Goal: Task Accomplishment & Management: Manage account settings

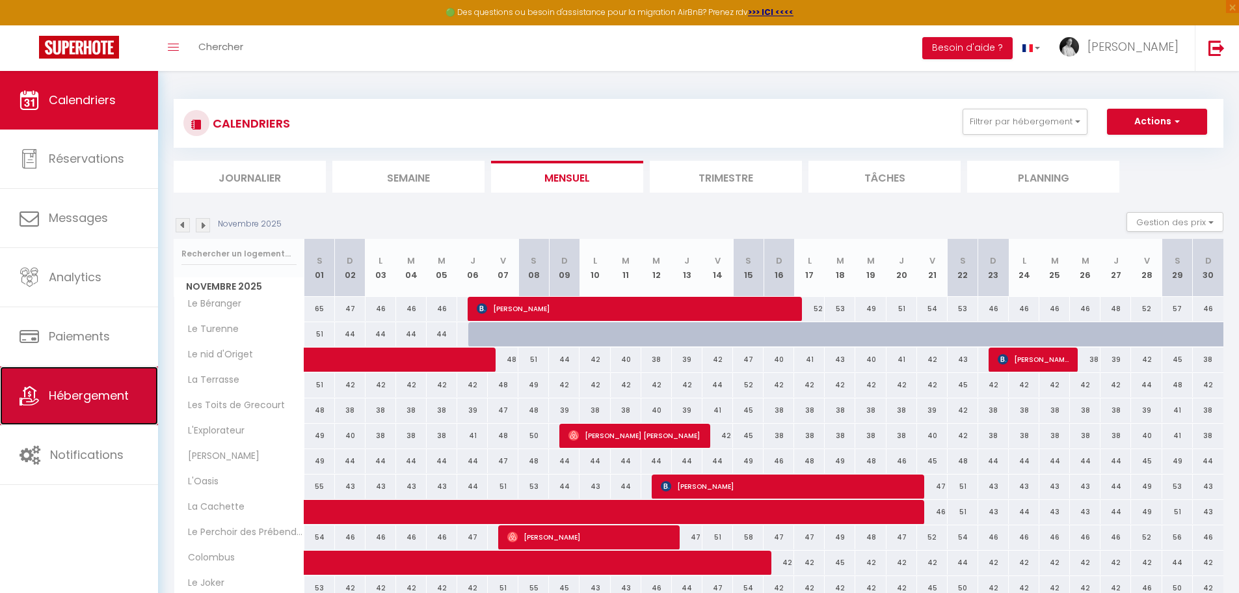
click at [111, 392] on span "Hébergement" at bounding box center [89, 395] width 80 height 16
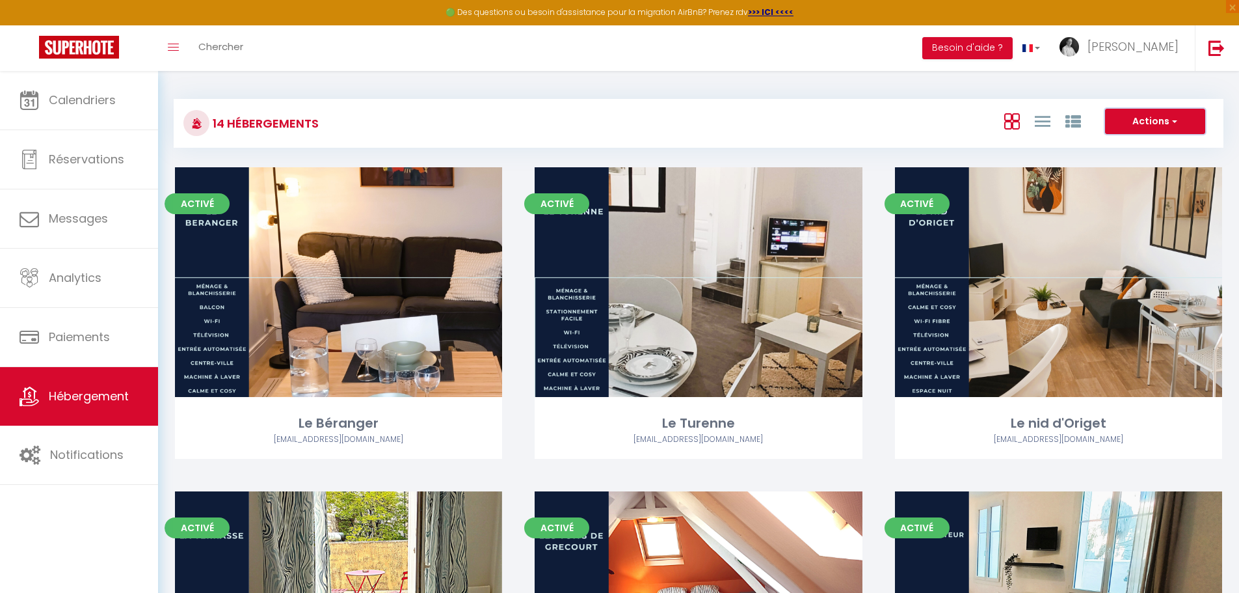
click at [1167, 121] on button "Actions" at bounding box center [1155, 122] width 100 height 26
click at [1119, 149] on li "Créer un Hébergement" at bounding box center [1145, 148] width 119 height 14
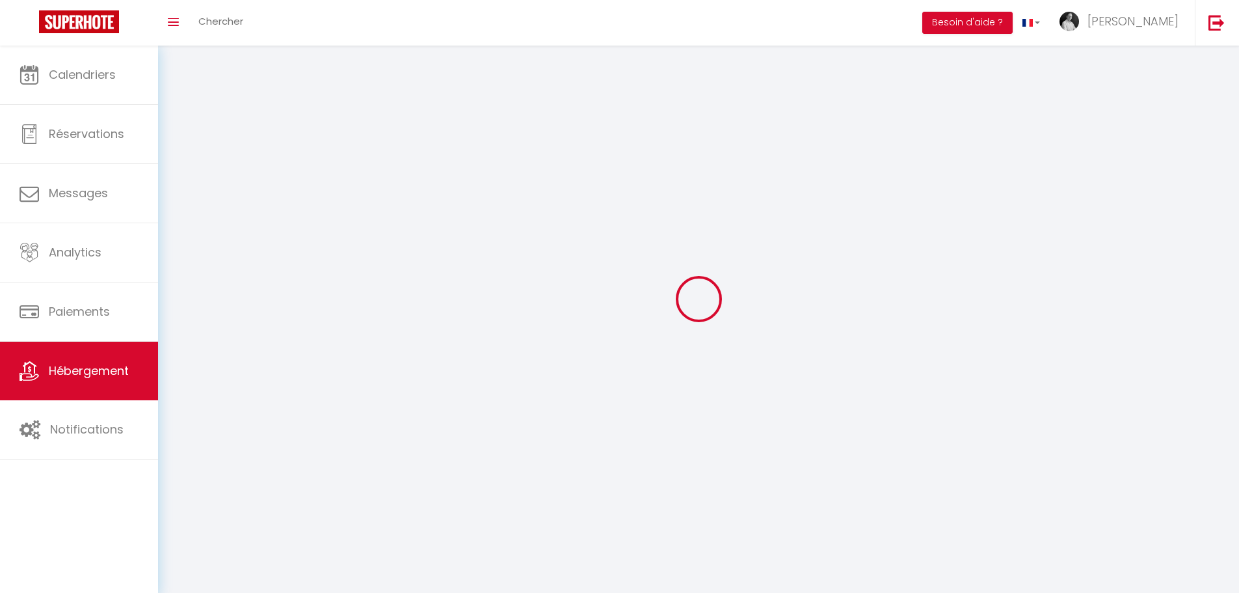
select select
select select "28"
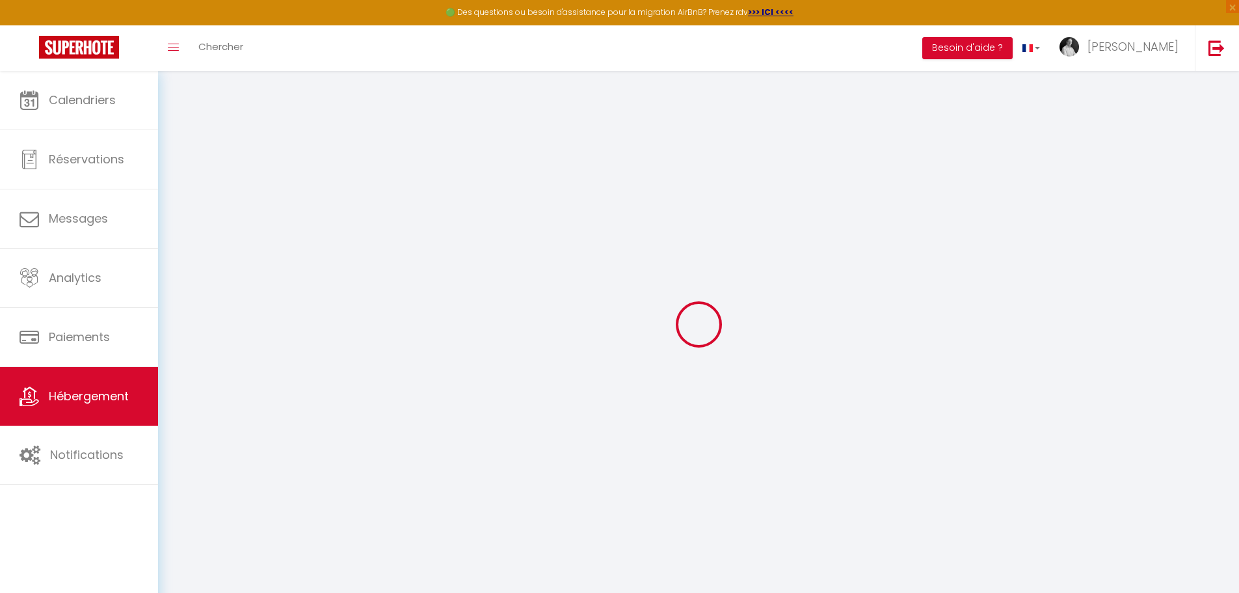
select select
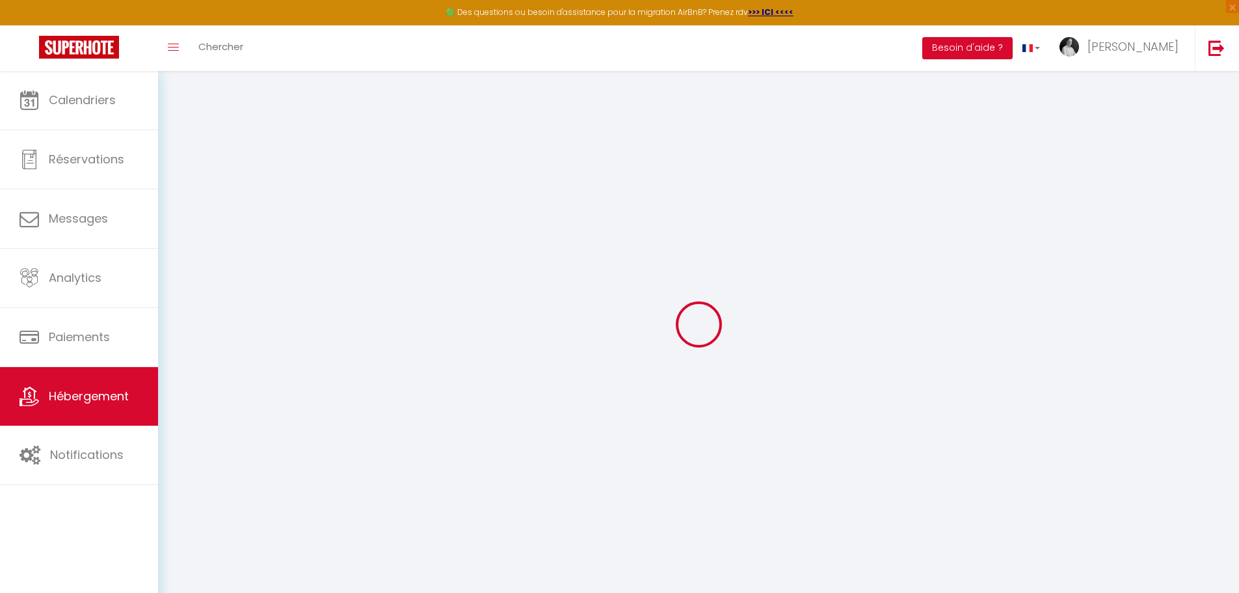
select select
checkbox input "false"
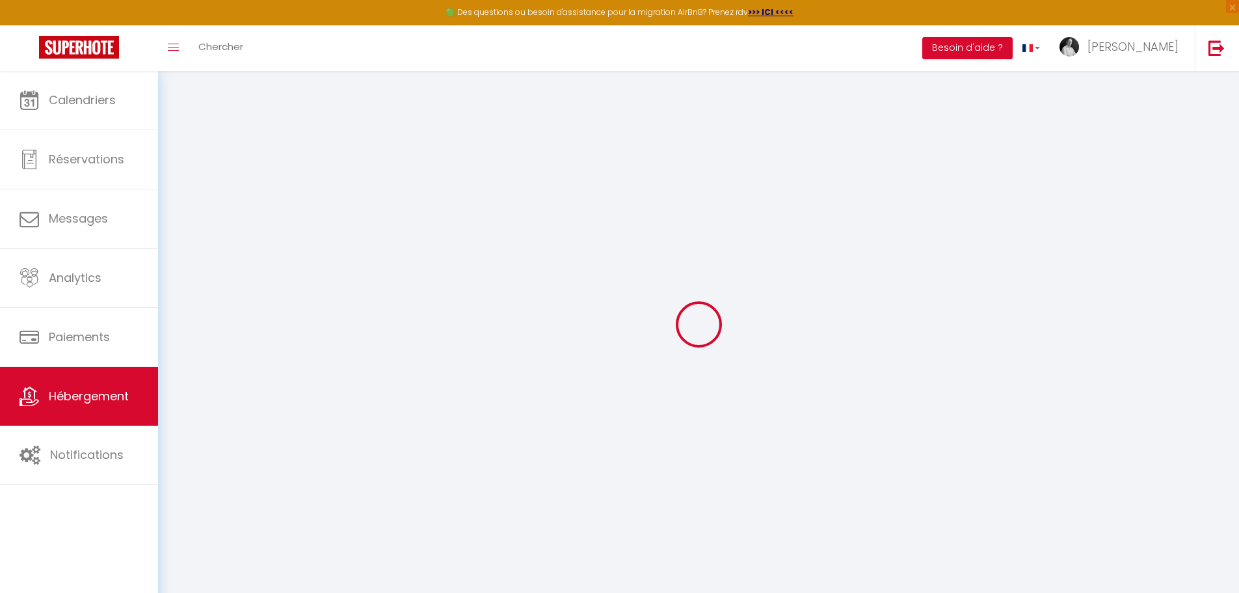
select select
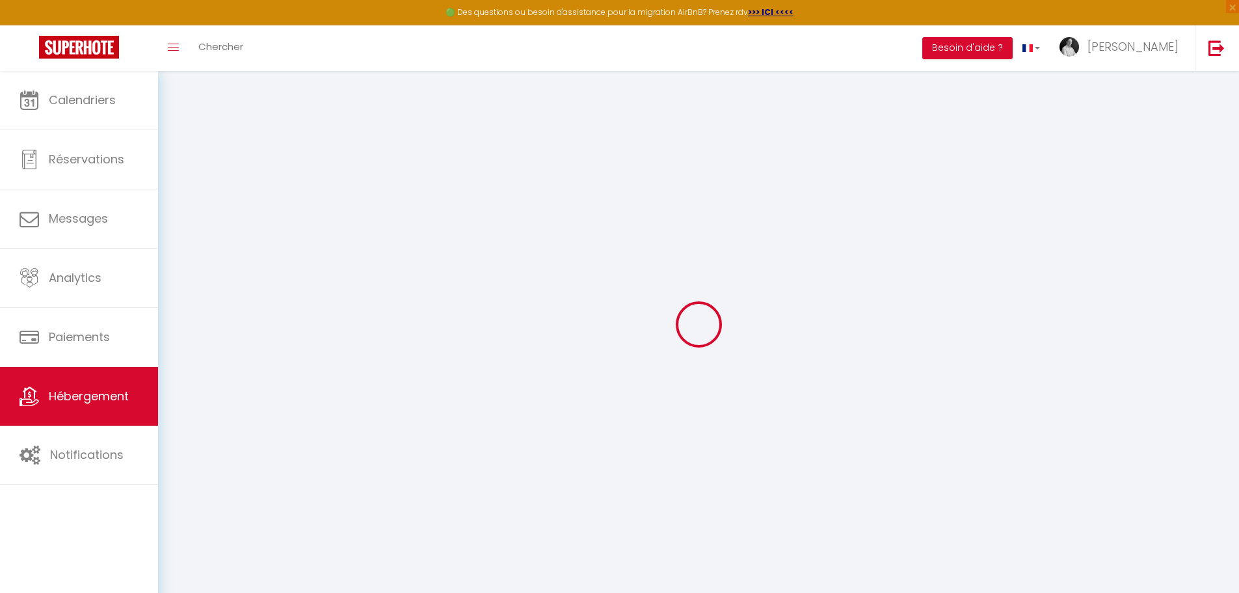
select select
checkbox input "false"
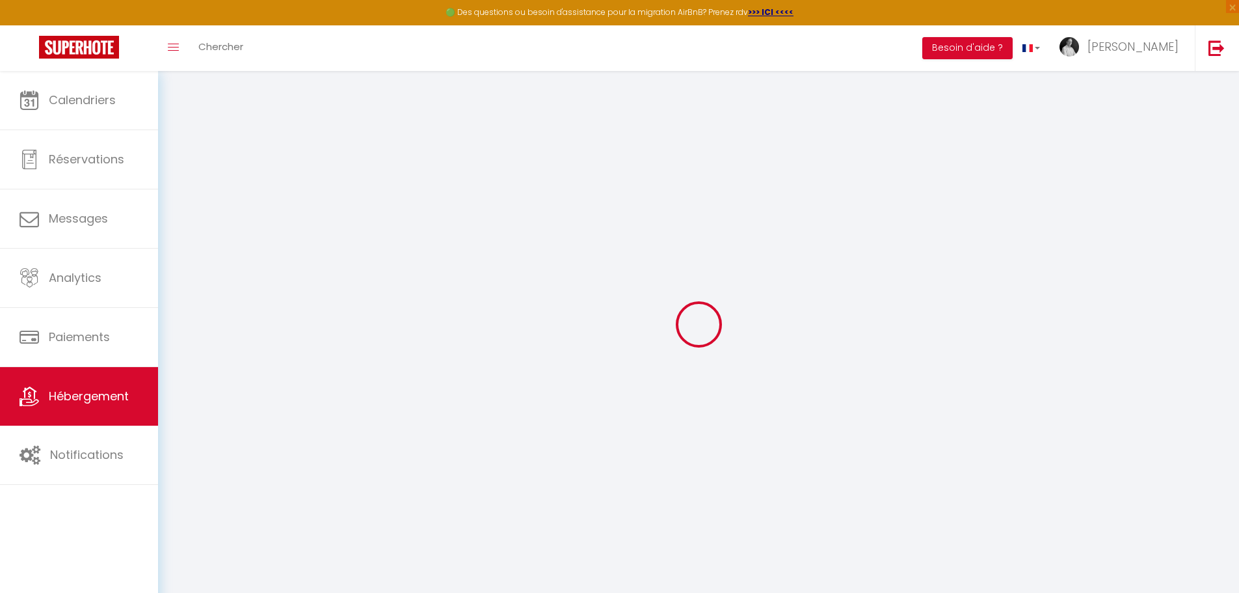
checkbox input "false"
select select
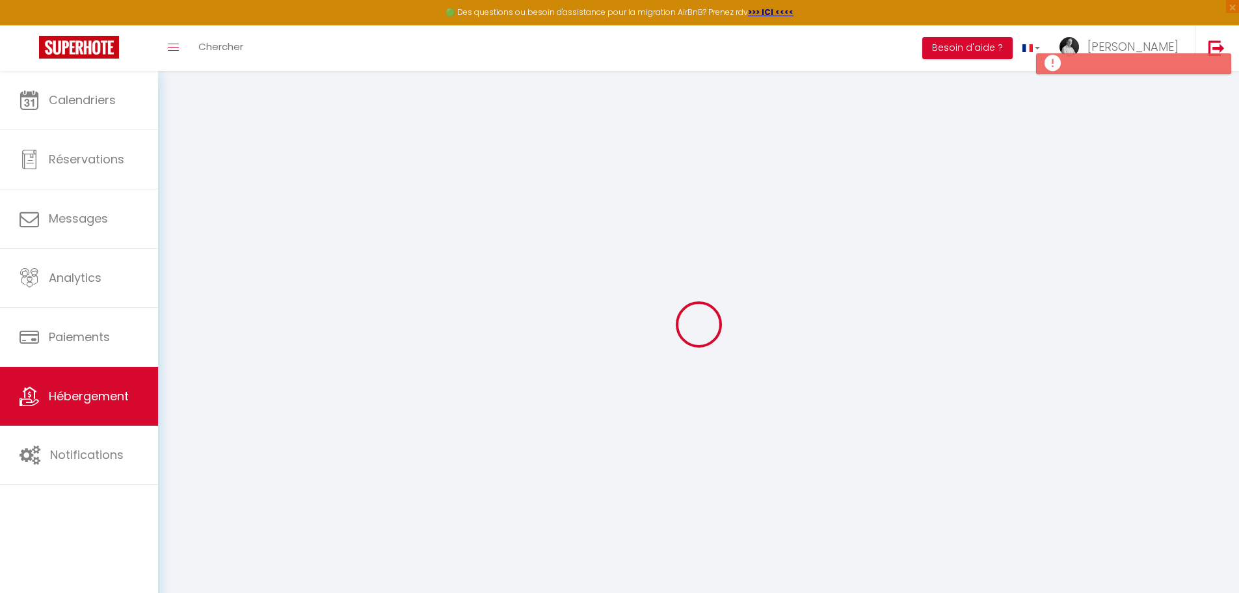
select select
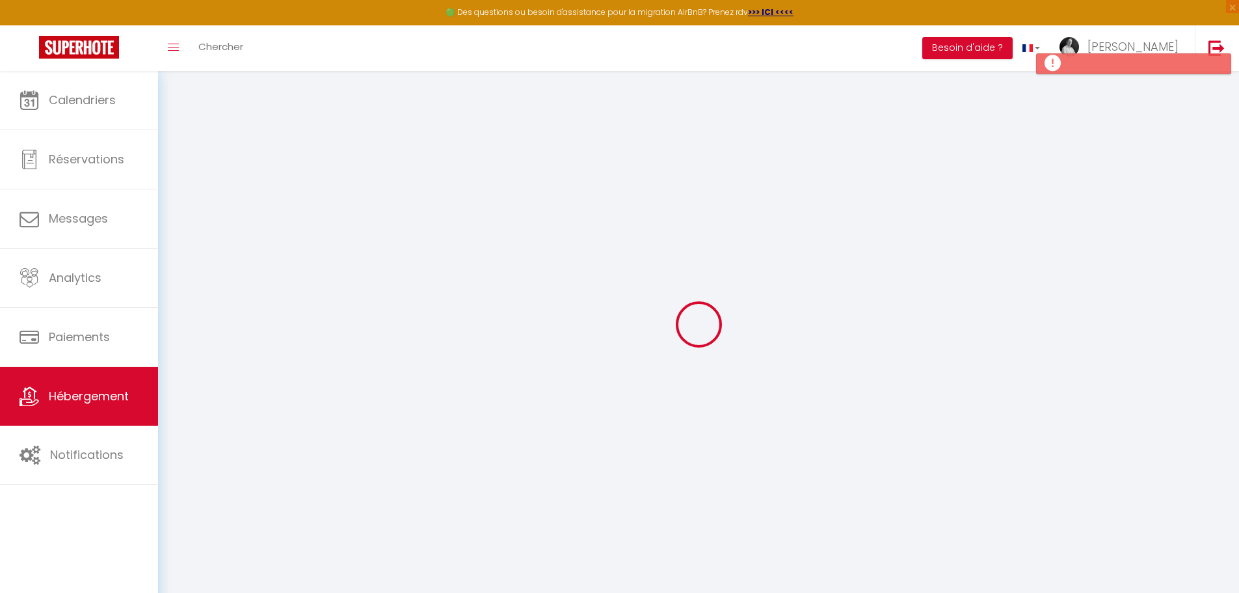
checkbox input "false"
select select
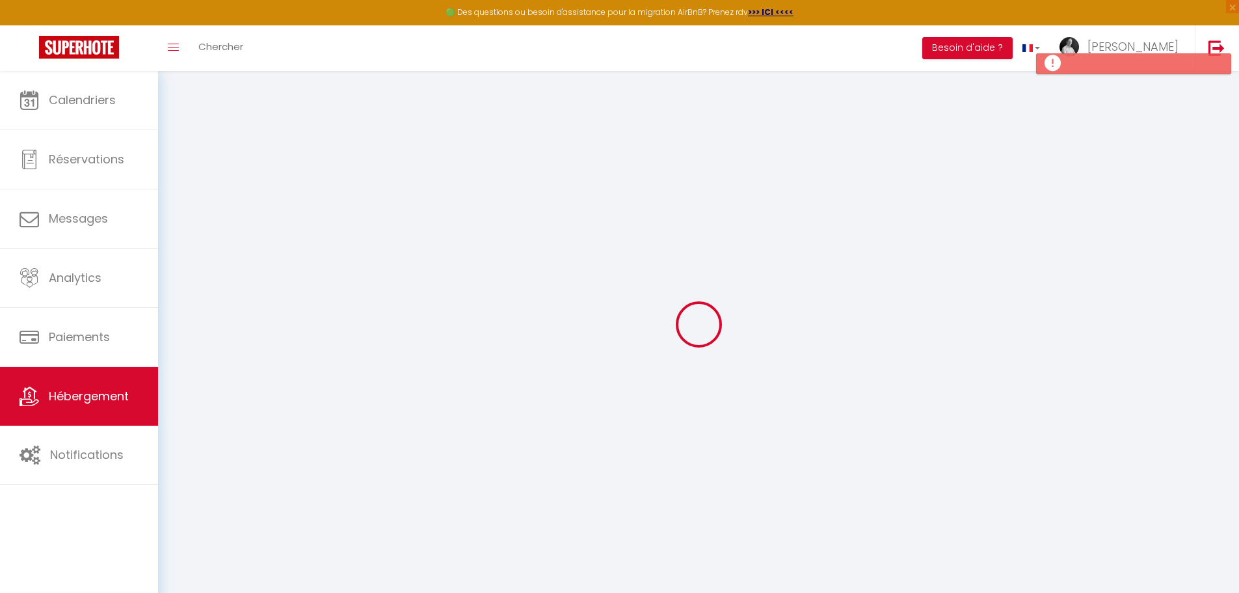
select select
checkbox input "false"
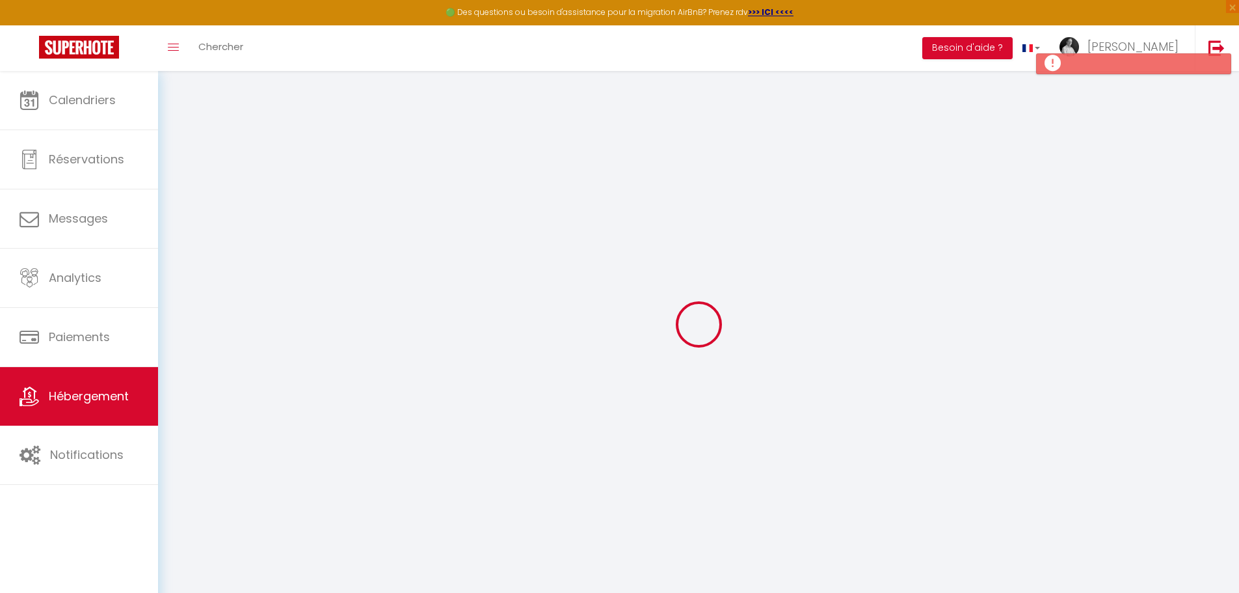
checkbox input "false"
select select
select select "15:00"
select select "23:45"
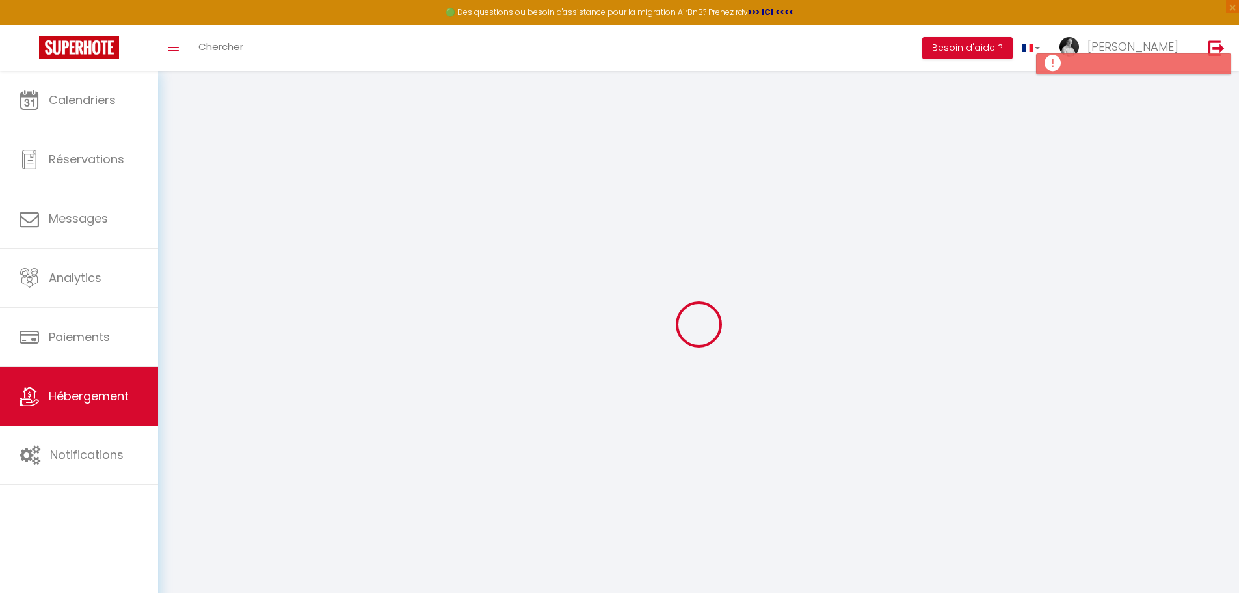
select select "11:00"
select select "30"
select select "120"
select select
checkbox input "false"
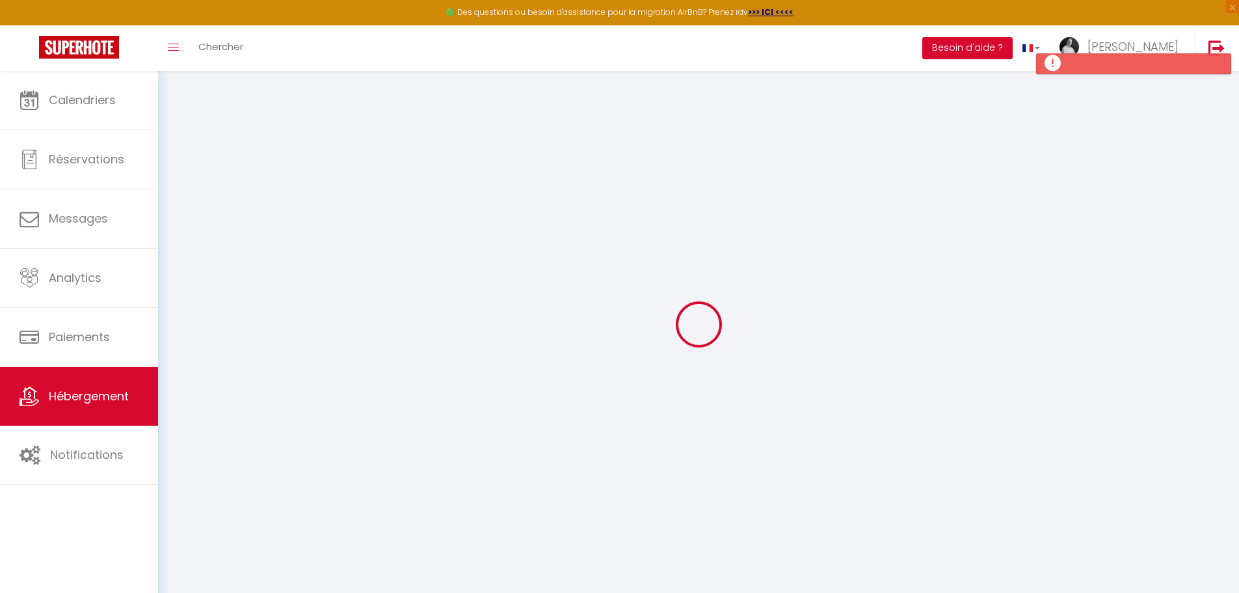
checkbox input "false"
select select
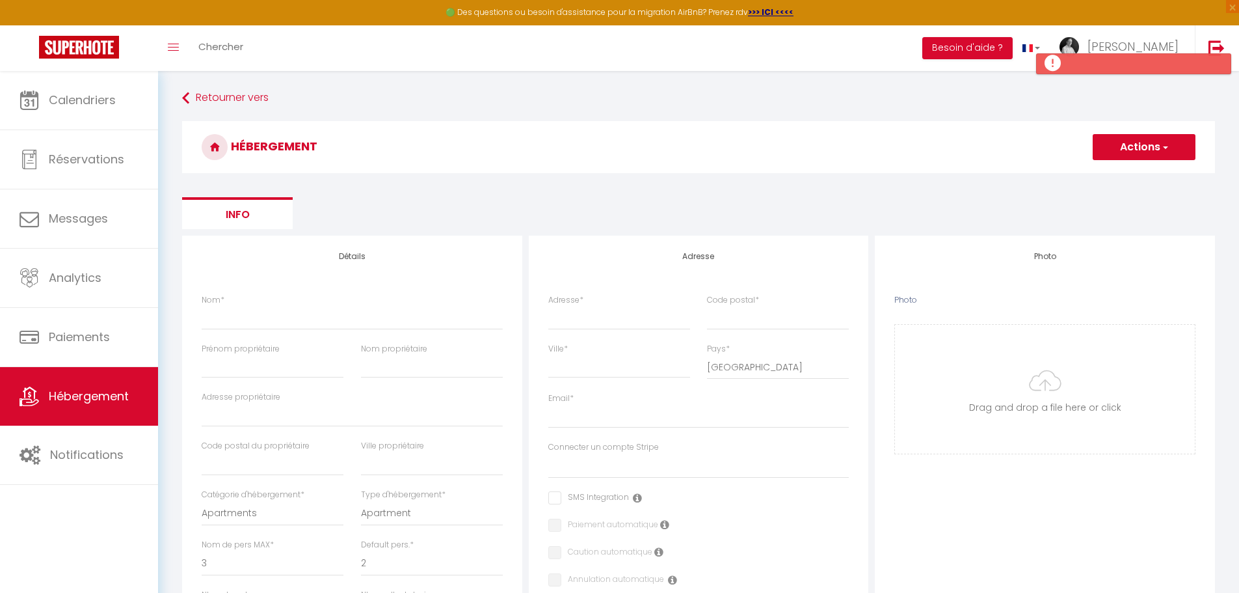
scroll to position [65, 0]
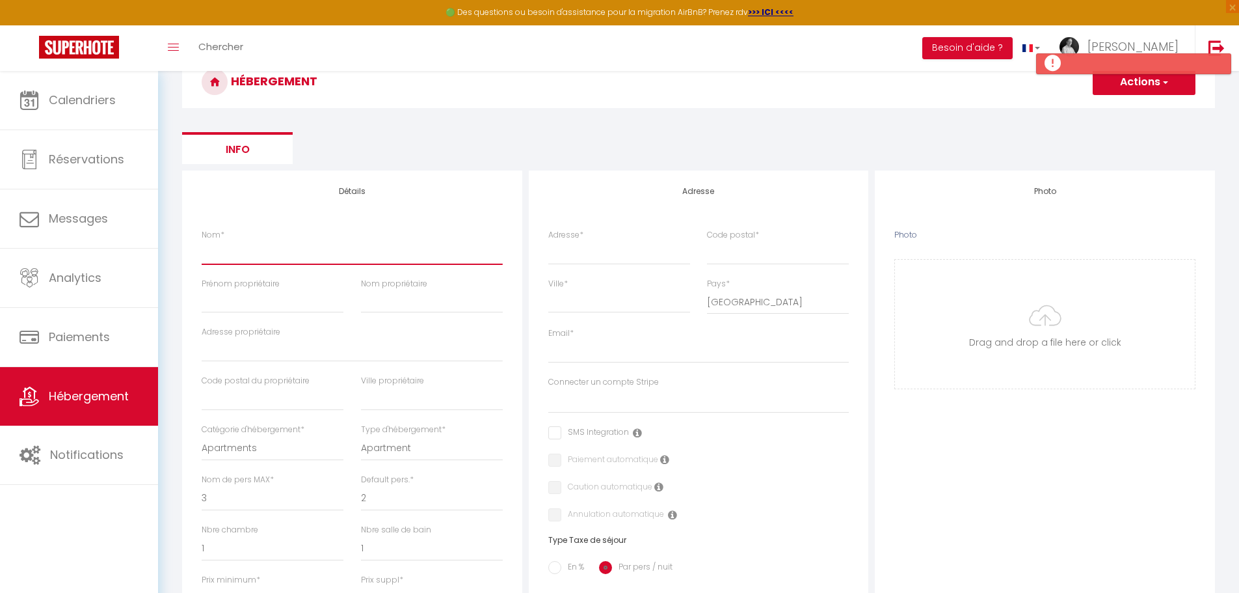
click at [234, 254] on input "Nom *" at bounding box center [352, 252] width 301 height 23
type input "L"
select select
checkbox input "false"
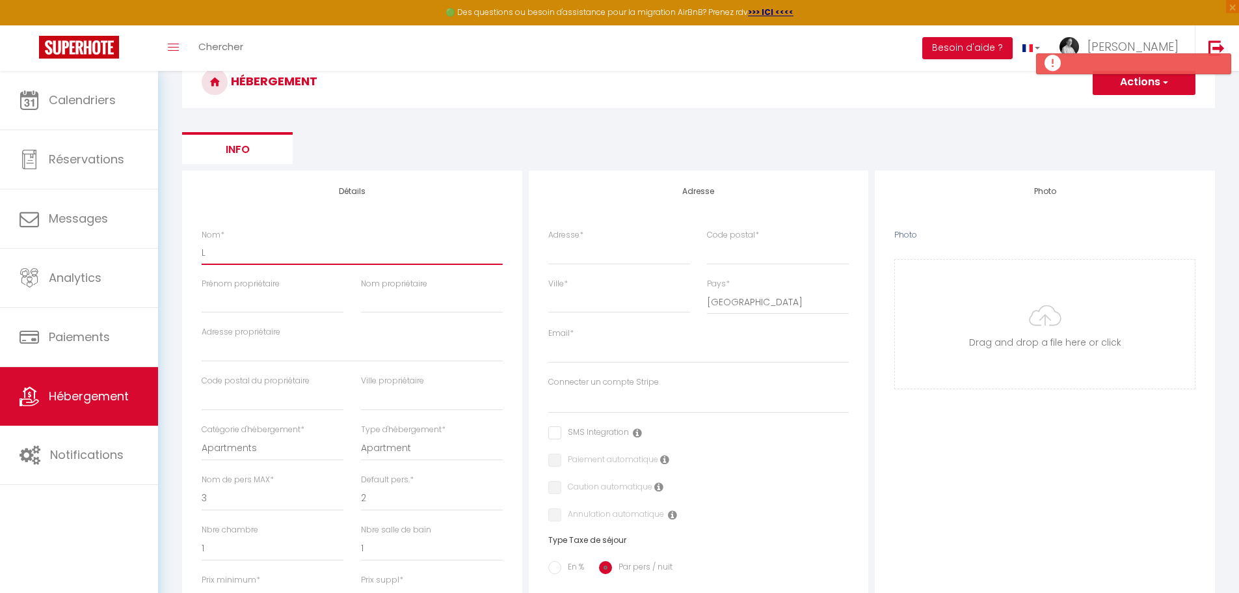
checkbox input "false"
select select
type input "Le"
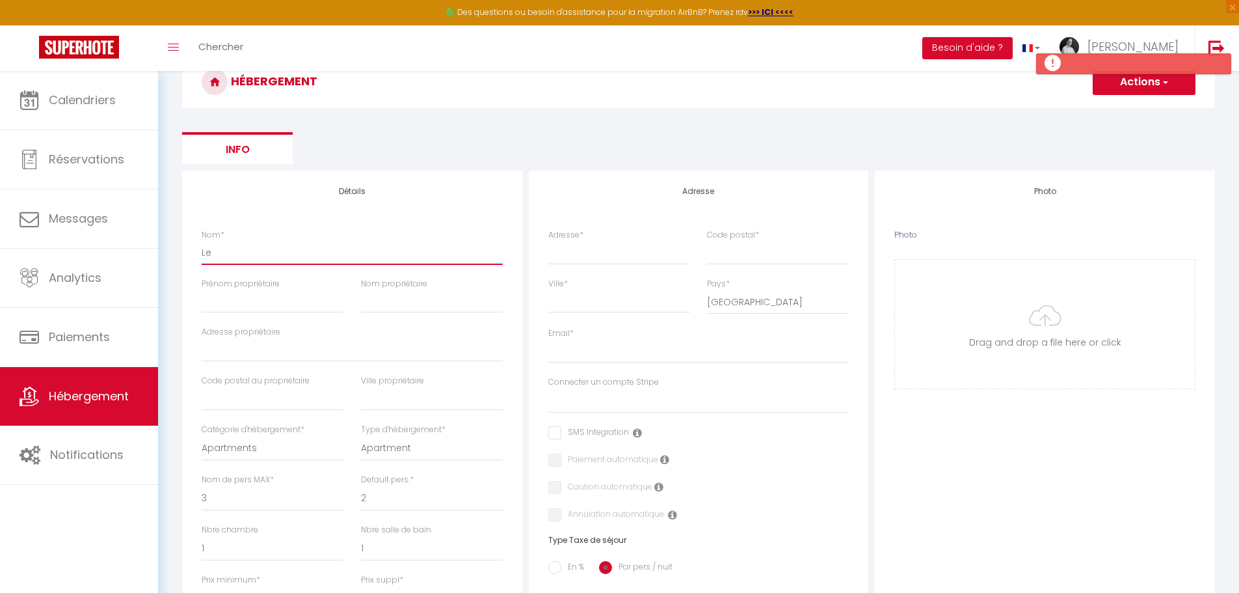
select select
checkbox input "false"
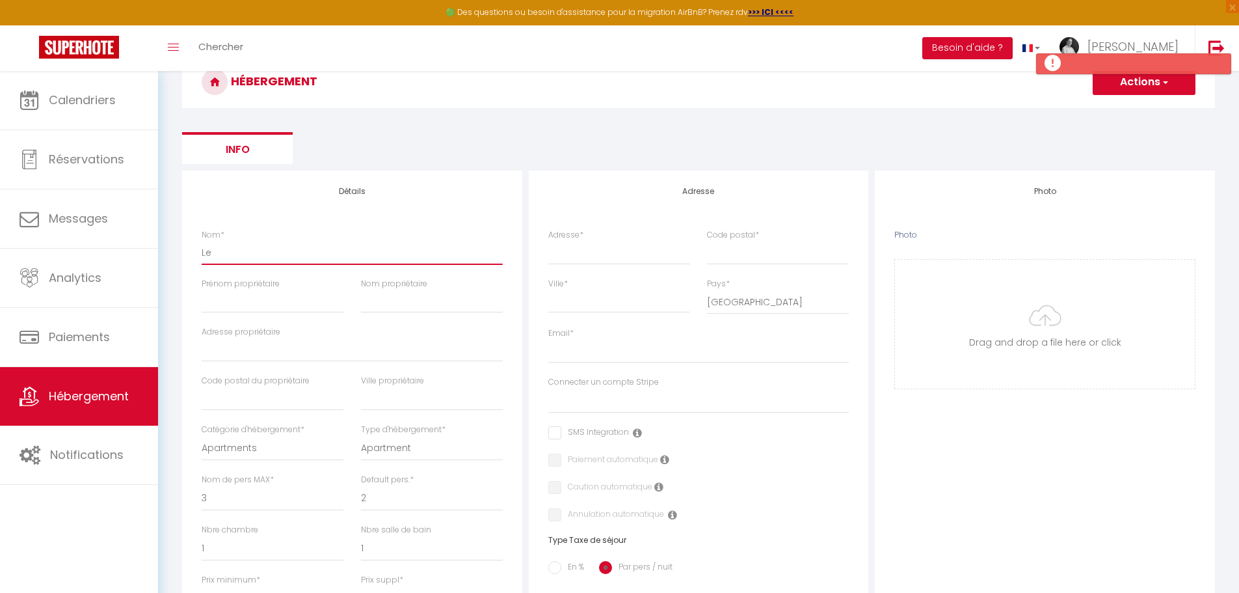
select select
type input "Le"
select select
checkbox input "false"
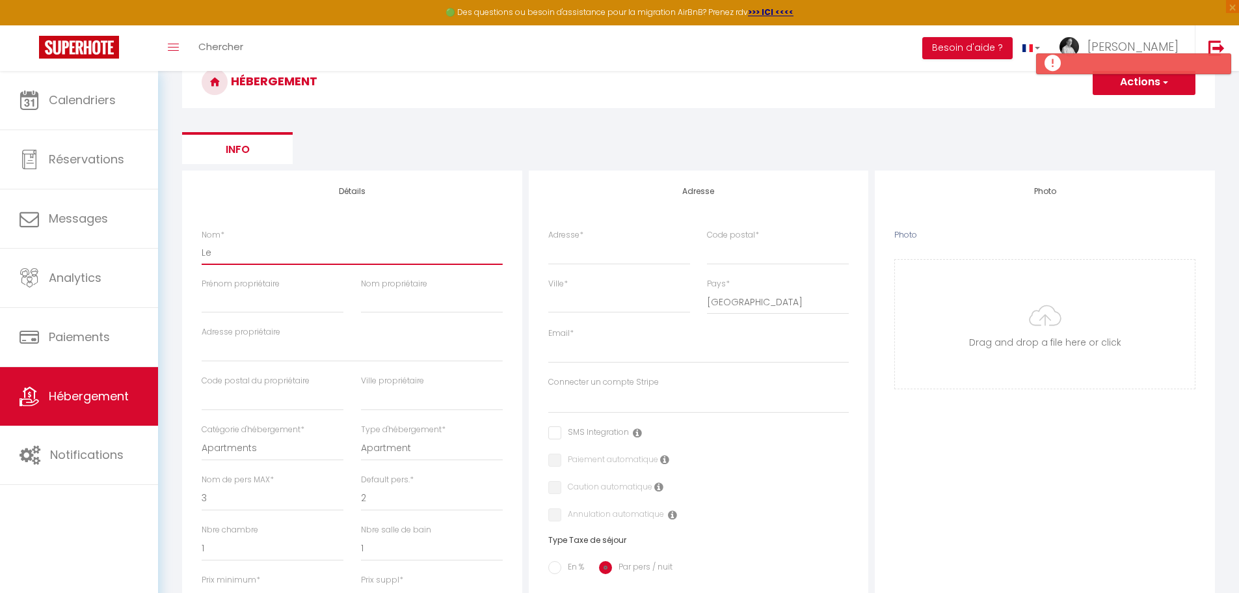
checkbox input "false"
select select
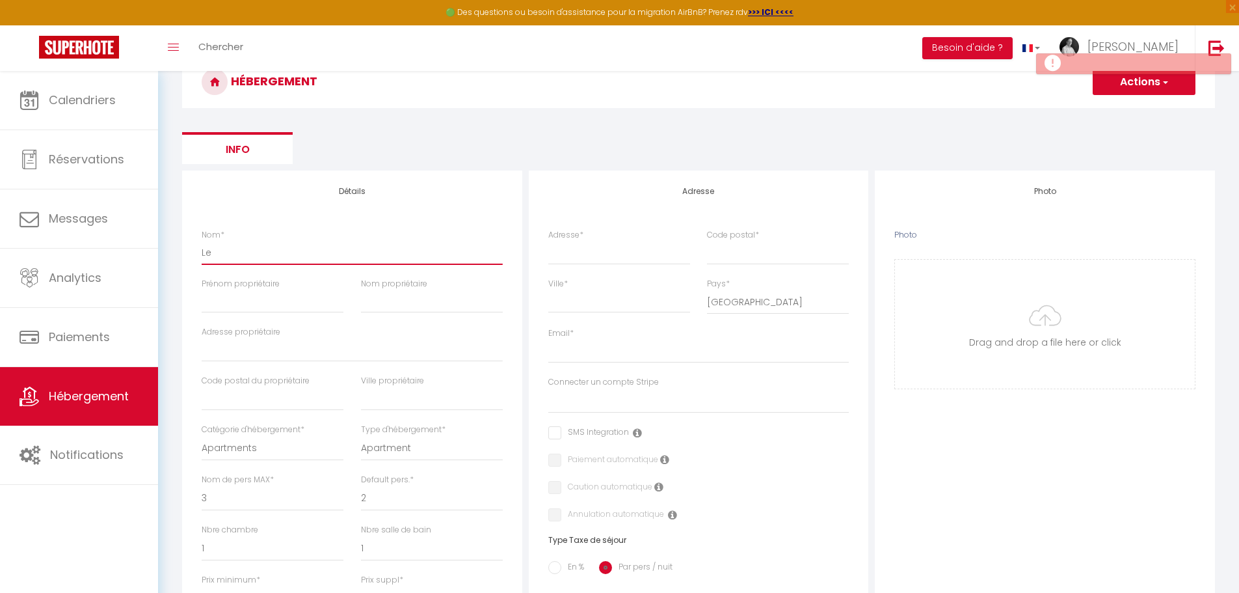
type input "Le J"
select select
checkbox input "false"
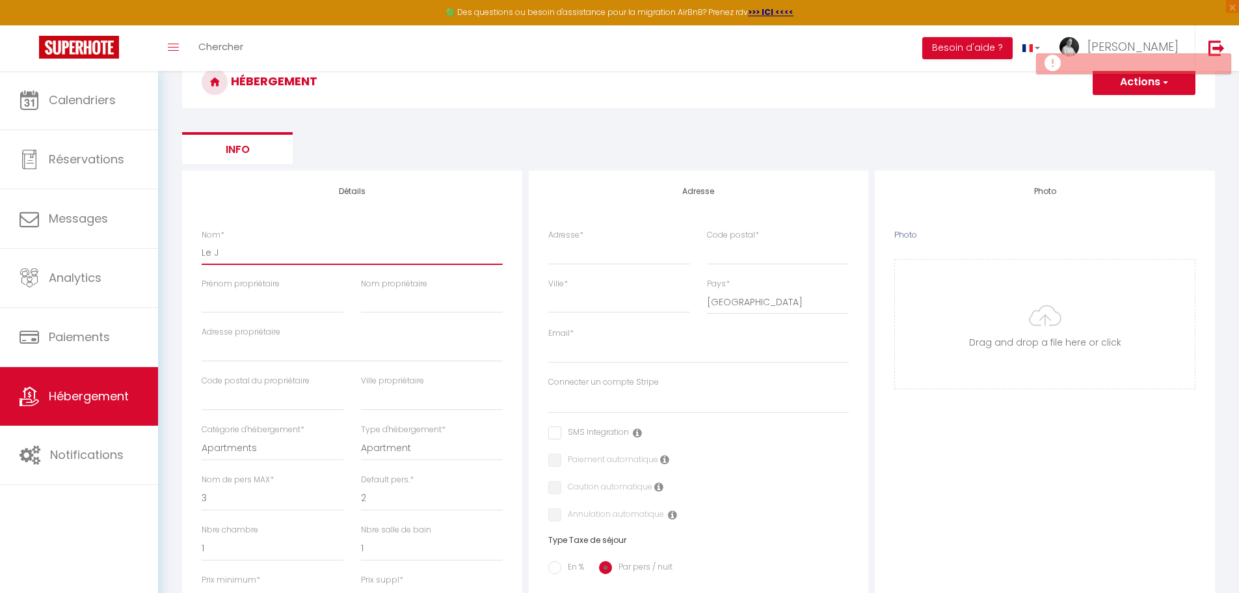
checkbox input "false"
select select
type input "Le Jo"
select select
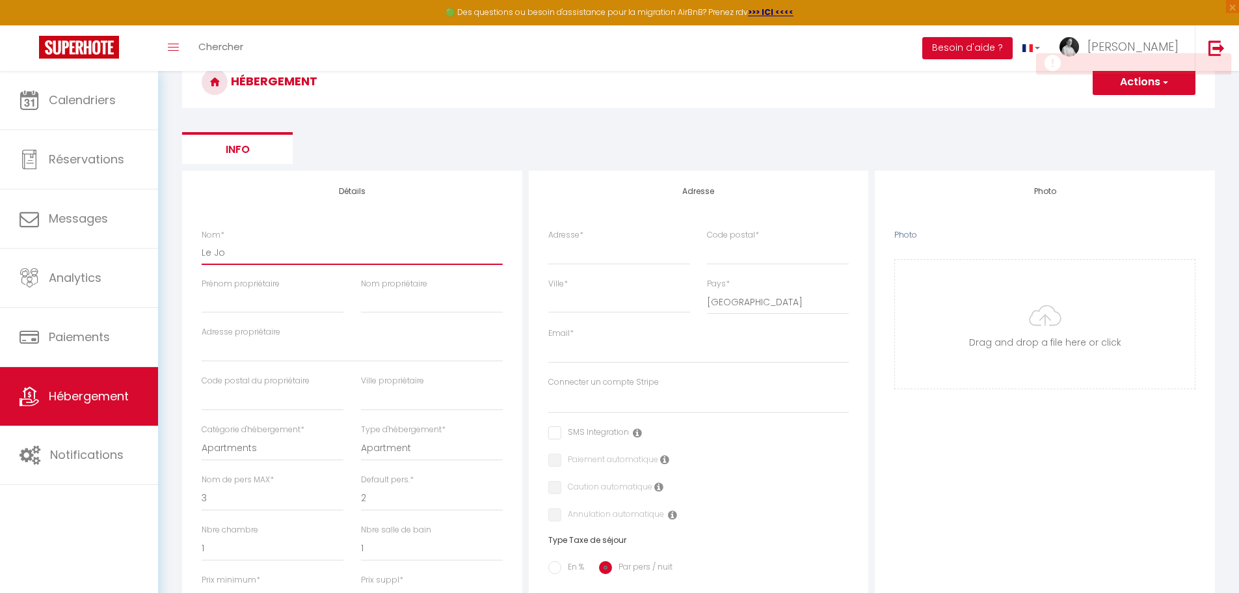
checkbox input "false"
select select
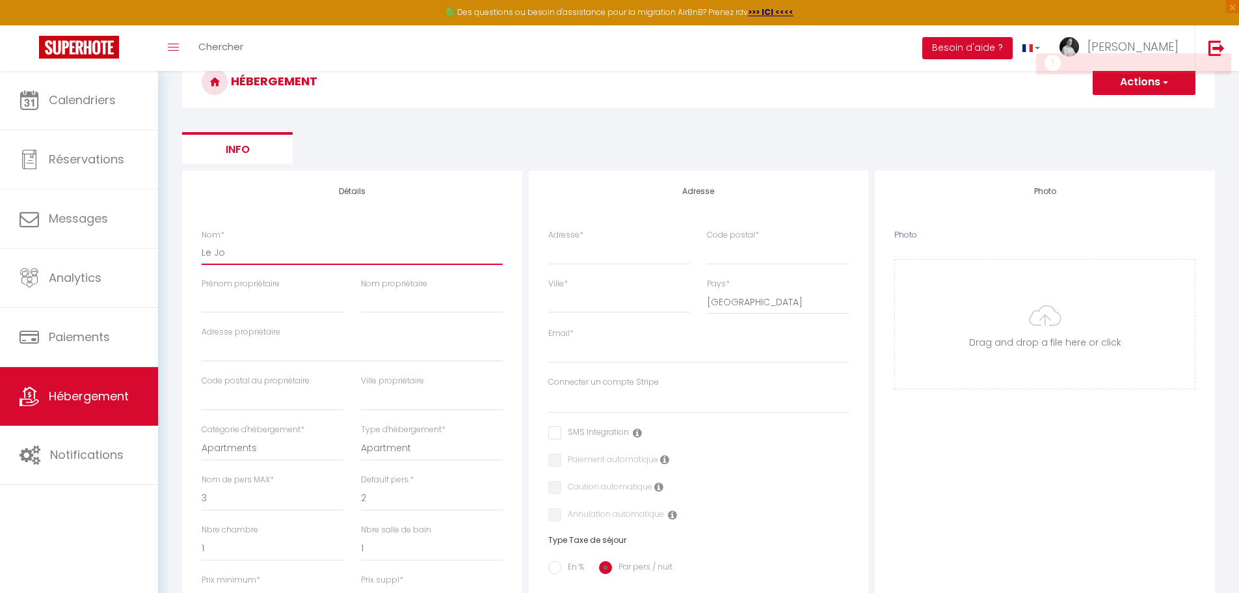
select select
type input "Le Jol"
select select
checkbox input "false"
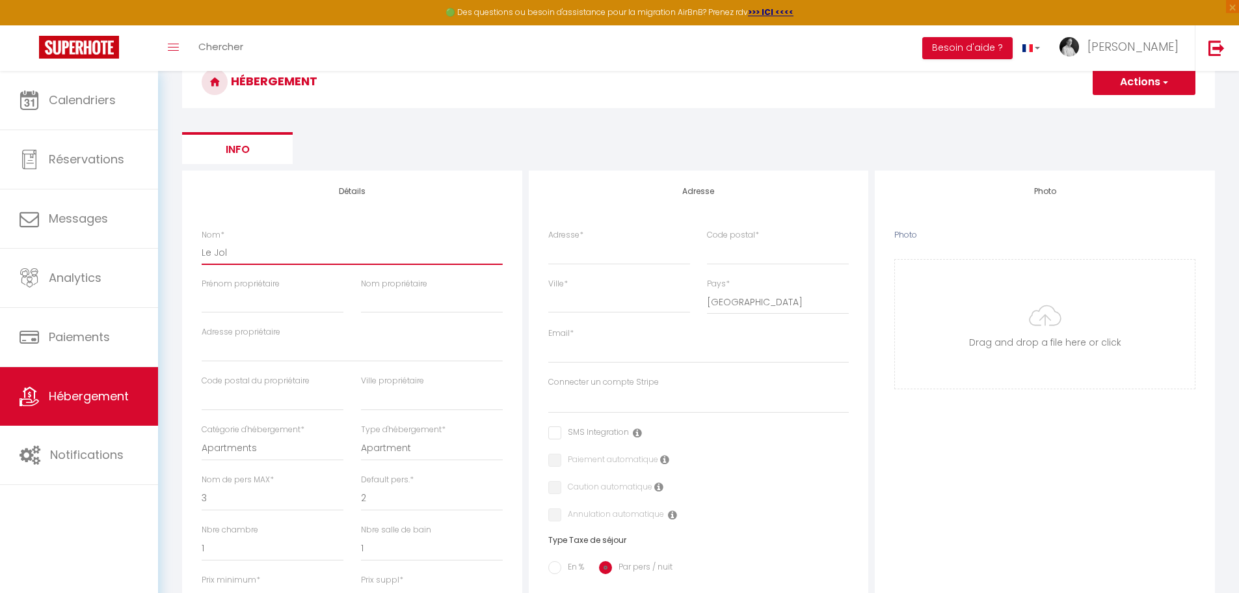
checkbox input "false"
select select
type input "Le Joli"
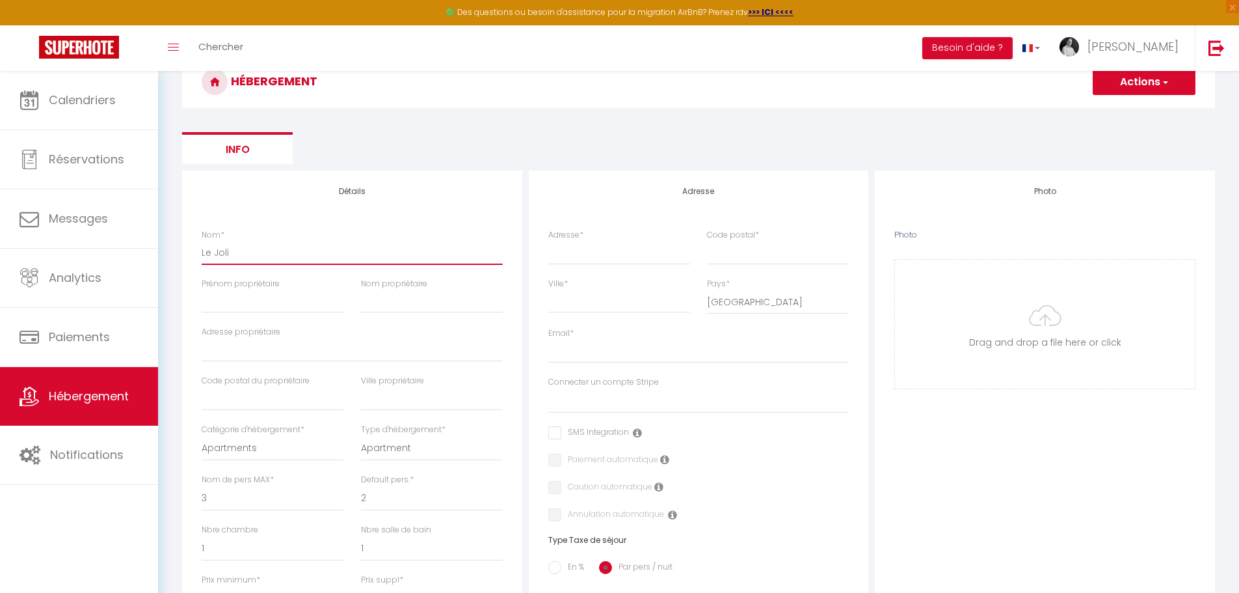
select select
checkbox input "false"
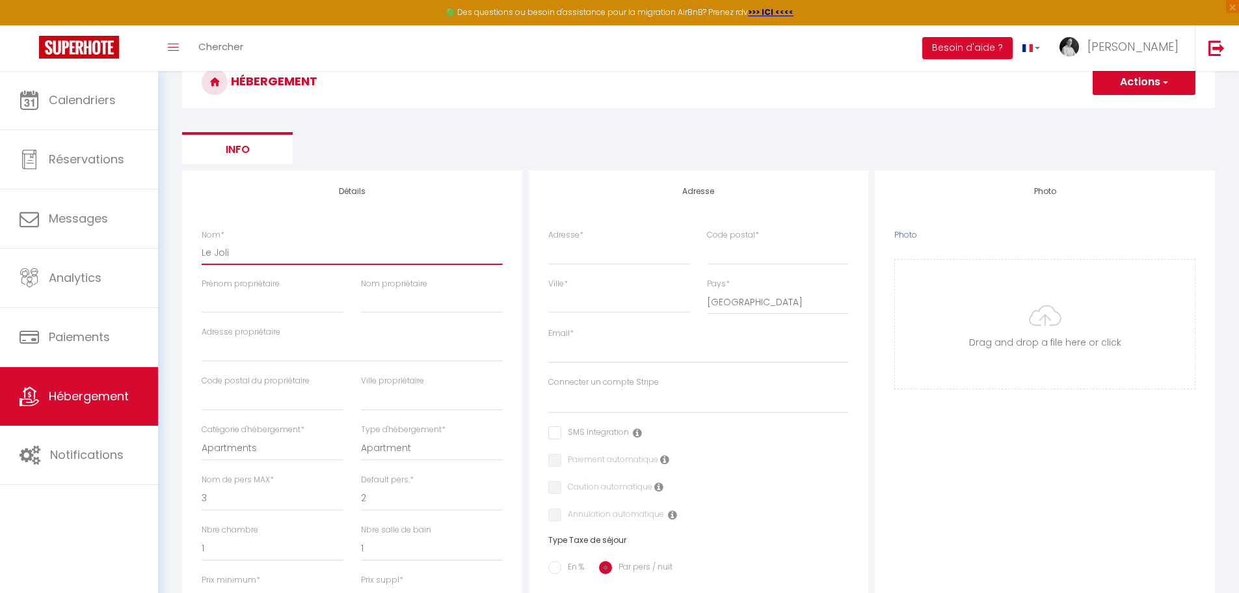
select select
type input "Le Joli"
select select
checkbox input "false"
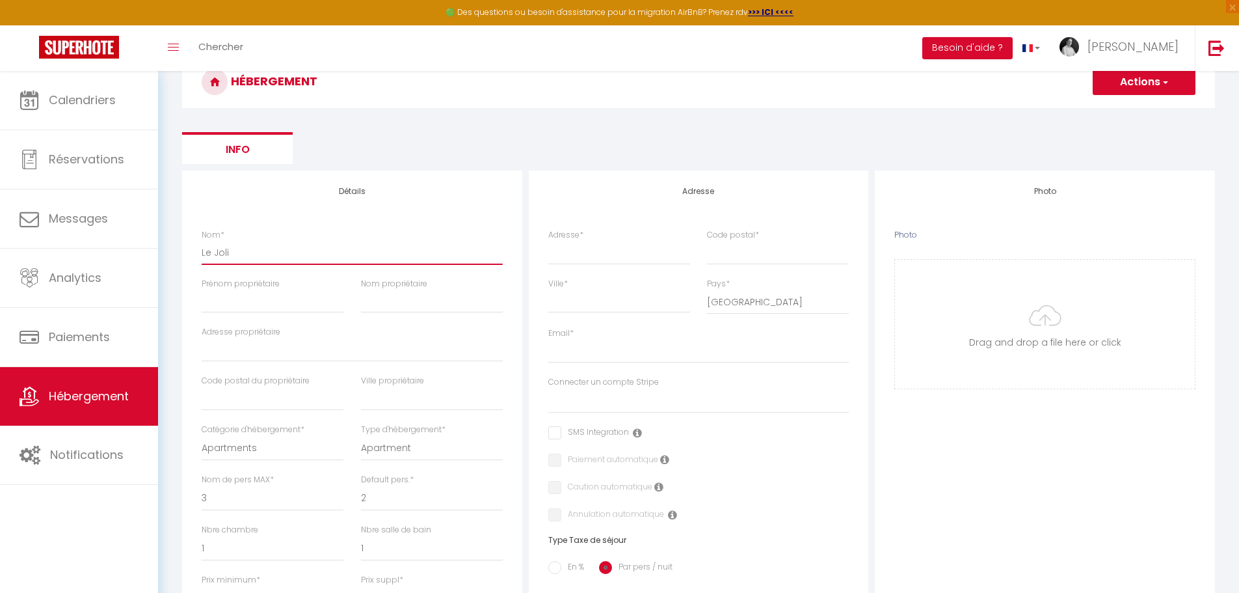
checkbox input "false"
select select
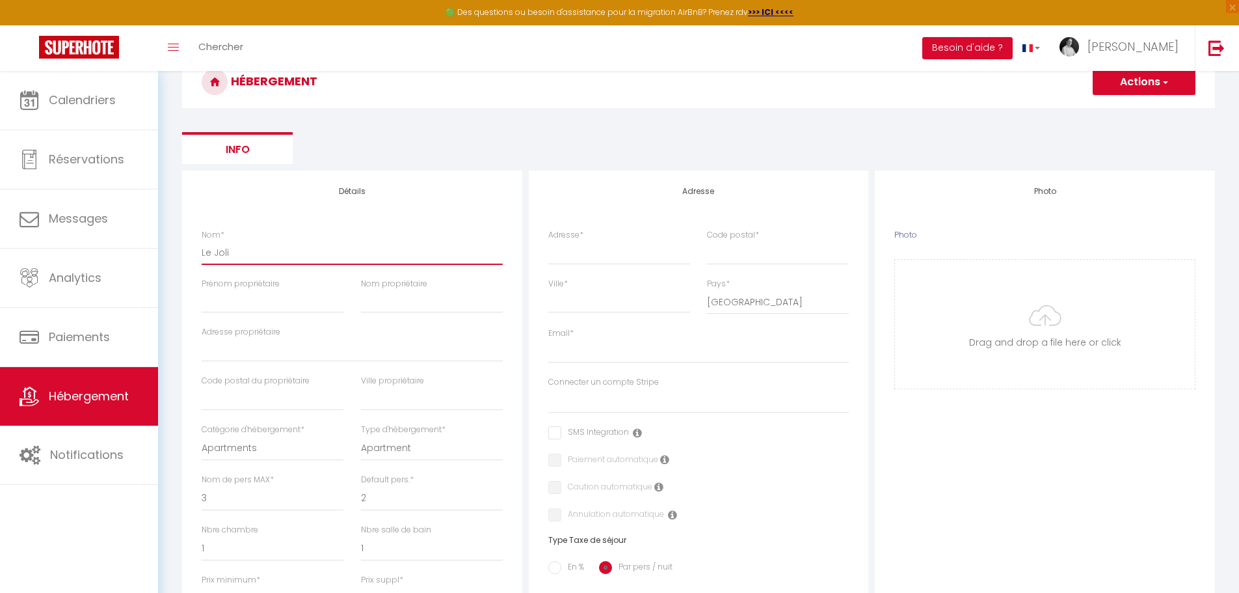
type input "Le Joli V"
select select
checkbox input "false"
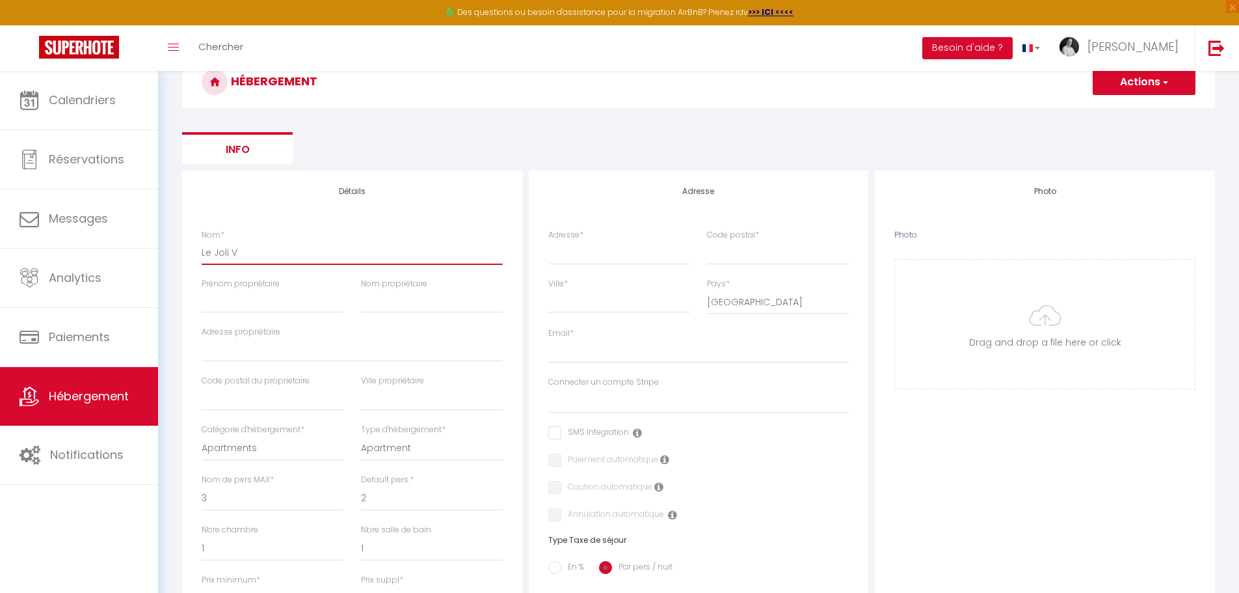
checkbox input "false"
select select
type input "Le Joli Ve"
select select
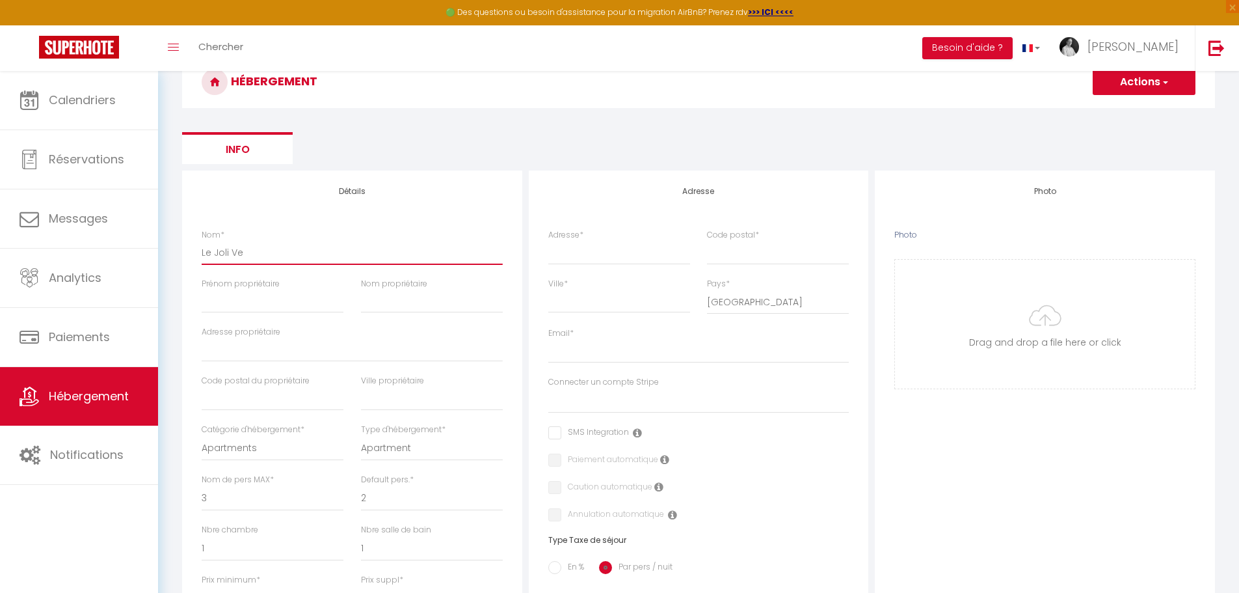
checkbox input "false"
select select
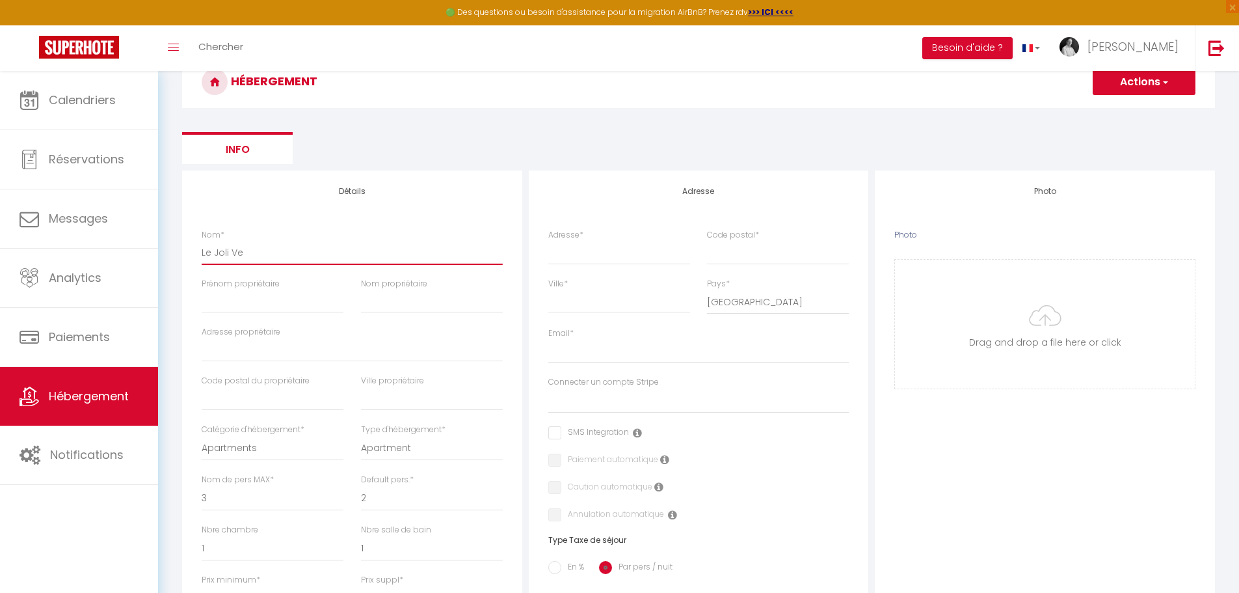
select select
type input "Le Joli Ver"
select select
checkbox input "false"
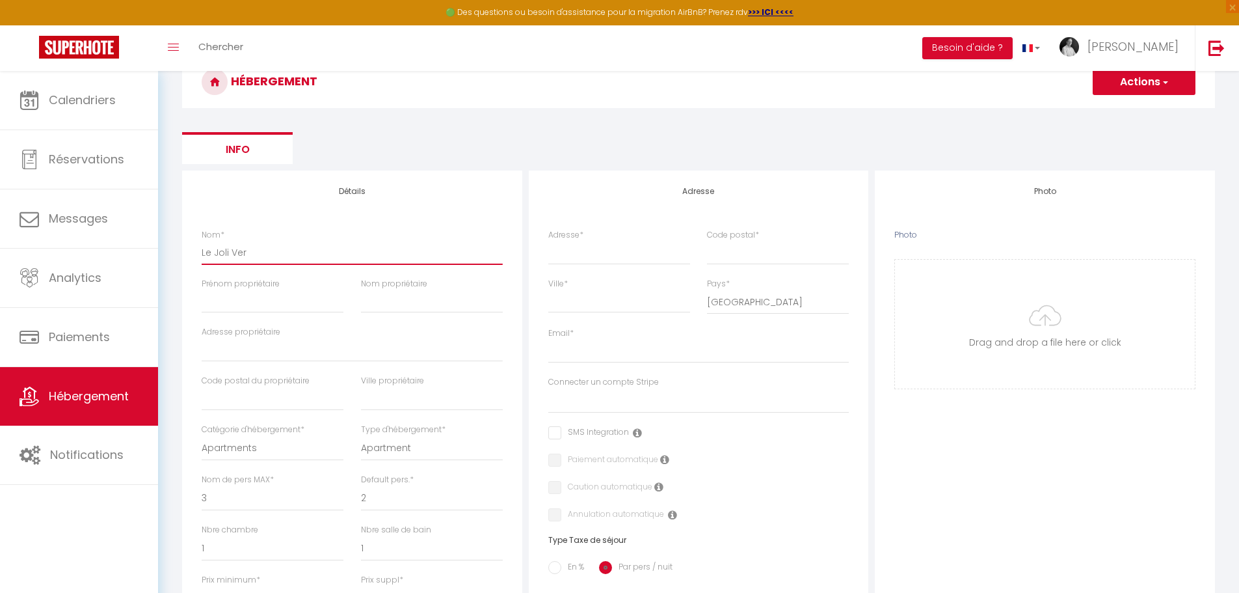
checkbox input "false"
select select
type input "Le Joli Vert"
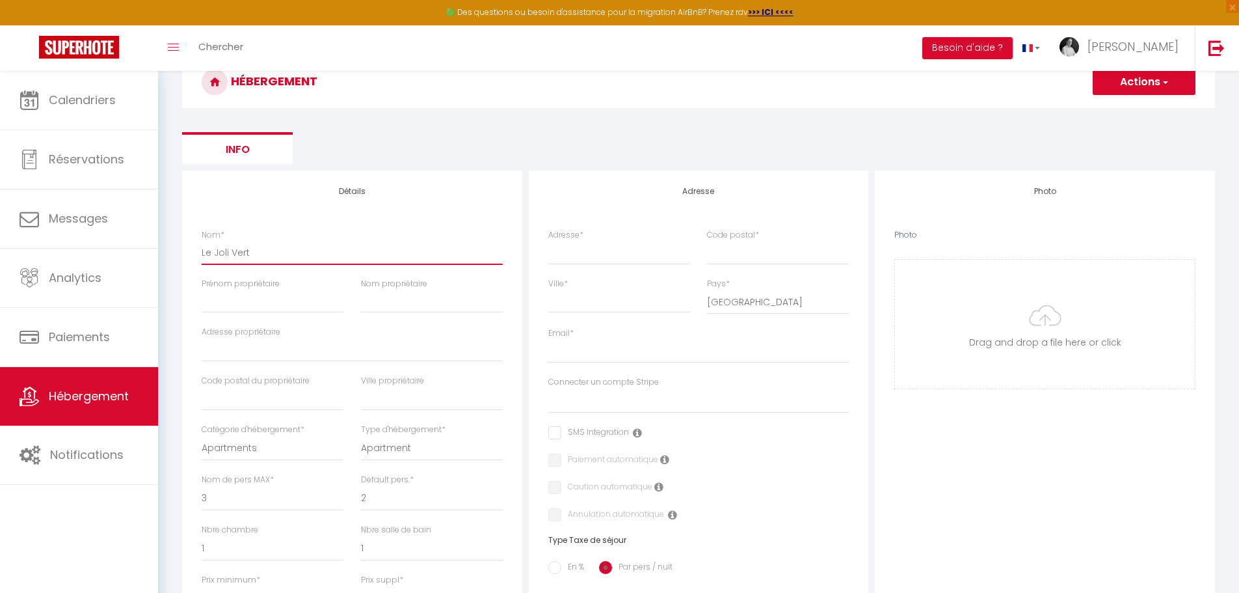
select select
checkbox input "false"
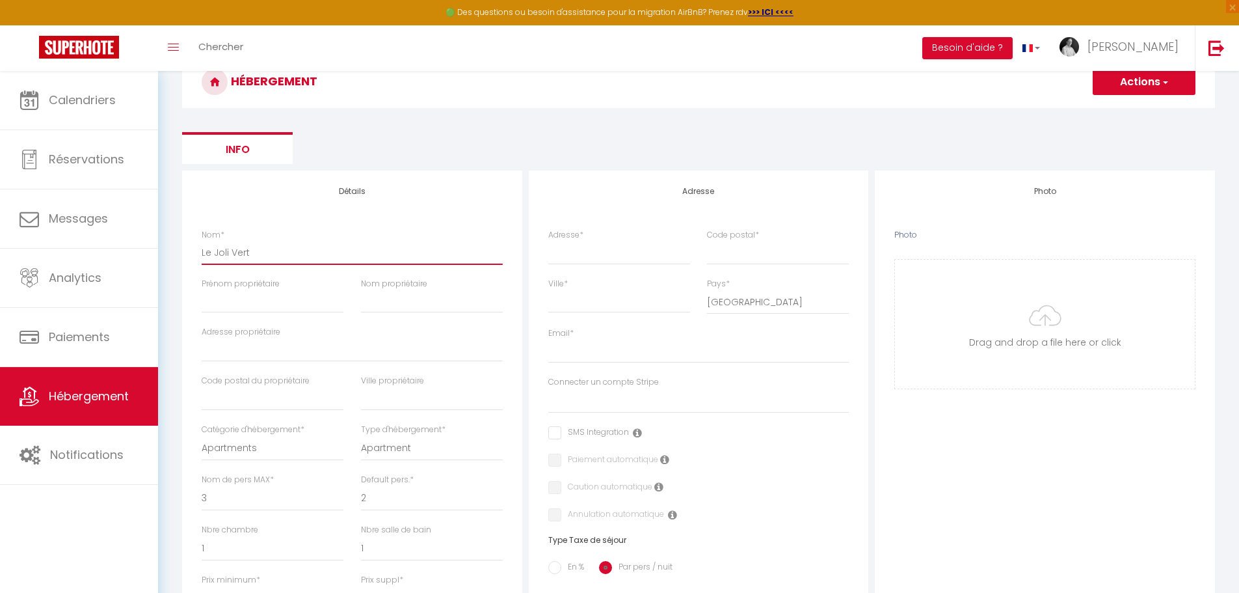
select select
type input "Le Joli Vert"
click at [280, 306] on input "Prénom propriétaire" at bounding box center [273, 301] width 142 height 23
type input "P"
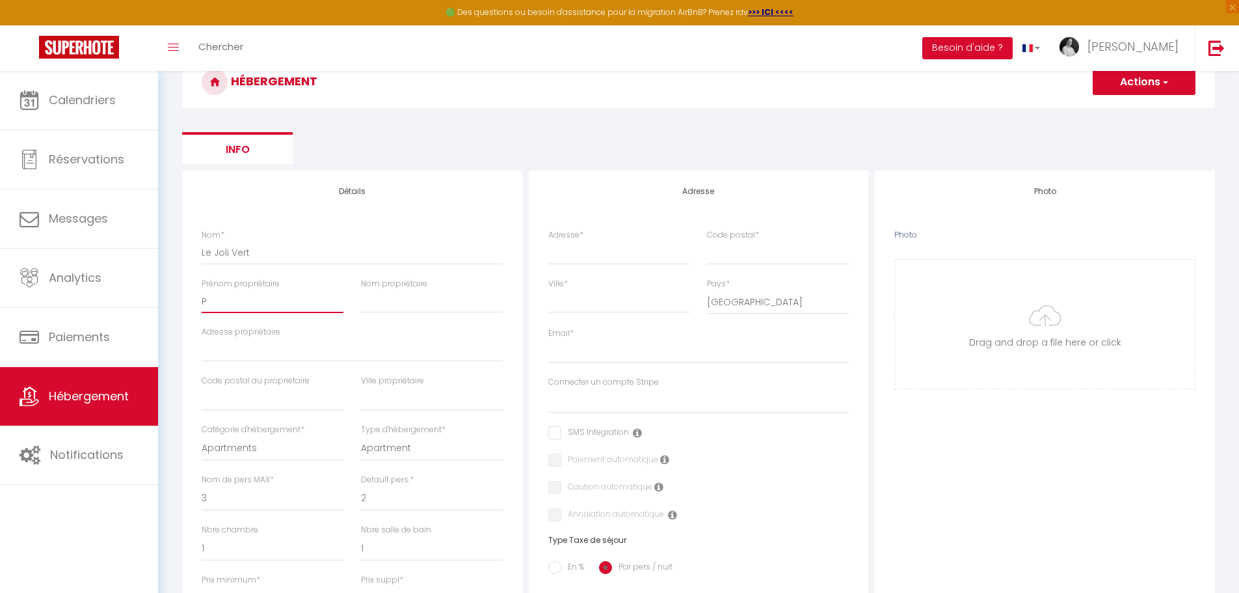
select select
checkbox input "false"
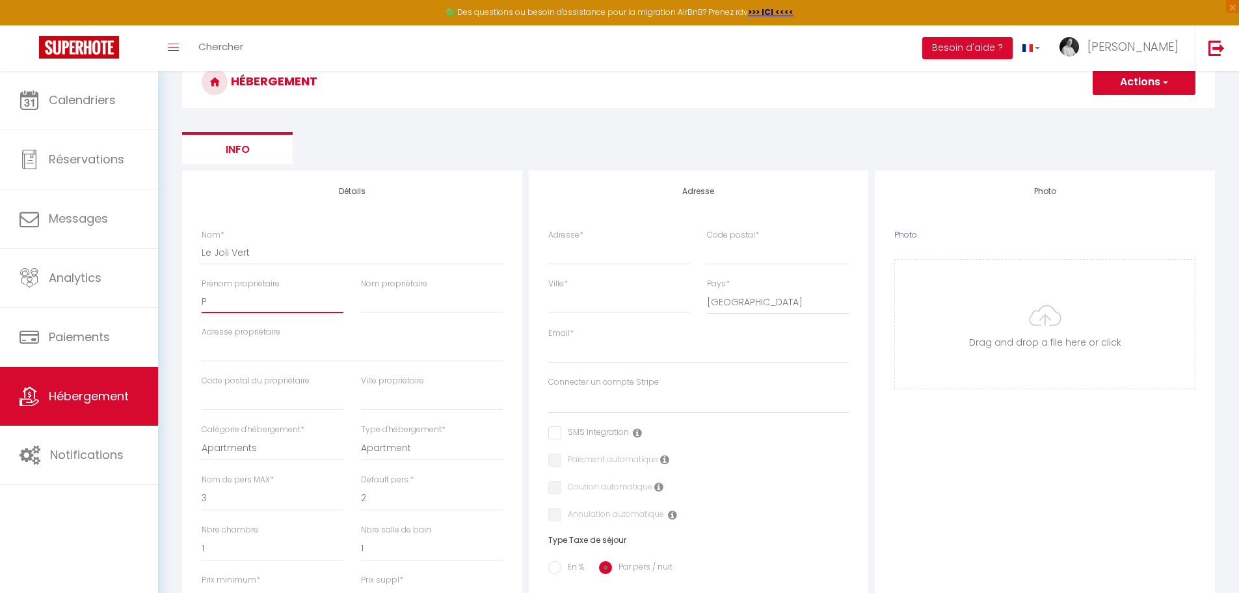
select select
checkbox input "false"
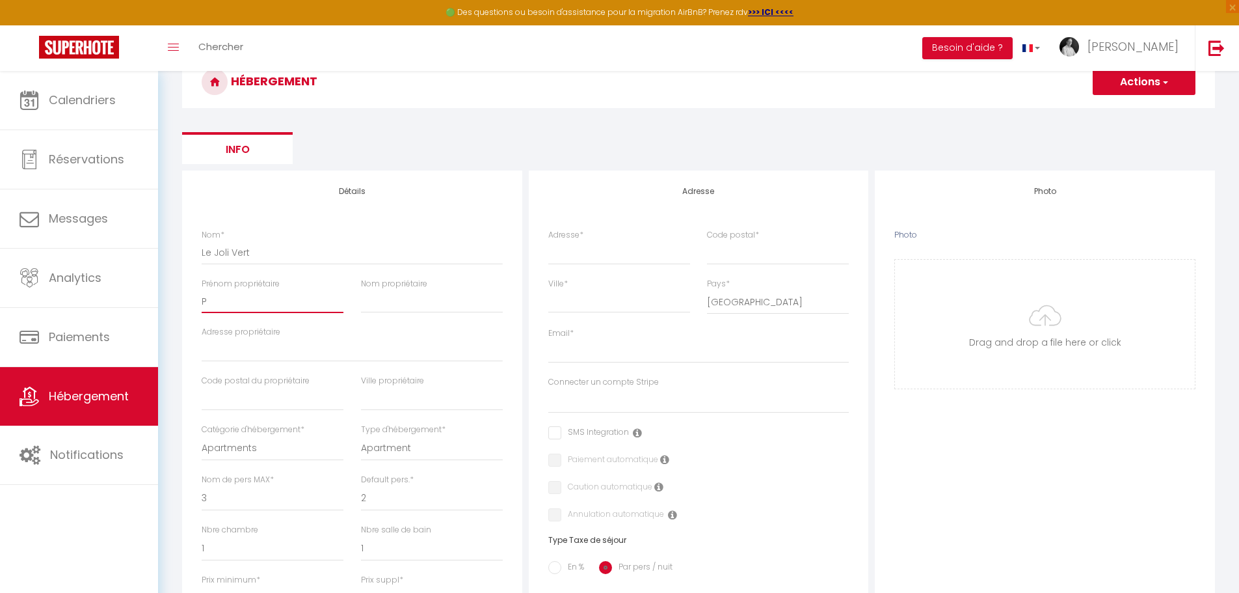
checkbox input "false"
select select
type input "Ph"
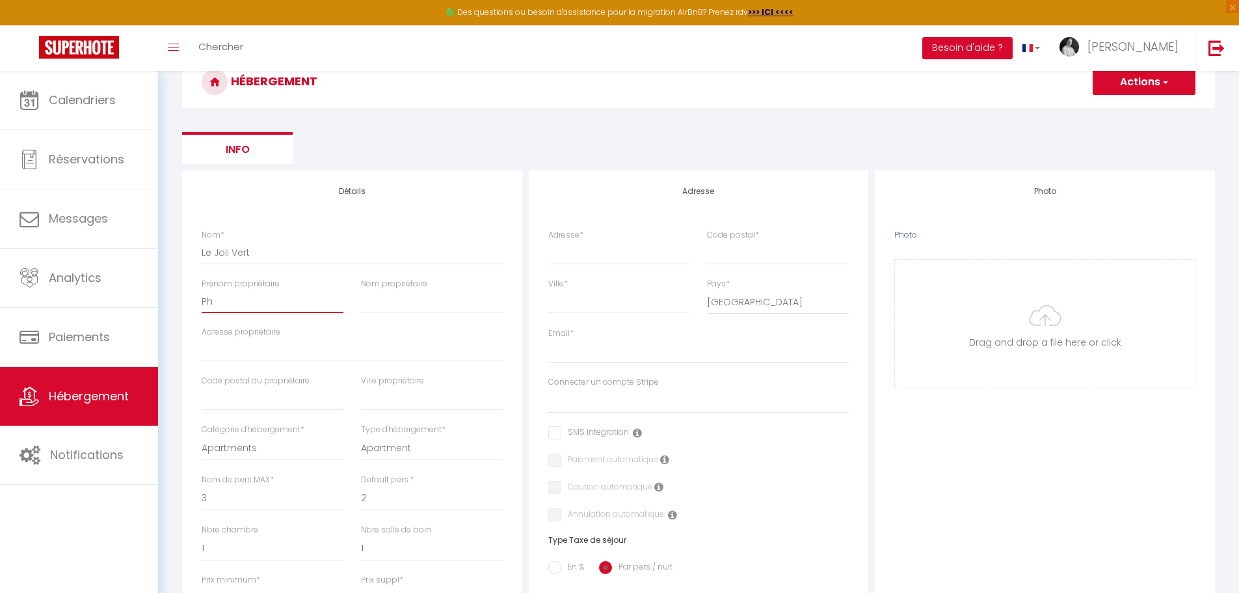
select select
checkbox input "false"
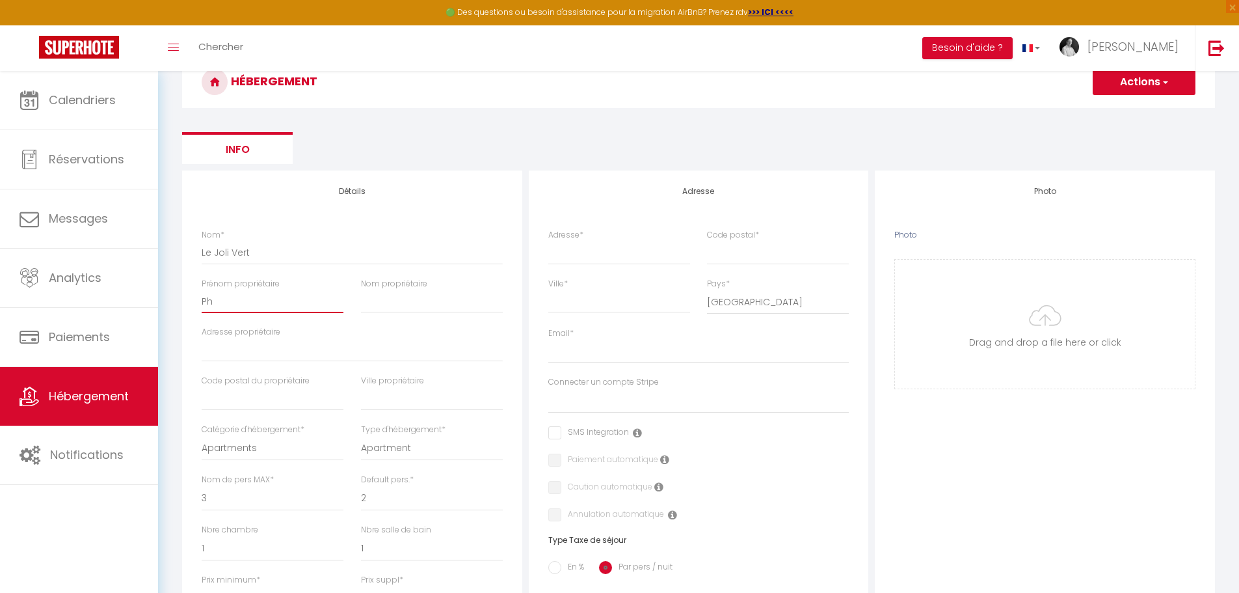
select select
type input "Phi"
select select
checkbox input "false"
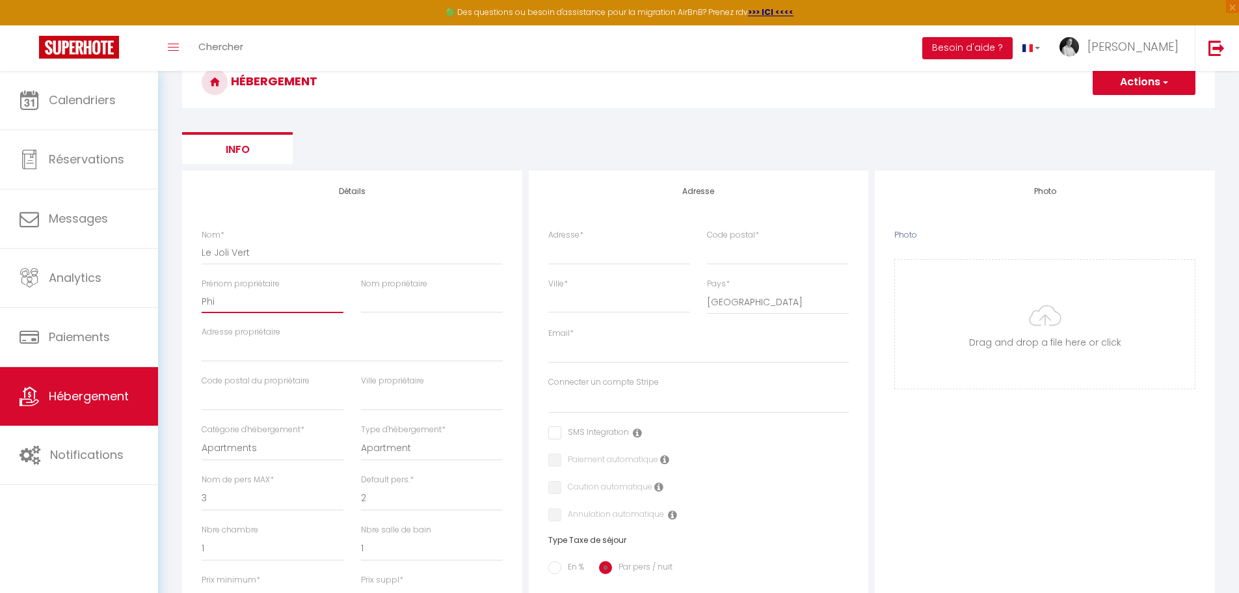
checkbox input "false"
select select
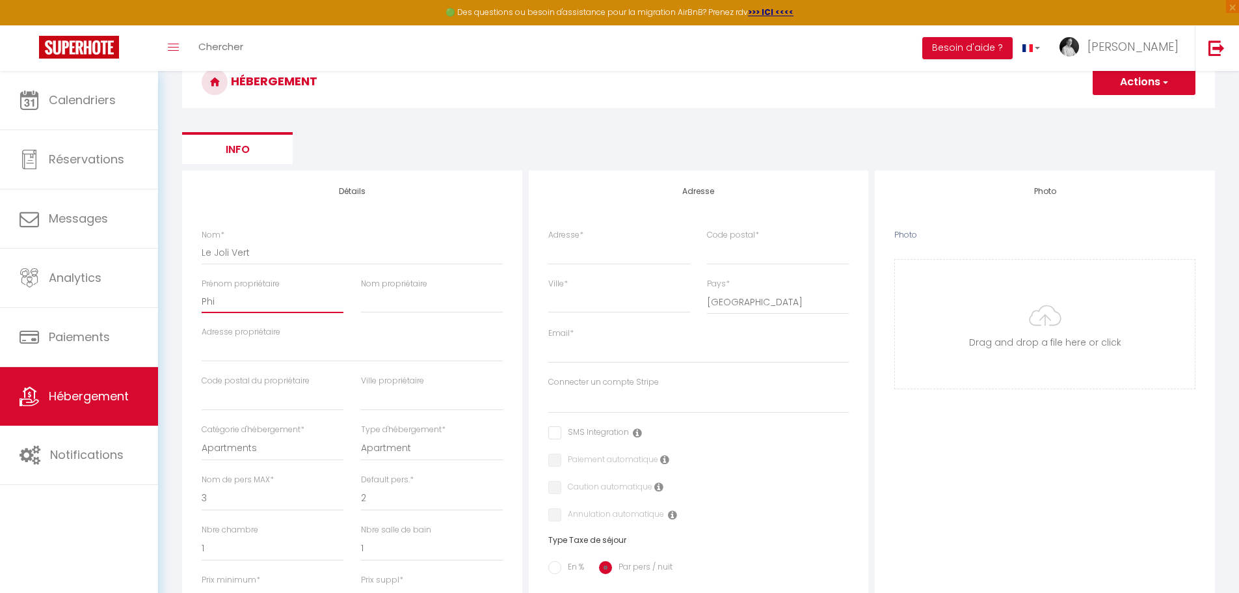
type input "Phil"
select select
checkbox input "false"
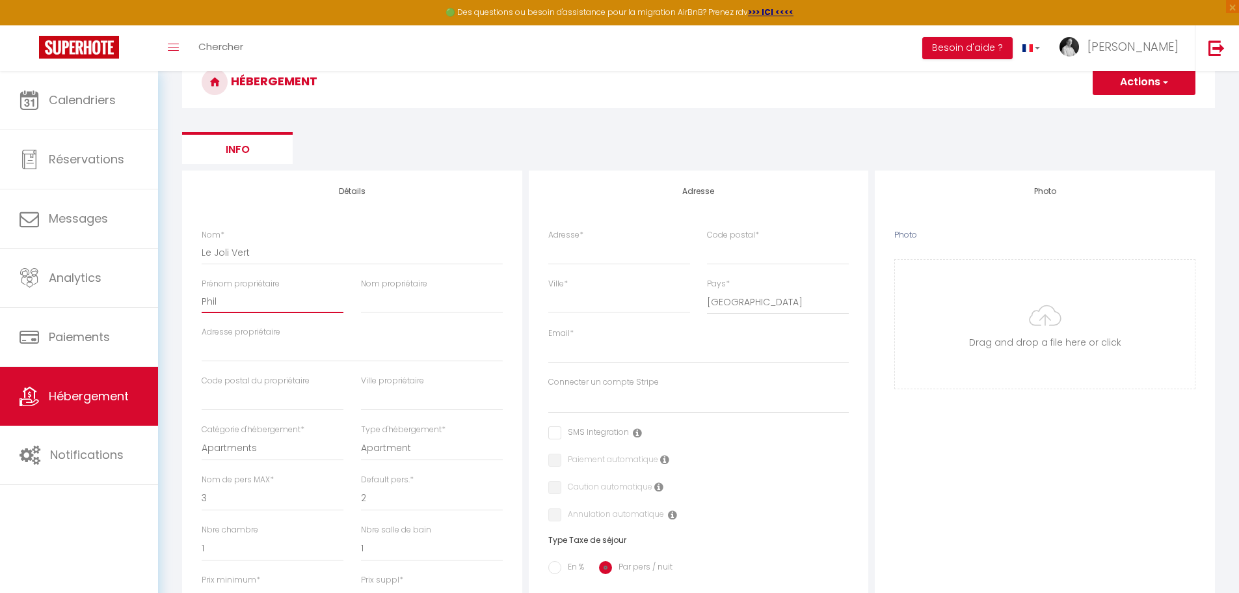
checkbox input "false"
select select
type input "Phili"
select select
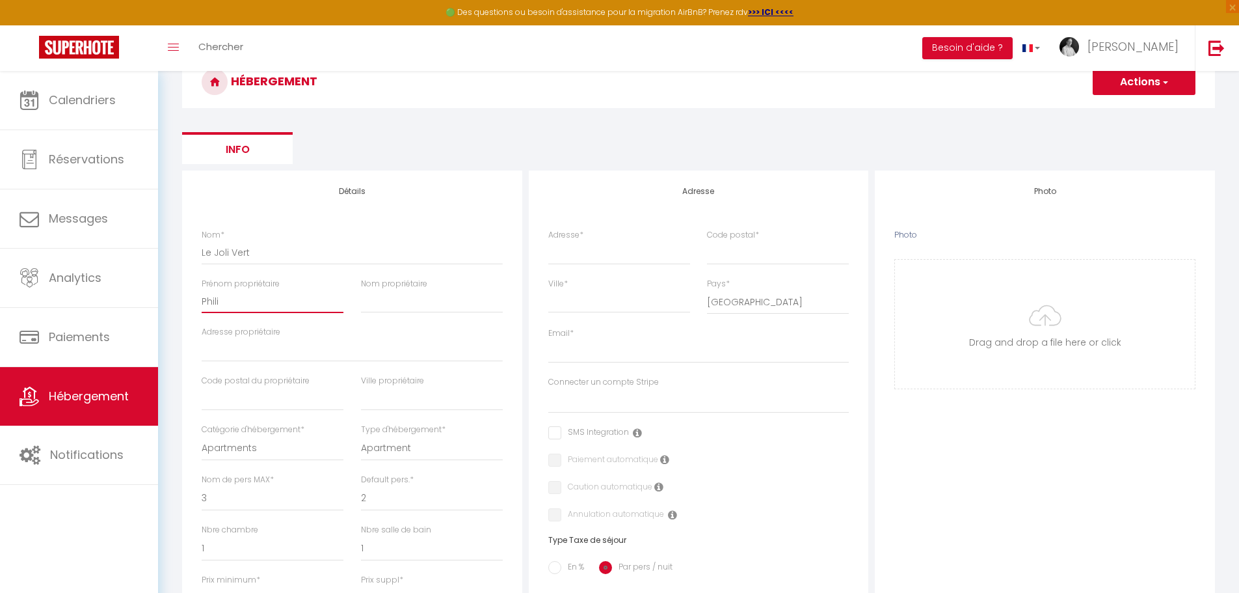
checkbox input "false"
select select
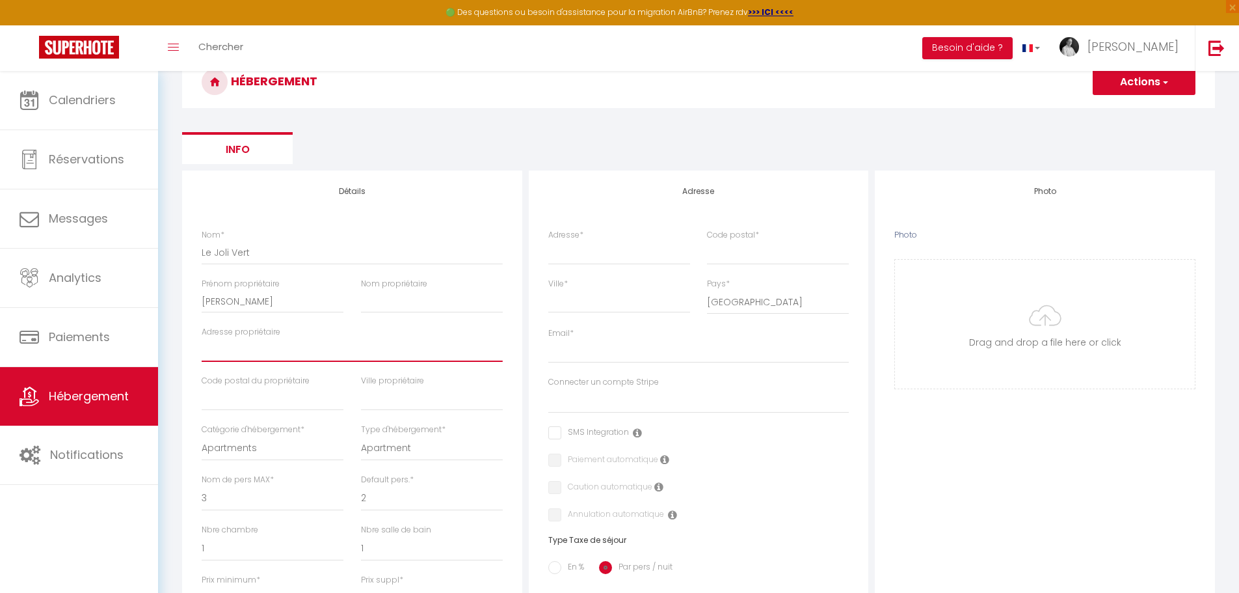
click at [464, 354] on input "Adresse propriétaire" at bounding box center [352, 349] width 301 height 23
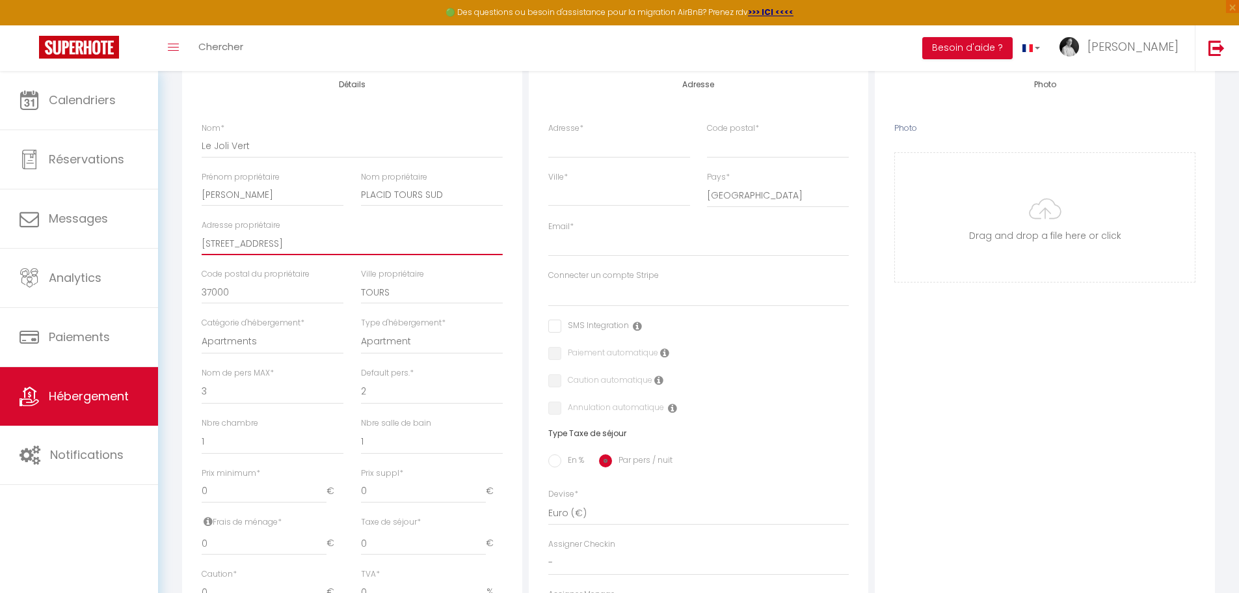
scroll to position [195, 0]
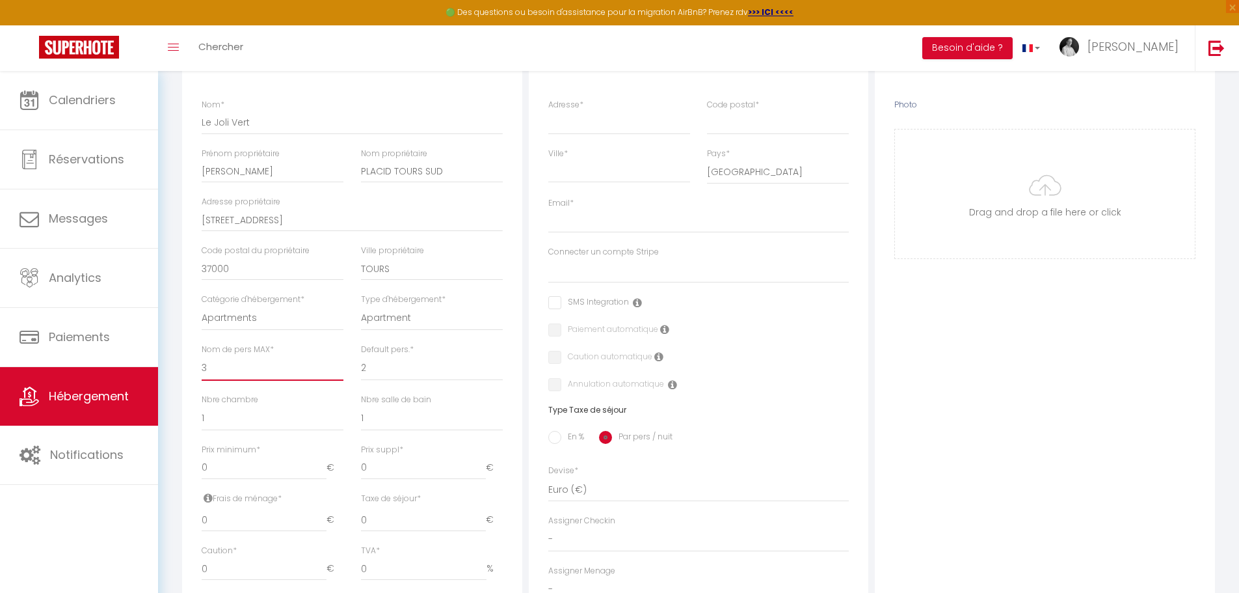
click at [240, 373] on select "1 2 3 4 5 6 7 8 9 10 11 12 13 14" at bounding box center [273, 368] width 142 height 25
click at [202, 356] on select "1 2 3 4 5 6 7 8 9 10 11 12 13 14" at bounding box center [273, 368] width 142 height 25
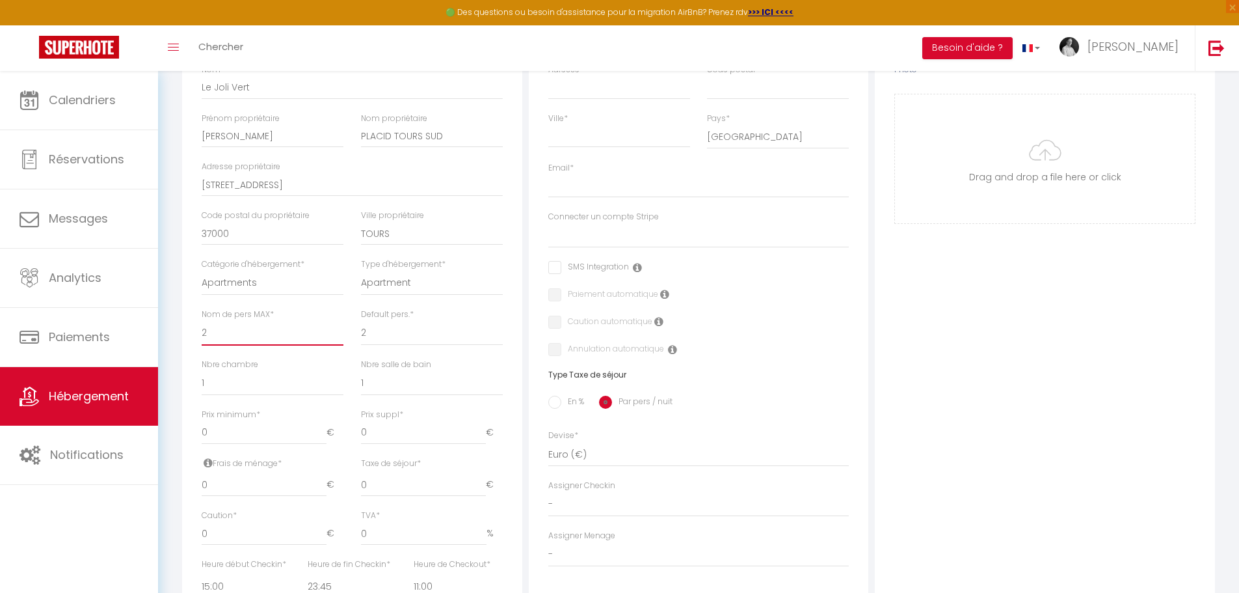
scroll to position [260, 0]
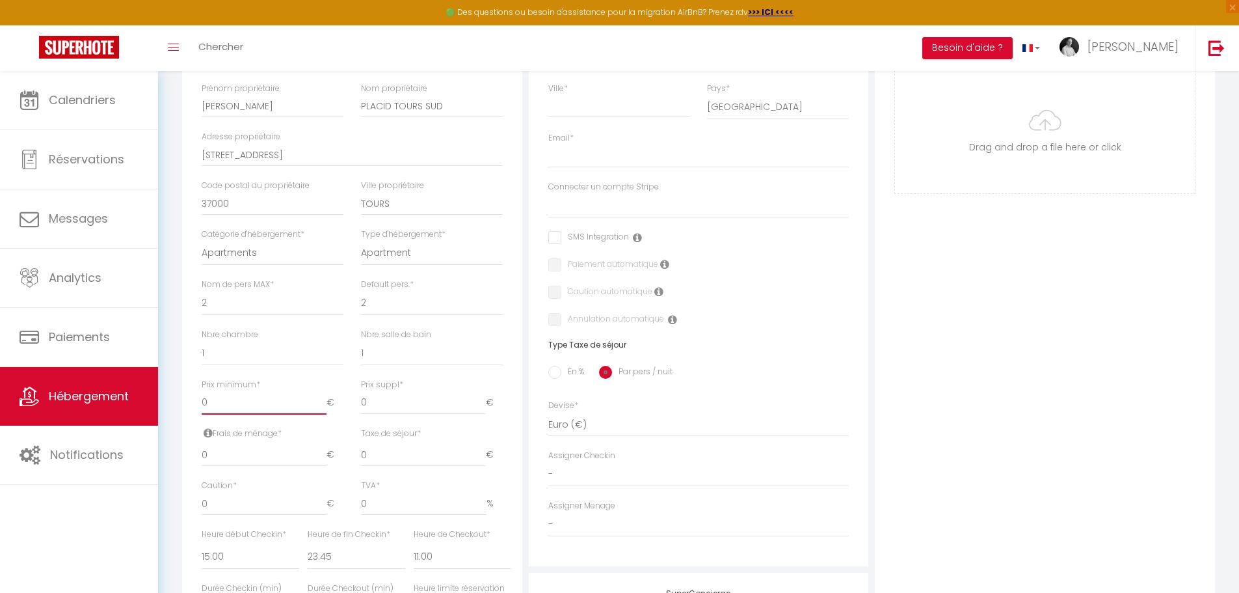
drag, startPoint x: 235, startPoint y: 405, endPoint x: 195, endPoint y: 400, distance: 39.9
click at [195, 400] on div "Prix minimum * 0 €" at bounding box center [272, 403] width 159 height 49
click at [253, 461] on input "0" at bounding box center [264, 454] width 125 height 23
click at [558, 375] on input "En %" at bounding box center [554, 372] width 13 height 13
click at [329, 455] on input "Taxe en % *" at bounding box center [352, 454] width 89 height 23
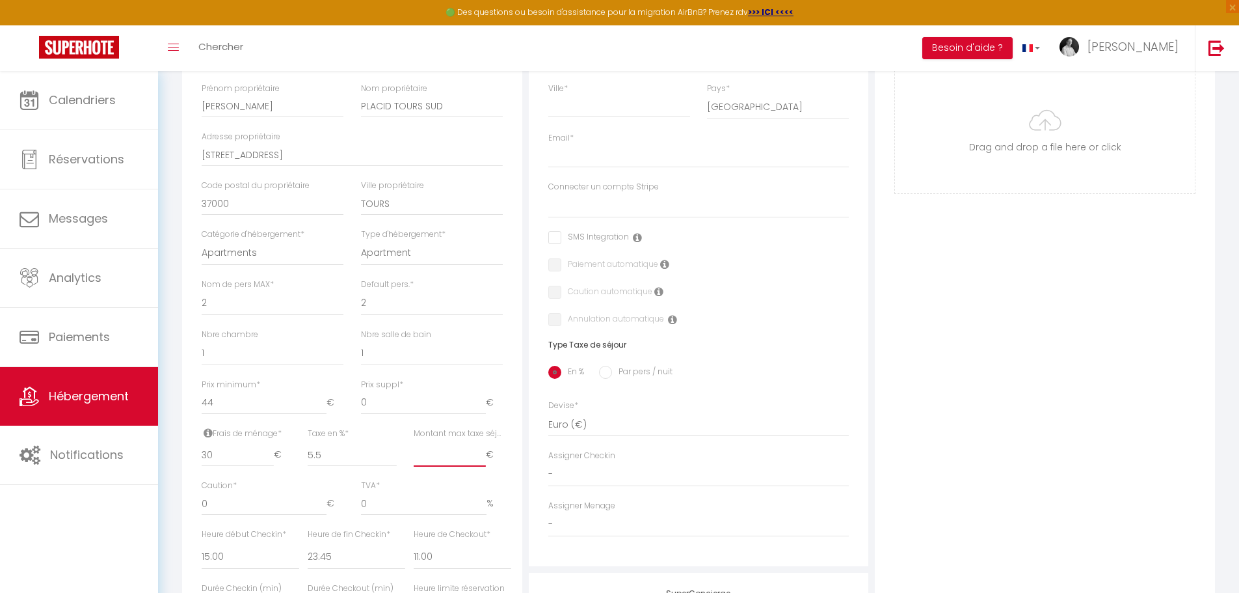
click at [427, 459] on input "Montant max taxe séjour *" at bounding box center [450, 454] width 72 height 23
click at [276, 503] on input "0" at bounding box center [264, 503] width 125 height 23
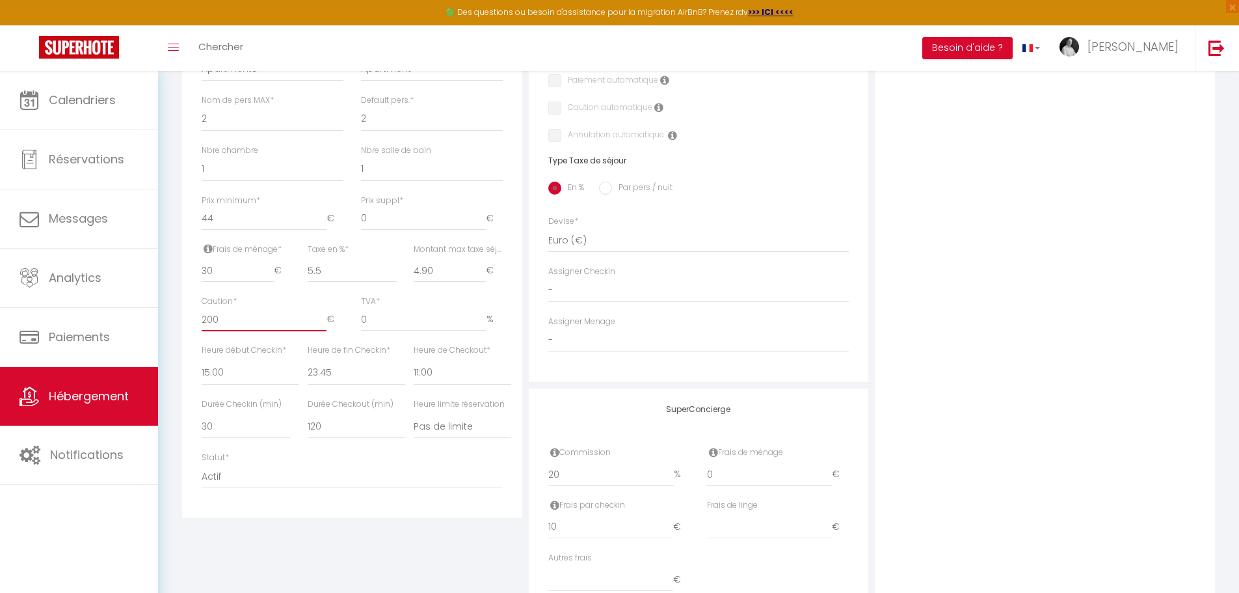
scroll to position [455, 0]
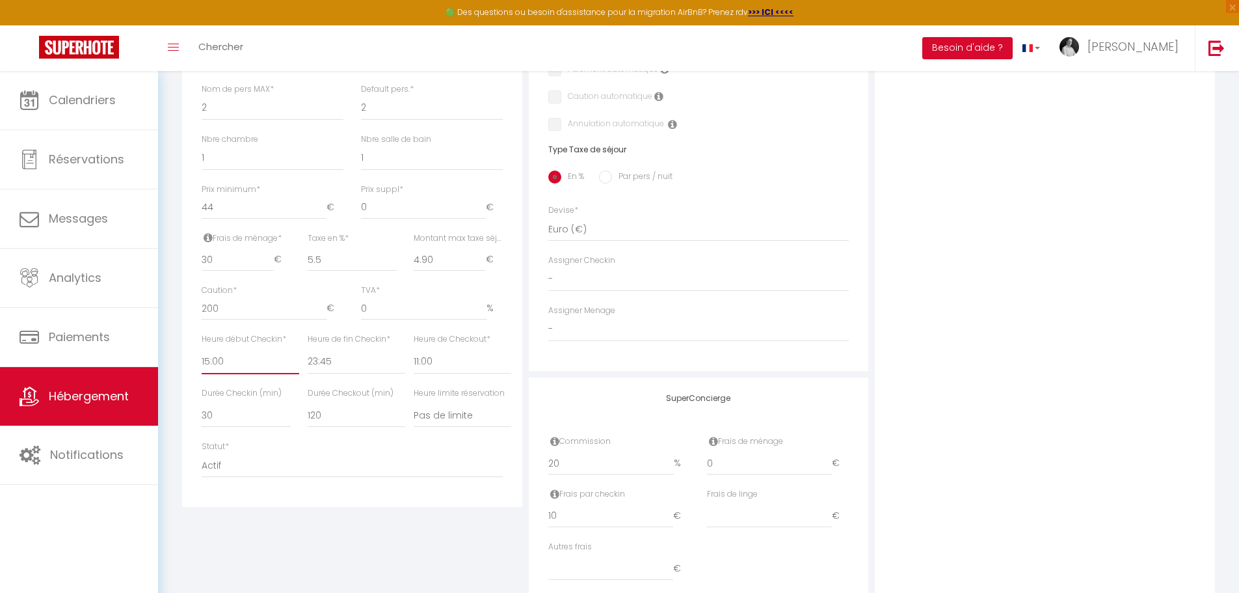
click at [230, 364] on select "00:00 00:15 00:30 00:45 01:00 01:15 01:30 01:45 02:00 02:15 02:30 02:45 03:00" at bounding box center [251, 361] width 98 height 25
click at [202, 349] on select "00:00 00:15 00:30 00:45 01:00 01:15 01:30 01:45 02:00 02:15 02:30 02:45 03:00" at bounding box center [251, 361] width 98 height 25
click at [442, 361] on select "00:00 00:15 00:30 00:45 01:00 01:15 01:30 01:45 02:00 02:15 02:30 02:45 03:00" at bounding box center [463, 361] width 98 height 25
click at [414, 349] on select "00:00 00:15 00:30 00:45 01:00 01:15 01:30 01:45 02:00 02:15 02:30 02:45 03:00" at bounding box center [463, 361] width 98 height 25
click at [239, 417] on select "15 30 45 60 75 90 105 120 135 150 165 180 195 210" at bounding box center [246, 415] width 89 height 25
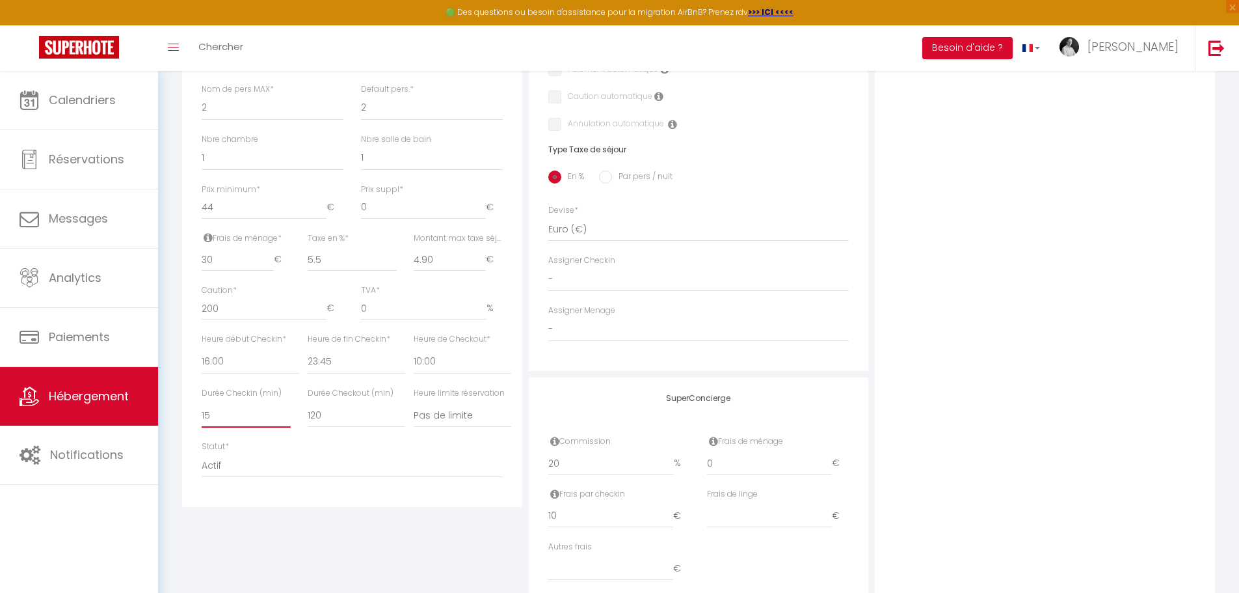
click at [202, 403] on select "15 30 45 60 75 90 105 120 135 150 165 180 195 210" at bounding box center [246, 415] width 89 height 25
click at [474, 413] on select "Pas de limite 01:00 02:00 03:00 04:00 05:00 06:00 07:00 08:00 09:00 10:00 11:00…" at bounding box center [463, 415] width 98 height 25
click at [414, 403] on select "Pas de limite 01:00 02:00 03:00 04:00 05:00 06:00 07:00 08:00 09:00 10:00 11:00…" at bounding box center [463, 415] width 98 height 25
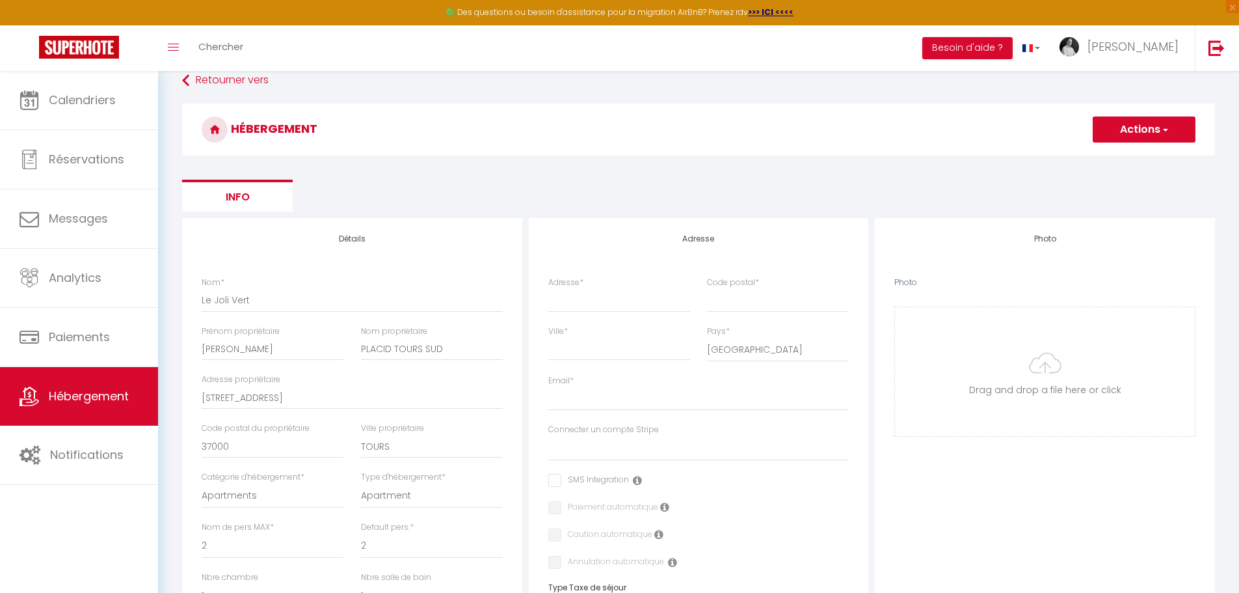
scroll to position [0, 0]
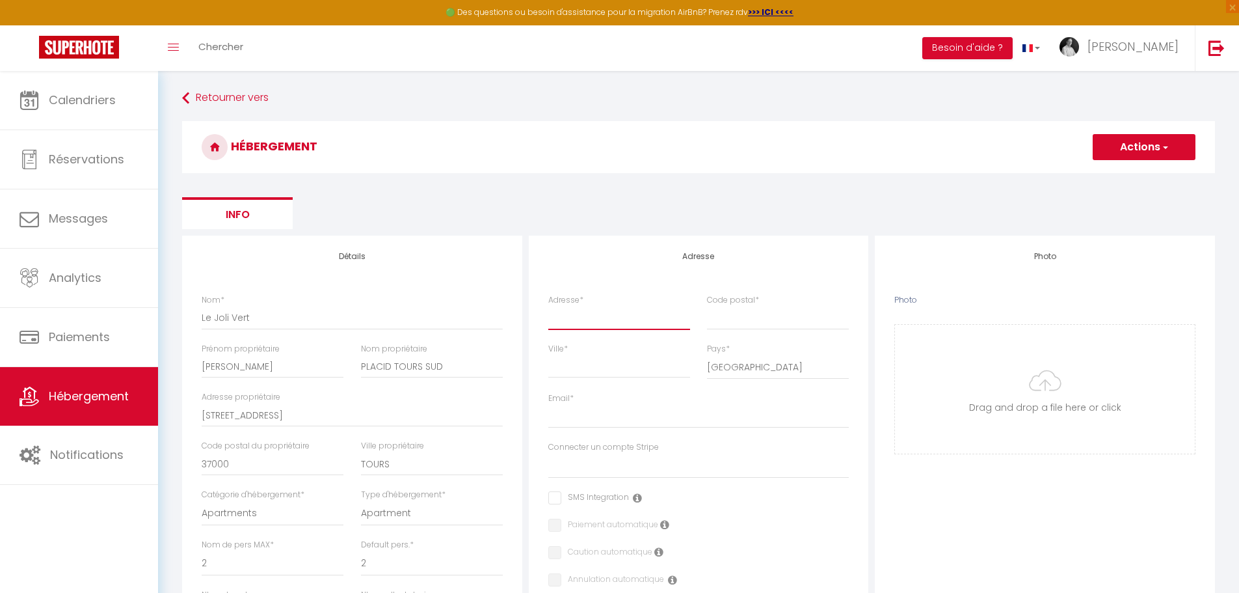
click at [580, 322] on input "Adresse *" at bounding box center [619, 317] width 142 height 23
click at [722, 322] on input "Code postal *" at bounding box center [778, 317] width 142 height 23
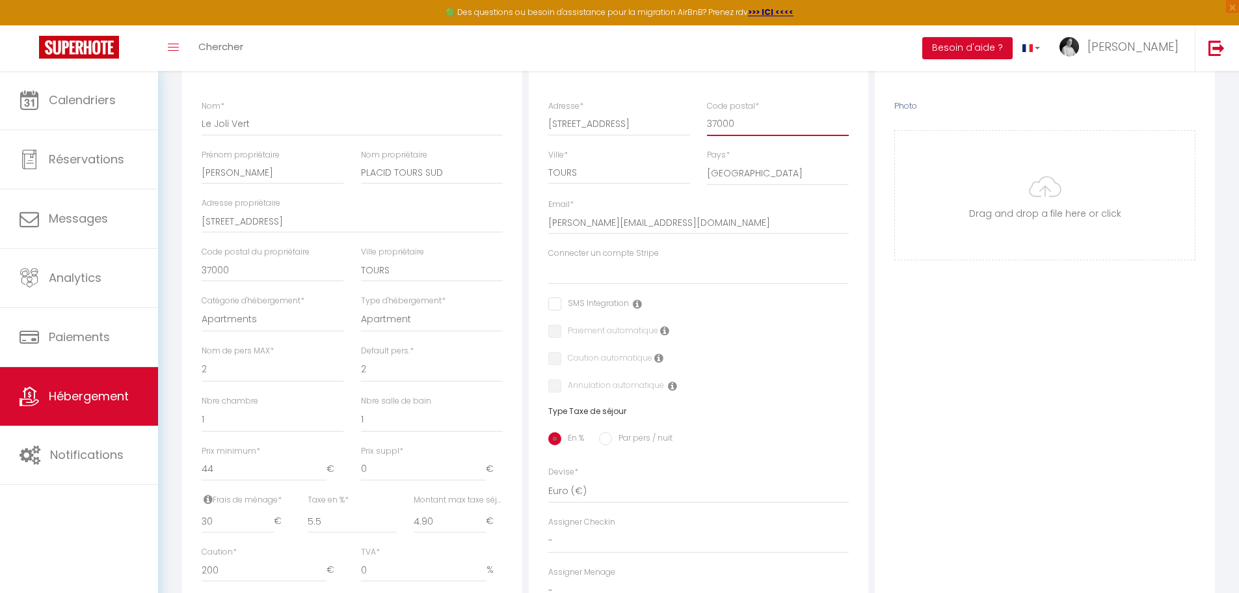
scroll to position [195, 0]
click at [580, 274] on select "[PERSON_NAME][EMAIL_ADDRESS][DOMAIN_NAME]" at bounding box center [698, 270] width 301 height 25
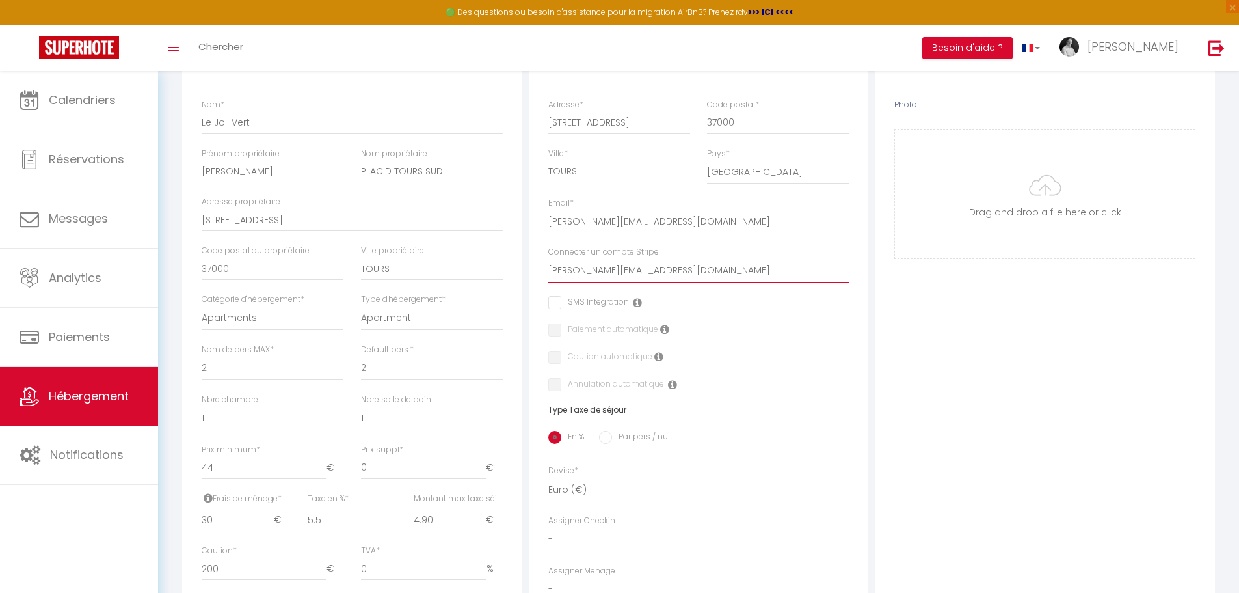
click at [548, 258] on select "[PERSON_NAME][EMAIL_ADDRESS][DOMAIN_NAME]" at bounding box center [698, 270] width 301 height 25
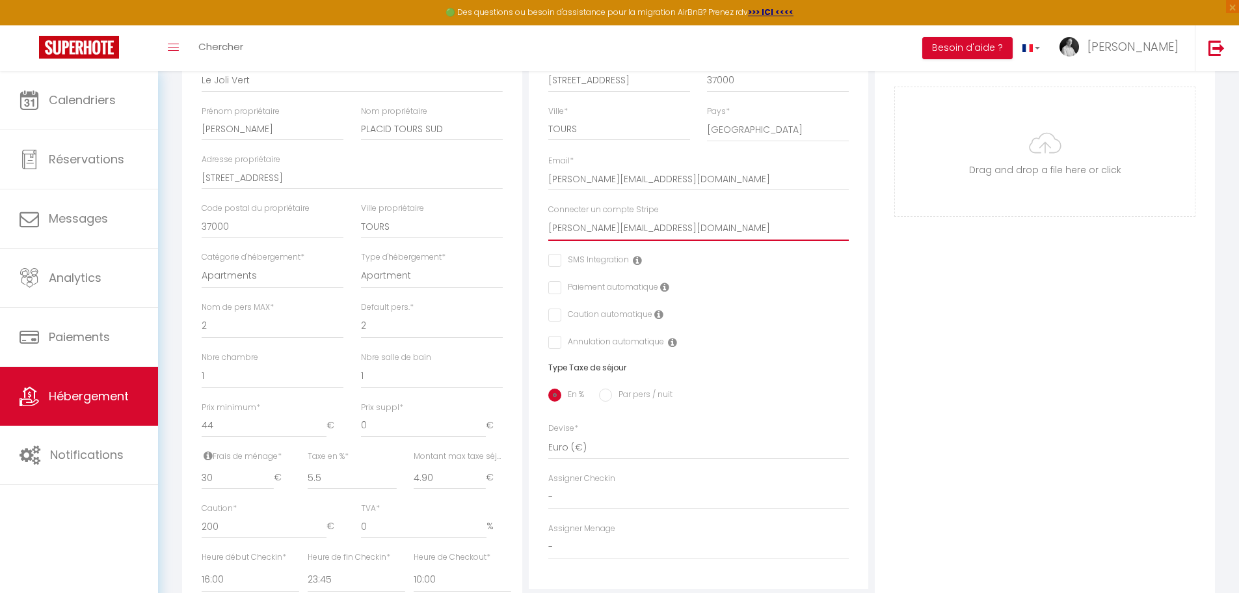
scroll to position [260, 0]
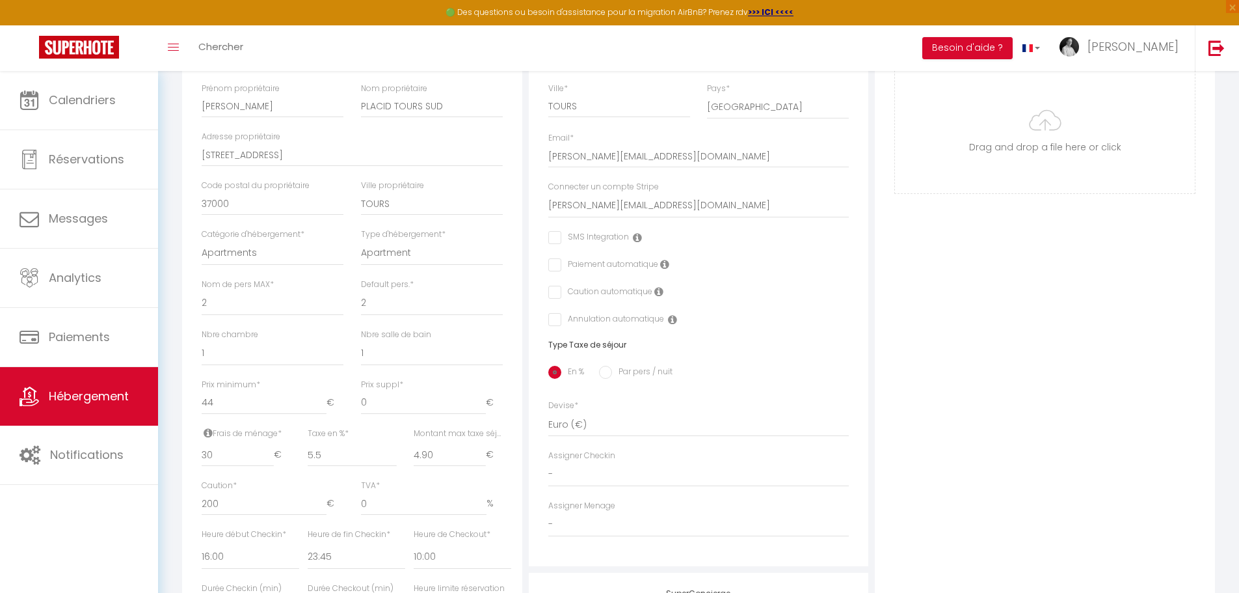
click at [554, 290] on input "checkbox" at bounding box center [552, 292] width 8 height 13
click at [665, 265] on icon at bounding box center [664, 264] width 9 height 10
click at [553, 264] on input "checkbox" at bounding box center [552, 264] width 8 height 13
click at [561, 264] on label "Paiement automatique" at bounding box center [609, 265] width 97 height 14
click at [555, 261] on input "checkbox" at bounding box center [552, 264] width 8 height 13
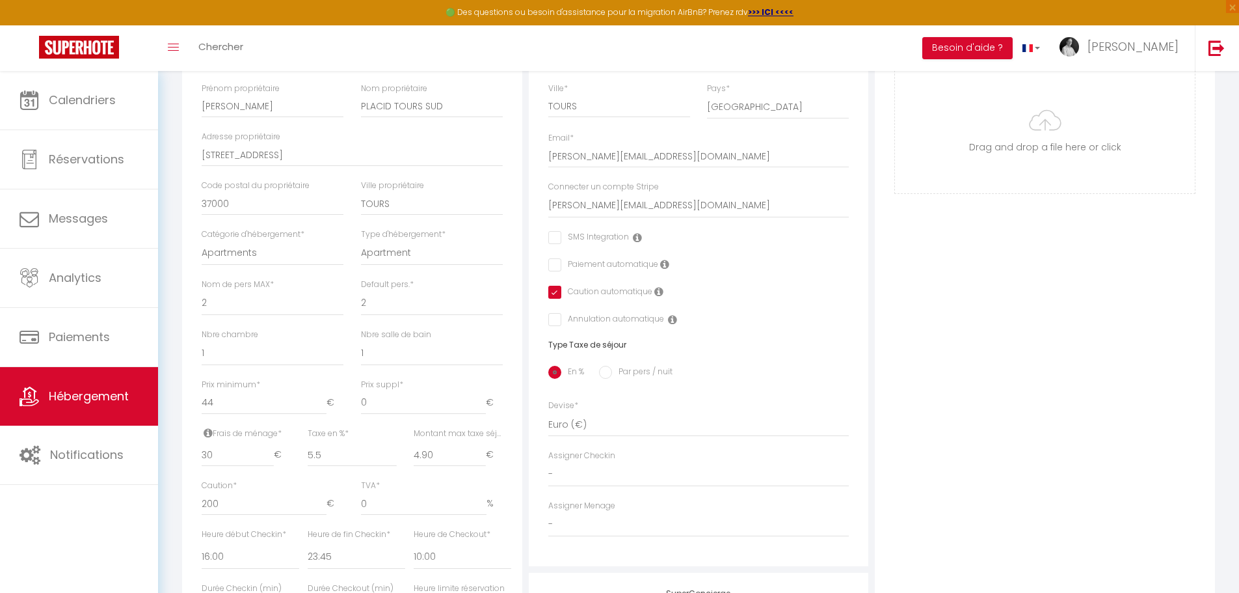
click at [658, 293] on icon at bounding box center [659, 291] width 9 height 10
click at [842, 292] on div "Caution automatique" at bounding box center [698, 293] width 301 height 14
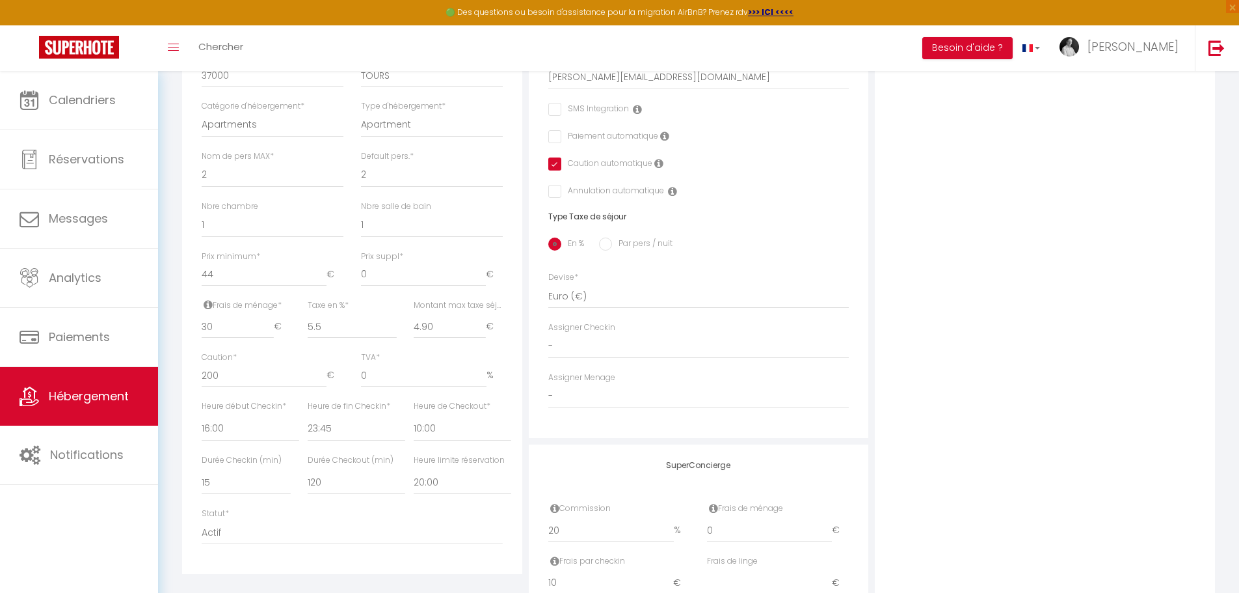
scroll to position [390, 0]
click at [652, 397] on select "-" at bounding box center [698, 394] width 301 height 25
click at [548, 382] on select "-" at bounding box center [698, 394] width 301 height 25
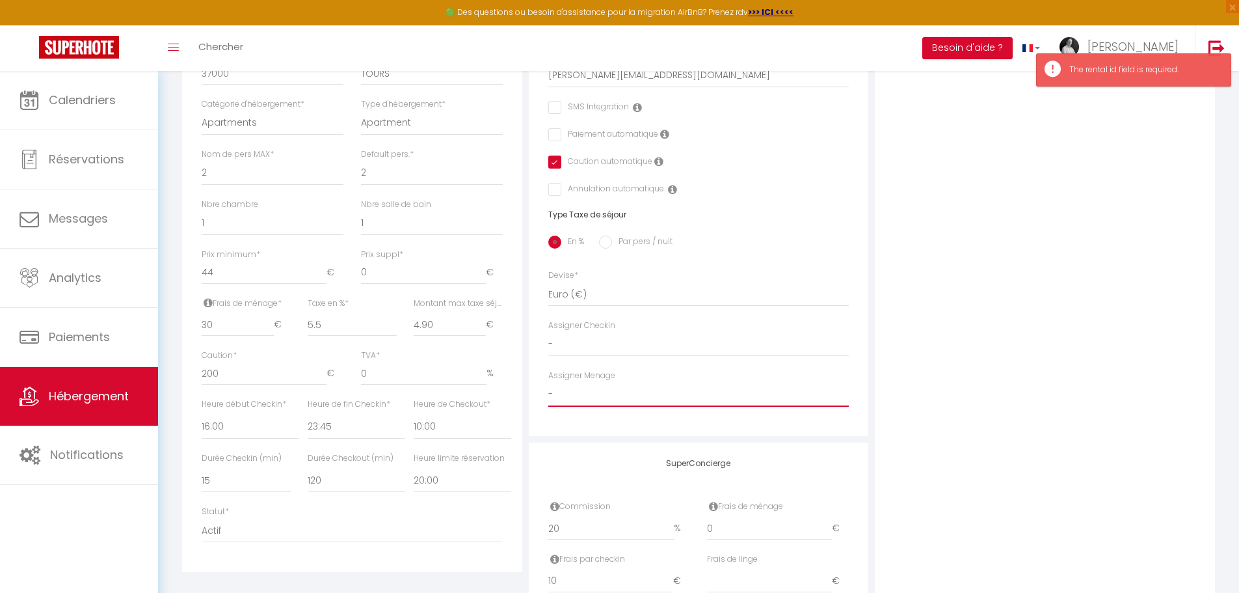
click at [623, 390] on select "-" at bounding box center [698, 394] width 301 height 25
click at [584, 392] on select "-" at bounding box center [698, 394] width 301 height 25
click at [602, 346] on select "-" at bounding box center [698, 344] width 301 height 25
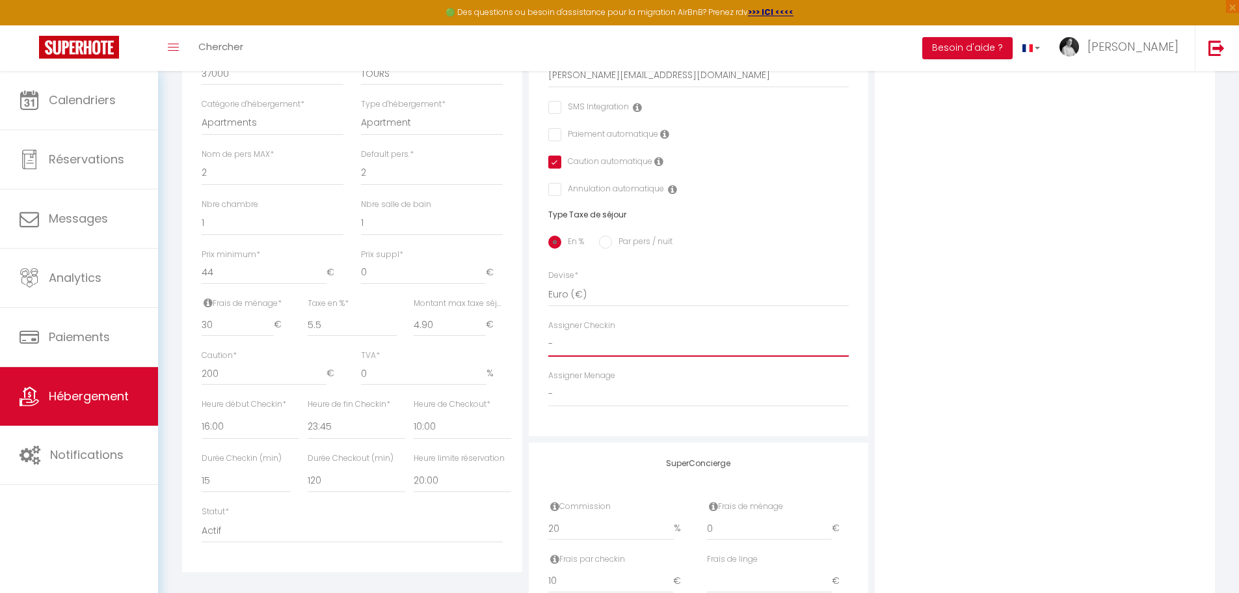
click at [606, 343] on select "-" at bounding box center [698, 344] width 301 height 25
click at [588, 394] on select "-" at bounding box center [698, 394] width 301 height 25
click at [894, 299] on div "Photo Photo Drag and drop a file here or click Ooops, something wrong appended.…" at bounding box center [1045, 259] width 340 height 829
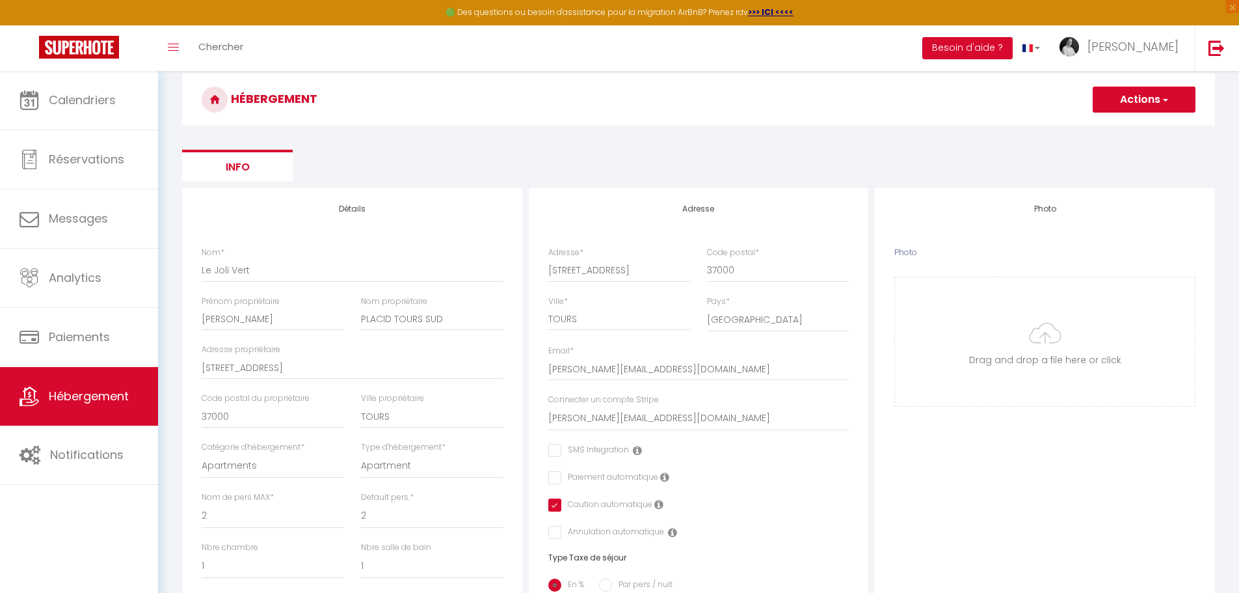
scroll to position [0, 0]
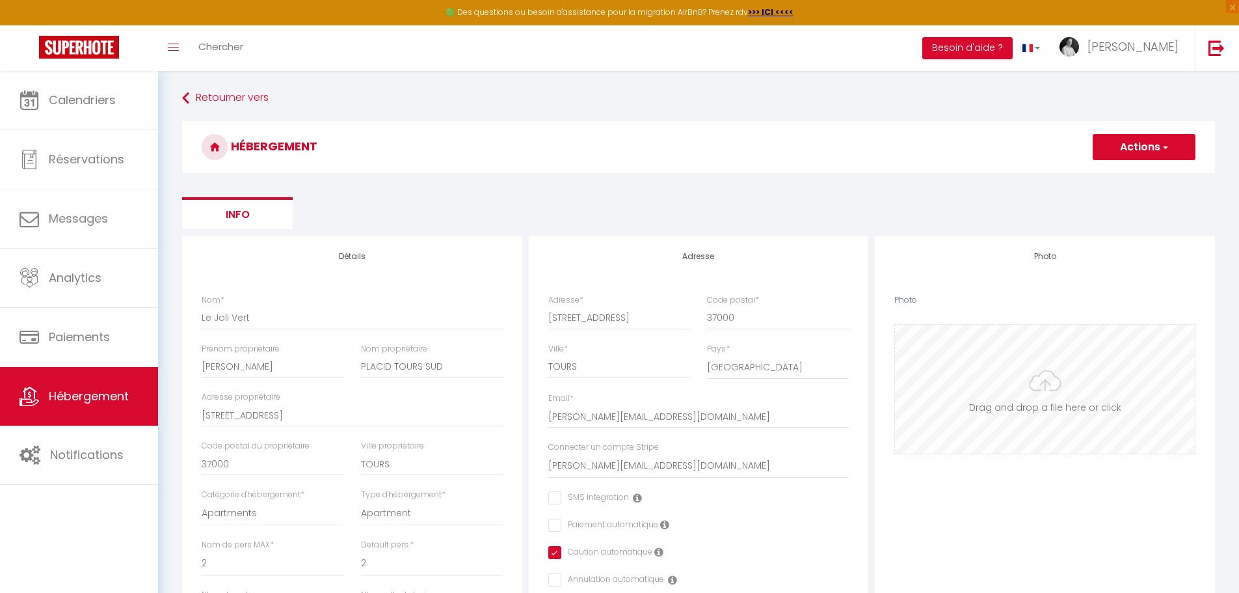
click at [1045, 367] on input "Photo" at bounding box center [1045, 389] width 300 height 129
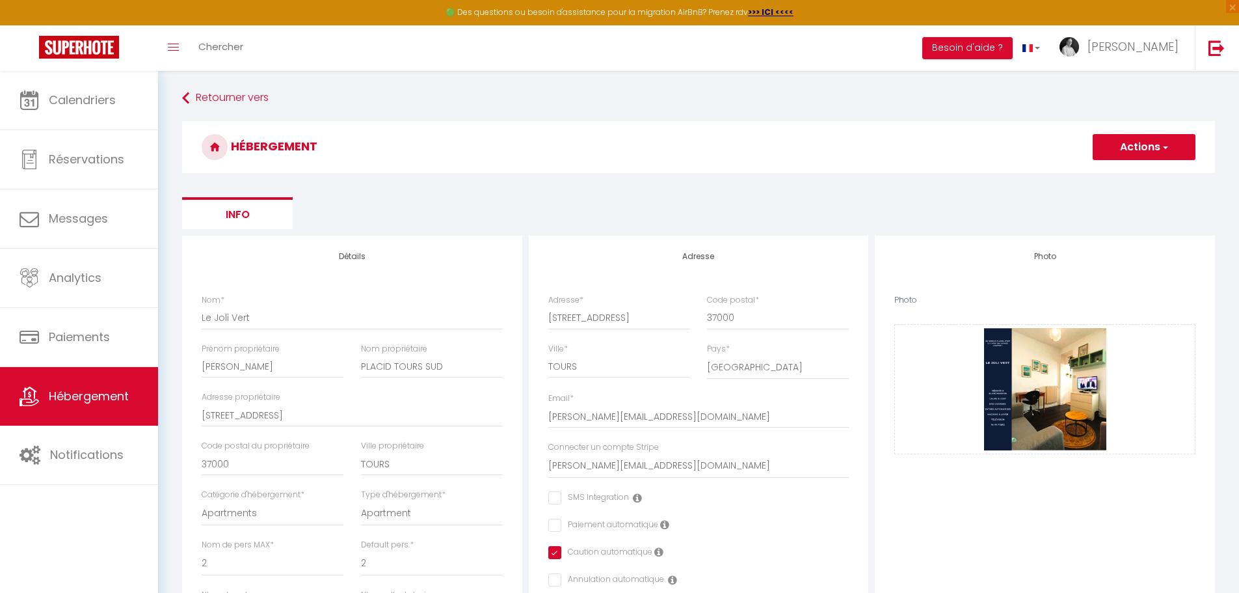
click at [1161, 144] on span "button" at bounding box center [1165, 147] width 8 height 13
click at [1121, 180] on input "Enregistrer" at bounding box center [1129, 175] width 48 height 13
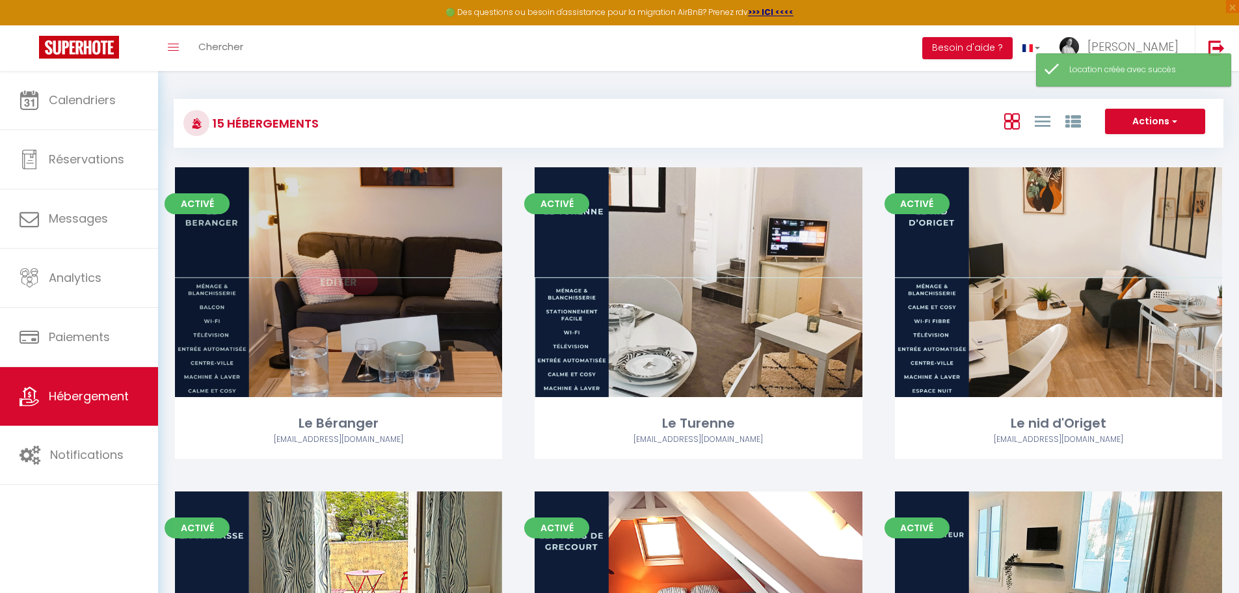
click at [342, 286] on link "Editer" at bounding box center [339, 282] width 78 height 26
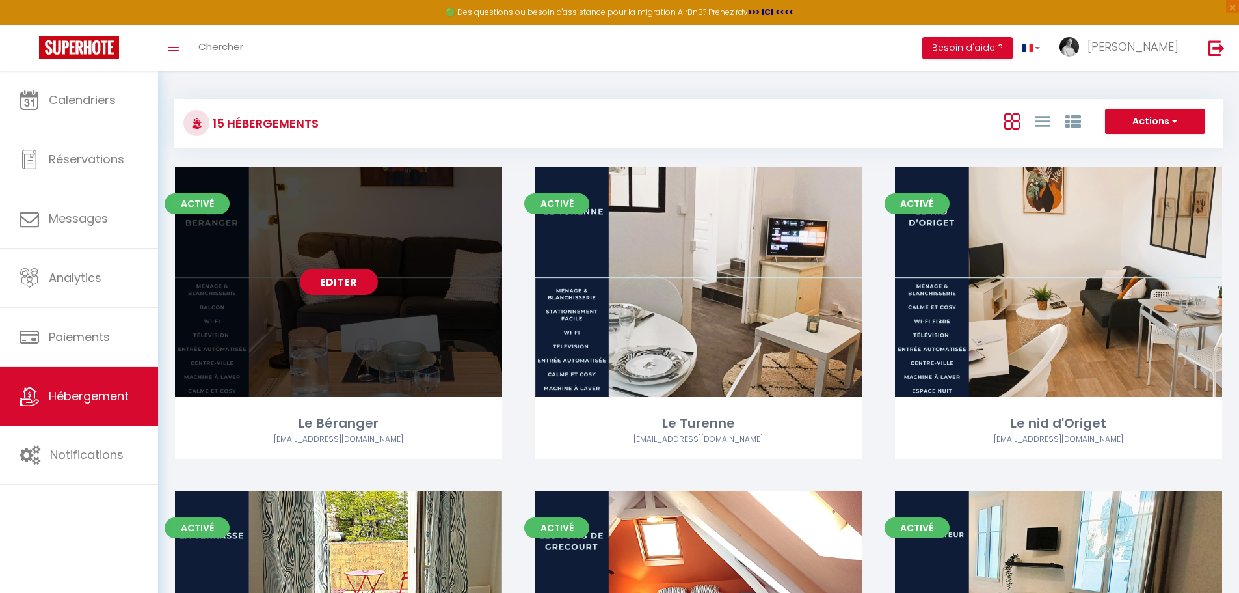
click at [354, 284] on link "Editer" at bounding box center [339, 282] width 78 height 26
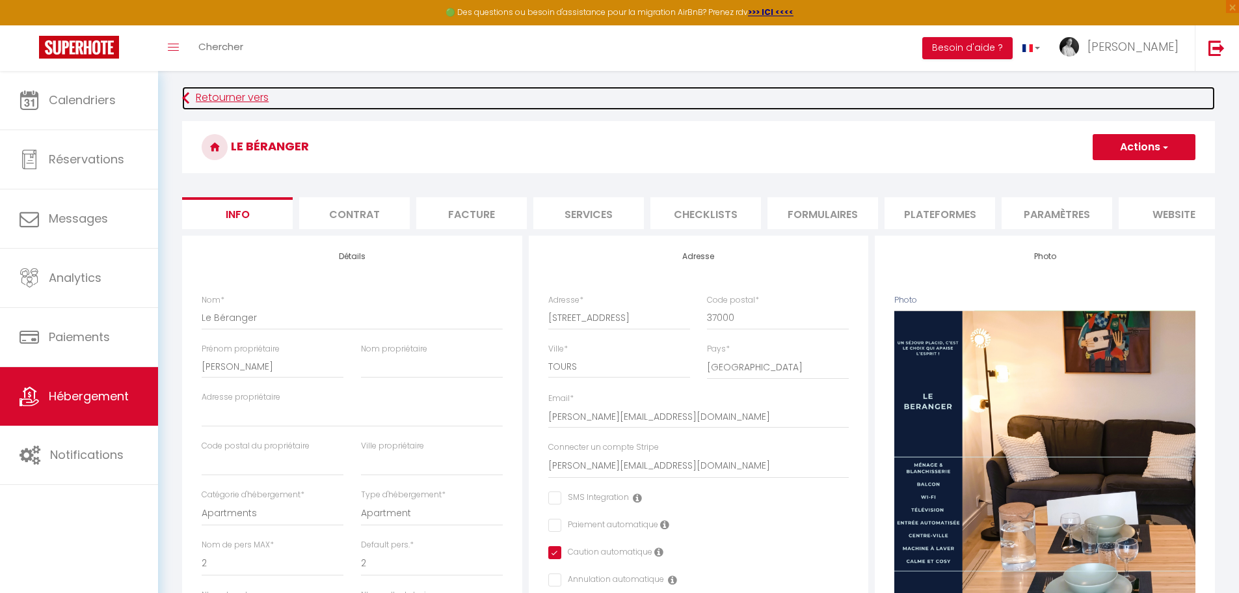
click at [251, 100] on link "Retourner vers" at bounding box center [698, 98] width 1033 height 23
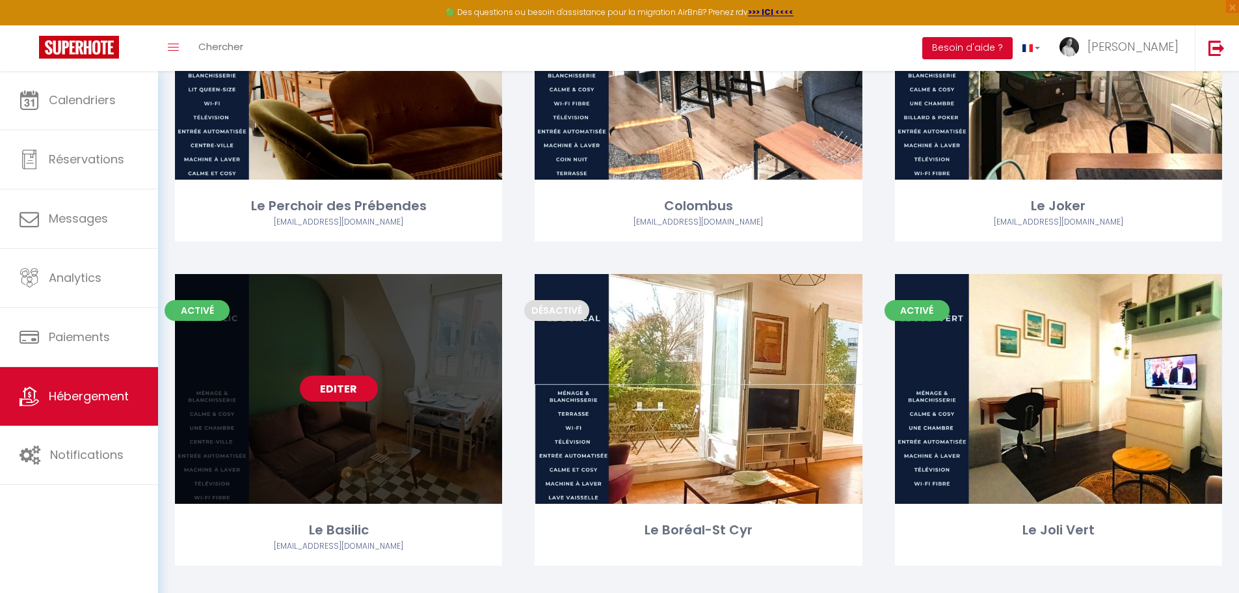
scroll to position [1211, 0]
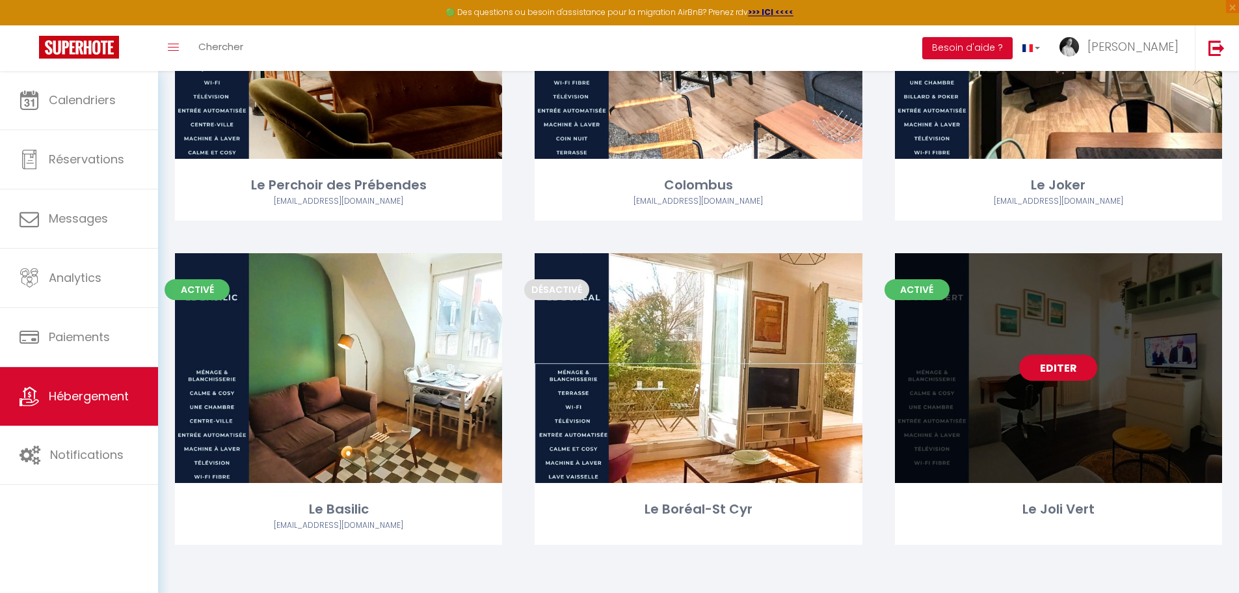
click at [1056, 365] on link "Editer" at bounding box center [1059, 368] width 78 height 26
click at [1064, 365] on link "Editer" at bounding box center [1059, 368] width 78 height 26
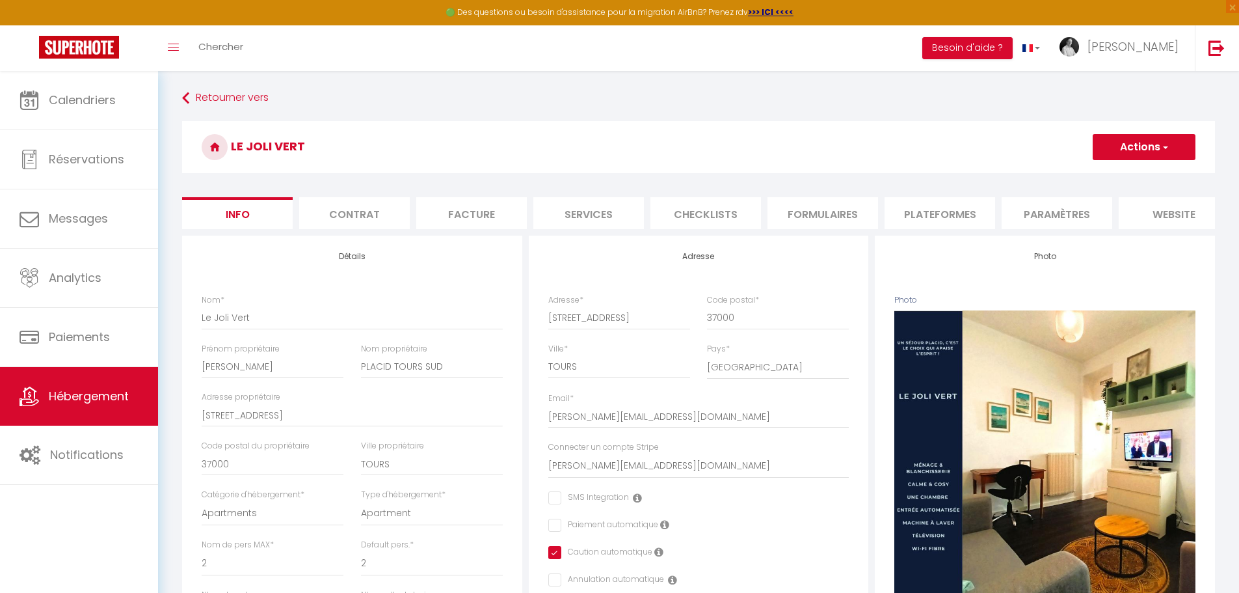
click at [374, 217] on li "Contrat" at bounding box center [354, 213] width 111 height 32
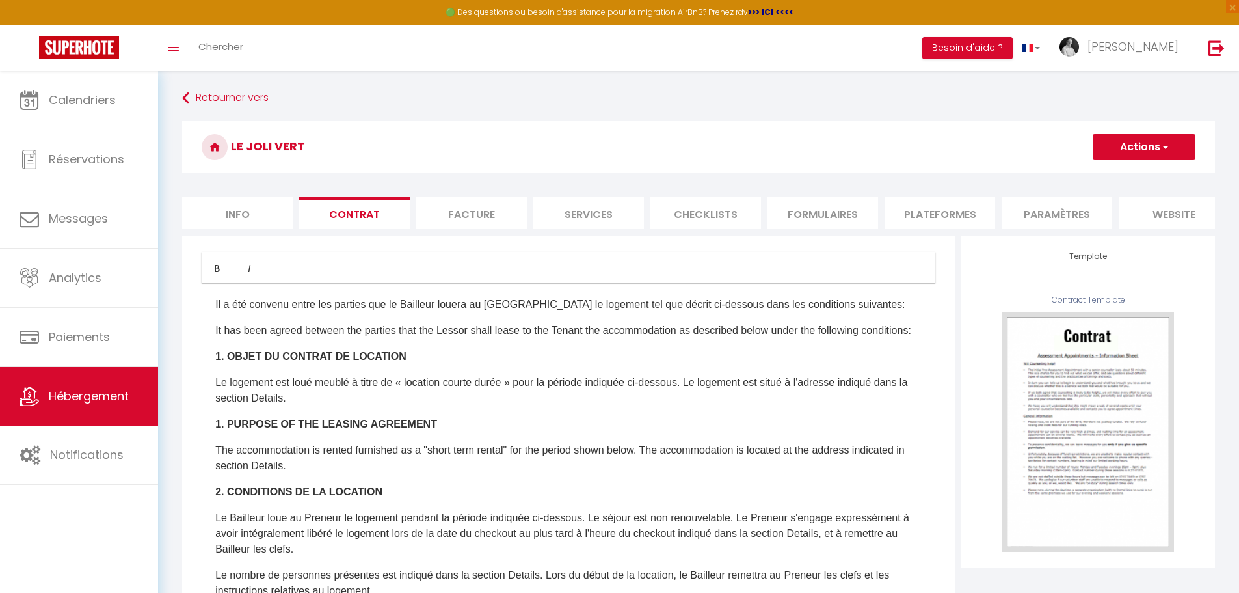
click at [461, 215] on li "Facture" at bounding box center [471, 213] width 111 height 32
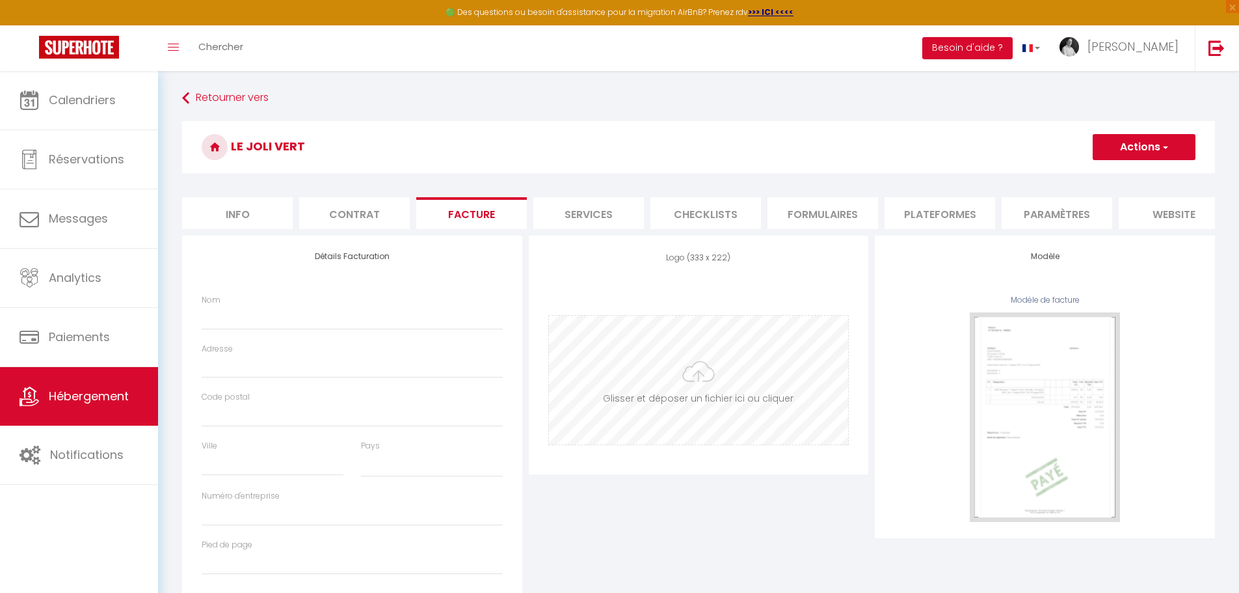
click at [695, 366] on input "file" at bounding box center [699, 380] width 300 height 129
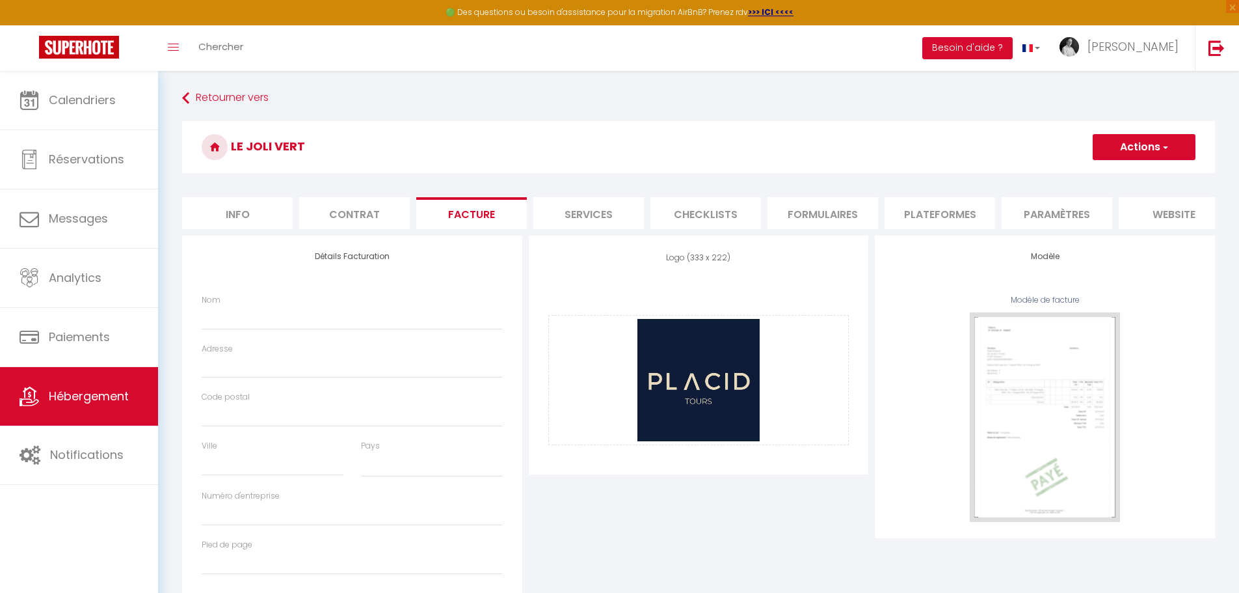
scroll to position [71, 0]
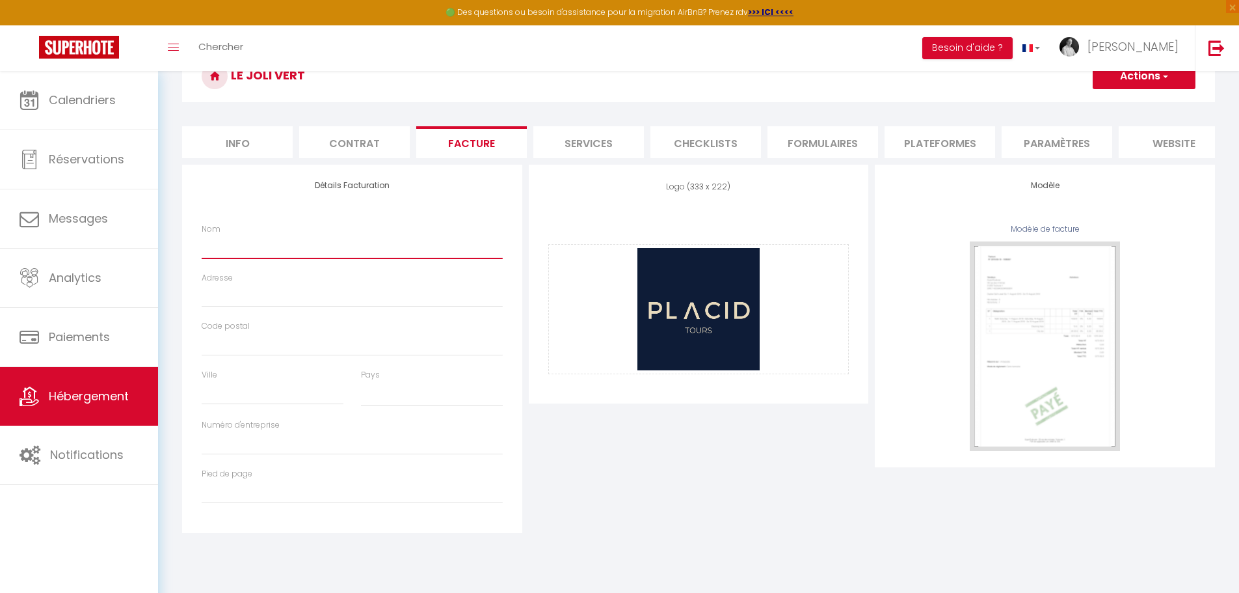
click at [240, 258] on input "Nom" at bounding box center [352, 246] width 301 height 23
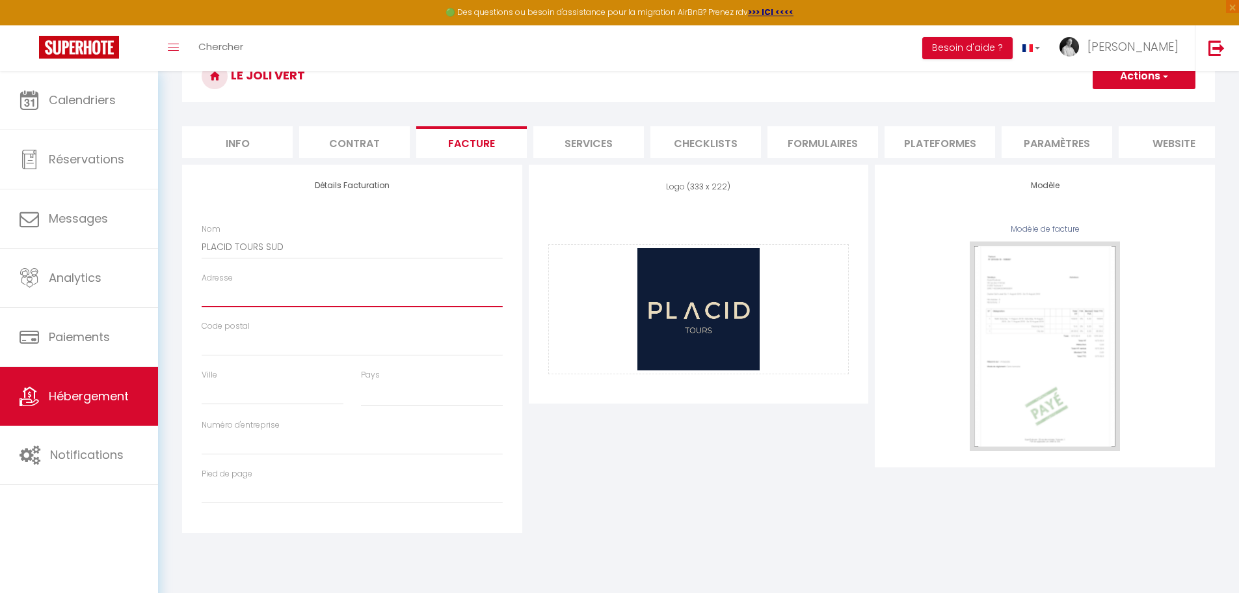
click at [211, 307] on input "Adresse" at bounding box center [352, 295] width 301 height 23
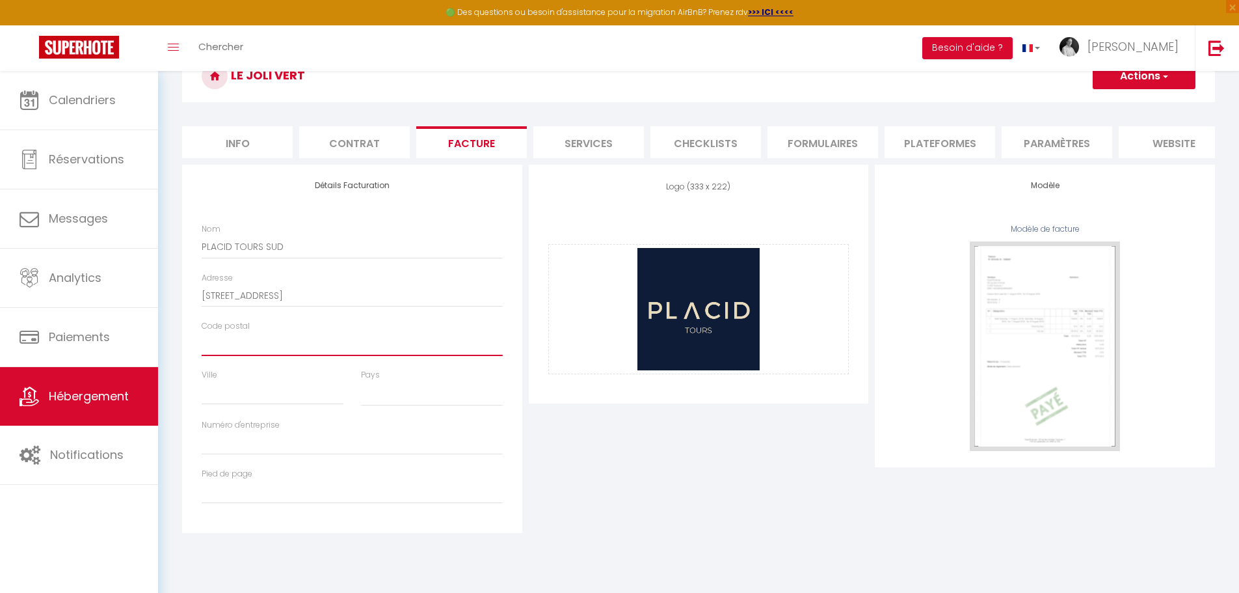
click at [216, 353] on input "Code postal" at bounding box center [352, 343] width 301 height 23
click at [221, 401] on input "Ville" at bounding box center [273, 392] width 142 height 23
click at [408, 405] on select "[GEOGRAPHIC_DATA] [GEOGRAPHIC_DATA] [GEOGRAPHIC_DATA] [GEOGRAPHIC_DATA] [GEOGRA…" at bounding box center [432, 393] width 142 height 25
click at [361, 391] on select "[GEOGRAPHIC_DATA] [GEOGRAPHIC_DATA] [GEOGRAPHIC_DATA] [GEOGRAPHIC_DATA] [GEOGRA…" at bounding box center [432, 393] width 142 height 25
click at [230, 453] on input "Numéro d'entreprise" at bounding box center [352, 442] width 301 height 23
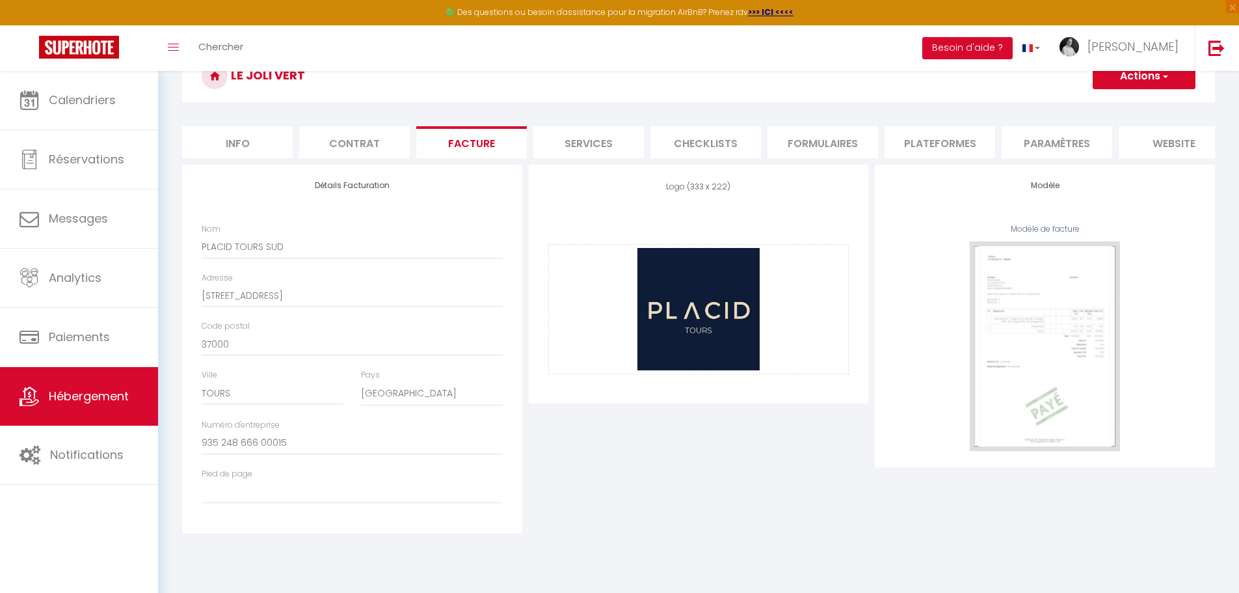
click at [1163, 79] on span "button" at bounding box center [1165, 76] width 8 height 13
click at [1131, 103] on link "Enregistrer" at bounding box center [1143, 104] width 103 height 17
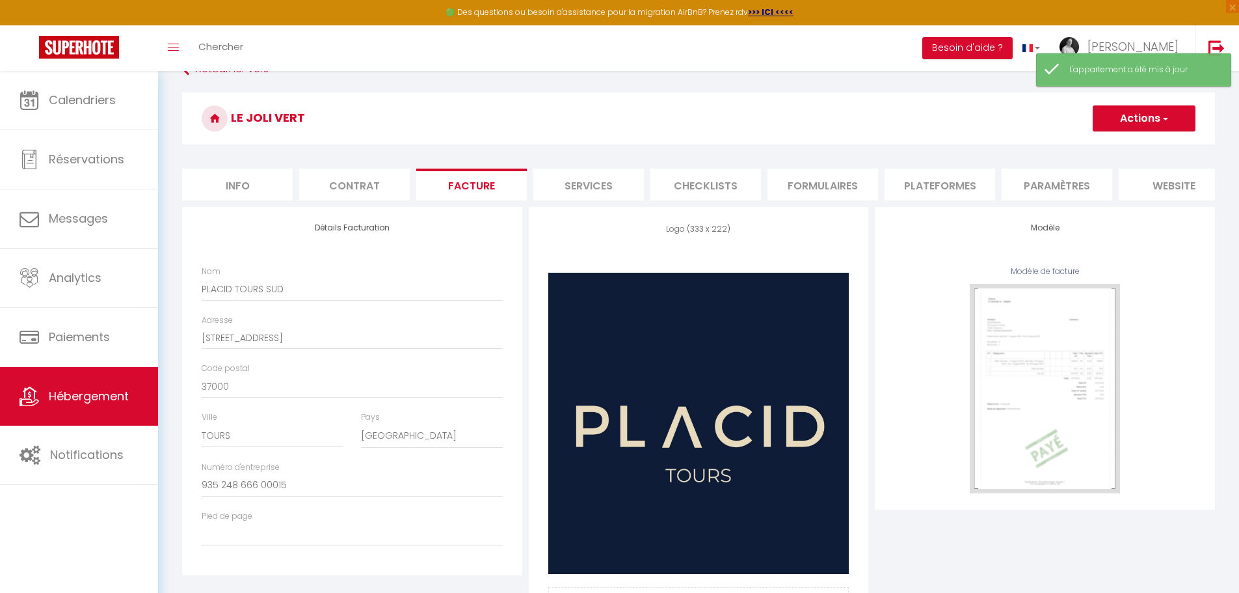
scroll to position [6, 0]
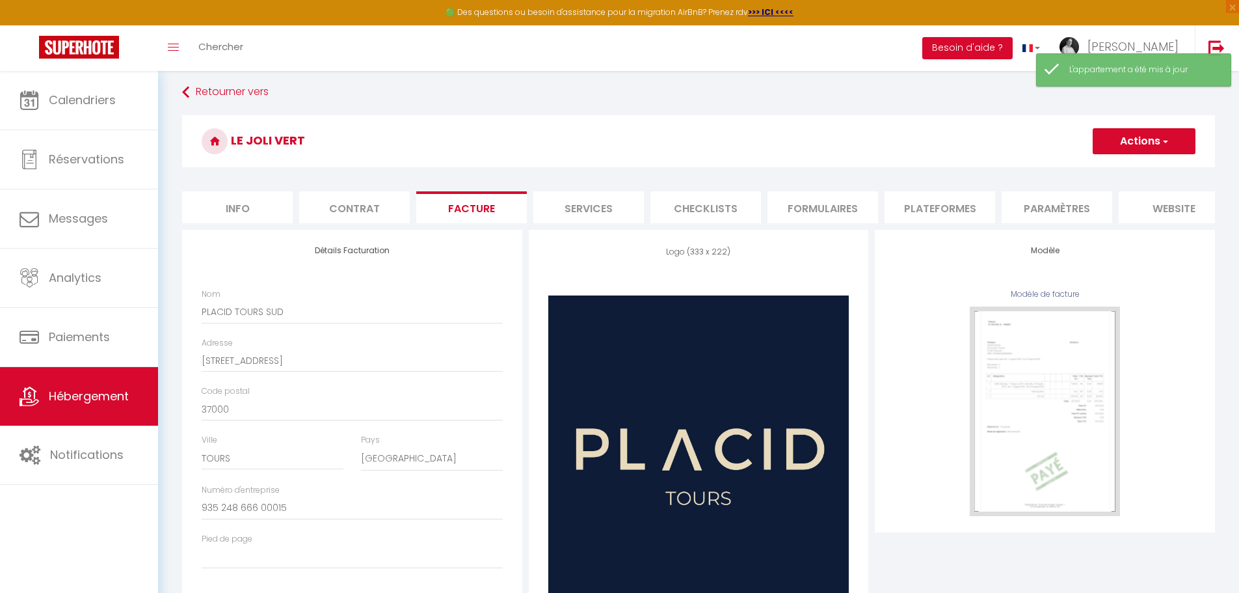
click at [569, 202] on li "Services" at bounding box center [589, 207] width 111 height 32
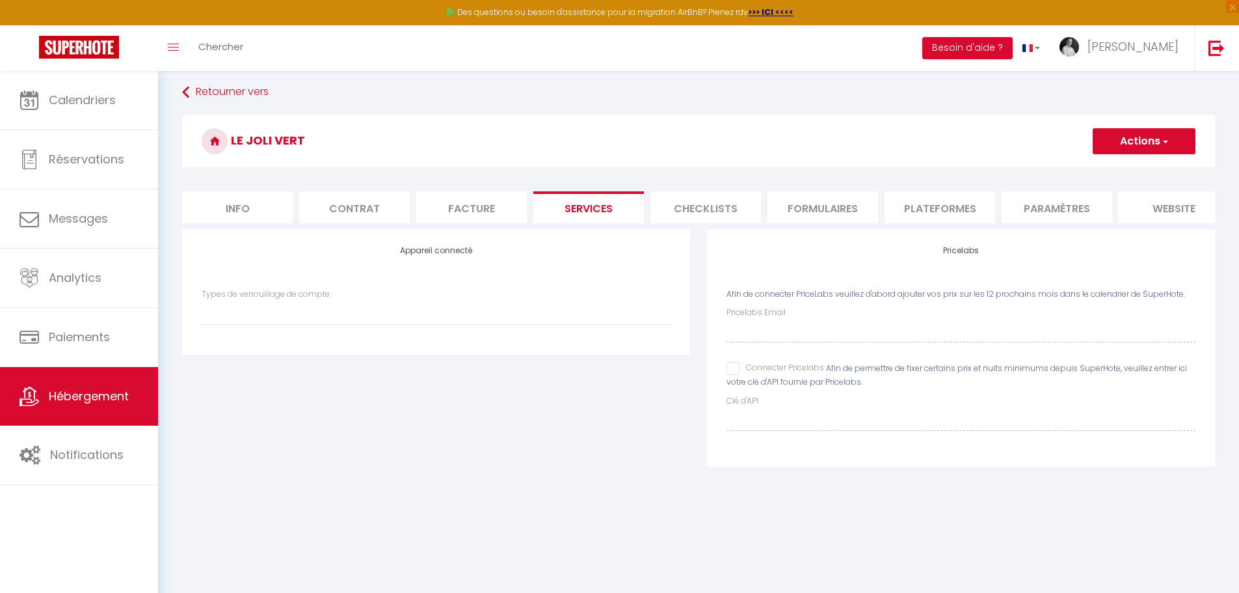
click at [735, 375] on input "Connecter Pricelabs" at bounding box center [776, 368] width 98 height 13
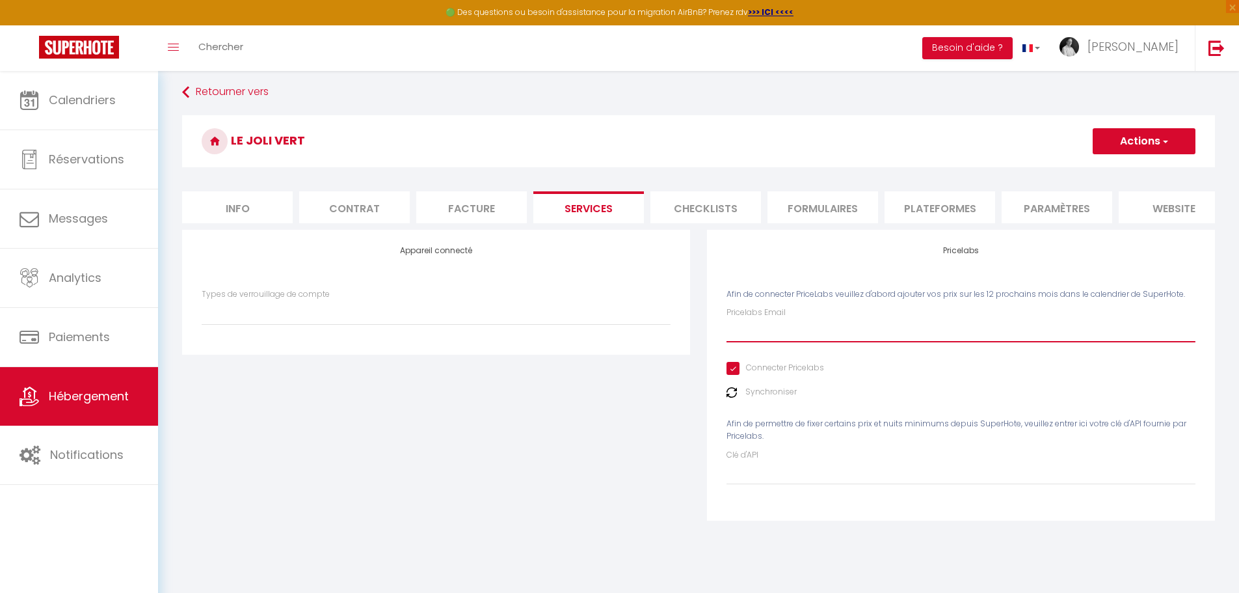
click at [751, 342] on input "Pricelabs Email" at bounding box center [961, 330] width 469 height 23
click at [1155, 142] on button "Actions" at bounding box center [1144, 141] width 103 height 26
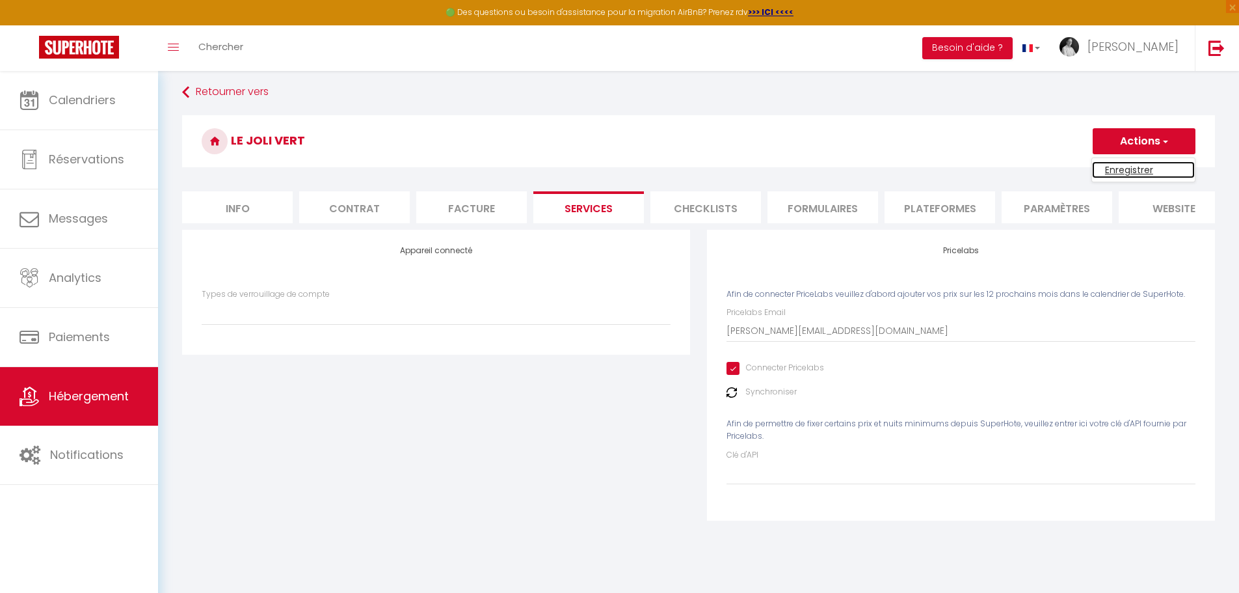
click at [1128, 168] on link "Enregistrer" at bounding box center [1143, 169] width 103 height 17
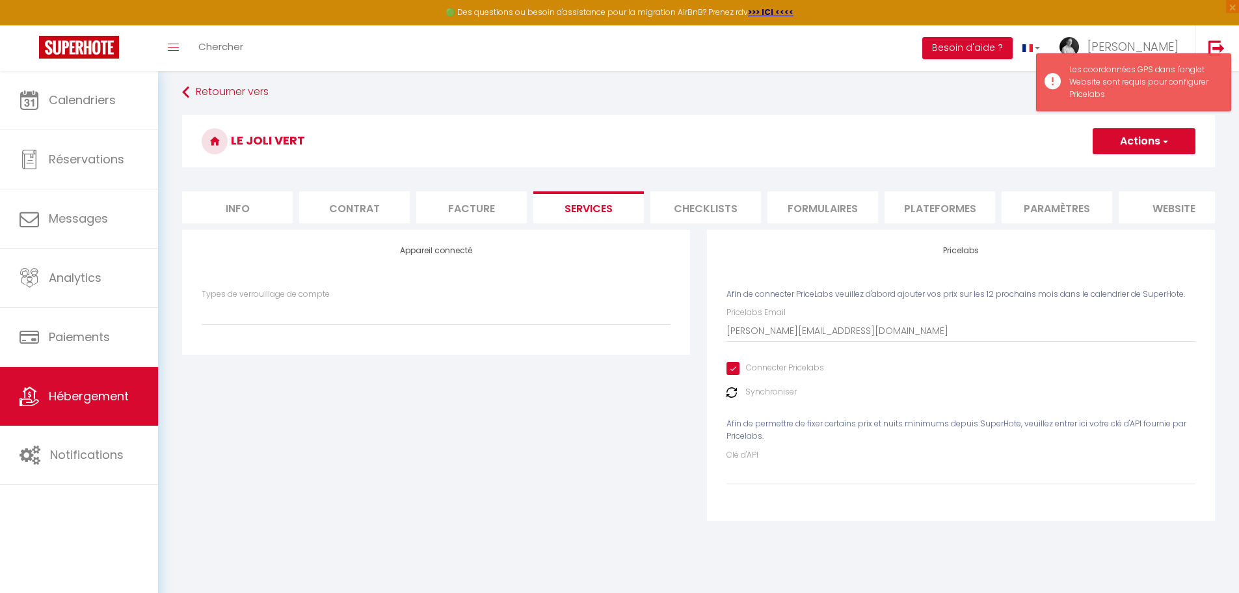
click at [719, 206] on li "Checklists" at bounding box center [706, 207] width 111 height 32
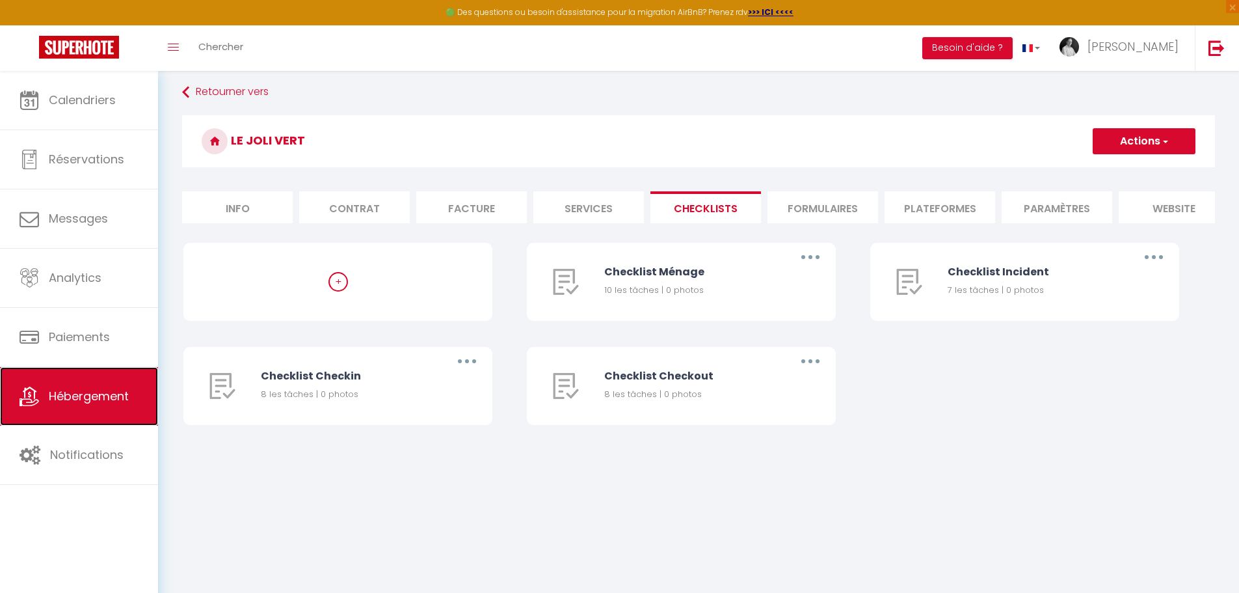
click at [59, 388] on span "Hébergement" at bounding box center [89, 396] width 80 height 16
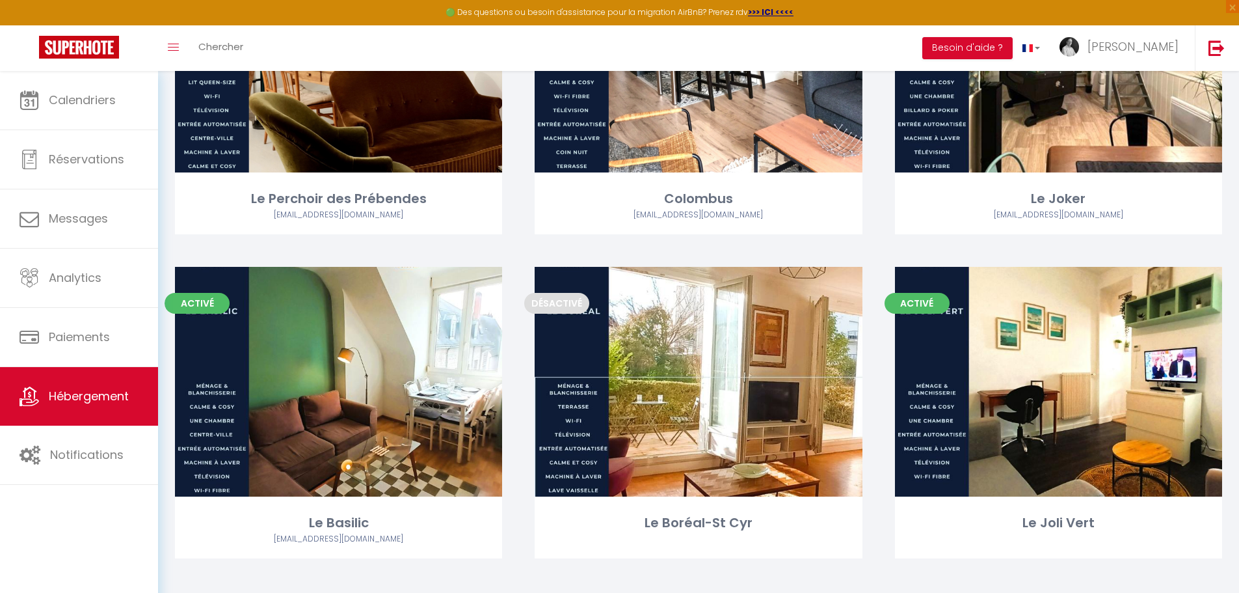
scroll to position [1211, 0]
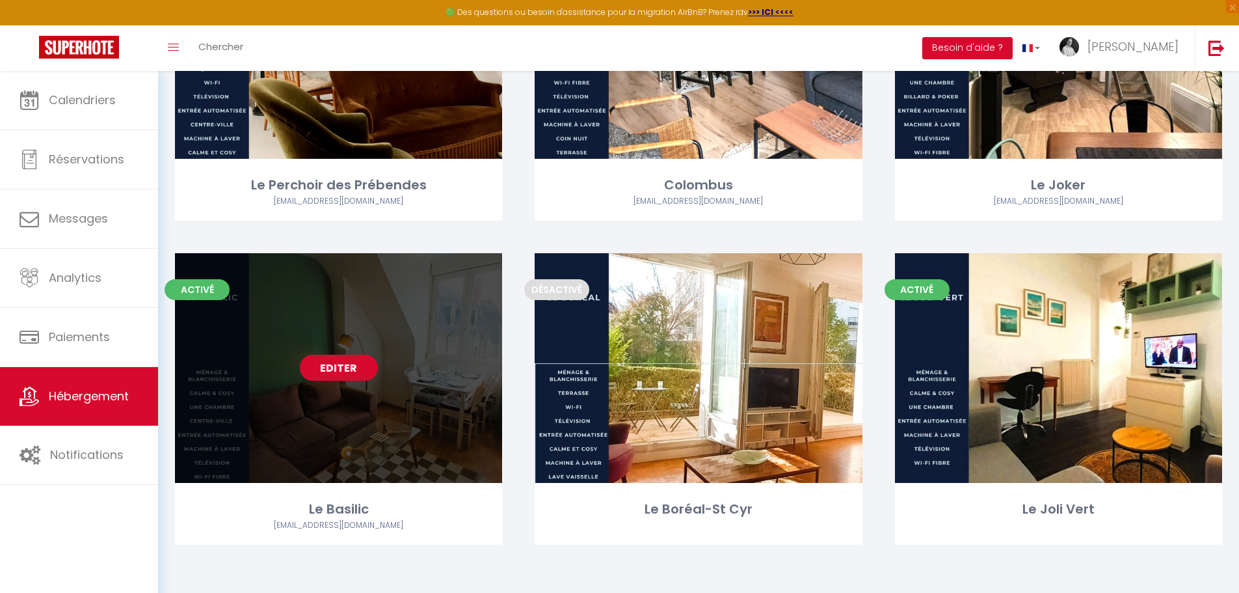
click at [359, 372] on link "Editer" at bounding box center [339, 368] width 78 height 26
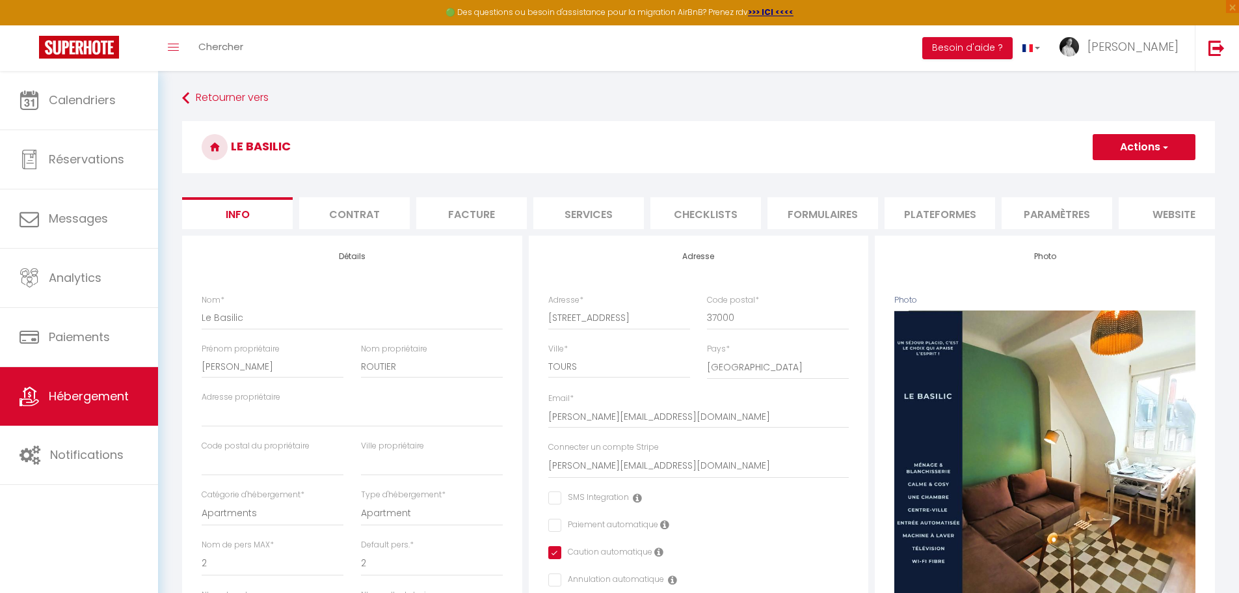
click at [702, 219] on li "Checklists" at bounding box center [706, 213] width 111 height 32
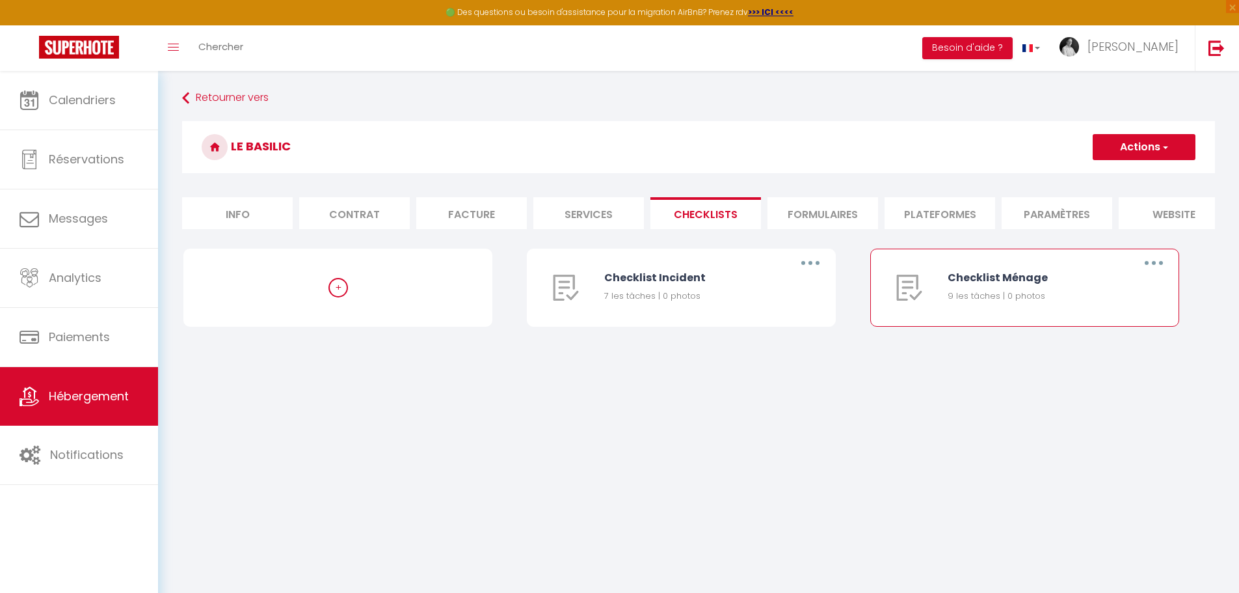
click at [1155, 265] on icon "button" at bounding box center [1154, 263] width 4 height 4
click at [1105, 327] on link "Dupliquer" at bounding box center [1120, 316] width 96 height 22
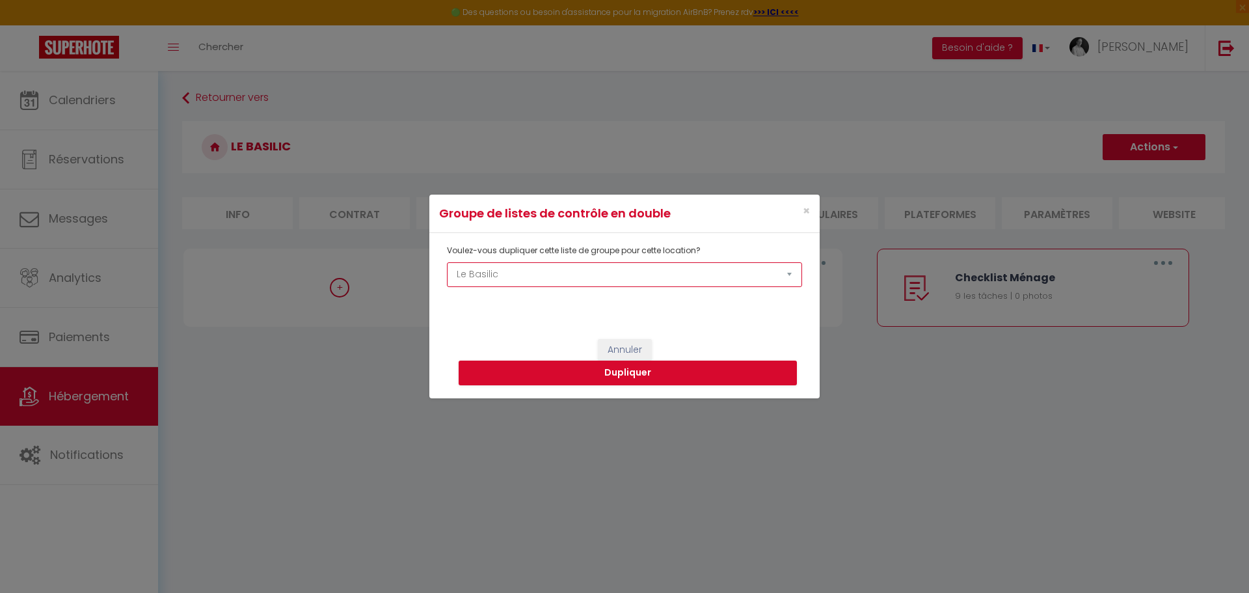
click at [786, 274] on select "Le Béranger Le Turenne Le nid d'Origet La Terrasse Les Toits de Grecourt L'Expl…" at bounding box center [624, 274] width 355 height 25
click at [447, 262] on select "Le Béranger Le Turenne Le nid d'Origet La Terrasse Les Toits de Grecourt L'Expl…" at bounding box center [624, 274] width 355 height 25
click at [632, 376] on button "Dupliquer" at bounding box center [628, 372] width 338 height 25
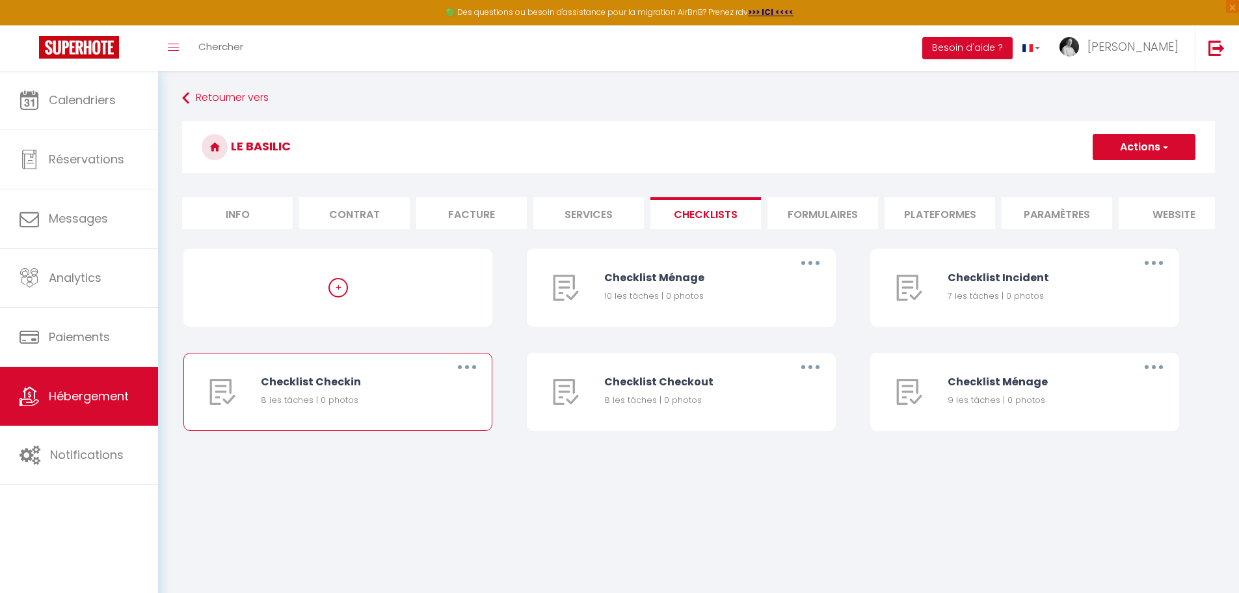
click at [473, 375] on button "button" at bounding box center [467, 367] width 36 height 21
click at [423, 452] on link "Supprimer" at bounding box center [433, 444] width 96 height 22
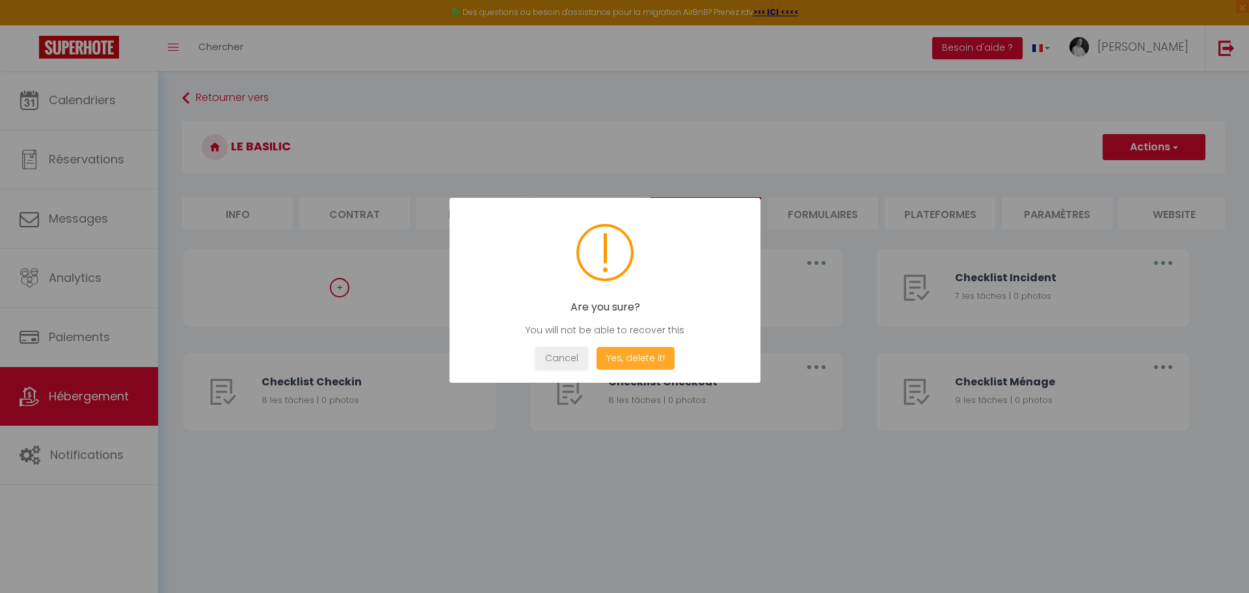
click at [635, 359] on button "Yes, delete it!" at bounding box center [636, 358] width 78 height 23
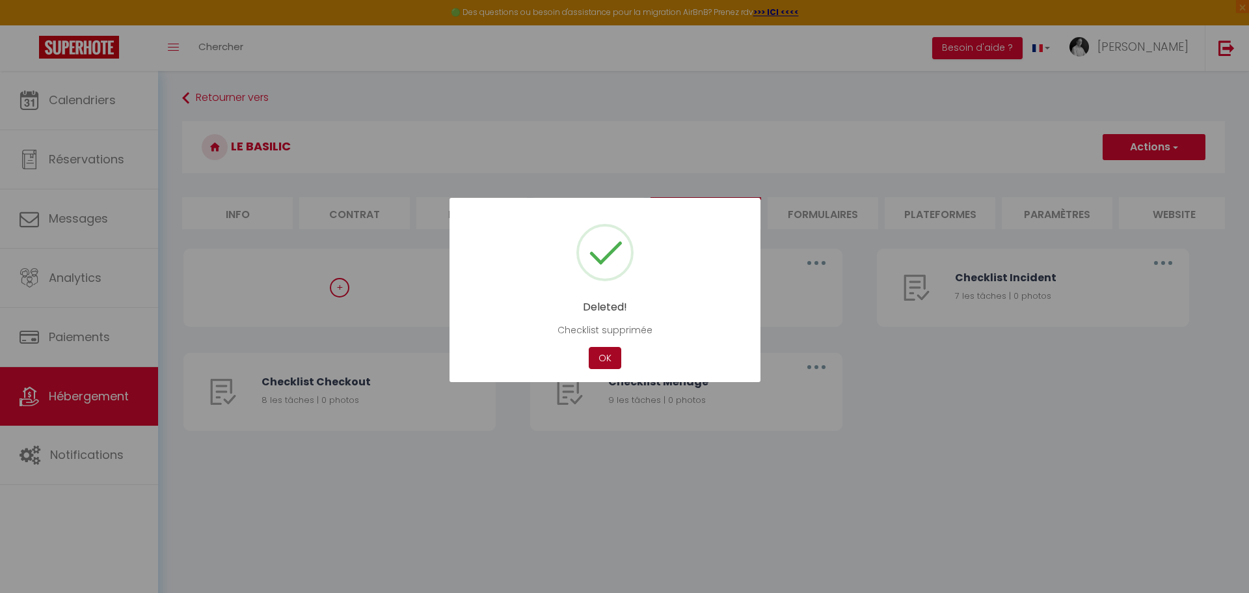
click at [610, 353] on button "OK" at bounding box center [605, 358] width 33 height 23
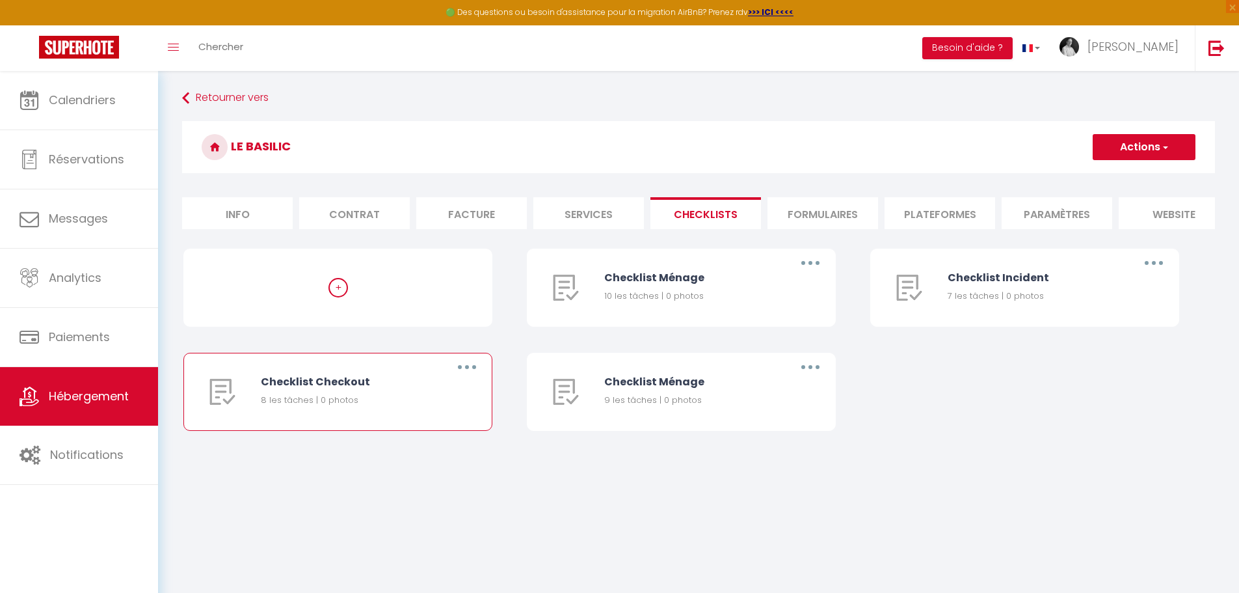
click at [472, 377] on button "button" at bounding box center [467, 367] width 36 height 21
click at [425, 452] on link "Supprimer" at bounding box center [433, 444] width 96 height 22
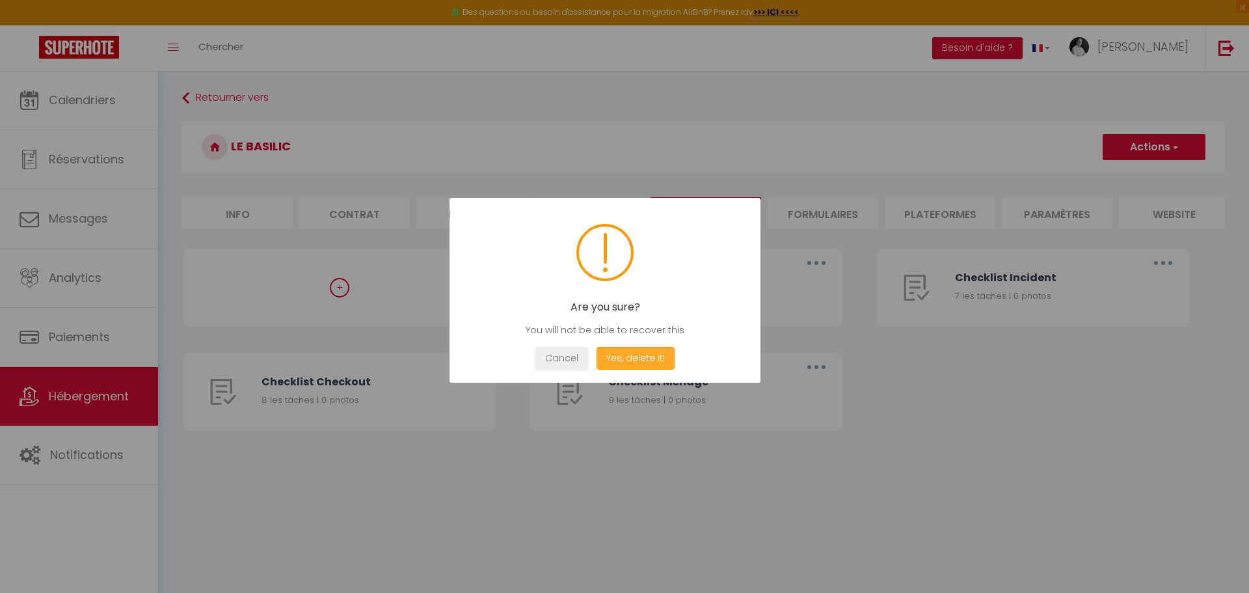
click at [619, 358] on button "Yes, delete it!" at bounding box center [636, 358] width 78 height 23
click at [604, 351] on button "OK" at bounding box center [605, 358] width 33 height 23
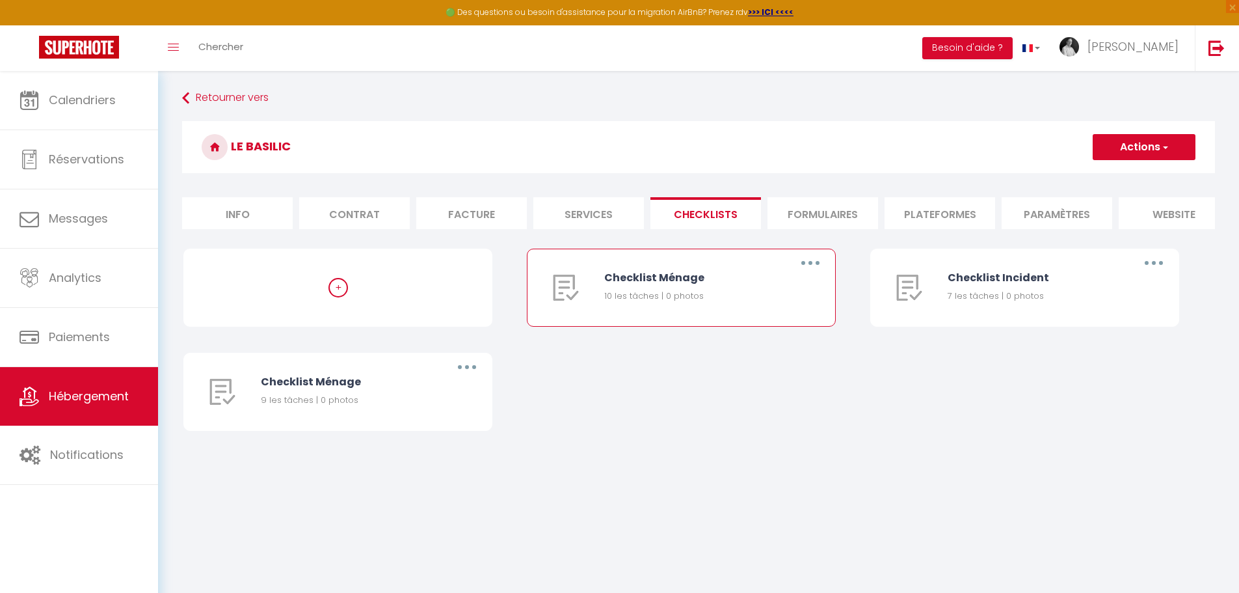
click at [815, 269] on button "button" at bounding box center [810, 262] width 36 height 21
click at [749, 351] on link "Supprimer" at bounding box center [777, 340] width 96 height 22
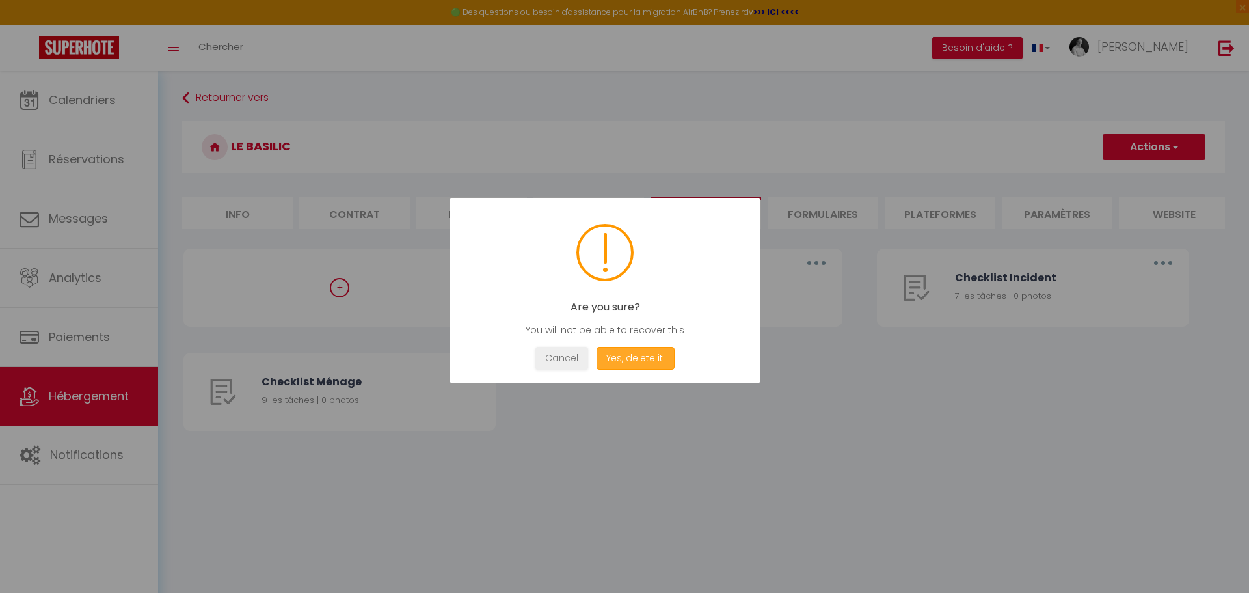
click at [651, 359] on button "Yes, delete it!" at bounding box center [636, 358] width 78 height 23
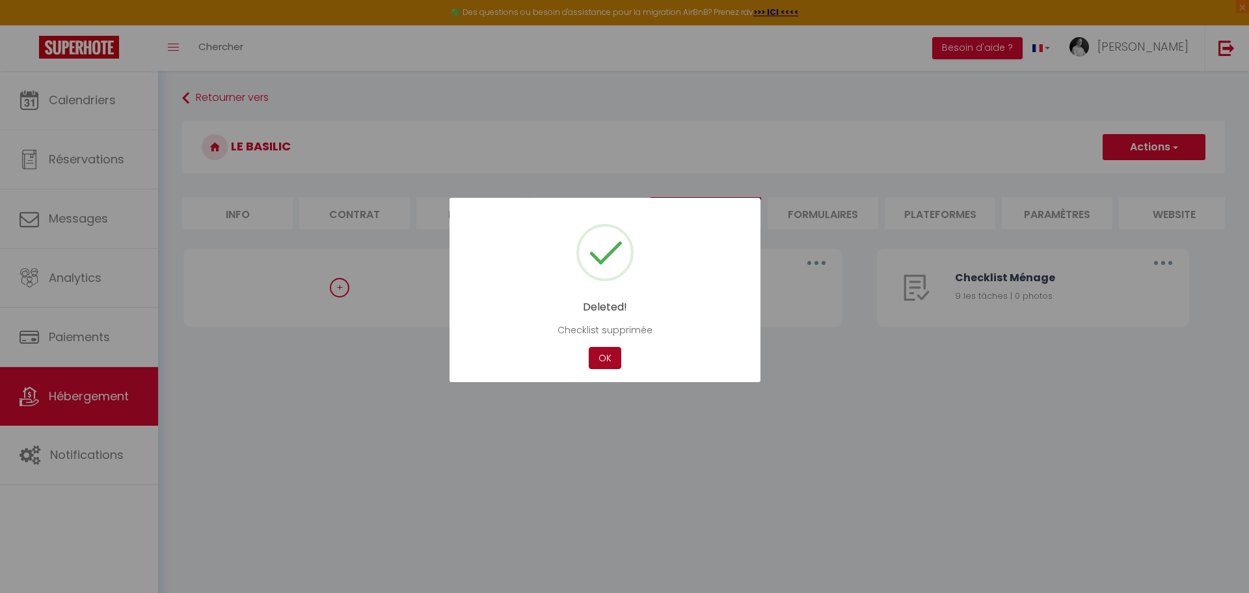
click at [610, 359] on button "OK" at bounding box center [605, 358] width 33 height 23
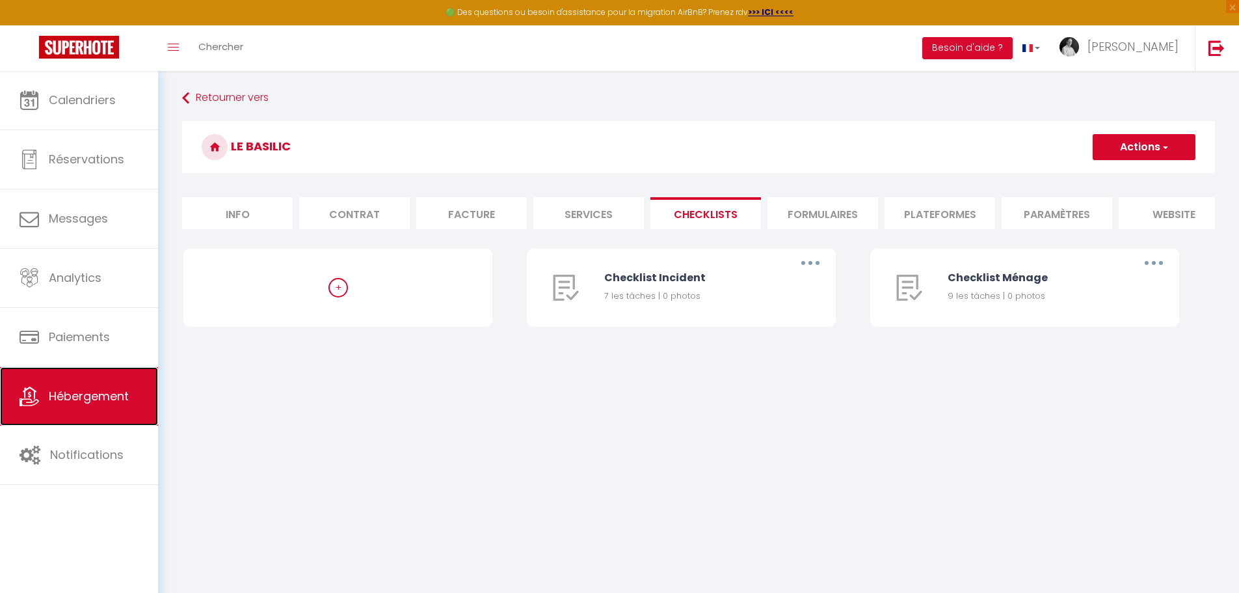
click at [68, 405] on link "Hébergement" at bounding box center [79, 396] width 158 height 59
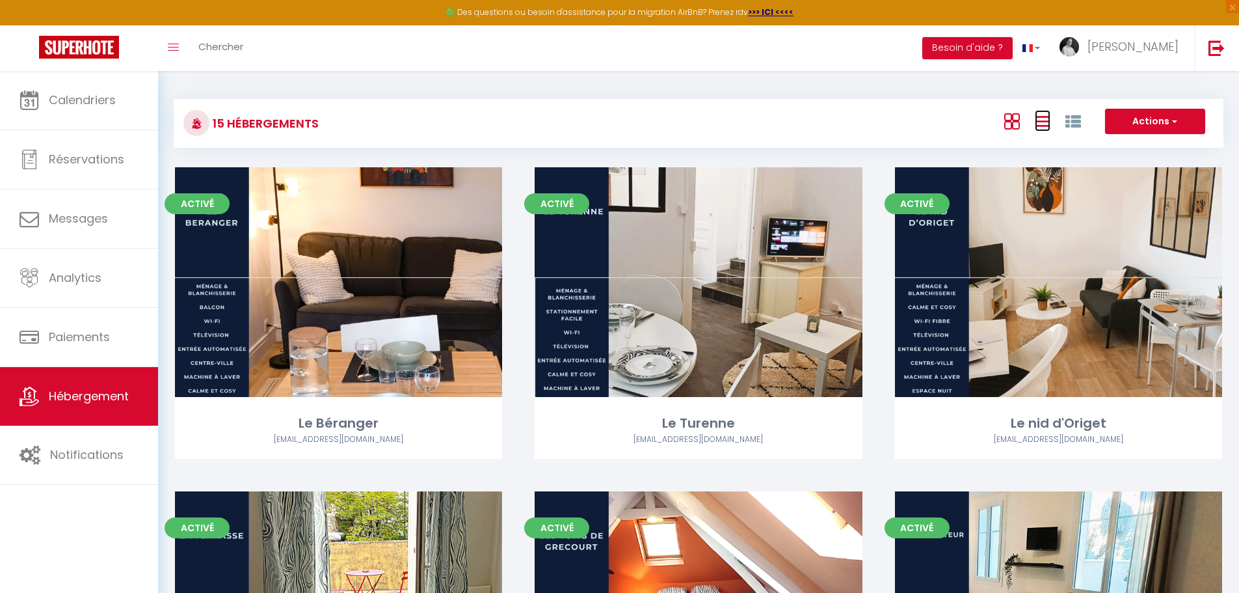
click at [1042, 124] on icon at bounding box center [1043, 121] width 16 height 16
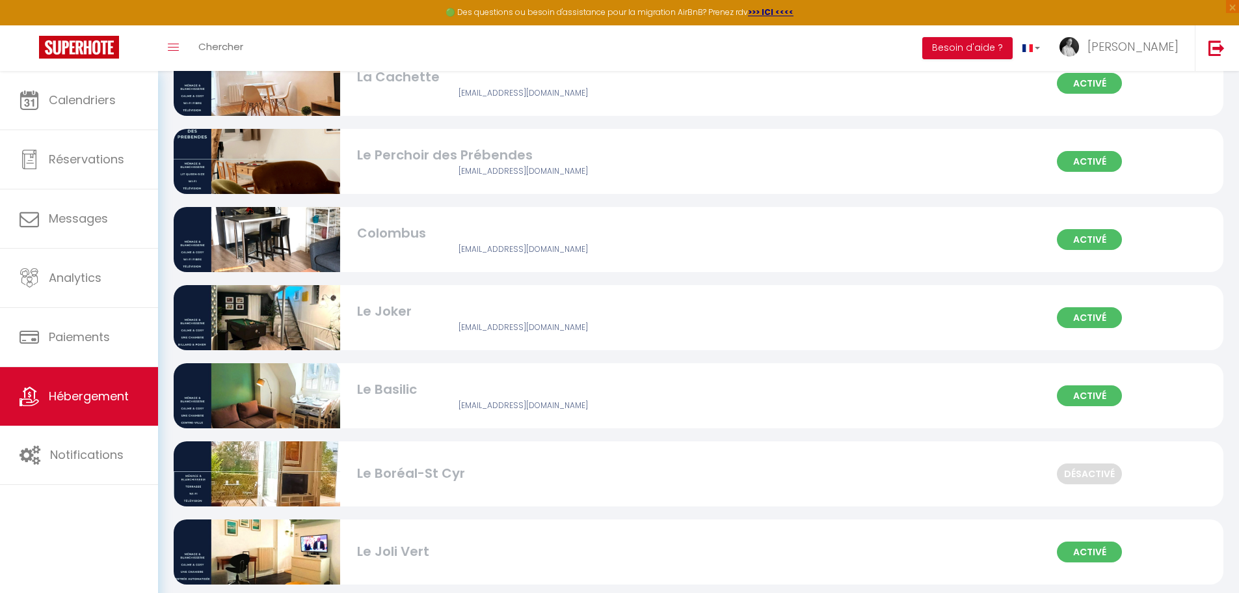
scroll to position [761, 0]
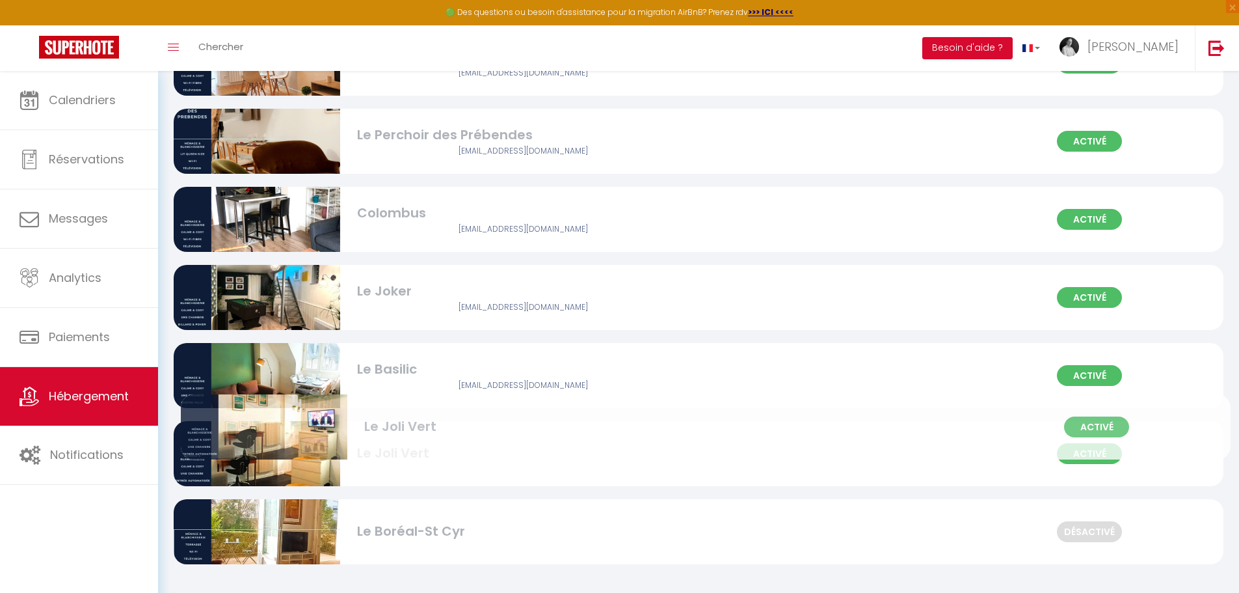
drag, startPoint x: 472, startPoint y: 537, endPoint x: 479, endPoint y: 432, distance: 105.0
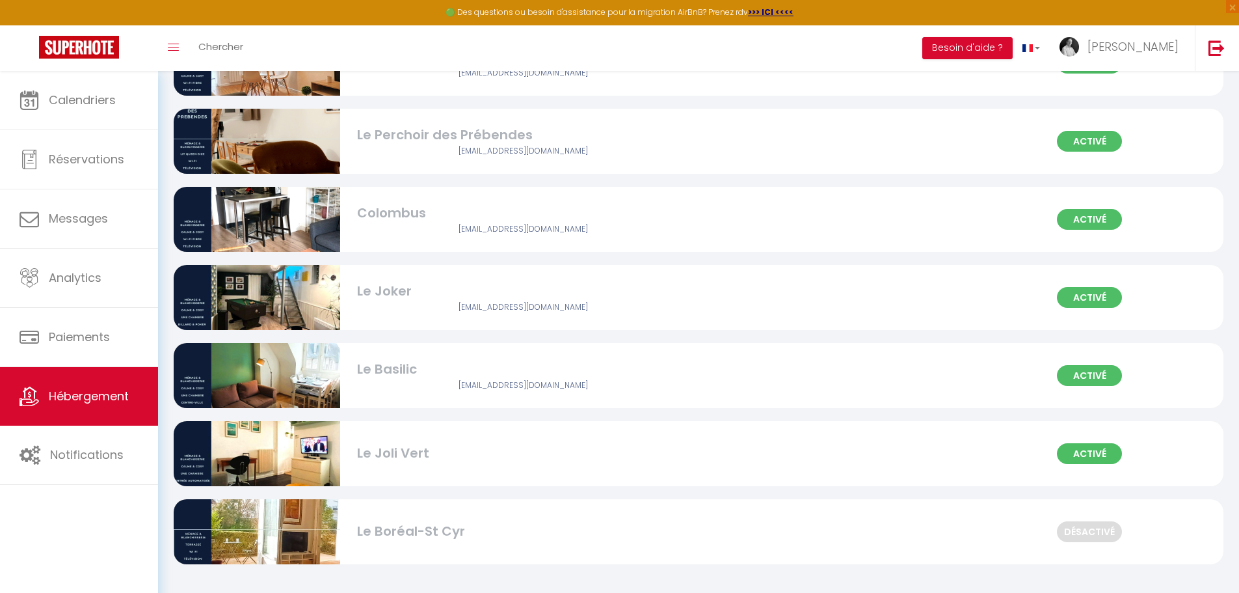
click at [331, 450] on img at bounding box center [257, 453] width 167 height 167
click at [400, 452] on div "Le Joli Vert" at bounding box center [523, 453] width 333 height 20
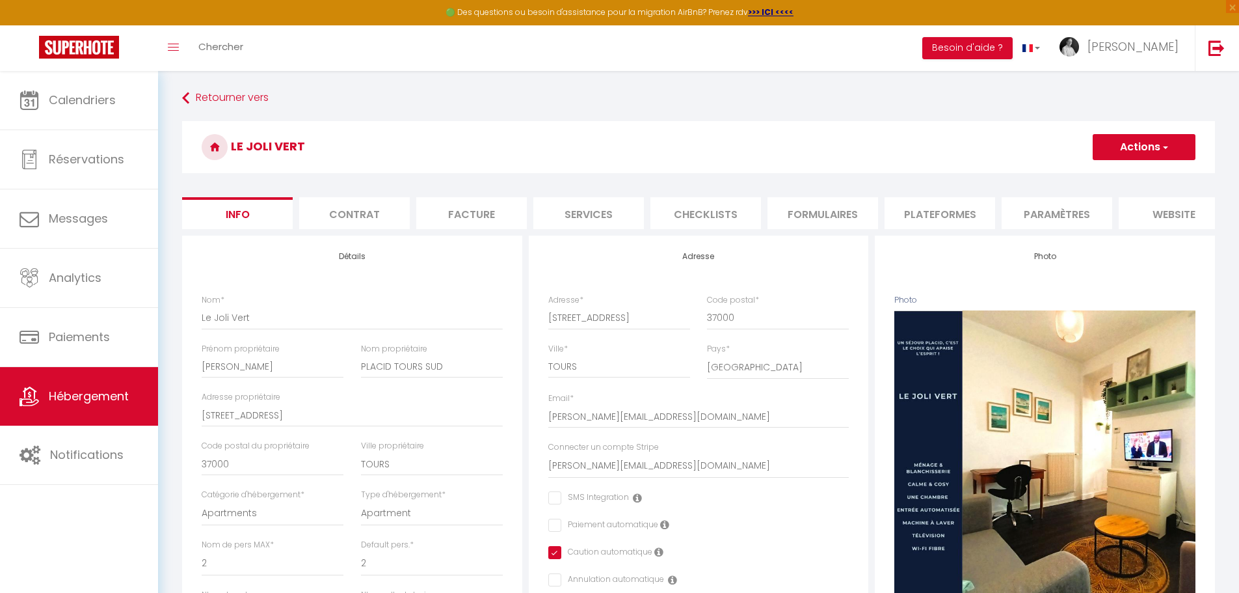
click at [700, 219] on li "Checklists" at bounding box center [706, 213] width 111 height 32
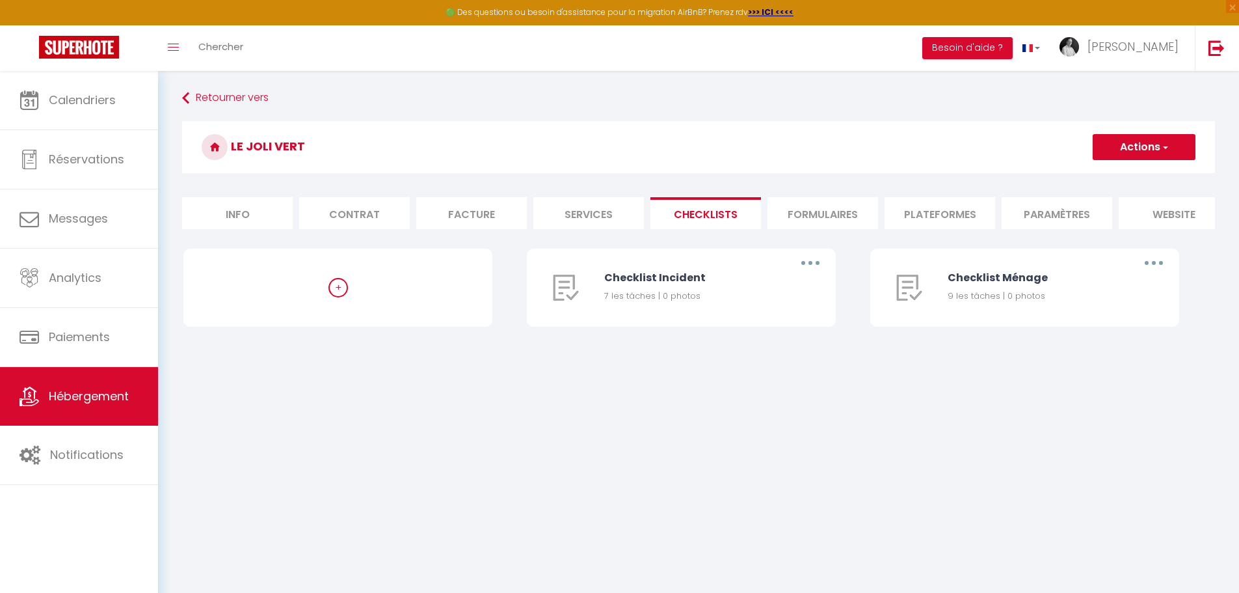
click at [802, 222] on li "Formulaires" at bounding box center [823, 213] width 111 height 32
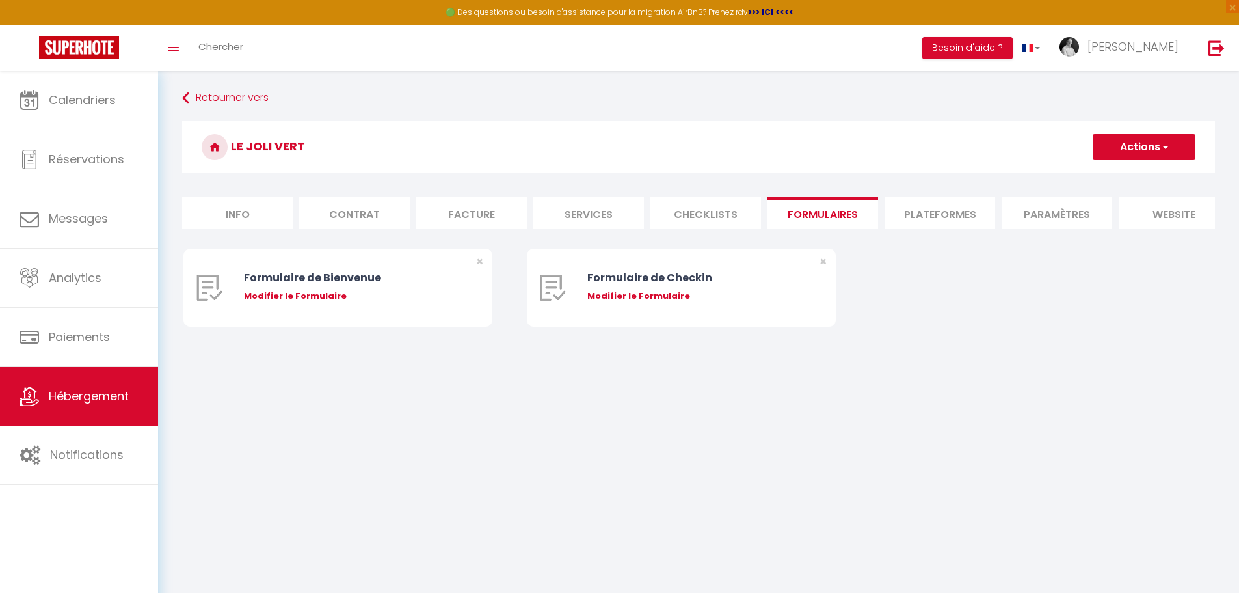
click at [924, 211] on li "Plateformes" at bounding box center [940, 213] width 111 height 32
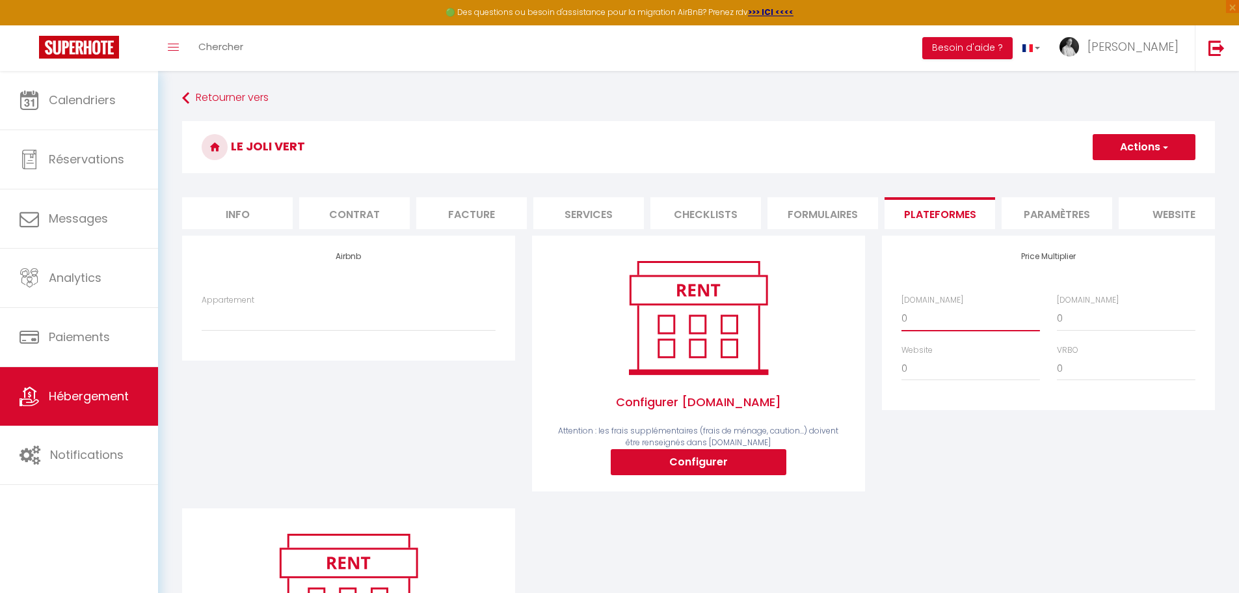
click at [916, 327] on select "0 + 1 % + 2 % + 3 % + 4 % + 5 % + 6 % + 7 % + 8 % + 9 %" at bounding box center [971, 318] width 139 height 25
click at [902, 316] on select "0 + 1 % + 2 % + 3 % + 4 % + 5 % + 6 % + 7 % + 8 % + 9 %" at bounding box center [971, 318] width 139 height 25
click at [1070, 331] on select "0 + 1 % + 2 % + 3 % + 4 % + 5 % + 6 % + 7 % + 8 % + 9 %" at bounding box center [1126, 318] width 139 height 25
click at [1057, 316] on select "0 + 1 % + 2 % + 3 % + 4 % + 5 % + 6 % + 7 % + 8 % + 9 %" at bounding box center [1126, 318] width 139 height 25
click at [930, 381] on select "0 + 1 % + 2 % + 3 % + 4 % + 5 % + 6 % + 7 % + 8 % + 9 %" at bounding box center [971, 368] width 139 height 25
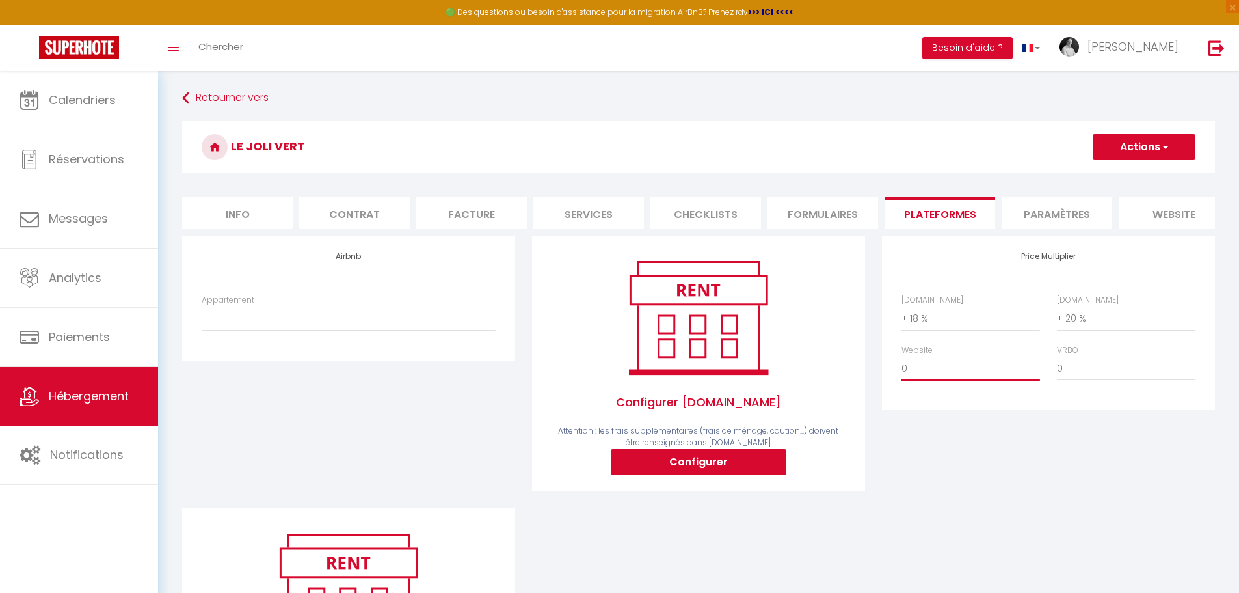
click at [902, 366] on select "0 + 1 % + 2 % + 3 % + 4 % + 5 % + 6 % + 7 % + 8 % + 9 %" at bounding box center [971, 368] width 139 height 25
click at [1171, 143] on button "Actions" at bounding box center [1144, 147] width 103 height 26
click at [1140, 173] on link "Enregistrer" at bounding box center [1143, 175] width 103 height 17
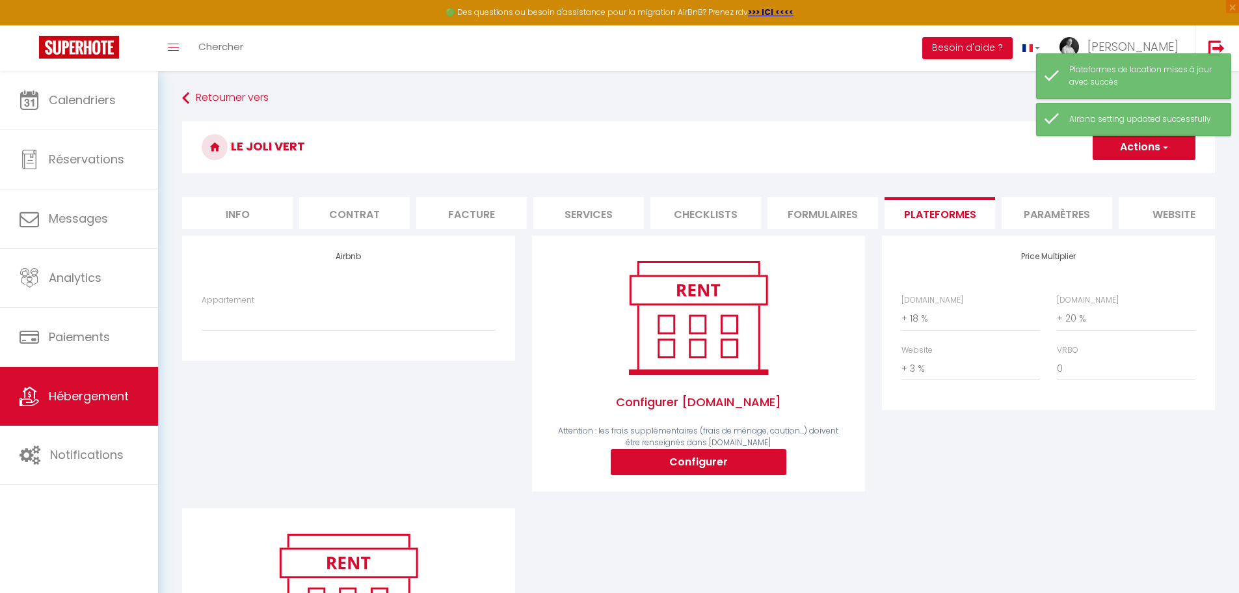
click at [1047, 215] on li "Paramètres" at bounding box center [1057, 213] width 111 height 32
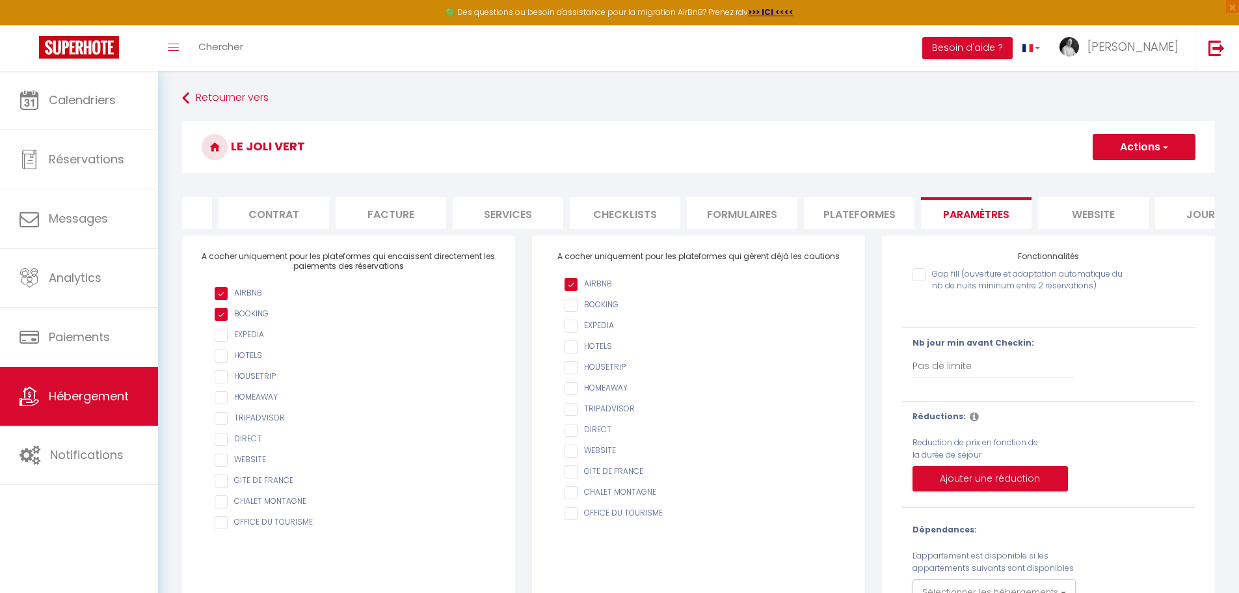
scroll to position [0, 138]
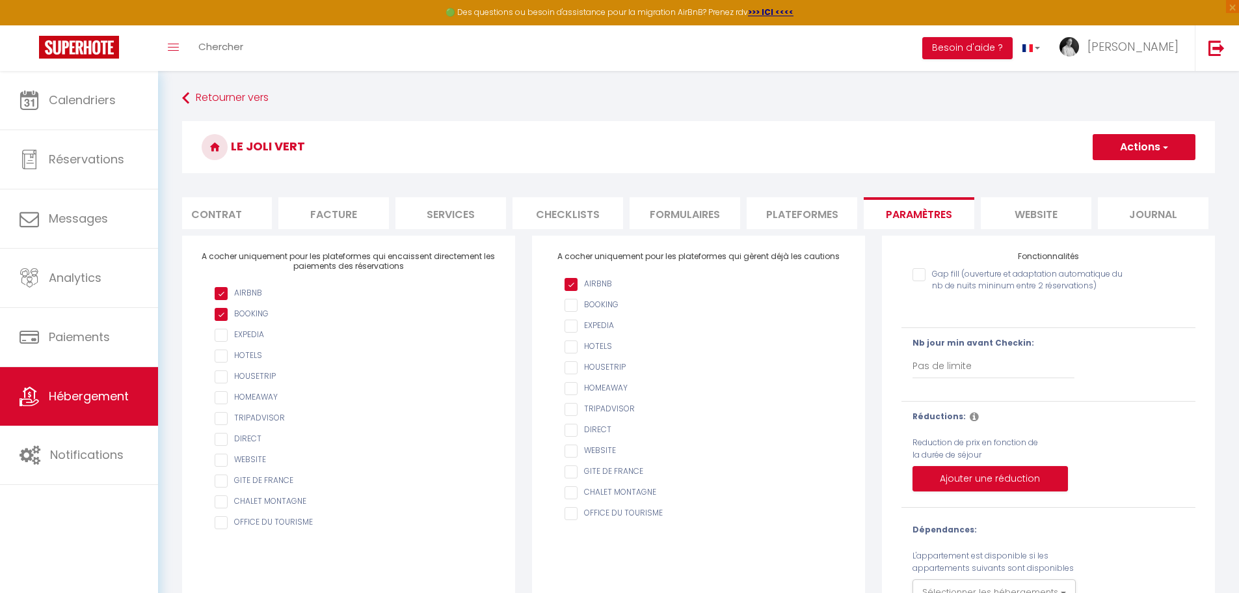
click at [1033, 211] on li "website" at bounding box center [1036, 213] width 111 height 32
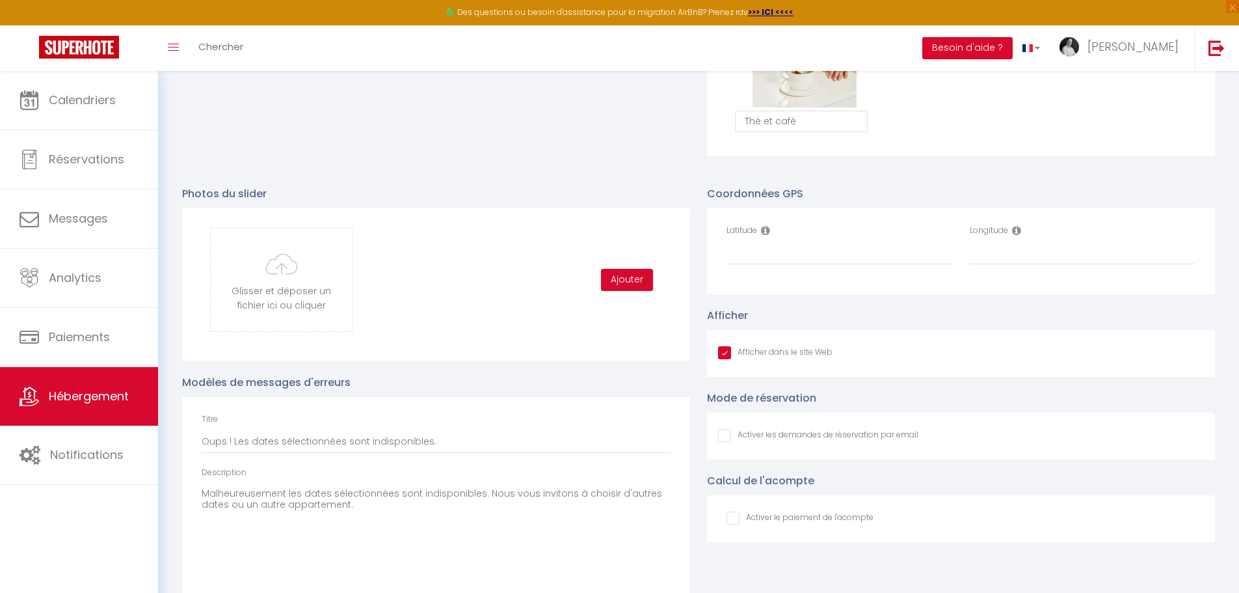
scroll to position [1301, 0]
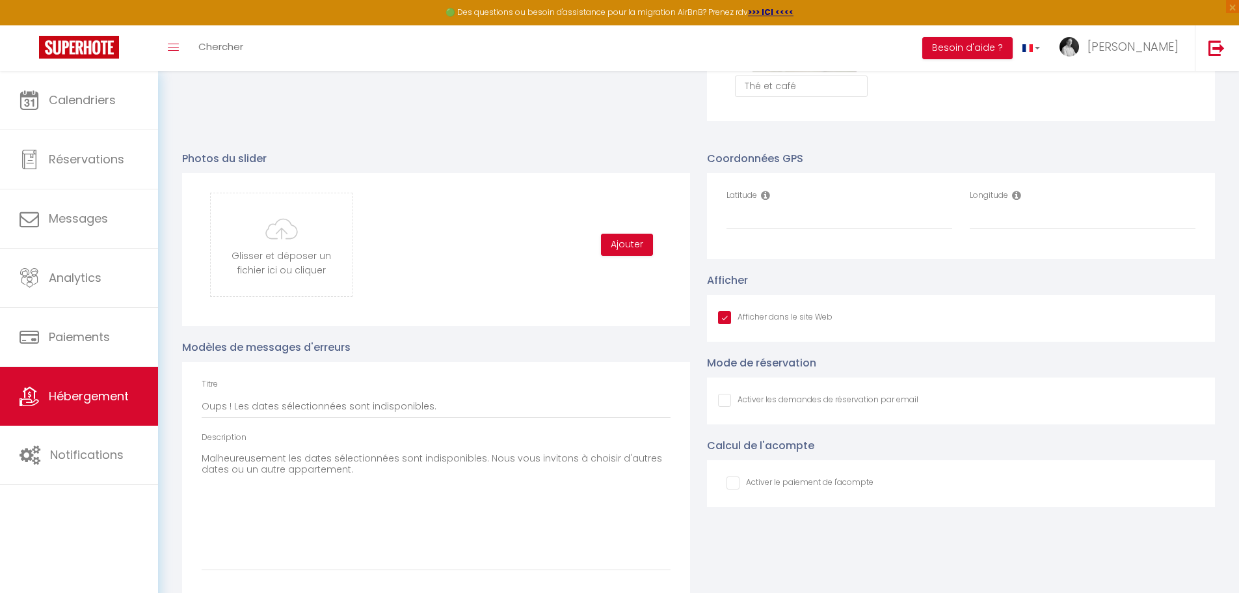
click at [727, 324] on input "Afficher dans le site Web" at bounding box center [775, 317] width 115 height 13
click at [738, 230] on input "Latitude" at bounding box center [840, 217] width 226 height 23
click at [977, 230] on input "Longitude" at bounding box center [1083, 217] width 226 height 23
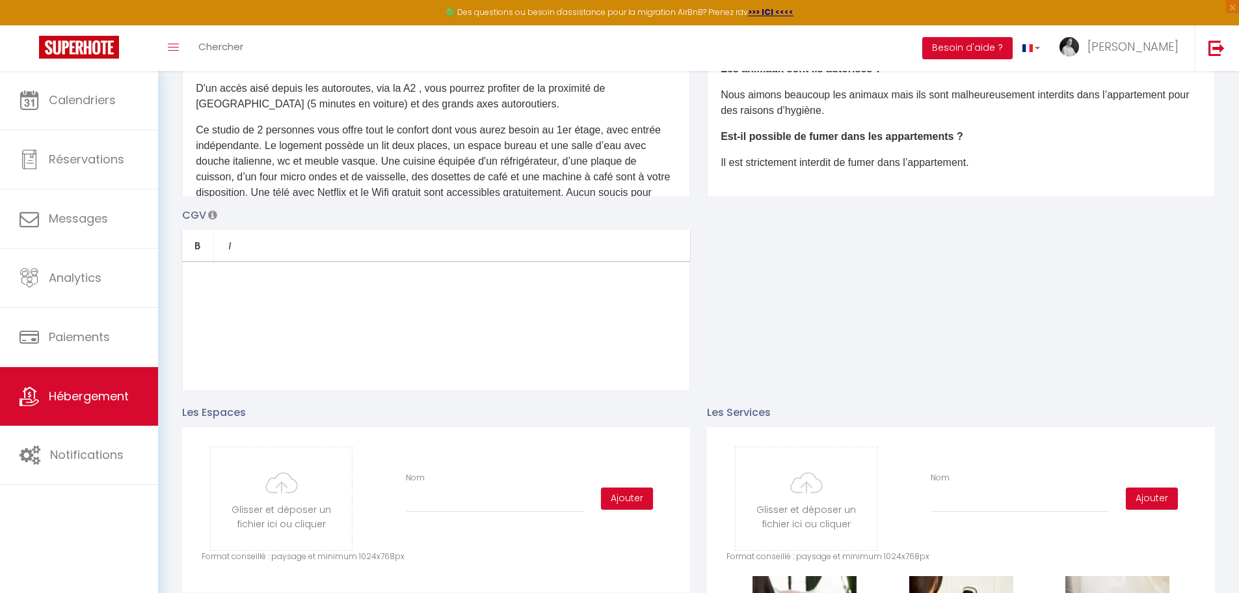
scroll to position [260, 0]
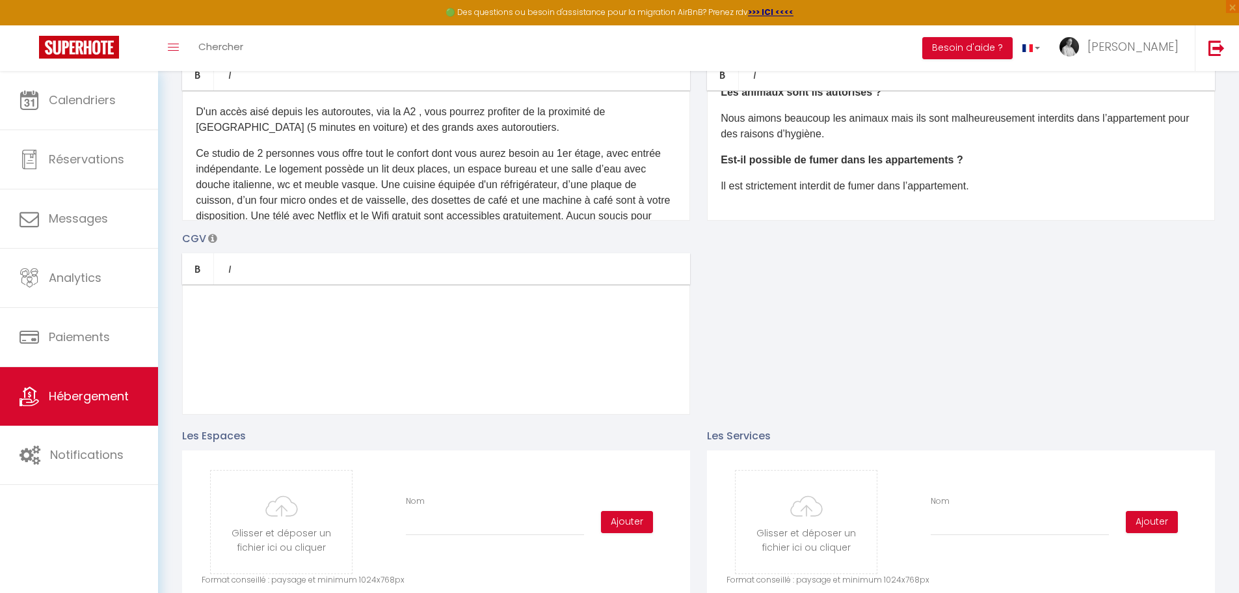
click at [580, 349] on div at bounding box center [436, 349] width 508 height 130
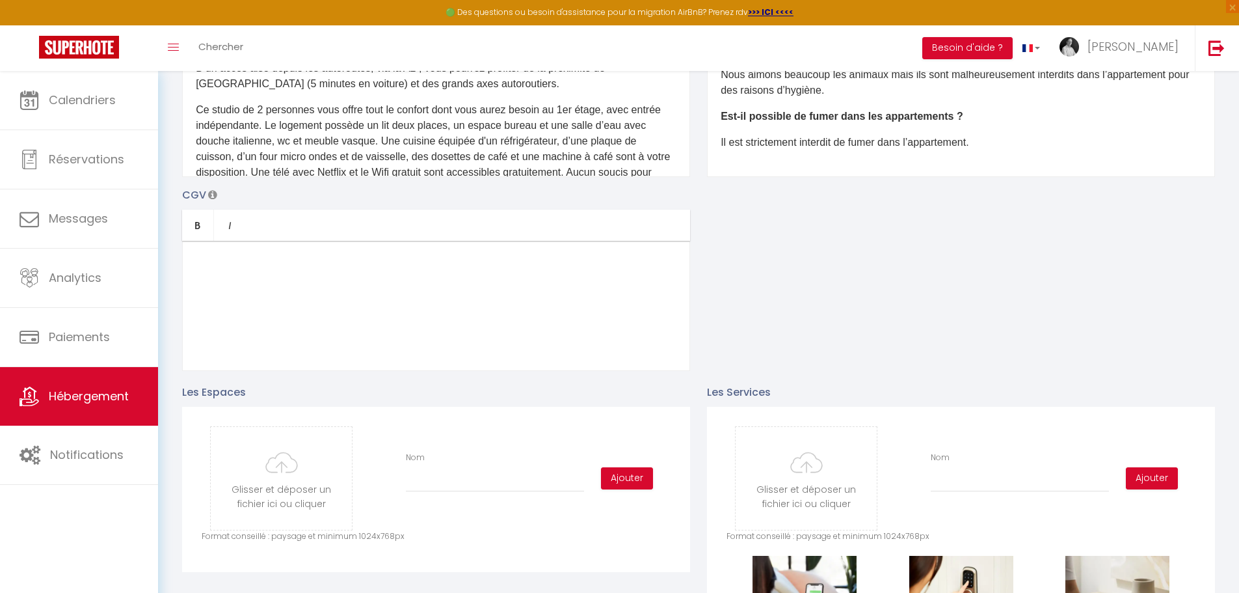
scroll to position [325, 0]
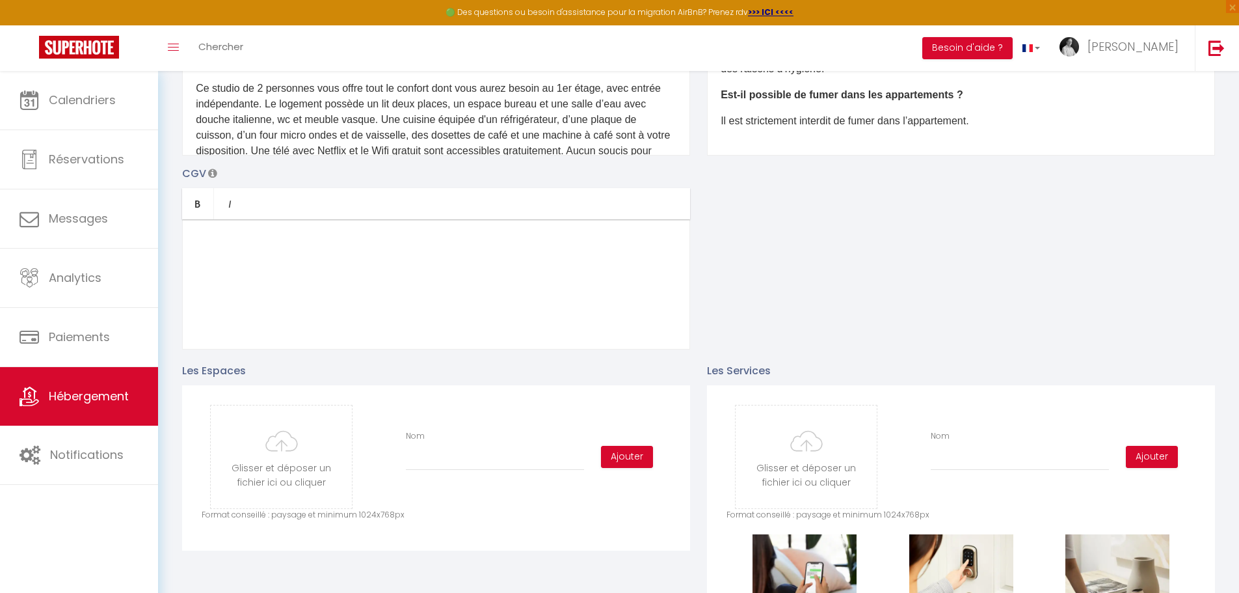
click at [210, 178] on icon at bounding box center [212, 173] width 9 height 10
click at [757, 254] on div "Description Bold Italic Rich text editor D'un accès aisé depuis les autoroutes,…" at bounding box center [699, 160] width 1050 height 378
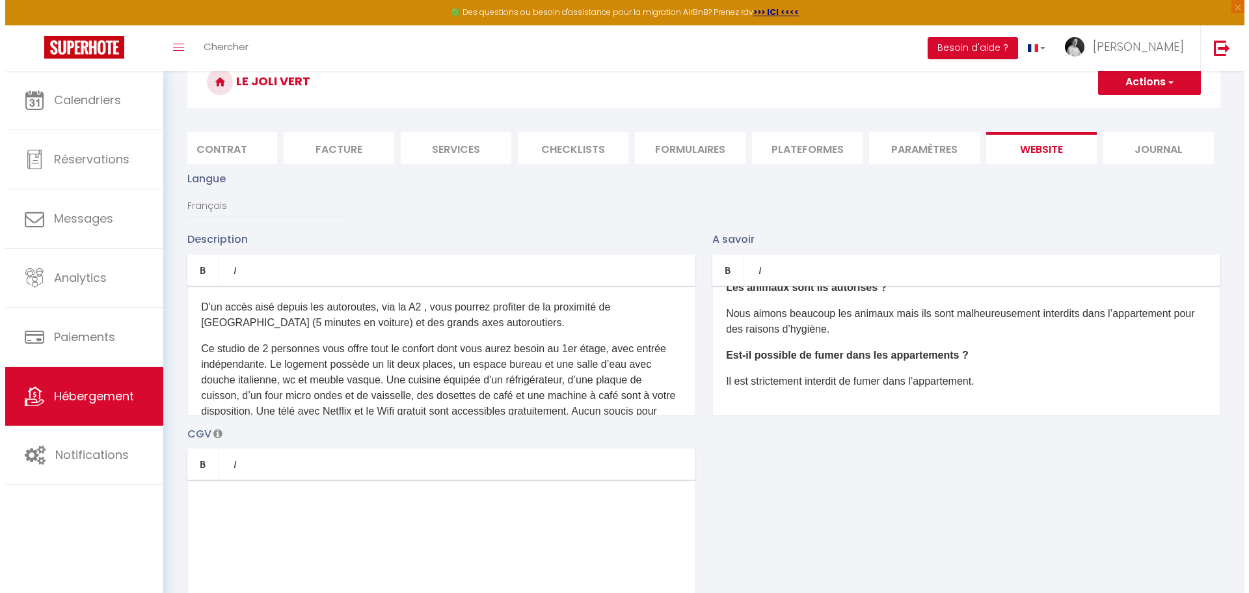
scroll to position [0, 0]
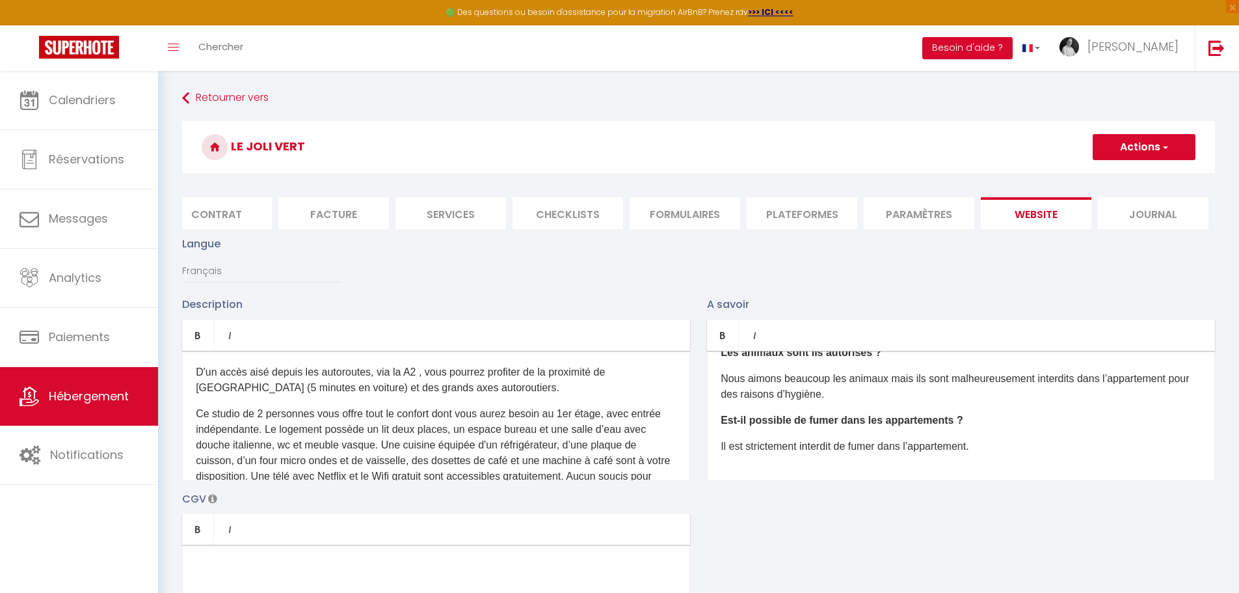
click at [1165, 144] on span "button" at bounding box center [1165, 147] width 8 height 13
click at [1131, 176] on input "Enregistrer" at bounding box center [1129, 175] width 48 height 13
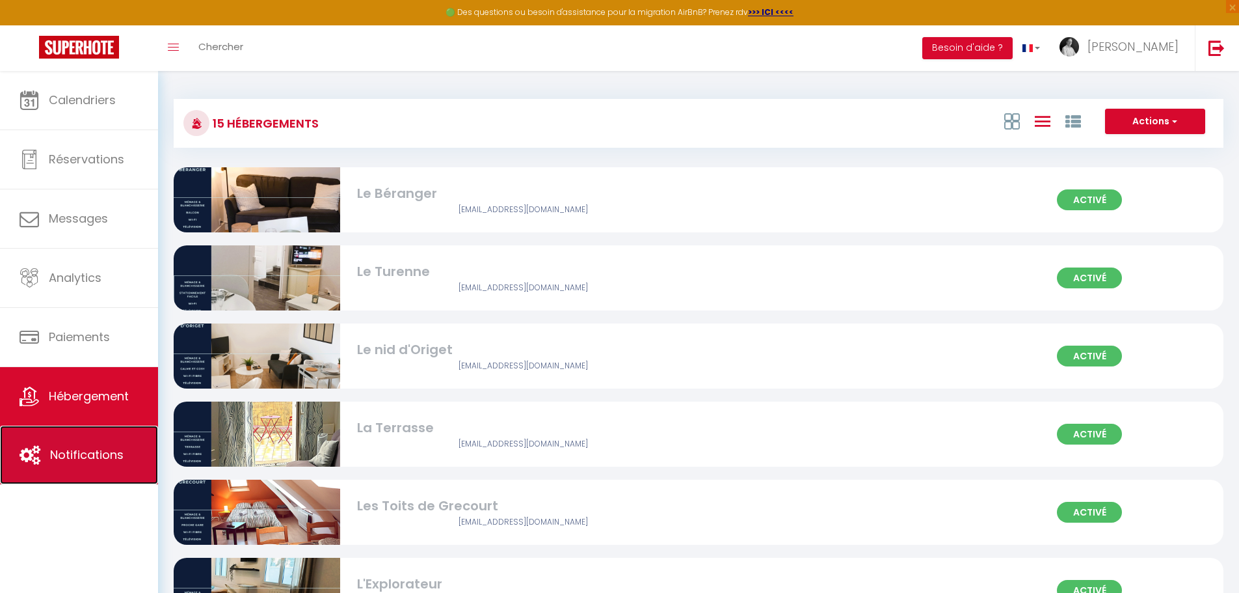
click at [81, 460] on span "Notifications" at bounding box center [87, 454] width 74 height 16
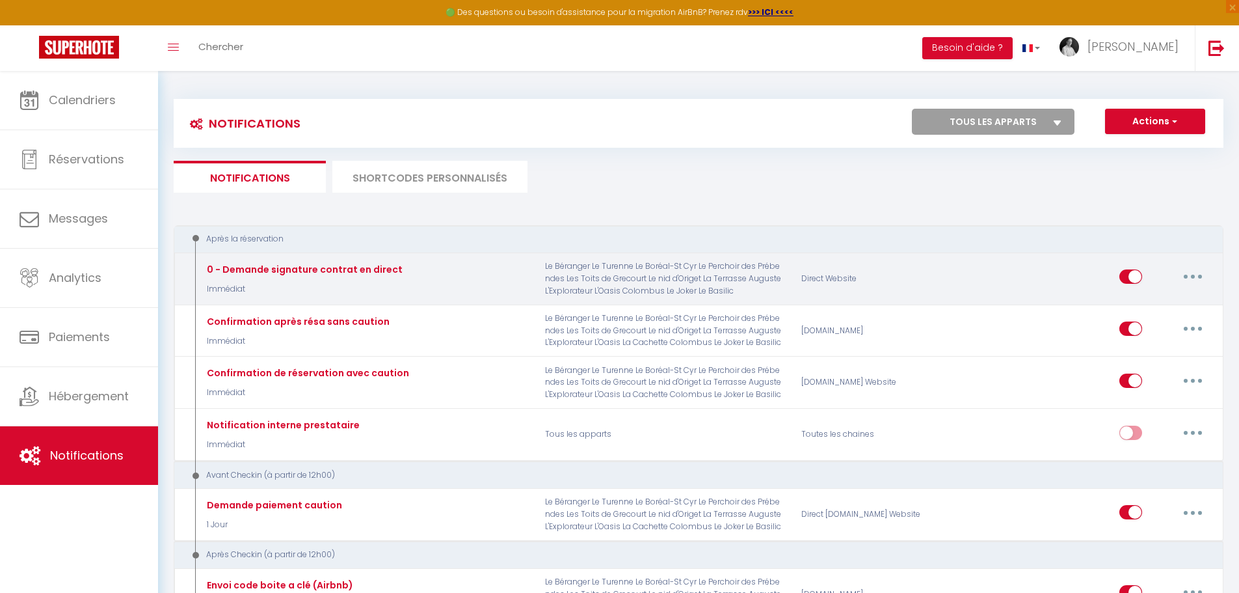
click at [1195, 275] on button "button" at bounding box center [1193, 276] width 36 height 21
click at [1124, 303] on link "Editer" at bounding box center [1159, 306] width 96 height 22
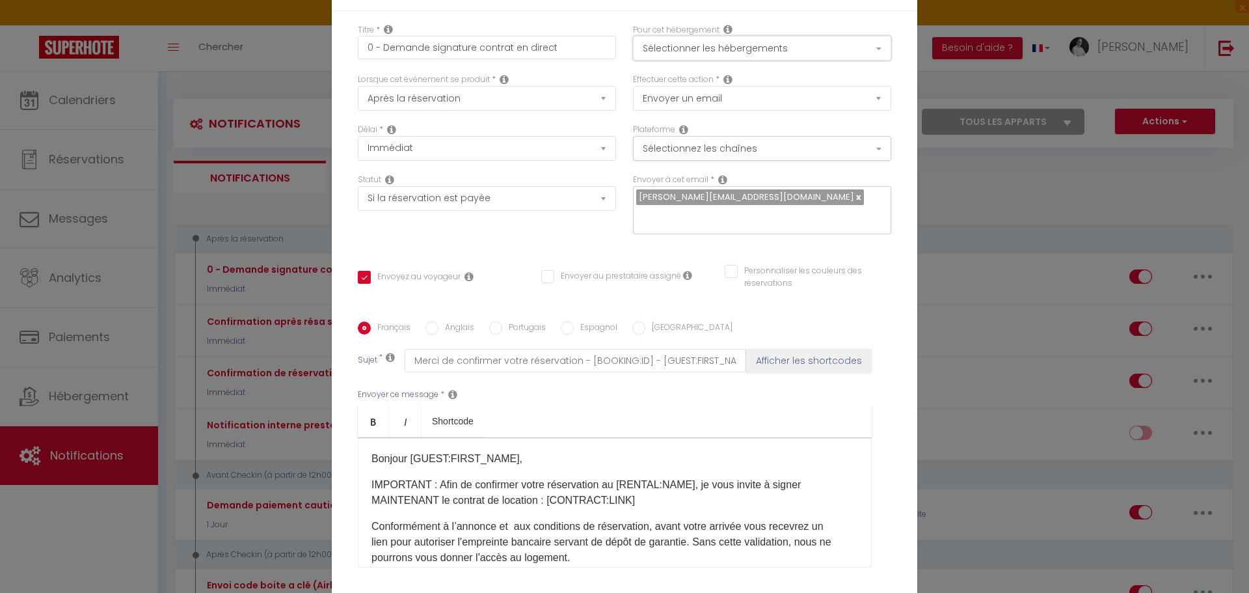
click at [873, 41] on button "Sélectionner les hébergements" at bounding box center [762, 48] width 258 height 25
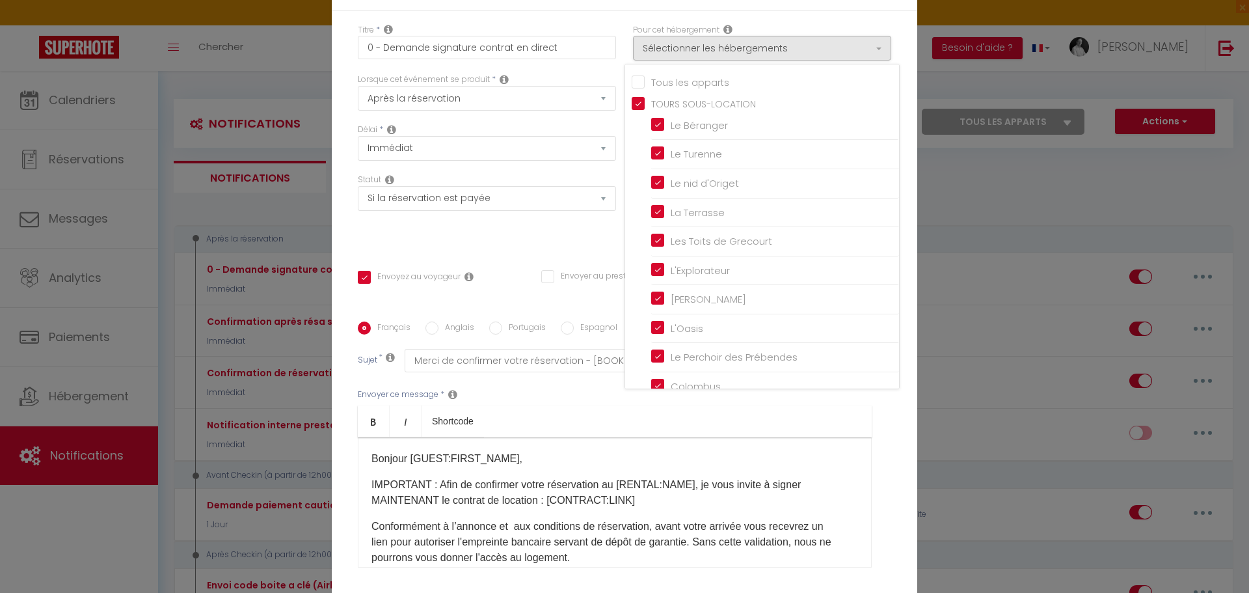
click at [70, 547] on div "Modifier la notification × Titre * 0 - Demande signature contrat en direct Pour…" at bounding box center [624, 296] width 1249 height 593
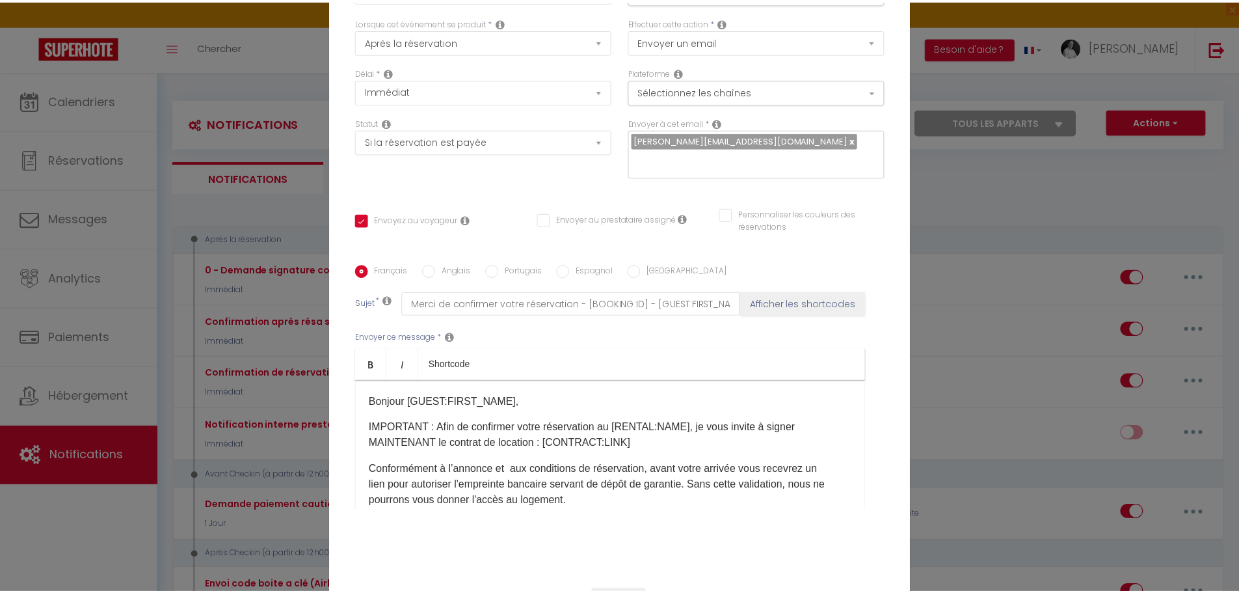
scroll to position [113, 0]
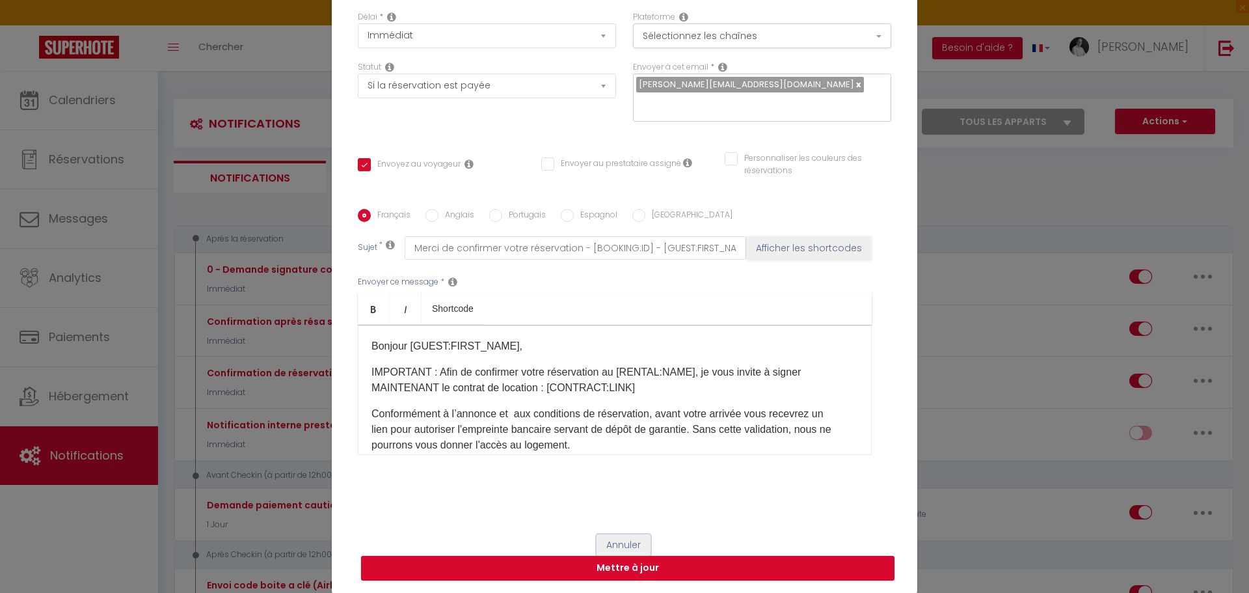
click at [617, 541] on button "Annuler" at bounding box center [624, 545] width 54 height 22
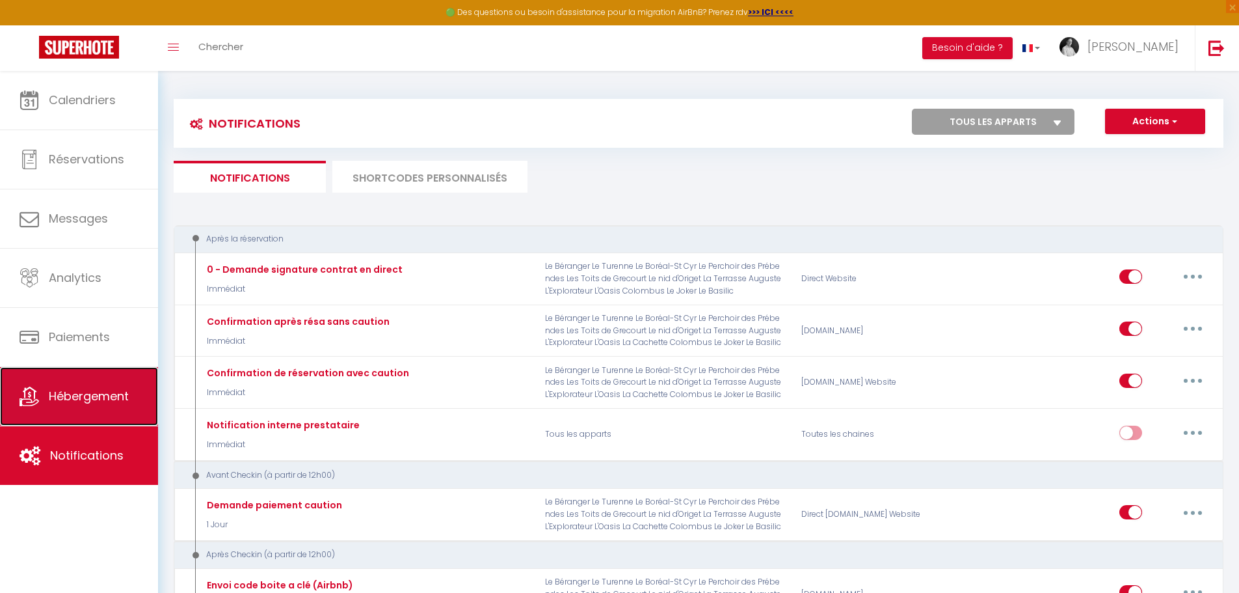
click at [87, 396] on span "Hébergement" at bounding box center [89, 396] width 80 height 16
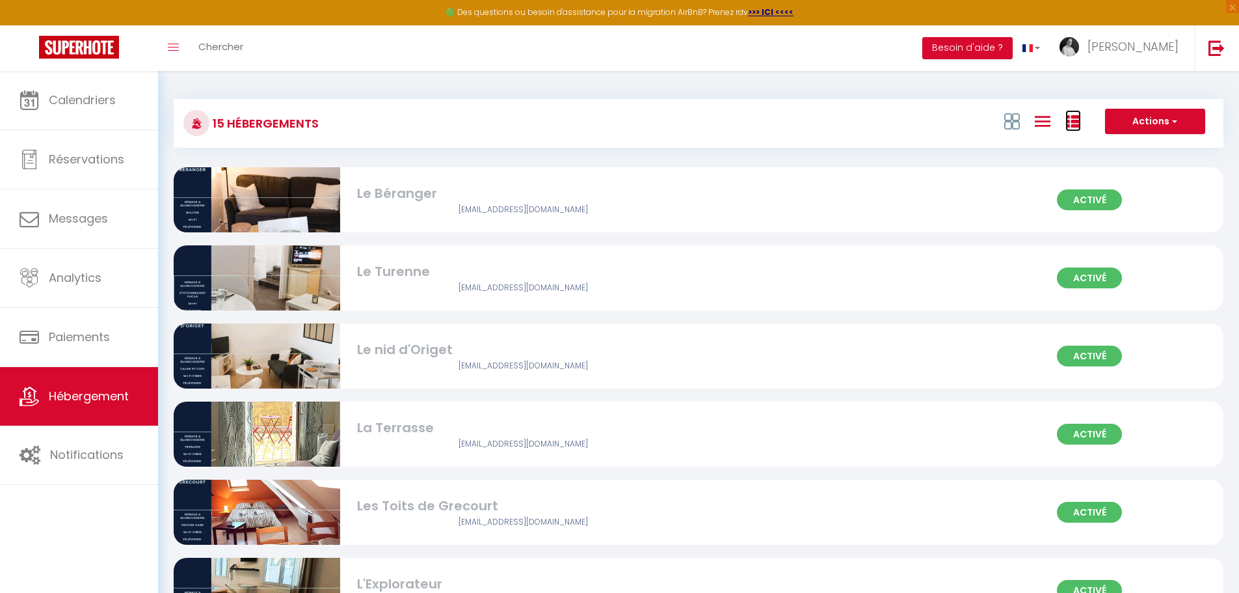
click at [1070, 119] on icon at bounding box center [1074, 122] width 16 height 16
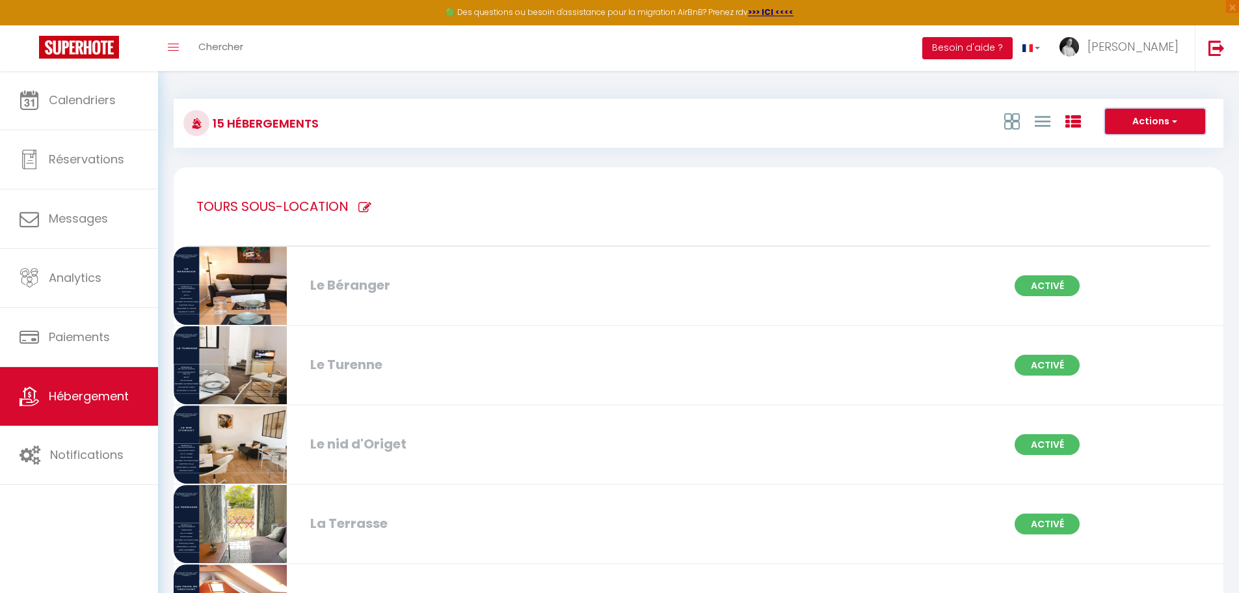
click at [1169, 114] on button "Actions" at bounding box center [1155, 122] width 100 height 26
click at [1159, 49] on span "[PERSON_NAME]" at bounding box center [1133, 46] width 91 height 16
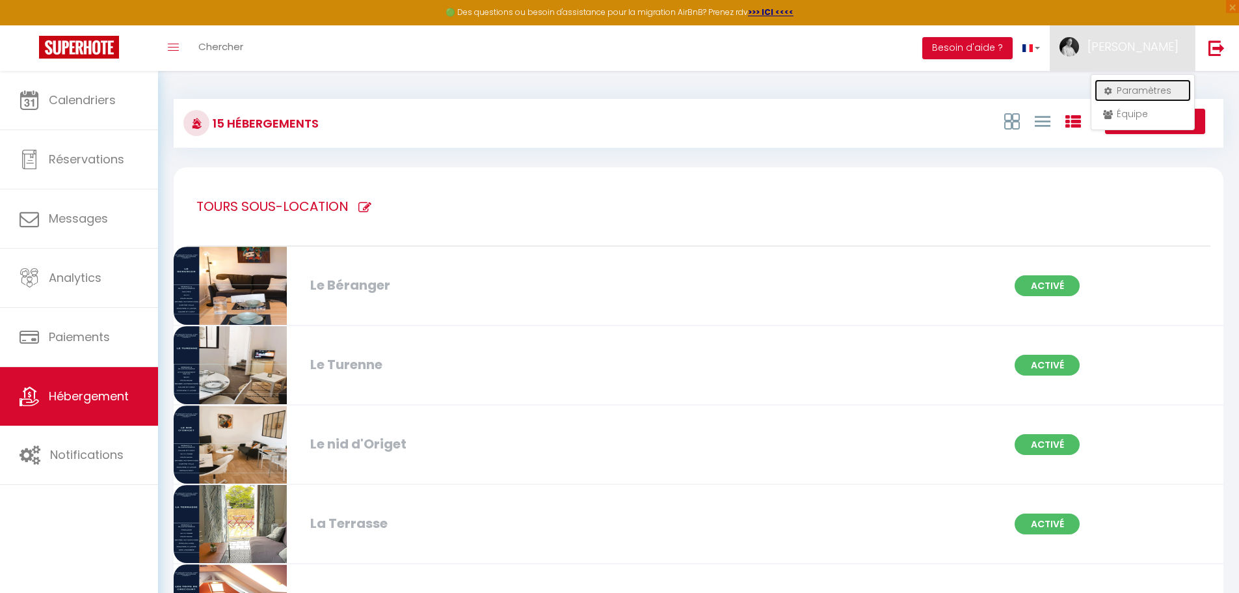
click at [1135, 93] on link "Paramètres" at bounding box center [1143, 90] width 96 height 22
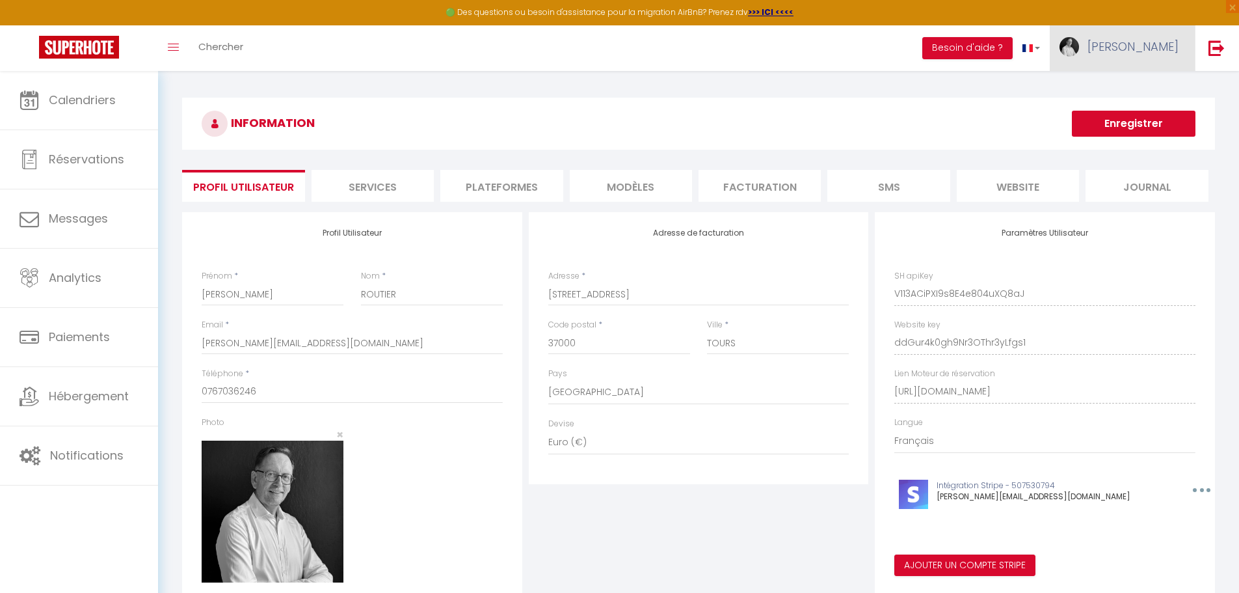
click at [1155, 49] on span "[PERSON_NAME]" at bounding box center [1133, 46] width 91 height 16
click at [1141, 118] on link "Équipe" at bounding box center [1143, 114] width 96 height 22
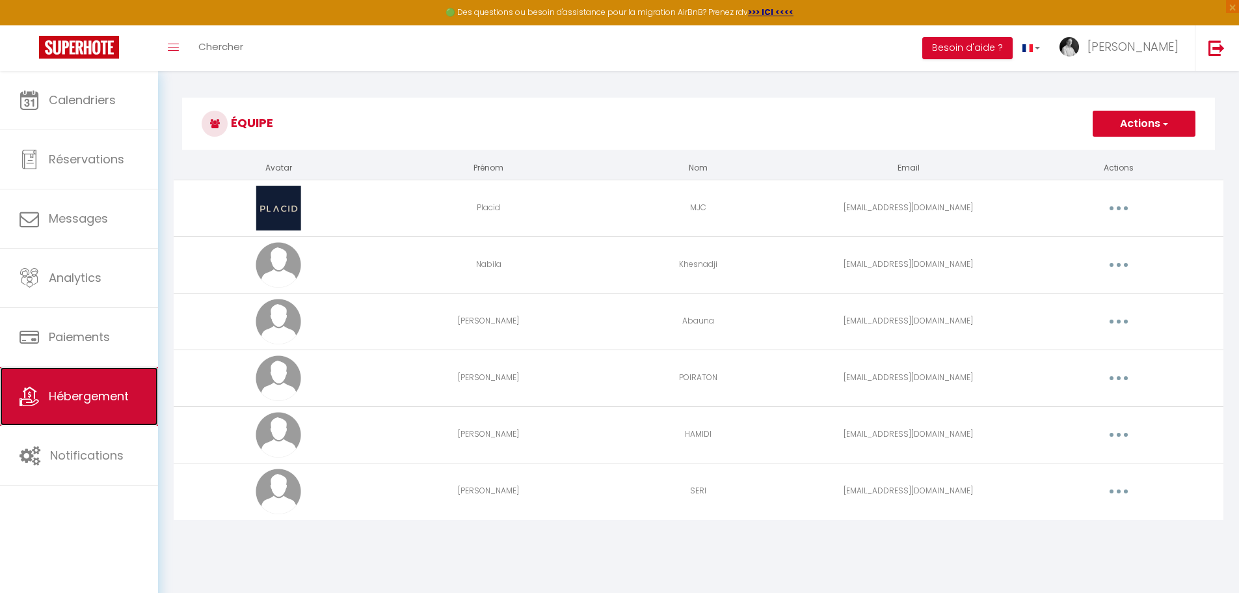
click at [72, 404] on span "Hébergement" at bounding box center [89, 396] width 80 height 16
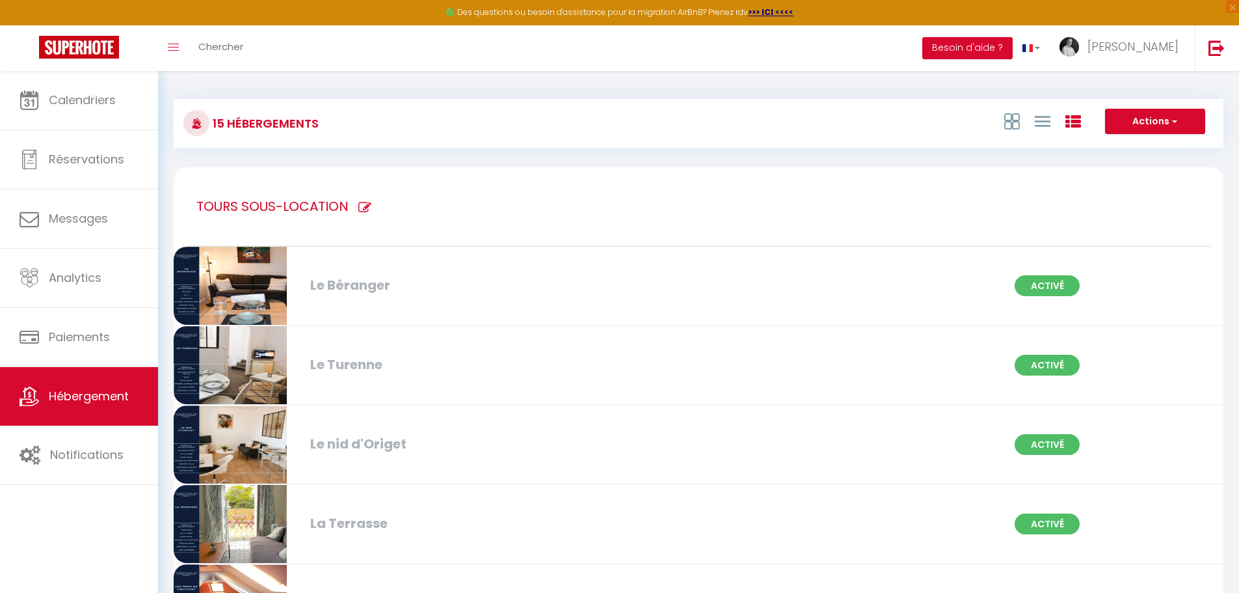
click at [367, 206] on icon at bounding box center [365, 207] width 13 height 13
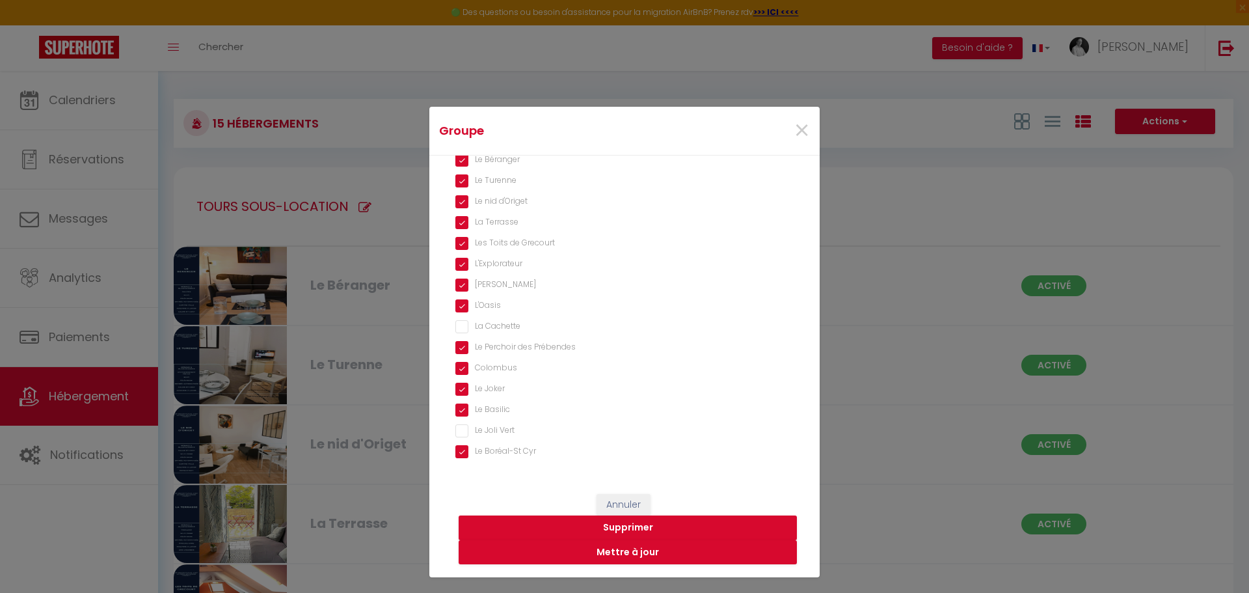
scroll to position [87, 0]
click at [459, 424] on Vert "Le Joli Vert" at bounding box center [624, 426] width 338 height 13
click at [629, 550] on button "Mettre à jour" at bounding box center [628, 552] width 338 height 25
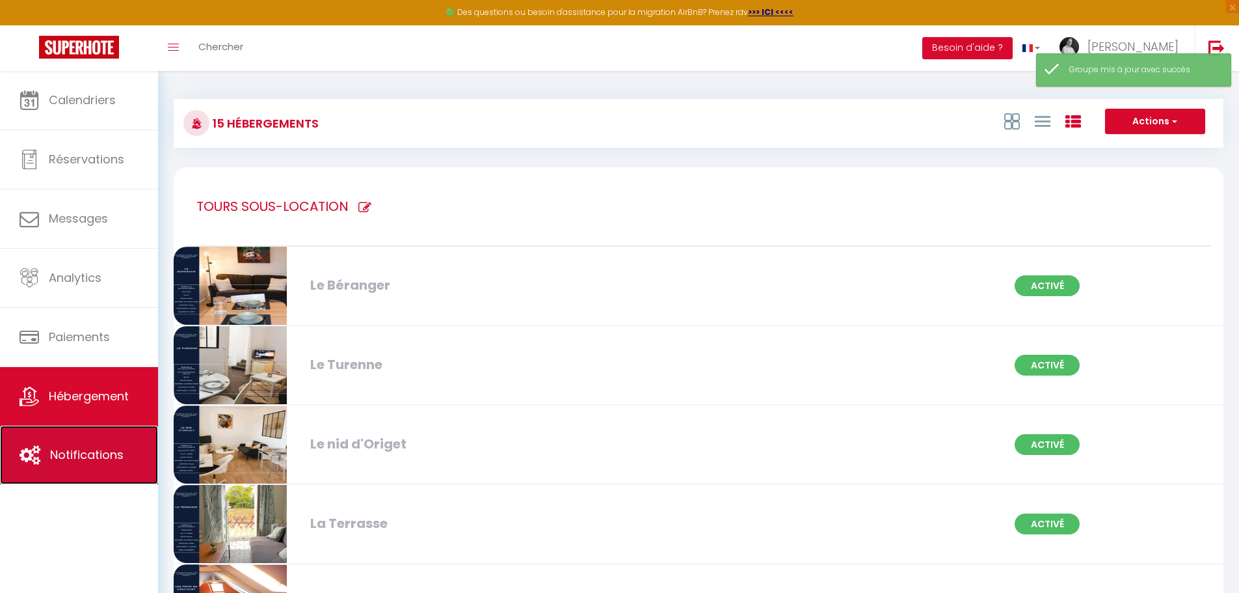
click at [56, 459] on span "Notifications" at bounding box center [87, 454] width 74 height 16
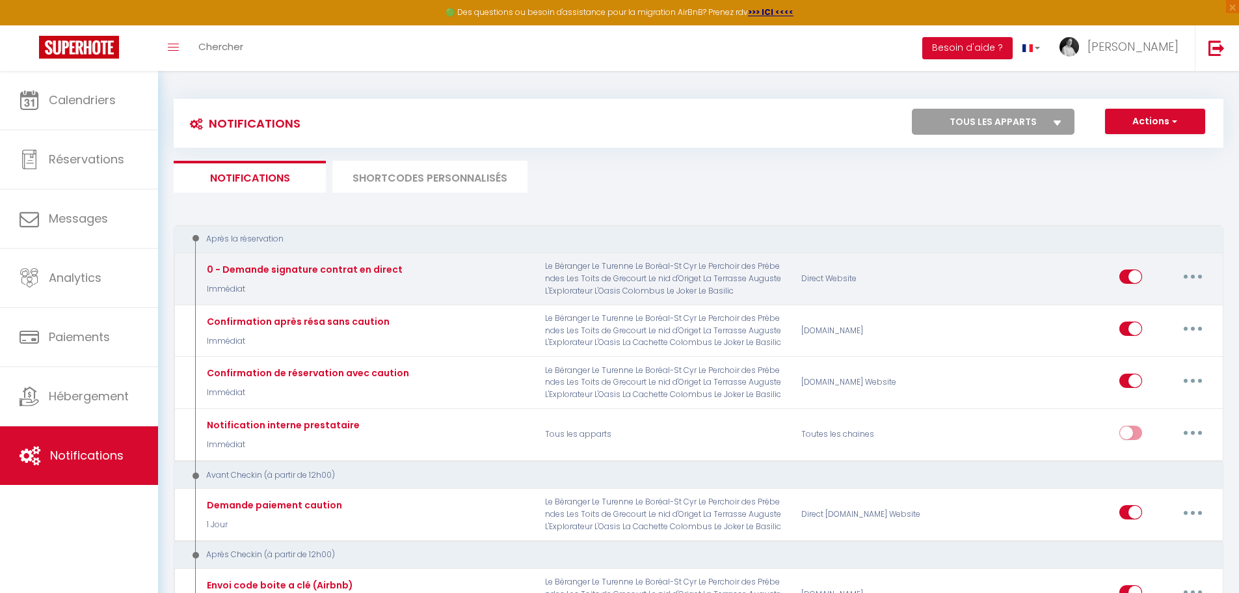
click at [1197, 274] on button "button" at bounding box center [1193, 276] width 36 height 21
click at [1128, 304] on link "Editer" at bounding box center [1159, 306] width 96 height 22
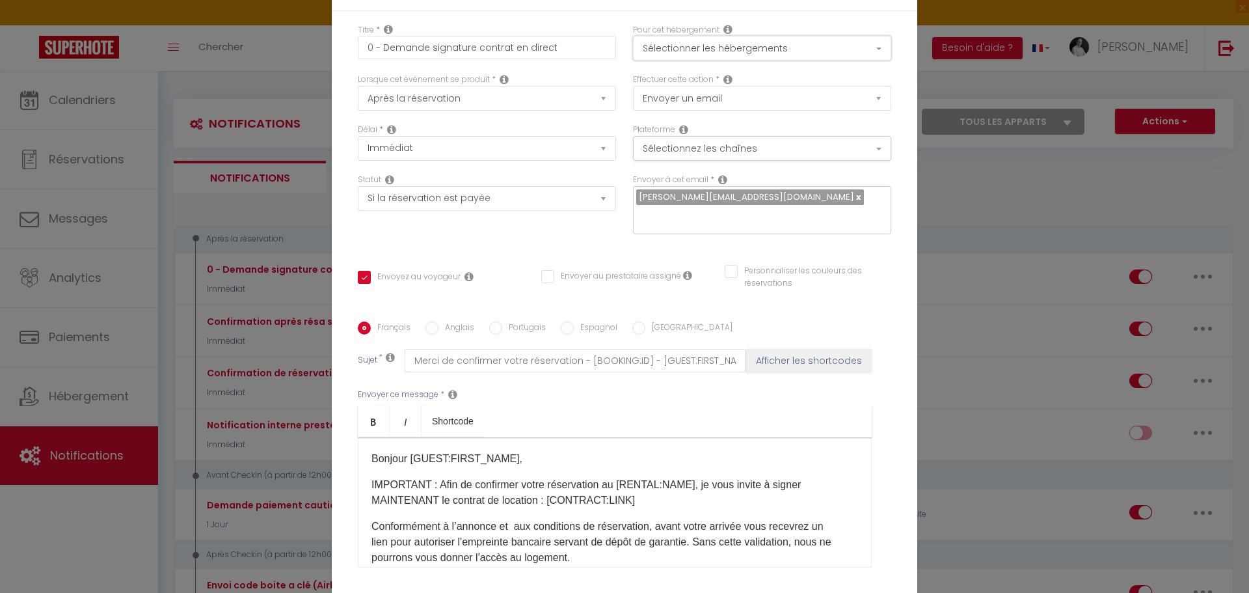
click at [877, 47] on button "Sélectionner les hébergements" at bounding box center [762, 48] width 258 height 25
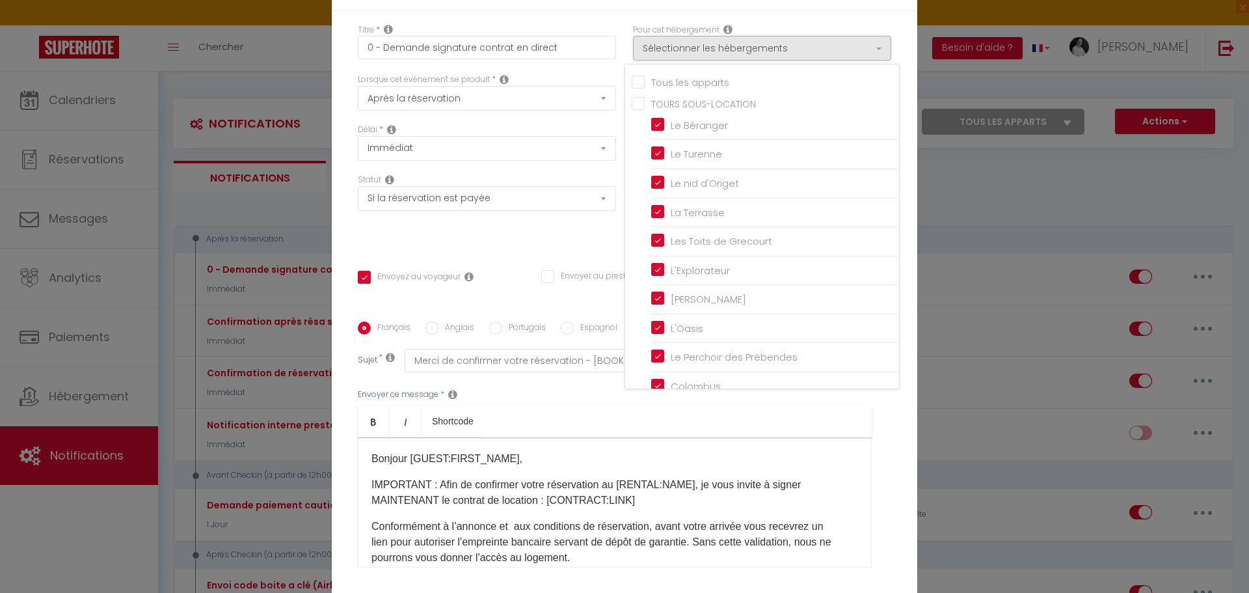
click at [640, 105] on input "TOURS SOUS-LOCATION" at bounding box center [765, 102] width 267 height 13
click at [905, 440] on div "Titre * 0 - Demande signature contrat en direct Pour cet hébergement Sélectionn…" at bounding box center [625, 322] width 586 height 623
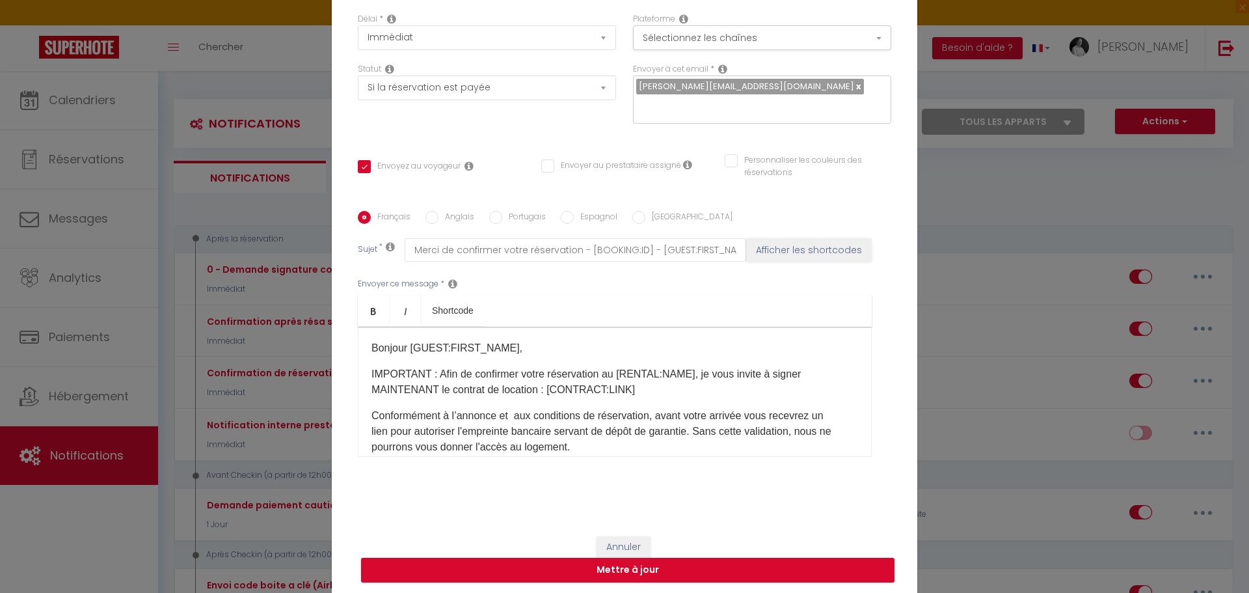
scroll to position [113, 0]
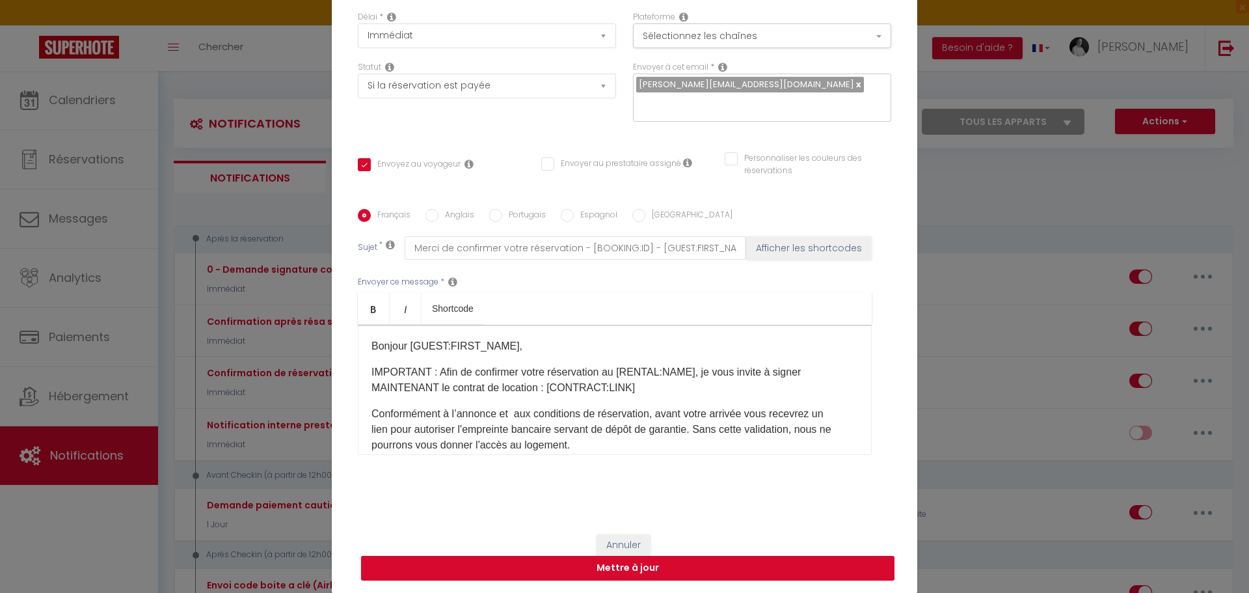
click at [636, 568] on button "Mettre à jour" at bounding box center [628, 568] width 534 height 25
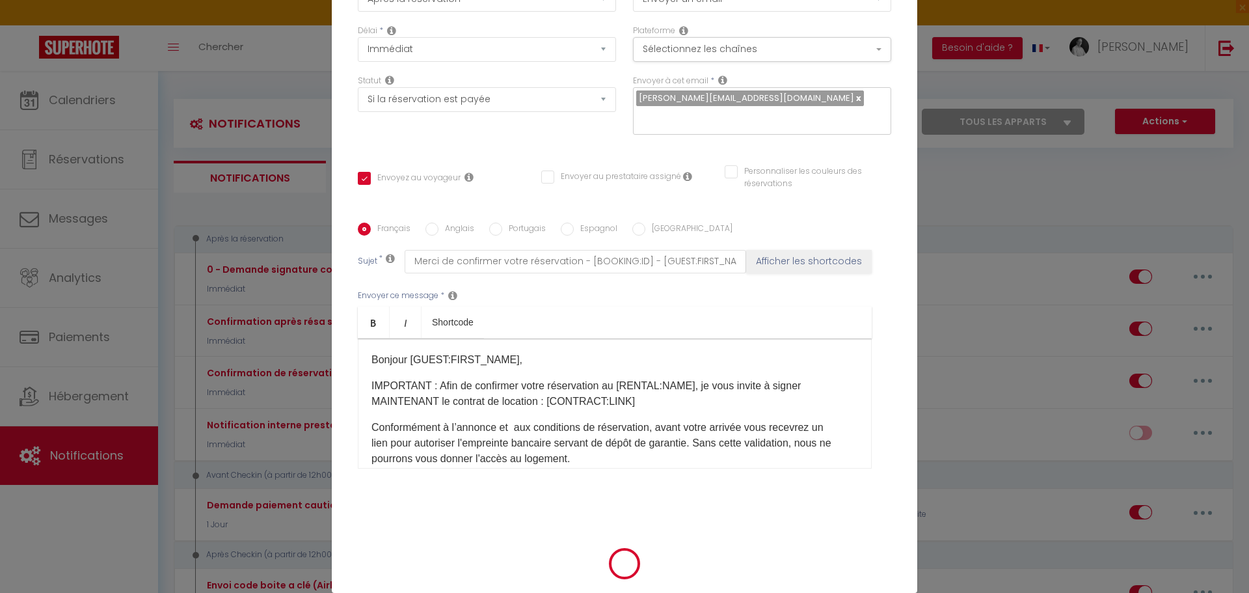
scroll to position [106, 0]
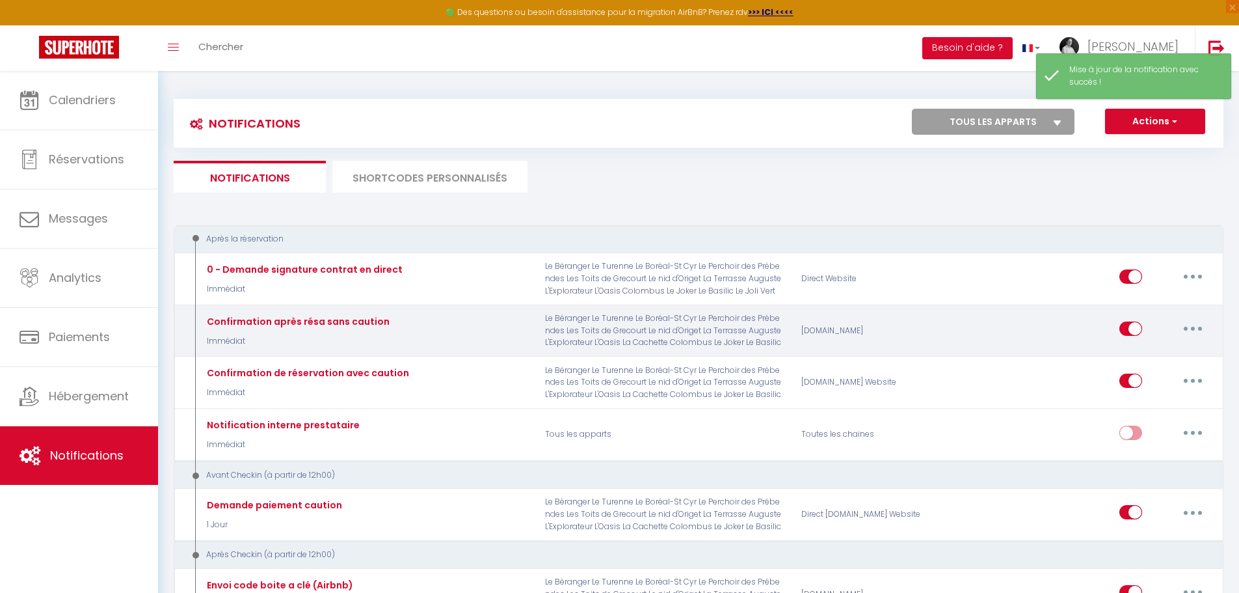
click at [1191, 328] on button "button" at bounding box center [1193, 328] width 36 height 21
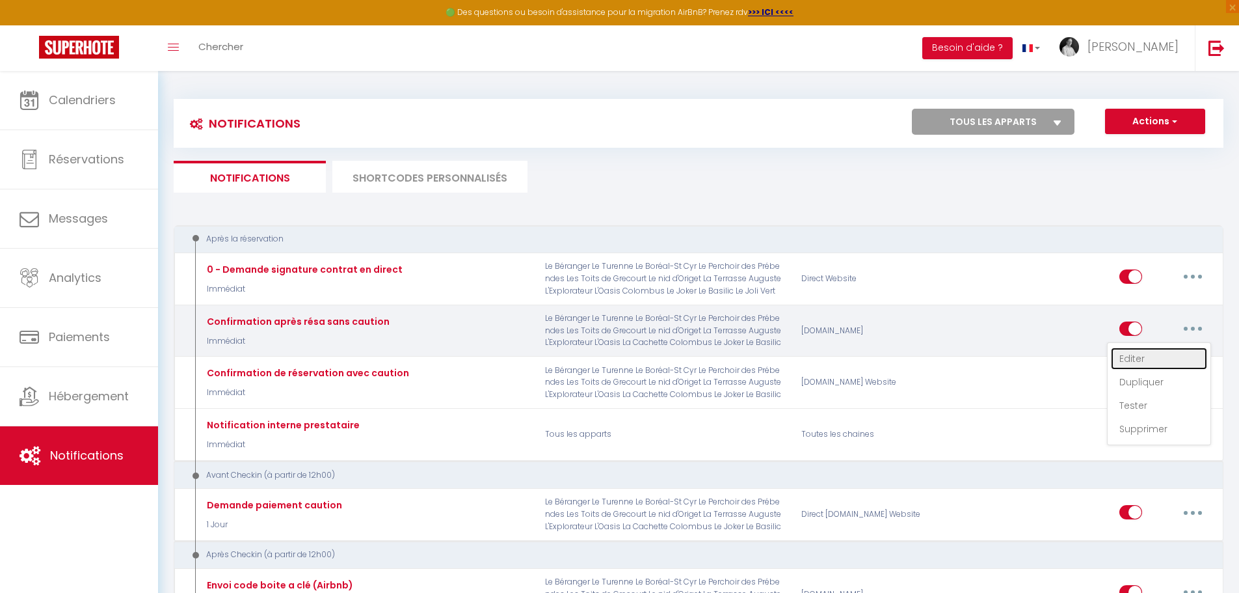
click at [1141, 359] on link "Editer" at bounding box center [1159, 358] width 96 height 22
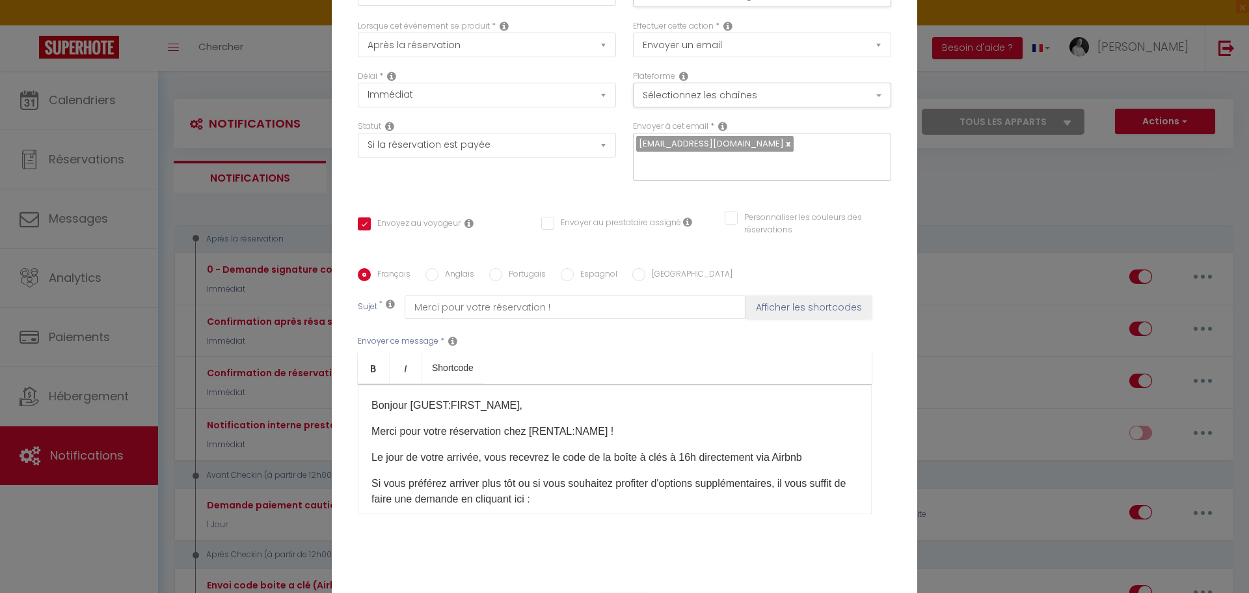
scroll to position [0, 0]
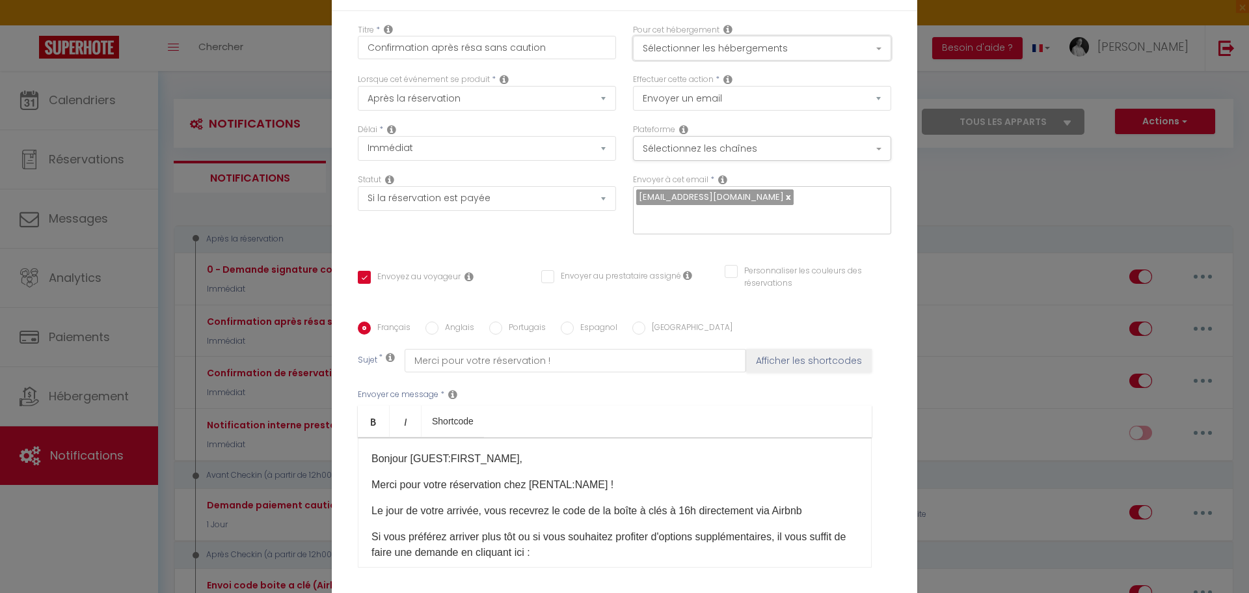
click at [873, 60] on button "Sélectionner les hébergements" at bounding box center [762, 48] width 258 height 25
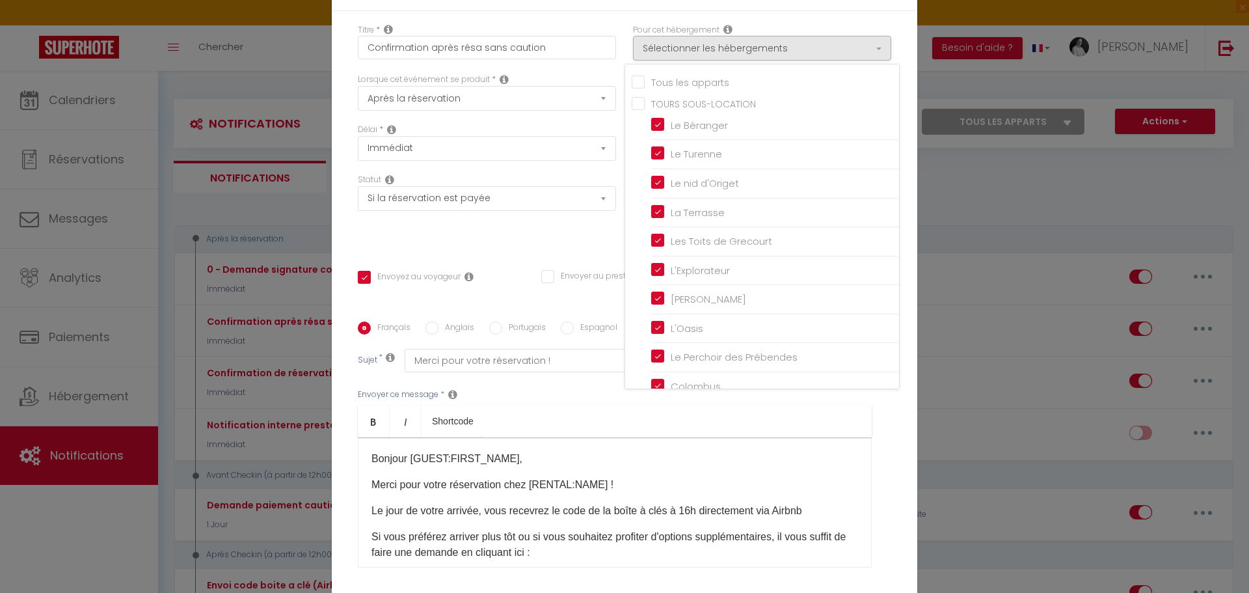
click at [666, 87] on input "Tous les apparts" at bounding box center [765, 80] width 267 height 13
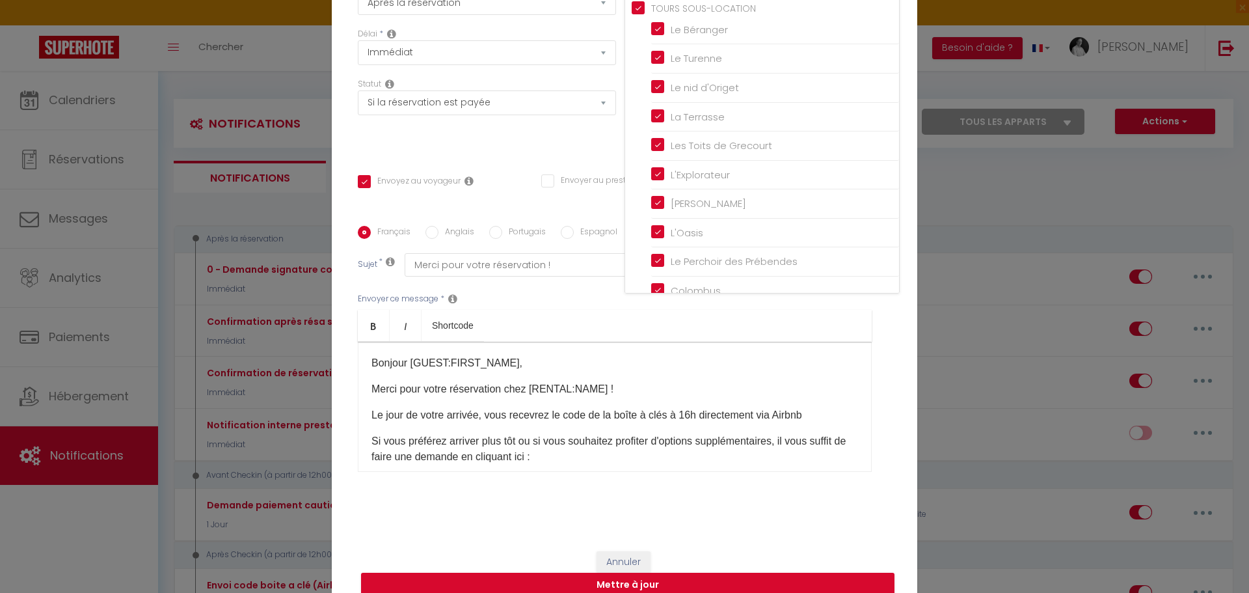
scroll to position [103, 0]
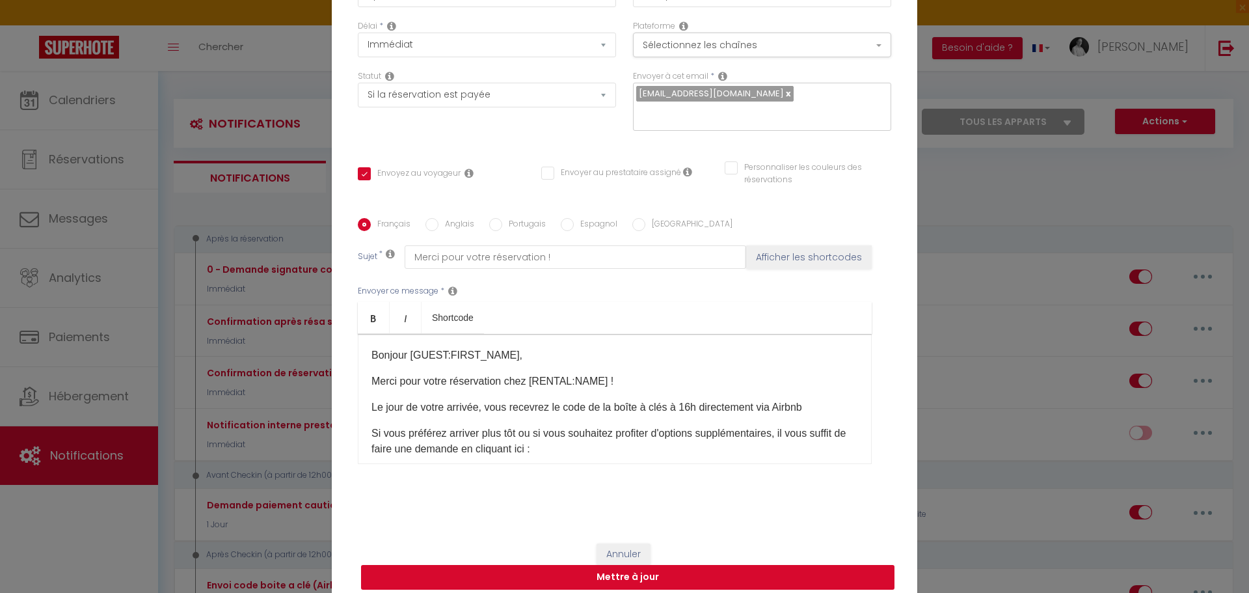
click at [616, 569] on button "Mettre à jour" at bounding box center [628, 577] width 534 height 25
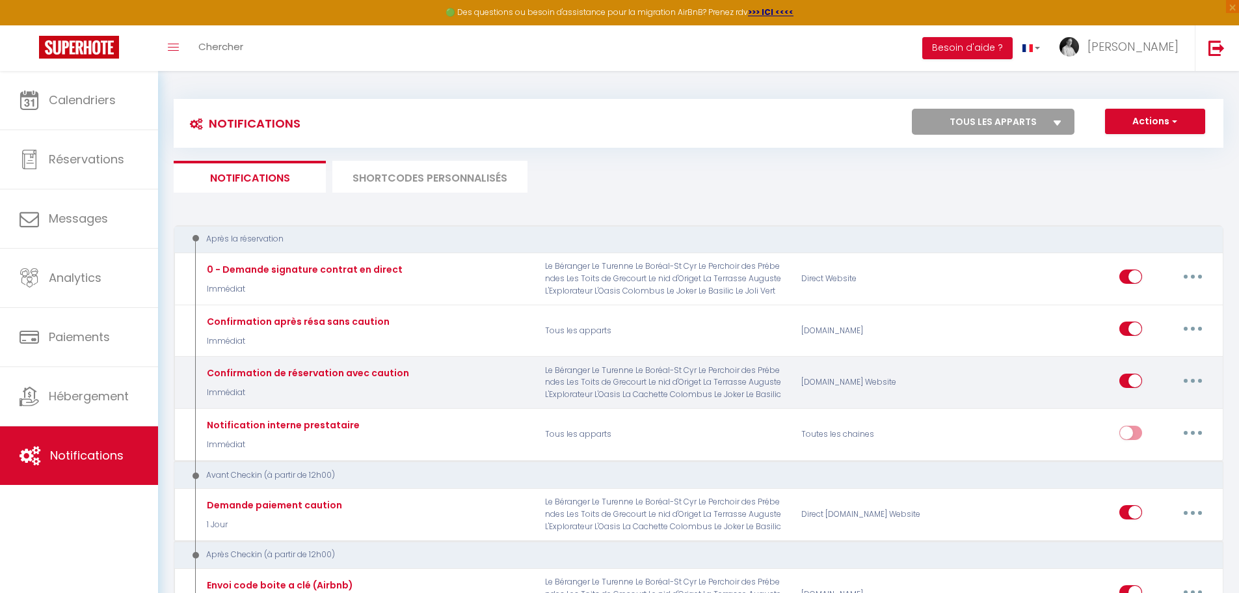
click at [1191, 381] on icon "button" at bounding box center [1193, 381] width 4 height 4
click at [1133, 416] on link "Editer" at bounding box center [1159, 410] width 96 height 22
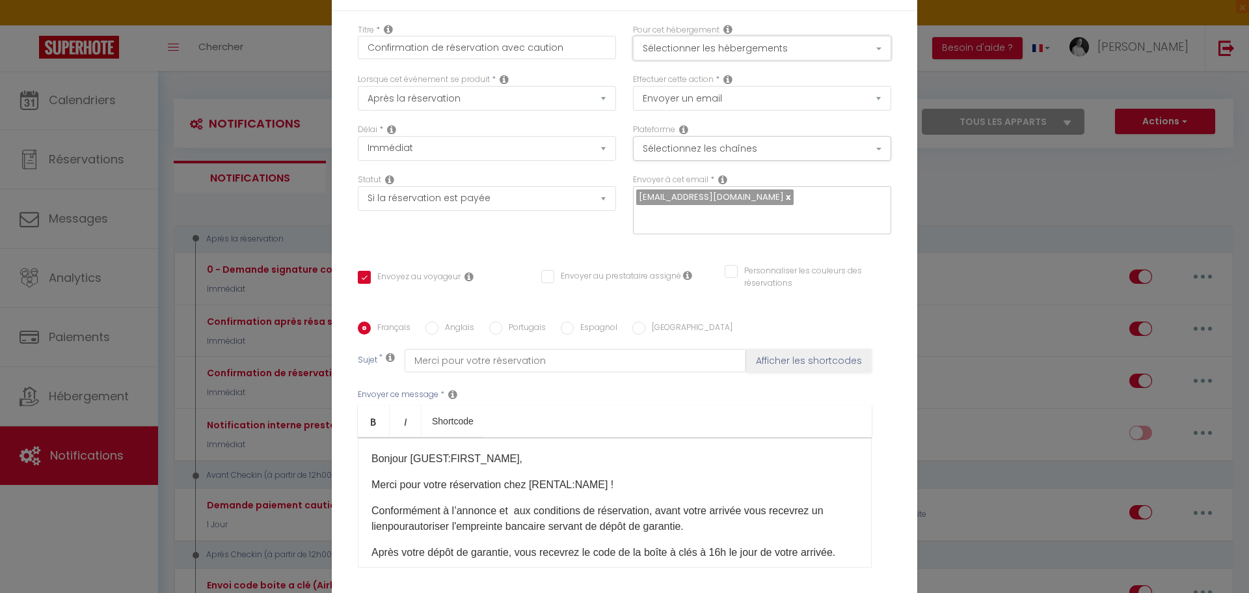
click at [876, 54] on button "Sélectionner les hébergements" at bounding box center [762, 48] width 258 height 25
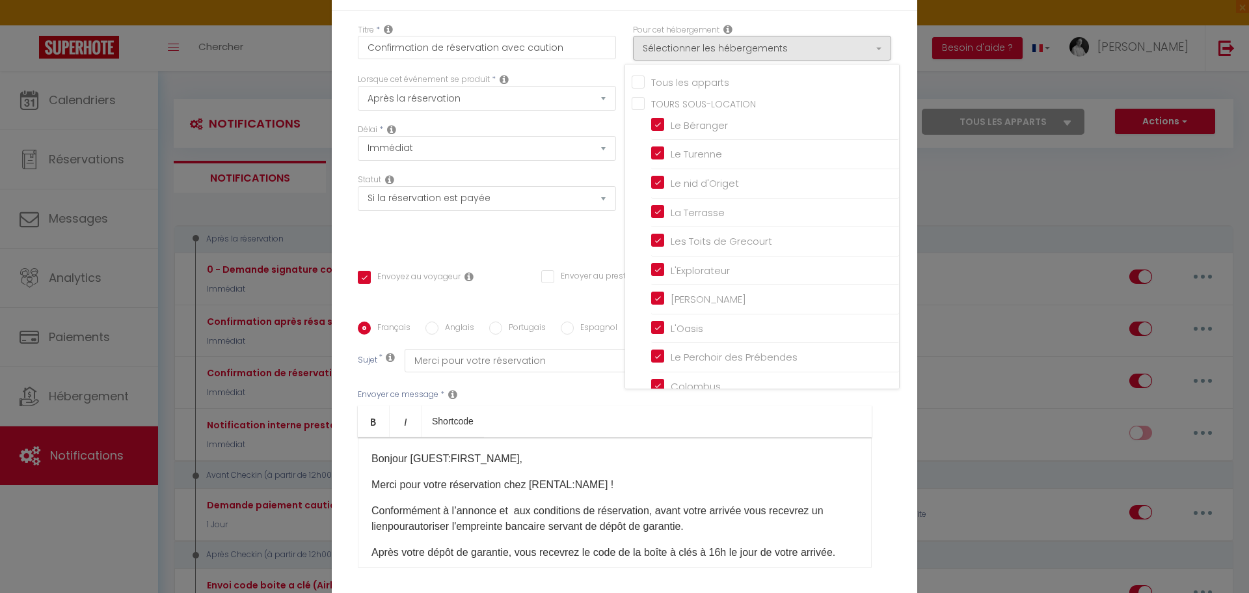
click at [658, 87] on input "Tous les apparts" at bounding box center [765, 80] width 267 height 13
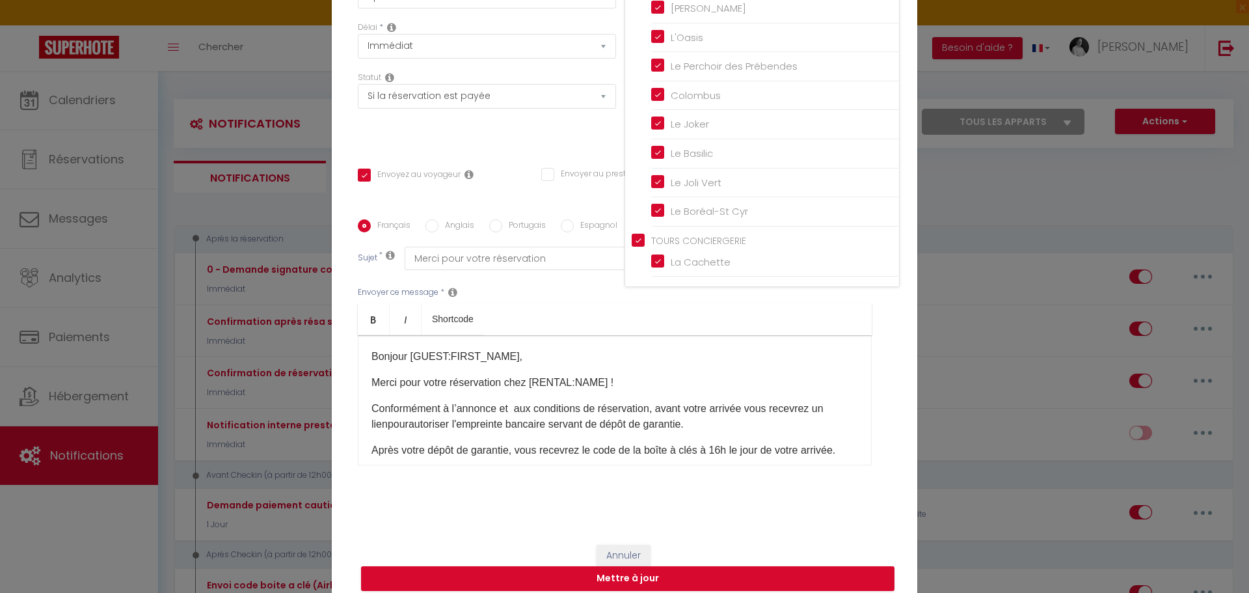
scroll to position [103, 0]
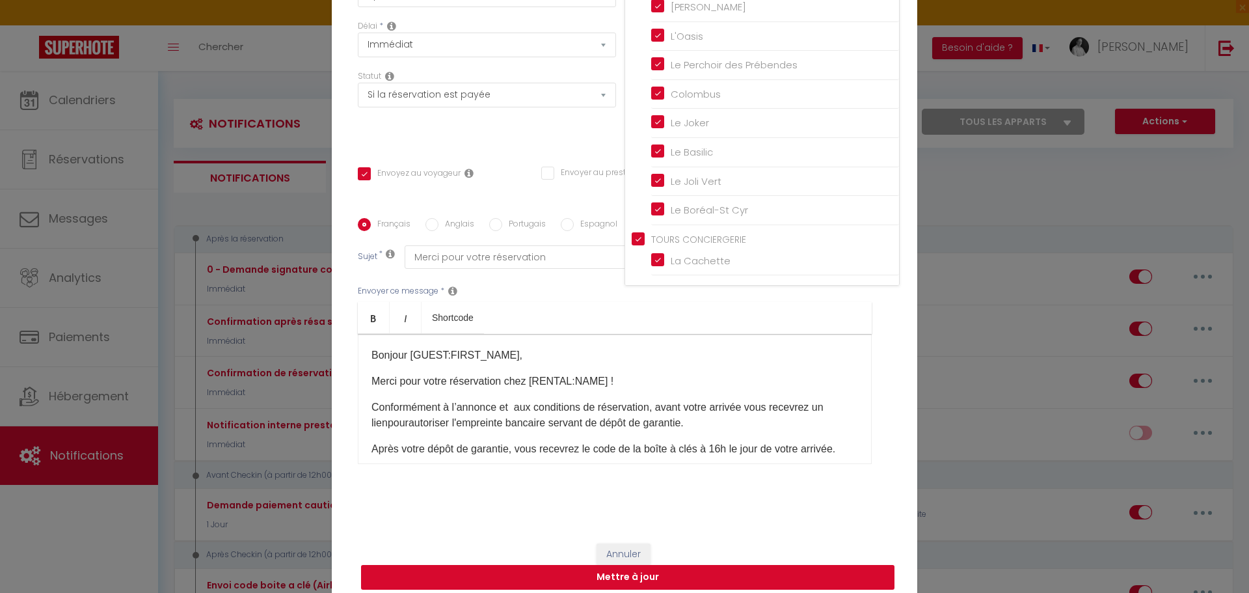
click at [618, 569] on button "Mettre à jour" at bounding box center [628, 577] width 534 height 25
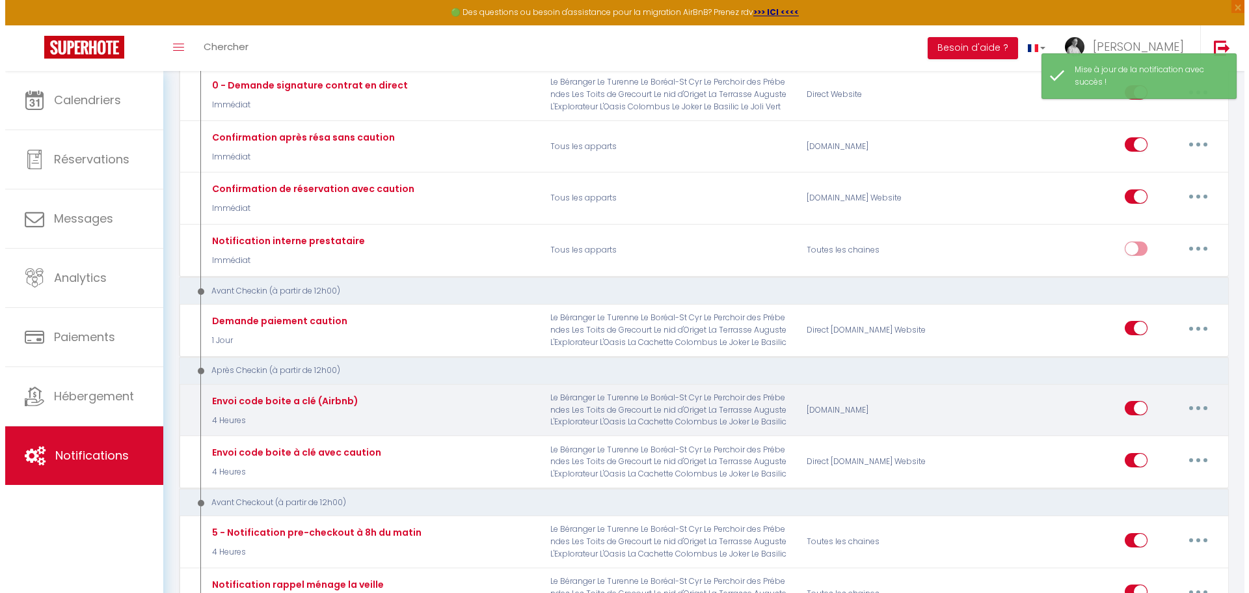
scroll to position [195, 0]
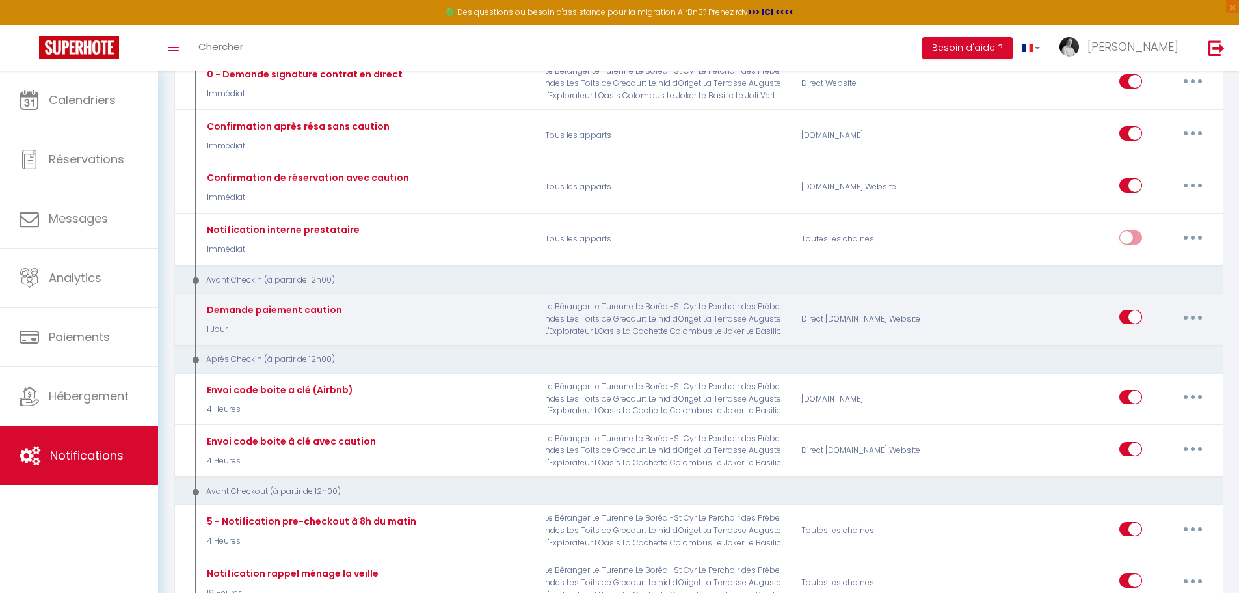
click at [1187, 315] on button "button" at bounding box center [1193, 316] width 36 height 21
click at [1135, 340] on link "Editer" at bounding box center [1159, 347] width 96 height 22
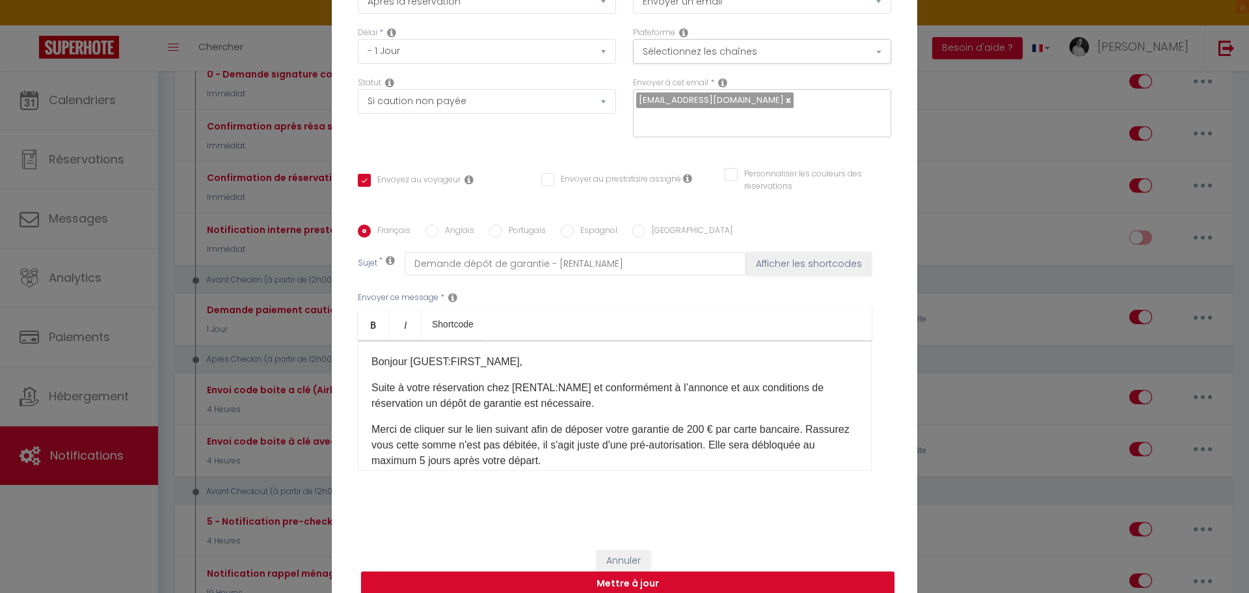
scroll to position [0, 0]
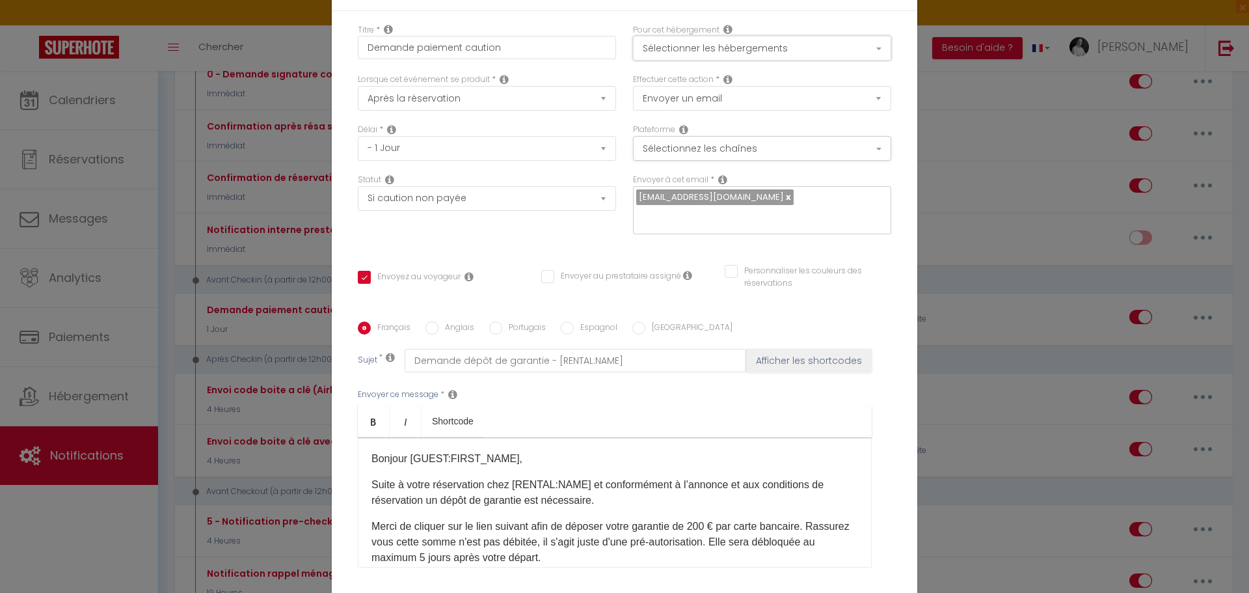
click at [874, 53] on button "Sélectionner les hébergements" at bounding box center [762, 48] width 258 height 25
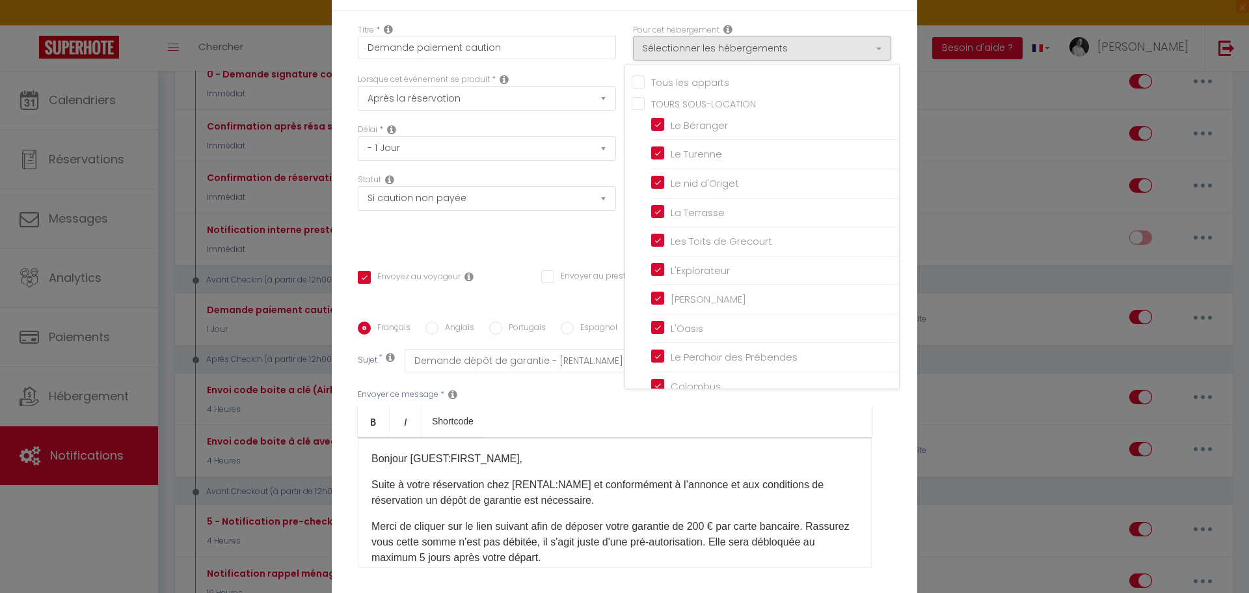
click at [643, 87] on input "Tous les apparts" at bounding box center [765, 80] width 267 height 13
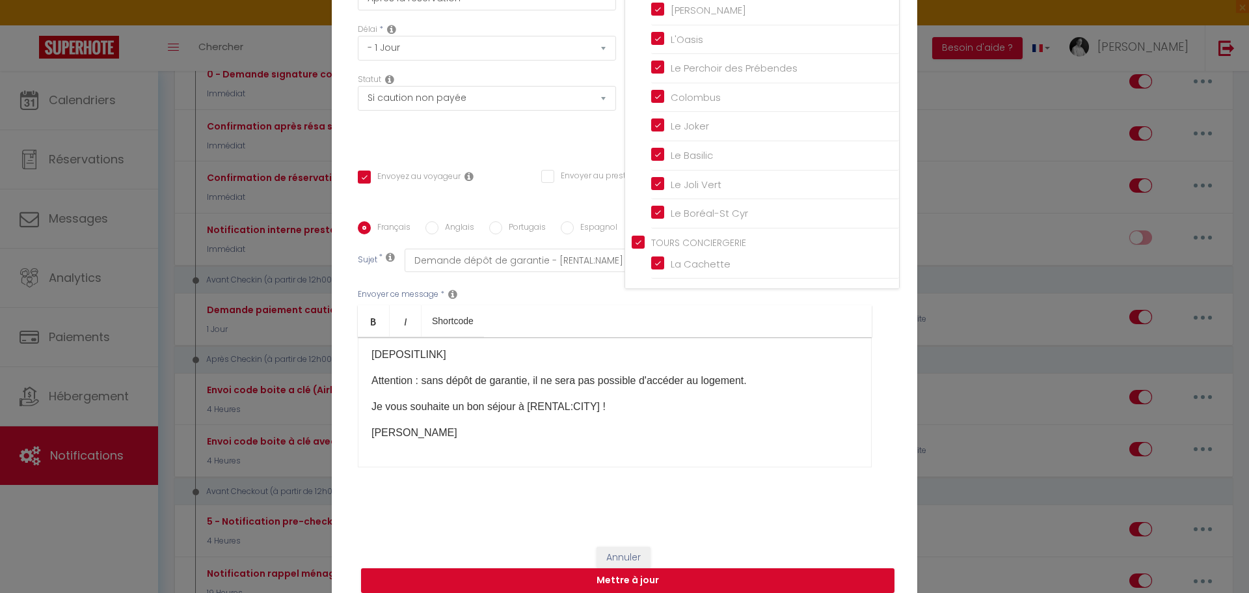
scroll to position [103, 0]
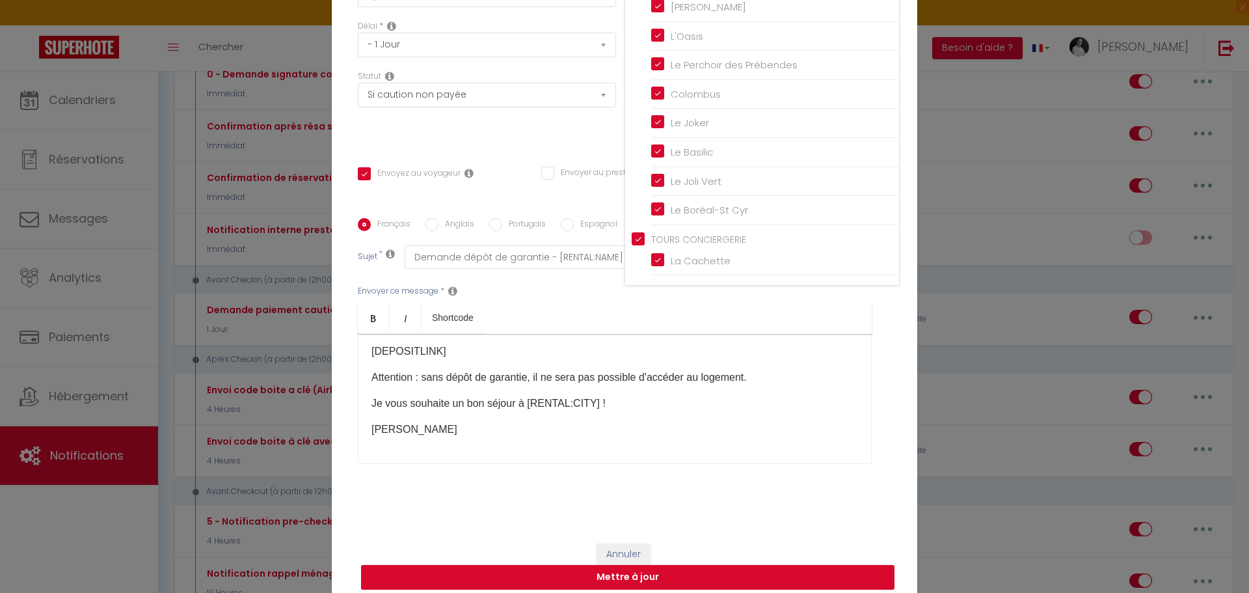
click at [612, 565] on button "Mettre à jour" at bounding box center [628, 577] width 534 height 25
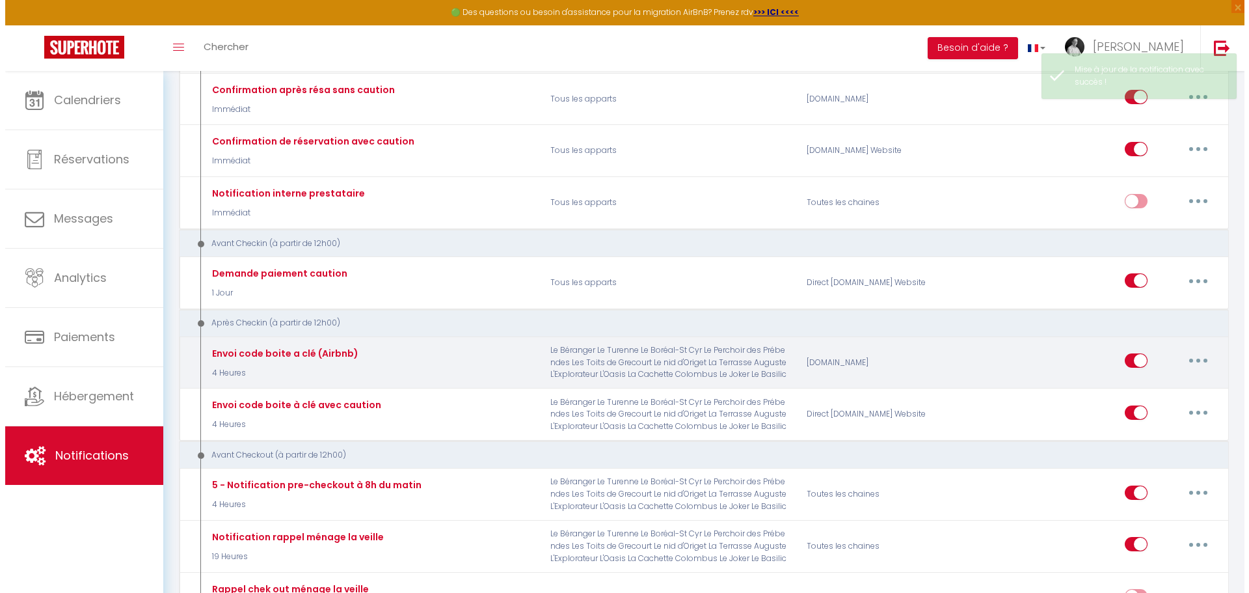
scroll to position [260, 0]
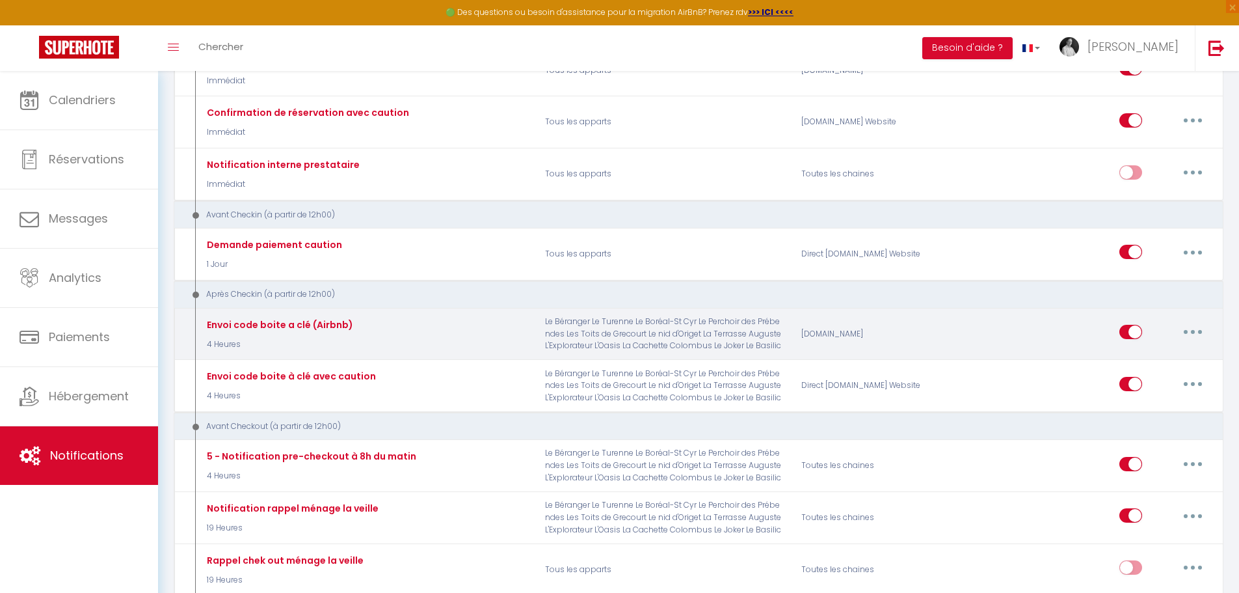
click at [1191, 330] on icon "button" at bounding box center [1193, 332] width 4 height 4
click at [1130, 359] on link "Editer" at bounding box center [1159, 362] width 96 height 22
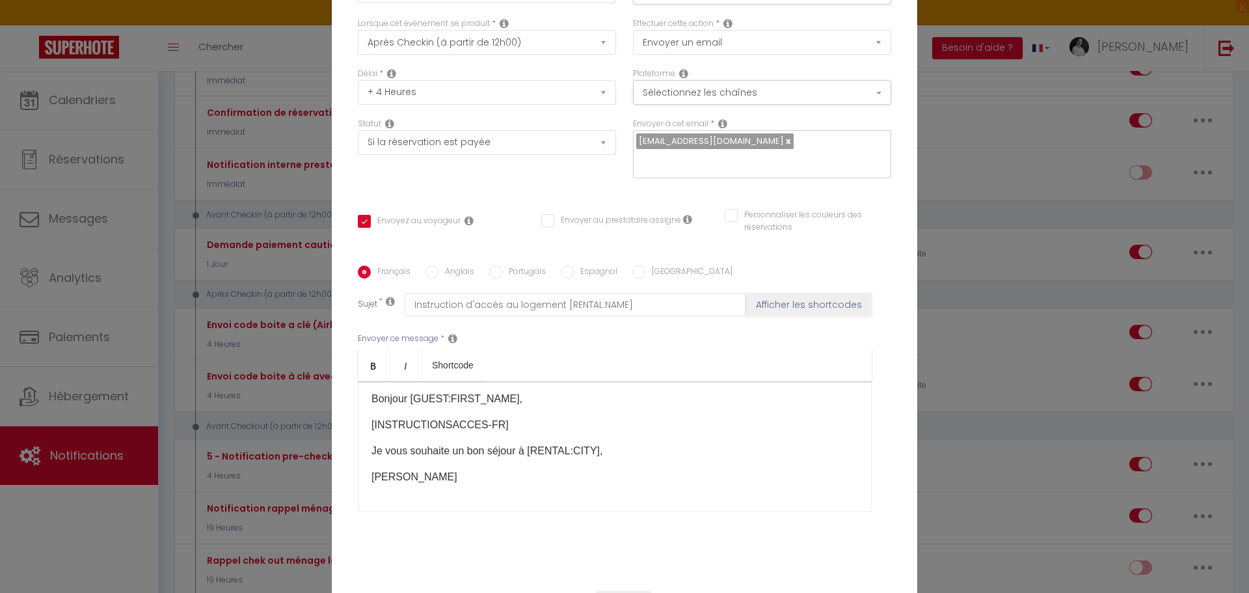
scroll to position [0, 0]
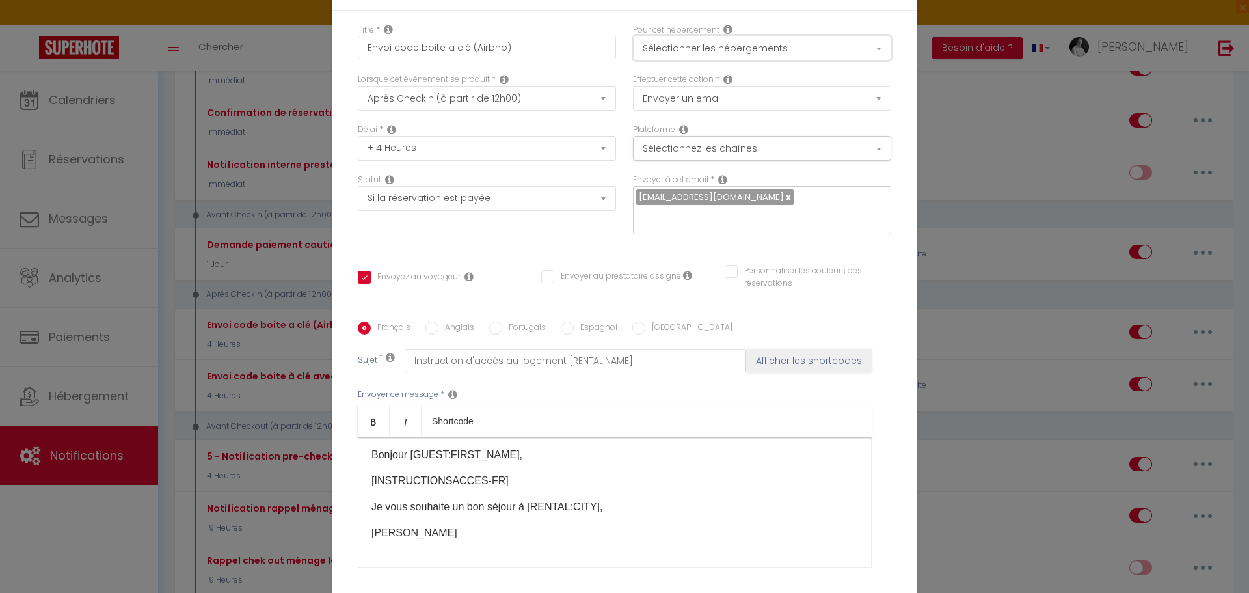
click at [871, 55] on button "Sélectionner les hébergements" at bounding box center [762, 48] width 258 height 25
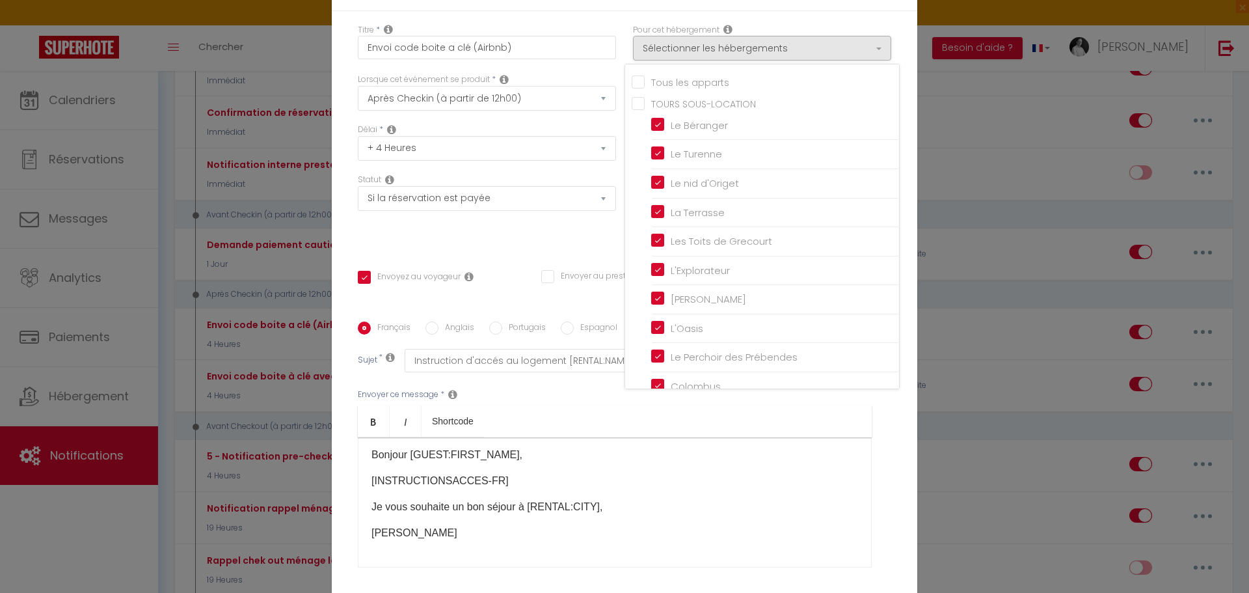
drag, startPoint x: 634, startPoint y: 89, endPoint x: 635, endPoint y: 98, distance: 9.1
click at [635, 87] on input "Tous les apparts" at bounding box center [765, 80] width 267 height 13
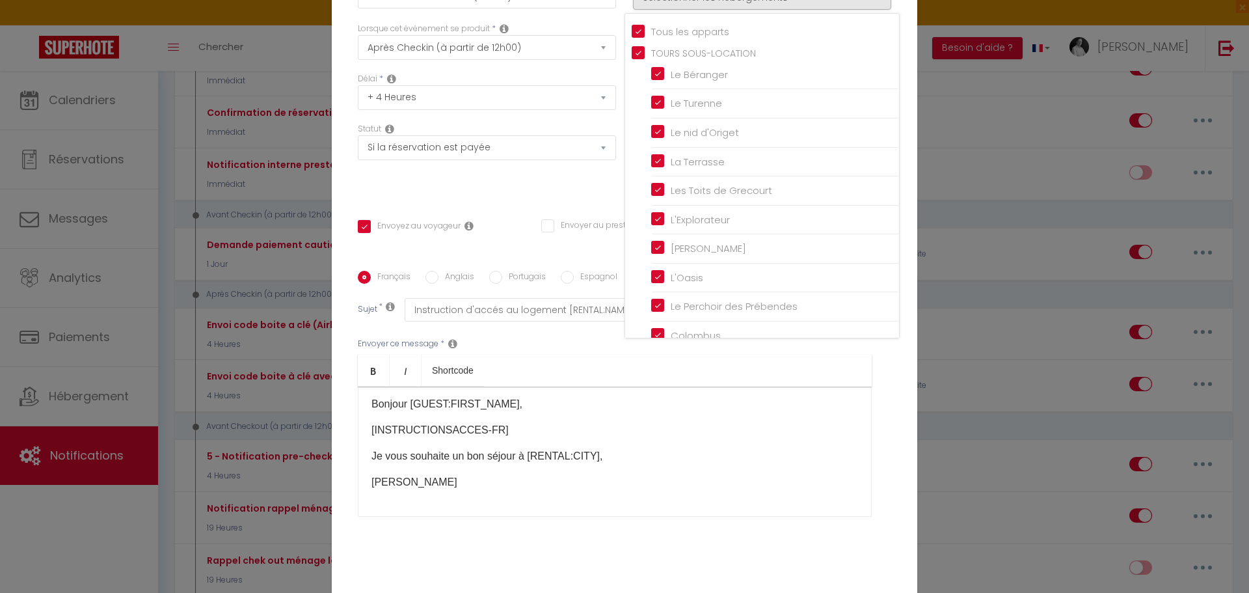
scroll to position [103, 0]
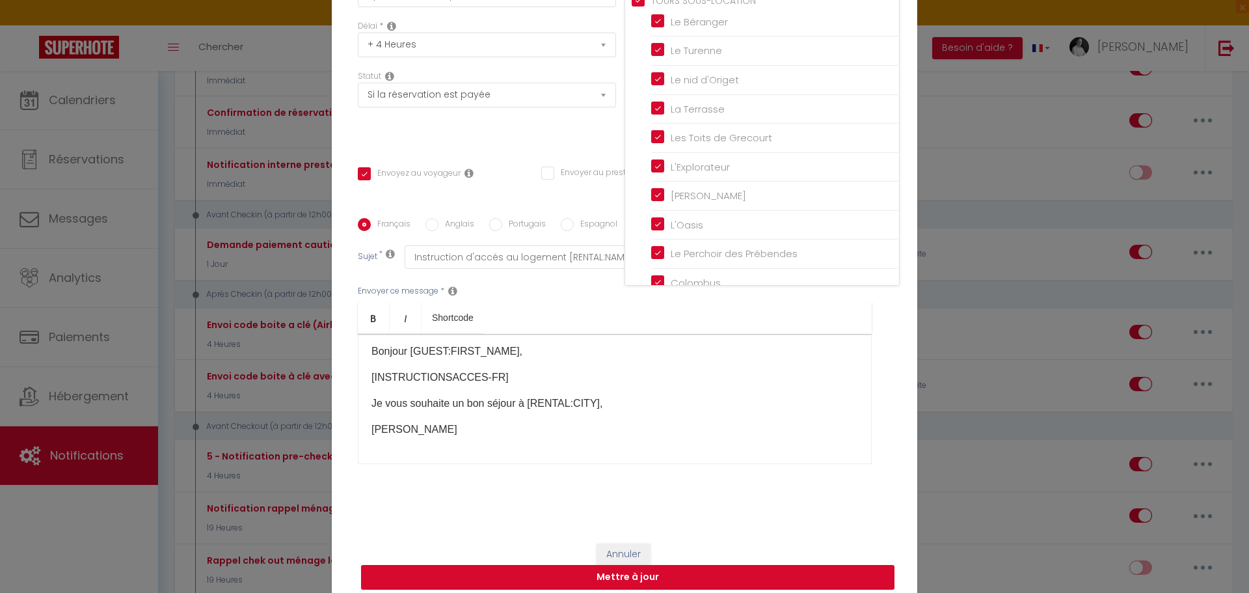
click at [678, 565] on button "Mettre à jour" at bounding box center [628, 577] width 534 height 25
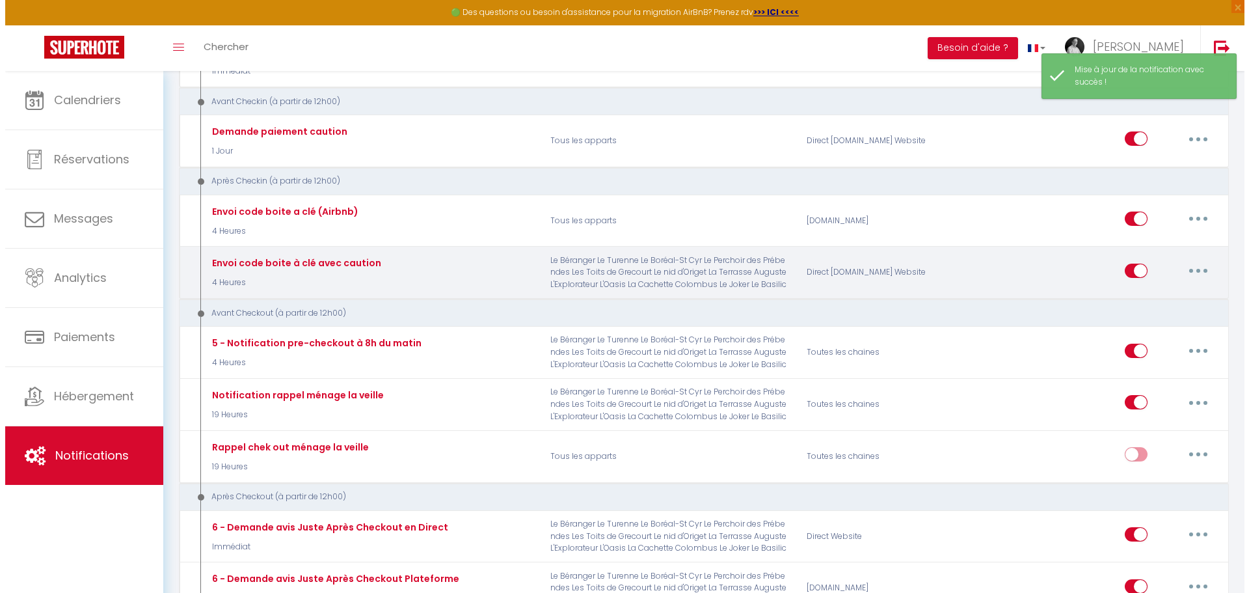
scroll to position [390, 0]
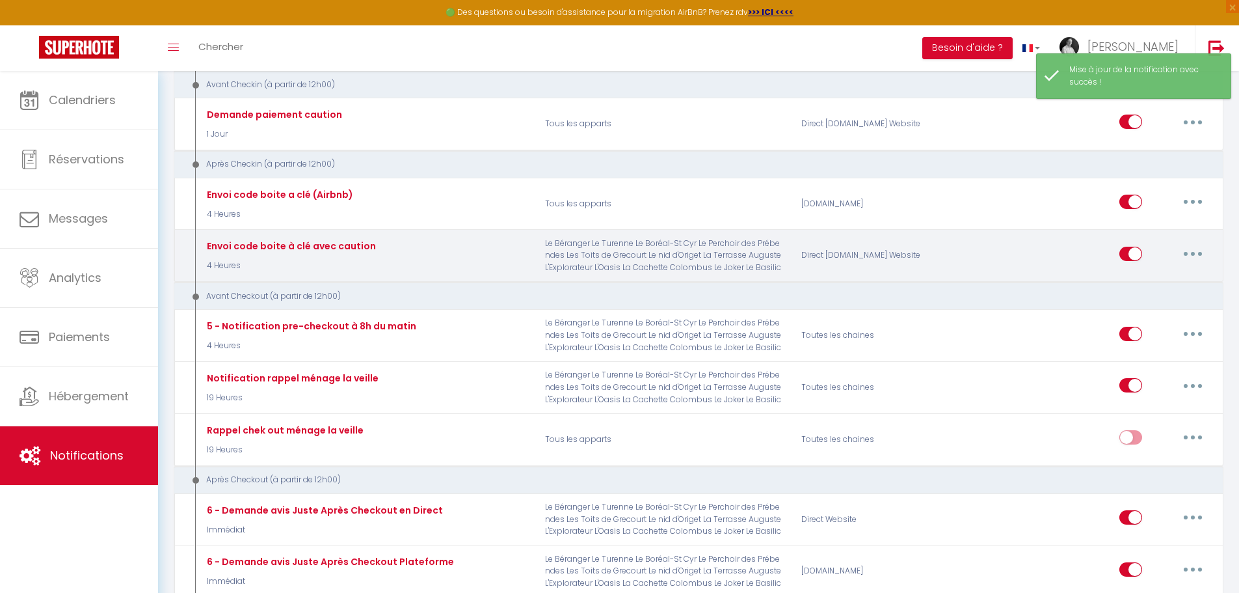
click at [1198, 252] on button "button" at bounding box center [1193, 253] width 36 height 21
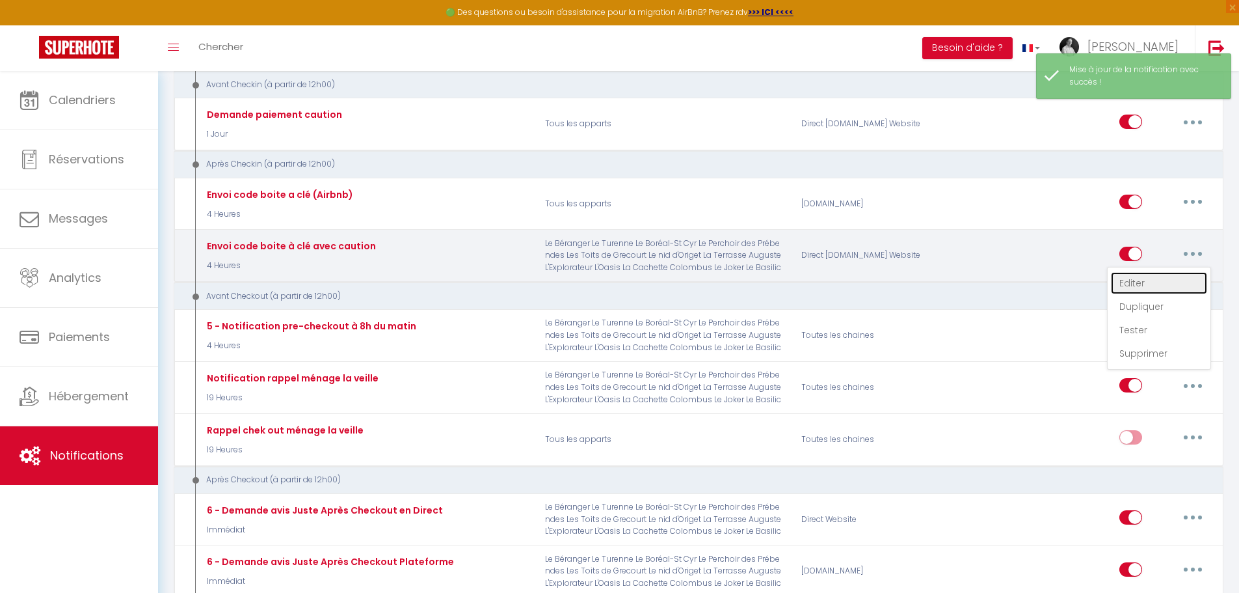
click at [1142, 280] on link "Editer" at bounding box center [1159, 283] width 96 height 22
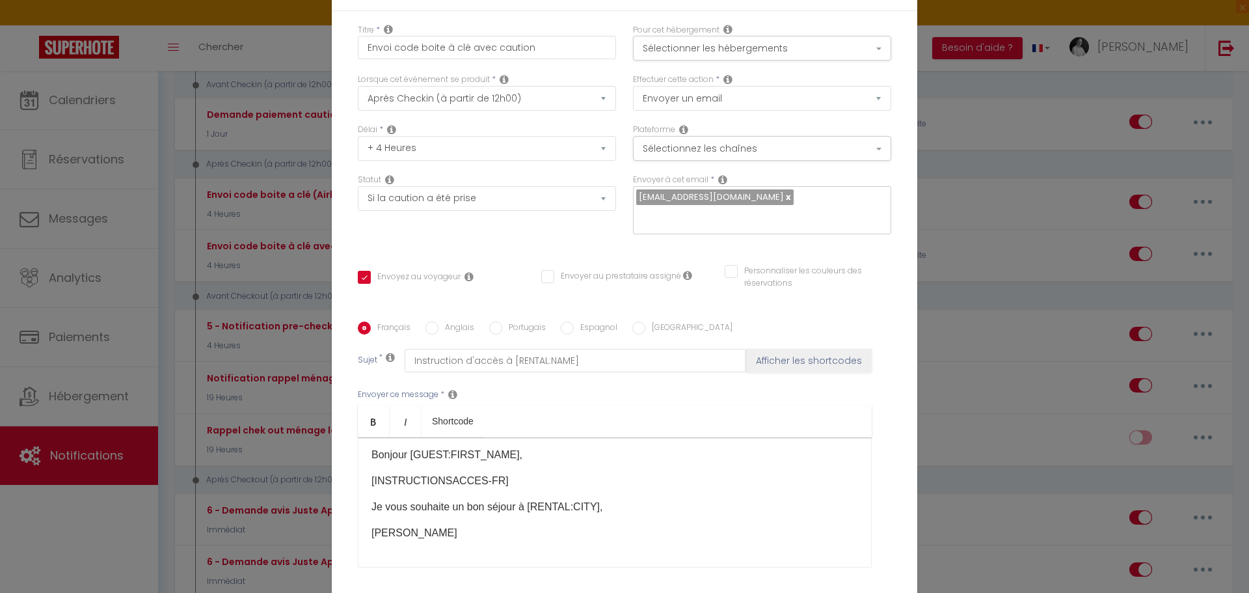
scroll to position [0, 0]
click at [871, 57] on button "Sélectionner les hébergements" at bounding box center [762, 48] width 258 height 25
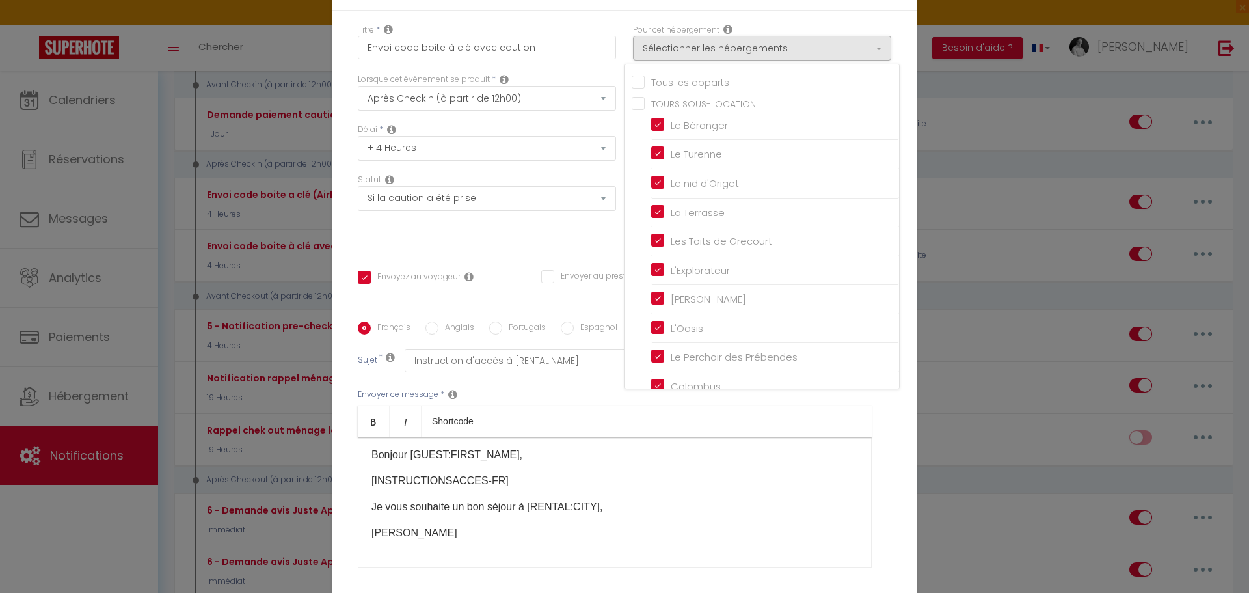
click at [661, 87] on input "Tous les apparts" at bounding box center [765, 80] width 267 height 13
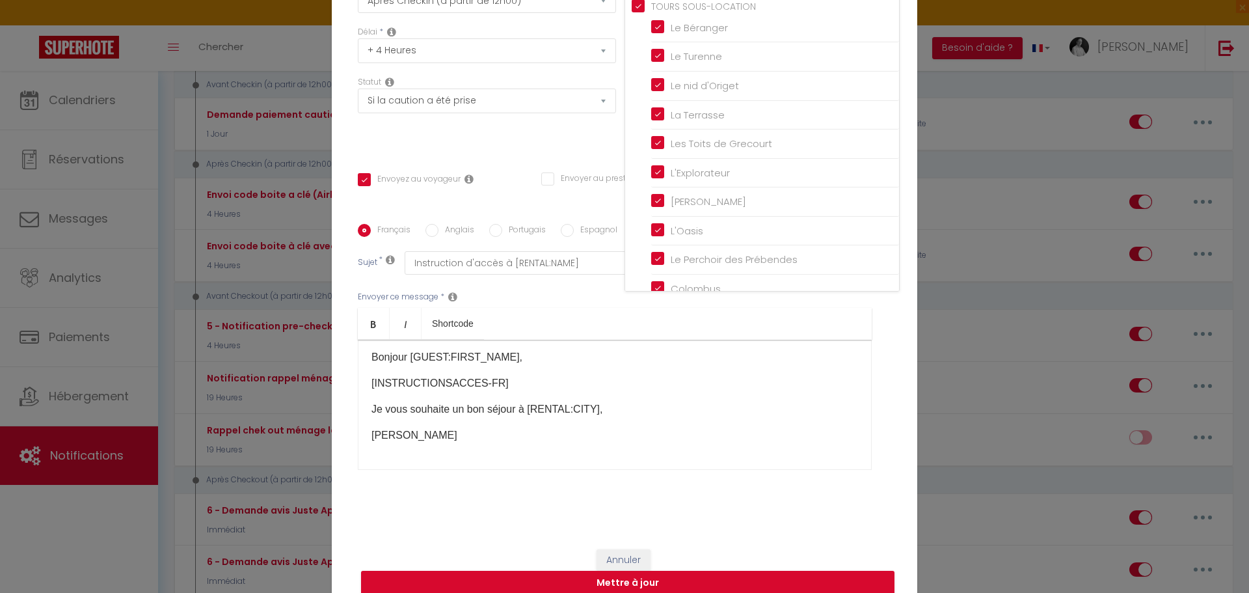
scroll to position [103, 0]
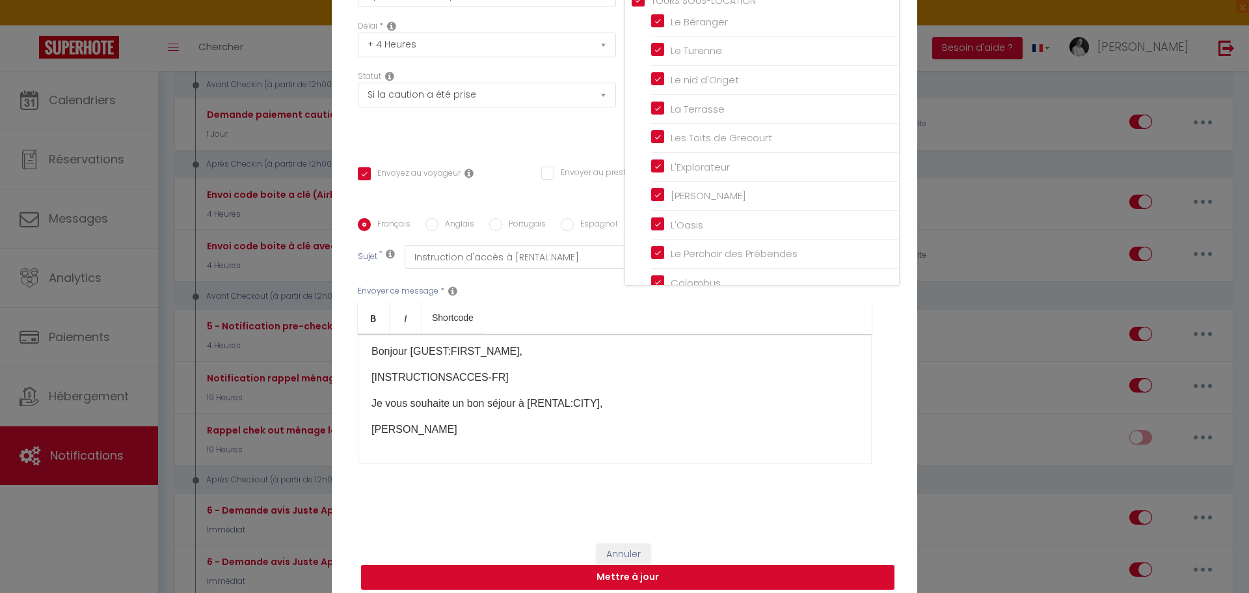
click at [631, 565] on button "Mettre à jour" at bounding box center [628, 577] width 534 height 25
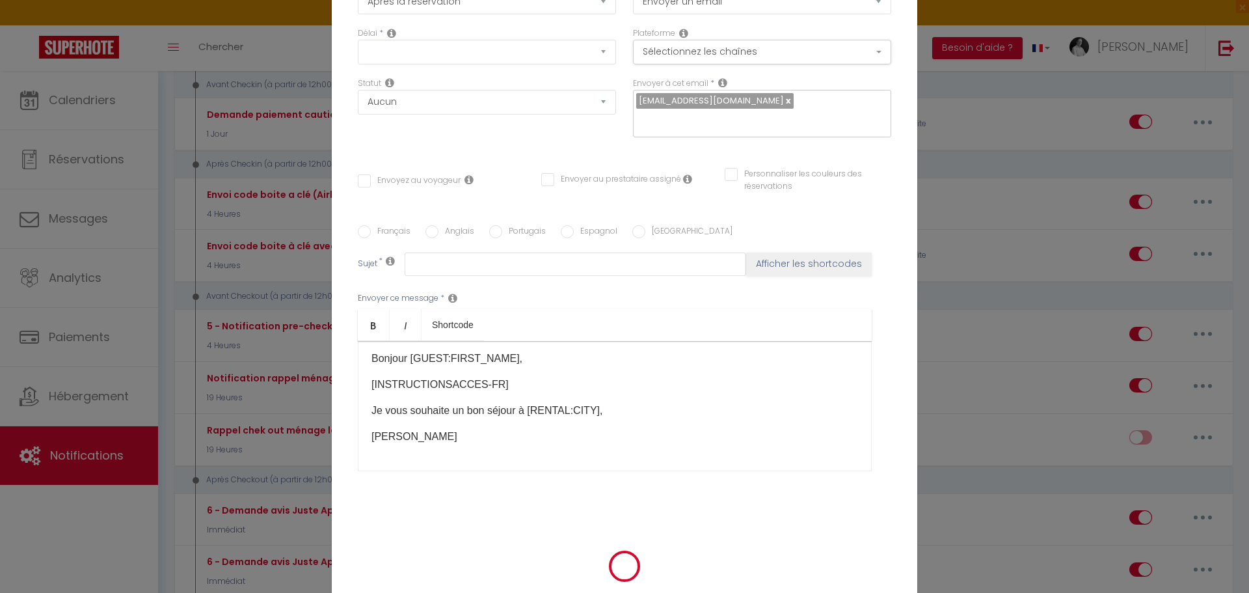
scroll to position [0, 0]
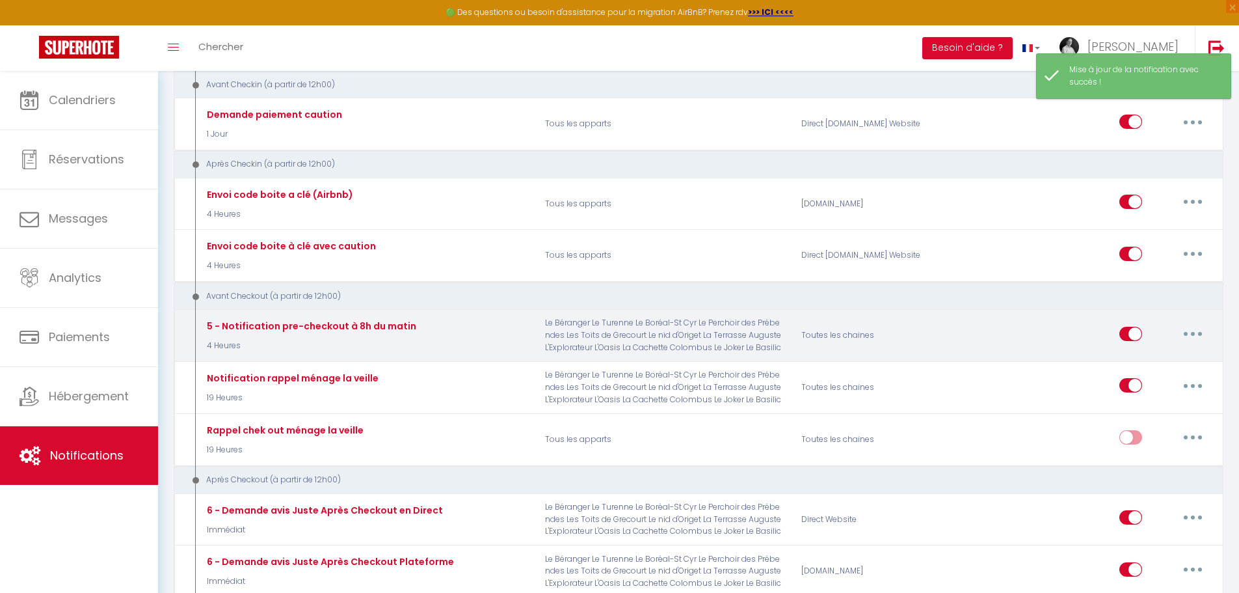
click at [1187, 332] on button "button" at bounding box center [1193, 333] width 36 height 21
click at [1140, 357] on link "Editer" at bounding box center [1159, 363] width 96 height 22
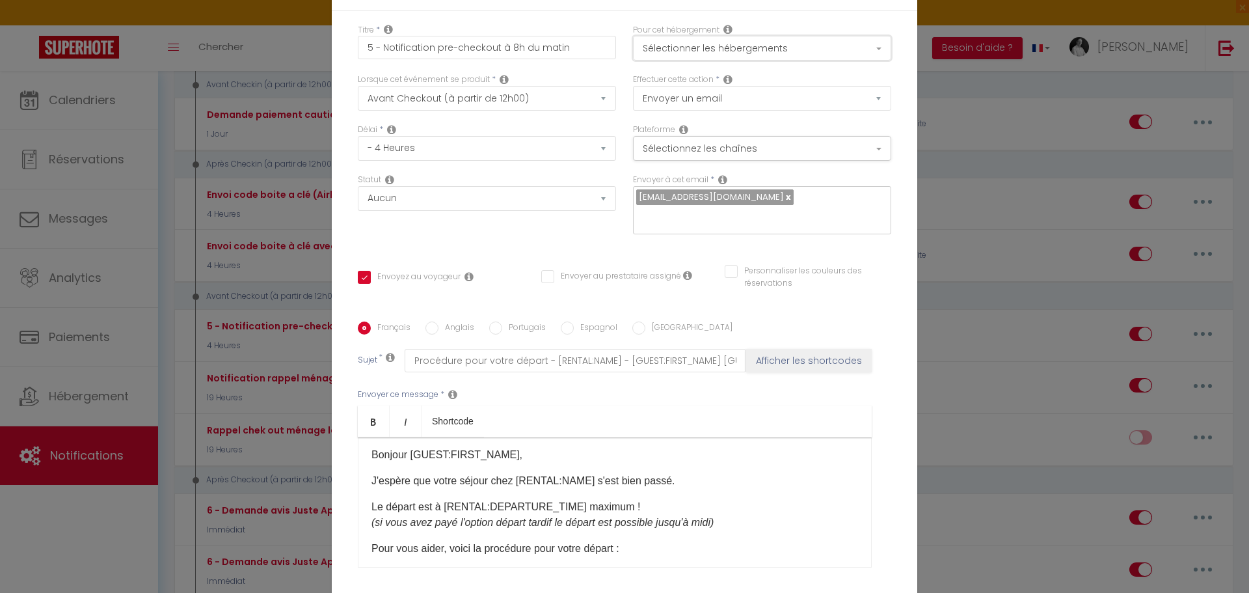
click at [871, 53] on button "Sélectionner les hébergements" at bounding box center [762, 48] width 258 height 25
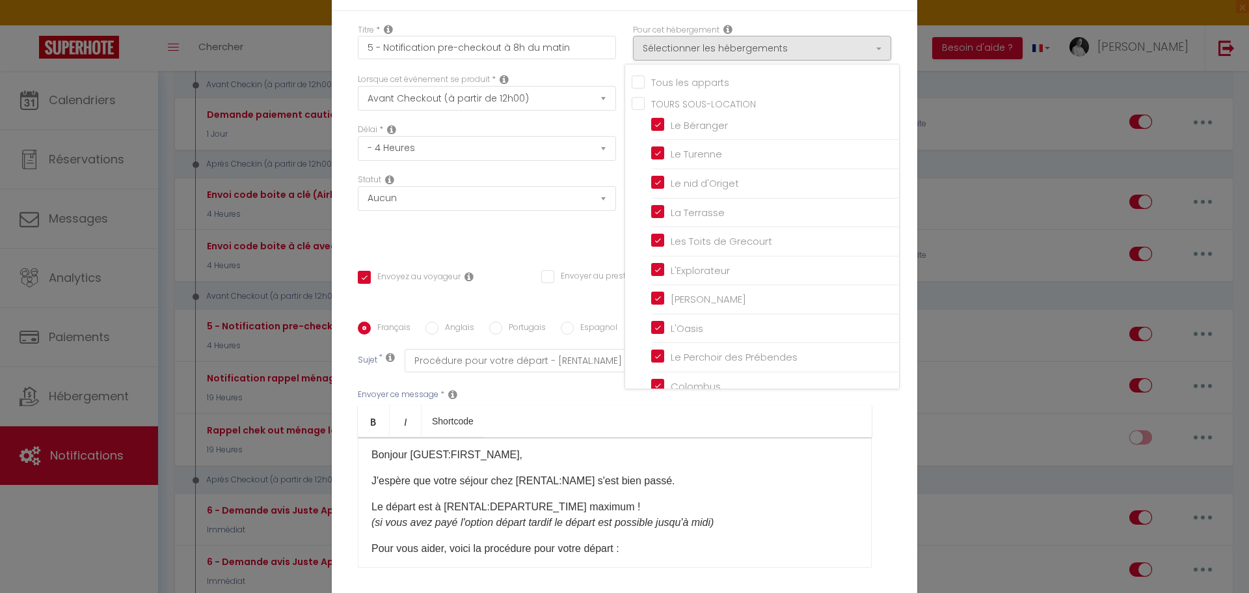
click at [666, 87] on input "Tous les apparts" at bounding box center [765, 80] width 267 height 13
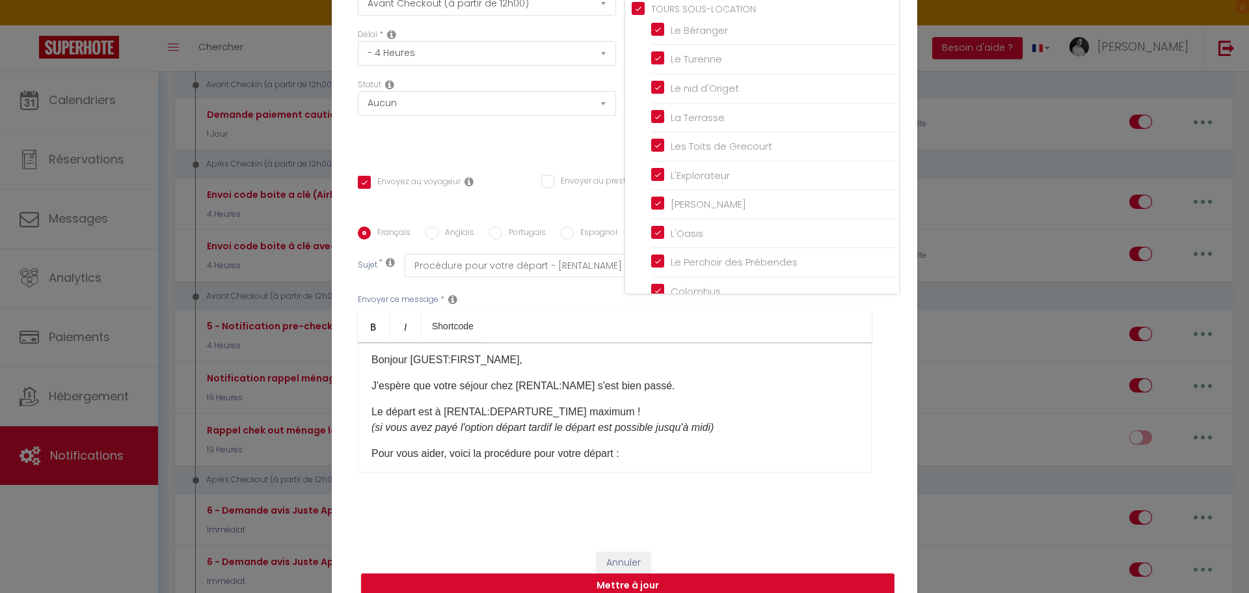
scroll to position [103, 0]
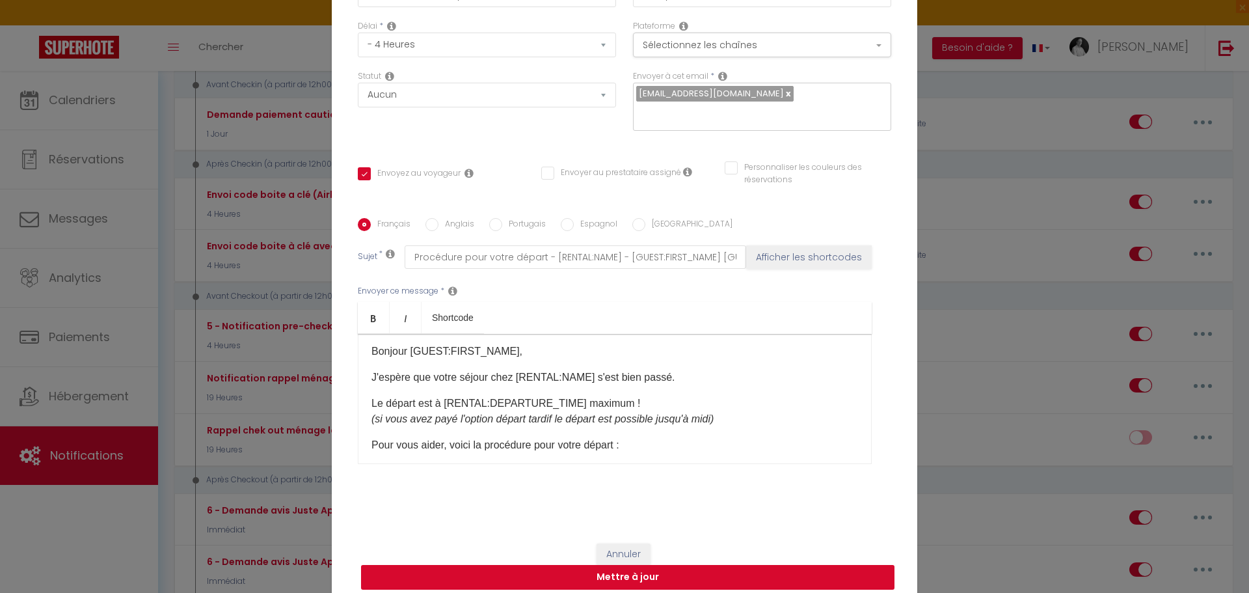
click at [642, 565] on button "Mettre à jour" at bounding box center [628, 577] width 534 height 25
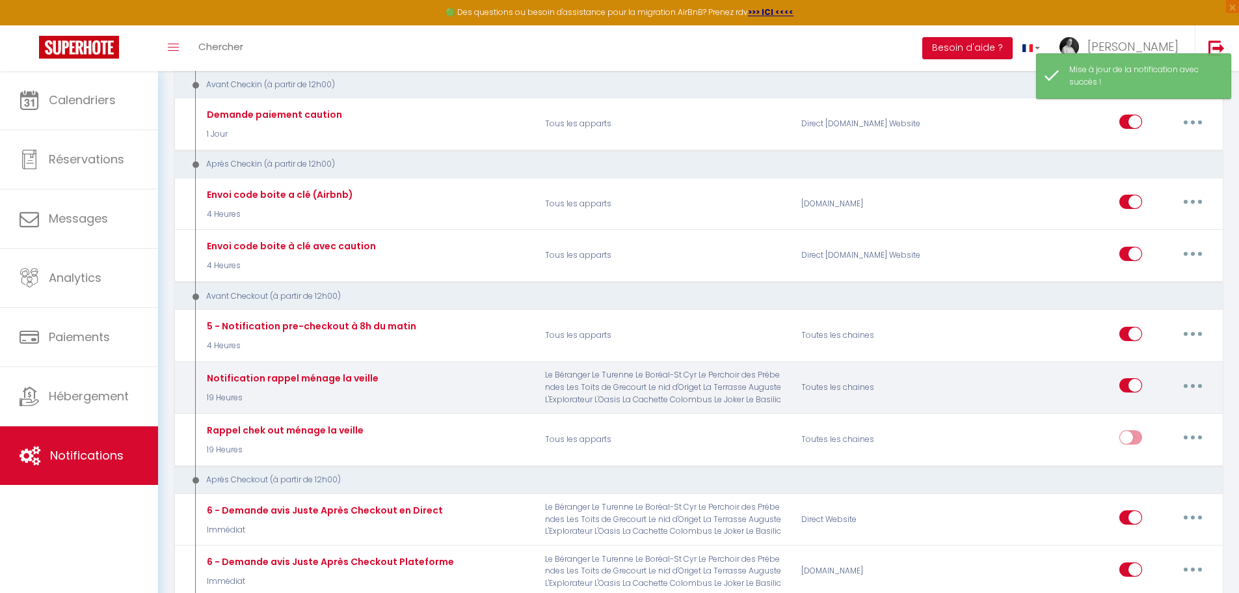
click at [1187, 386] on button "button" at bounding box center [1193, 385] width 36 height 21
click at [1134, 418] on link "Editer" at bounding box center [1159, 415] width 96 height 22
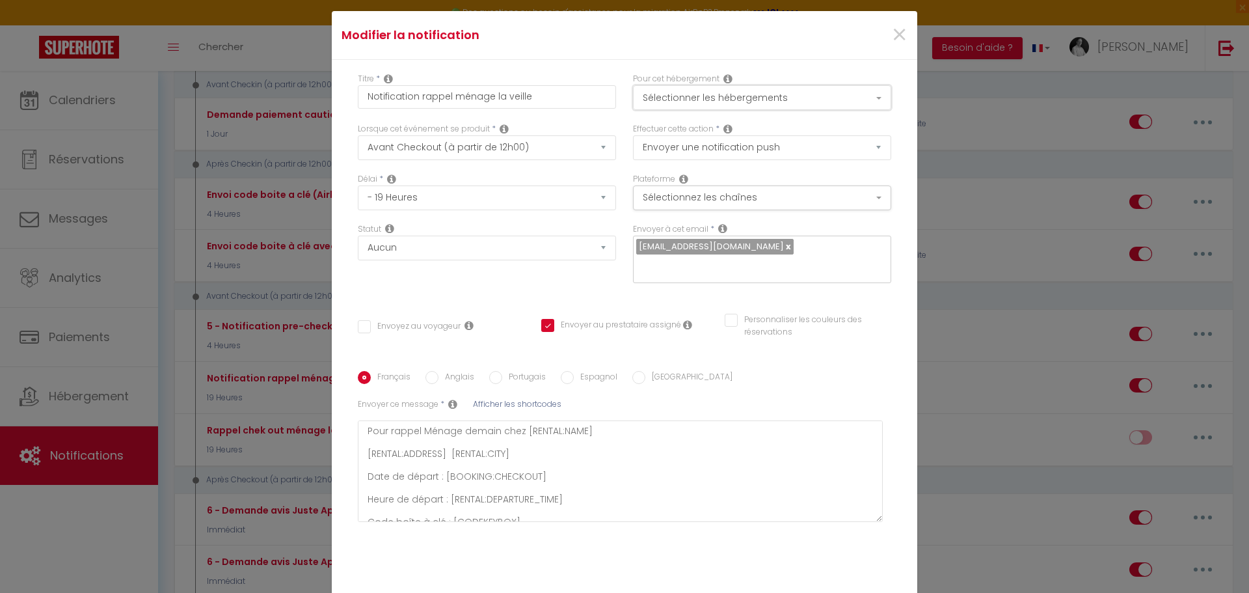
drag, startPoint x: 876, startPoint y: 106, endPoint x: 850, endPoint y: 111, distance: 26.5
click at [876, 106] on button "Sélectionner les hébergements" at bounding box center [762, 97] width 258 height 25
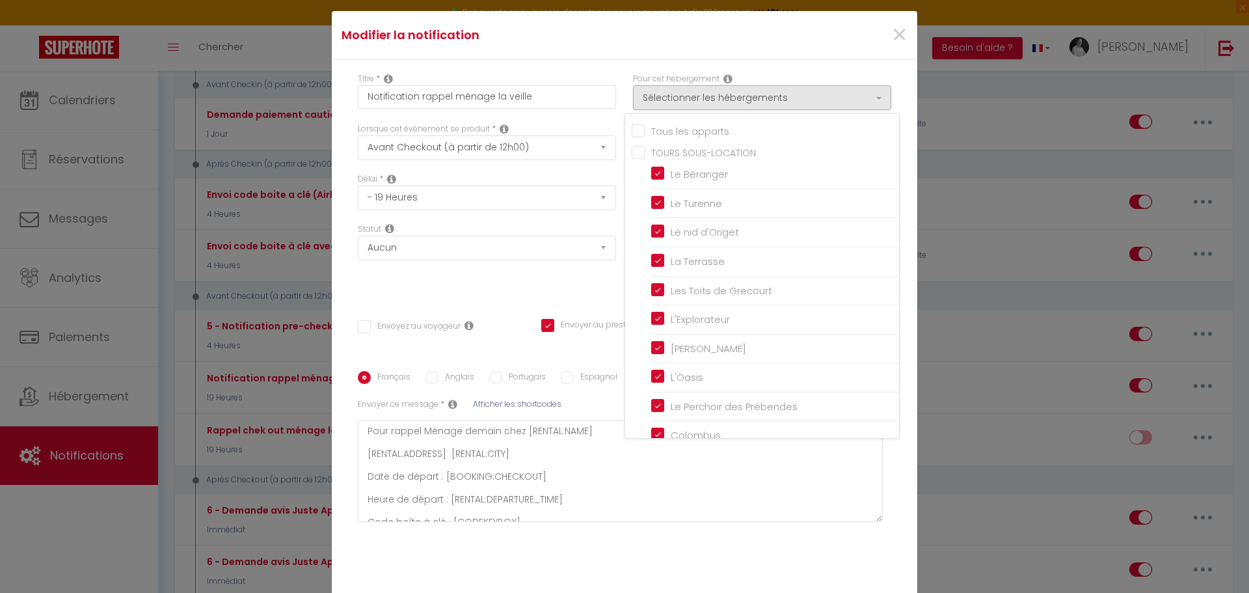
click at [733, 137] on input "Tous les apparts" at bounding box center [765, 130] width 267 height 13
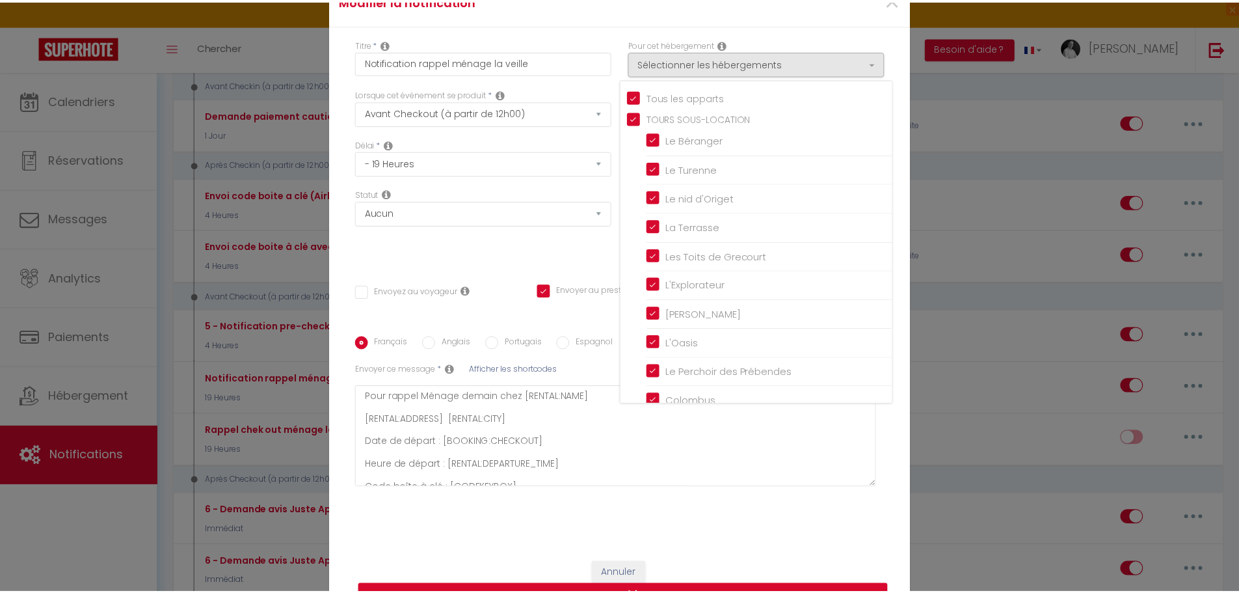
scroll to position [74, 0]
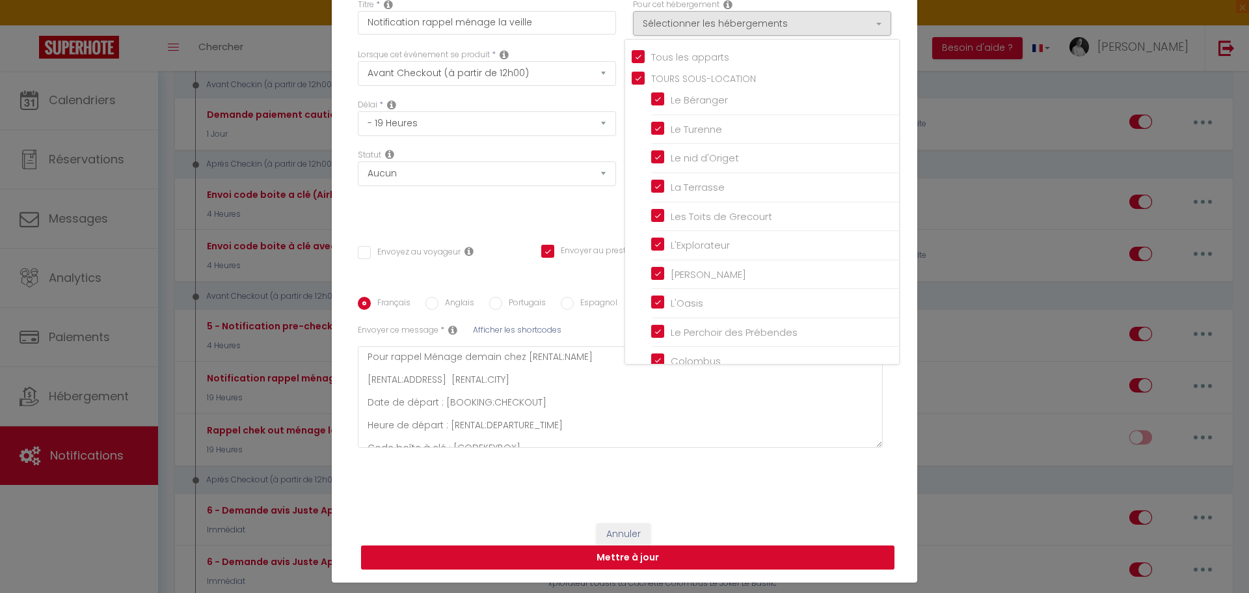
click at [659, 546] on button "Mettre à jour" at bounding box center [628, 557] width 534 height 25
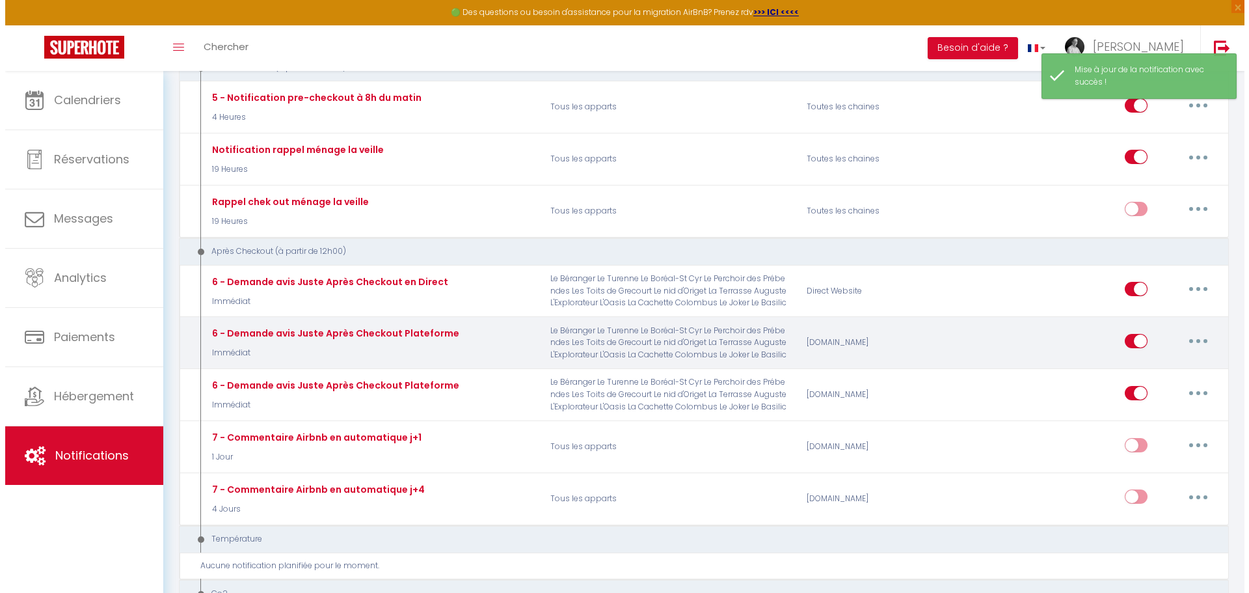
scroll to position [651, 0]
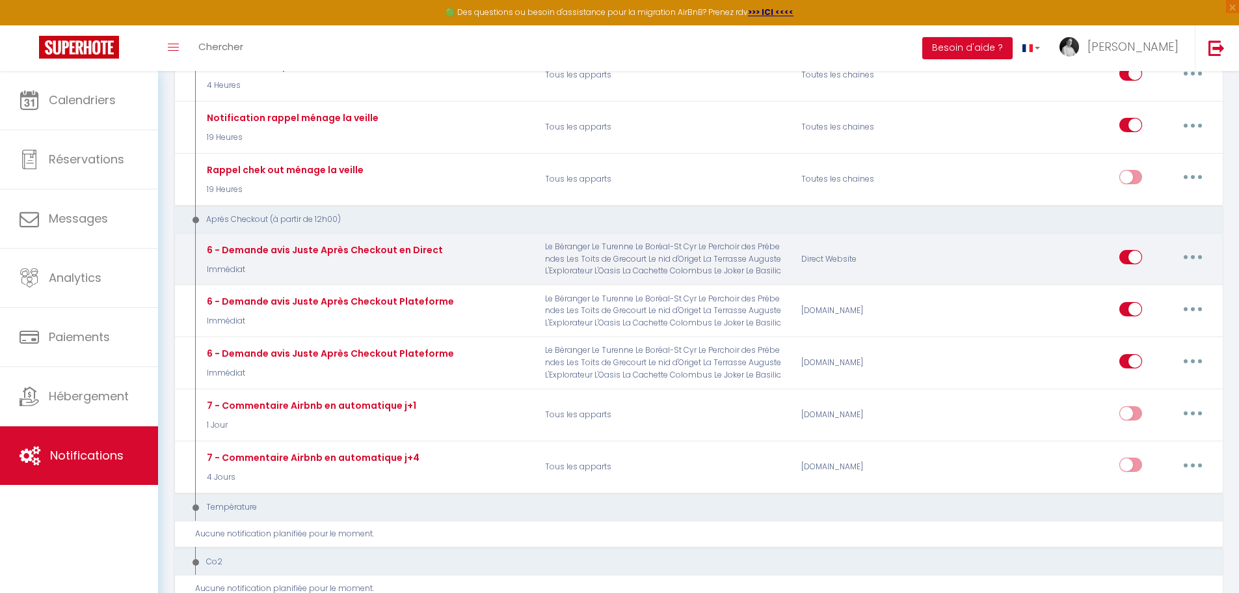
click at [1193, 256] on icon "button" at bounding box center [1193, 257] width 4 height 4
click at [1137, 286] on link "Editer" at bounding box center [1159, 287] width 96 height 22
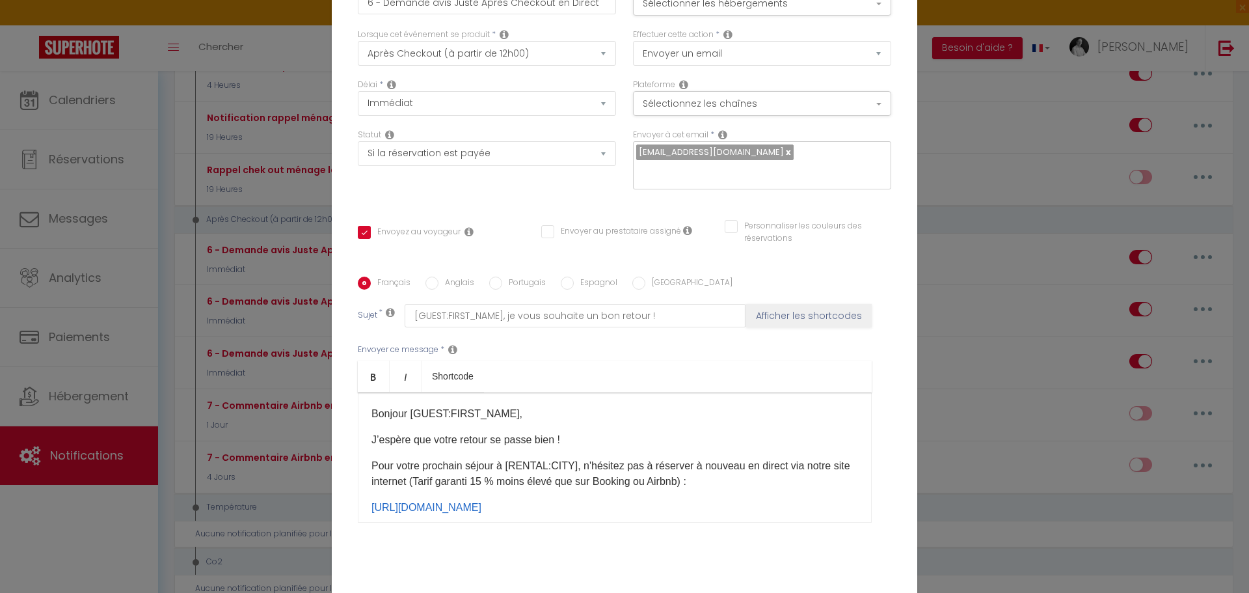
scroll to position [0, 0]
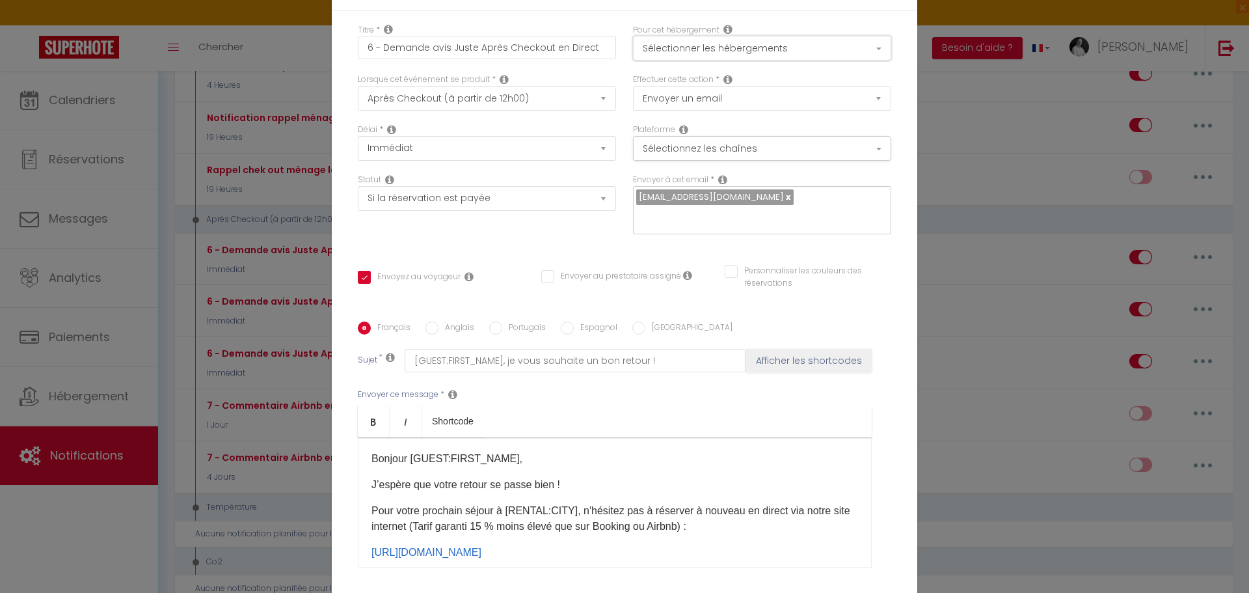
click at [874, 57] on button "Sélectionner les hébergements" at bounding box center [762, 48] width 258 height 25
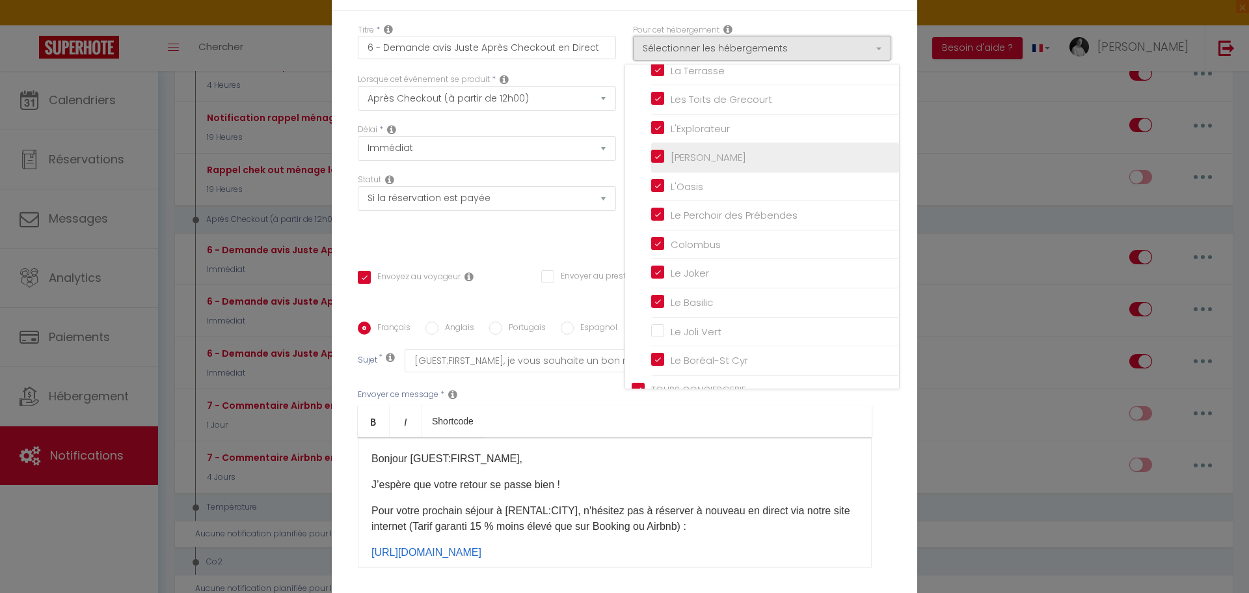
scroll to position [189, 0]
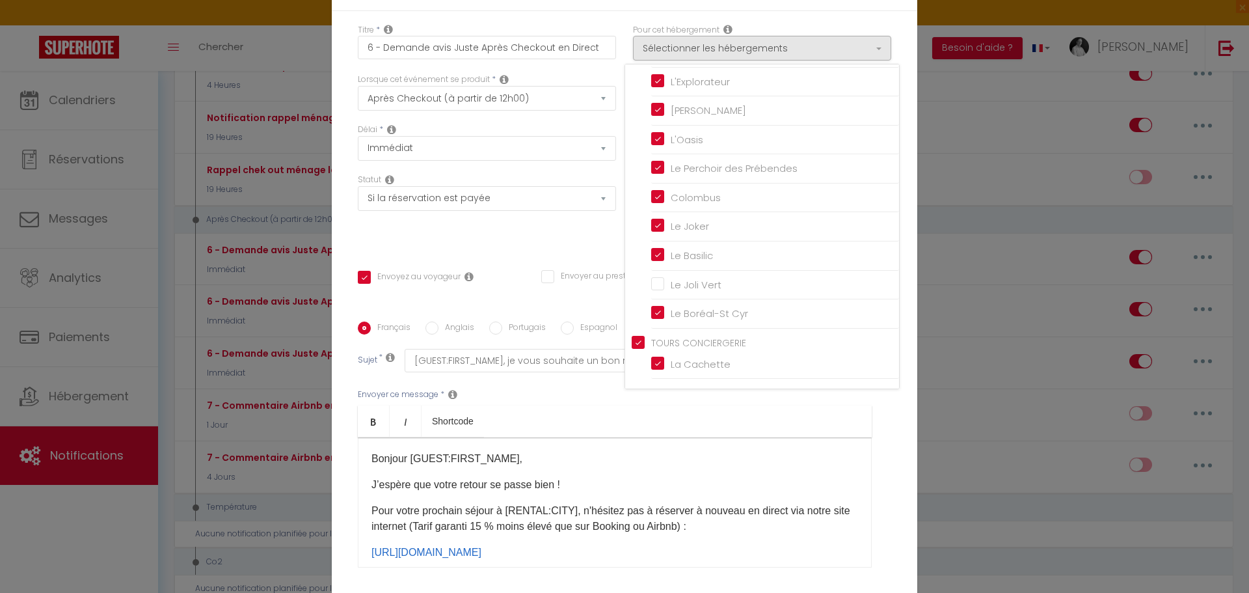
click at [634, 348] on input "TOURS CONCIERGERIE" at bounding box center [765, 341] width 267 height 13
click at [656, 291] on input "Le Joli Vert" at bounding box center [775, 284] width 248 height 13
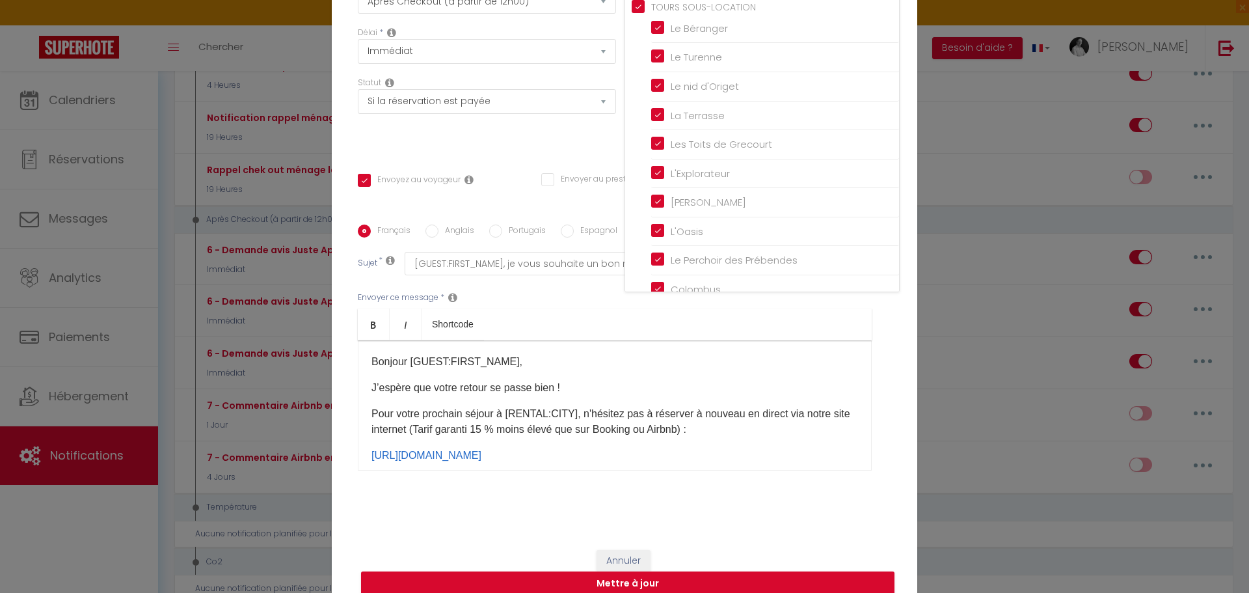
scroll to position [103, 0]
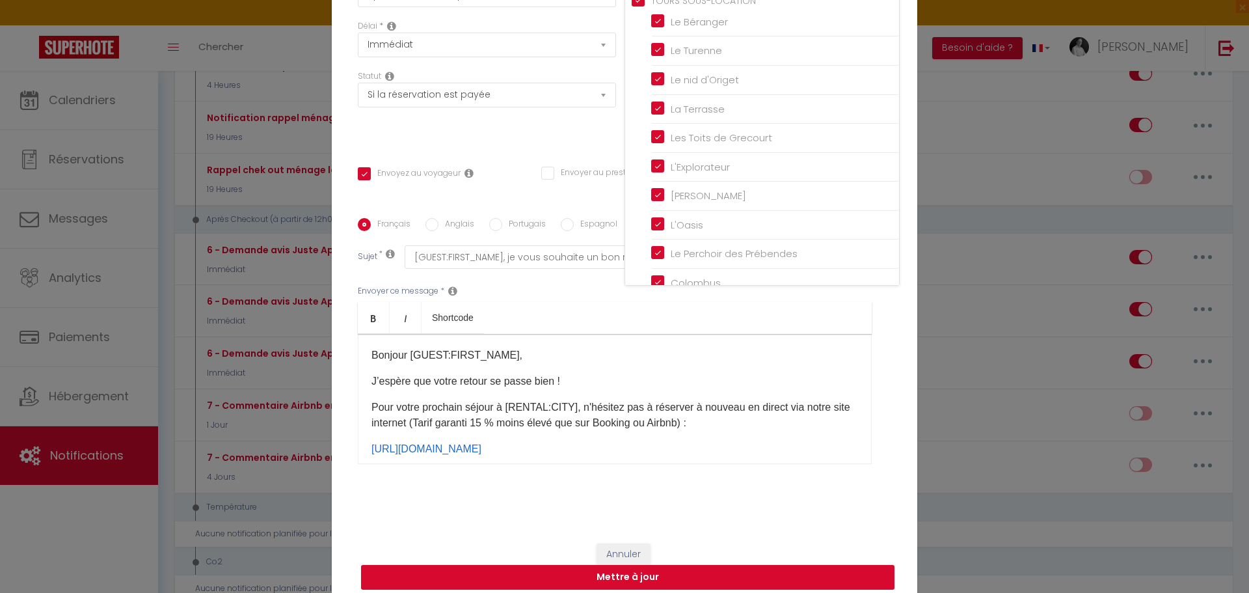
click at [705, 565] on button "Mettre à jour" at bounding box center [628, 577] width 534 height 25
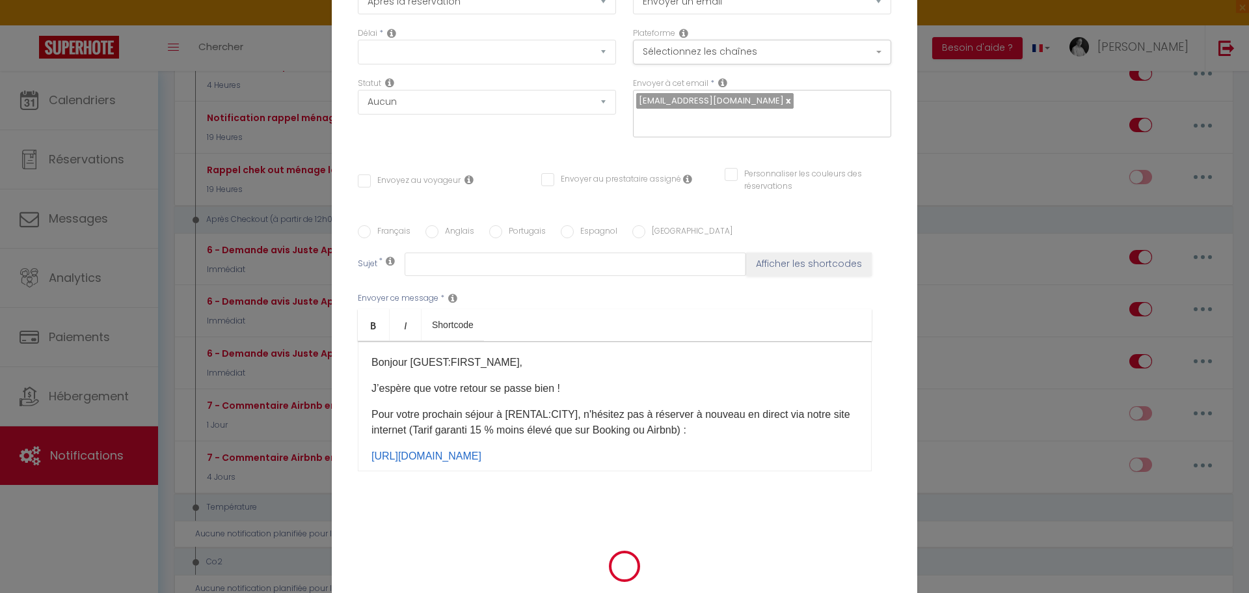
scroll to position [0, 0]
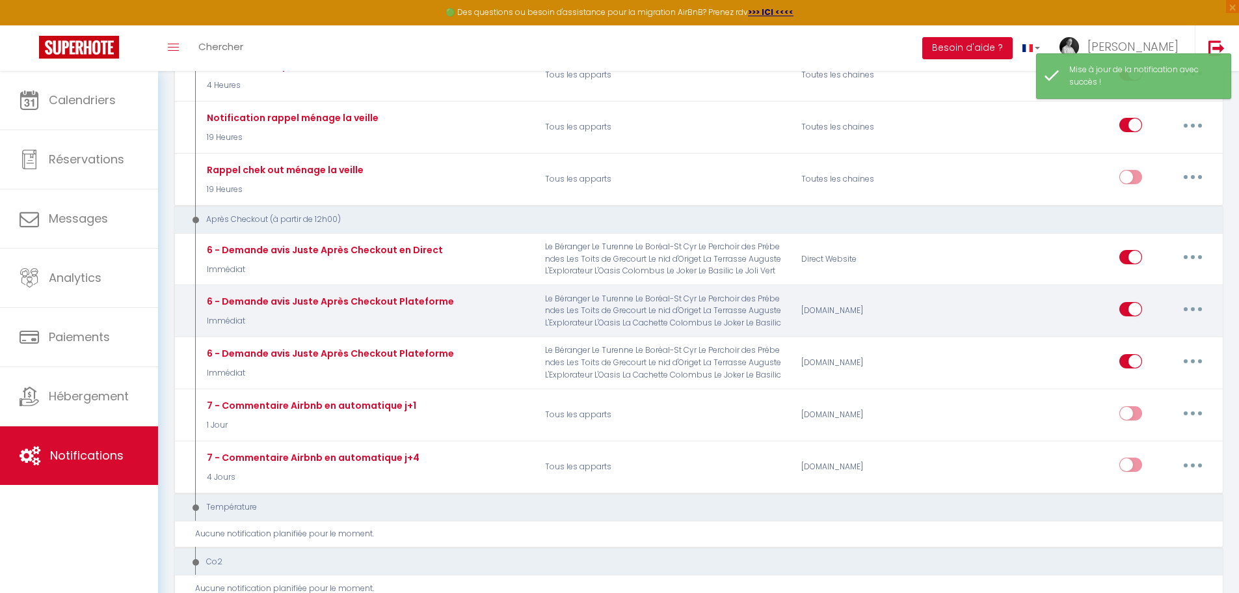
click at [1187, 308] on button "button" at bounding box center [1193, 309] width 36 height 21
click at [1129, 338] on link "Editer" at bounding box center [1159, 338] width 96 height 22
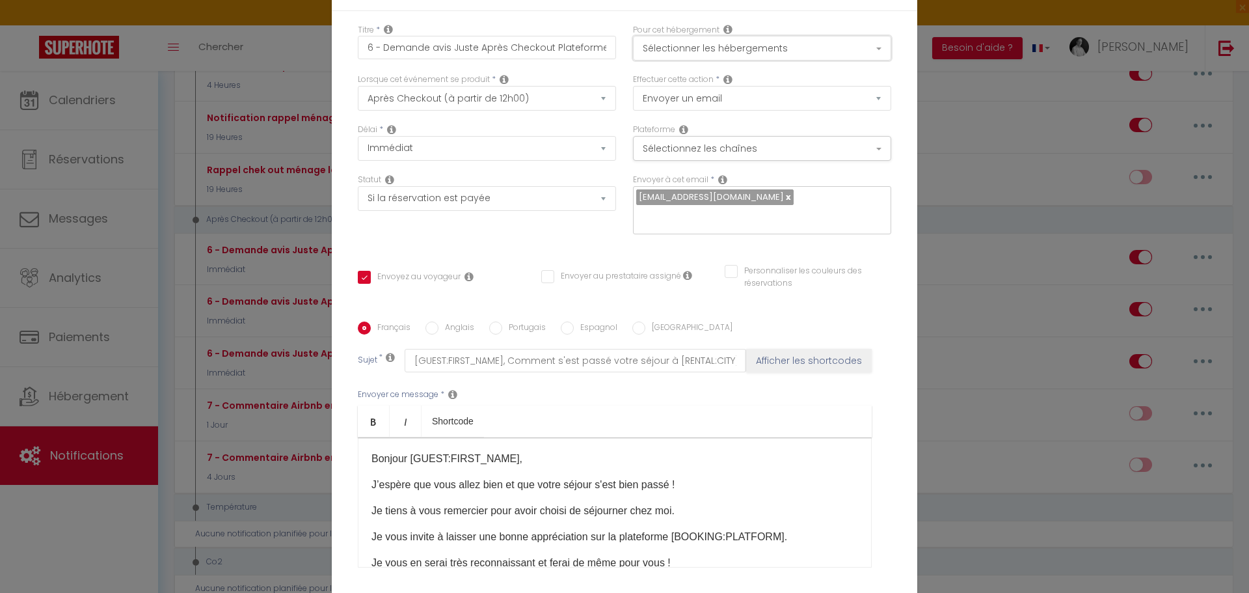
click at [875, 56] on button "Sélectionner les hébergements" at bounding box center [762, 48] width 258 height 25
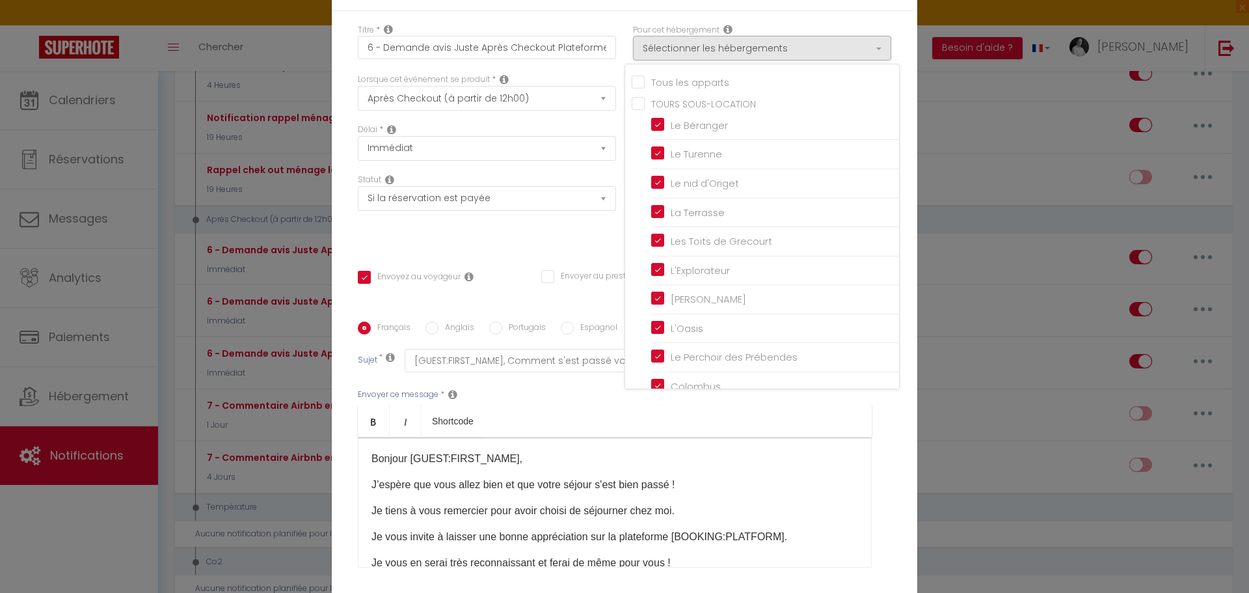
click at [663, 87] on input "Tous les apparts" at bounding box center [765, 80] width 267 height 13
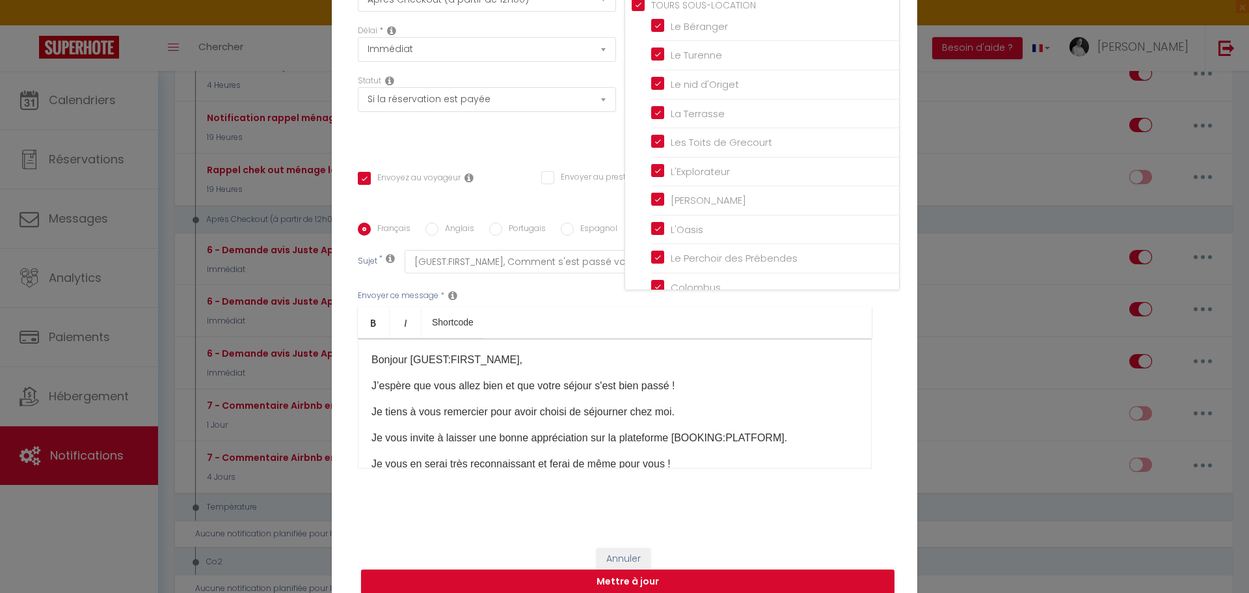
scroll to position [103, 0]
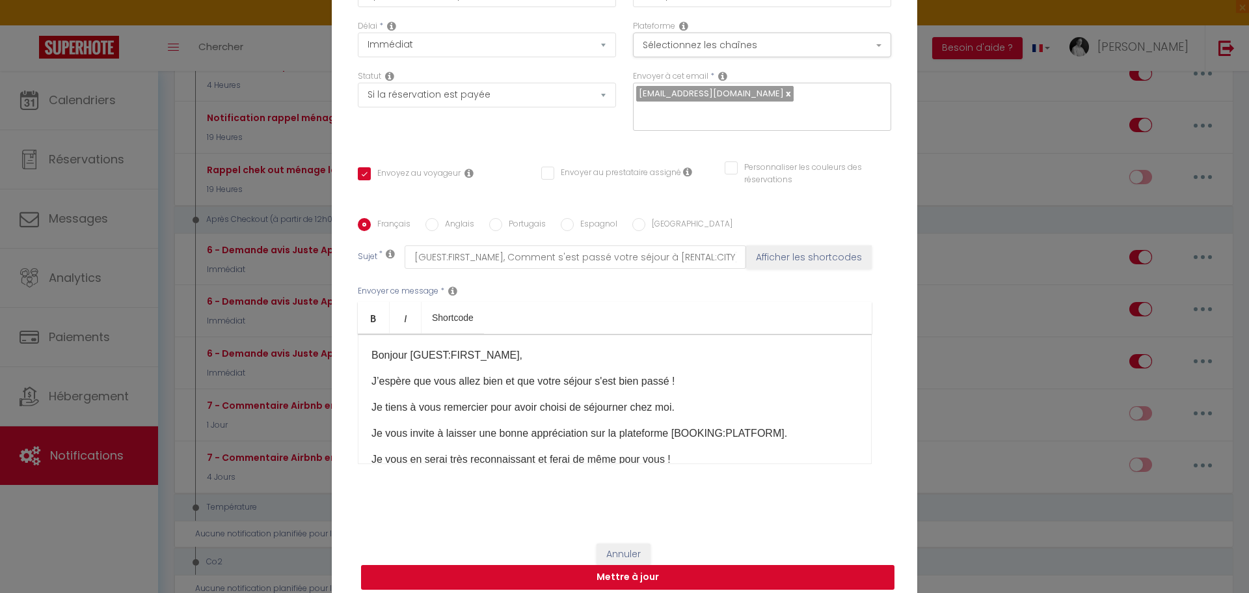
click at [671, 568] on button "Mettre à jour" at bounding box center [628, 577] width 534 height 25
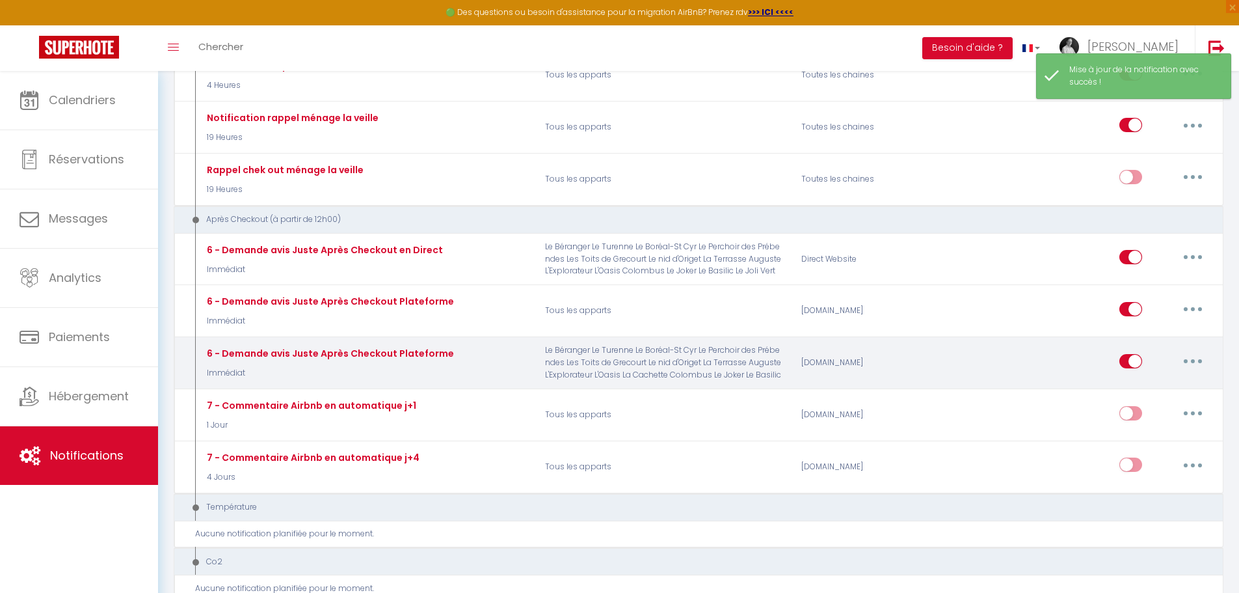
click at [1196, 362] on button "button" at bounding box center [1193, 361] width 36 height 21
click at [1141, 392] on link "Editer" at bounding box center [1159, 390] width 96 height 22
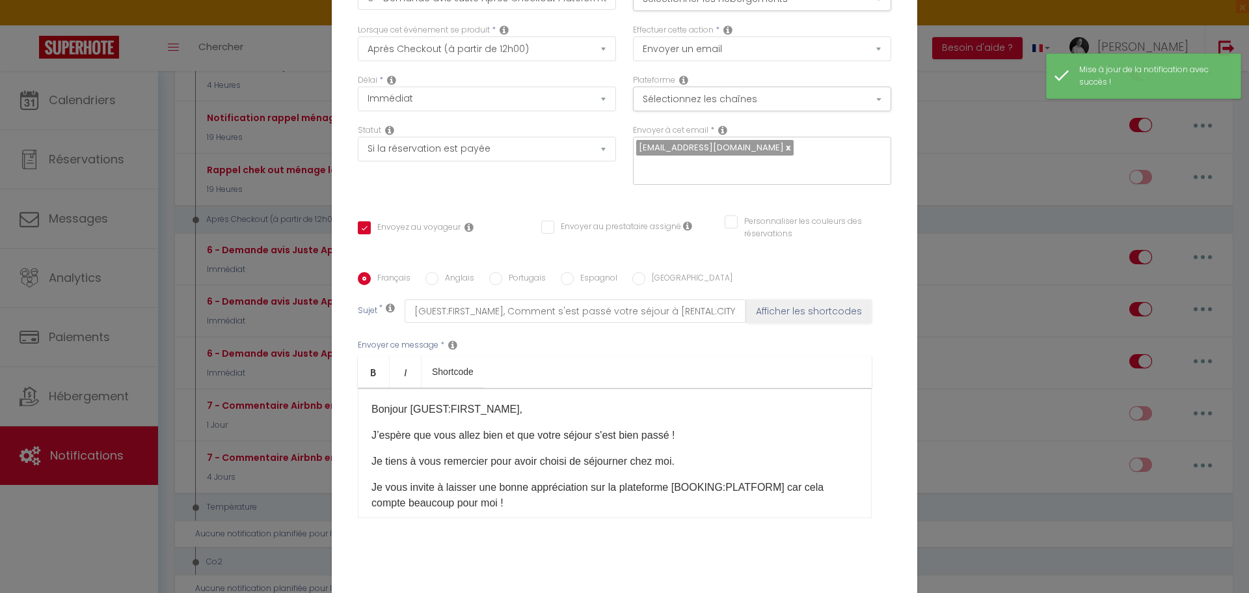
scroll to position [0, 0]
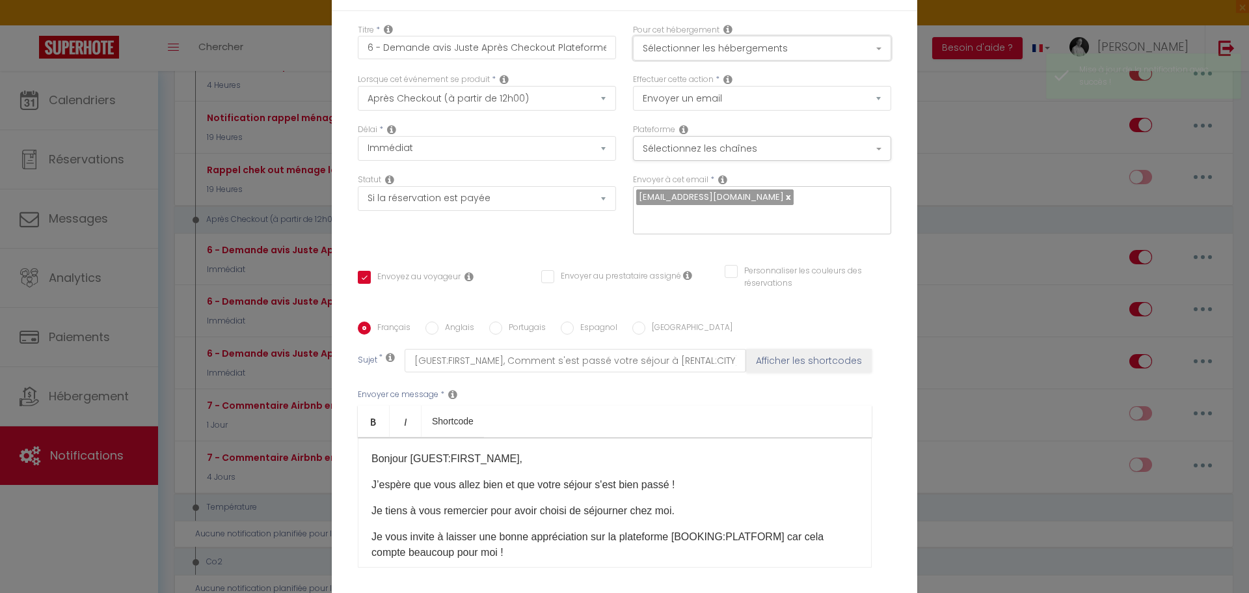
drag, startPoint x: 876, startPoint y: 61, endPoint x: 832, endPoint y: 71, distance: 45.5
click at [875, 61] on button "Sélectionner les hébergements" at bounding box center [762, 48] width 258 height 25
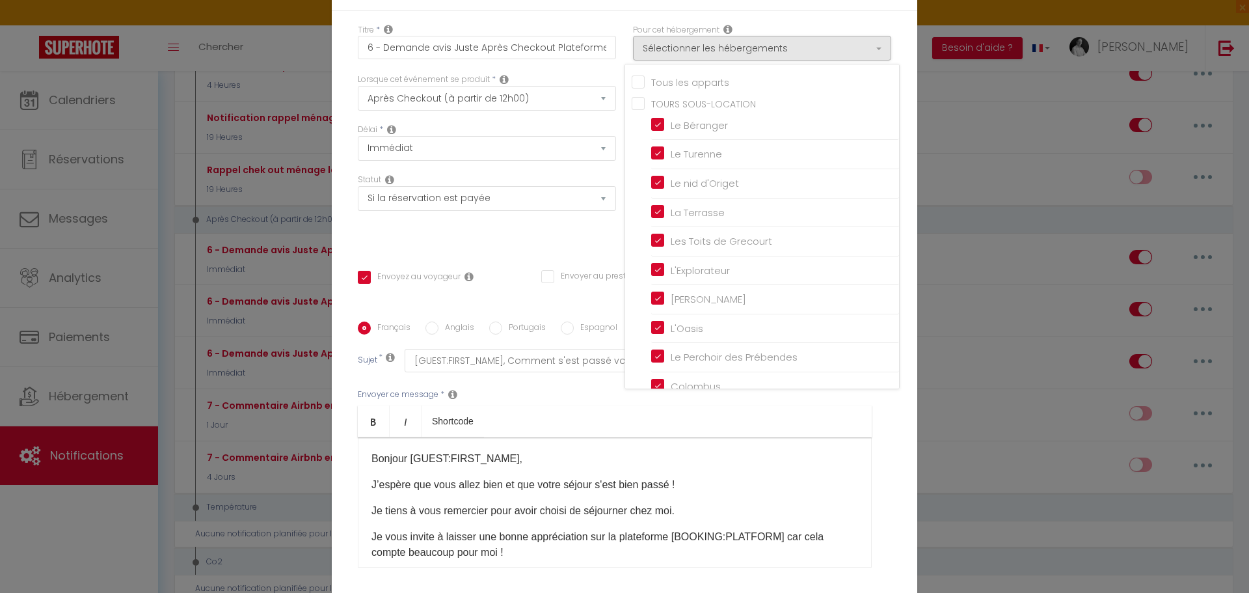
click at [699, 87] on input "Tous les apparts" at bounding box center [765, 80] width 267 height 13
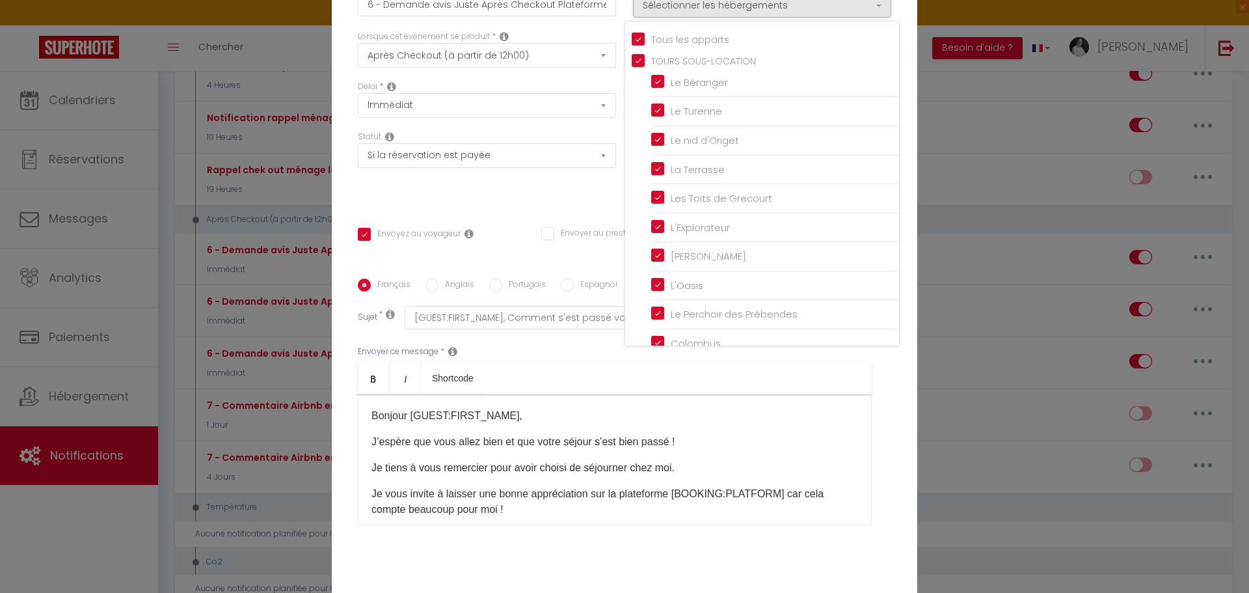
scroll to position [103, 0]
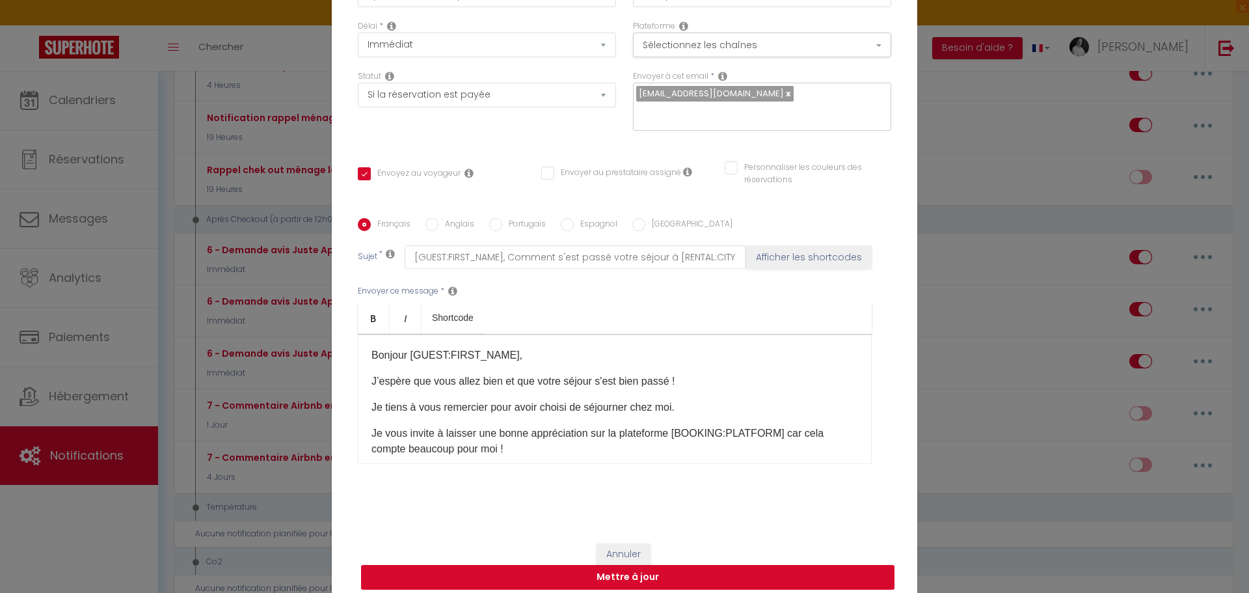
click at [652, 565] on button "Mettre à jour" at bounding box center [628, 577] width 534 height 25
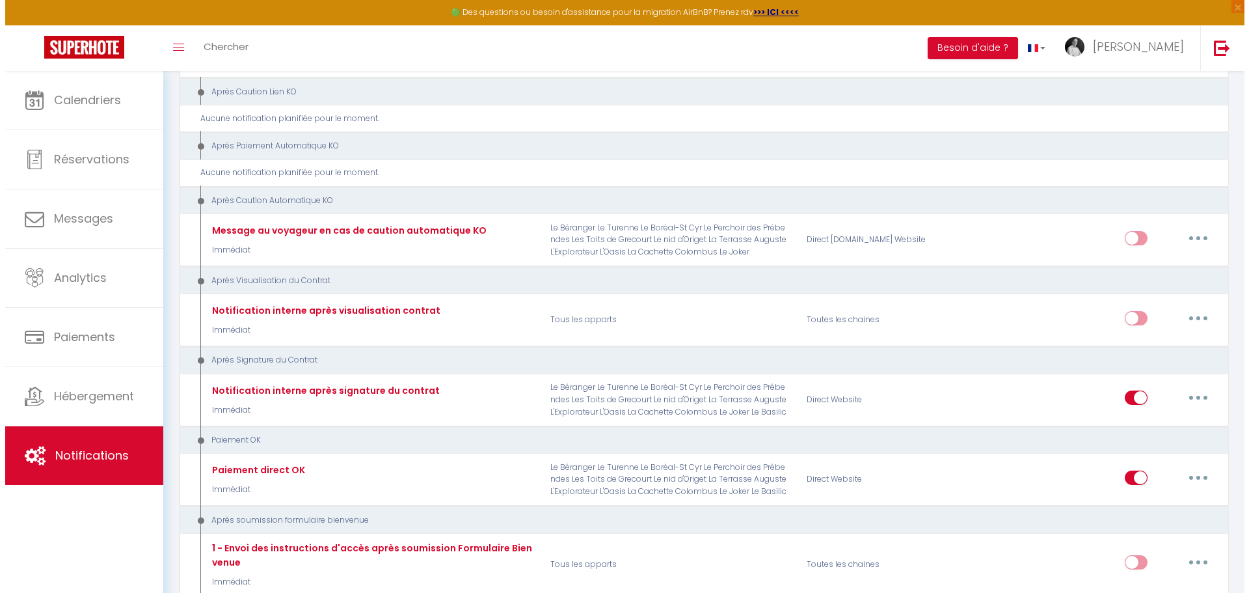
scroll to position [1366, 0]
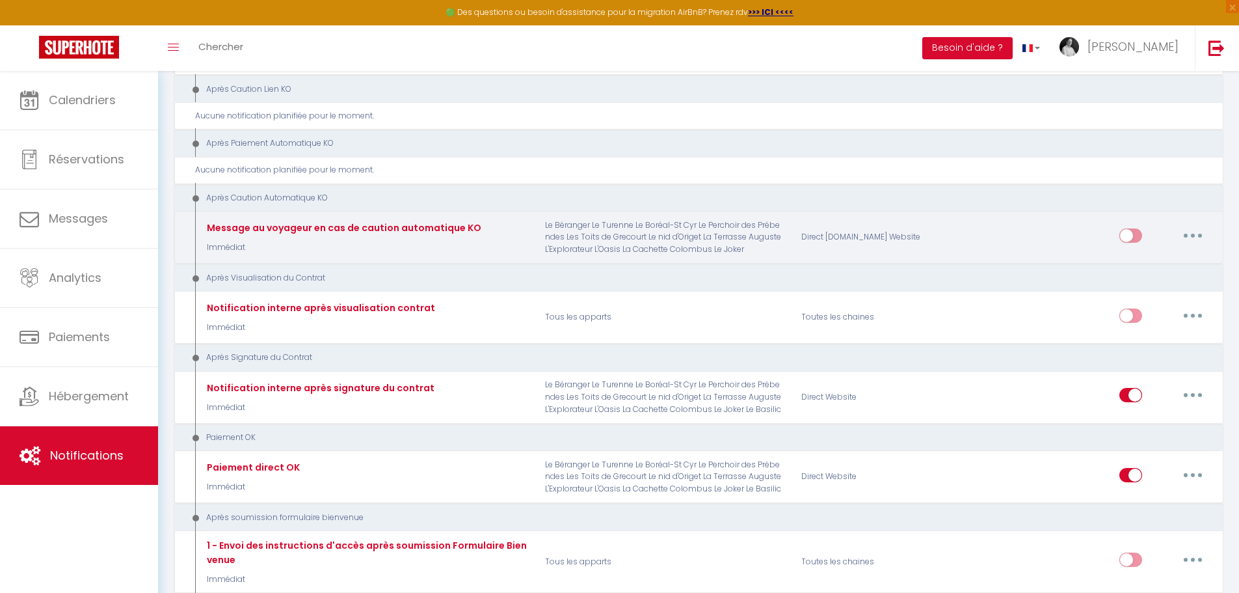
click at [1194, 238] on button "button" at bounding box center [1193, 235] width 36 height 21
click at [1153, 260] on link "Editer" at bounding box center [1159, 265] width 96 height 22
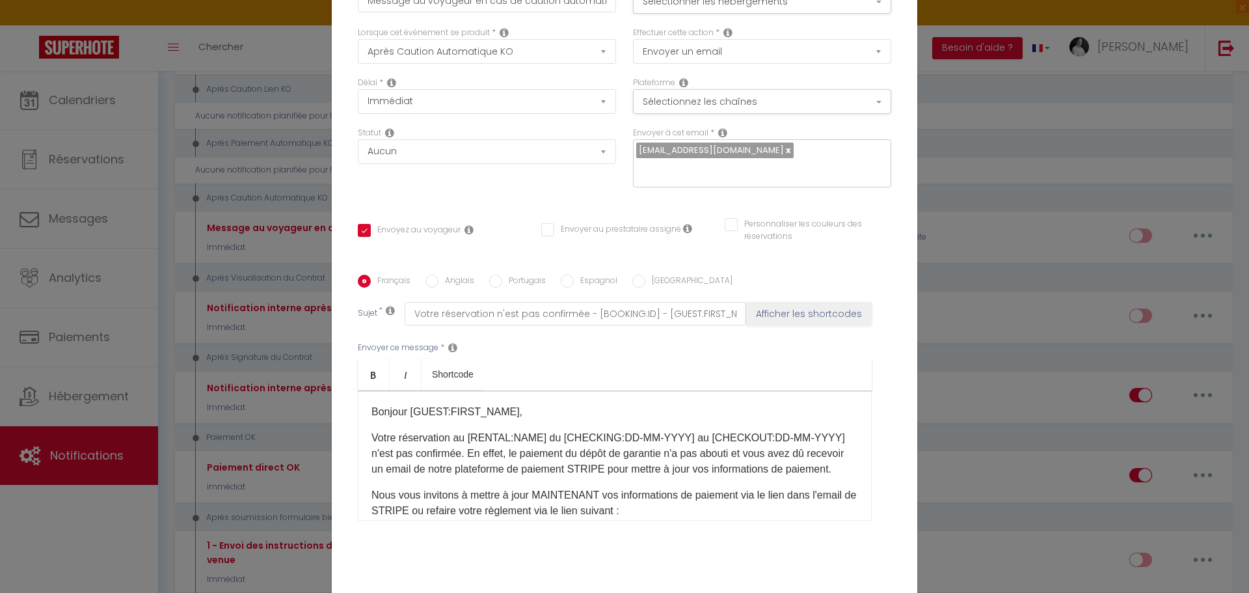
scroll to position [0, 0]
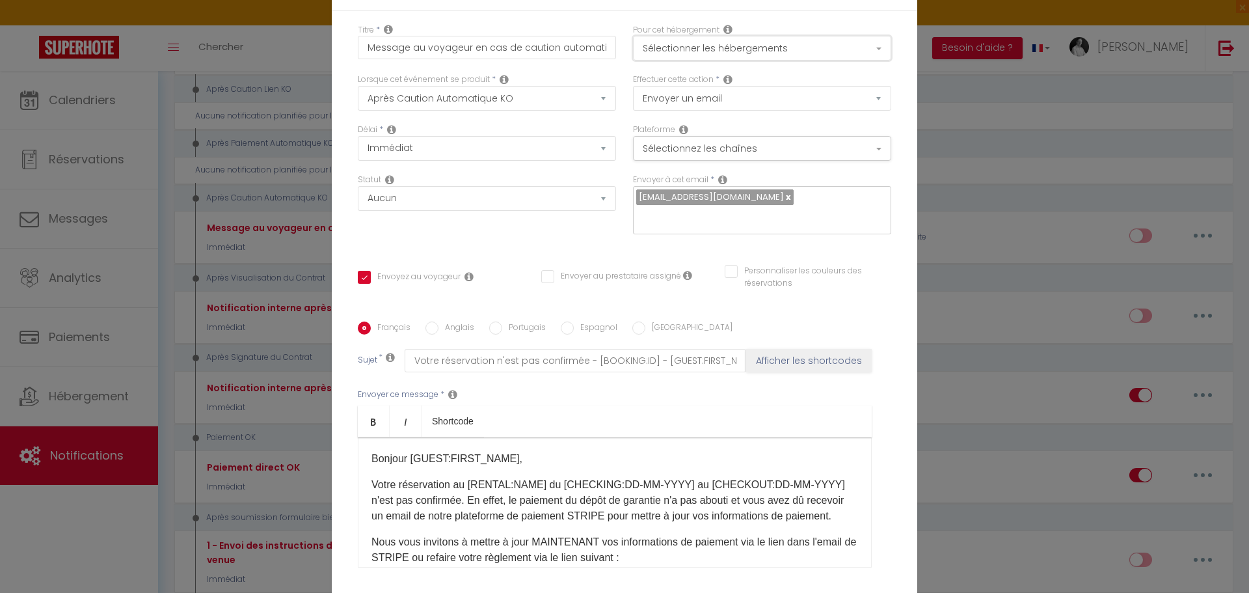
click at [870, 51] on button "Sélectionner les hébergements" at bounding box center [762, 48] width 258 height 25
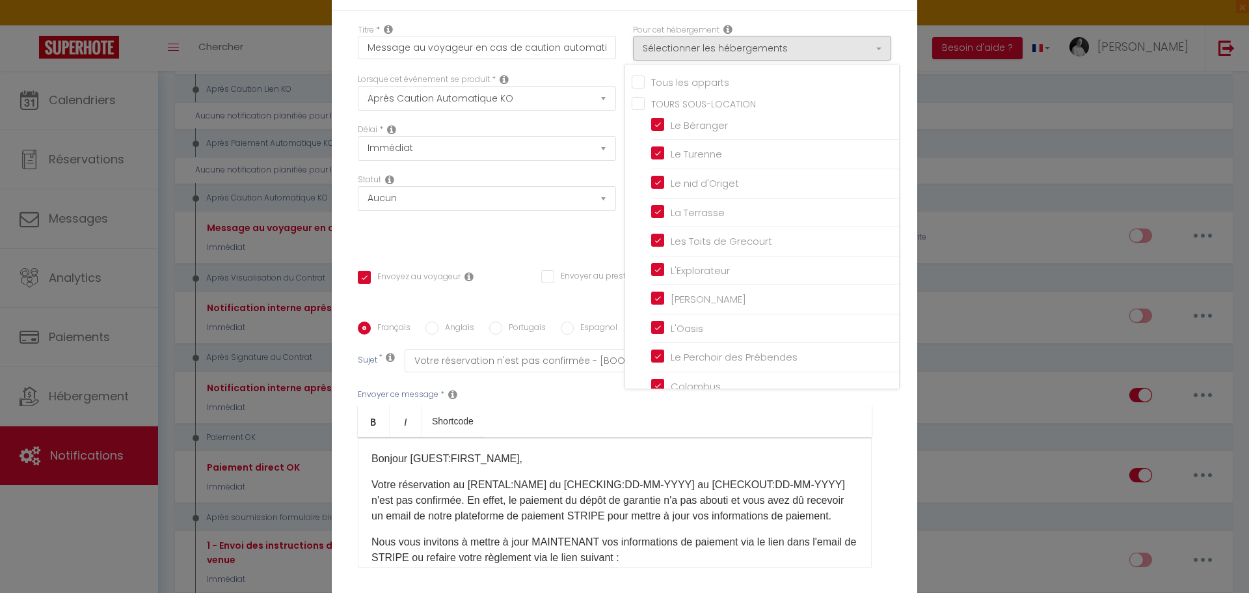
click at [717, 87] on input "Tous les apparts" at bounding box center [765, 80] width 267 height 13
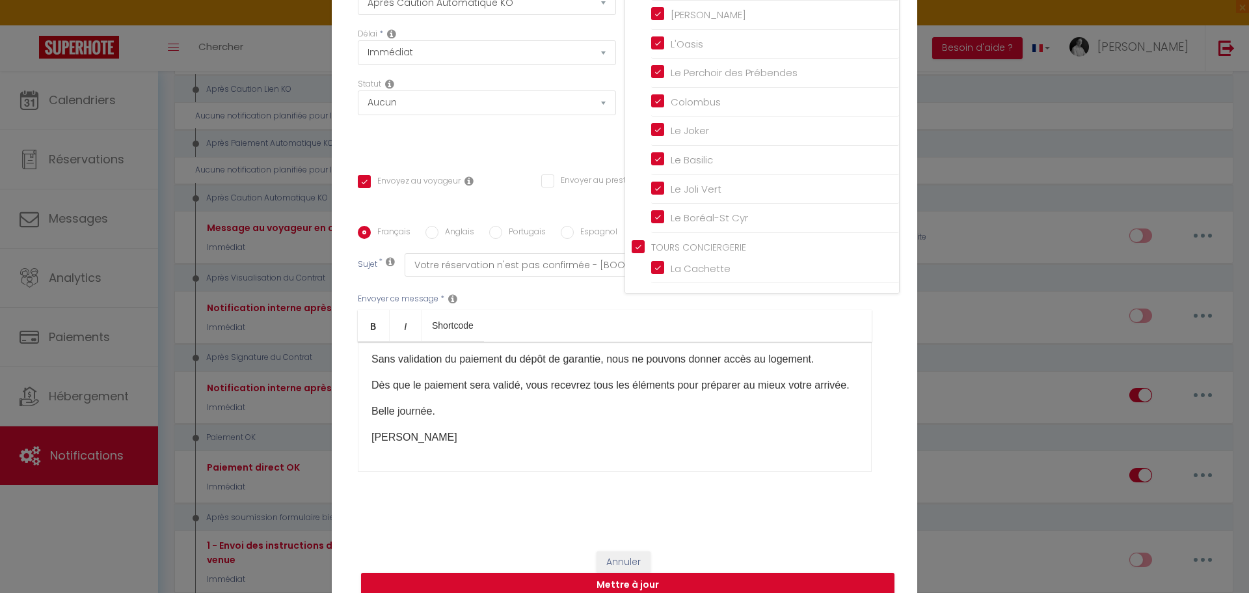
scroll to position [103, 0]
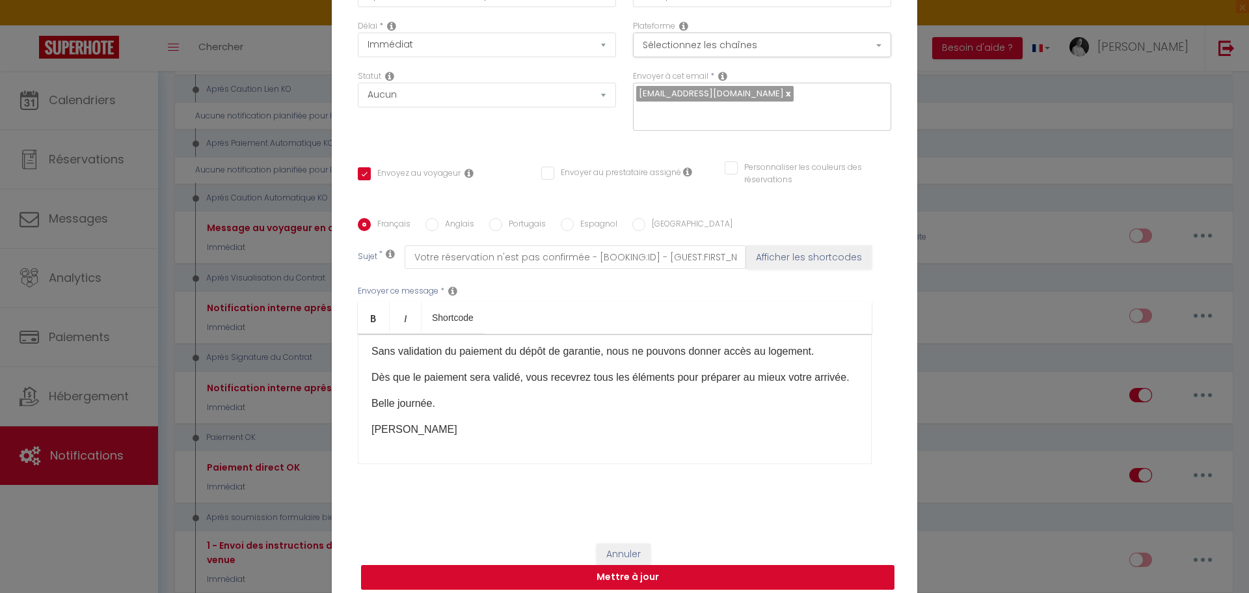
click at [624, 569] on button "Mettre à jour" at bounding box center [628, 577] width 534 height 25
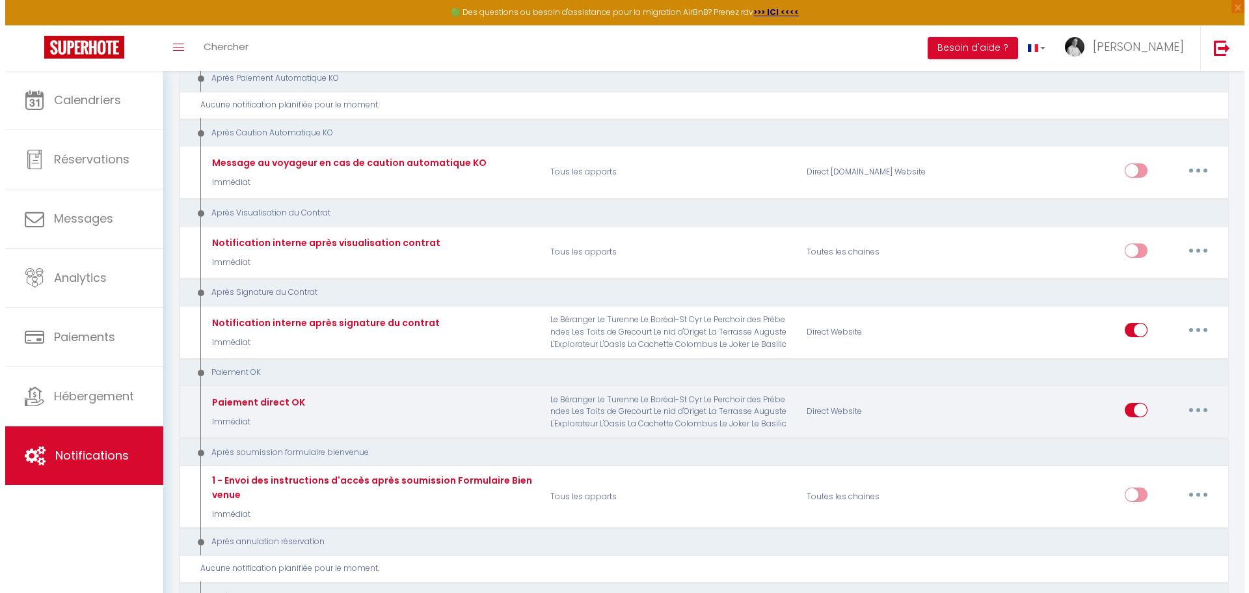
scroll to position [1496, 0]
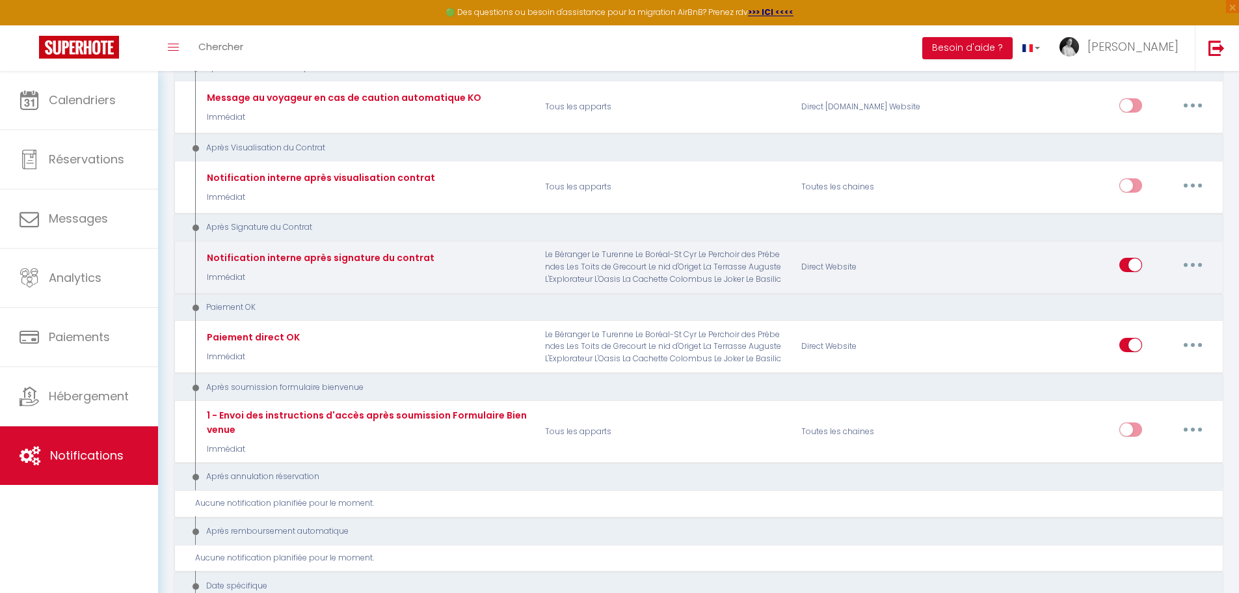
click at [1192, 264] on icon "button" at bounding box center [1193, 265] width 4 height 4
click at [1133, 297] on link "Editer" at bounding box center [1159, 295] width 96 height 22
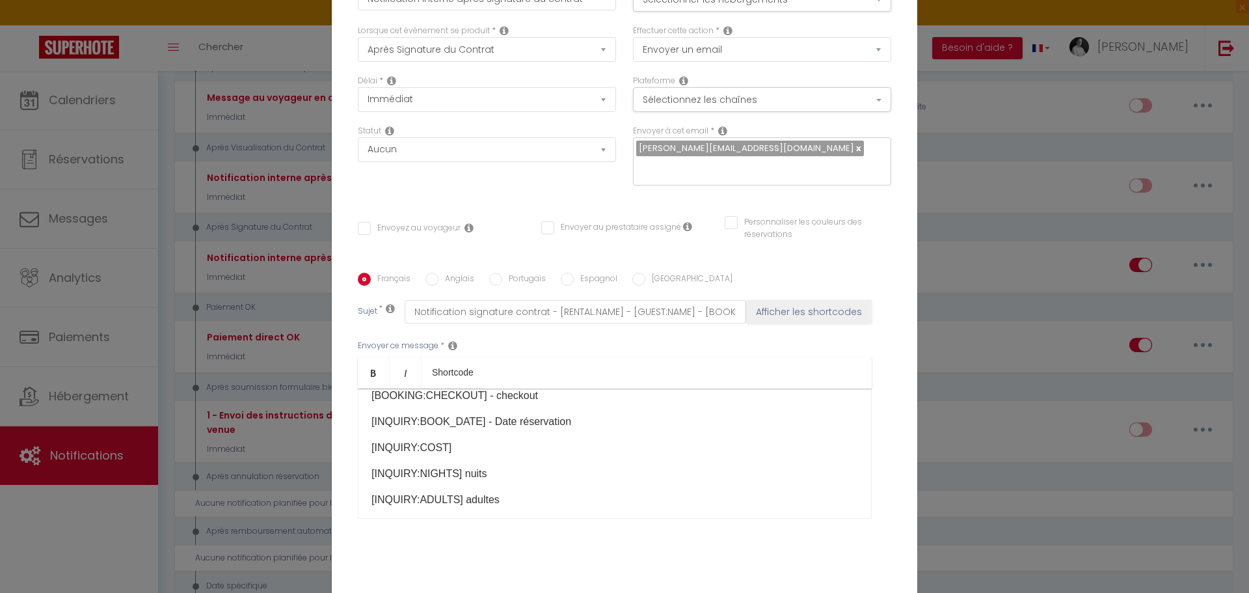
scroll to position [0, 0]
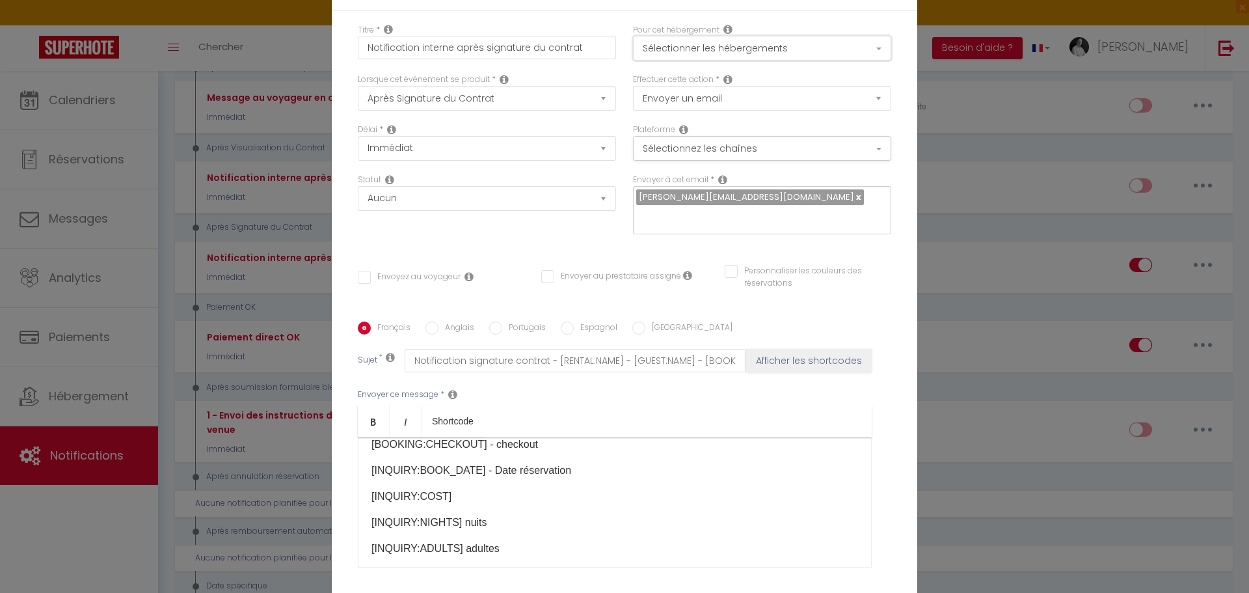
click at [864, 44] on button "Sélectionner les hébergements" at bounding box center [762, 48] width 258 height 25
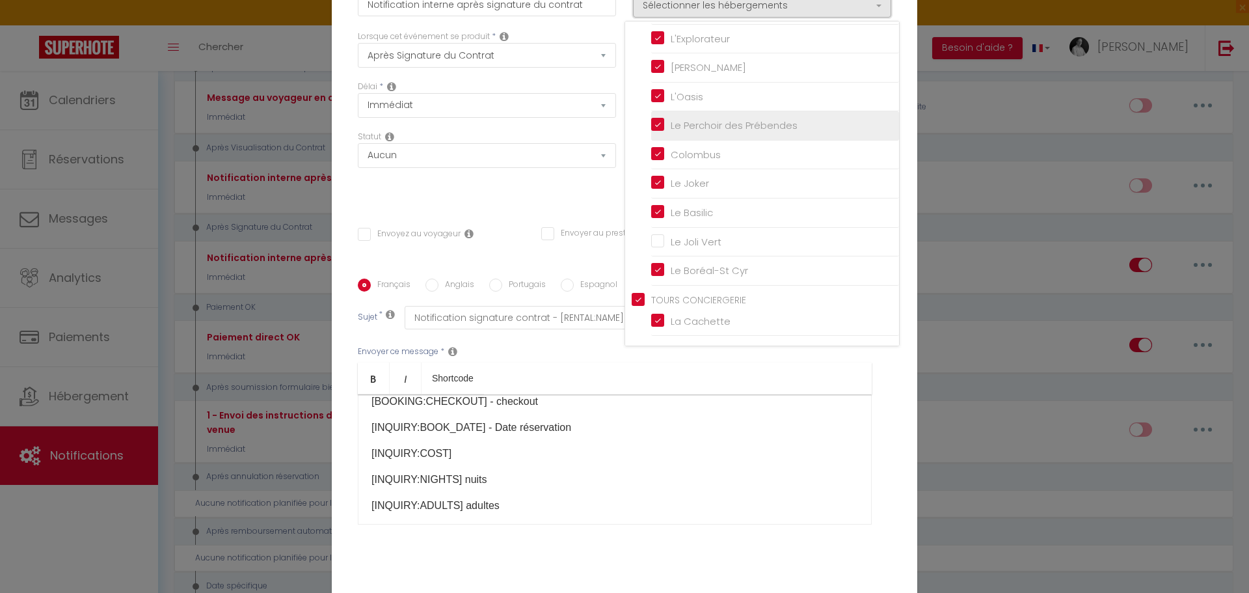
scroll to position [65, 0]
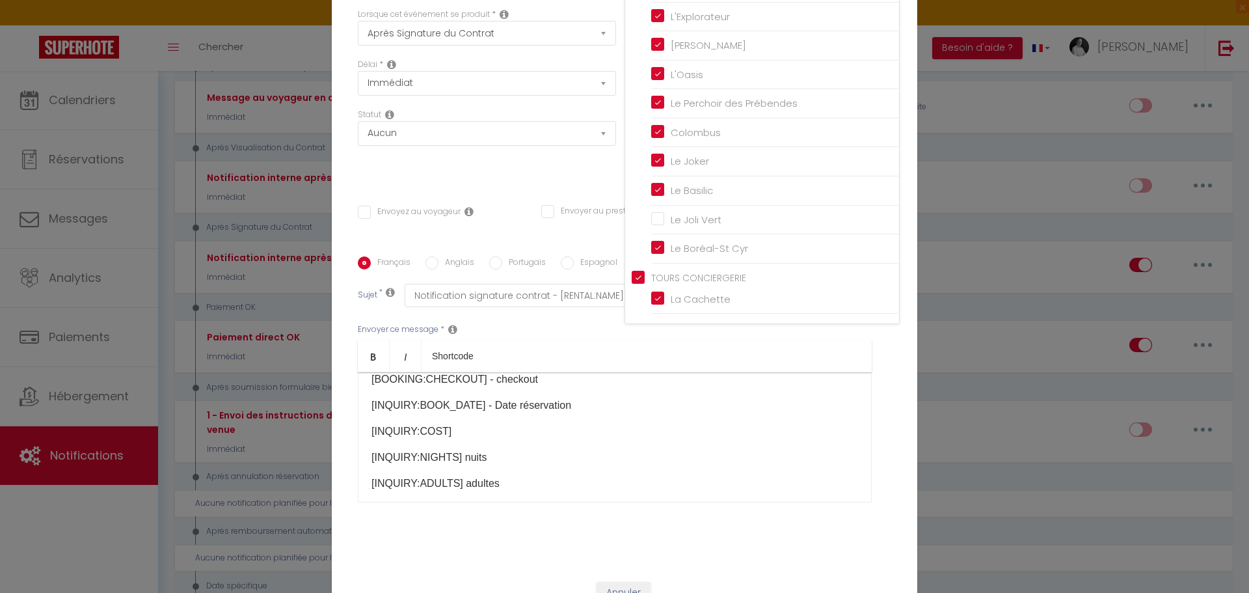
click at [636, 277] on input "TOURS CONCIERGERIE" at bounding box center [765, 276] width 267 height 13
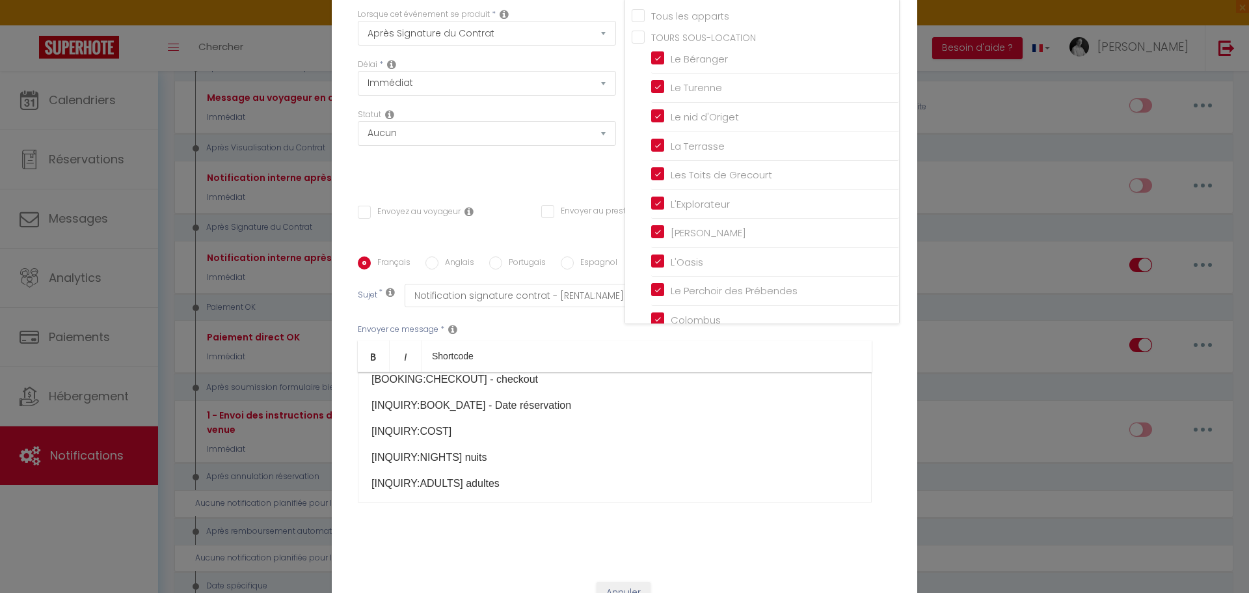
scroll to position [0, 0]
click at [635, 41] on input "TOURS SOUS-LOCATION" at bounding box center [765, 37] width 267 height 13
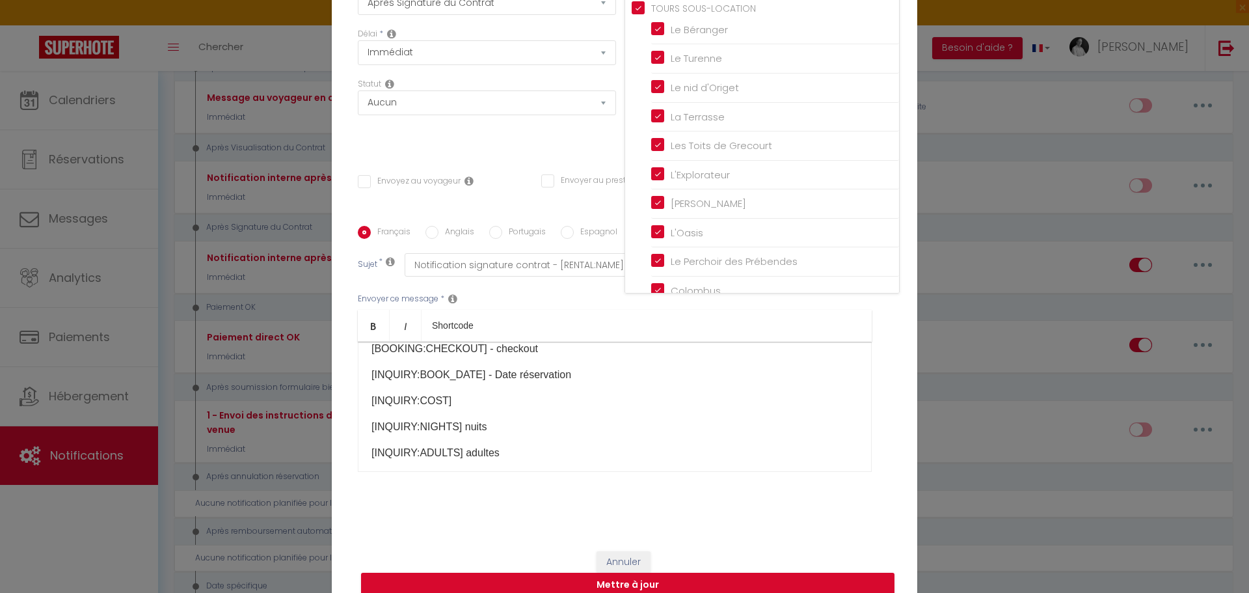
scroll to position [113, 0]
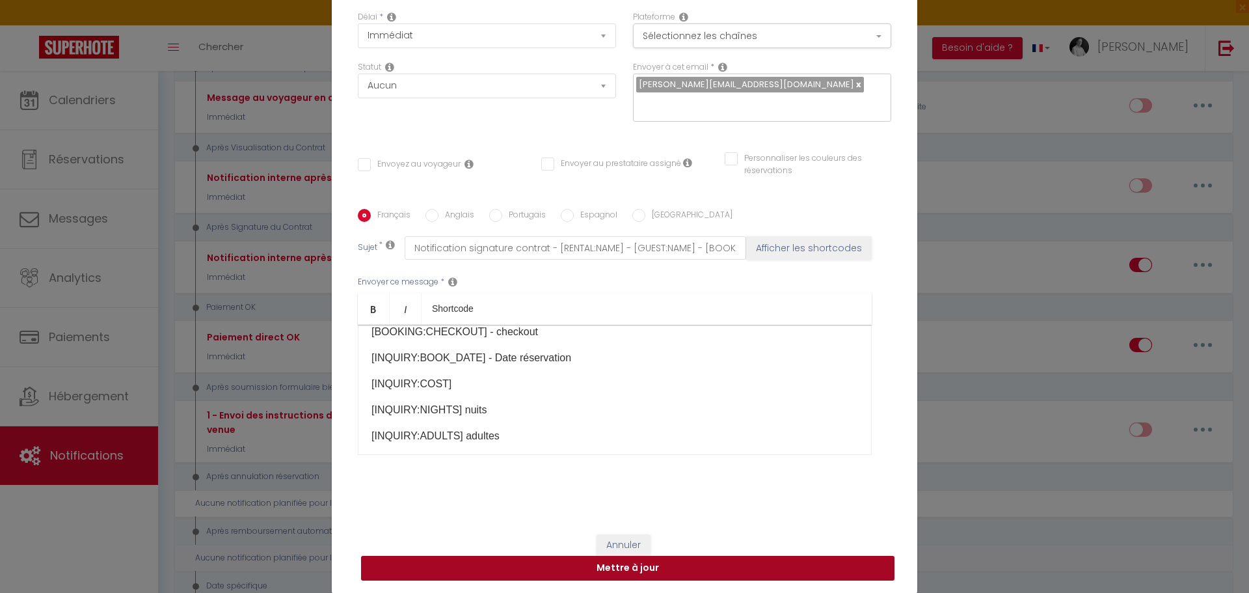
click at [716, 562] on button "Mettre à jour" at bounding box center [628, 568] width 534 height 25
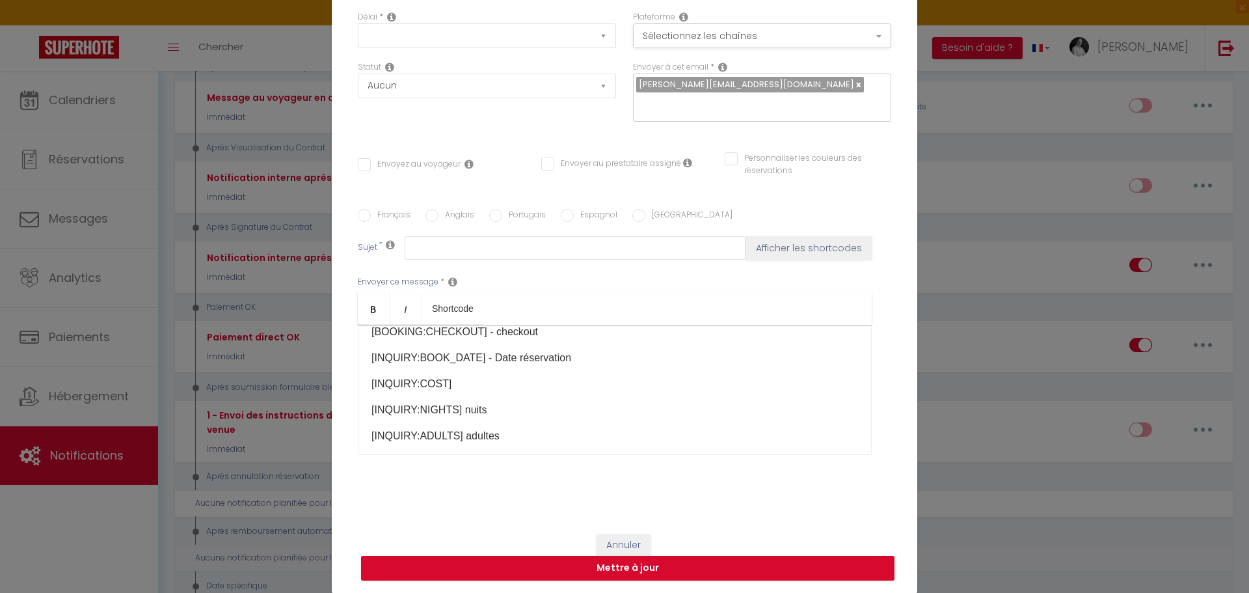
scroll to position [0, 0]
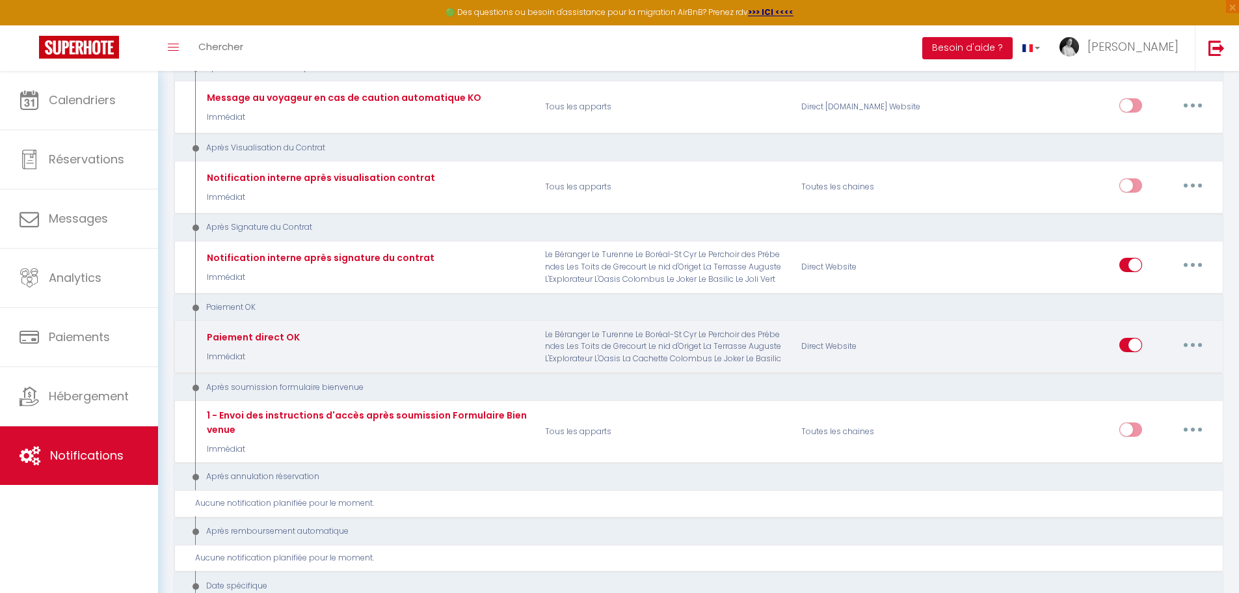
click at [1189, 345] on button "button" at bounding box center [1193, 344] width 36 height 21
click at [1147, 375] on link "Editer" at bounding box center [1159, 374] width 96 height 22
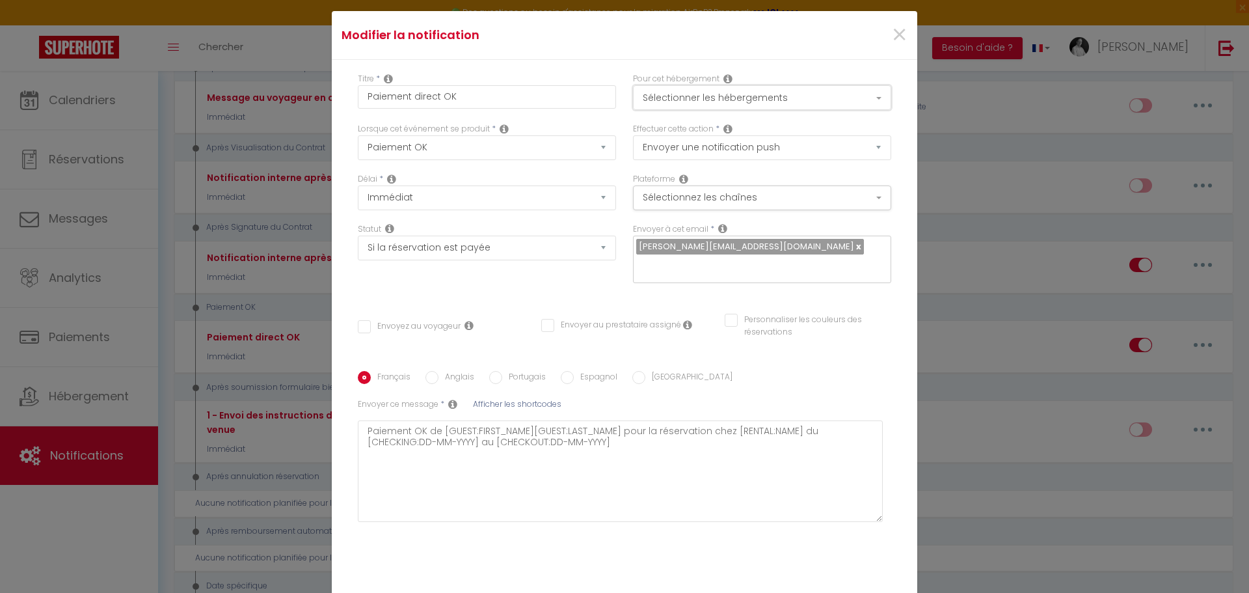
click at [869, 100] on button "Sélectionner les hébergements" at bounding box center [762, 97] width 258 height 25
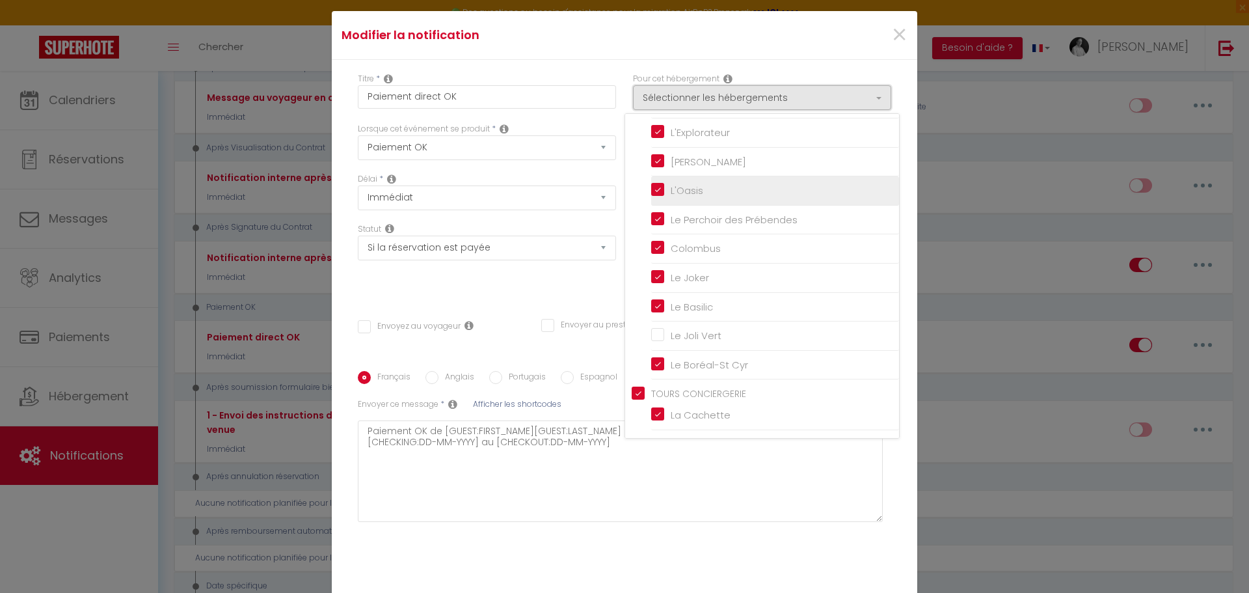
scroll to position [188, 0]
click at [632, 394] on input "TOURS CONCIERGERIE" at bounding box center [765, 391] width 267 height 13
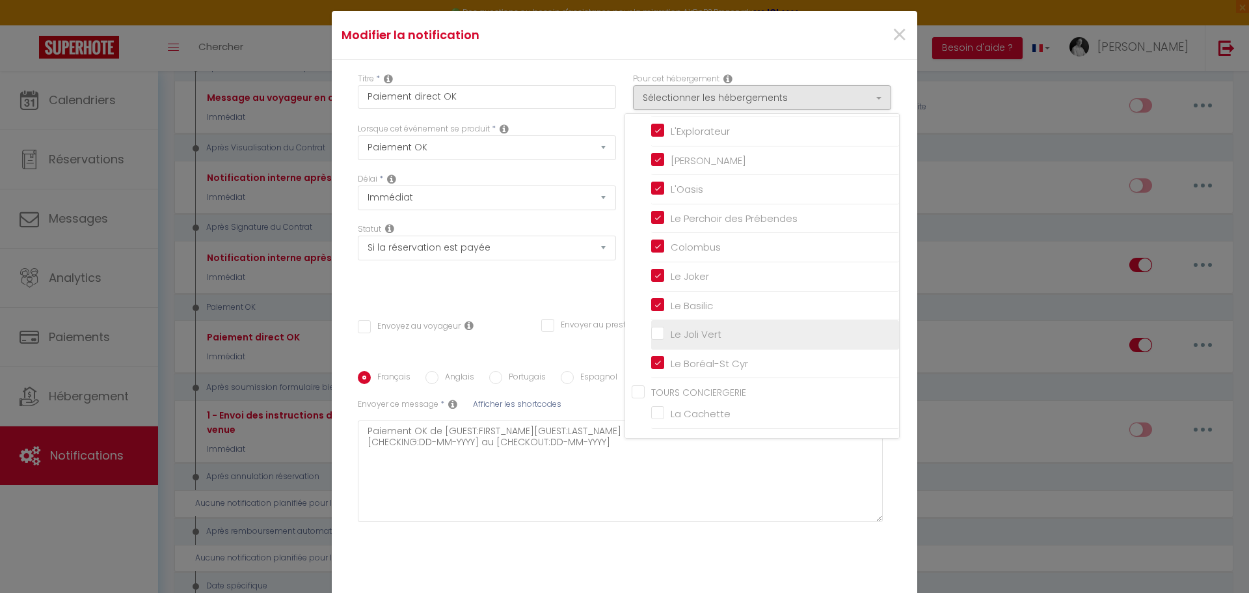
drag, startPoint x: 651, startPoint y: 332, endPoint x: 662, endPoint y: 332, distance: 11.1
click at [652, 332] on input "Le Joli Vert" at bounding box center [775, 334] width 248 height 13
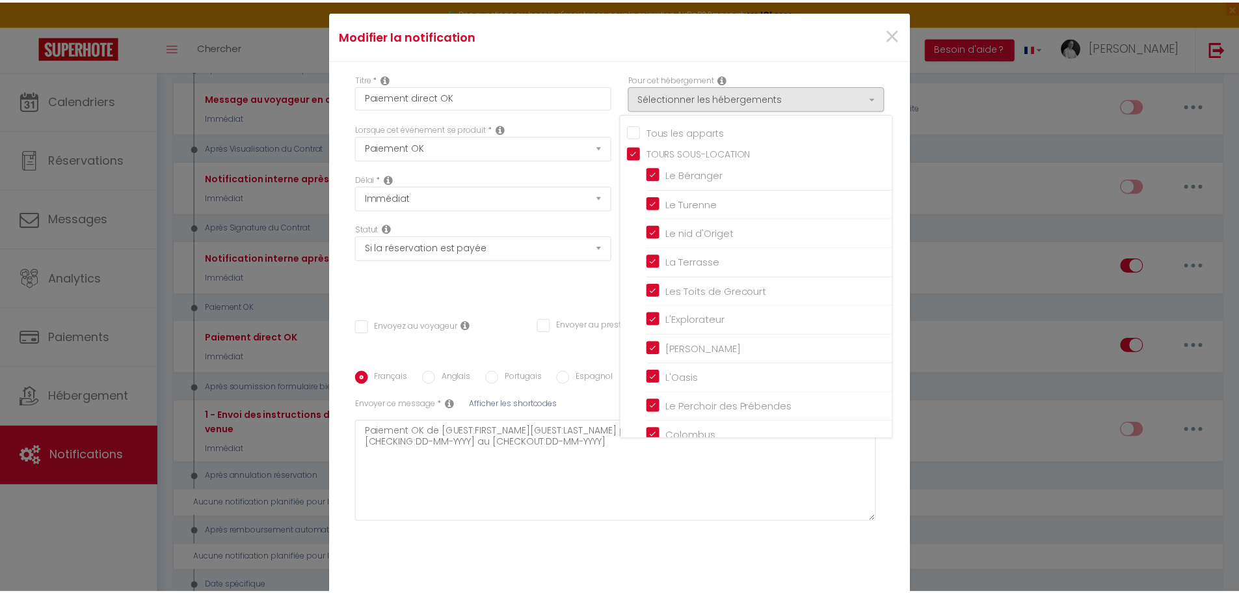
scroll to position [74, 0]
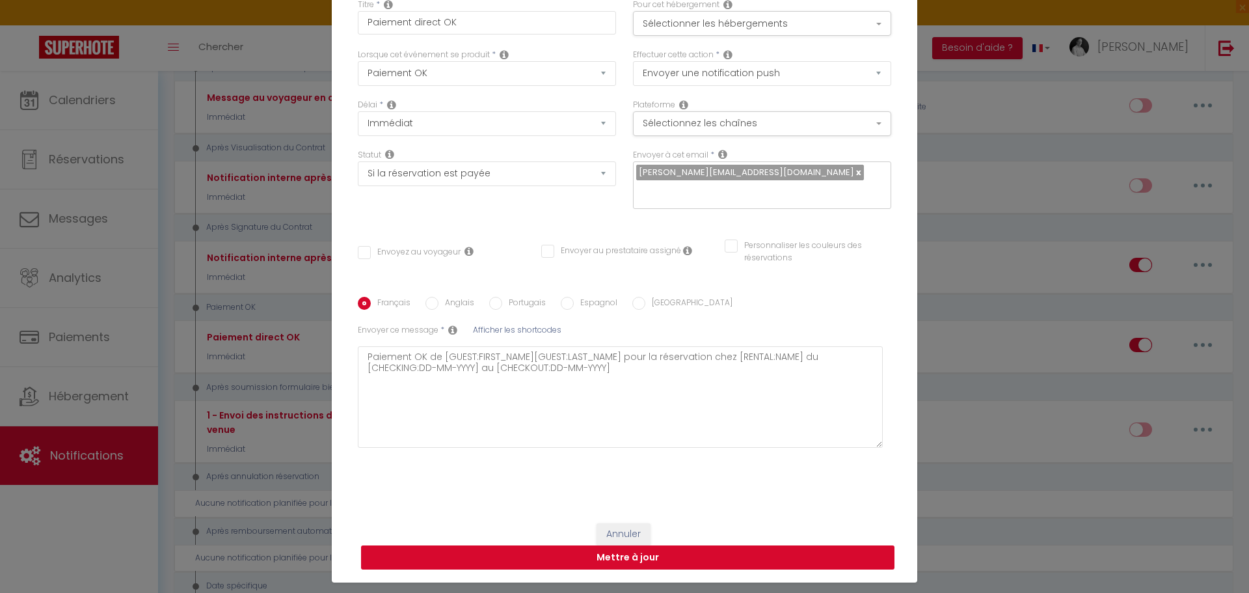
click at [651, 556] on button "Mettre à jour" at bounding box center [628, 557] width 534 height 25
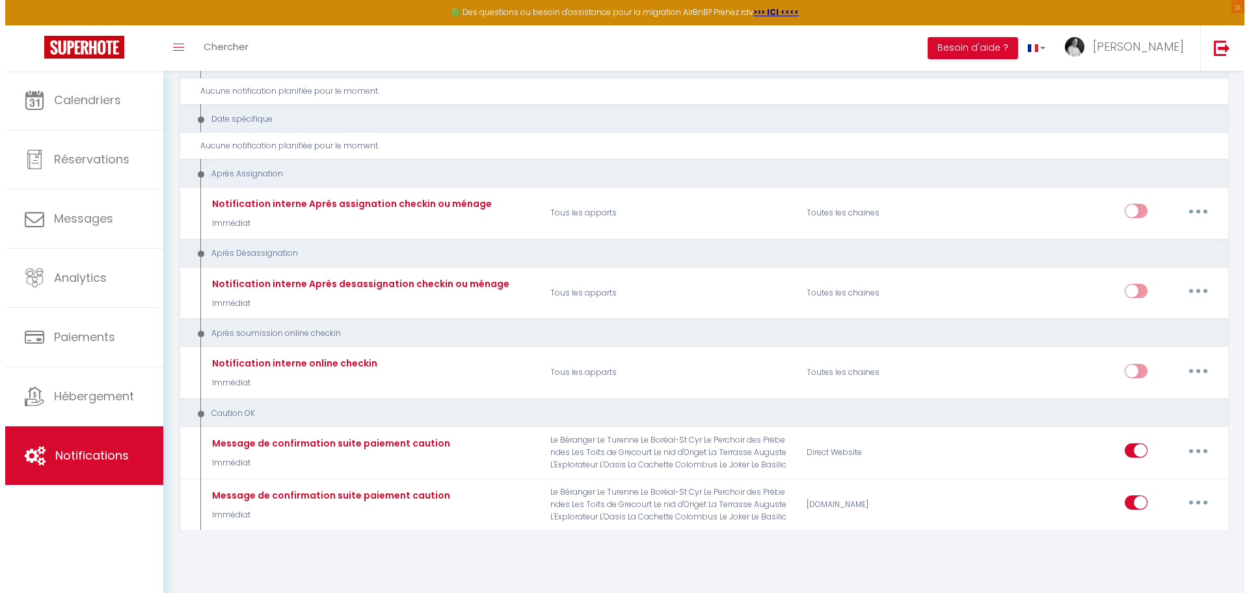
scroll to position [1971, 0]
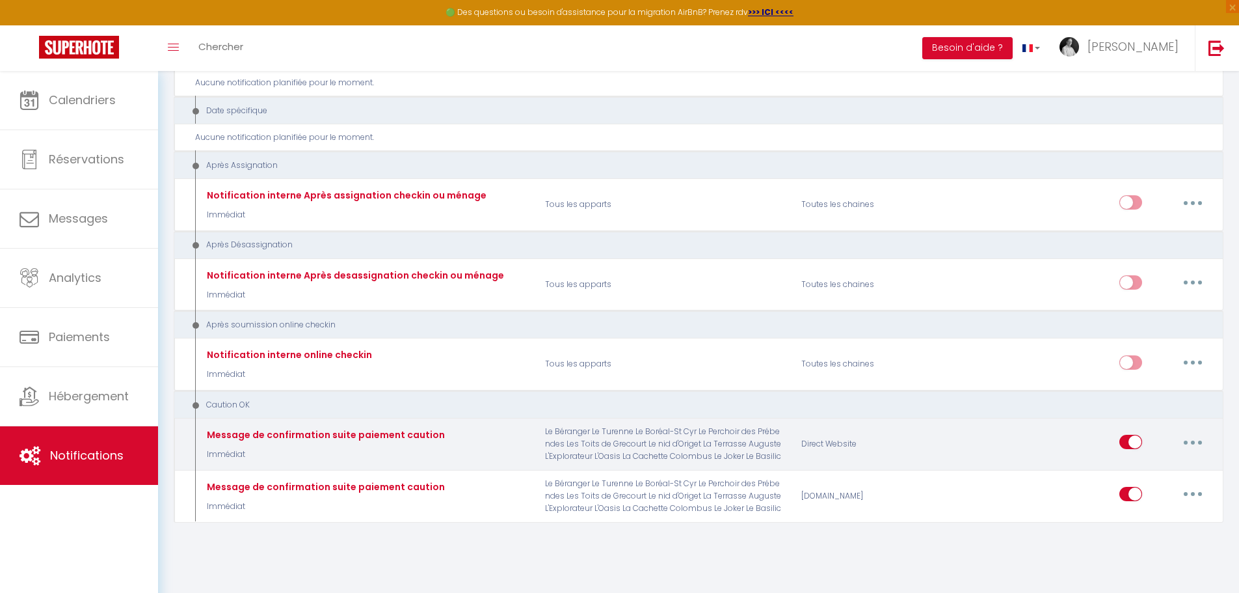
click at [1190, 441] on button "button" at bounding box center [1193, 441] width 36 height 21
click at [1137, 467] on link "Editer" at bounding box center [1159, 472] width 96 height 22
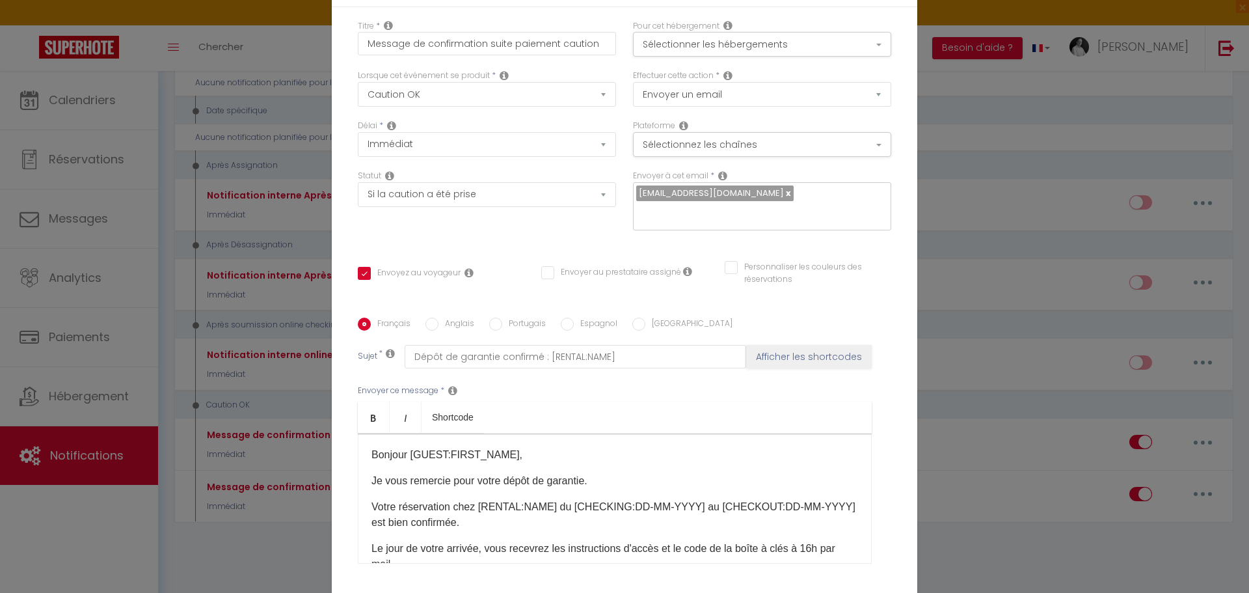
scroll to position [0, 0]
click at [873, 57] on button "Sélectionner les hébergements" at bounding box center [762, 48] width 258 height 25
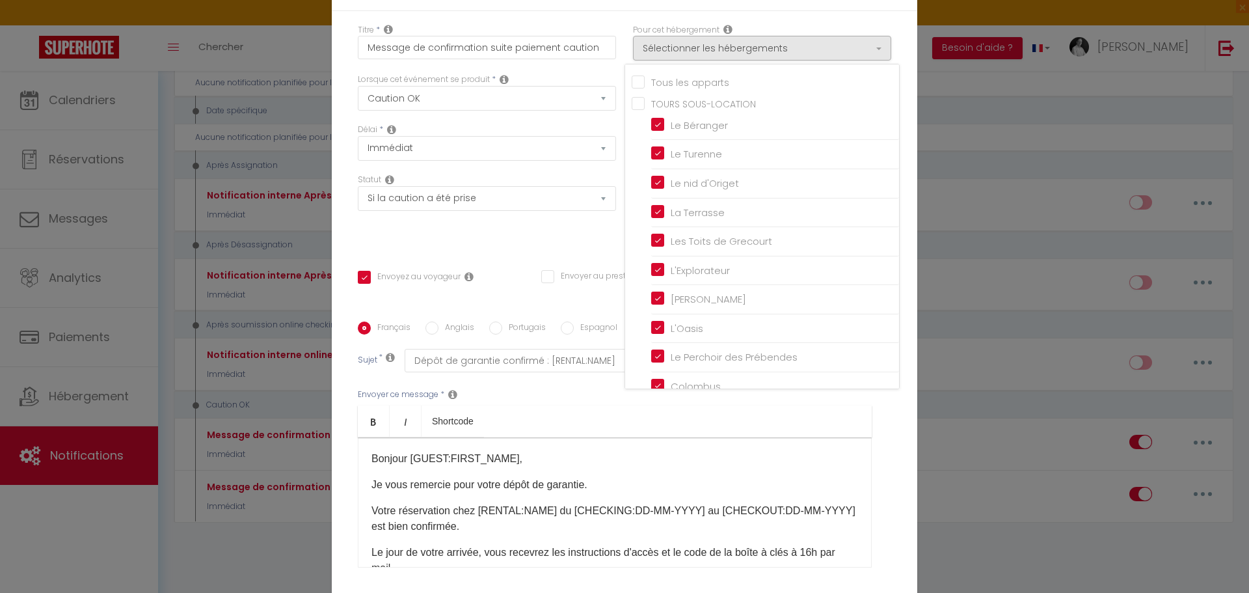
click at [676, 87] on input "Tous les apparts" at bounding box center [765, 80] width 267 height 13
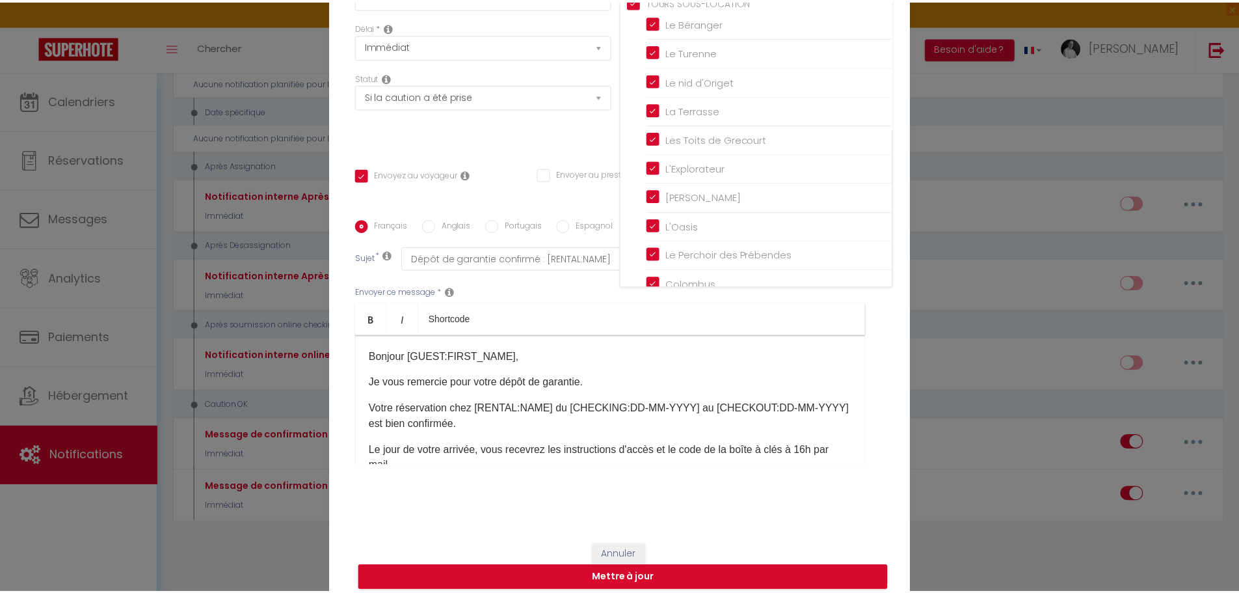
scroll to position [103, 0]
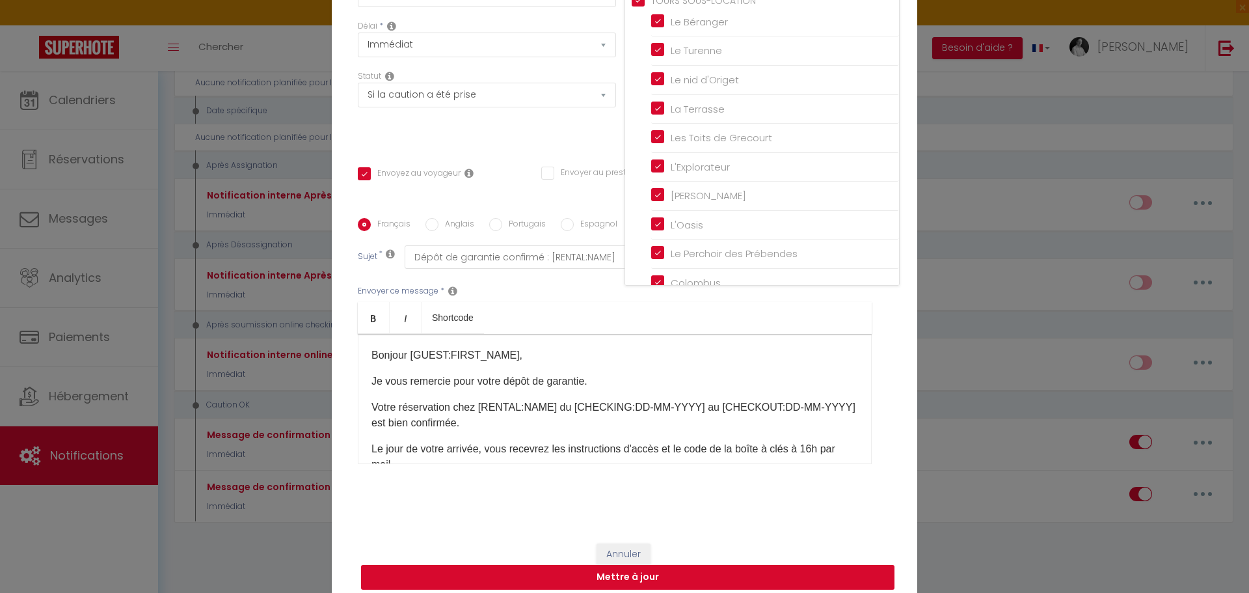
click at [631, 569] on button "Mettre à jour" at bounding box center [628, 577] width 534 height 25
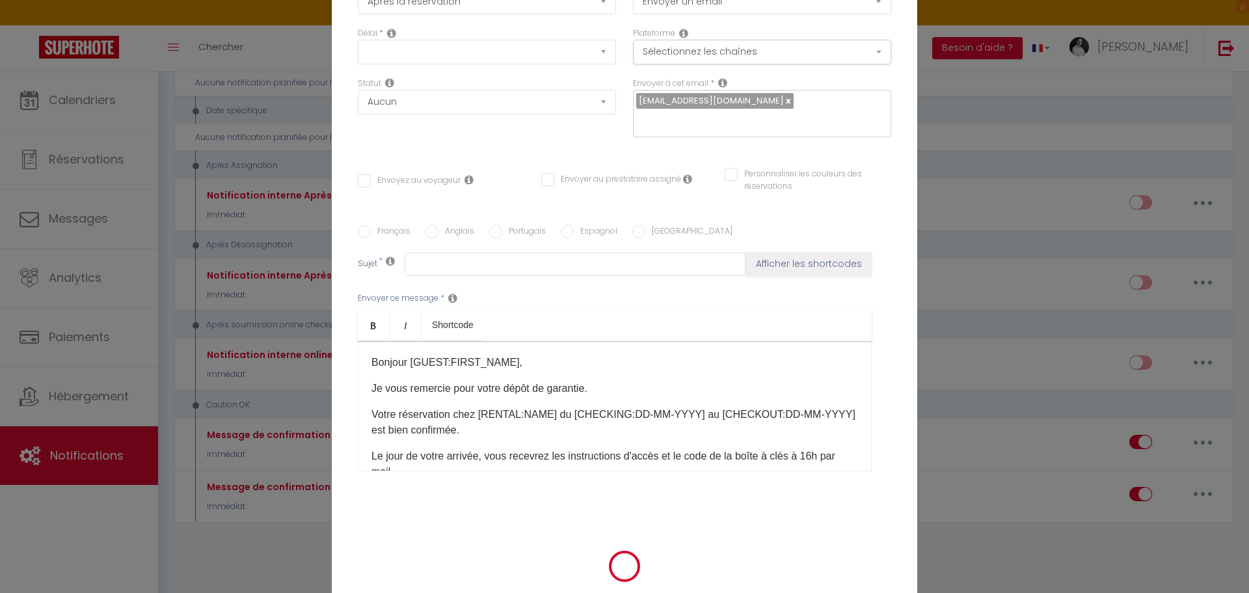
scroll to position [0, 0]
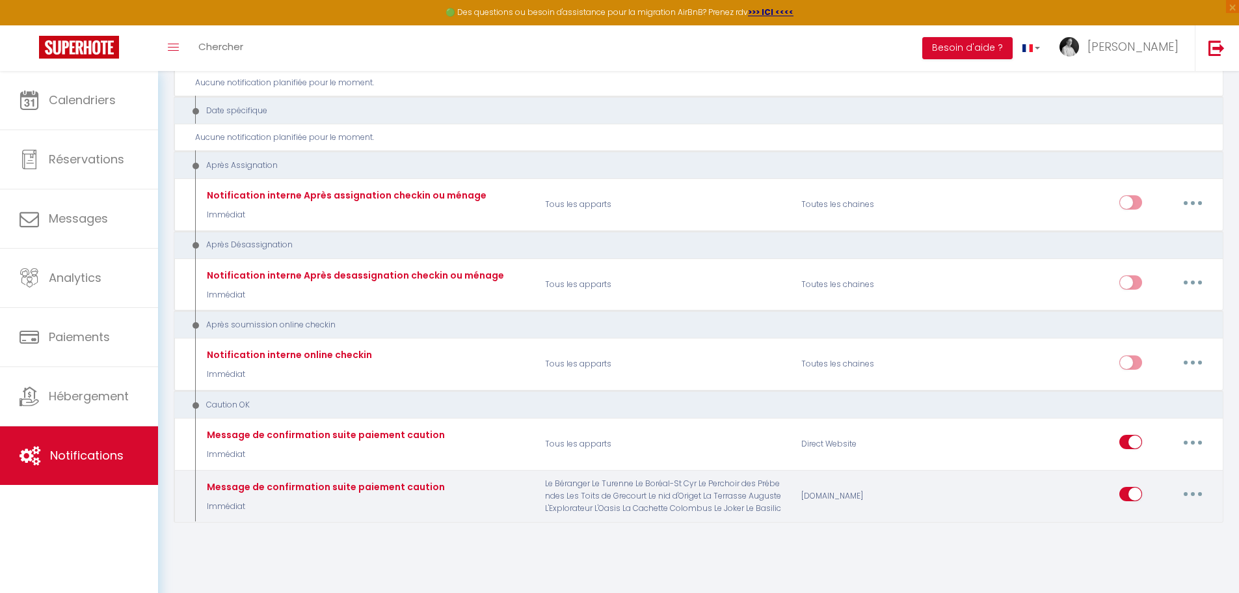
click at [1189, 494] on button "button" at bounding box center [1193, 493] width 36 height 21
click at [1145, 394] on link "Editer" at bounding box center [1159, 390] width 96 height 22
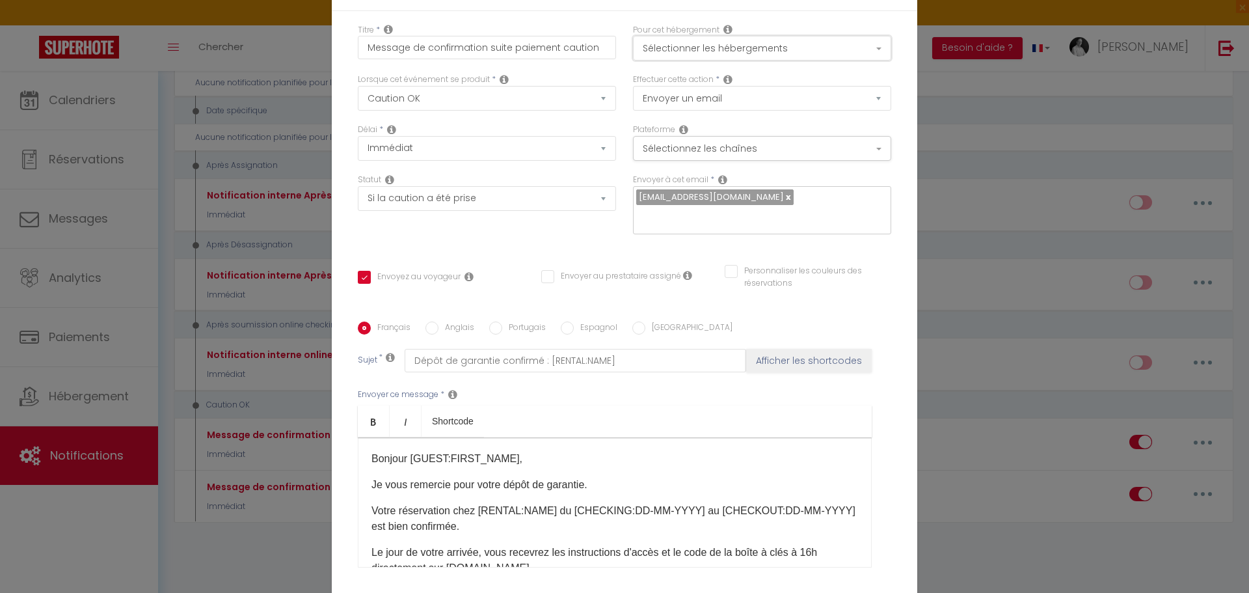
click at [874, 58] on button "Sélectionner les hébergements" at bounding box center [762, 48] width 258 height 25
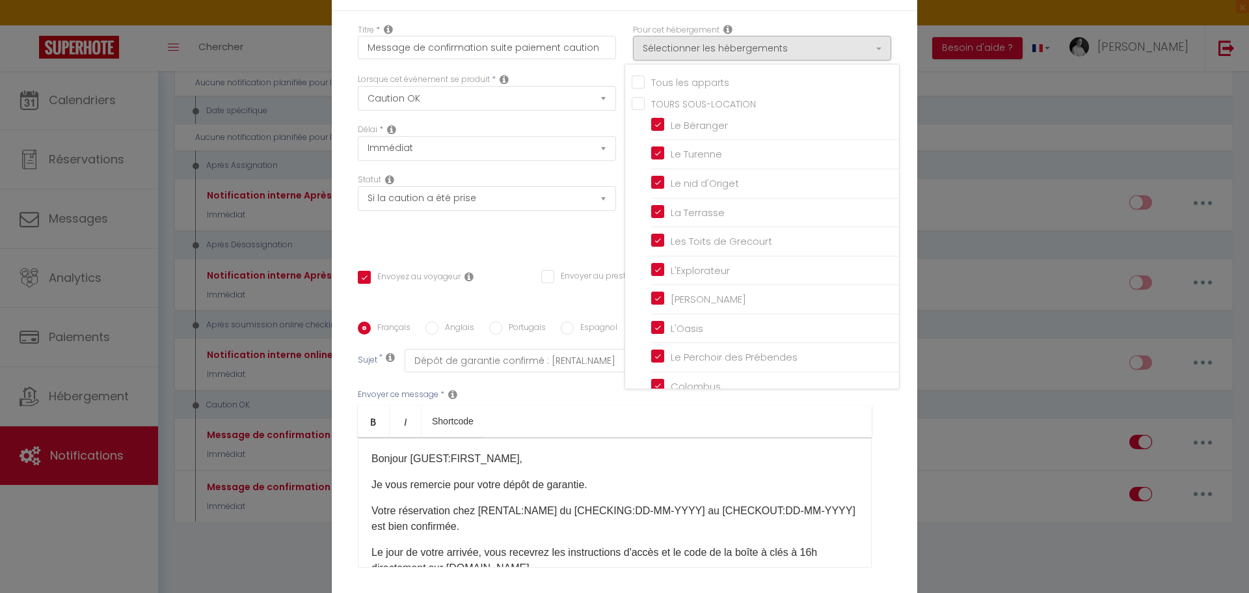
click at [679, 87] on input "Tous les apparts" at bounding box center [765, 80] width 267 height 13
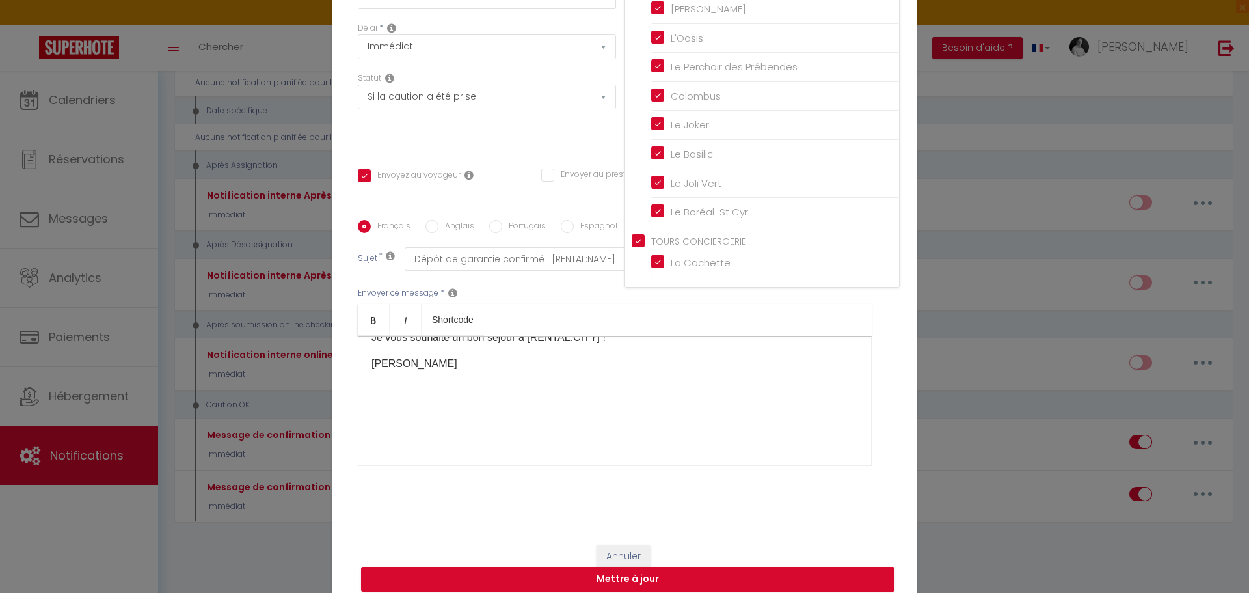
scroll to position [103, 0]
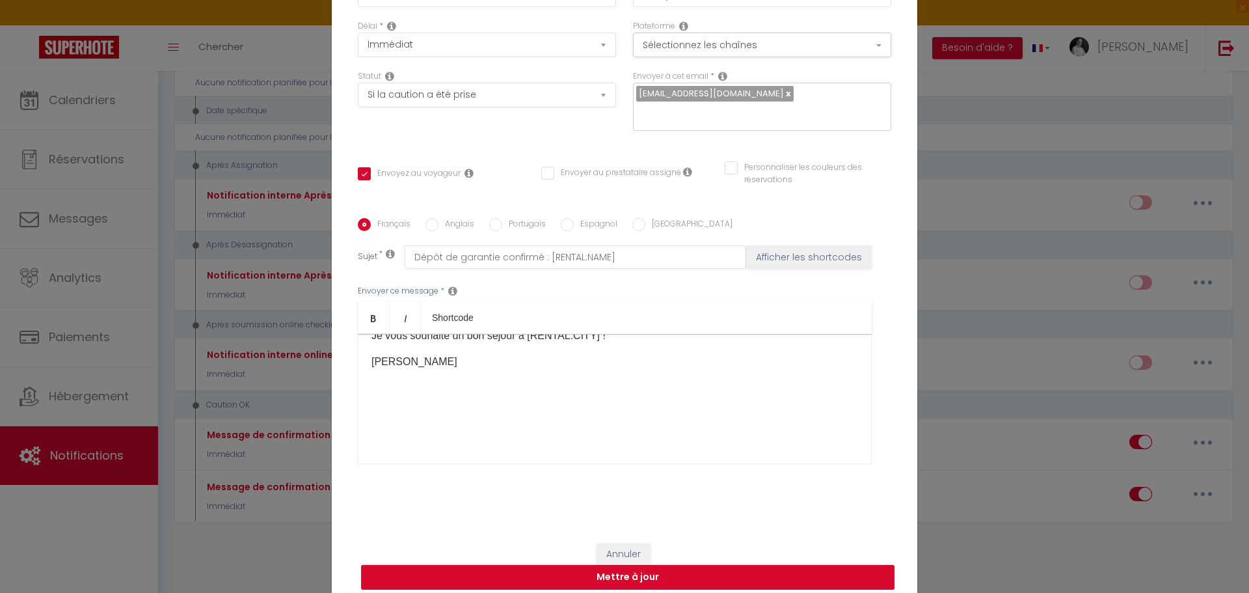
click at [655, 566] on button "Mettre à jour" at bounding box center [628, 577] width 534 height 25
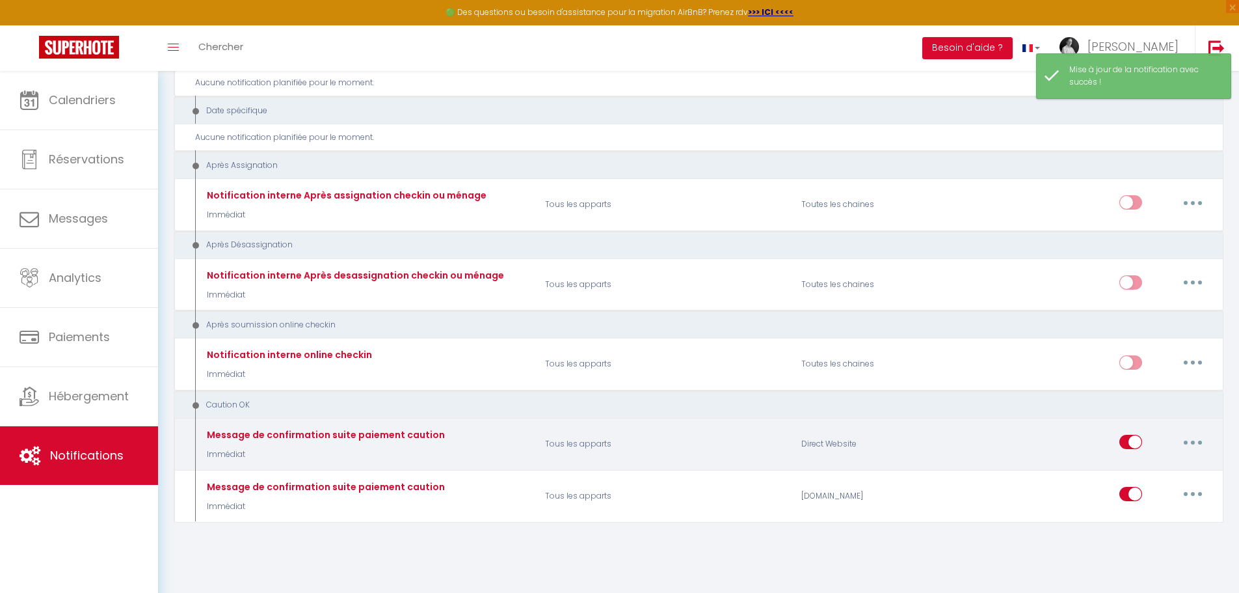
click at [1189, 445] on button "button" at bounding box center [1193, 441] width 36 height 21
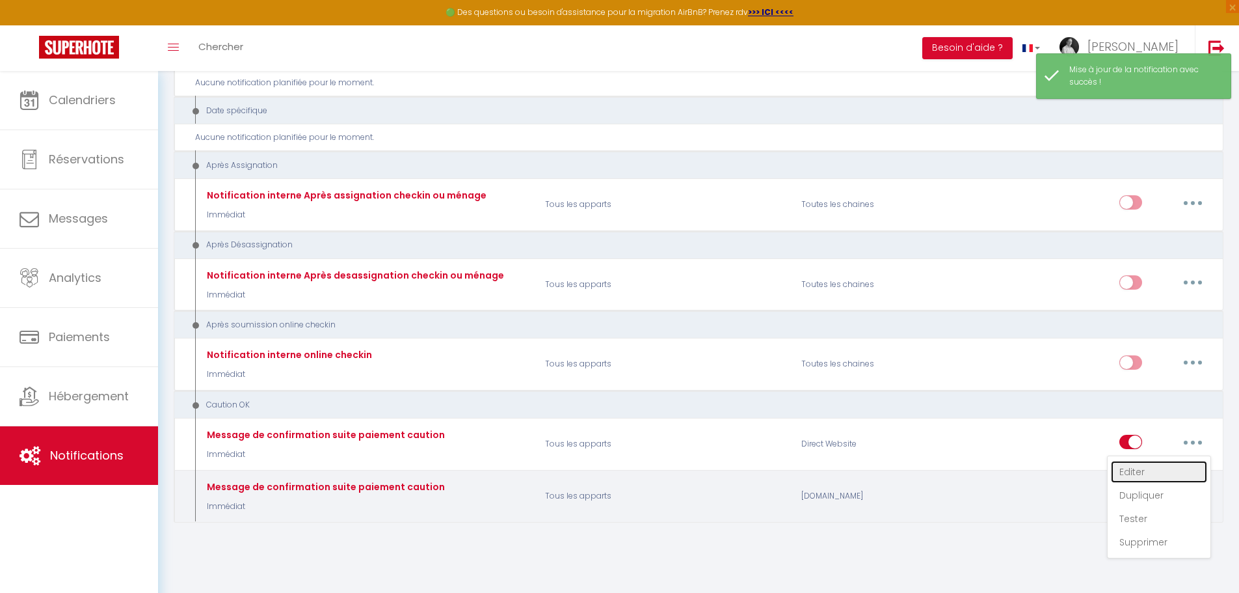
click at [1144, 470] on link "Editer" at bounding box center [1159, 472] width 96 height 22
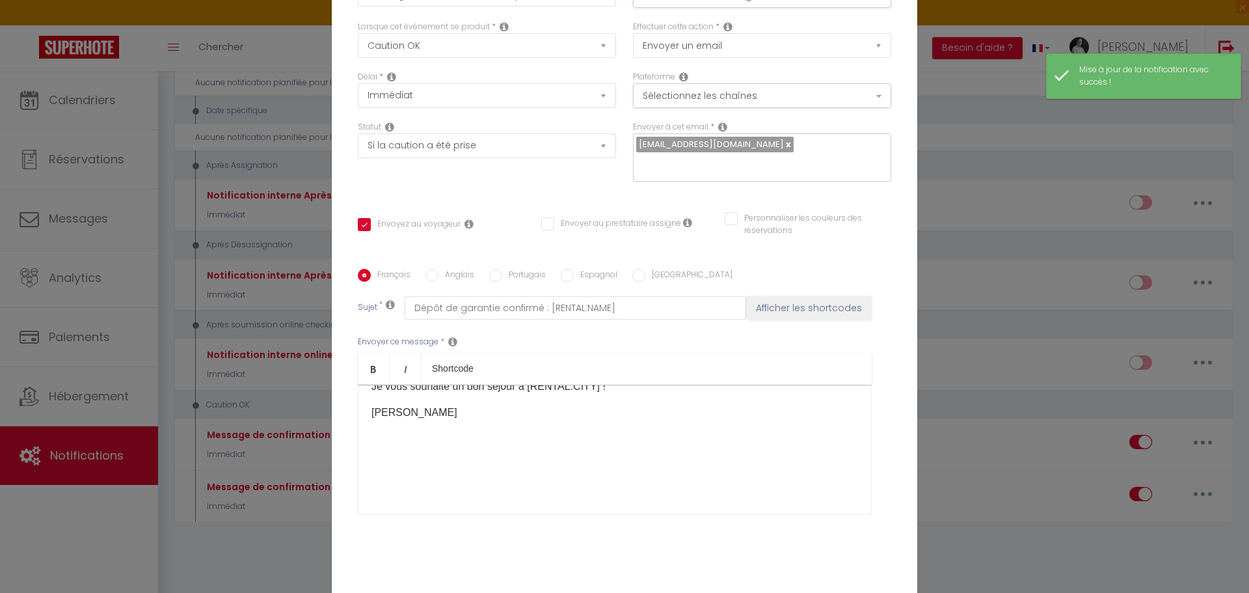
scroll to position [0, 0]
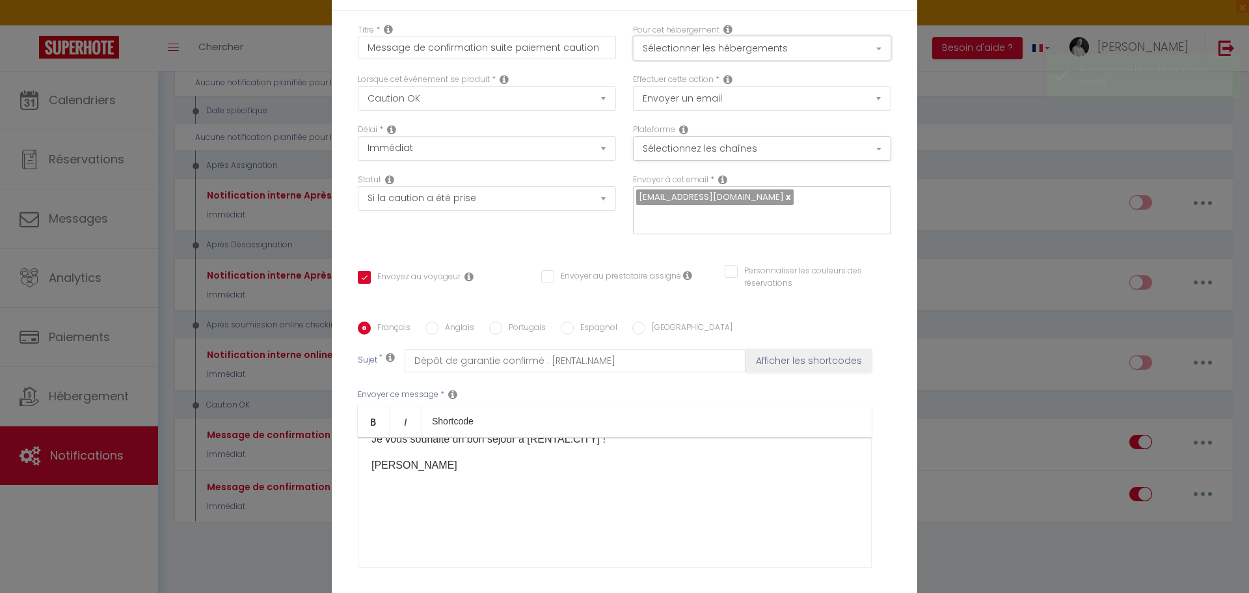
click at [874, 58] on button "Sélectionner les hébergements" at bounding box center [762, 48] width 258 height 25
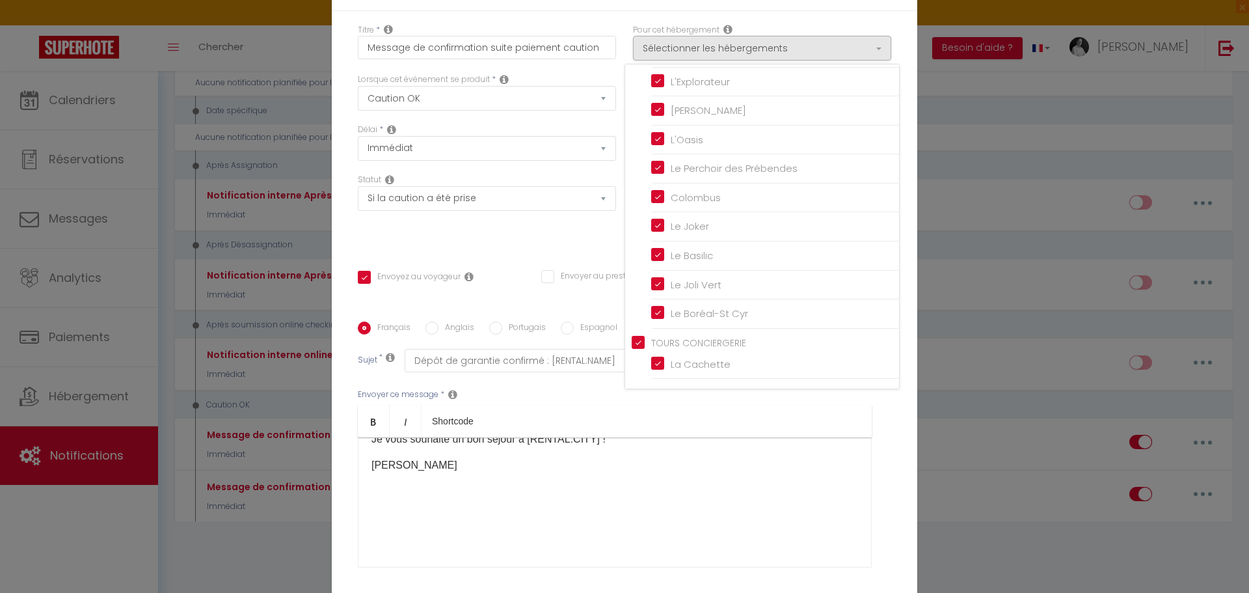
click at [635, 348] on input "TOURS CONCIERGERIE" at bounding box center [765, 341] width 267 height 13
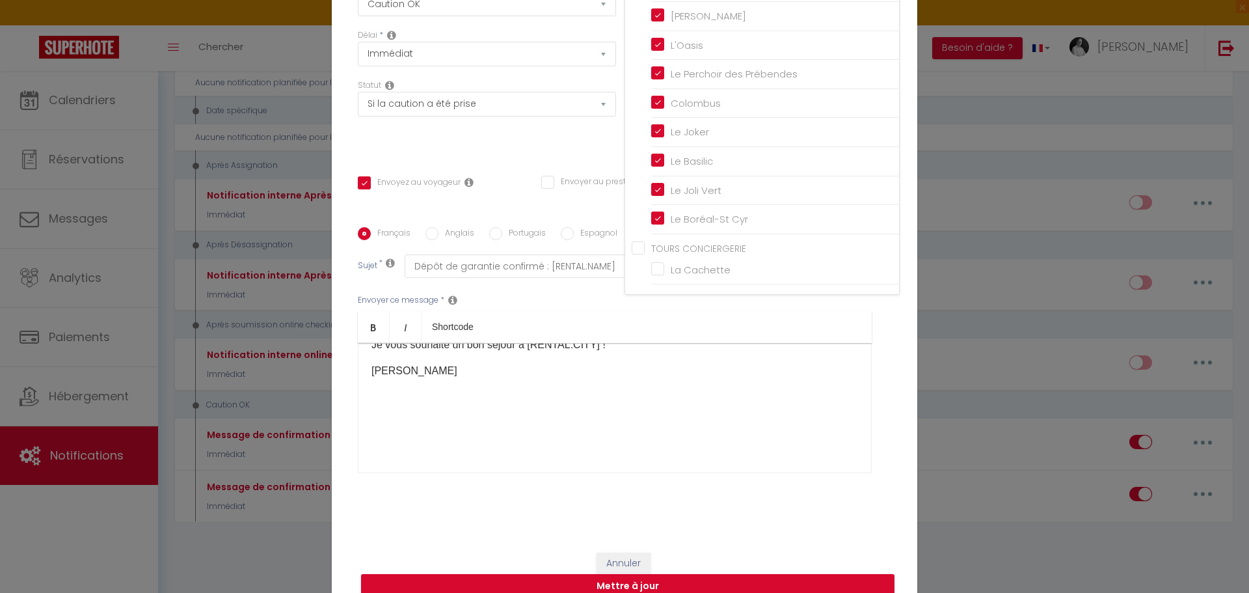
scroll to position [103, 0]
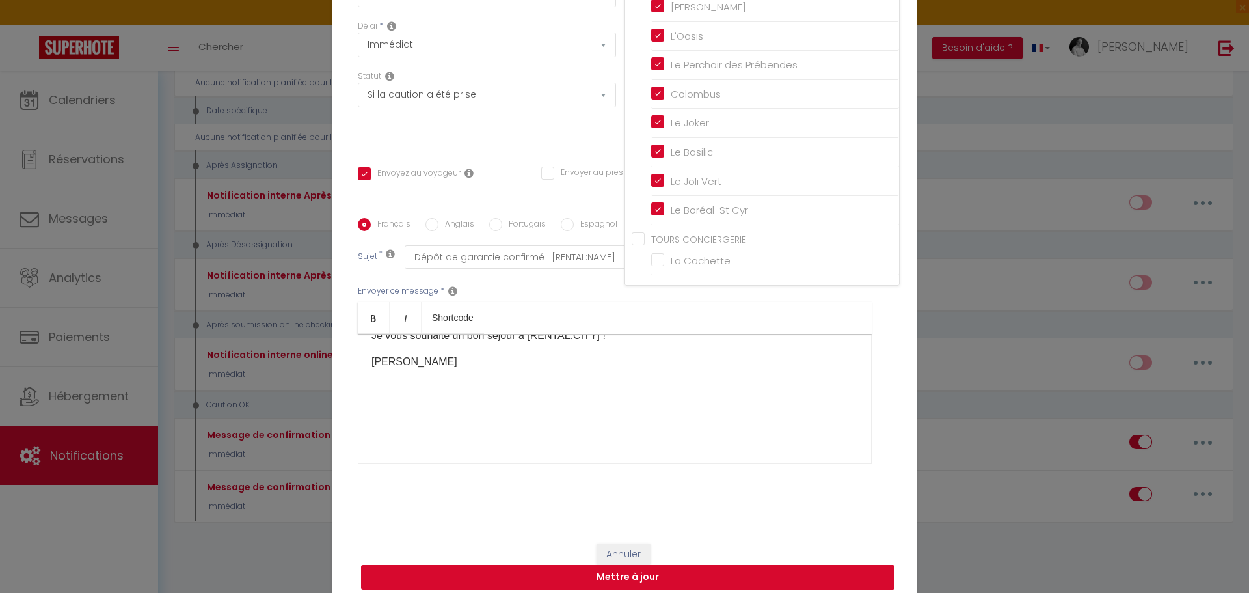
click at [651, 568] on button "Mettre à jour" at bounding box center [628, 577] width 534 height 25
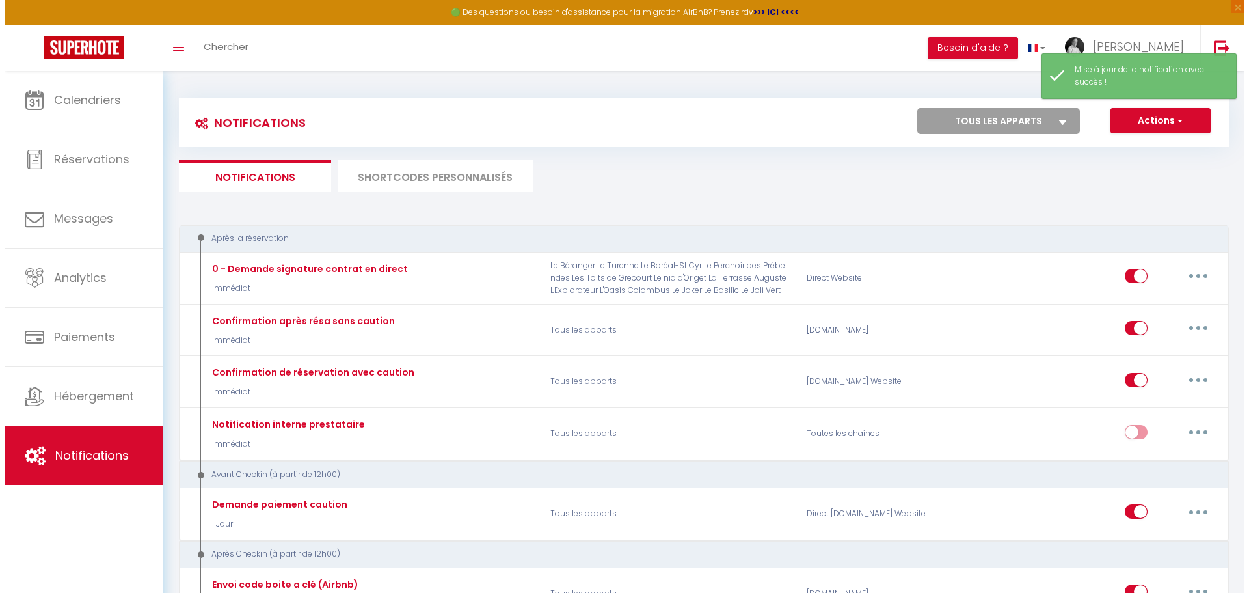
scroll to position [0, 0]
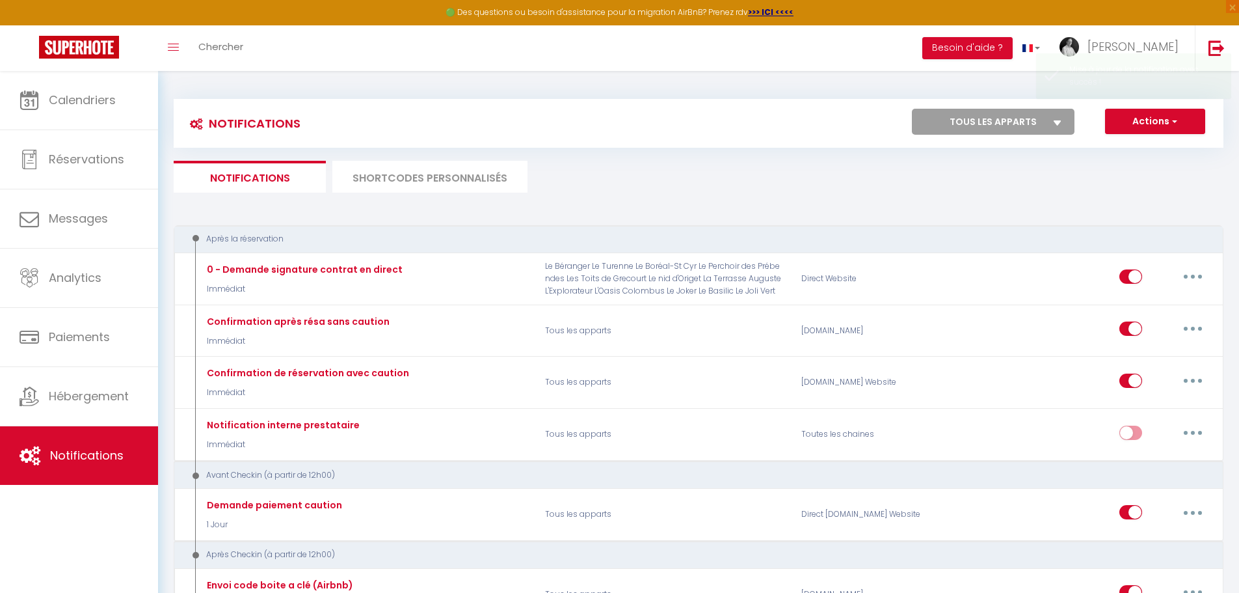
click at [467, 172] on li "SHORTCODES PERSONNALISÉS" at bounding box center [429, 177] width 195 height 32
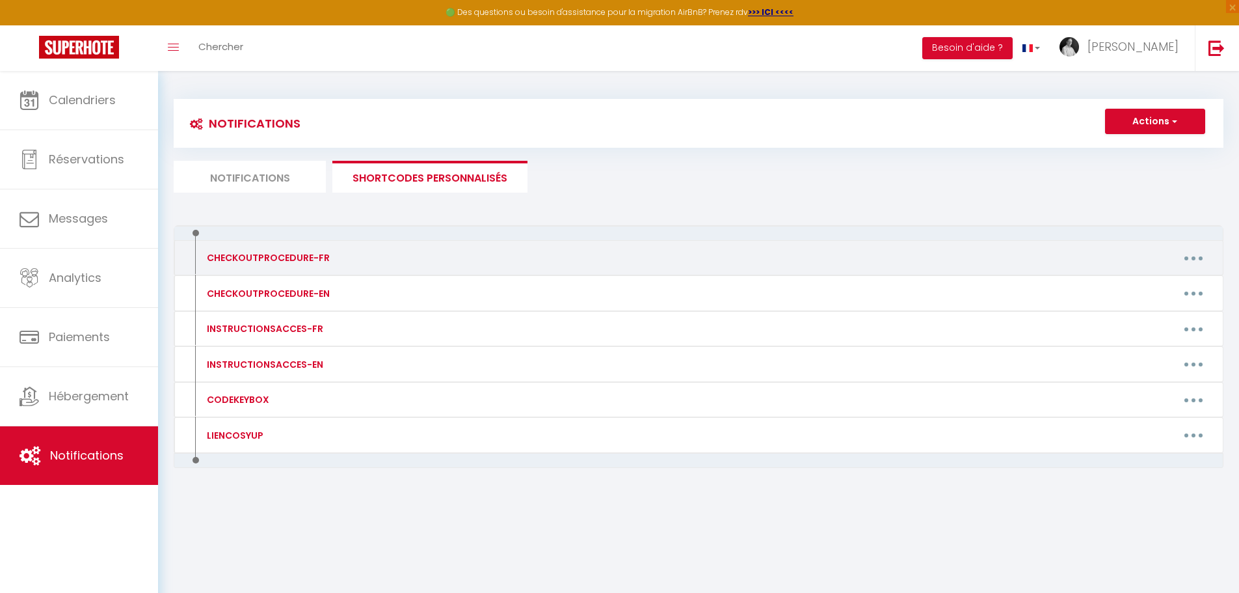
click at [499, 262] on div "Editer Supprimer" at bounding box center [836, 257] width 769 height 21
click at [1189, 257] on button "button" at bounding box center [1194, 257] width 36 height 21
click at [1141, 288] on link "Editer" at bounding box center [1160, 288] width 96 height 22
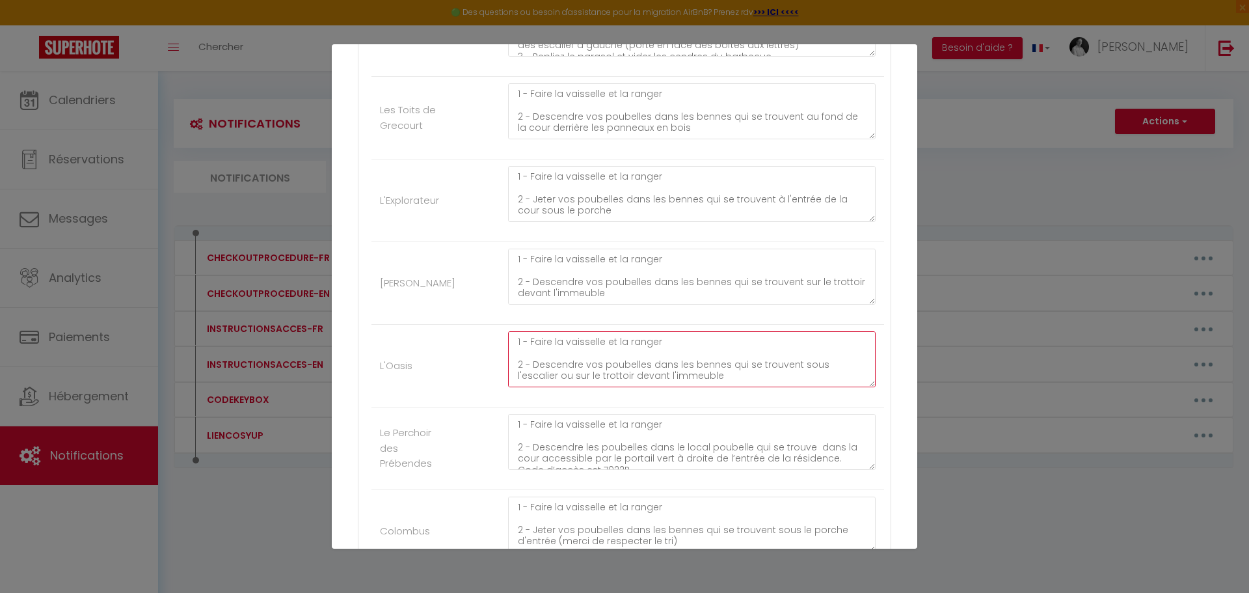
scroll to position [91, 0]
drag, startPoint x: 515, startPoint y: 344, endPoint x: 806, endPoint y: 377, distance: 292.7
click at [806, 377] on textarea "1 - Faire la vaisselle et la ranger 2 - Descendre vos poubelles dans les bennes…" at bounding box center [692, 359] width 368 height 56
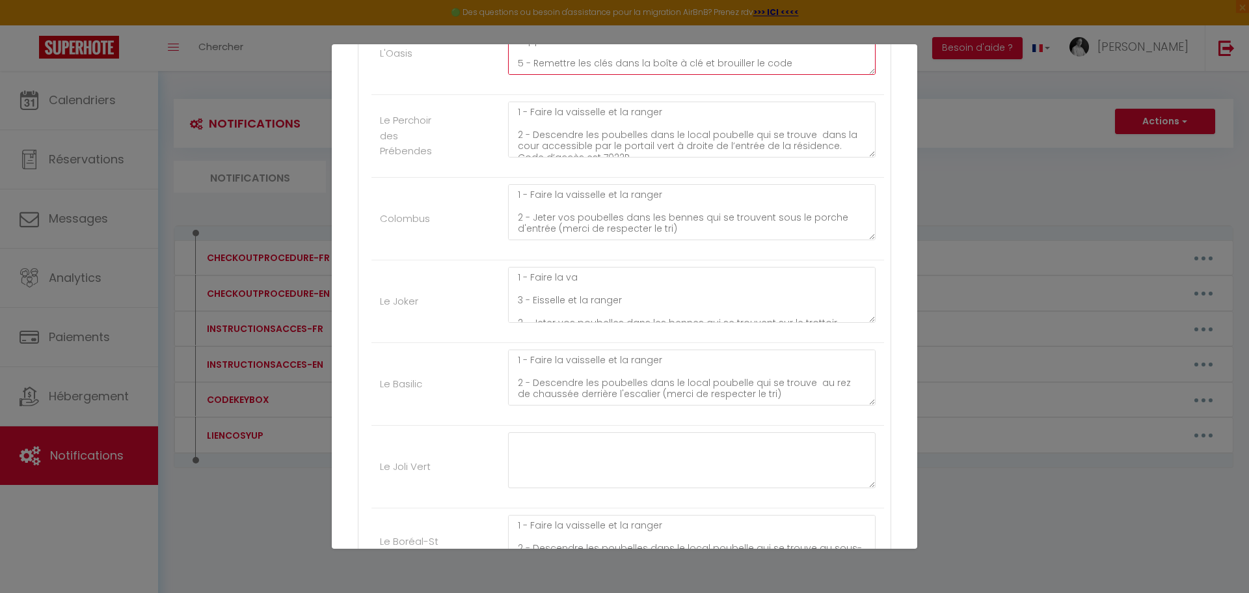
scroll to position [911, 0]
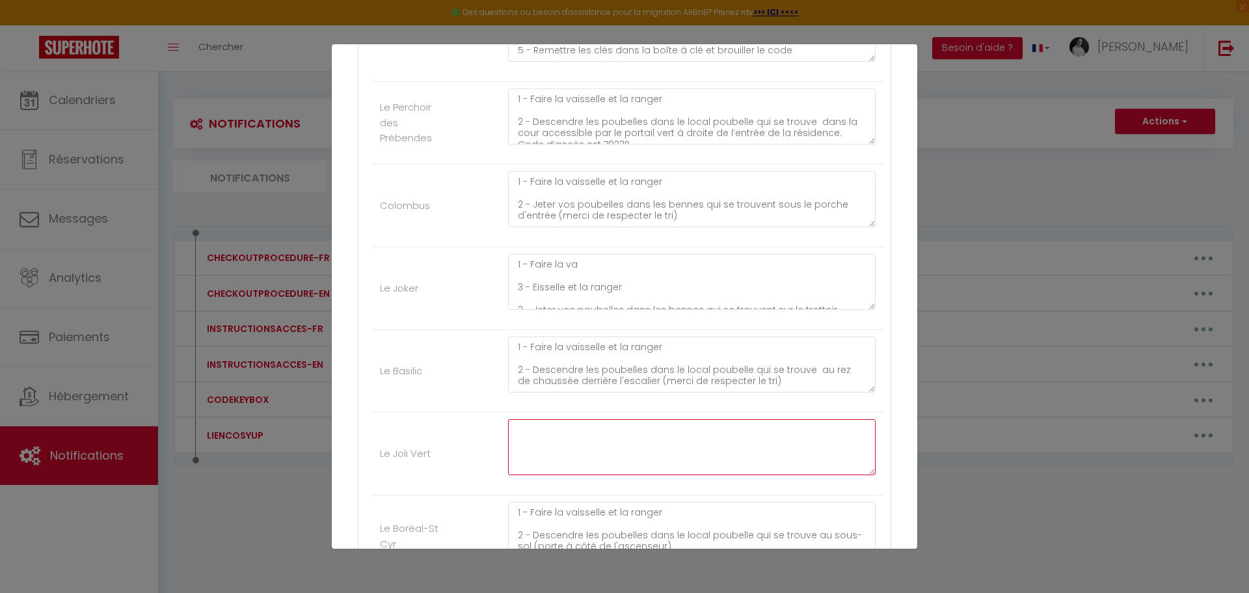
click at [524, 430] on textarea at bounding box center [692, 447] width 368 height 56
paste textarea "1 - Faire la vaisselle et la ranger 2 - Descendre vos poubelles dans les bennes…"
drag, startPoint x: 792, startPoint y: 427, endPoint x: 800, endPoint y: 460, distance: 34.2
click at [800, 460] on textarea "1 - Faire la vaisselle et la ranger 2 - Descendre vos poubelles dans les bennes…" at bounding box center [692, 447] width 368 height 56
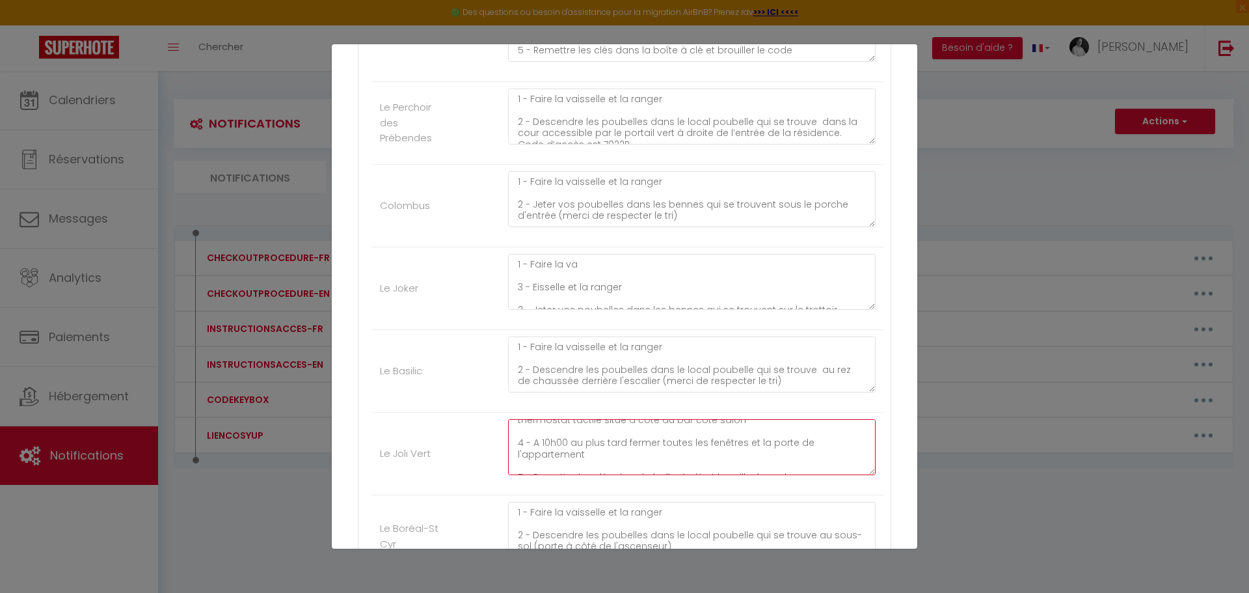
scroll to position [103, 0]
drag, startPoint x: 567, startPoint y: 465, endPoint x: 589, endPoint y: 453, distance: 25.3
click at [589, 453] on textarea "1 - Faire la vaisselle et la ranger 2 - Descendre vos poubelles dans les bennes…" at bounding box center [692, 447] width 368 height 56
click at [575, 438] on textarea "1 - Faire la vaisselle et la ranger 2 - Descendre vos poubelles dans les bennes…" at bounding box center [692, 447] width 368 height 56
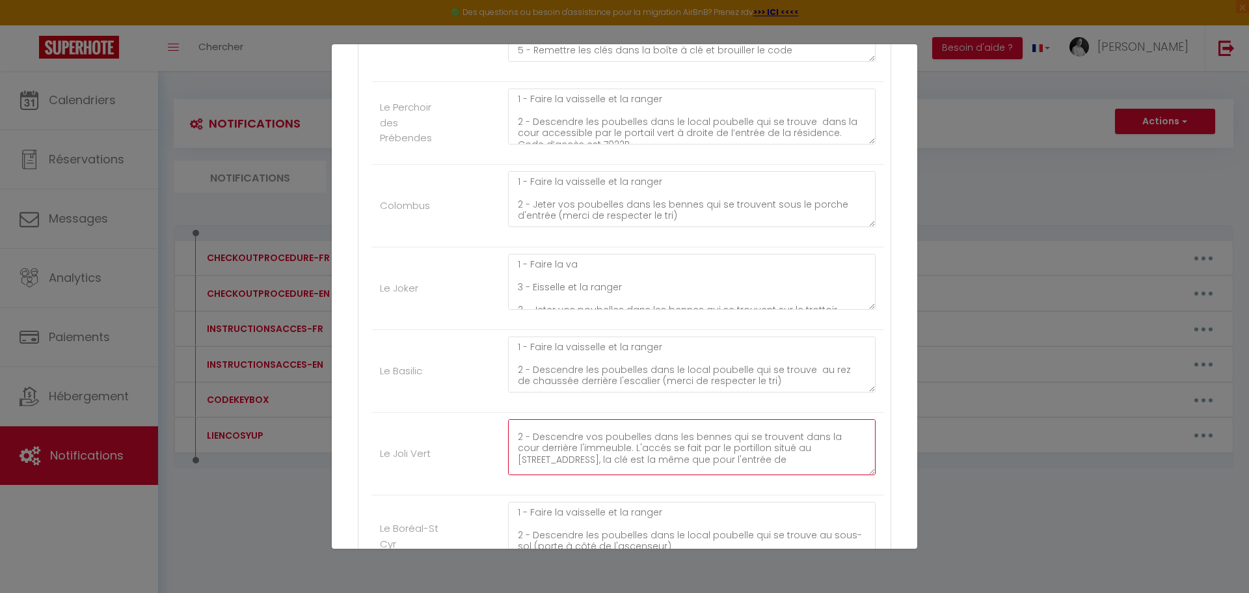
scroll to position [0, 0]
drag, startPoint x: 569, startPoint y: 426, endPoint x: 585, endPoint y: 467, distance: 43.3
click at [585, 467] on textarea "1 - Faire la vaisselle et la ranger 2 - Descendre vos poubelles dans les bennes…" at bounding box center [692, 447] width 368 height 56
click at [787, 431] on textarea "1 - Faire la vaisselle et la ranger 2 - Descendre vos poubelles dans les bennes…" at bounding box center [692, 447] width 368 height 56
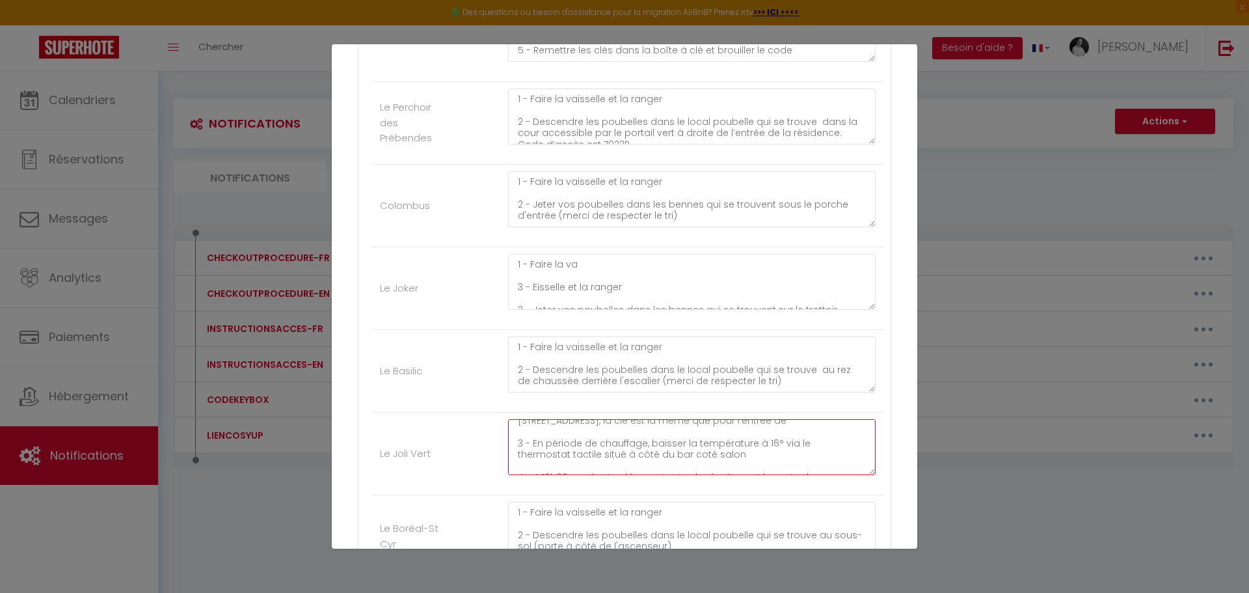
click at [751, 423] on textarea "1 - Faire la vaisselle et la ranger 2 - Descendre vos poubelles dans les bennes…" at bounding box center [692, 447] width 368 height 56
click at [654, 440] on textarea "1 - Faire la vaisselle et la ranger 2 - Descendre vos poubelles dans les bennes…" at bounding box center [692, 447] width 368 height 56
click at [777, 462] on textarea "1 - Faire la vaisselle et la ranger 2 - Descendre vos poubelles dans les bennes…" at bounding box center [692, 447] width 368 height 56
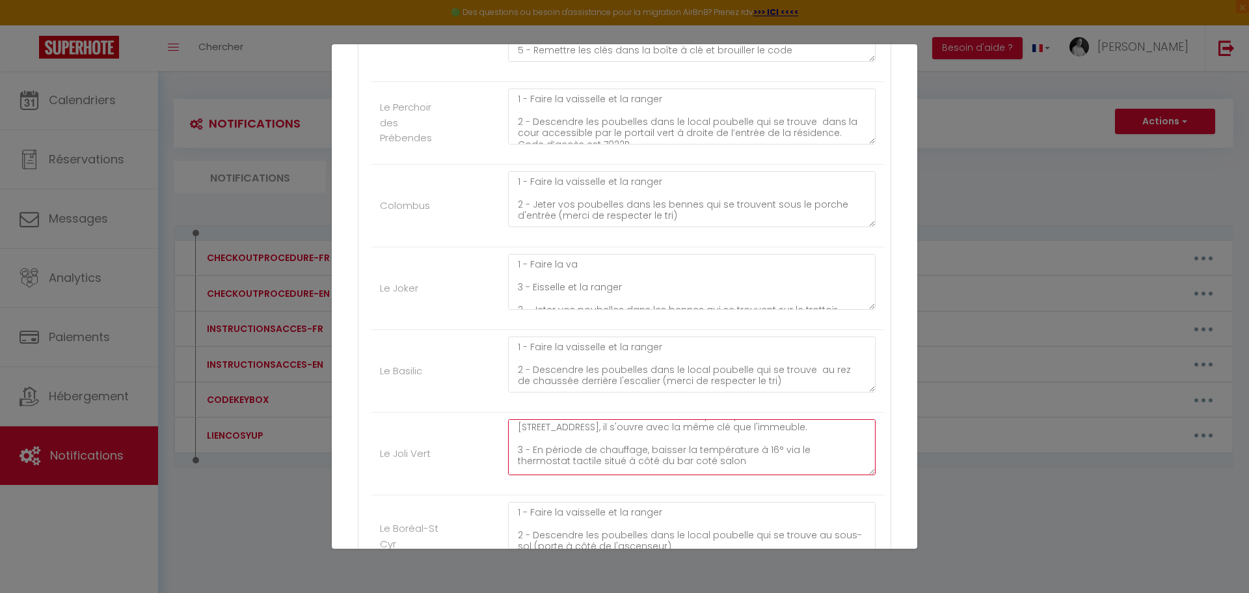
click at [595, 461] on textarea "1 - Faire la vaisselle et la ranger 2 - Descendre vos poubelles dans les bennes…" at bounding box center [692, 447] width 368 height 56
drag, startPoint x: 625, startPoint y: 461, endPoint x: 647, endPoint y: 429, distance: 38.4
click at [647, 429] on textarea "1 - Faire la vaisselle et la ranger 2 - Descendre vos poubelles dans les bennes…" at bounding box center [692, 447] width 368 height 56
click at [655, 465] on textarea "1 - Faire la vaisselle et la ranger 2 - Descendre vos poubelles dans les bennes…" at bounding box center [692, 447] width 368 height 56
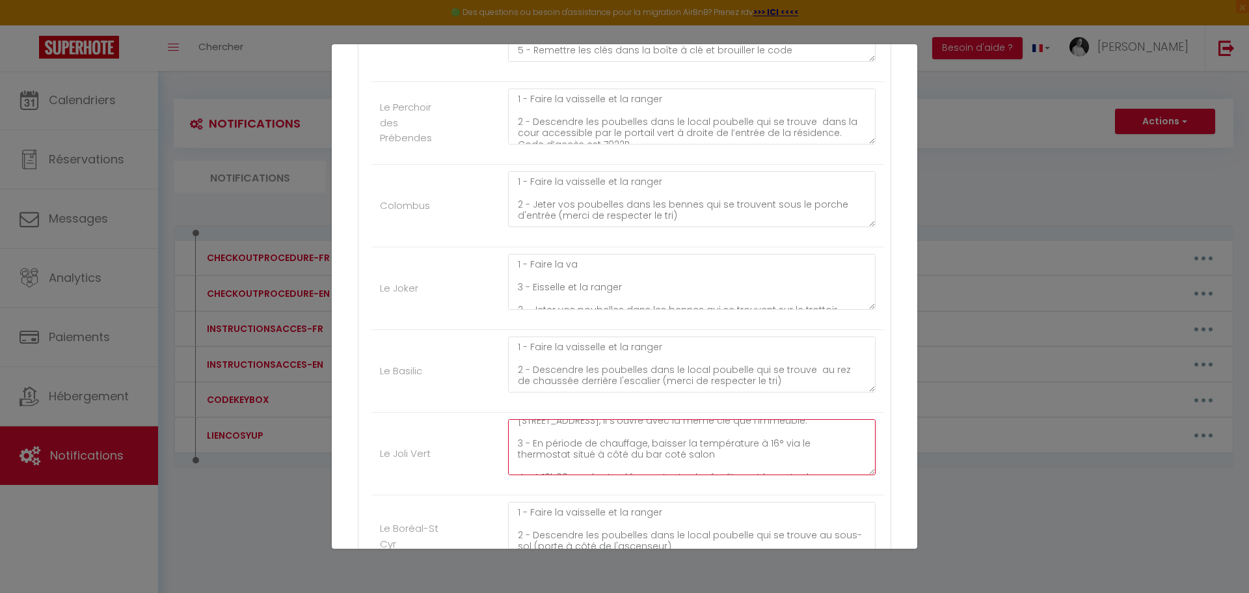
drag, startPoint x: 630, startPoint y: 457, endPoint x: 692, endPoint y: 461, distance: 62.0
click at [692, 461] on textarea "1 - Faire la vaisselle et la ranger 2 - Descendre vos poubelles dans les bennes…" at bounding box center [692, 447] width 368 height 56
click at [625, 451] on textarea "1 - Faire la vaisselle et la ranger 2 - Descendre vos poubelles dans les bennes…" at bounding box center [692, 447] width 368 height 56
click at [781, 450] on textarea "1 - Faire la vaisselle et la ranger 2 - Descendre vos poubelles dans les bennes…" at bounding box center [692, 447] width 368 height 56
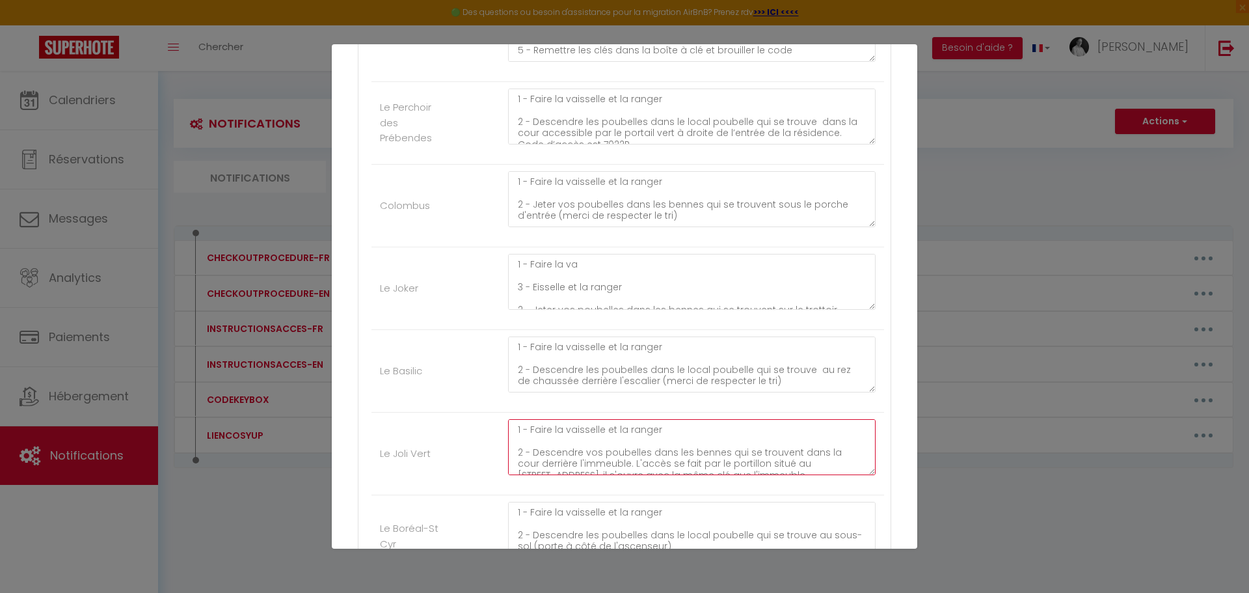
scroll to position [103, 0]
drag, startPoint x: 516, startPoint y: 431, endPoint x: 799, endPoint y: 468, distance: 285.4
click at [799, 468] on textarea "1 - Faire la vaisselle et la ranger 2 - Descendre vos poubelles dans les bennes…" at bounding box center [692, 447] width 368 height 56
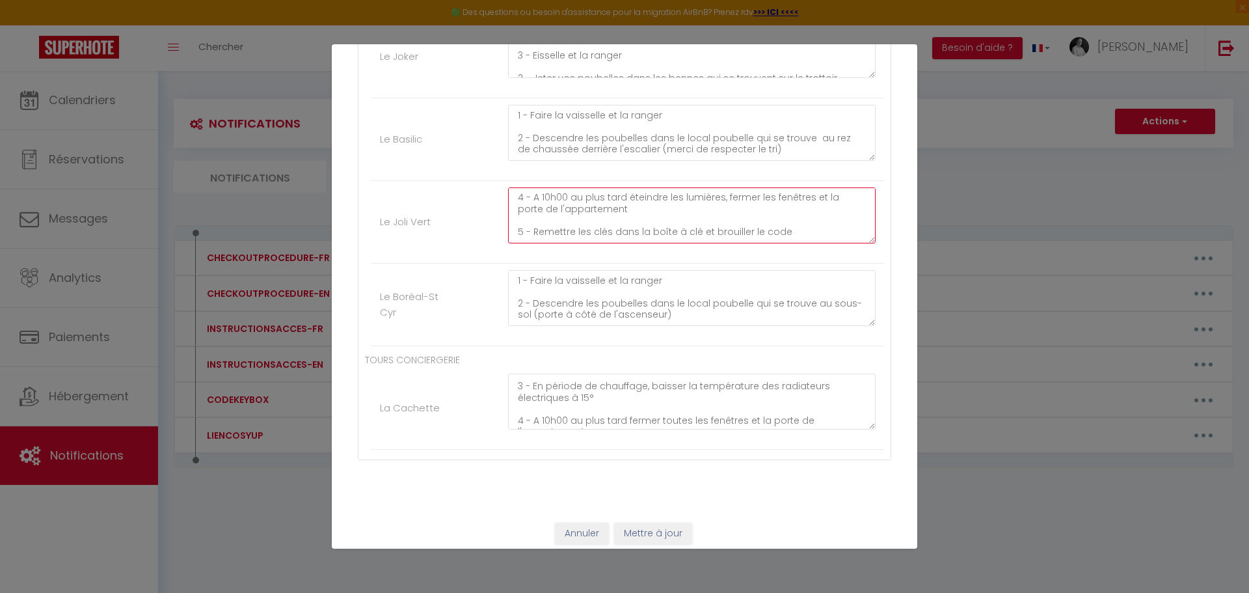
scroll to position [1151, 0]
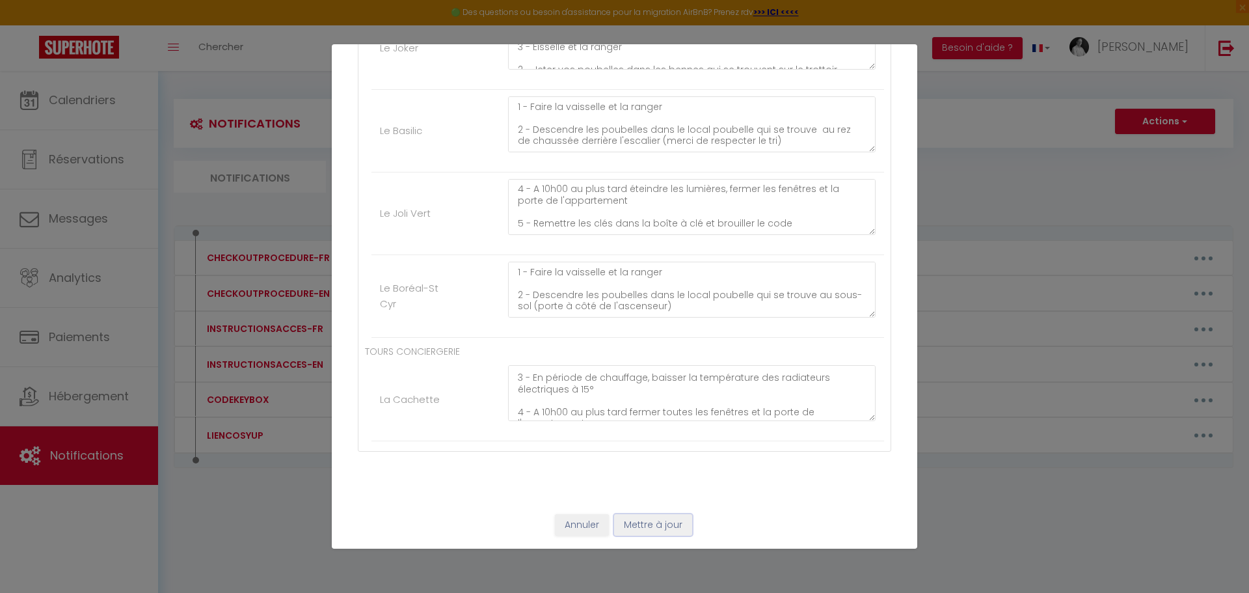
click at [645, 526] on button "Mettre à jour" at bounding box center [653, 525] width 78 height 22
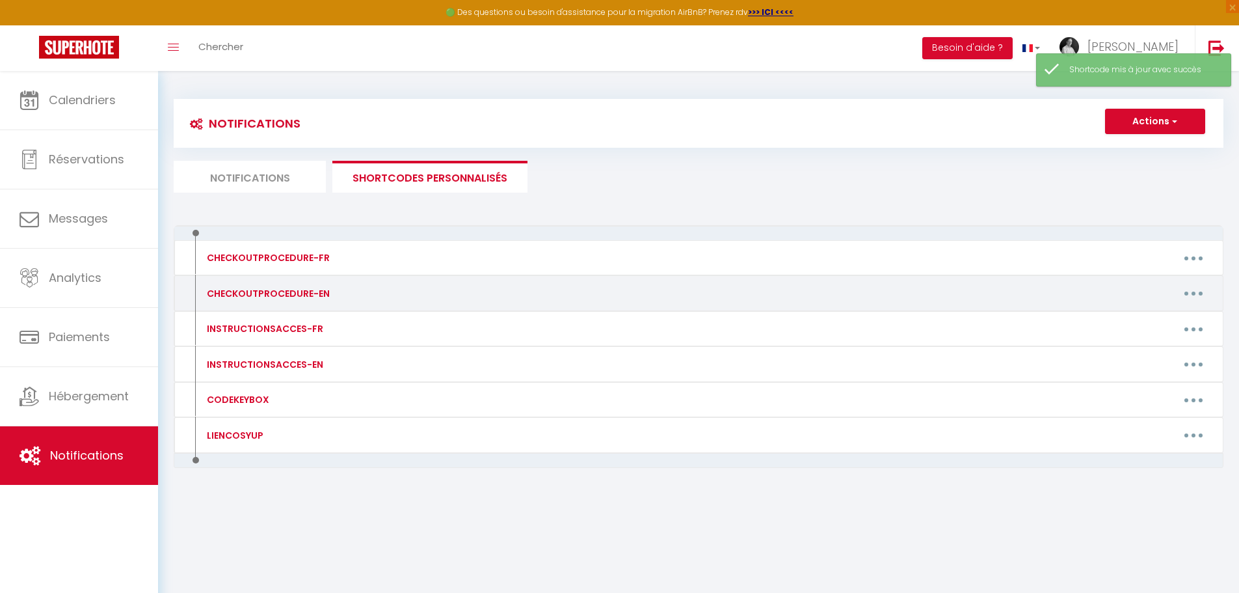
click at [291, 295] on div "CHECKOUTPROCEDURE-EN" at bounding box center [267, 293] width 126 height 14
click at [1189, 294] on button "button" at bounding box center [1194, 293] width 36 height 21
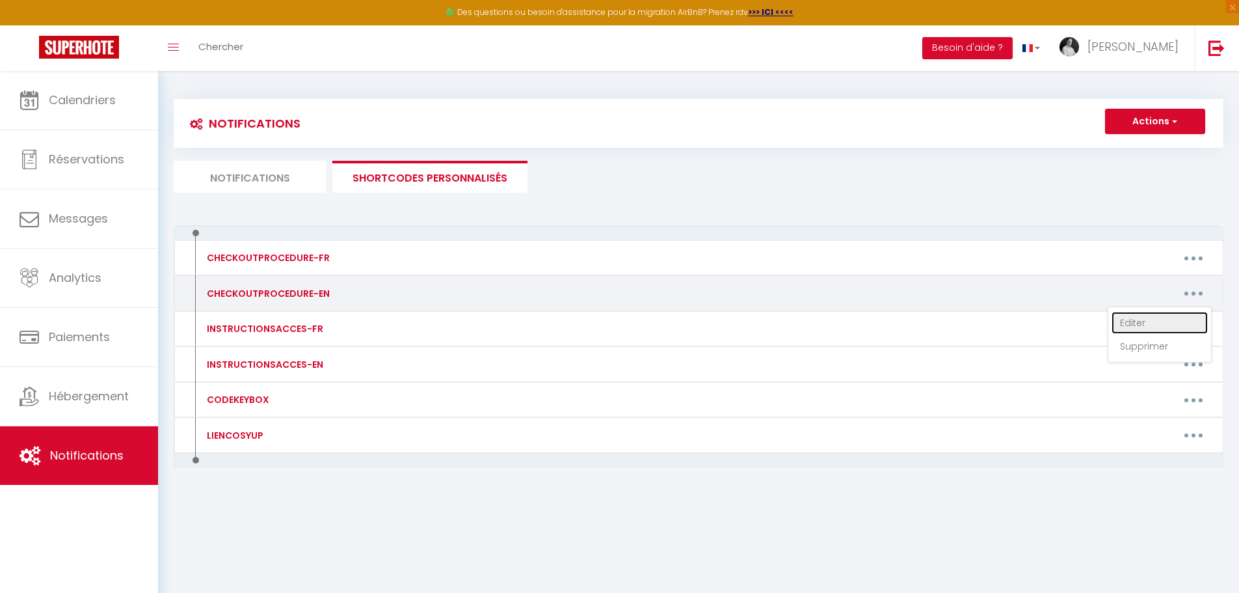
click at [1136, 324] on link "Editer" at bounding box center [1160, 323] width 96 height 22
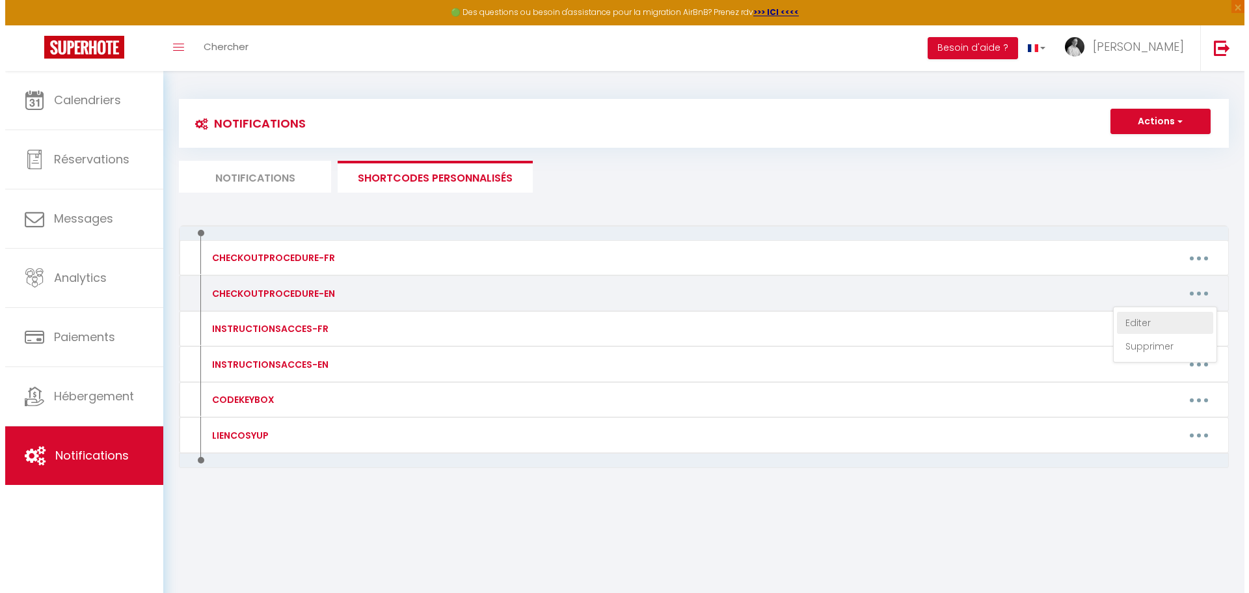
scroll to position [0, 0]
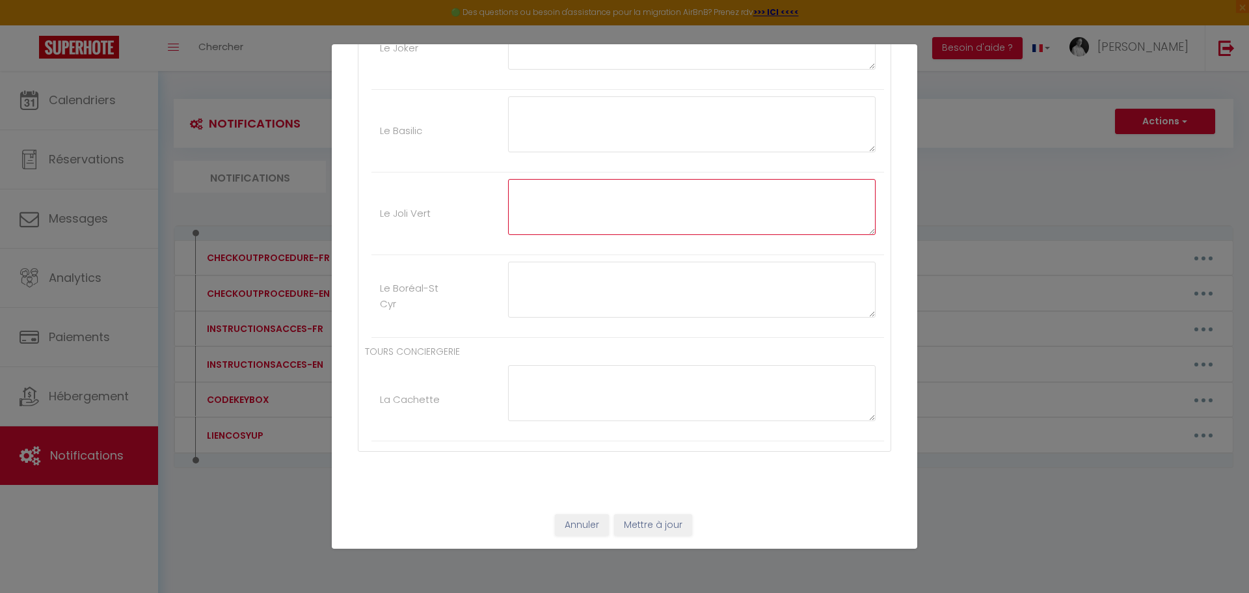
click at [530, 195] on textarea at bounding box center [692, 207] width 368 height 56
paste textarea "1 - Wash the dishes and put them away. 2 - Take your trash to the dumpsters loc…"
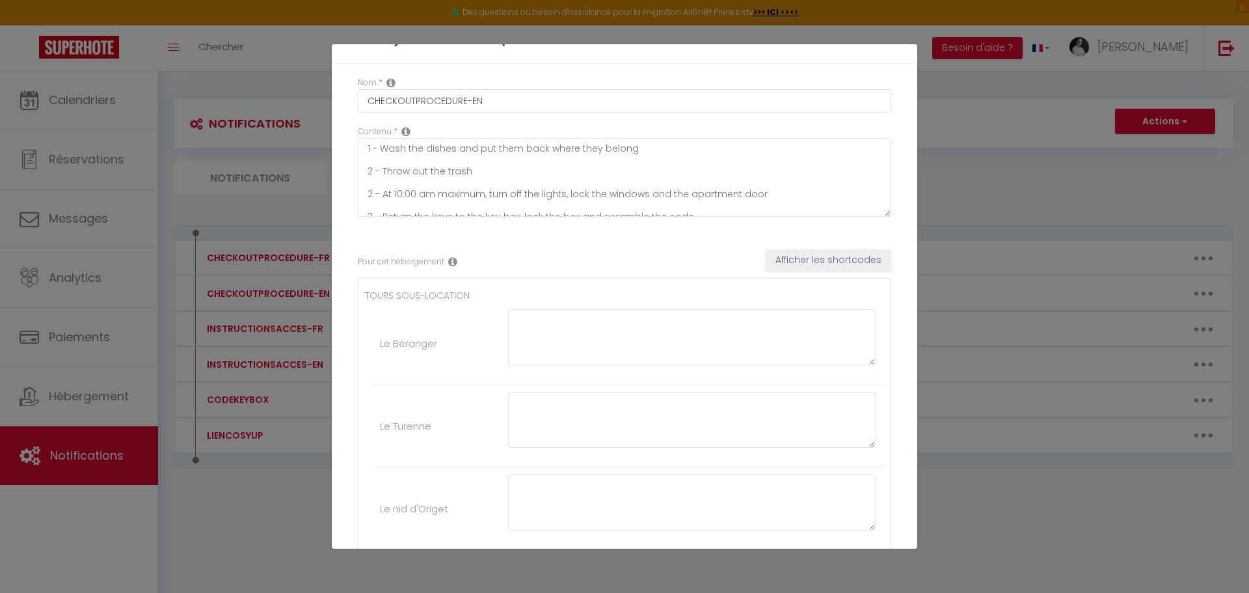
scroll to position [1151, 0]
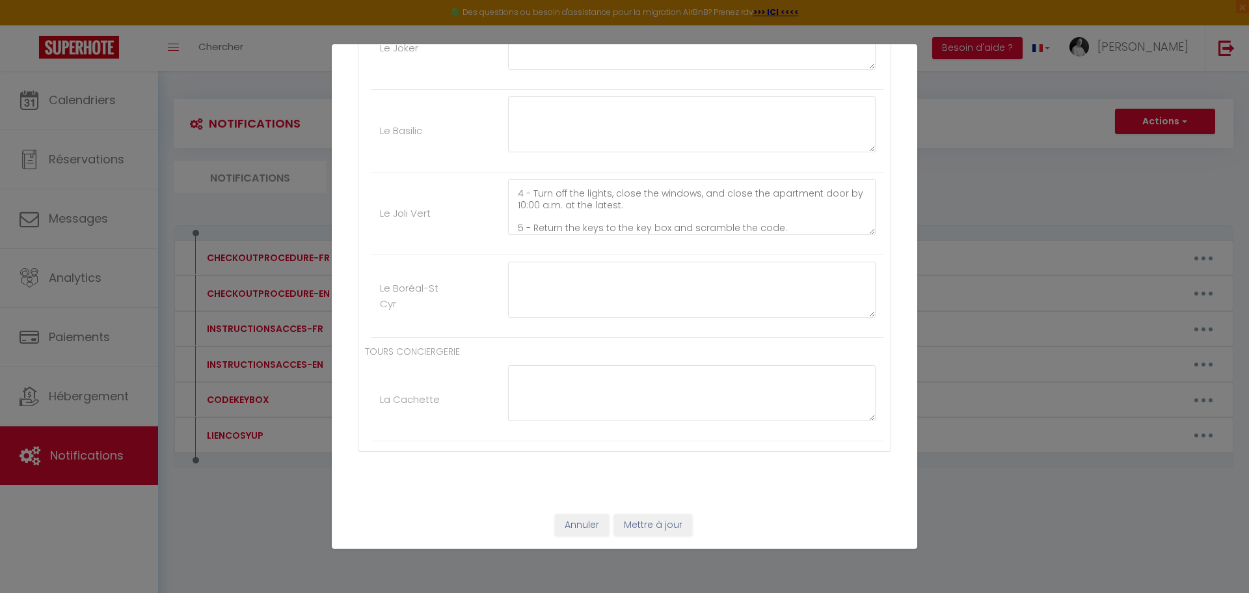
drag, startPoint x: 913, startPoint y: 394, endPoint x: 1012, endPoint y: 491, distance: 138.0
click at [1012, 491] on div "Mettre à jour le code court personnalisé × Nom * CHECKOUTPROCEDURE-EN Contenu *…" at bounding box center [624, 296] width 1249 height 593
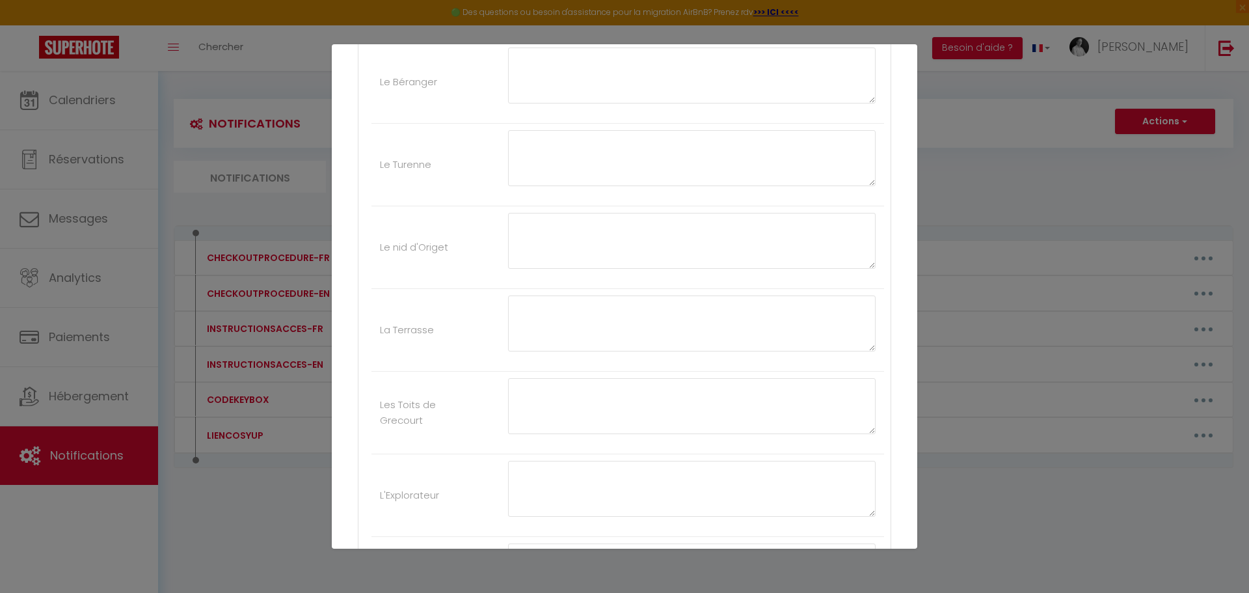
scroll to position [0, 0]
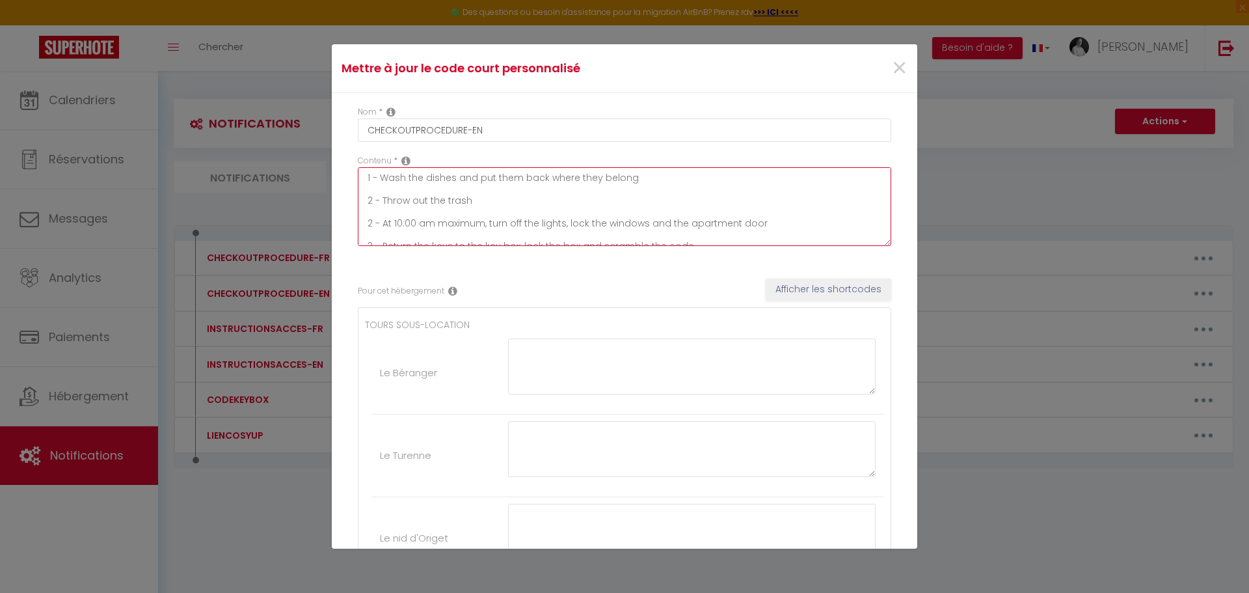
drag, startPoint x: 478, startPoint y: 175, endPoint x: 629, endPoint y: 183, distance: 151.2
click at [629, 183] on textarea "1 - Wash the dishes and put them back where they belong 2 - Throw out the trash…" at bounding box center [625, 206] width 534 height 79
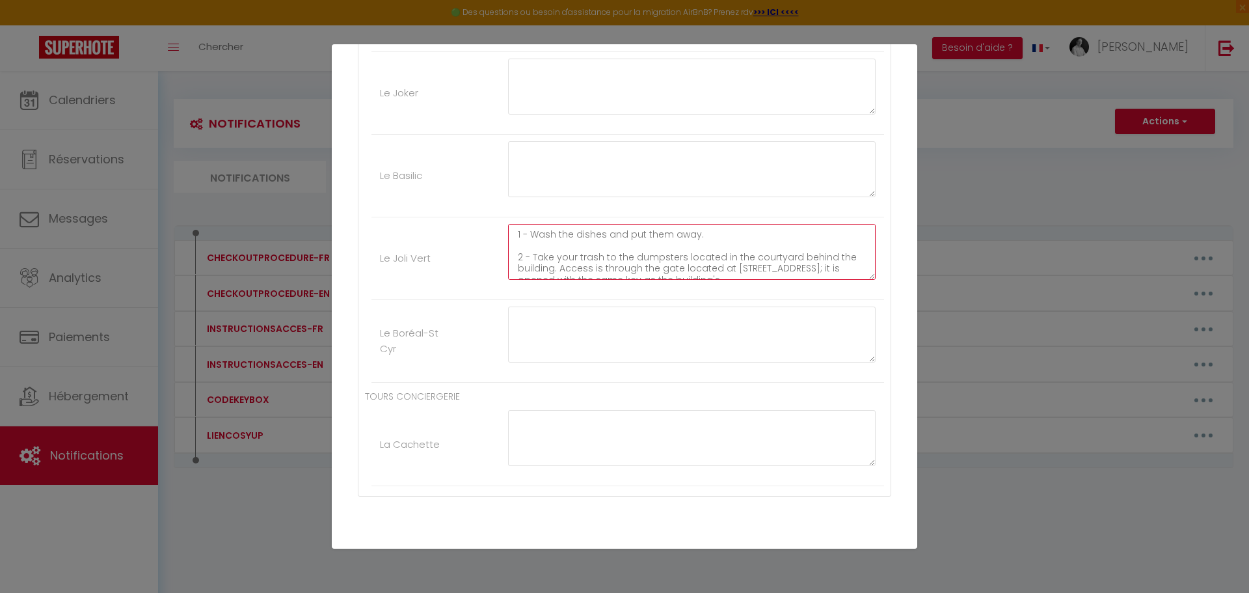
drag, startPoint x: 669, startPoint y: 235, endPoint x: 693, endPoint y: 236, distance: 24.1
click at [693, 236] on textarea "1 - Wash the dishes and put them away. 2 - Take your trash to the dumpsters loc…" at bounding box center [692, 252] width 368 height 56
paste textarea "put them back where they belong"
drag, startPoint x: 625, startPoint y: 234, endPoint x: 661, endPoint y: 239, distance: 36.1
click at [661, 239] on textarea "1 - Wash the dishes and put them put them back where they belong. 2 - Take your…" at bounding box center [692, 252] width 368 height 56
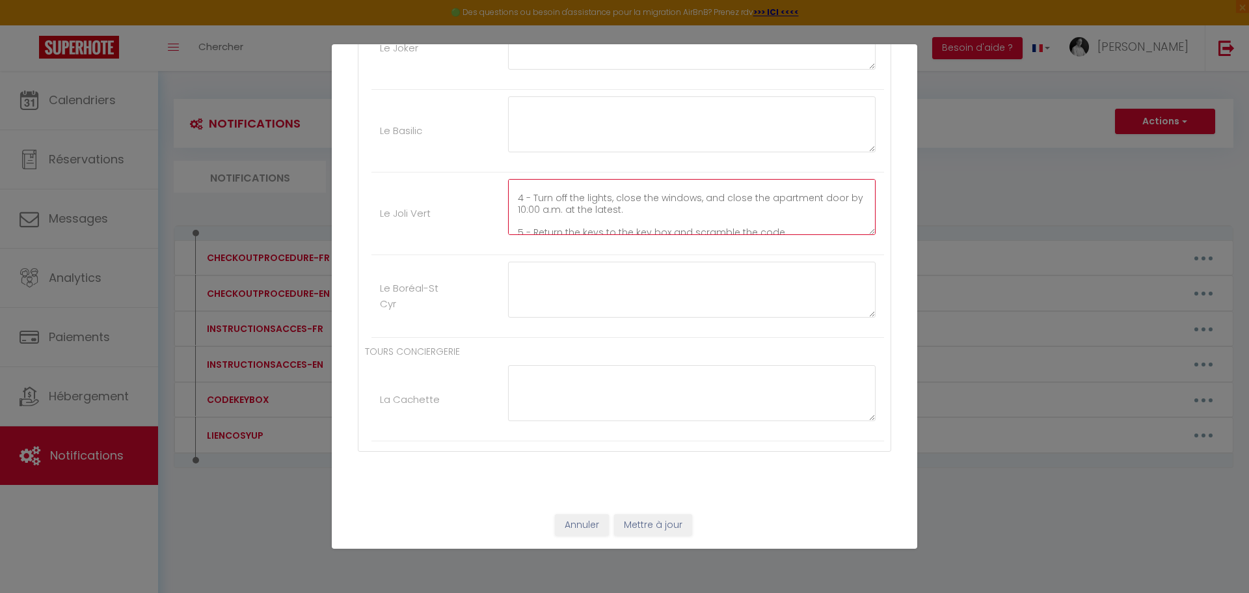
scroll to position [102, 0]
click at [658, 528] on button "Mettre à jour" at bounding box center [653, 525] width 78 height 22
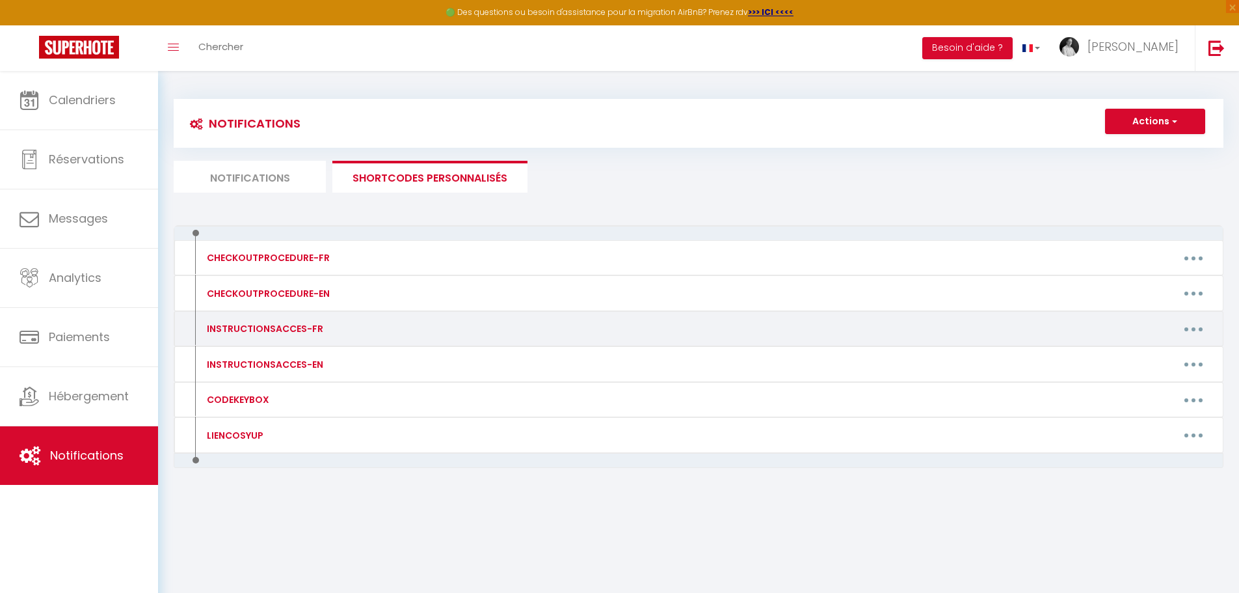
click at [1193, 327] on icon "button" at bounding box center [1194, 329] width 4 height 4
click at [1133, 356] on link "Editer" at bounding box center [1160, 358] width 96 height 22
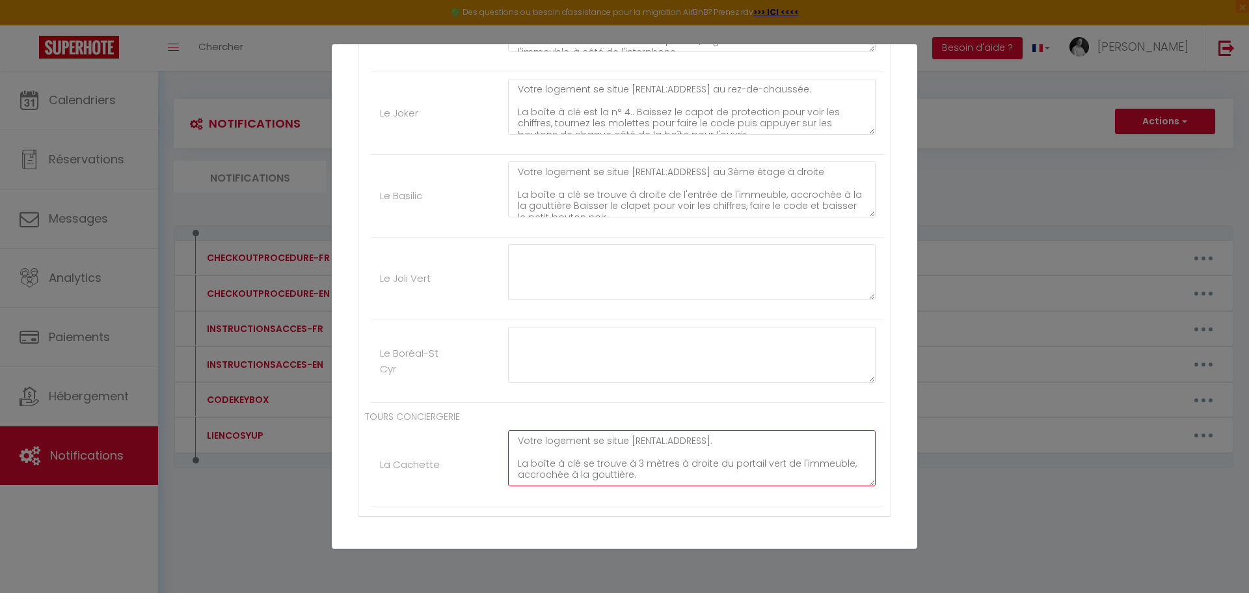
scroll to position [103, 0]
drag, startPoint x: 513, startPoint y: 438, endPoint x: 833, endPoint y: 472, distance: 321.9
click at [850, 476] on textarea "Votre logement se situe [RENTAL:ADDRESS]. La boîte à clé se trouve à 3 mètres à…" at bounding box center [692, 458] width 368 height 56
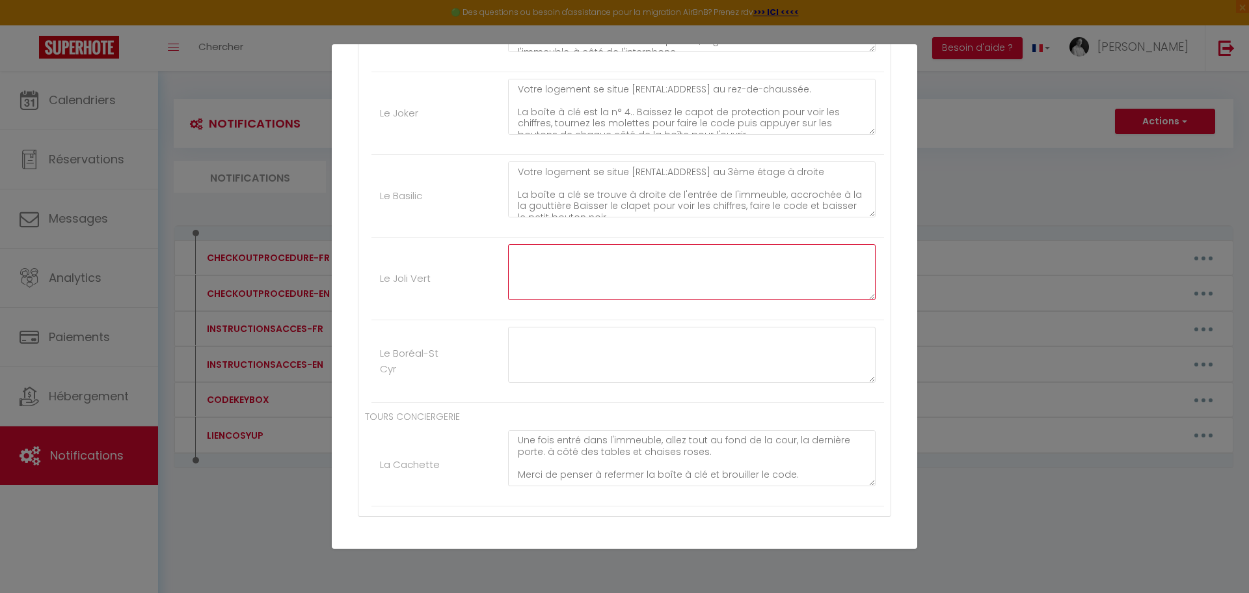
click at [534, 258] on textarea at bounding box center [692, 272] width 368 height 56
paste textarea "Votre logement se situe [RENTAL:ADDRESS]. La boîte à clé se trouve à 3 mètres à…"
drag, startPoint x: 725, startPoint y: 275, endPoint x: 585, endPoint y: 275, distance: 139.9
click at [585, 275] on textarea "Votre logement se situe [RENTAL:ADDRESS]. La boîte à clé se trouve à 3 mètres à…" at bounding box center [692, 272] width 368 height 56
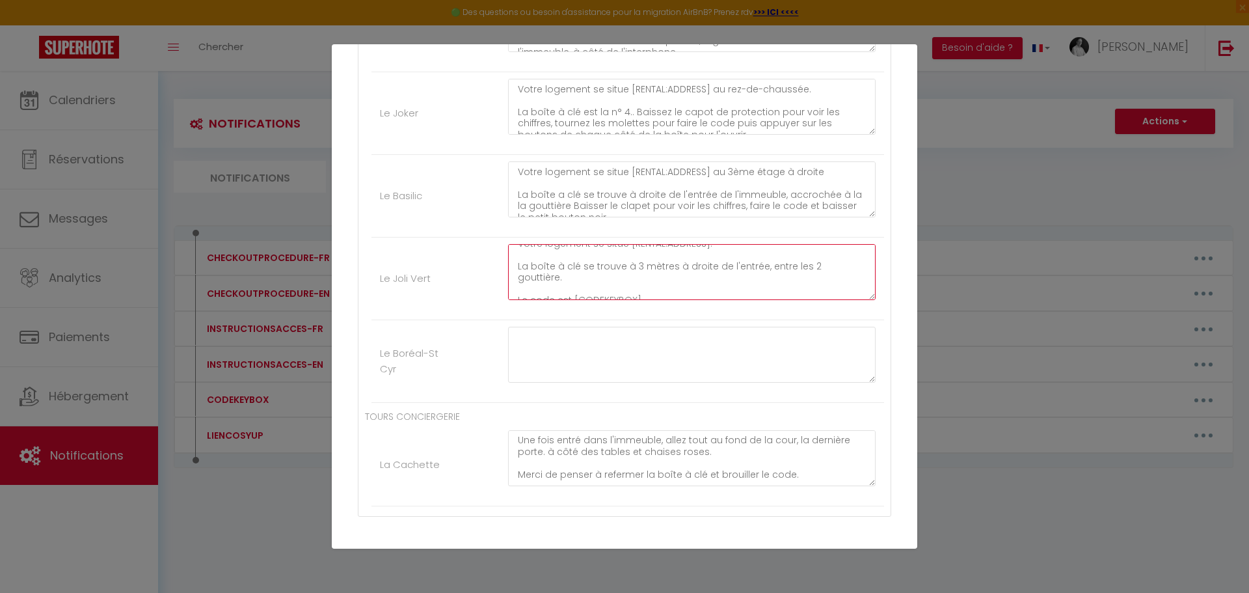
click at [556, 276] on textarea "Votre logement se situe [RENTAL:ADDRESS]. La boîte à clé se trouve à 3 mètres à…" at bounding box center [692, 272] width 368 height 56
drag, startPoint x: 705, startPoint y: 266, endPoint x: 684, endPoint y: 265, distance: 20.9
click at [684, 265] on textarea "Votre logement se situe [RENTAL:ADDRESS]. La boîte à clé se trouve à 3 mètres à…" at bounding box center [692, 272] width 368 height 56
drag, startPoint x: 602, startPoint y: 270, endPoint x: 642, endPoint y: 275, distance: 40.6
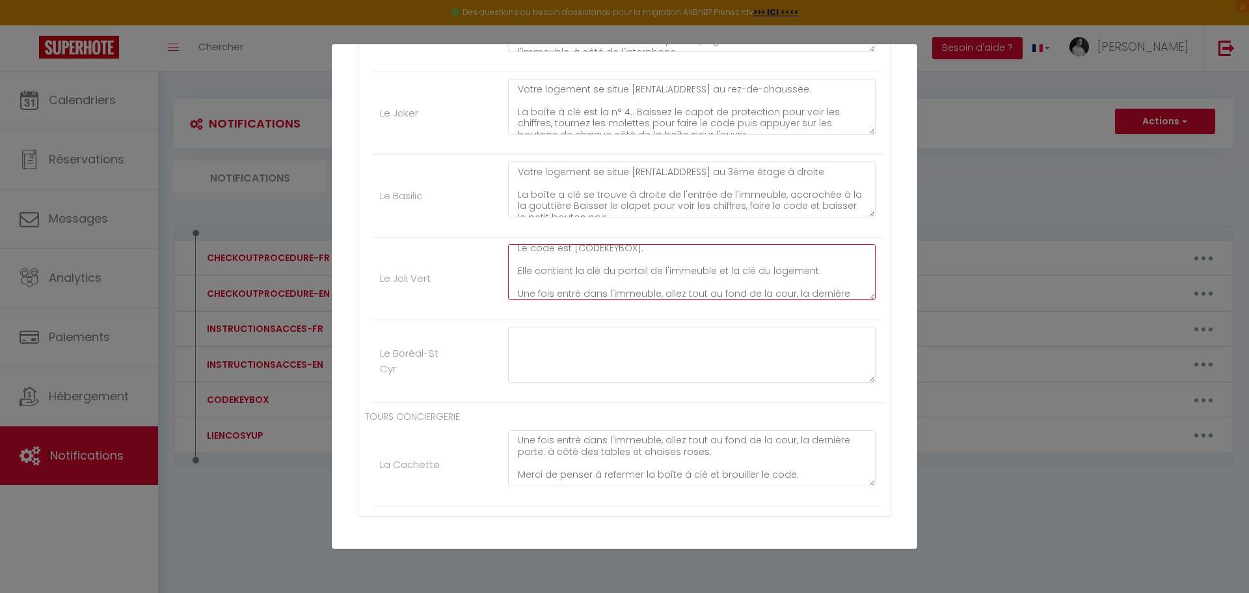
click at [642, 275] on textarea "Votre logement se situe [RENTAL:ADDRESS]. La boîte à clé se trouve à 3 mètres à…" at bounding box center [692, 272] width 368 height 56
drag, startPoint x: 696, startPoint y: 280, endPoint x: 515, endPoint y: 271, distance: 181.8
click at [515, 269] on textarea "Votre logement se situe [RENTAL:ADDRESS]. La boîte à clé se trouve à 3 mètres à…" at bounding box center [692, 272] width 368 height 56
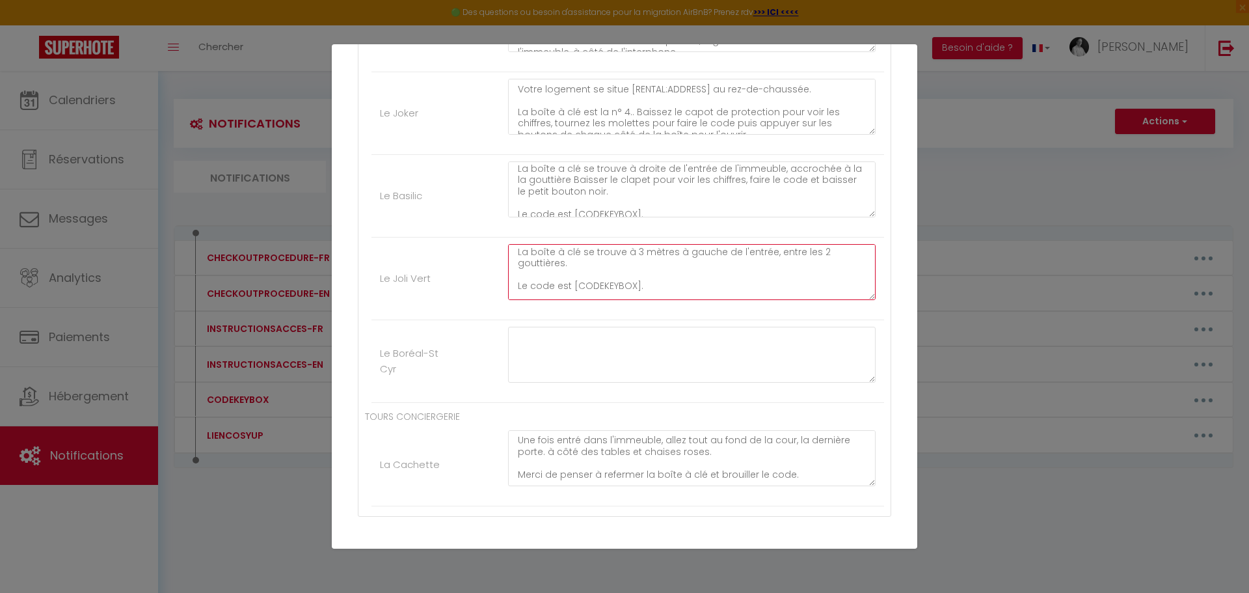
scroll to position [13, 0]
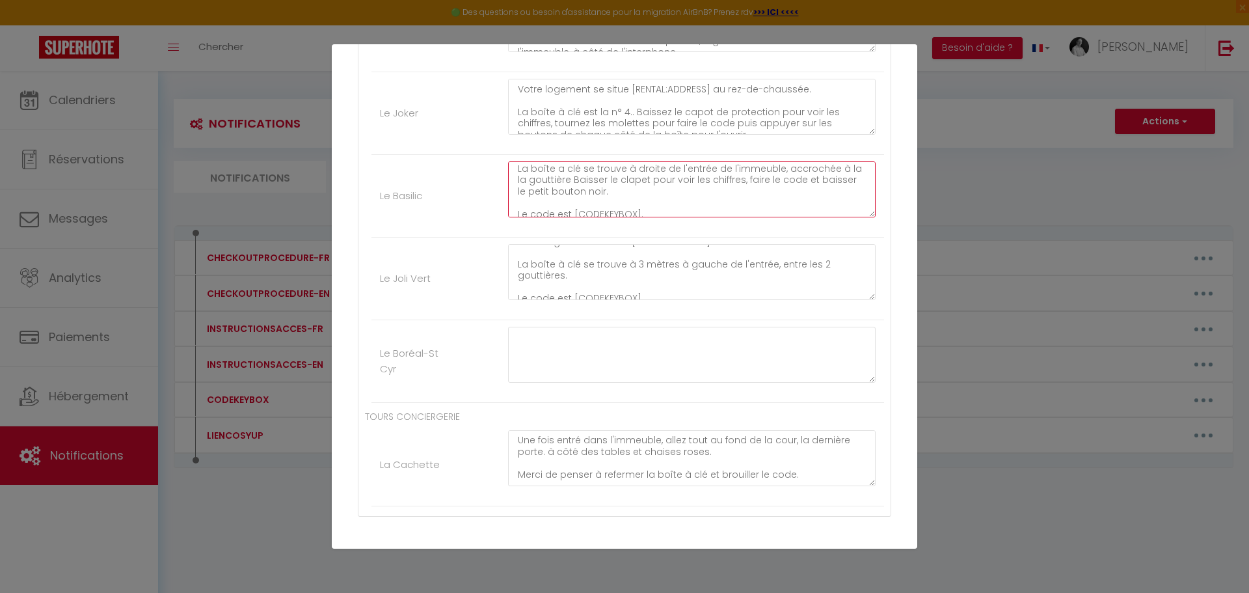
drag, startPoint x: 572, startPoint y: 178, endPoint x: 602, endPoint y: 195, distance: 34.4
click at [602, 195] on textarea "Votre logement se situe [RENTAL:ADDRESS] au 3ème étage à droite La boîte a clé …" at bounding box center [692, 189] width 368 height 56
click at [576, 278] on textarea "Votre logement se situe [RENTAL:ADDRESS]. La boîte à clé se trouve à 3 mètres à…" at bounding box center [692, 272] width 368 height 56
paste textarea "Baisser le clapet pour voir les chiffres, faire le code et baisser le petit bou…"
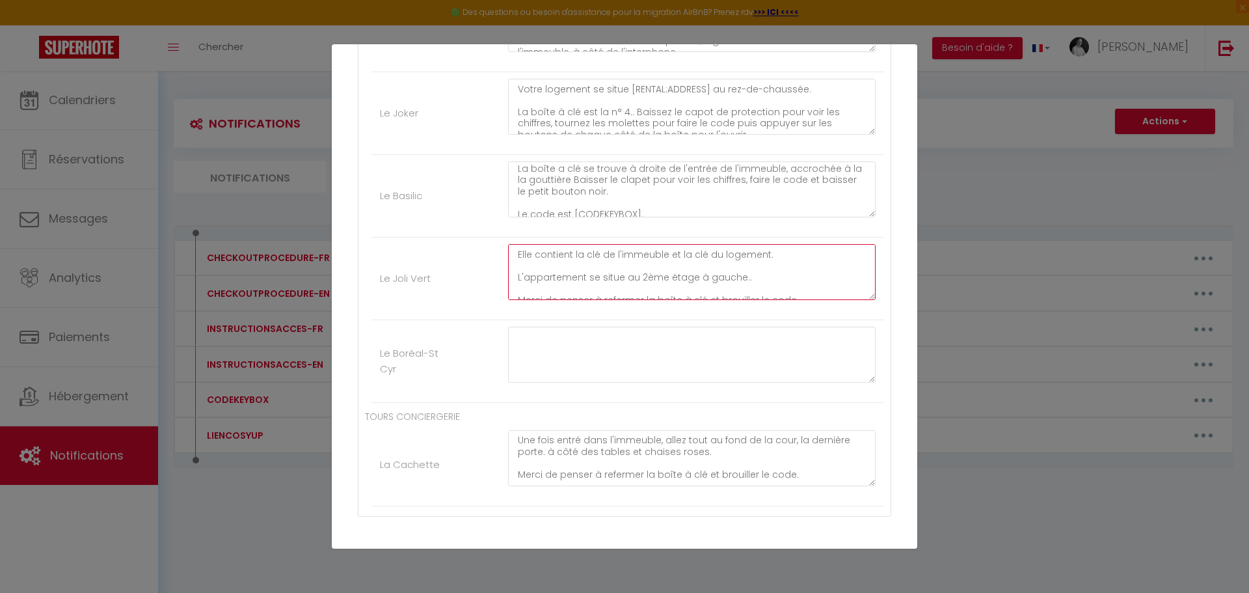
scroll to position [102, 0]
click at [710, 289] on textarea "Votre logement se situe [RENTAL:ADDRESS]. La boîte à clé se trouve à 3 mètres à…" at bounding box center [692, 272] width 368 height 56
click at [791, 289] on textarea "Votre logement se situe [RENTAL:ADDRESS]. La boîte à clé se trouve à 3 mètres à…" at bounding box center [692, 272] width 368 height 56
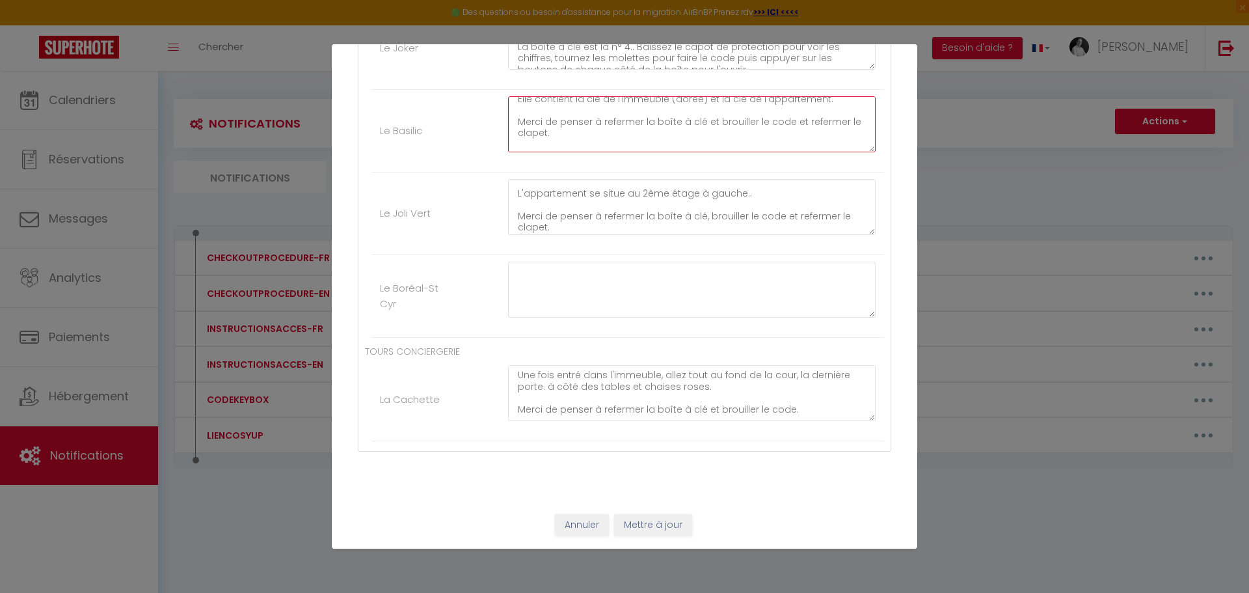
scroll to position [125, 0]
drag, startPoint x: 515, startPoint y: 130, endPoint x: 773, endPoint y: 139, distance: 258.5
click at [773, 139] on textarea "Votre logement se situe [RENTAL:ADDRESS] au 3ème étage à droite La boîte a clé …" at bounding box center [692, 124] width 368 height 56
click at [643, 526] on button "Mettre à jour" at bounding box center [653, 525] width 78 height 22
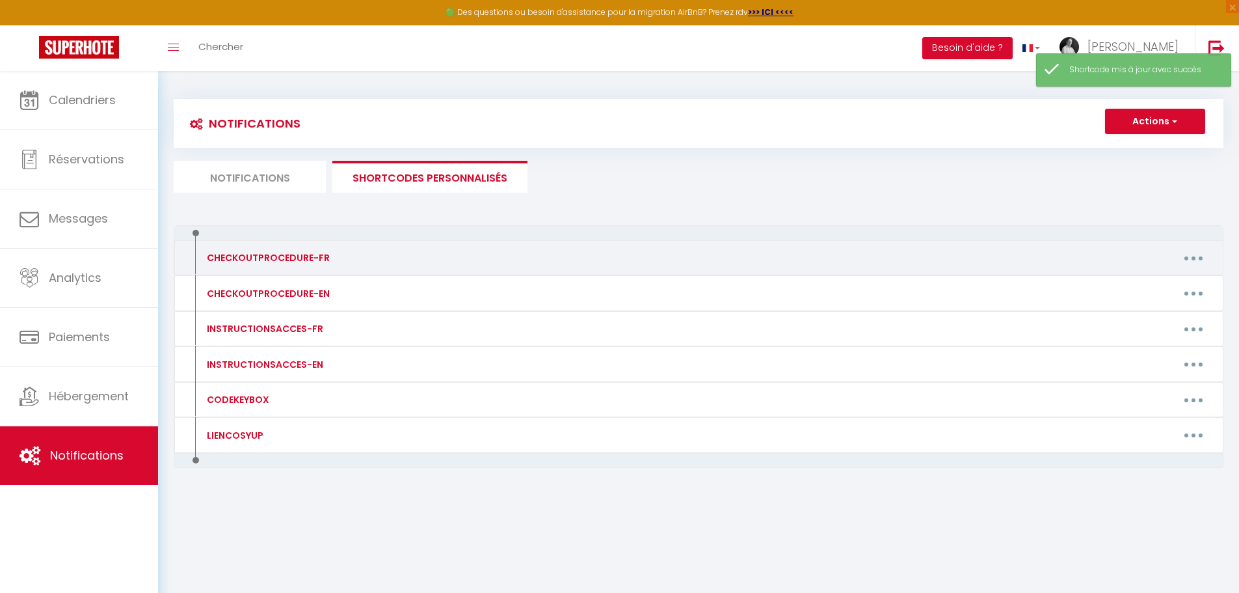
click at [1184, 255] on button "button" at bounding box center [1194, 257] width 36 height 21
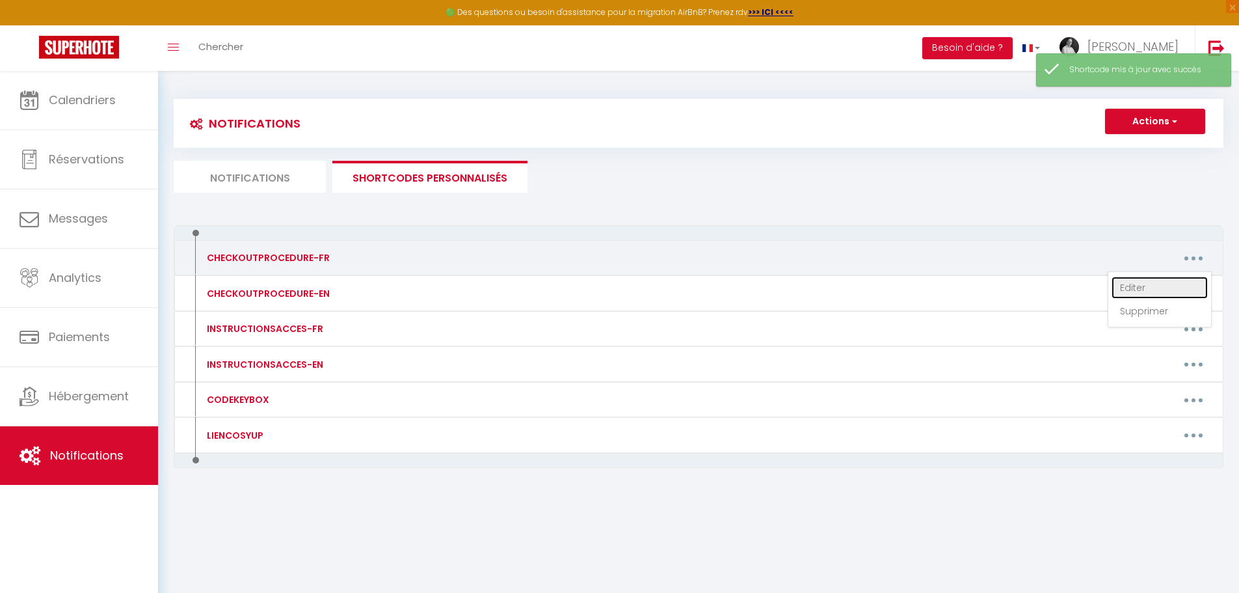
click at [1128, 285] on link "Editer" at bounding box center [1160, 288] width 96 height 22
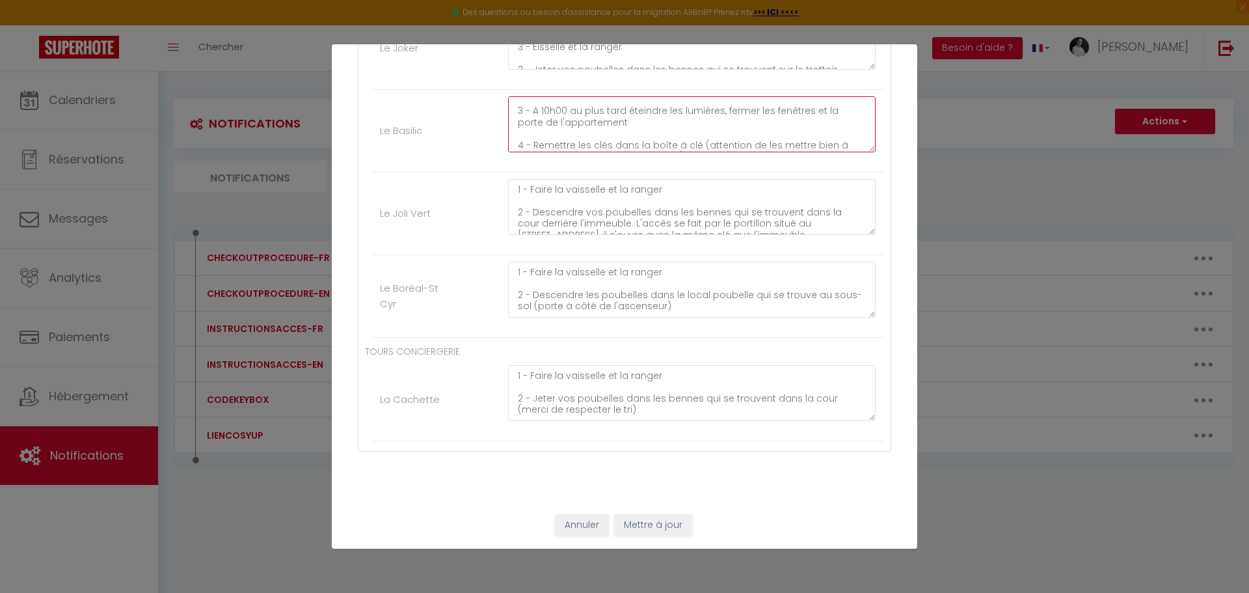
scroll to position [68, 0]
drag, startPoint x: 513, startPoint y: 105, endPoint x: 805, endPoint y: 147, distance: 295.1
click at [809, 148] on textarea "1 - Faire la vaisselle et la ranger 2 - Descendre les poubelles dans le local p…" at bounding box center [692, 124] width 368 height 56
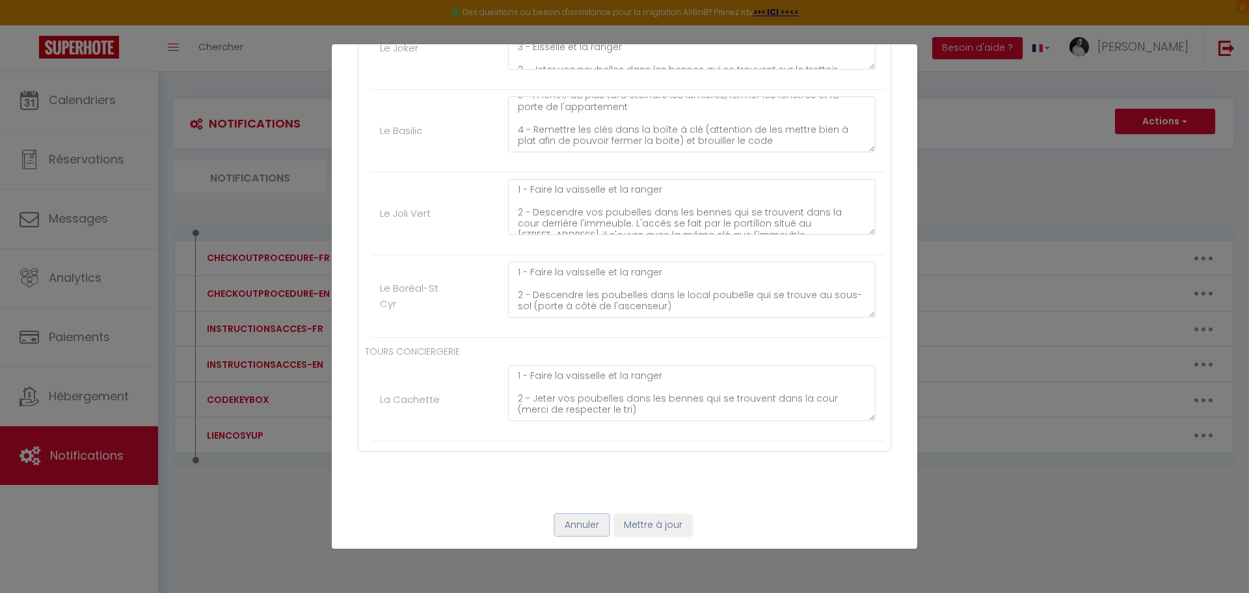
click at [582, 526] on button "Annuler" at bounding box center [582, 525] width 54 height 22
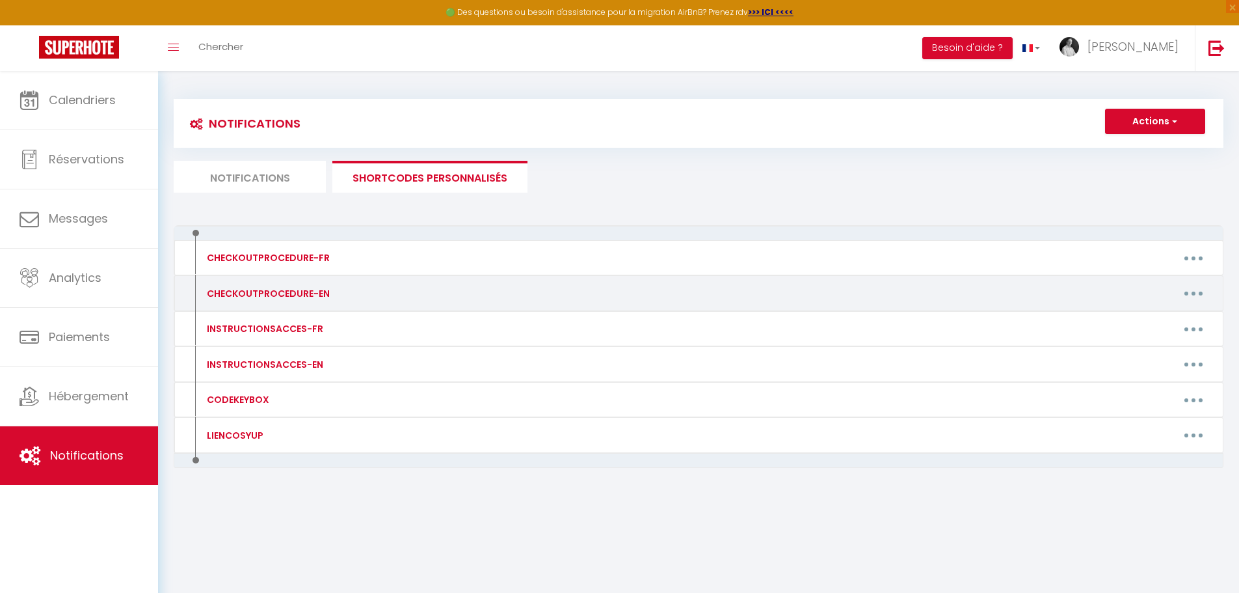
click at [1186, 295] on button "button" at bounding box center [1194, 293] width 36 height 21
click at [1122, 322] on link "Editer" at bounding box center [1160, 323] width 96 height 22
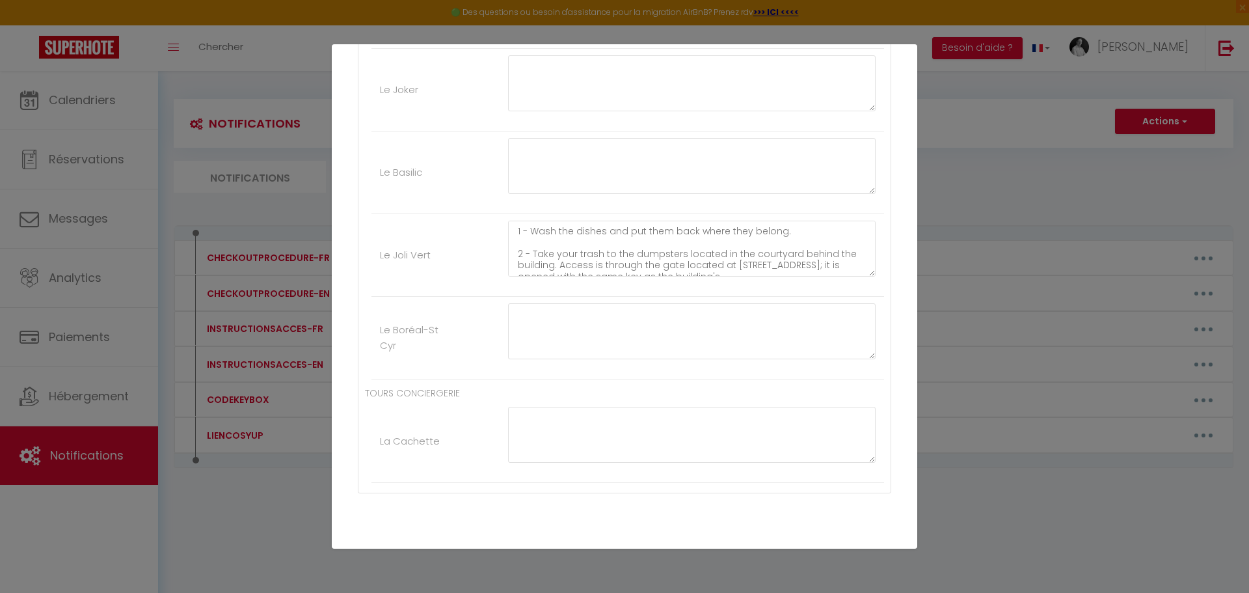
scroll to position [1086, 0]
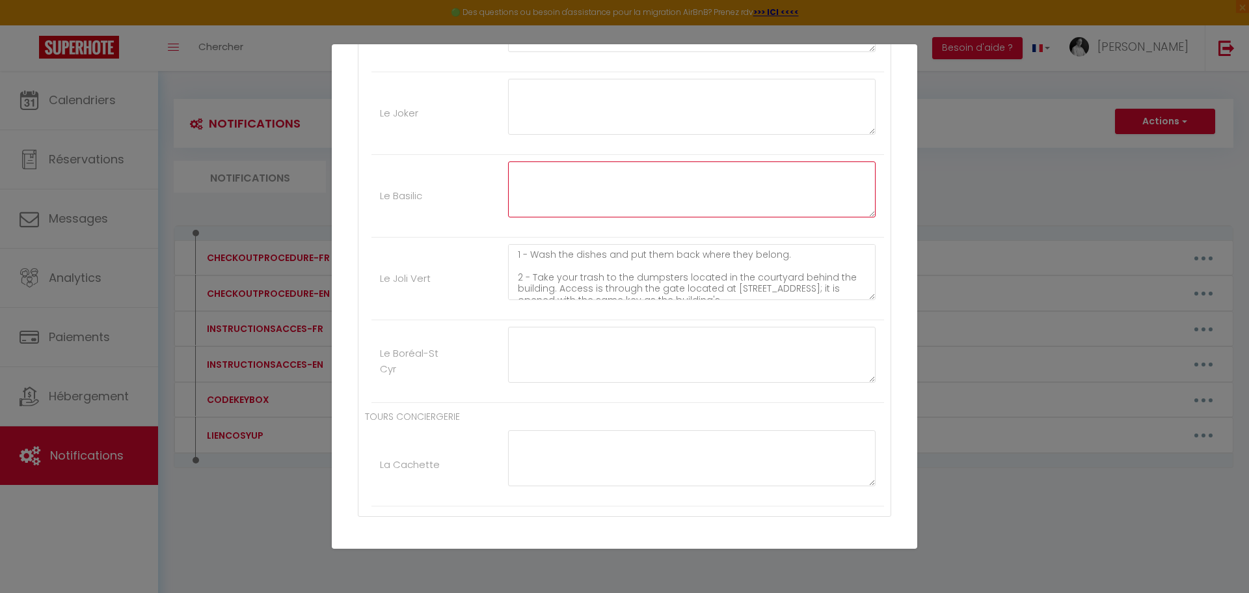
click at [530, 167] on textarea at bounding box center [692, 189] width 368 height 56
paste textarea "1 - Wash the dishes and put them away 2 - Take the trash down to the trash room…"
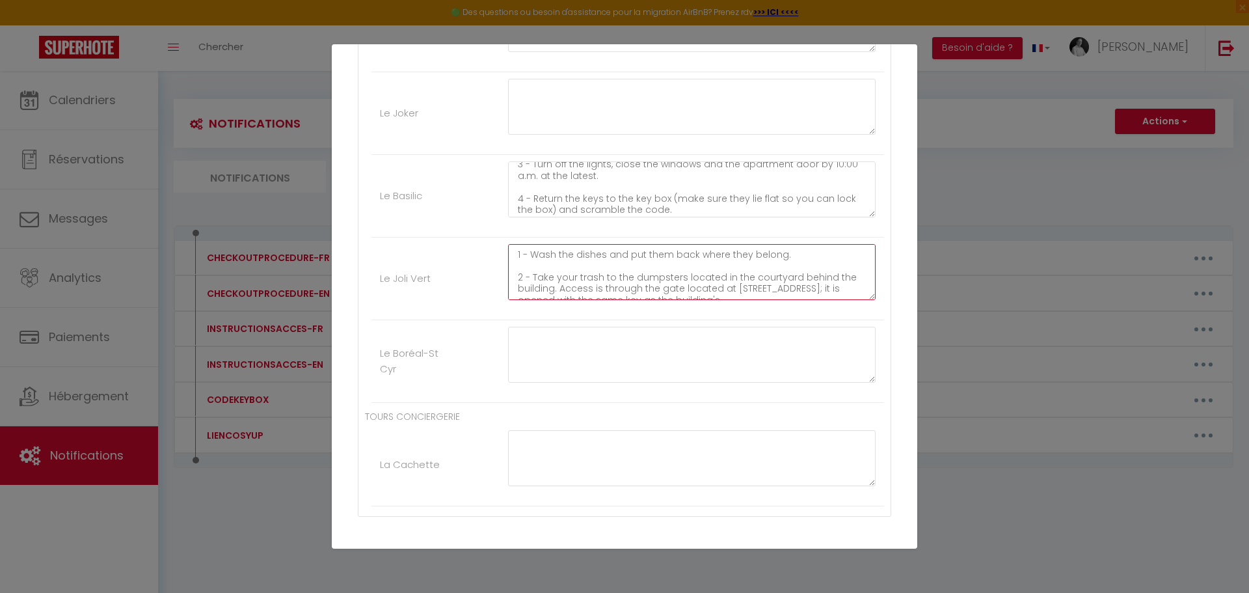
drag, startPoint x: 671, startPoint y: 256, endPoint x: 776, endPoint y: 256, distance: 105.4
click at [776, 256] on textarea "1 - Wash the dishes and put them back where they belong. 2 - Take your trash to…" at bounding box center [692, 272] width 368 height 56
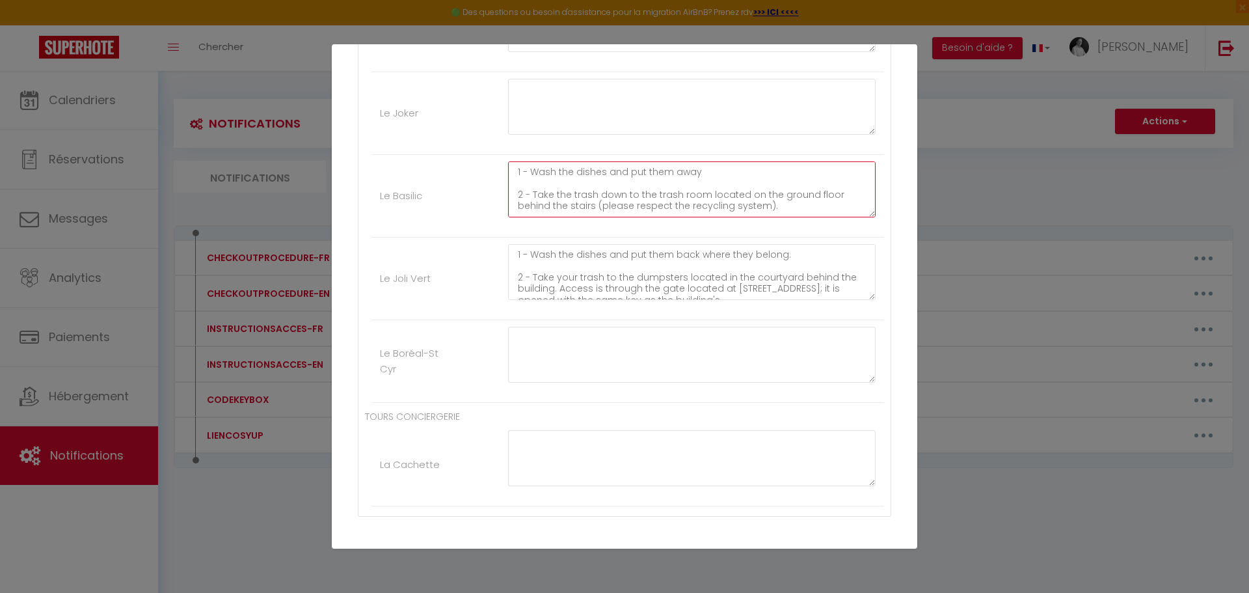
drag, startPoint x: 671, startPoint y: 173, endPoint x: 692, endPoint y: 176, distance: 21.1
click at [692, 176] on textarea "1 - Wash the dishes and put them away 2 - Take the trash down to the trash room…" at bounding box center [692, 189] width 368 height 56
paste textarea "back where they belong"
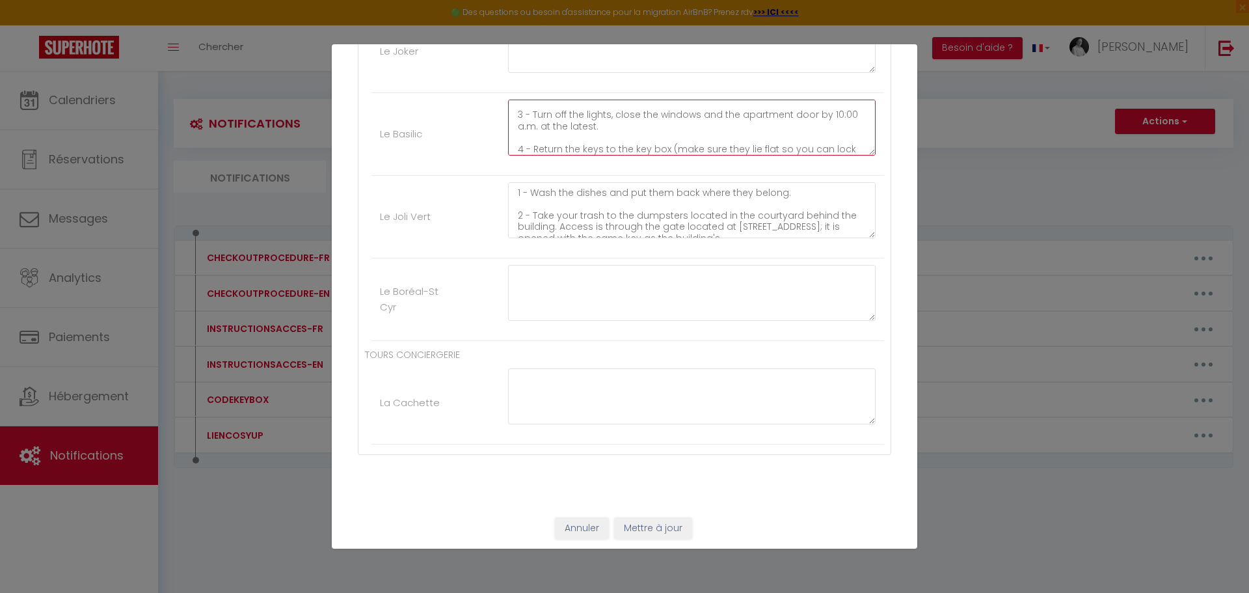
scroll to position [1151, 0]
click at [652, 526] on button "Mettre à jour" at bounding box center [653, 525] width 78 height 22
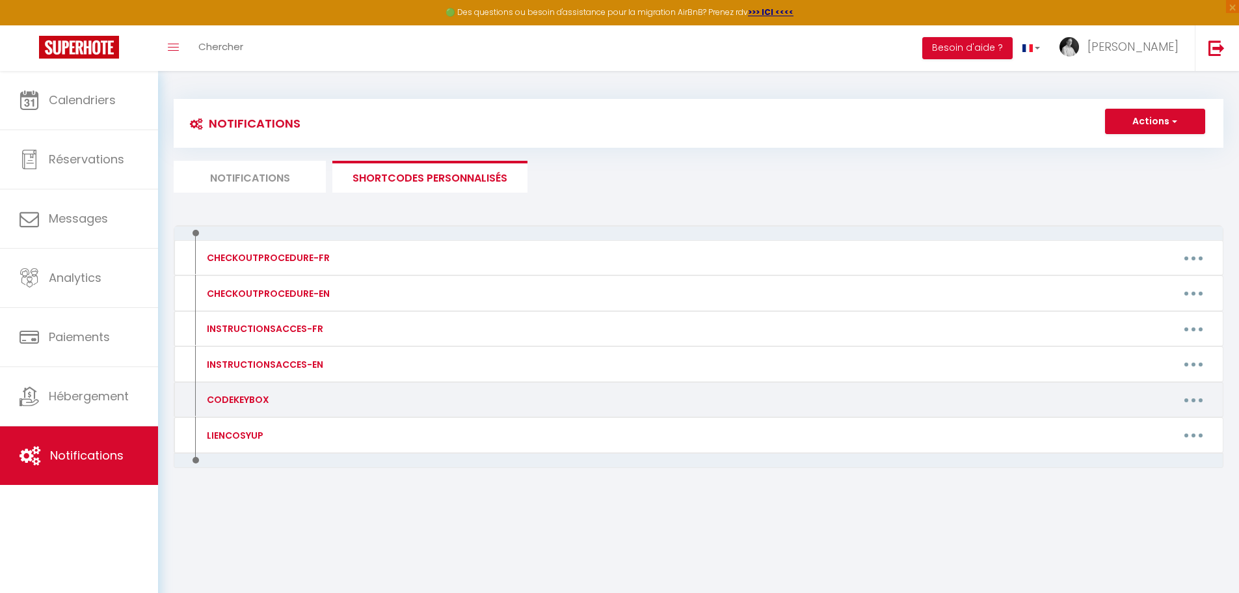
click at [1196, 401] on button "button" at bounding box center [1194, 399] width 36 height 21
click at [1136, 436] on link "Editer" at bounding box center [1160, 429] width 96 height 22
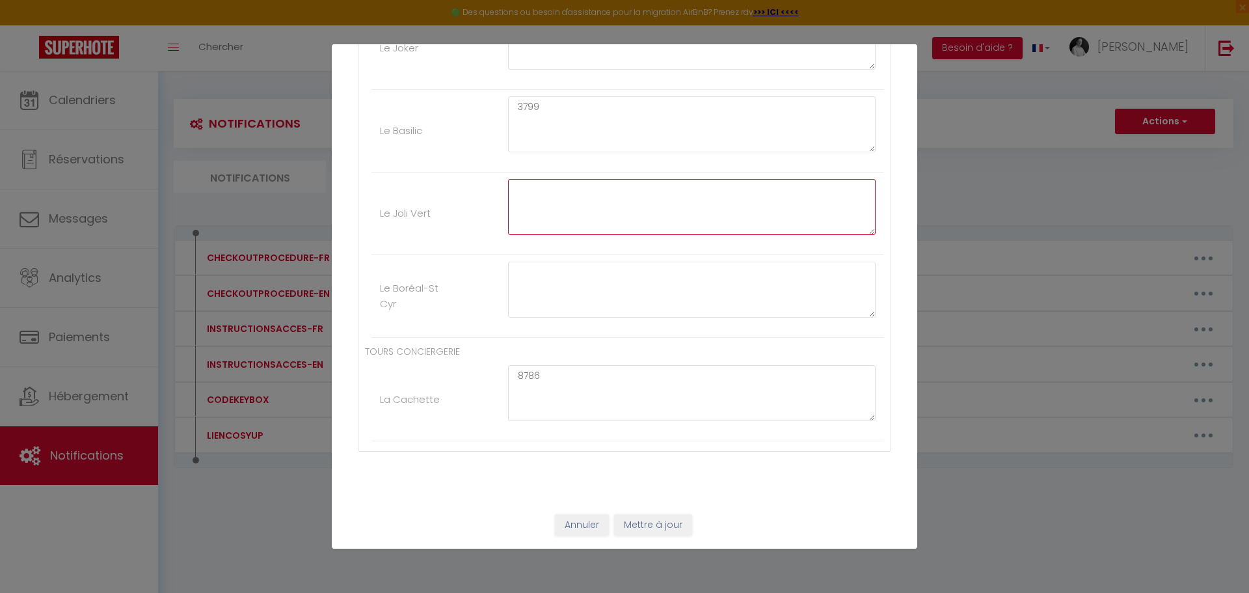
click at [523, 199] on textarea at bounding box center [692, 207] width 368 height 56
click at [638, 524] on button "Mettre à jour" at bounding box center [653, 525] width 78 height 22
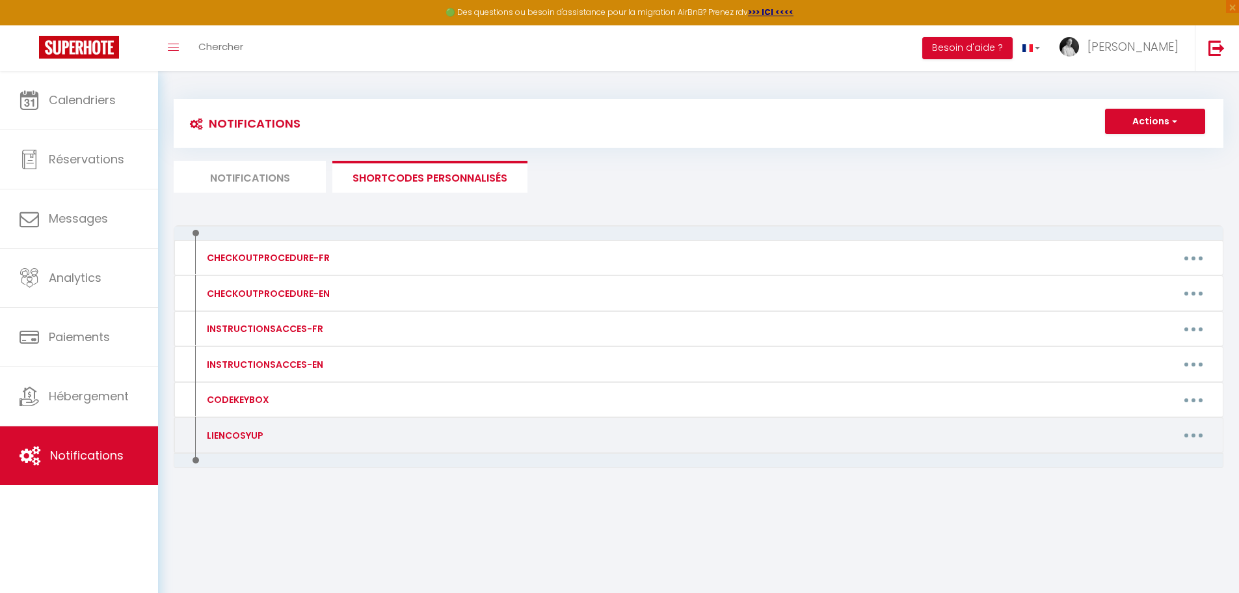
click at [238, 440] on div "LIENCOSYUP" at bounding box center [234, 435] width 60 height 14
click at [1199, 433] on button "button" at bounding box center [1194, 435] width 36 height 21
click at [1144, 465] on link "Editer" at bounding box center [1160, 464] width 96 height 22
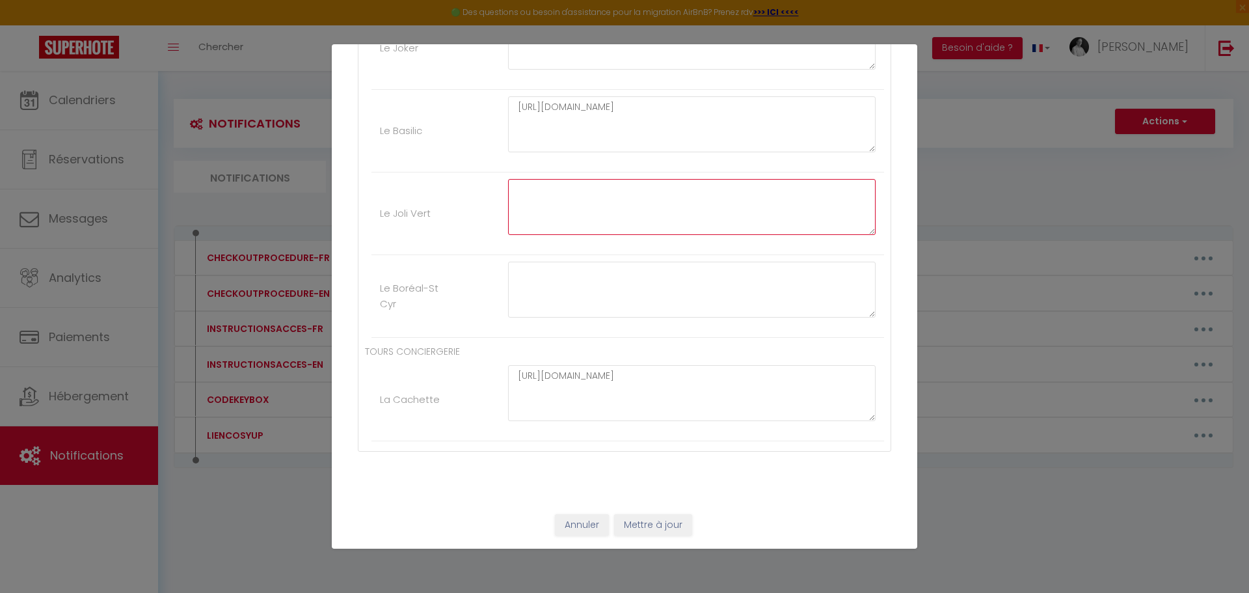
click at [517, 196] on textarea at bounding box center [692, 207] width 368 height 56
paste textarea "[URL][DOMAIN_NAME]"
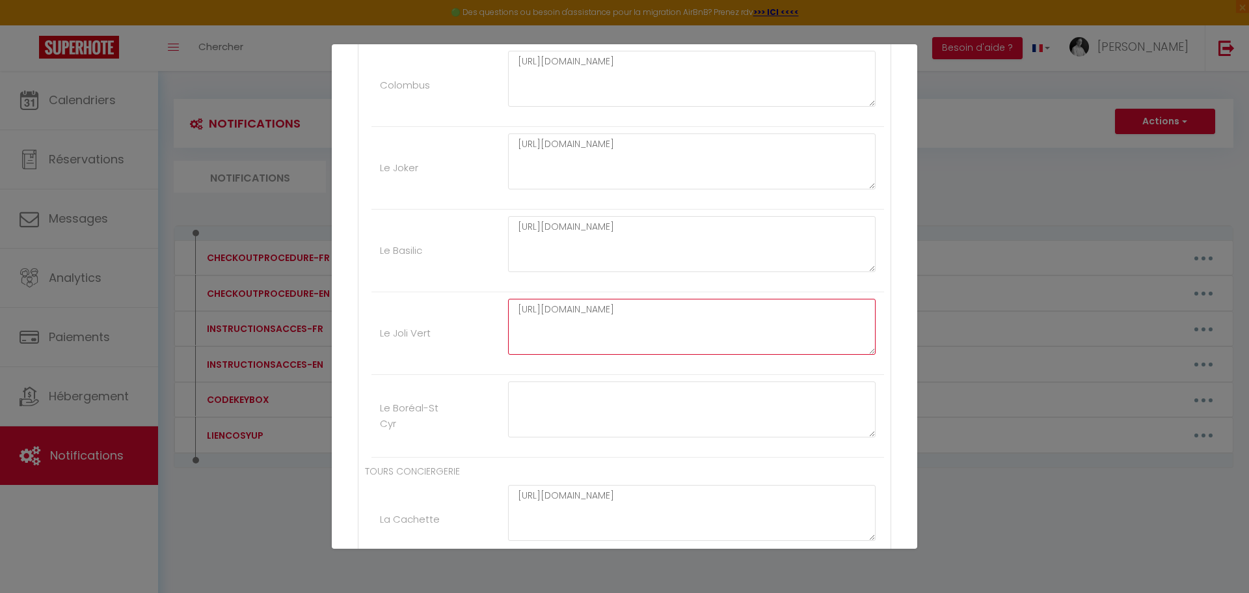
scroll to position [1021, 0]
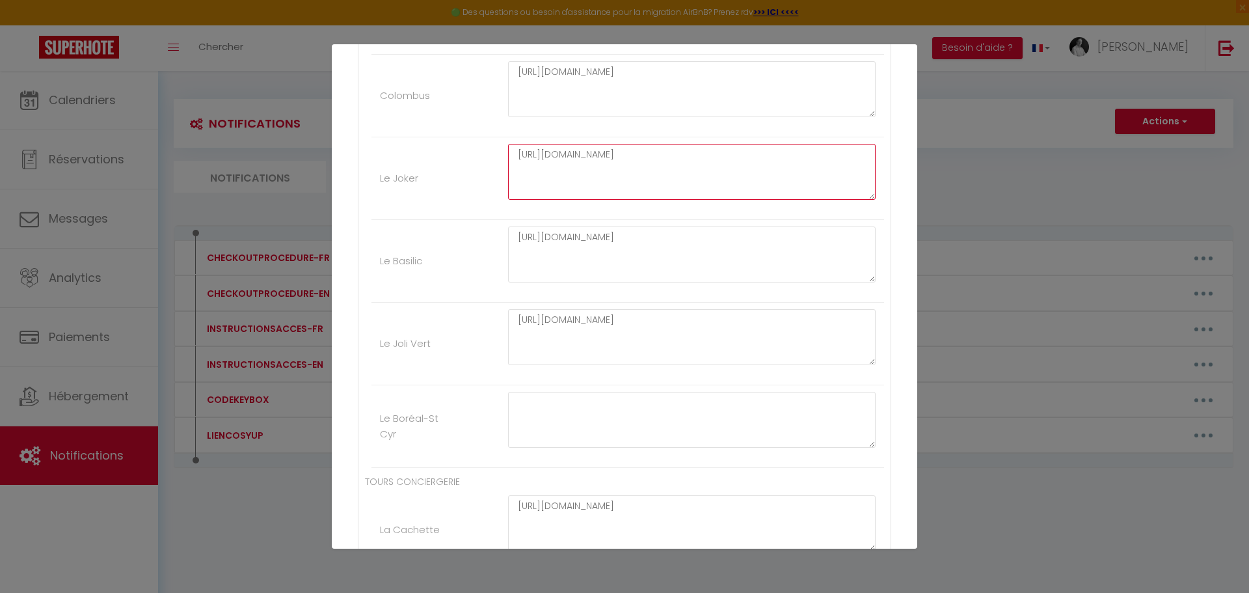
click at [539, 185] on textarea "[URL][DOMAIN_NAME]" at bounding box center [692, 172] width 368 height 56
drag, startPoint x: 515, startPoint y: 152, endPoint x: 744, endPoint y: 160, distance: 229.8
click at [744, 160] on textarea "[URL][DOMAIN_NAME]" at bounding box center [692, 172] width 368 height 56
paste textarea
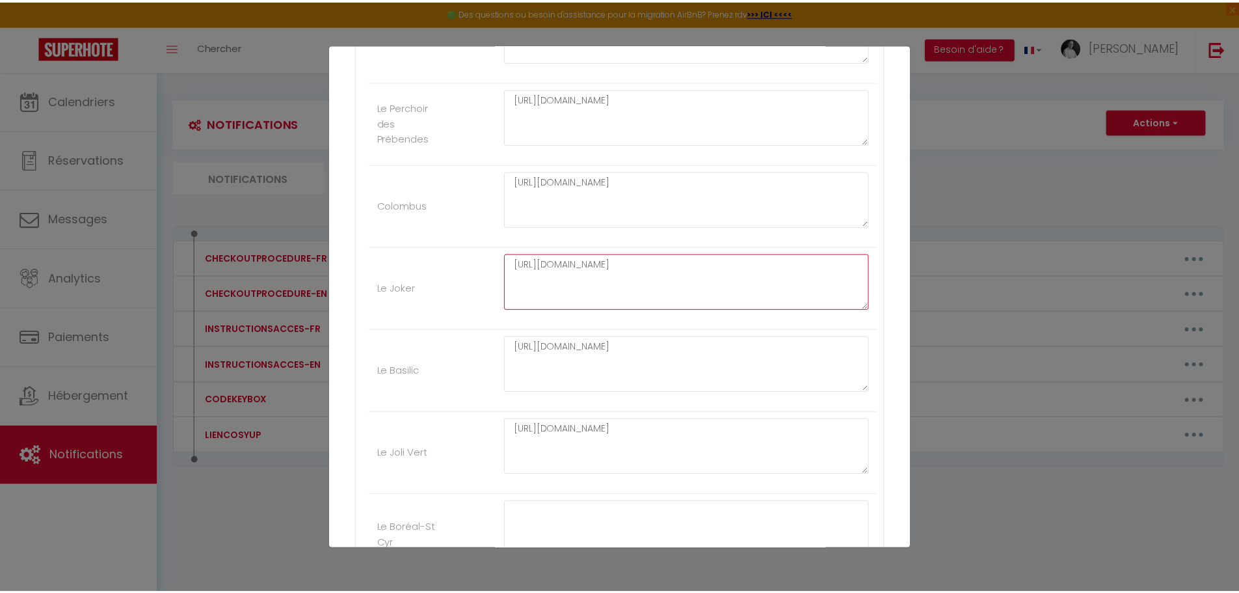
scroll to position [1151, 0]
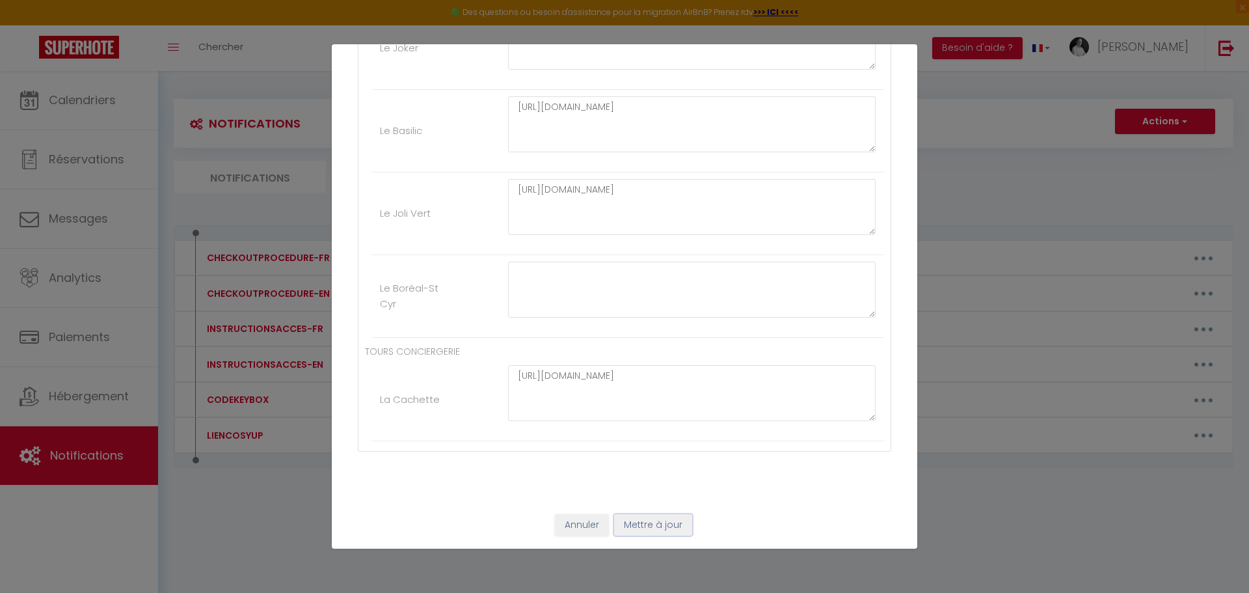
click at [657, 528] on button "Mettre à jour" at bounding box center [653, 525] width 78 height 22
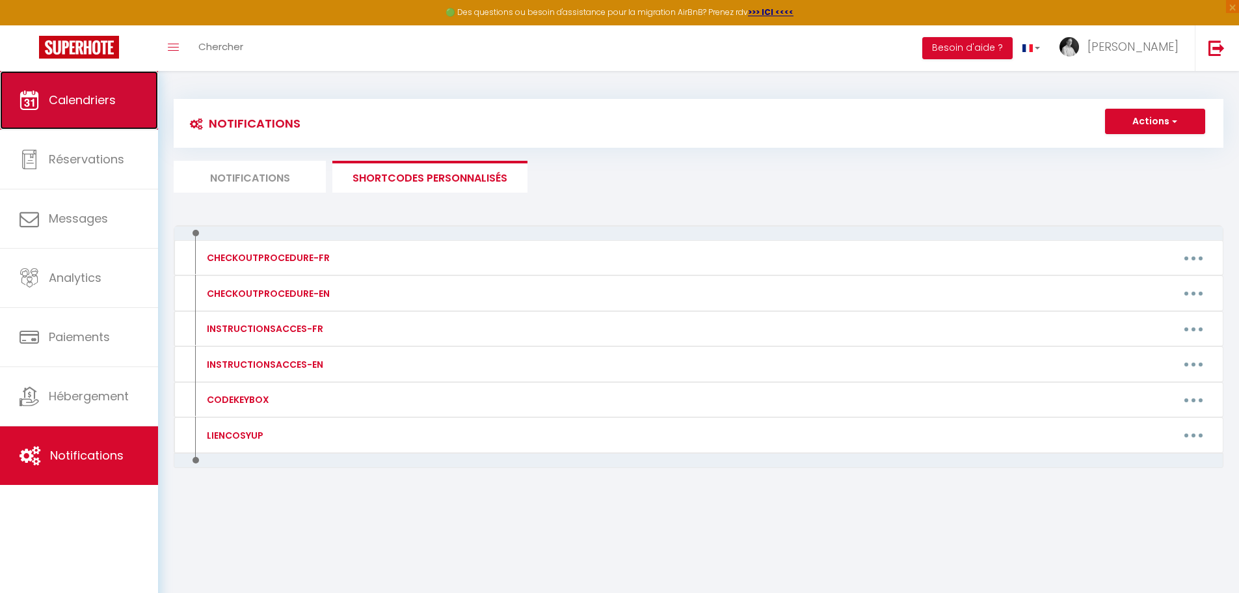
click at [106, 113] on link "Calendriers" at bounding box center [79, 100] width 158 height 59
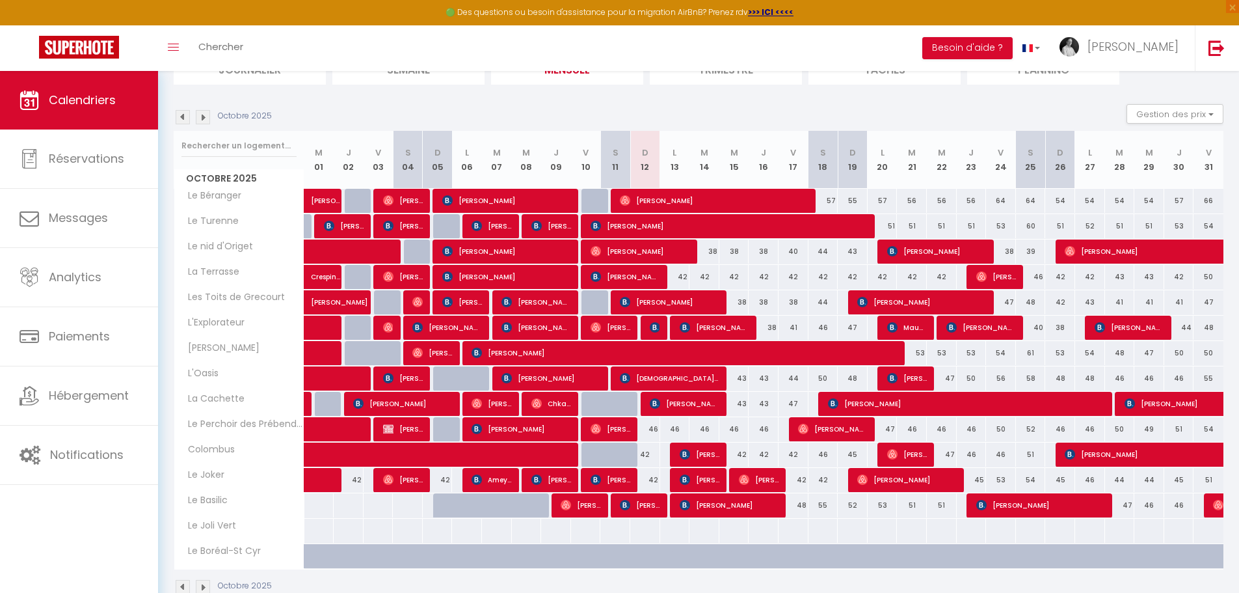
scroll to position [139, 0]
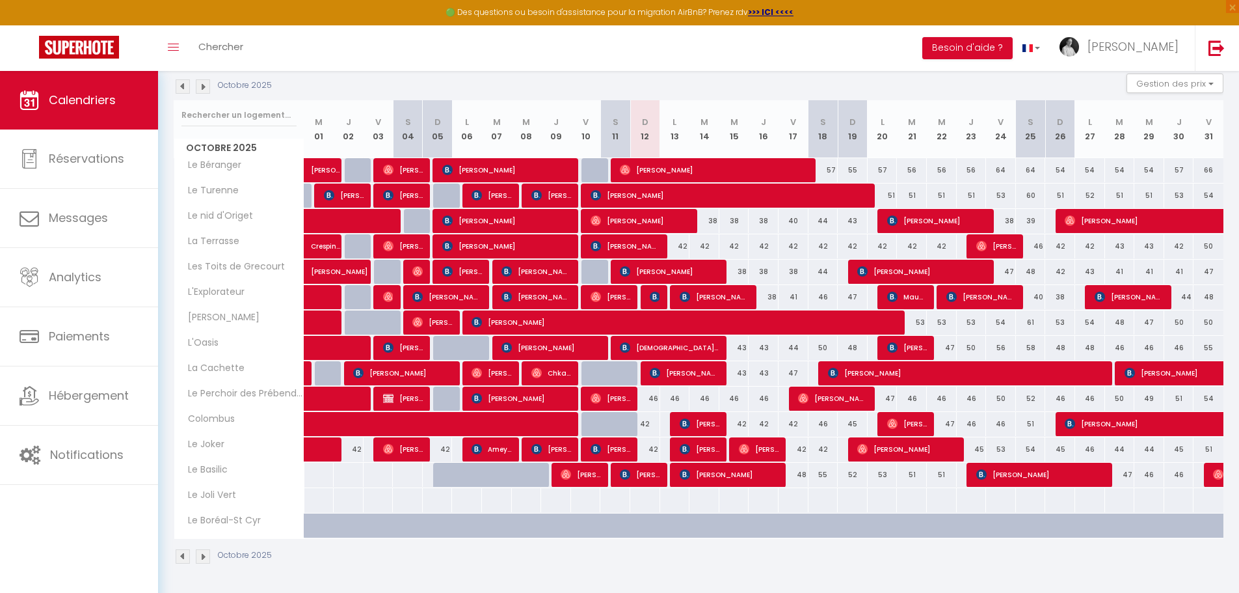
click at [651, 500] on div at bounding box center [645, 500] width 31 height 24
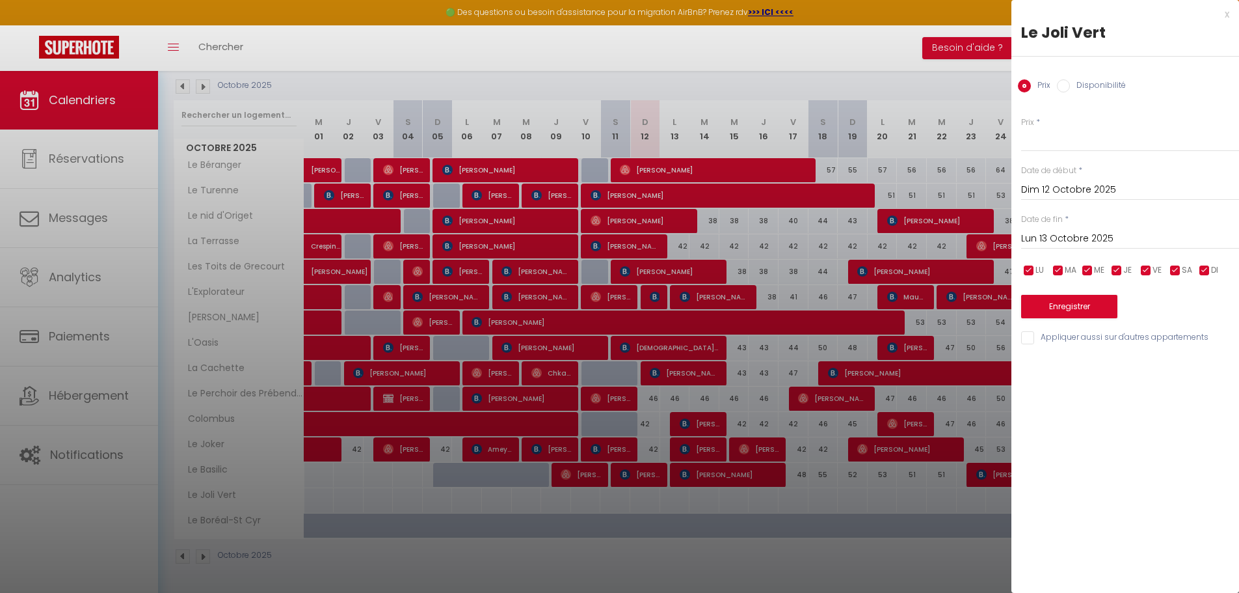
click at [1106, 237] on input "Lun 13 Octobre 2025" at bounding box center [1130, 238] width 218 height 17
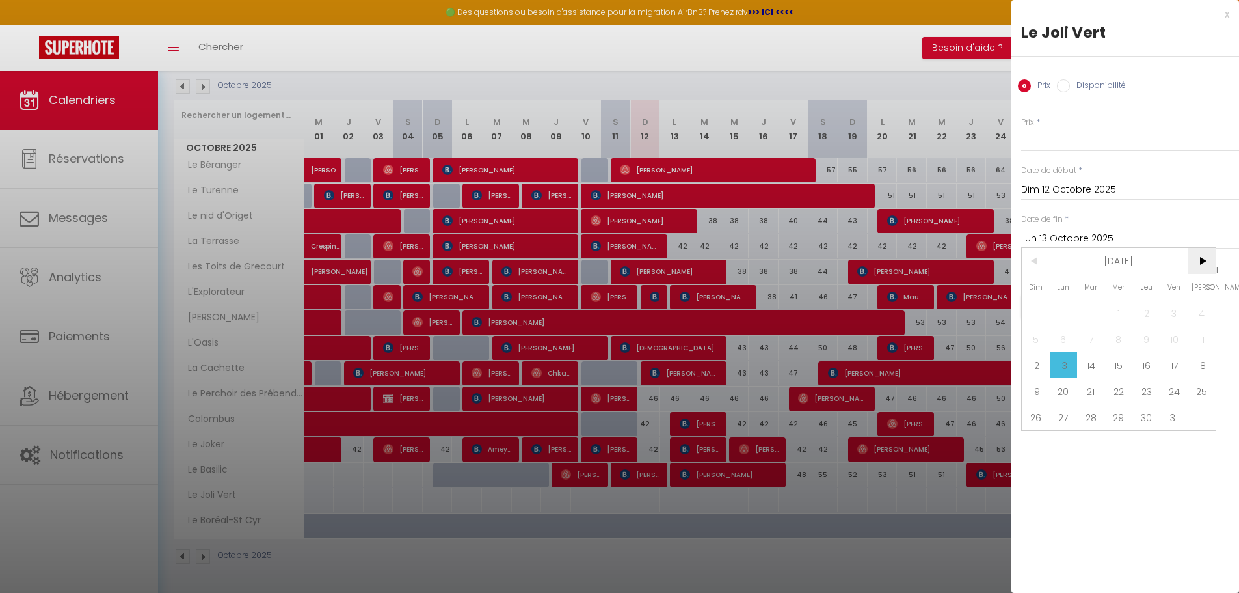
click at [1201, 260] on span ">" at bounding box center [1202, 261] width 28 height 26
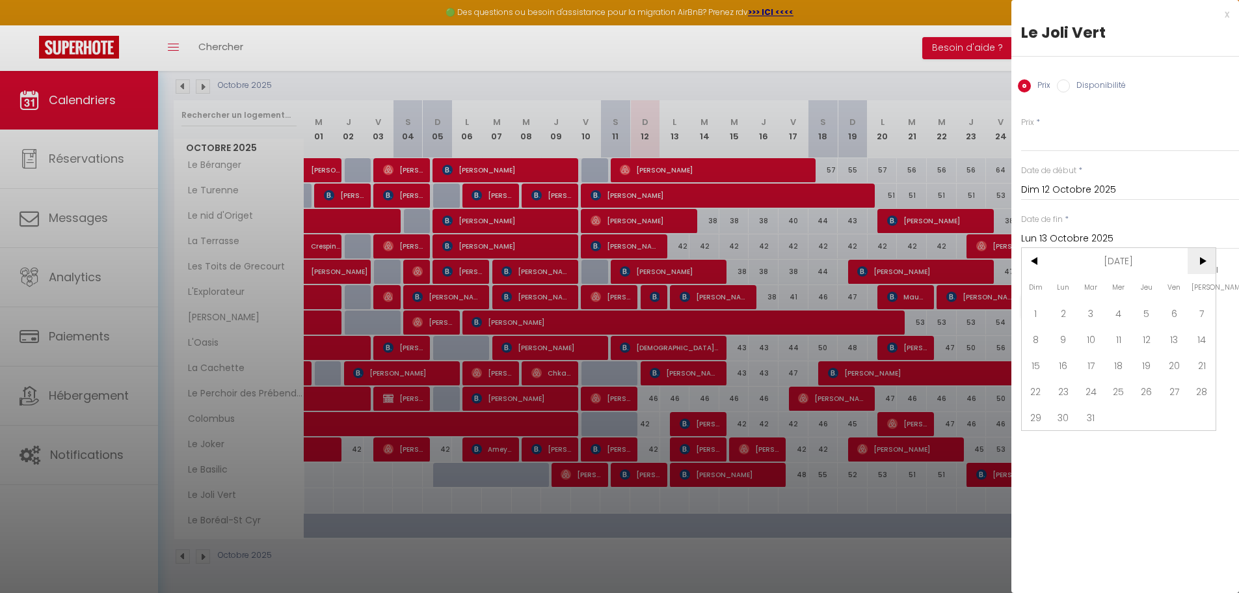
click at [1201, 260] on span ">" at bounding box center [1202, 261] width 28 height 26
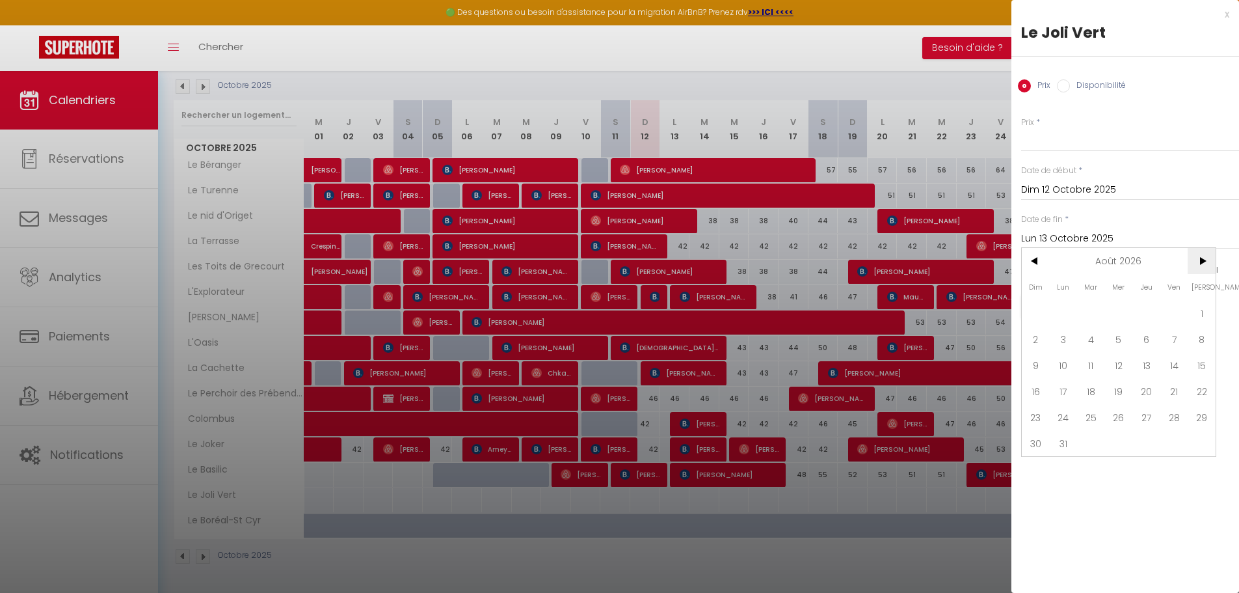
click at [1201, 260] on span ">" at bounding box center [1202, 261] width 28 height 26
click at [1201, 264] on span ">" at bounding box center [1202, 261] width 28 height 26
click at [1150, 416] on span "31" at bounding box center [1147, 417] width 28 height 26
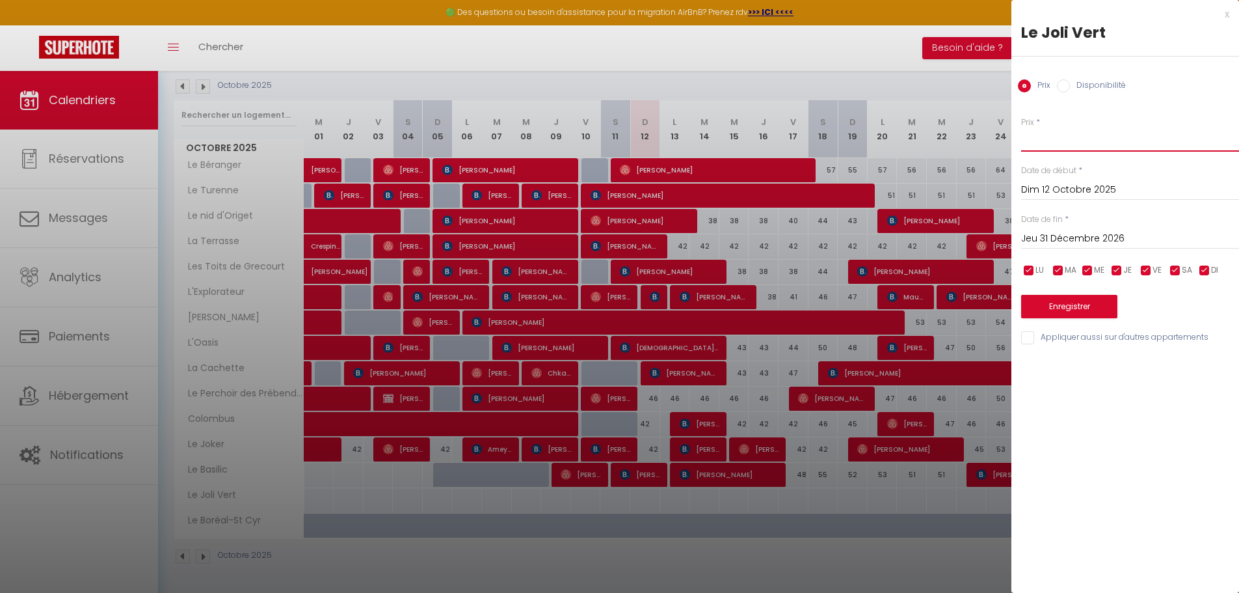
click at [1042, 141] on input "Prix" at bounding box center [1130, 139] width 218 height 23
click at [1096, 308] on button "Enregistrer" at bounding box center [1069, 306] width 96 height 23
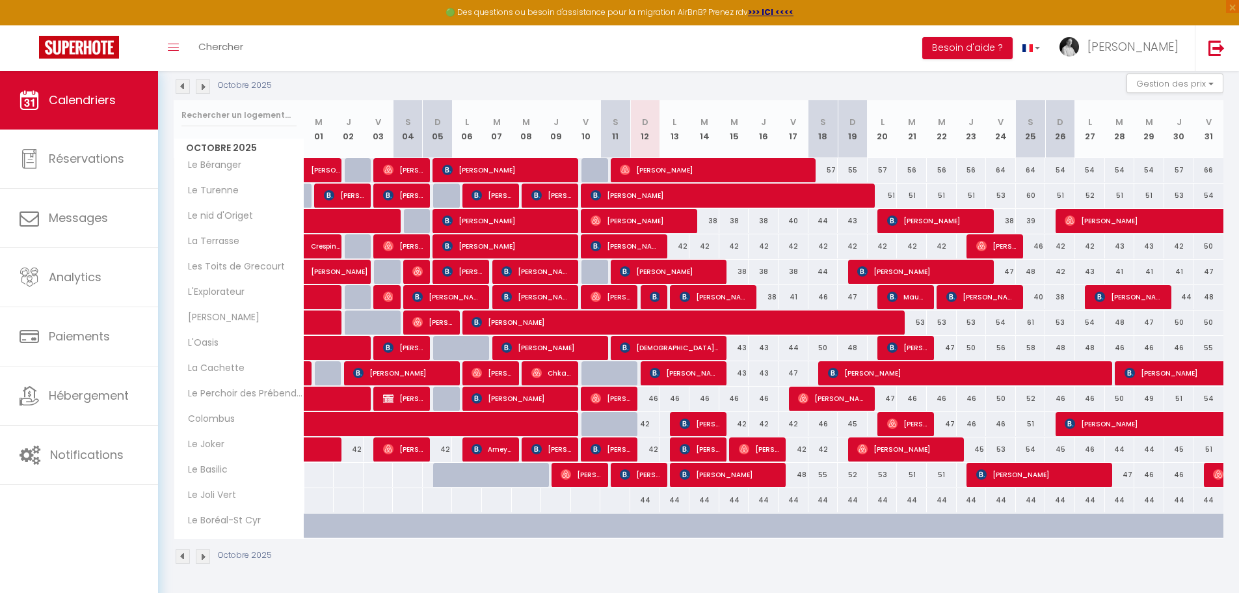
click at [646, 505] on div "44" at bounding box center [645, 500] width 30 height 24
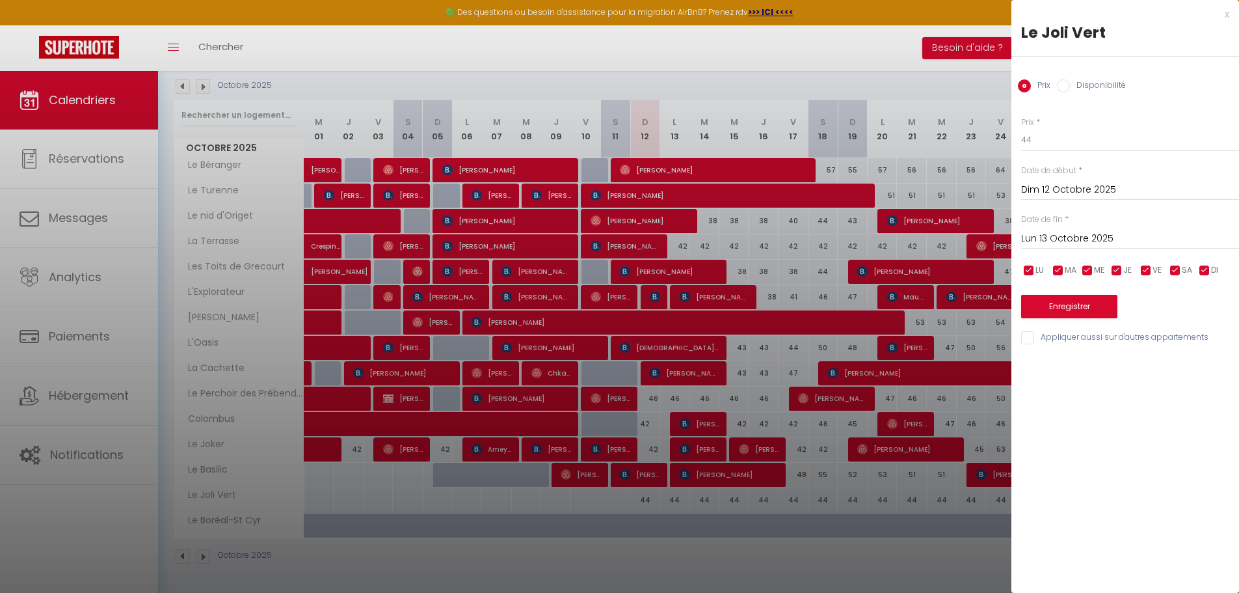
click at [1065, 89] on input "Disponibilité" at bounding box center [1063, 85] width 13 height 13
click at [1031, 86] on input "Prix" at bounding box center [1024, 85] width 13 height 13
click at [1230, 15] on div "x Le Joli Vert Prix Disponibilité Prix * 44 Statut * Disponible Indisponible Da…" at bounding box center [1126, 179] width 228 height 359
click at [1228, 14] on div "x" at bounding box center [1121, 15] width 218 height 16
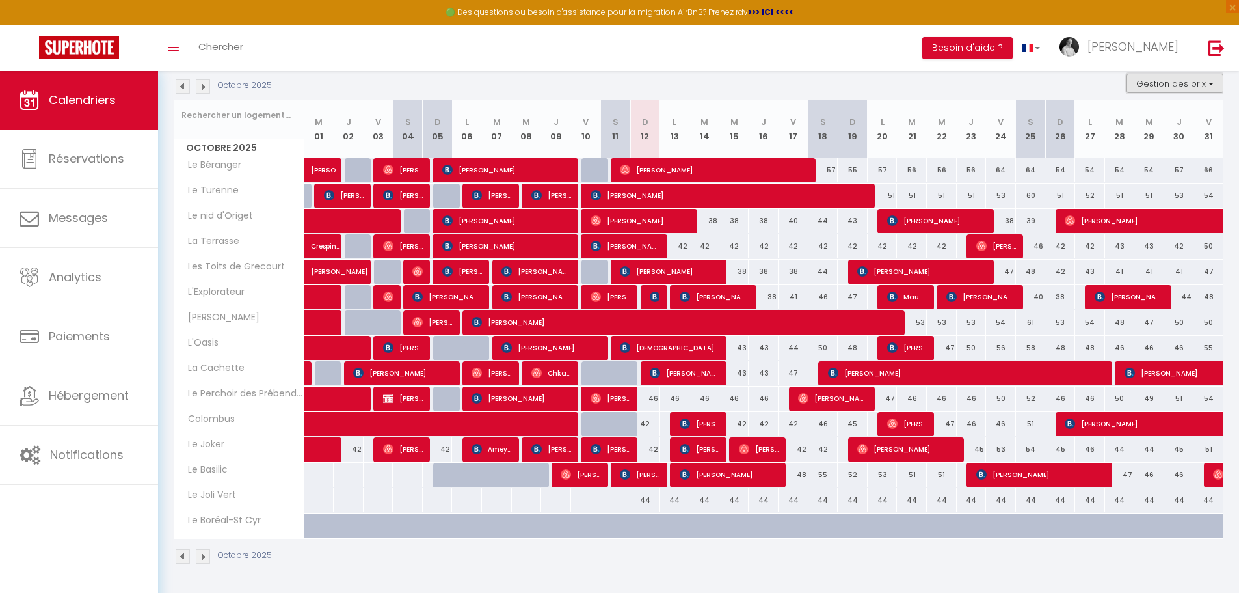
click at [1208, 86] on button "Gestion des prix" at bounding box center [1175, 84] width 97 height 20
click at [1143, 122] on input "Nb Nuits minimum" at bounding box center [1164, 123] width 117 height 13
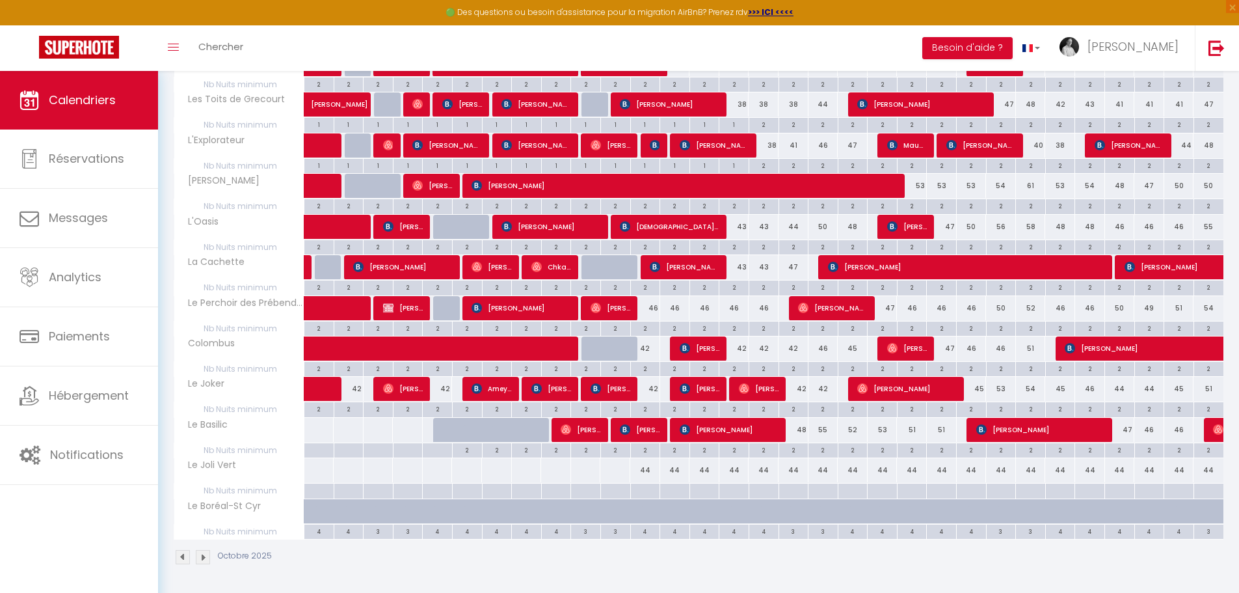
scroll to position [367, 0]
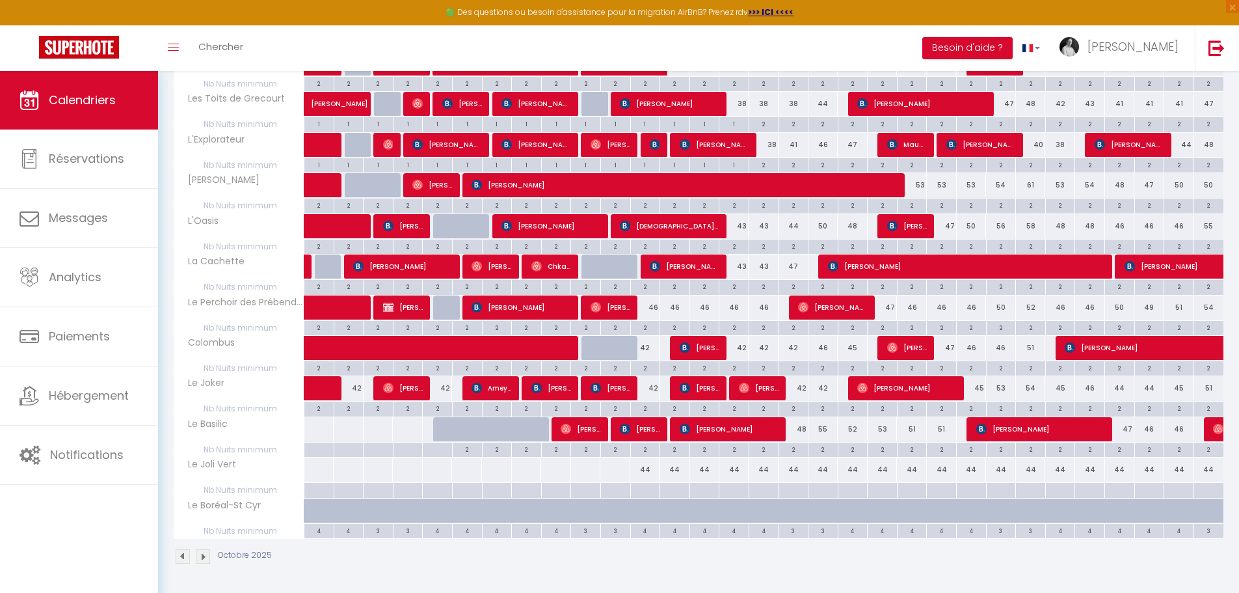
click at [647, 489] on div at bounding box center [645, 490] width 30 height 15
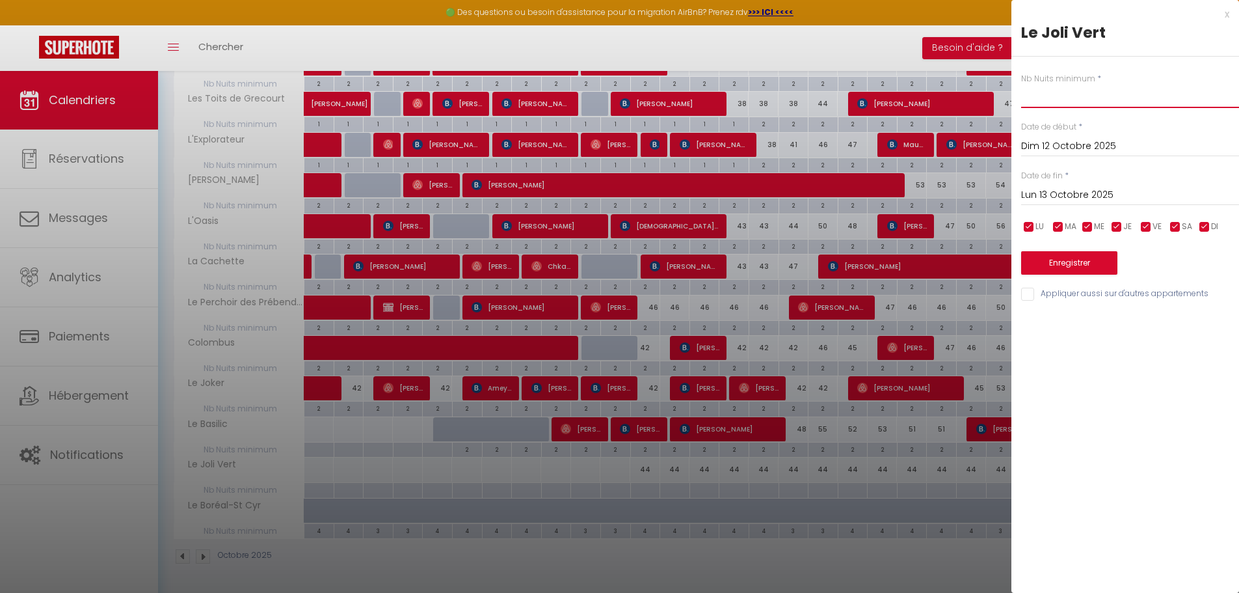
click at [1059, 99] on input "text" at bounding box center [1130, 96] width 218 height 23
click at [1095, 193] on input "Lun 13 Octobre 2025" at bounding box center [1130, 195] width 218 height 17
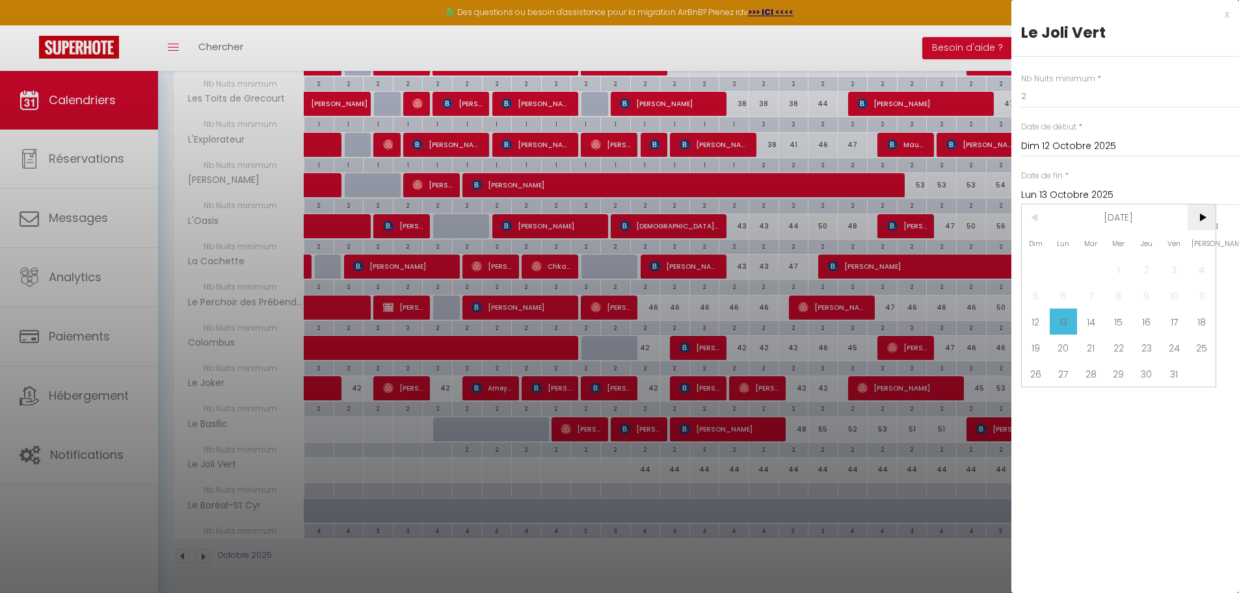
click at [1202, 216] on span ">" at bounding box center [1202, 217] width 28 height 26
click at [1204, 217] on span ">" at bounding box center [1202, 217] width 28 height 26
click at [1206, 216] on span ">" at bounding box center [1202, 217] width 28 height 26
click at [1207, 216] on span ">" at bounding box center [1202, 217] width 28 height 26
click at [1208, 216] on span ">" at bounding box center [1202, 217] width 28 height 26
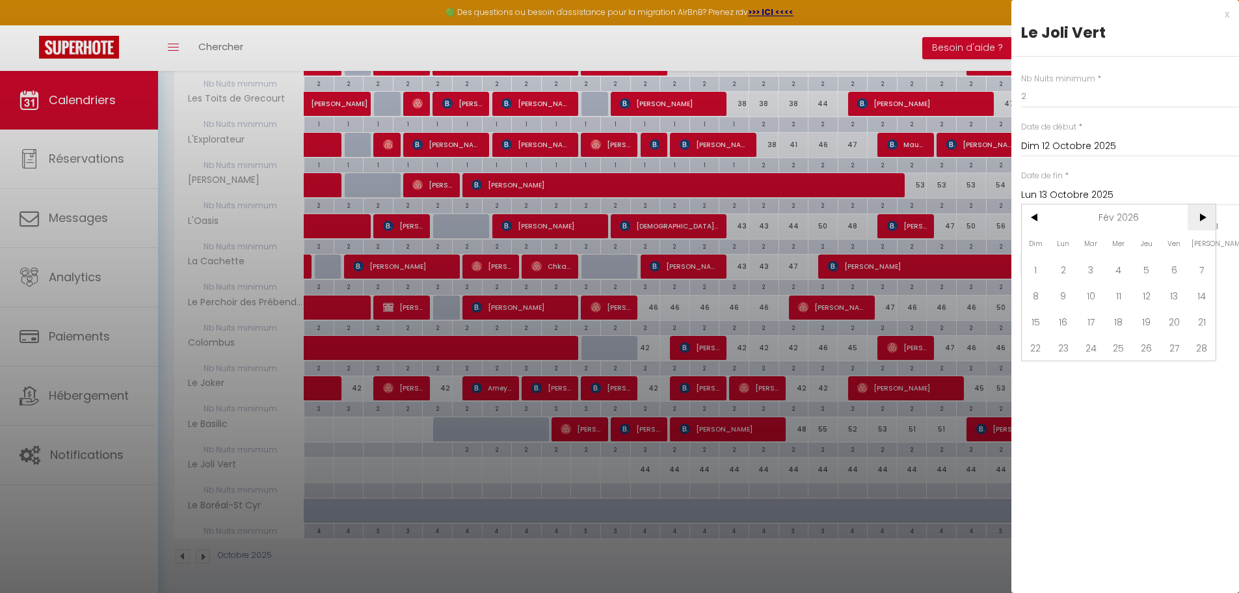
click at [1208, 216] on span ">" at bounding box center [1202, 217] width 28 height 26
click at [1210, 215] on span ">" at bounding box center [1202, 217] width 28 height 26
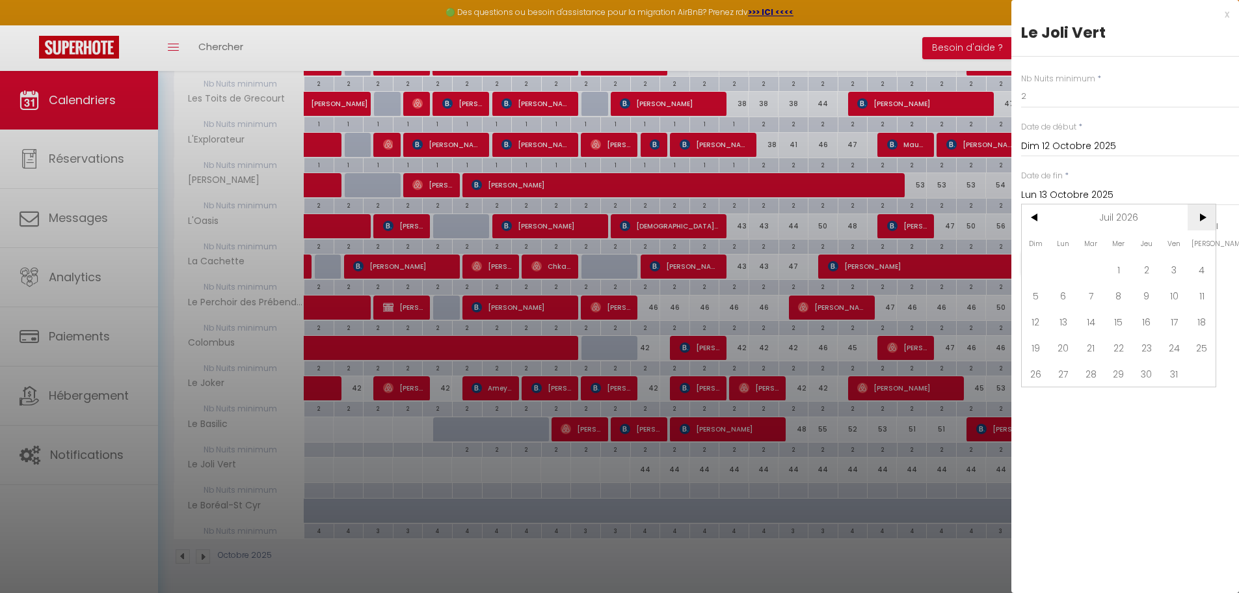
click at [1211, 215] on span ">" at bounding box center [1202, 217] width 28 height 26
click at [1210, 215] on span ">" at bounding box center [1202, 217] width 28 height 26
click at [1148, 372] on span "31" at bounding box center [1147, 373] width 28 height 26
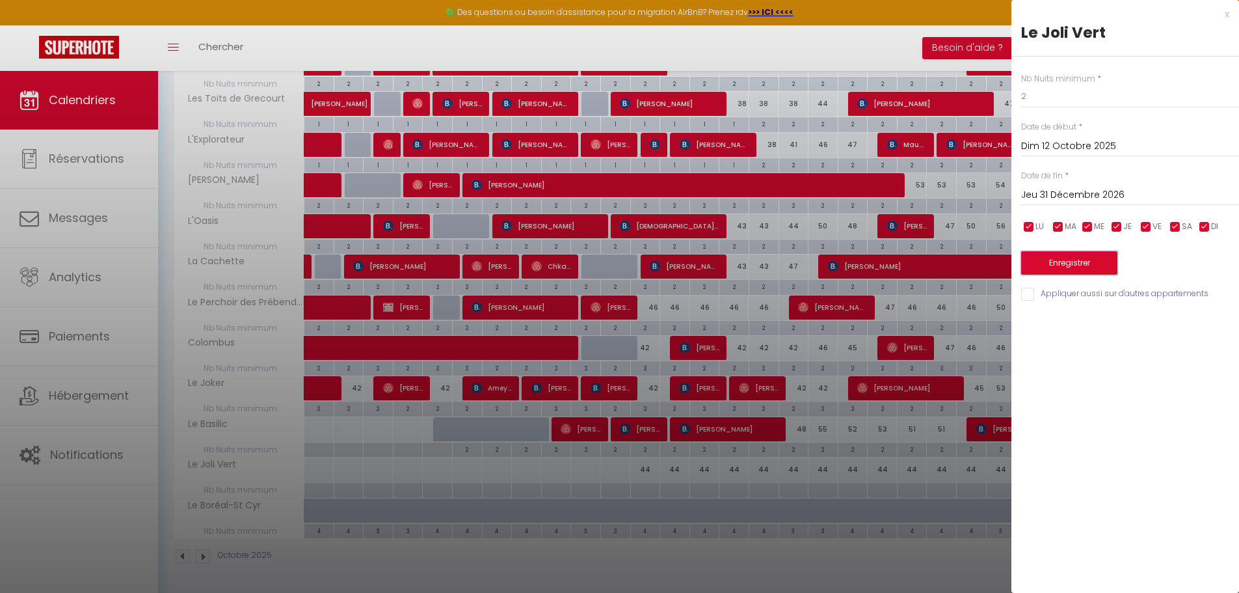
click at [1076, 261] on button "Enregistrer" at bounding box center [1069, 262] width 96 height 23
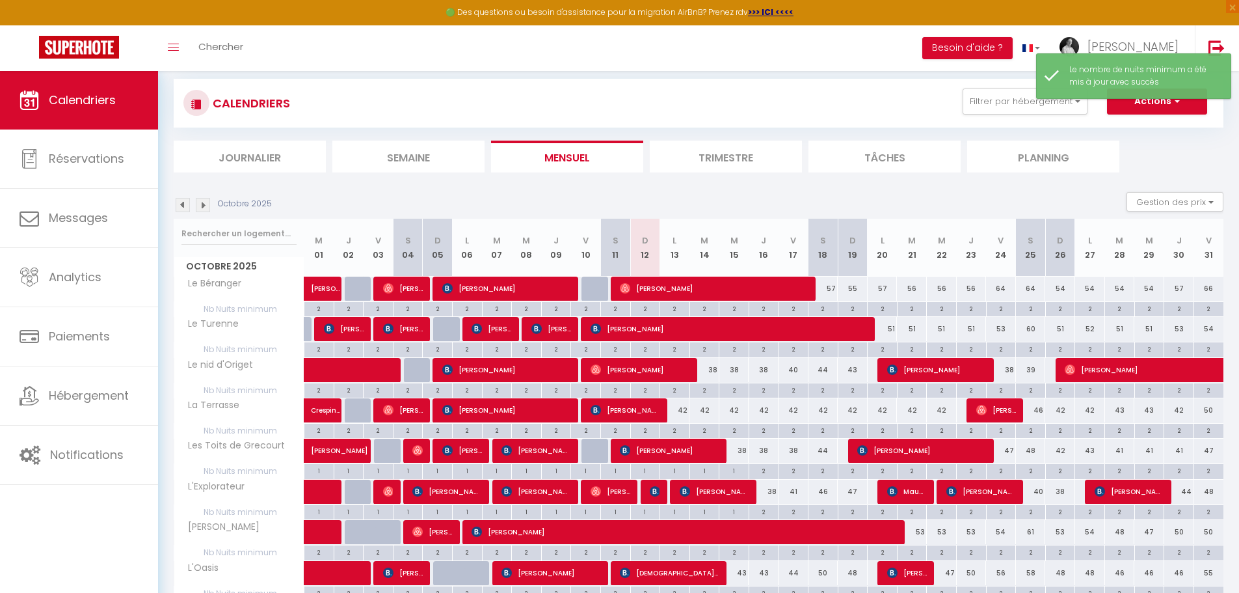
scroll to position [0, 0]
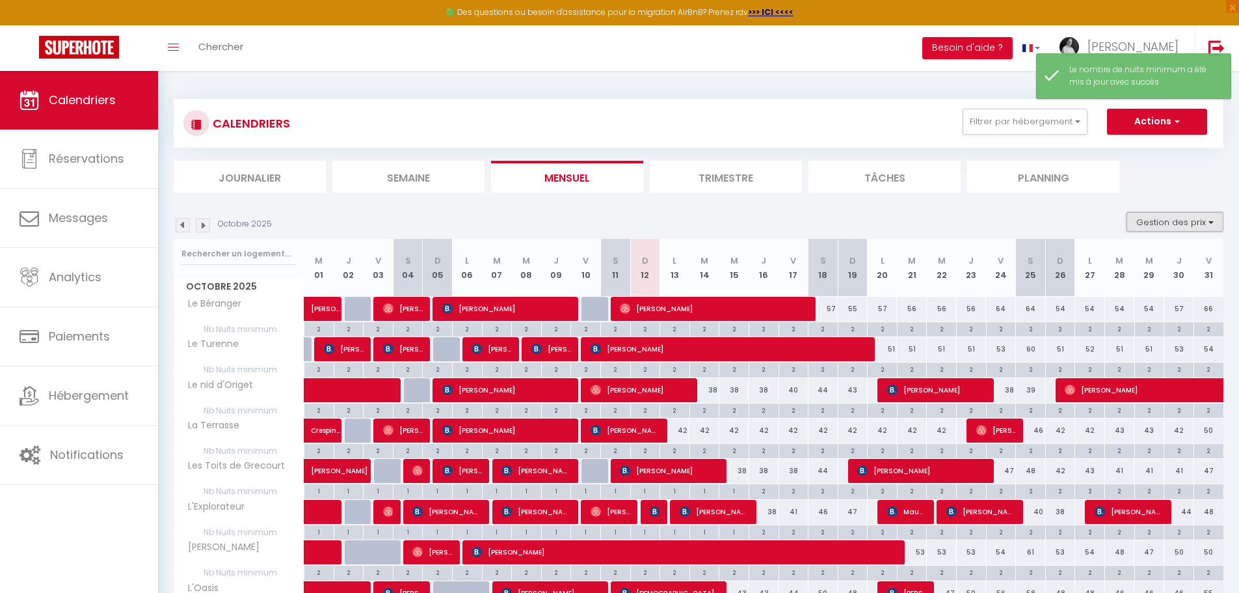
click at [1211, 223] on button "Gestion des prix" at bounding box center [1175, 222] width 97 height 20
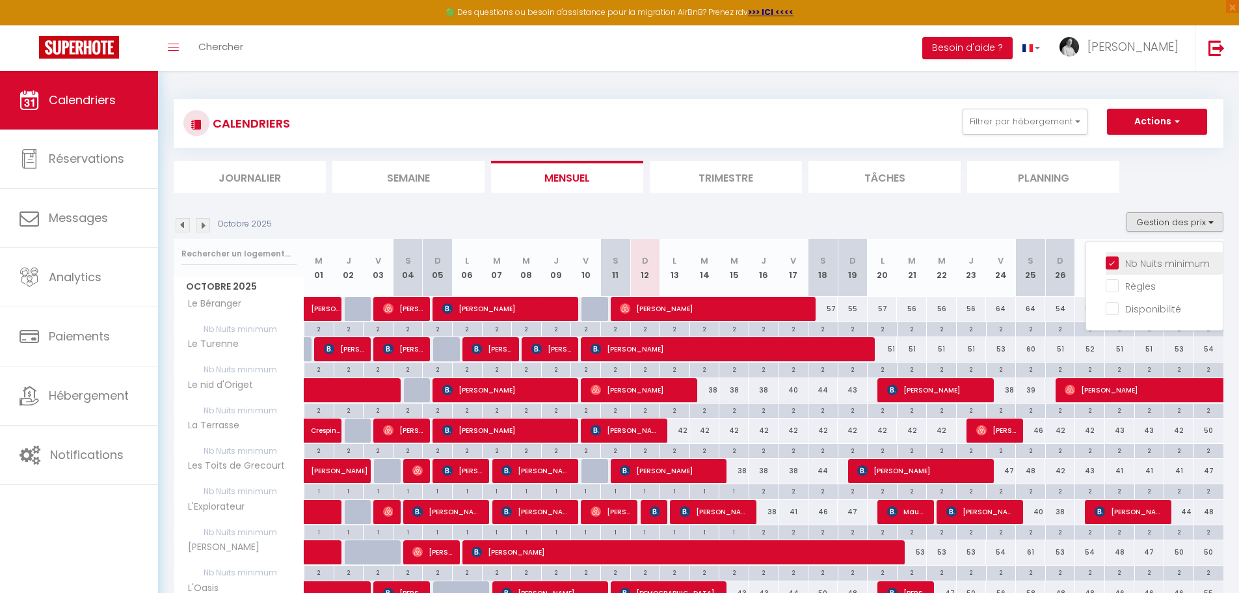
click at [1118, 261] on input "Nb Nuits minimum" at bounding box center [1164, 262] width 117 height 13
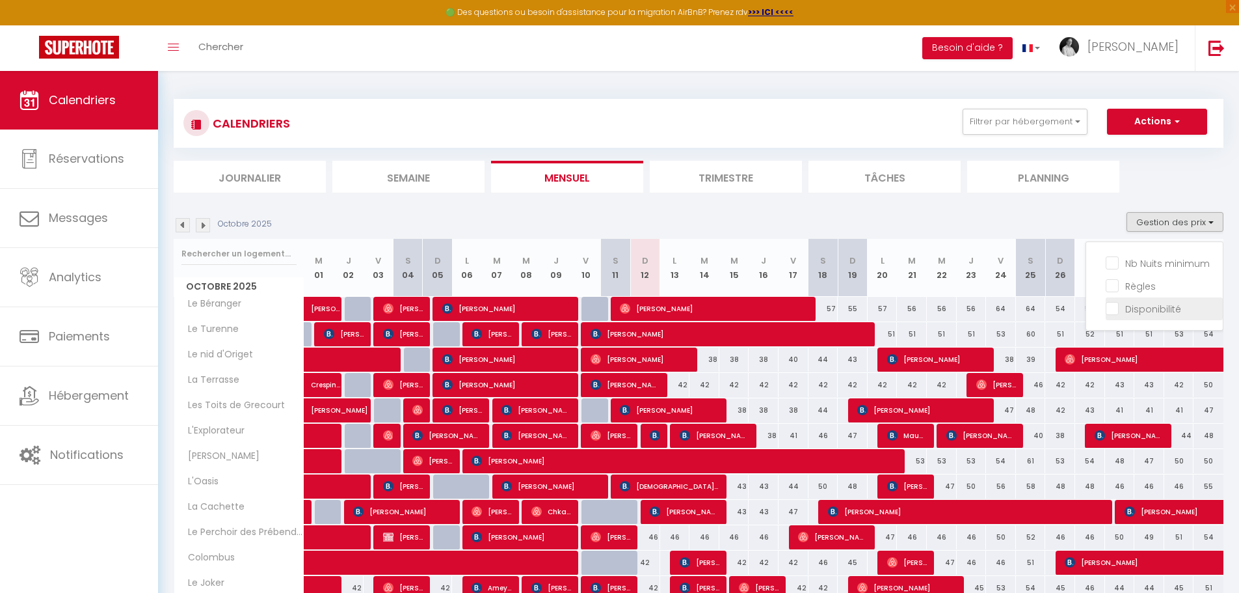
click at [1118, 310] on input "Disponibilité" at bounding box center [1164, 307] width 117 height 13
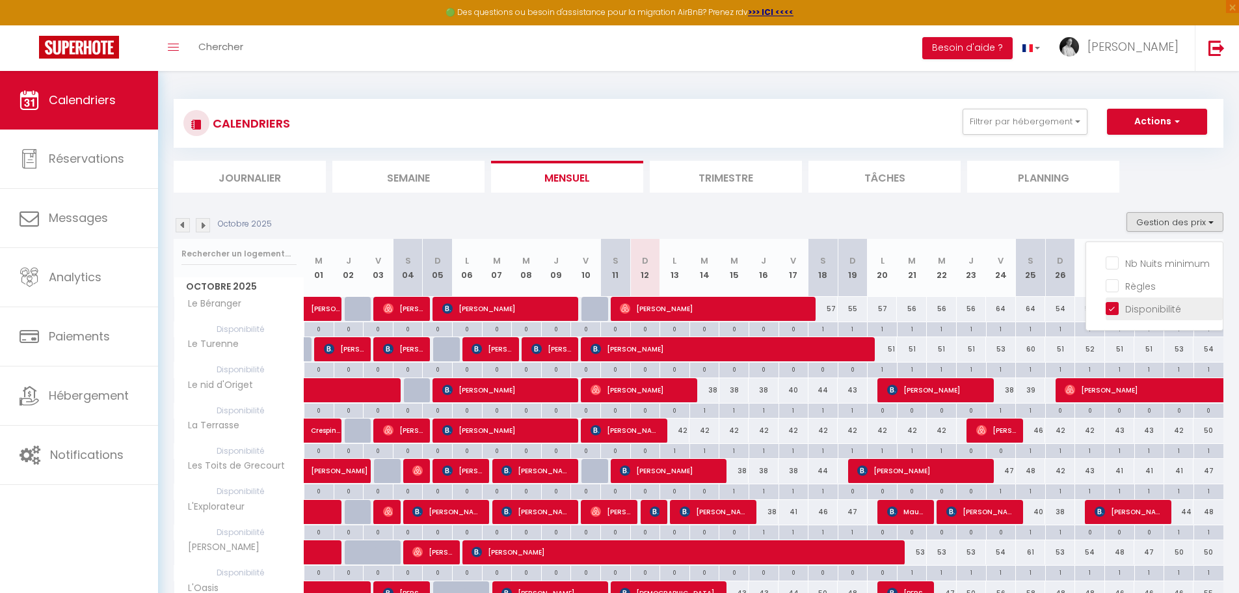
click at [1112, 306] on input "Disponibilité" at bounding box center [1164, 307] width 117 height 13
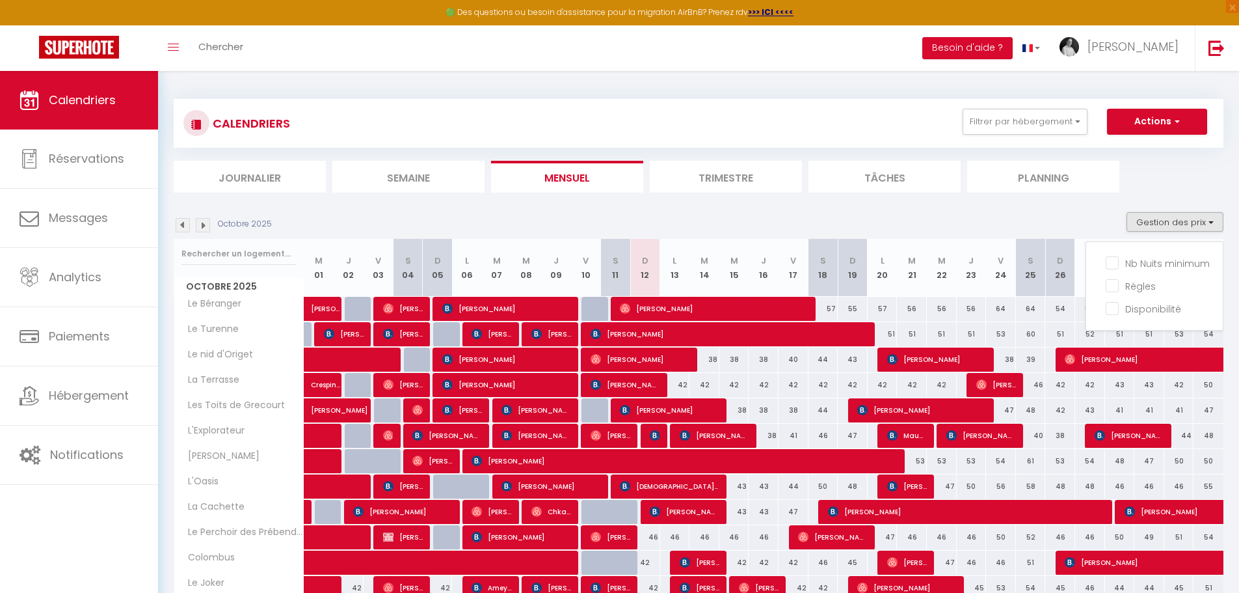
click at [1167, 168] on ul "Journalier [GEOGRAPHIC_DATA] Mensuel Trimestre Tâches Planning" at bounding box center [699, 177] width 1050 height 32
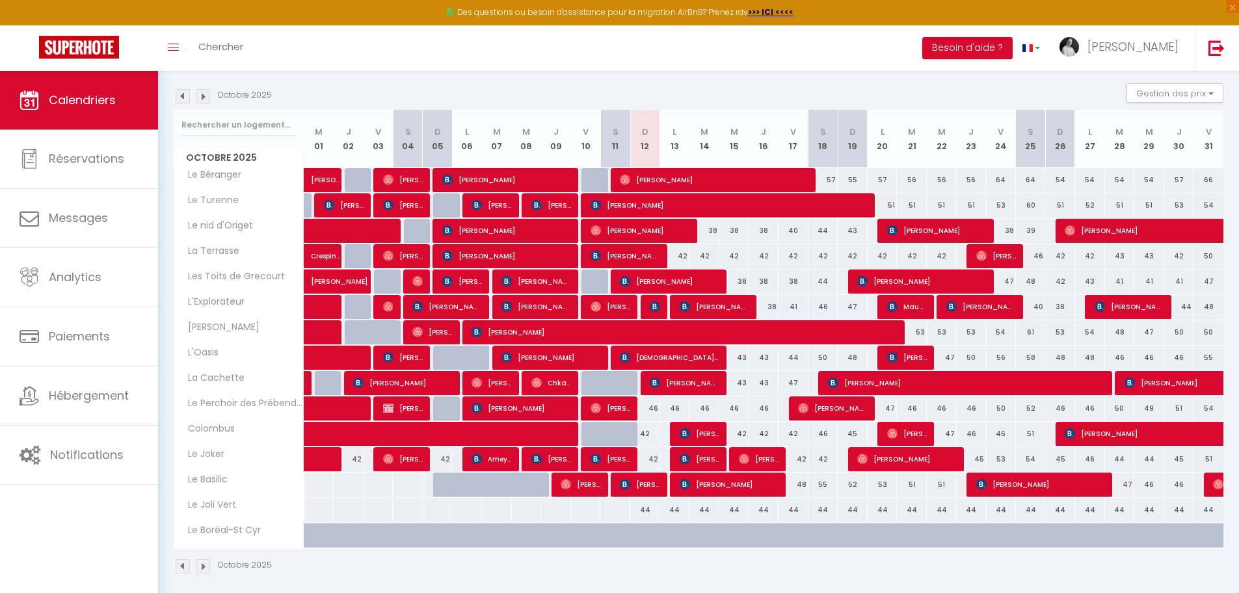
scroll to position [130, 0]
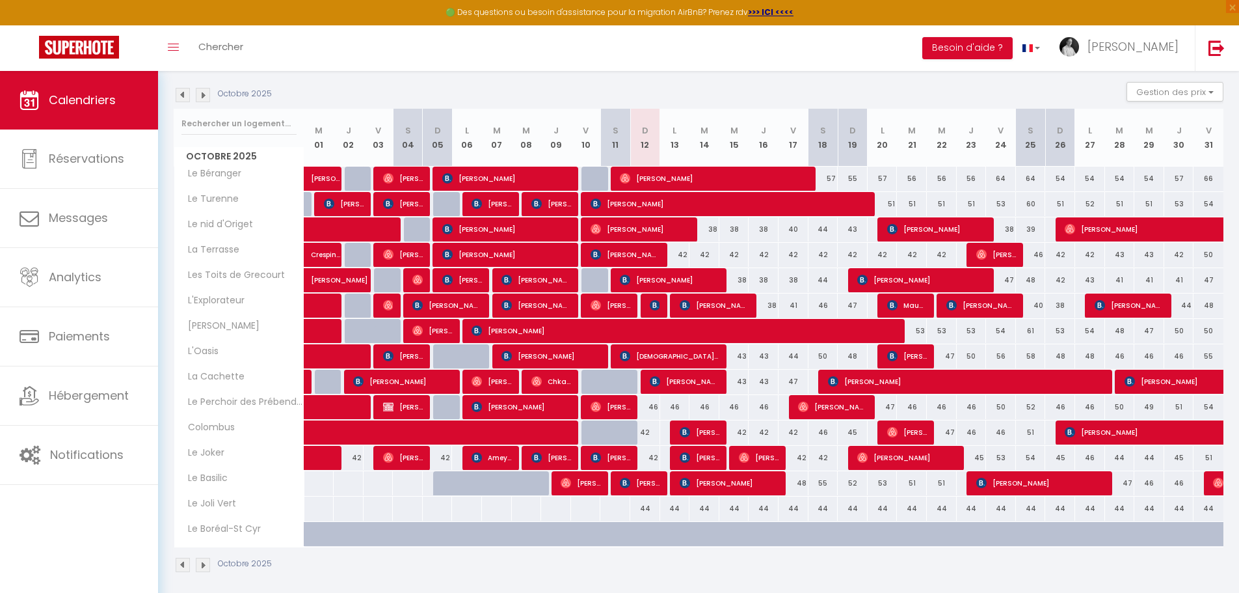
click at [319, 514] on div at bounding box center [319, 508] width 31 height 24
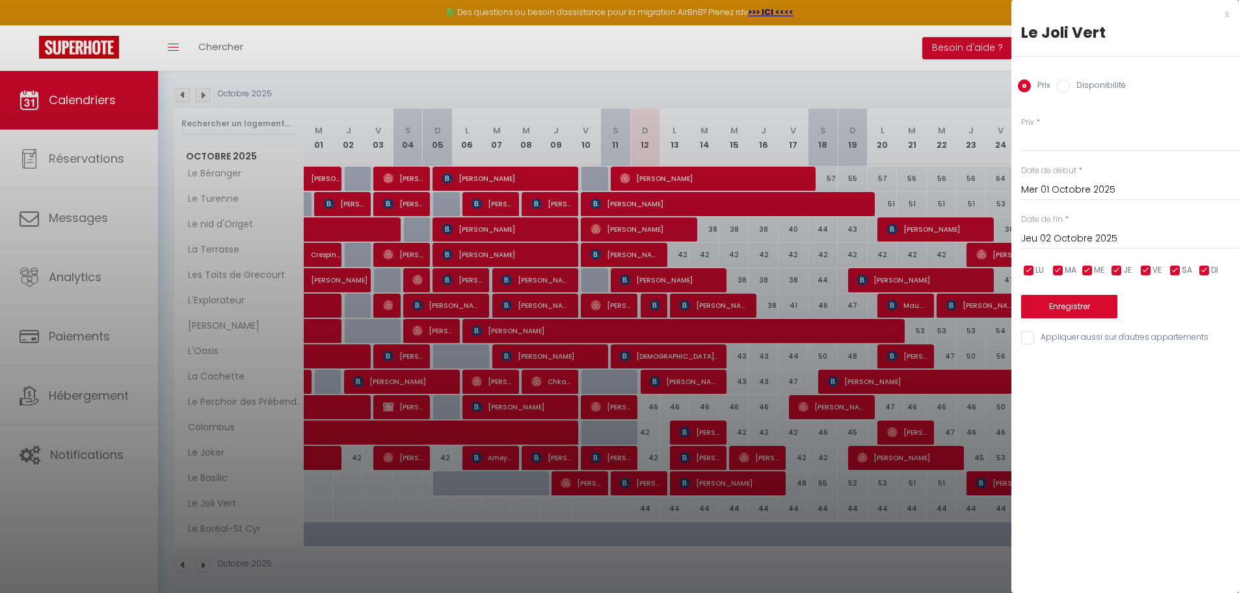
click at [1137, 237] on input "Jeu 02 Octobre 2025" at bounding box center [1130, 238] width 218 height 17
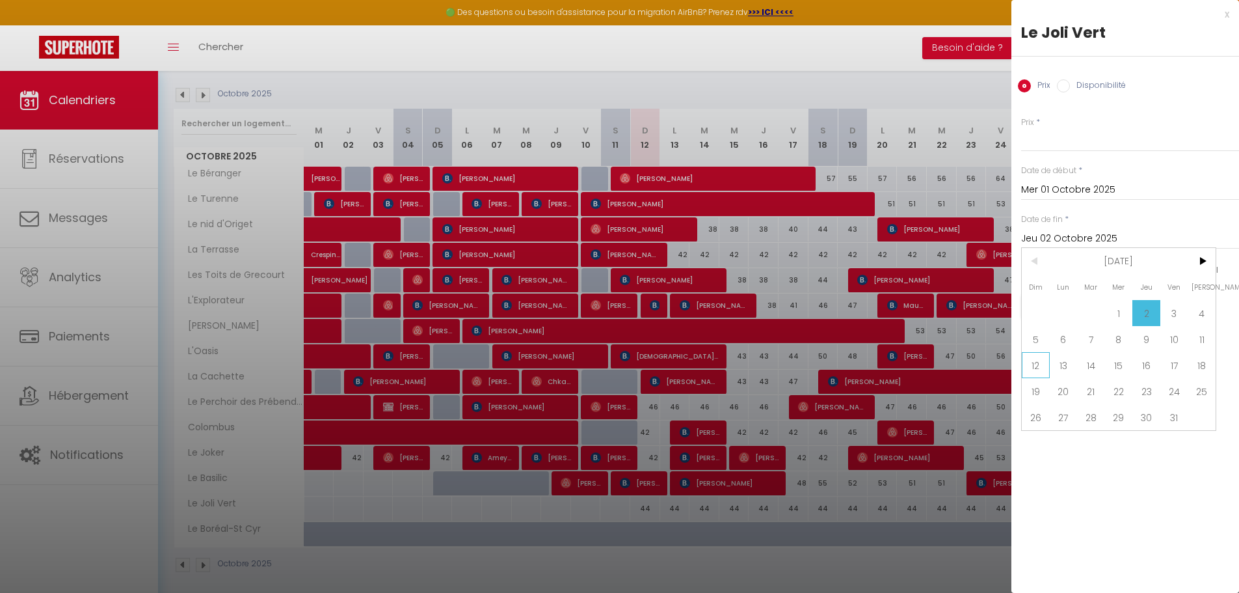
click at [1038, 368] on span "12" at bounding box center [1036, 365] width 28 height 26
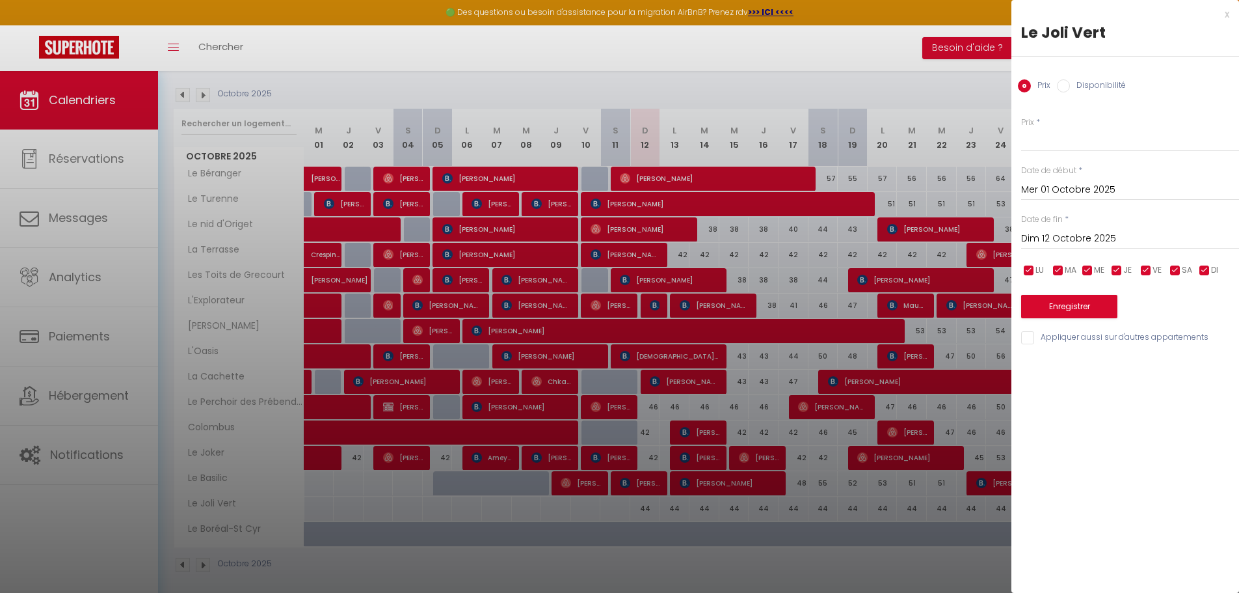
click at [1068, 90] on input "Disponibilité" at bounding box center [1063, 85] width 13 height 13
click at [1070, 150] on select "Disponible Indisponible" at bounding box center [1130, 140] width 218 height 25
click at [1021, 128] on select "Disponible Indisponible" at bounding box center [1130, 140] width 218 height 25
click at [1092, 308] on button "Enregistrer" at bounding box center [1069, 307] width 96 height 23
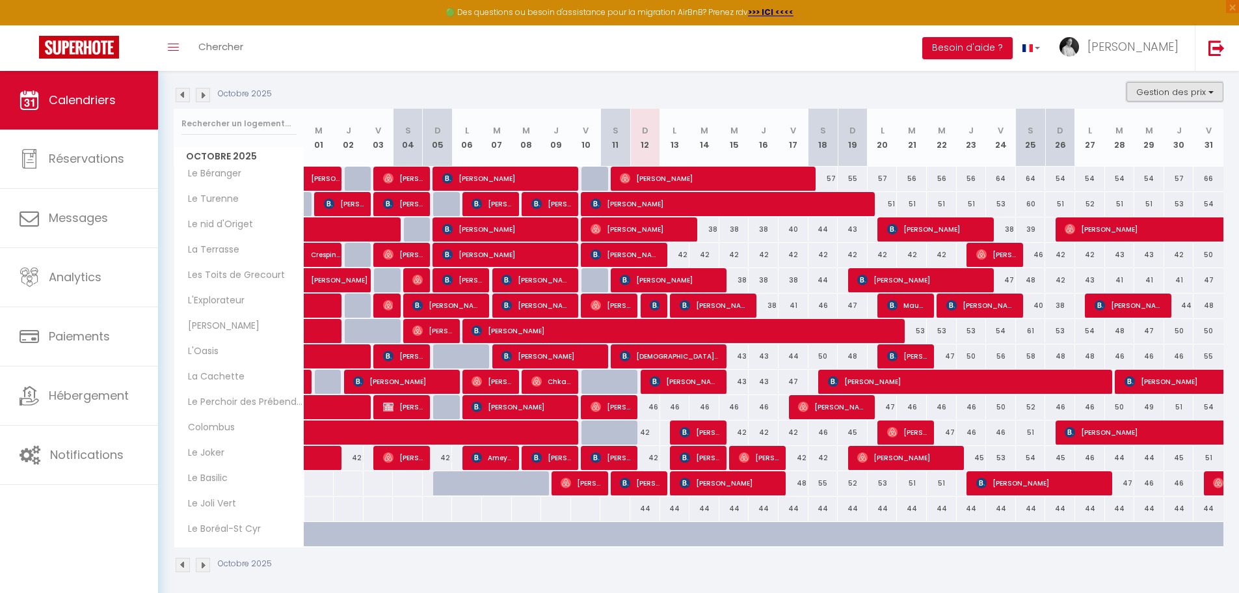
click at [1208, 92] on button "Gestion des prix" at bounding box center [1175, 92] width 97 height 20
click at [1096, 90] on div "Octobre 2025 Gestion des prix Nb Nuits minimum Règles Disponibilité" at bounding box center [699, 95] width 1050 height 27
click at [643, 510] on div "44" at bounding box center [645, 508] width 30 height 24
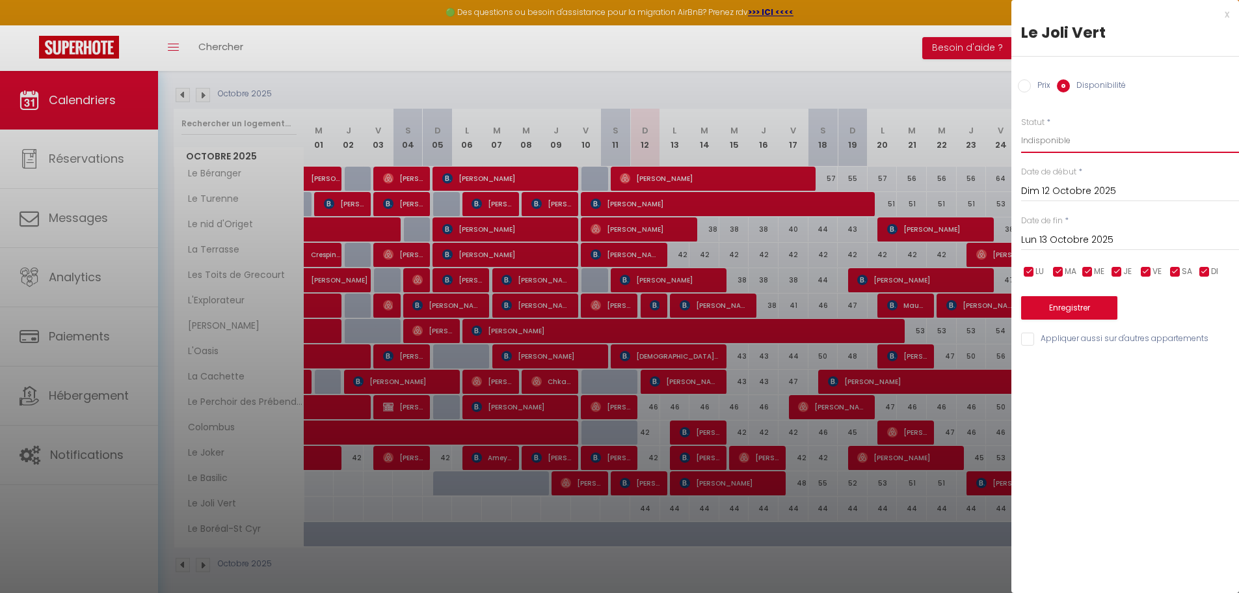
click at [1073, 144] on select "Disponible Indisponible" at bounding box center [1130, 140] width 218 height 25
click at [1021, 128] on select "Disponible Indisponible" at bounding box center [1130, 140] width 218 height 25
click at [1084, 311] on button "Enregistrer" at bounding box center [1069, 307] width 96 height 23
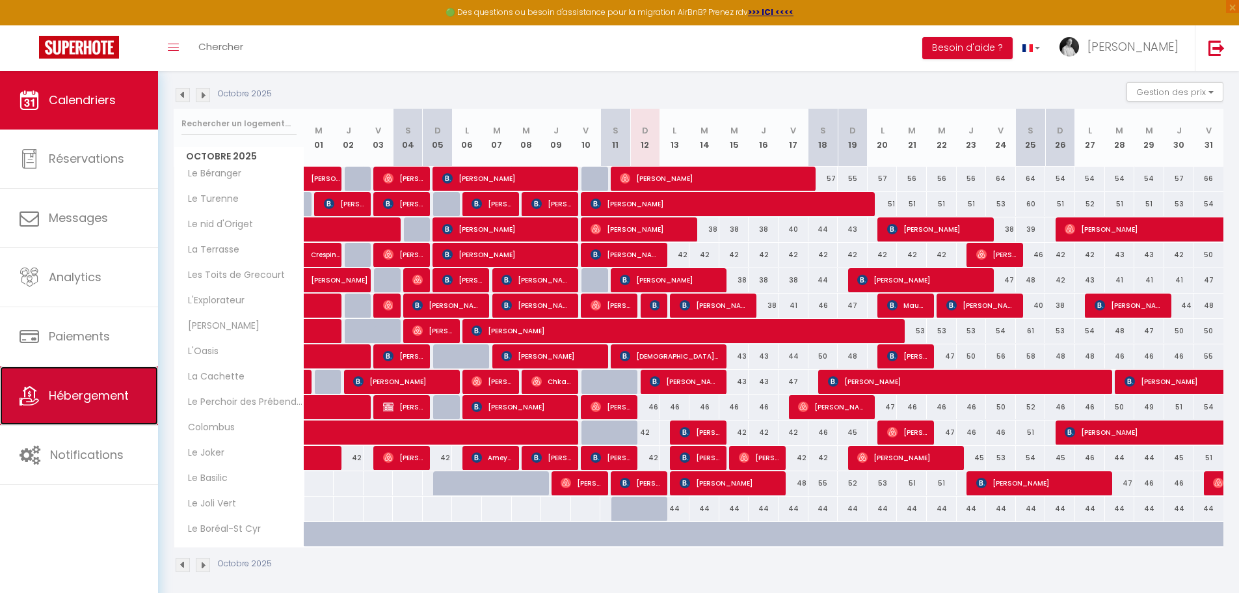
click at [74, 388] on span "Hébergement" at bounding box center [89, 395] width 80 height 16
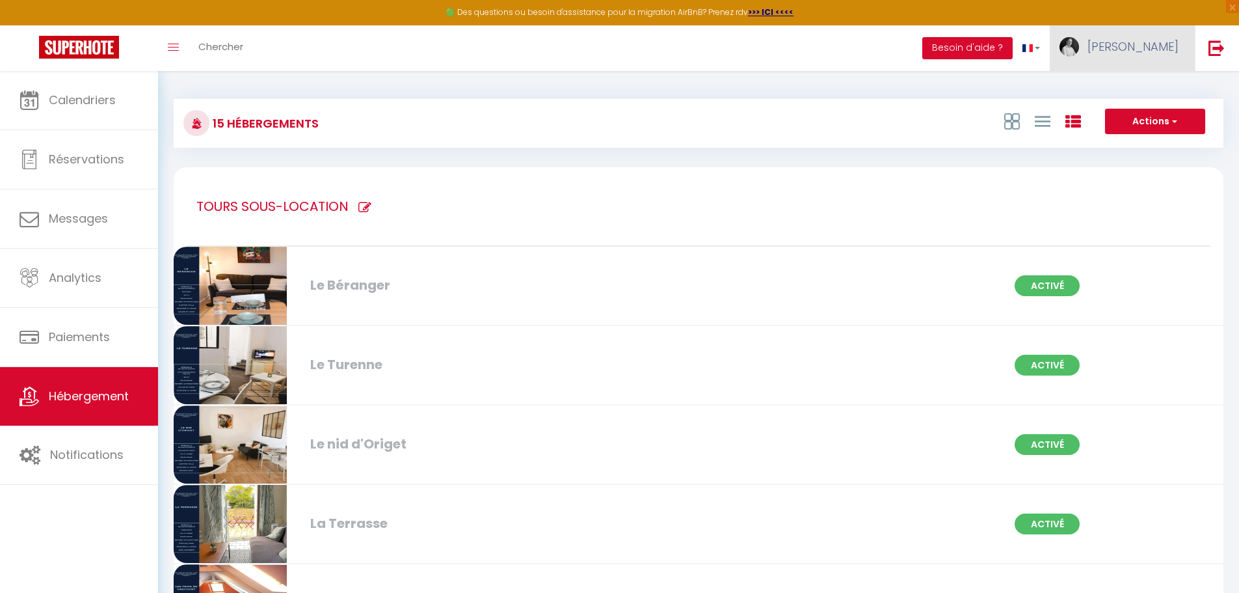
click at [1157, 51] on span "[PERSON_NAME]" at bounding box center [1133, 46] width 91 height 16
click at [1131, 117] on link "Équipe" at bounding box center [1143, 114] width 96 height 22
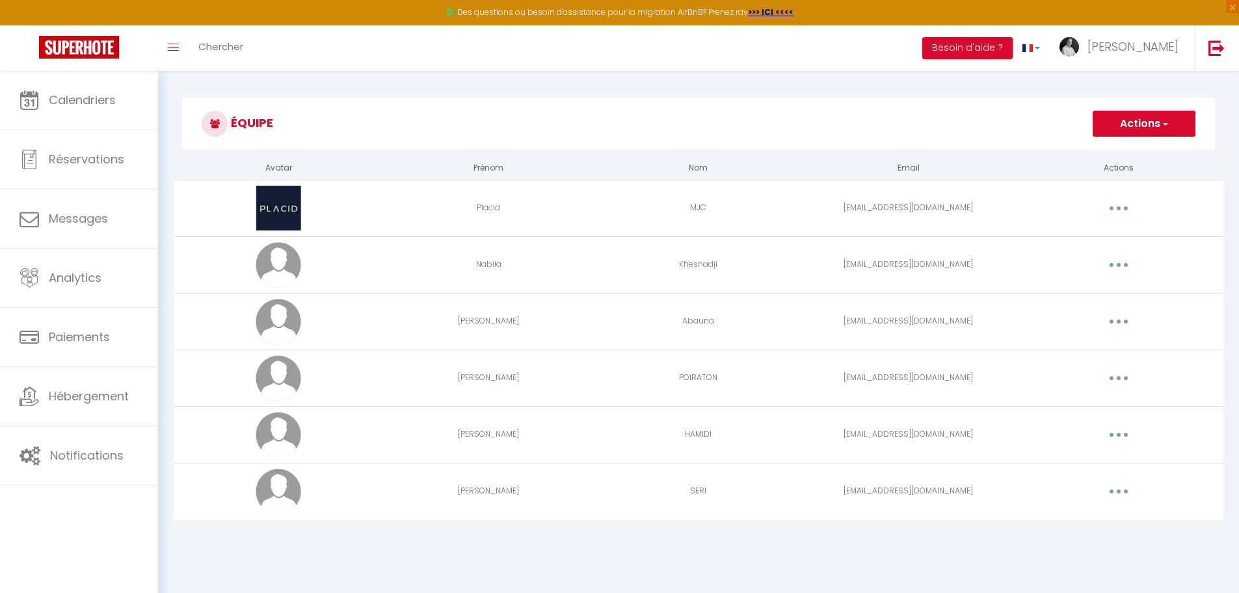
click at [1120, 207] on icon "button" at bounding box center [1119, 208] width 4 height 4
click at [1065, 237] on link "Editer" at bounding box center [1085, 238] width 96 height 22
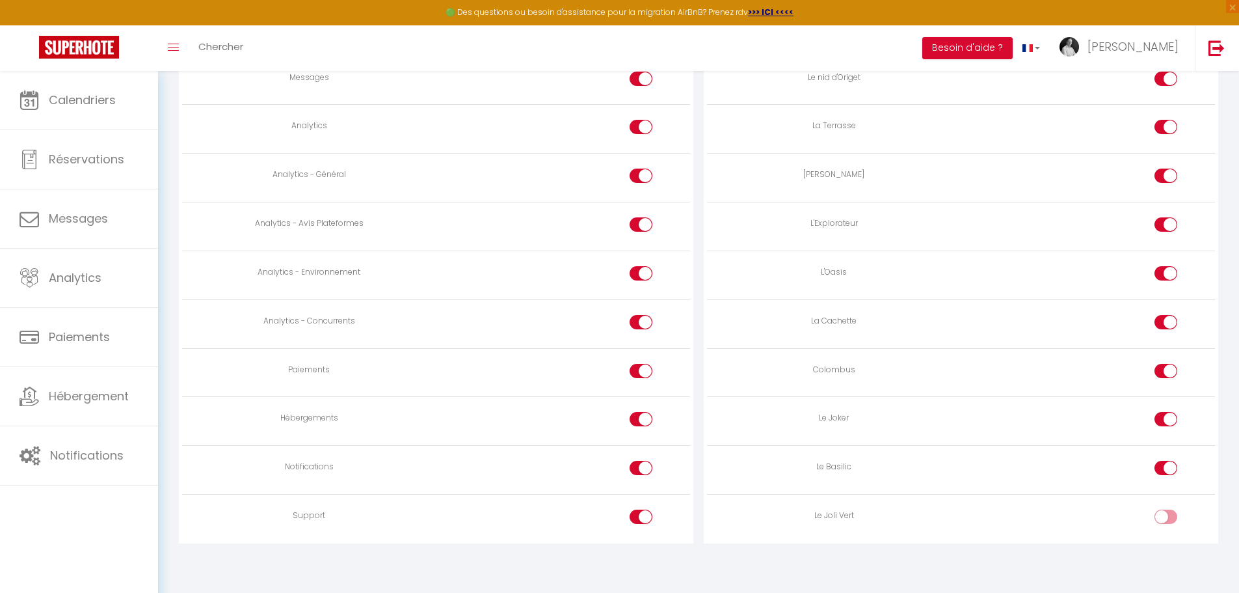
scroll to position [1068, 0]
click at [1175, 512] on input "checkbox" at bounding box center [1177, 517] width 23 height 20
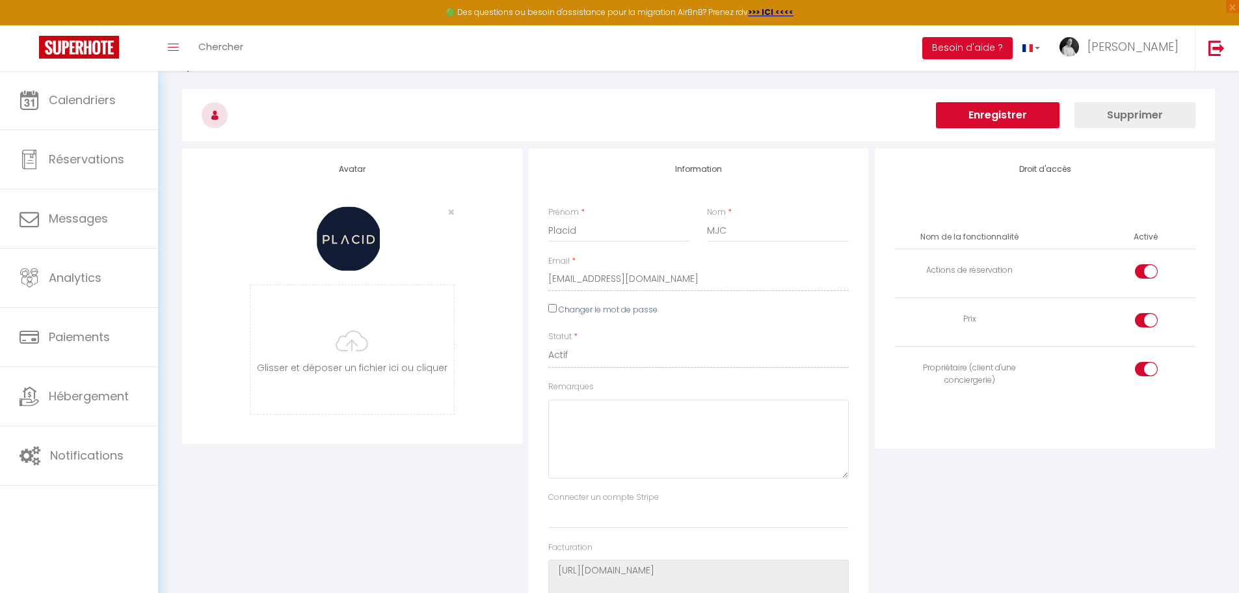
scroll to position [0, 0]
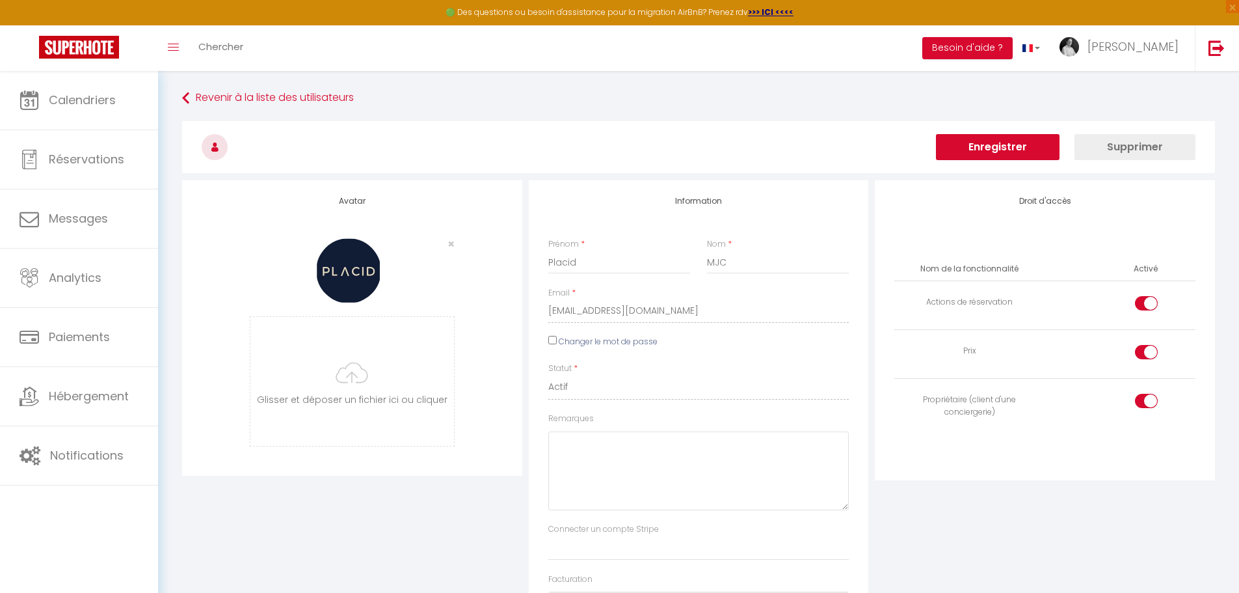
click at [1001, 144] on button "Enregistrer" at bounding box center [998, 147] width 124 height 26
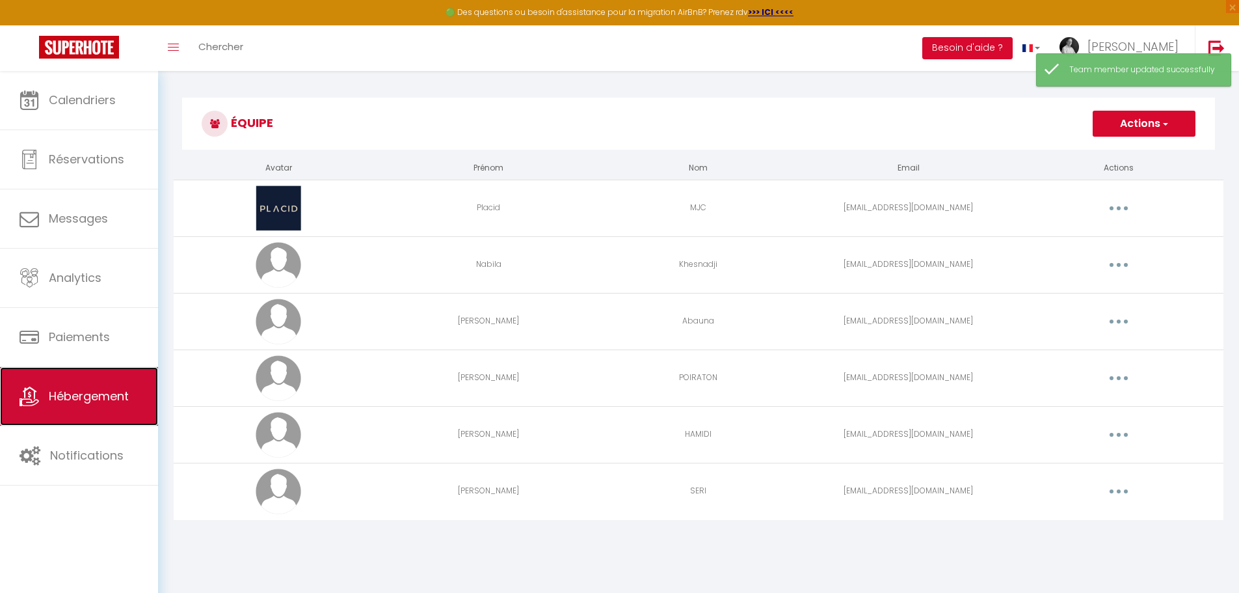
click at [87, 397] on span "Hébergement" at bounding box center [89, 396] width 80 height 16
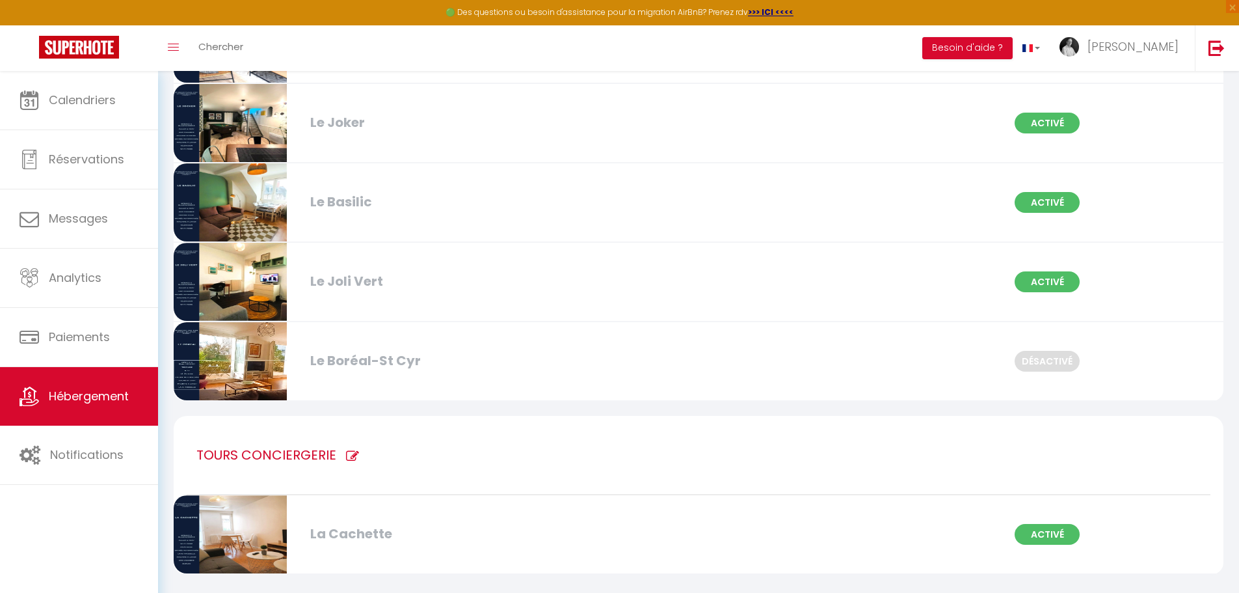
scroll to position [968, 0]
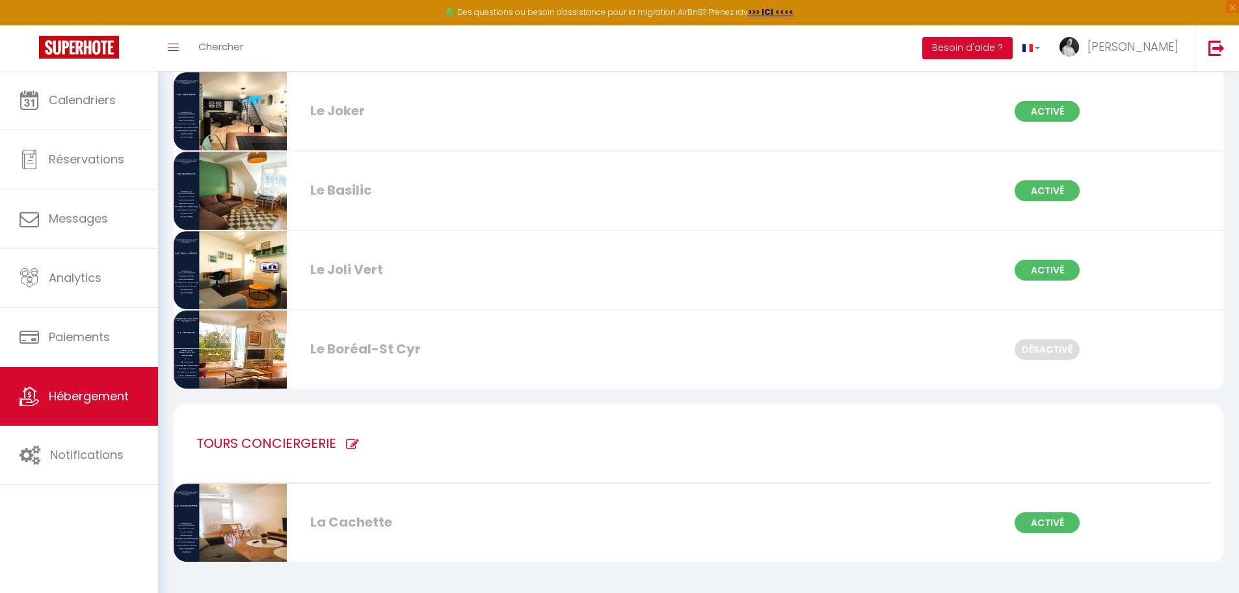
click at [584, 277] on div "Le Joli Vert" at bounding box center [473, 270] width 338 height 20
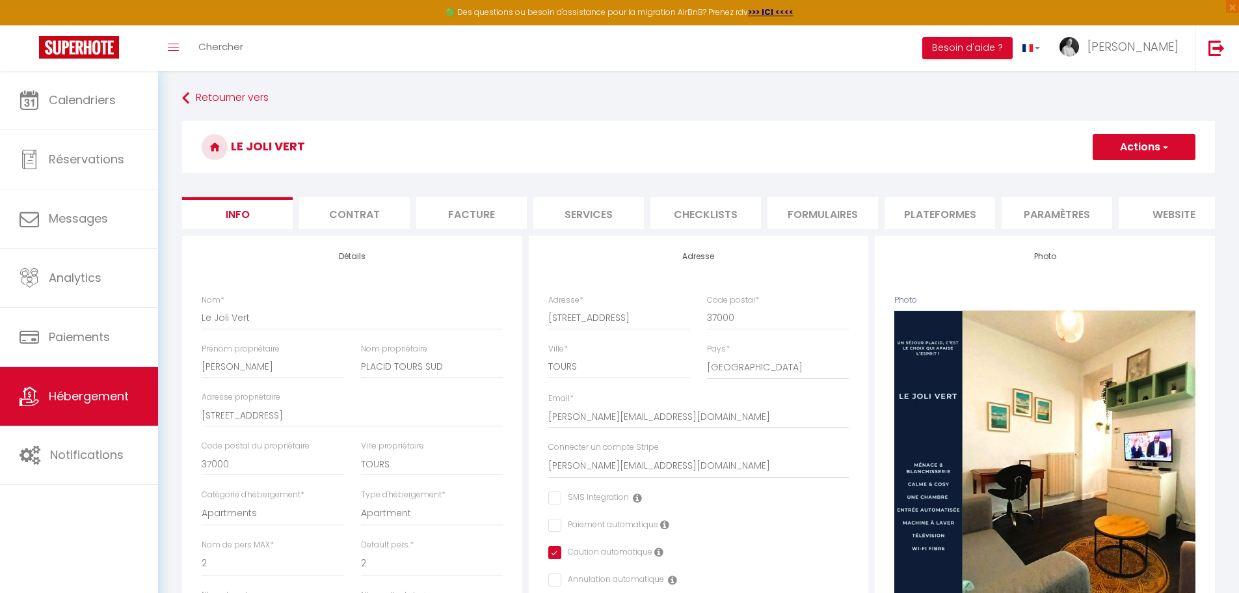
click at [572, 219] on li "Services" at bounding box center [589, 213] width 111 height 32
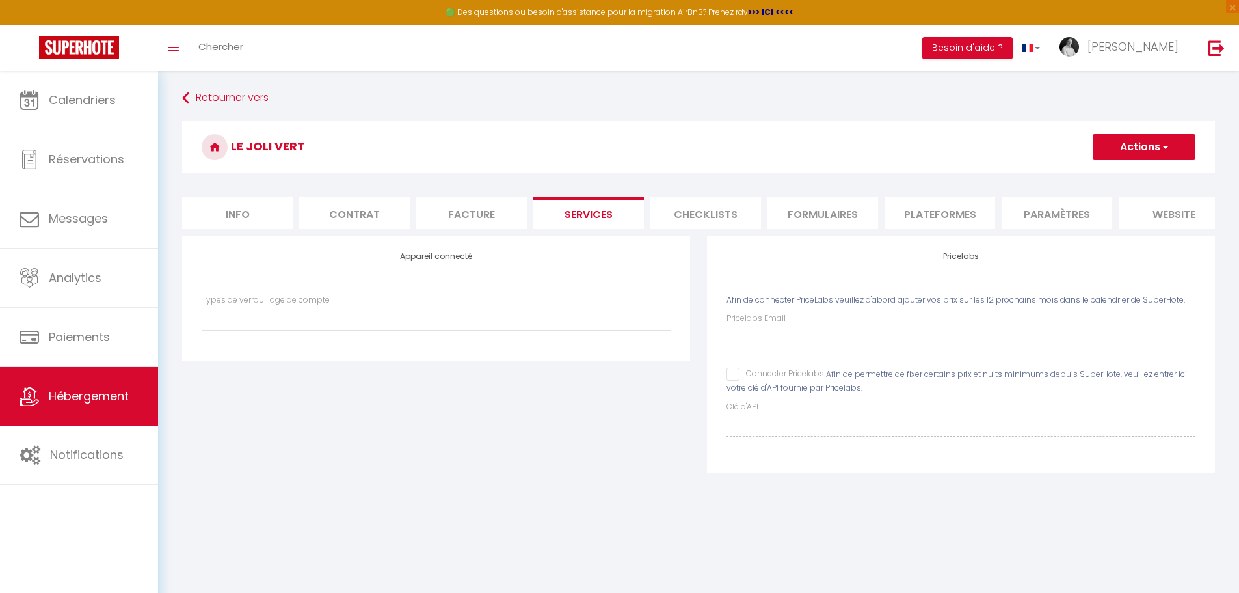
click at [735, 381] on input "Connecter Pricelabs" at bounding box center [776, 374] width 98 height 13
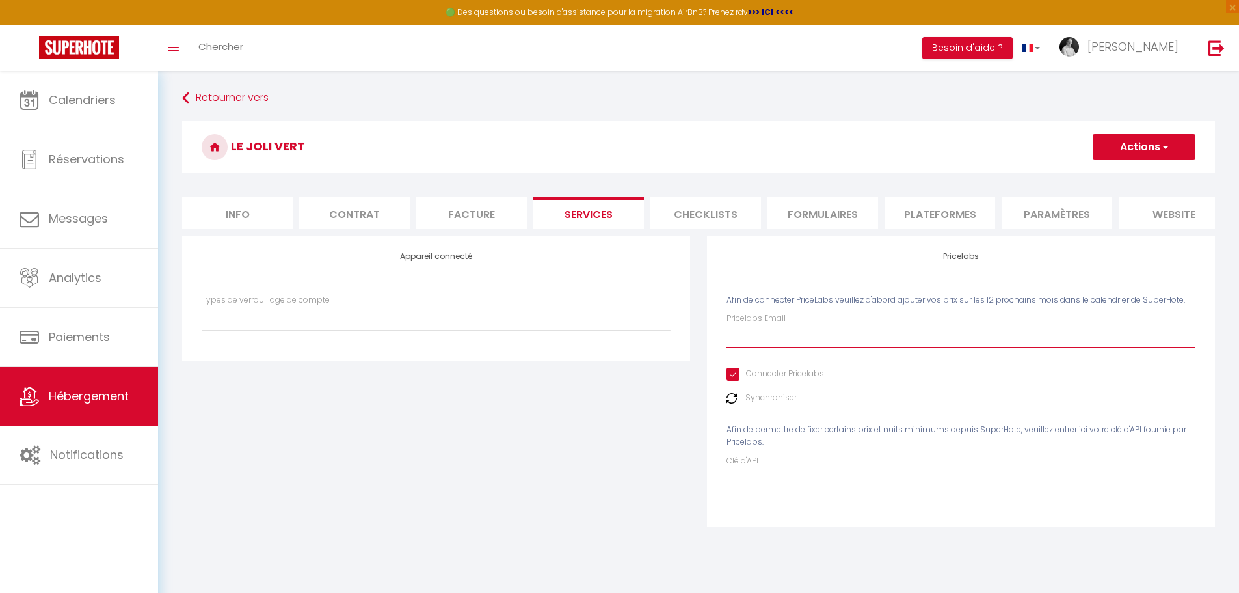
click at [745, 346] on input "Pricelabs Email" at bounding box center [961, 336] width 469 height 23
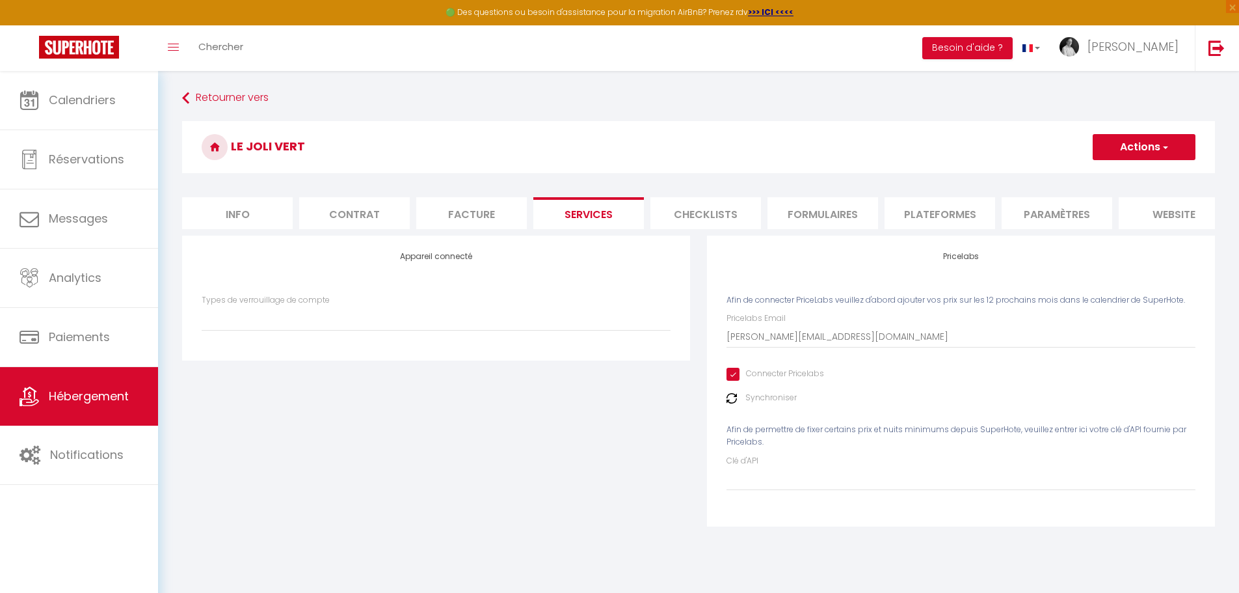
click at [1143, 146] on button "Actions" at bounding box center [1144, 147] width 103 height 26
click at [1130, 177] on link "Enregistrer" at bounding box center [1143, 175] width 103 height 17
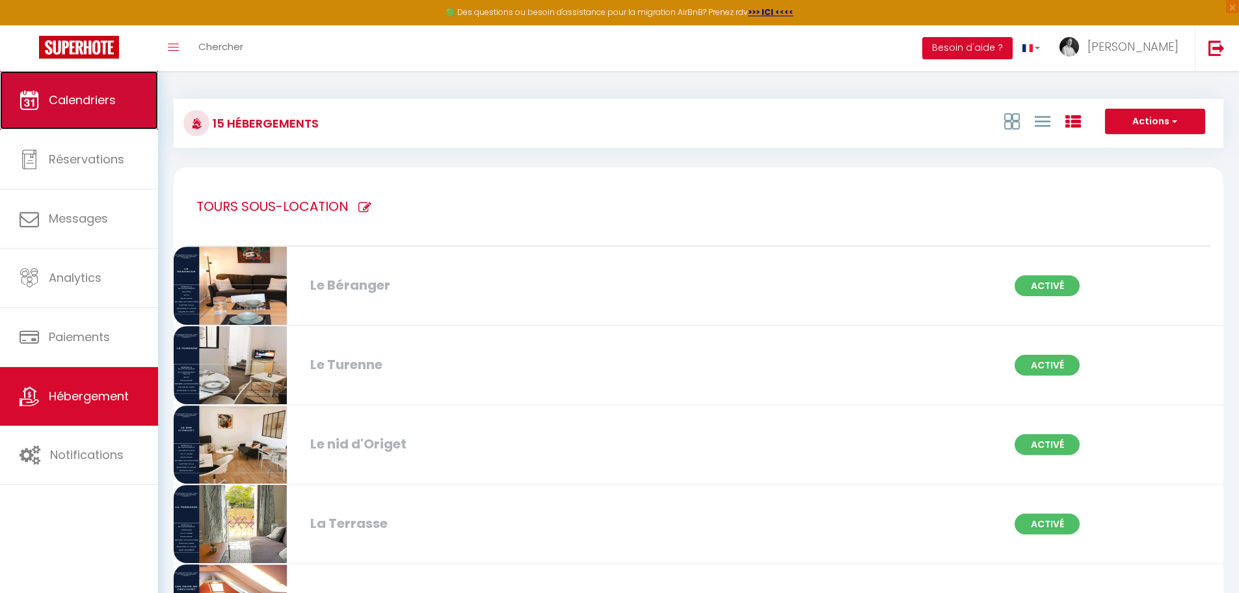
click at [75, 105] on span "Calendriers" at bounding box center [82, 100] width 67 height 16
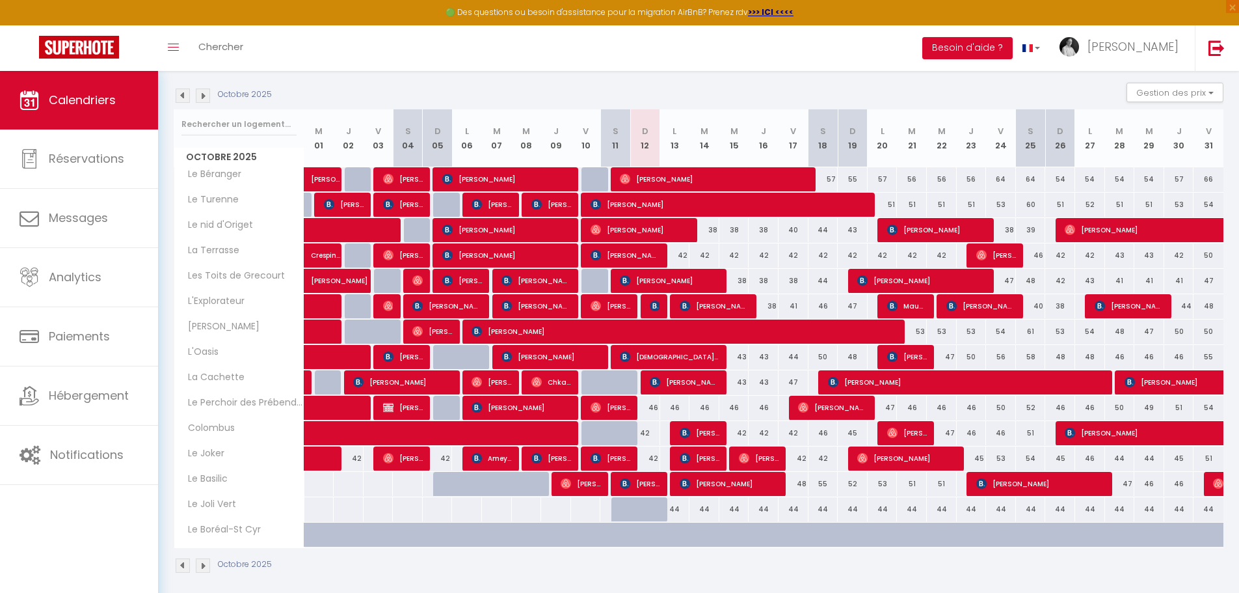
scroll to position [139, 0]
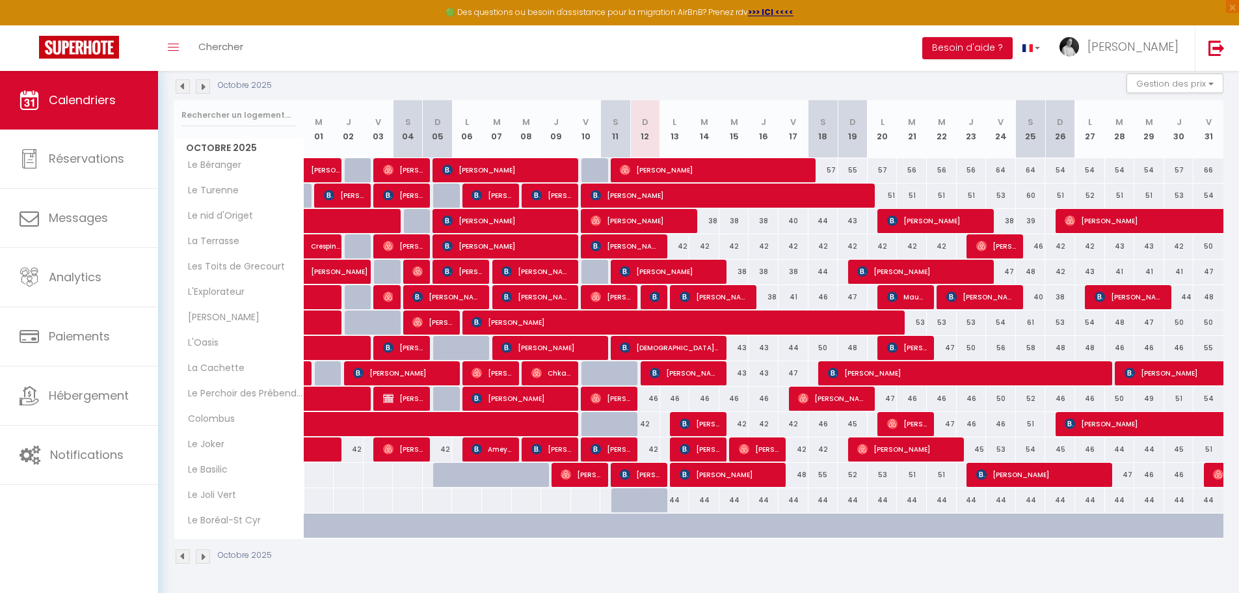
click at [671, 502] on div "44" at bounding box center [675, 500] width 30 height 24
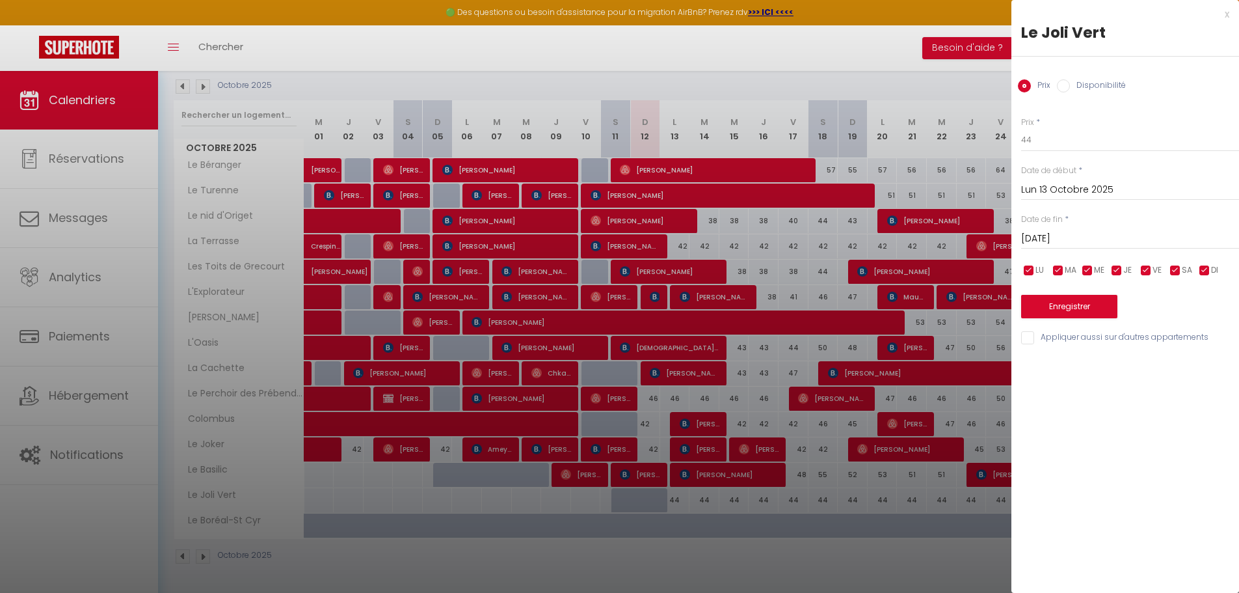
click at [1064, 88] on input "Disponibilité" at bounding box center [1063, 85] width 13 height 13
click at [1227, 14] on div "x" at bounding box center [1121, 15] width 218 height 16
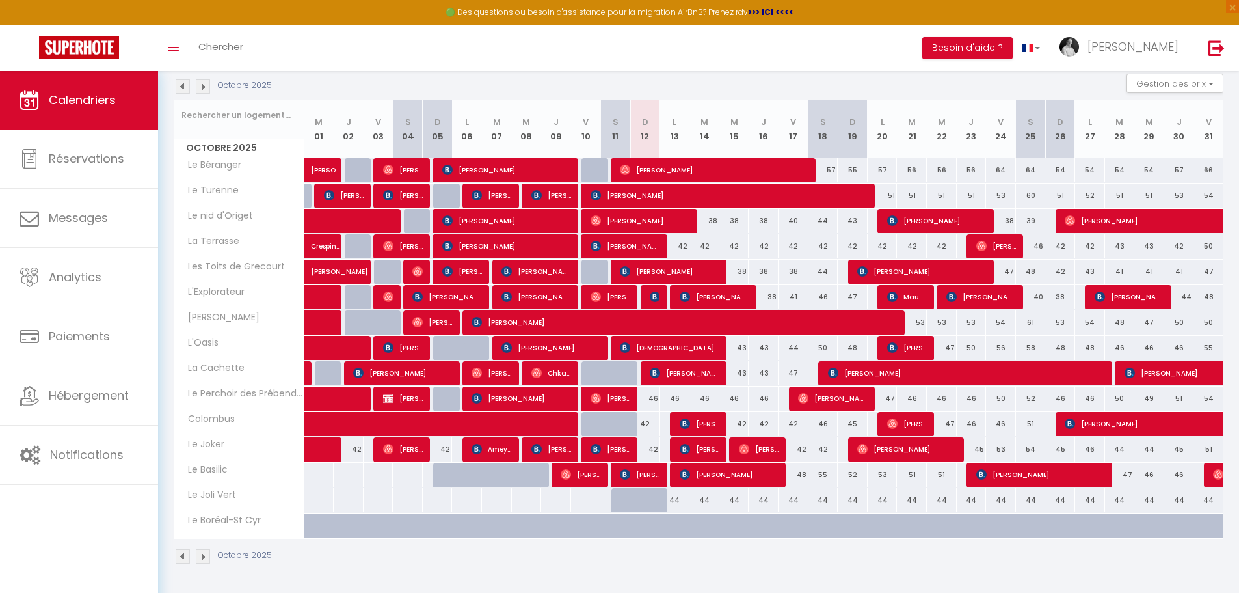
click at [675, 504] on div "44" at bounding box center [675, 500] width 30 height 24
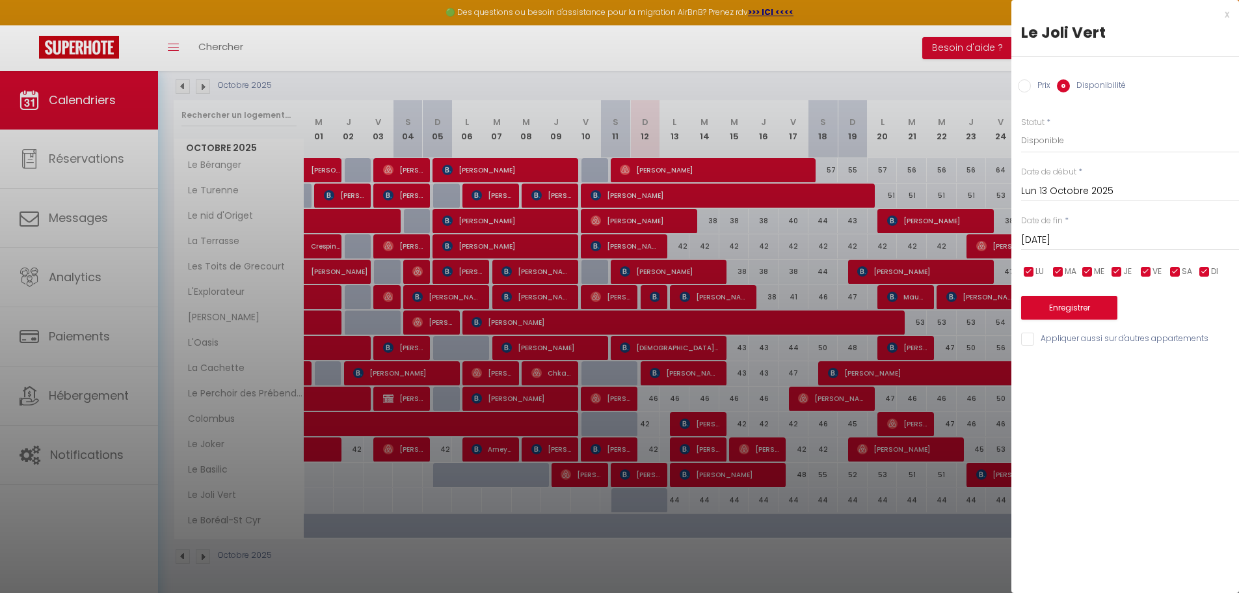
click at [1081, 239] on input "[DATE]" at bounding box center [1130, 240] width 218 height 17
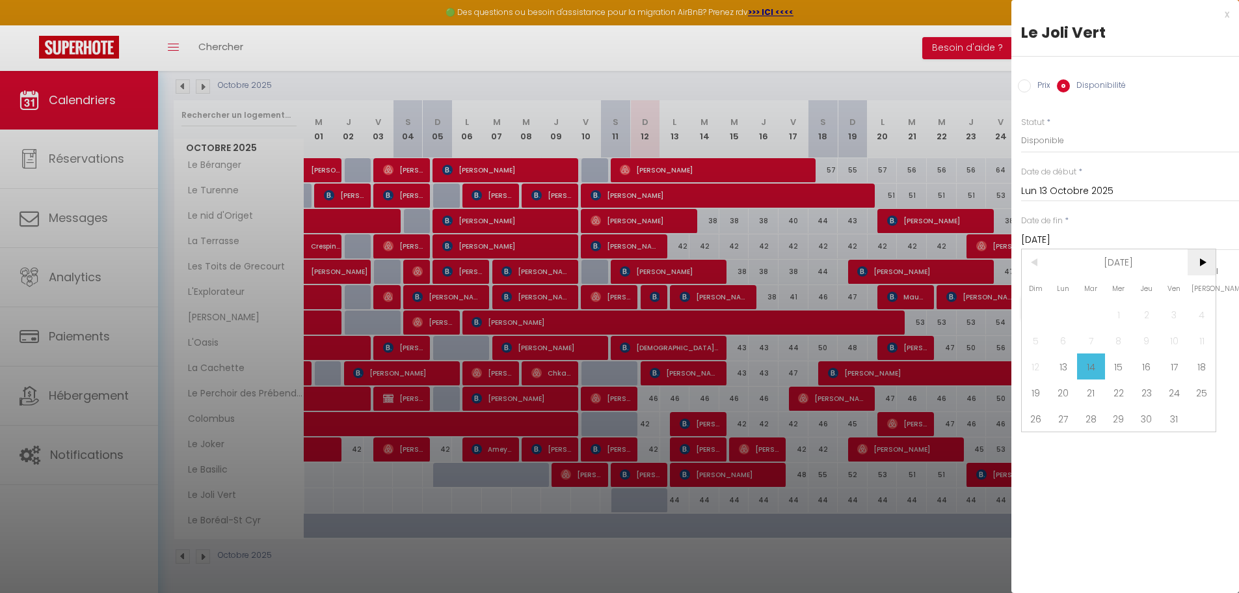
click at [1200, 265] on span ">" at bounding box center [1202, 262] width 28 height 26
click at [1200, 264] on span ">" at bounding box center [1202, 262] width 28 height 26
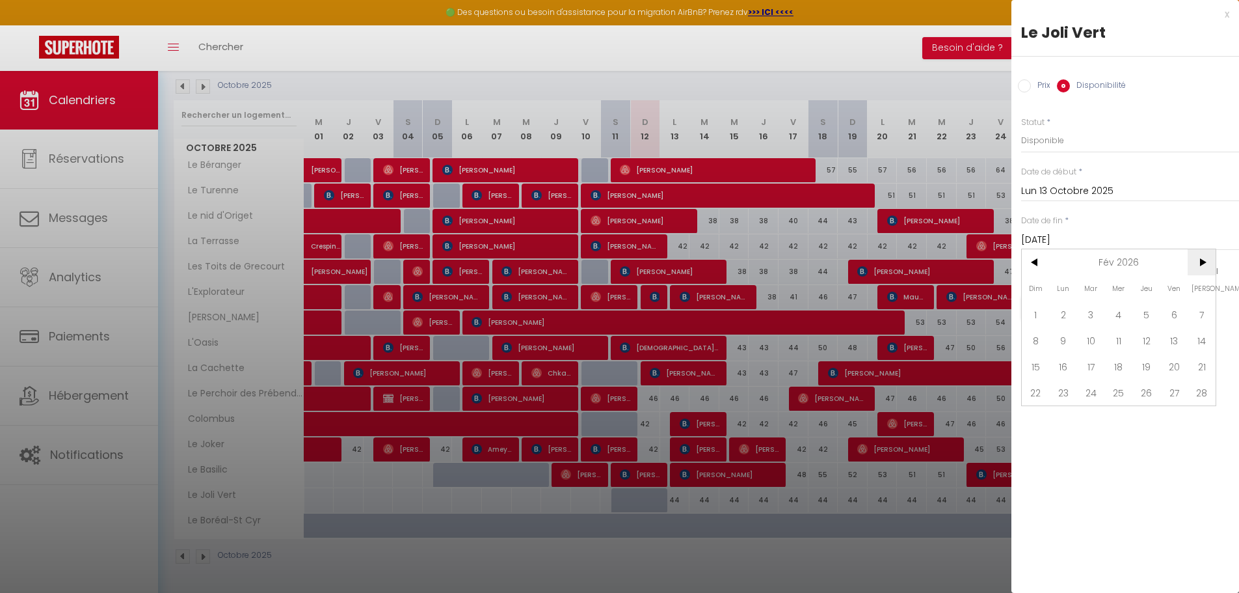
click at [1200, 264] on span ">" at bounding box center [1202, 262] width 28 height 26
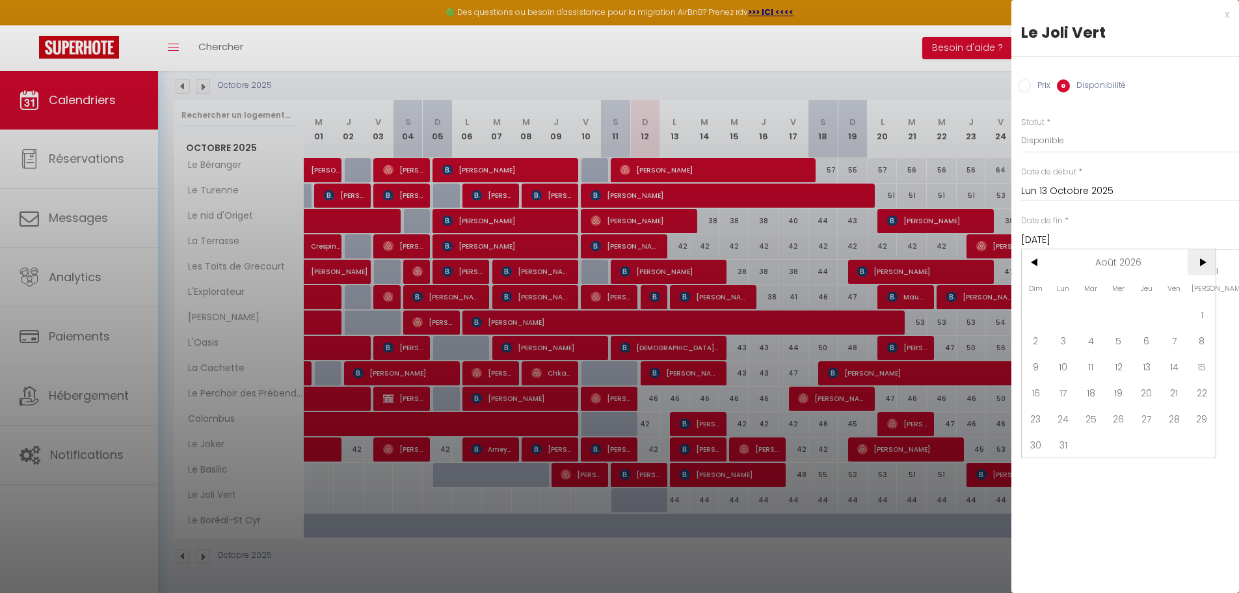
click at [1199, 261] on span ">" at bounding box center [1202, 262] width 28 height 26
click at [1200, 262] on span ">" at bounding box center [1202, 262] width 28 height 26
click at [1201, 262] on span ">" at bounding box center [1202, 262] width 28 height 26
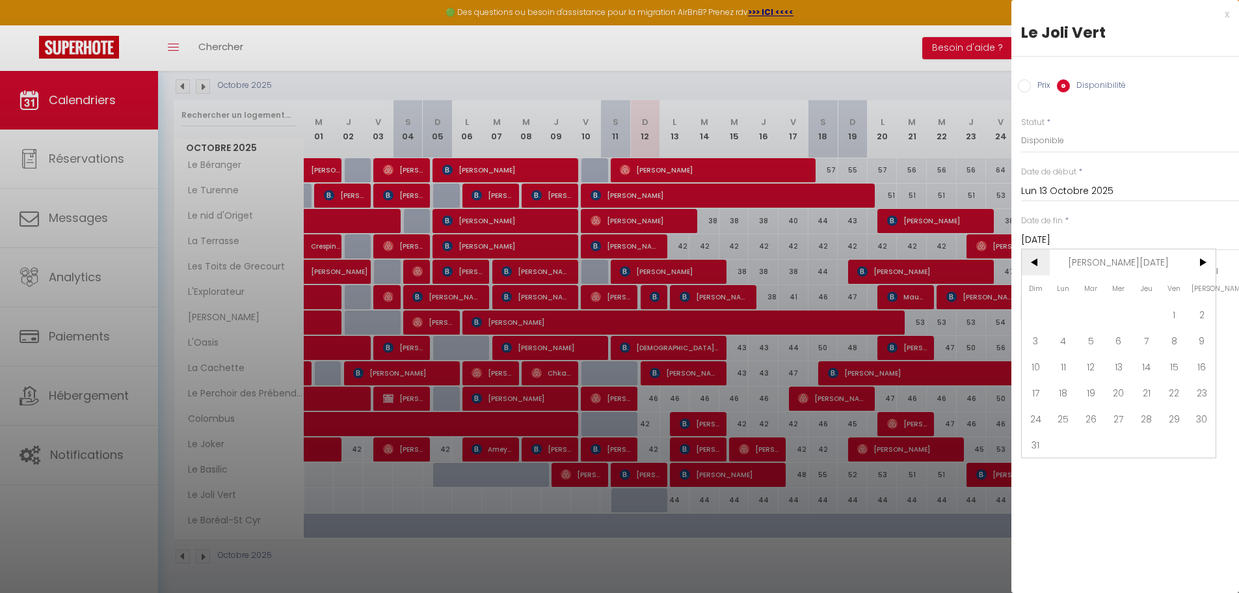
click at [1040, 260] on span "<" at bounding box center [1036, 262] width 28 height 26
click at [1149, 416] on span "31" at bounding box center [1147, 418] width 28 height 26
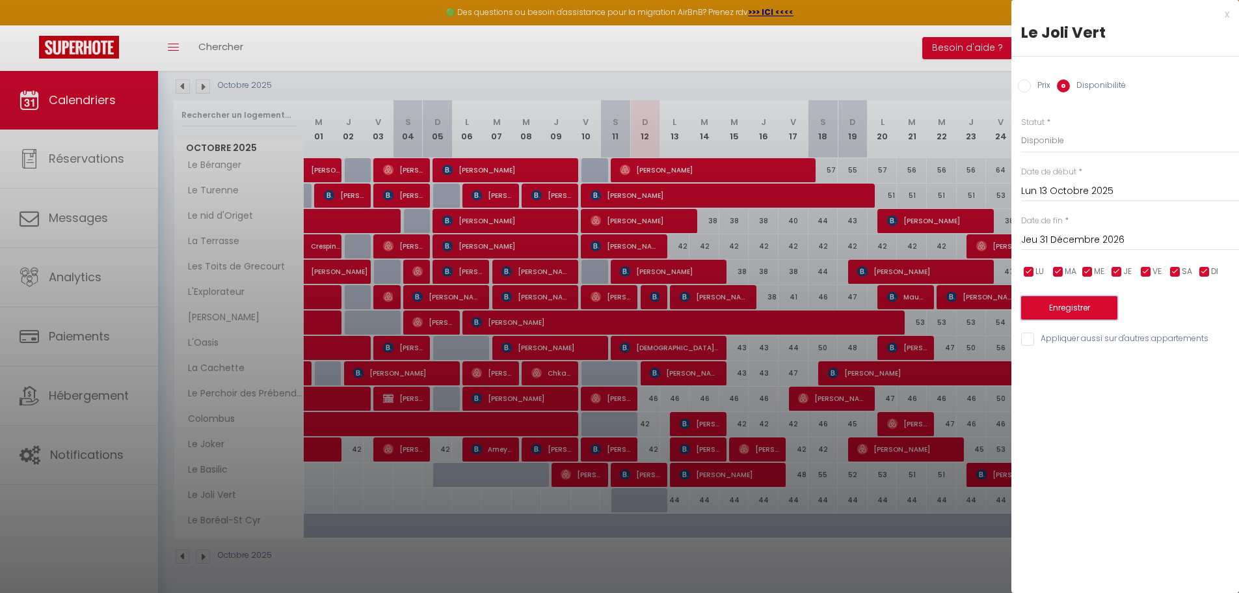
click at [1072, 307] on button "Enregistrer" at bounding box center [1069, 307] width 96 height 23
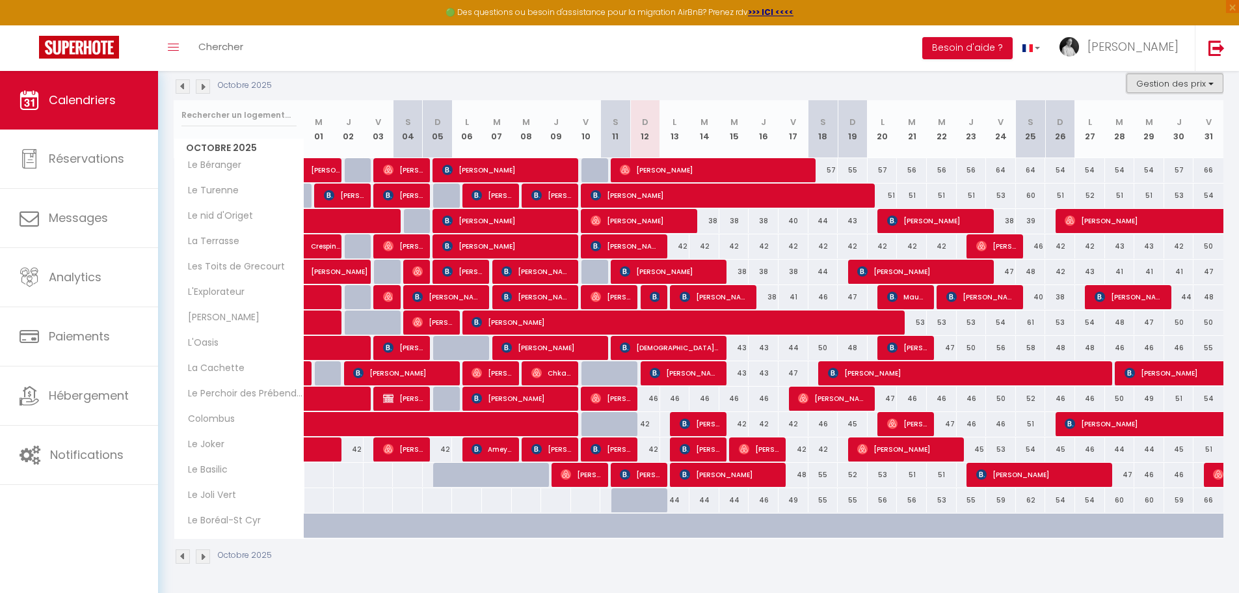
click at [1216, 83] on button "Gestion des prix" at bounding box center [1175, 84] width 97 height 20
click at [1165, 126] on input "Nb Nuits minimum" at bounding box center [1164, 123] width 117 height 13
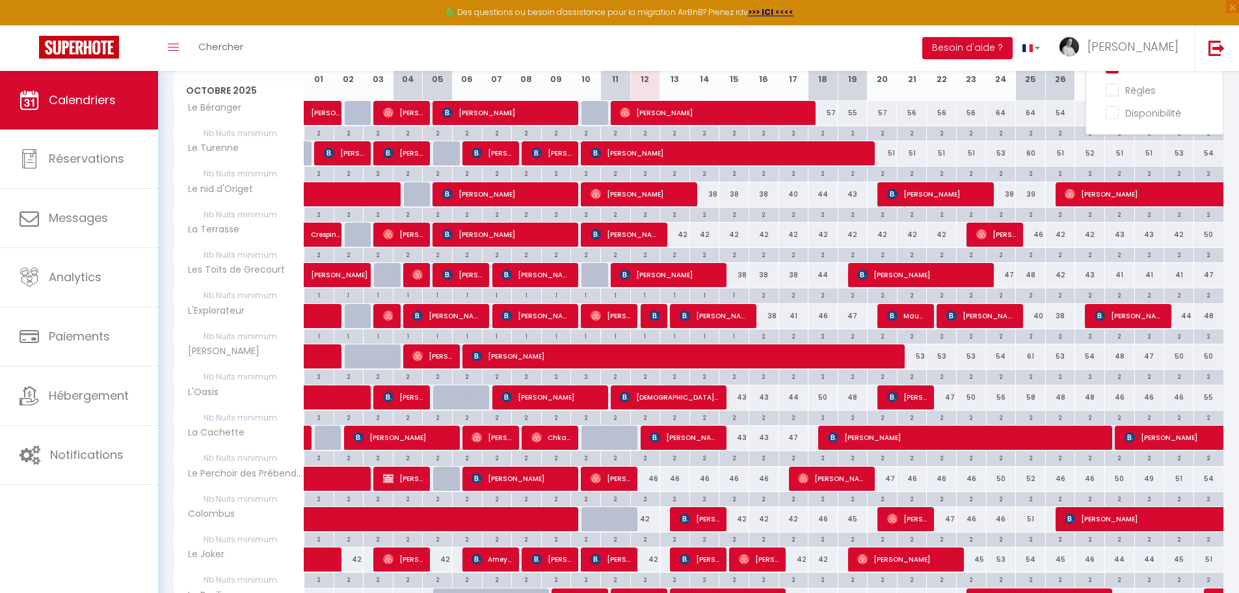
scroll to position [367, 0]
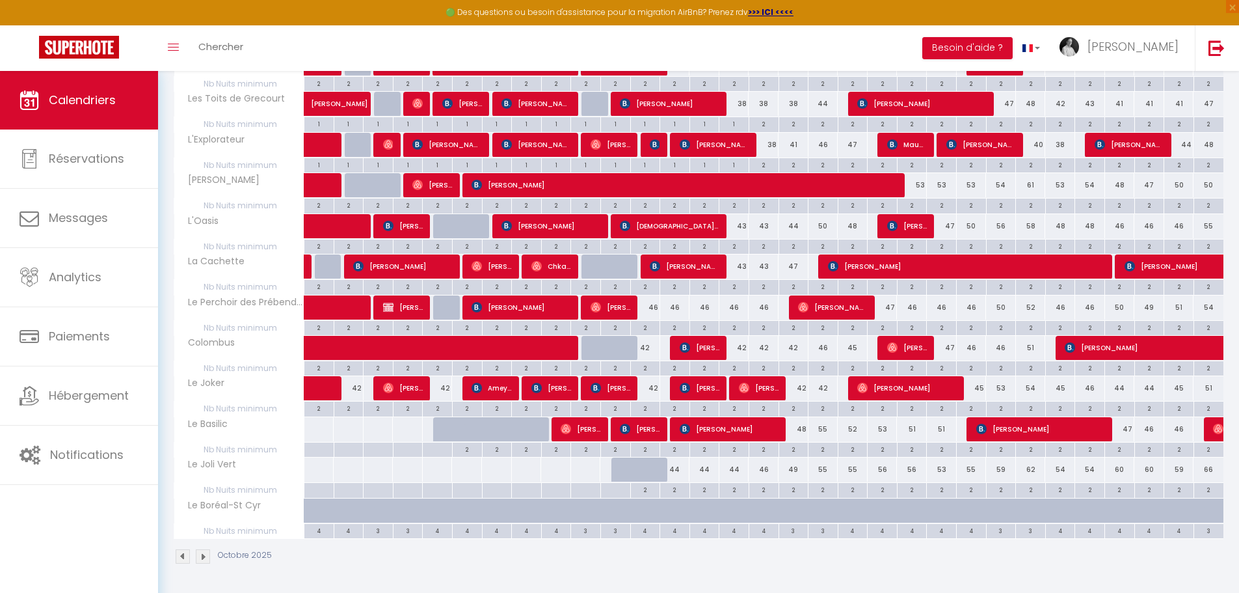
click at [204, 554] on img at bounding box center [203, 556] width 14 height 14
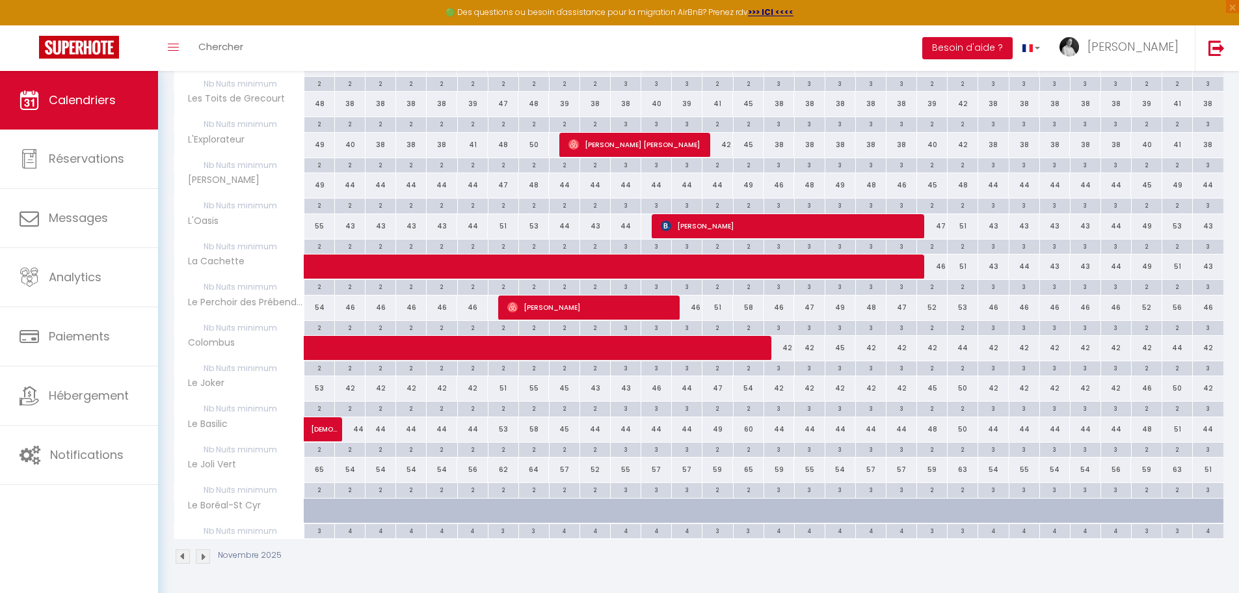
click at [179, 555] on img at bounding box center [183, 556] width 14 height 14
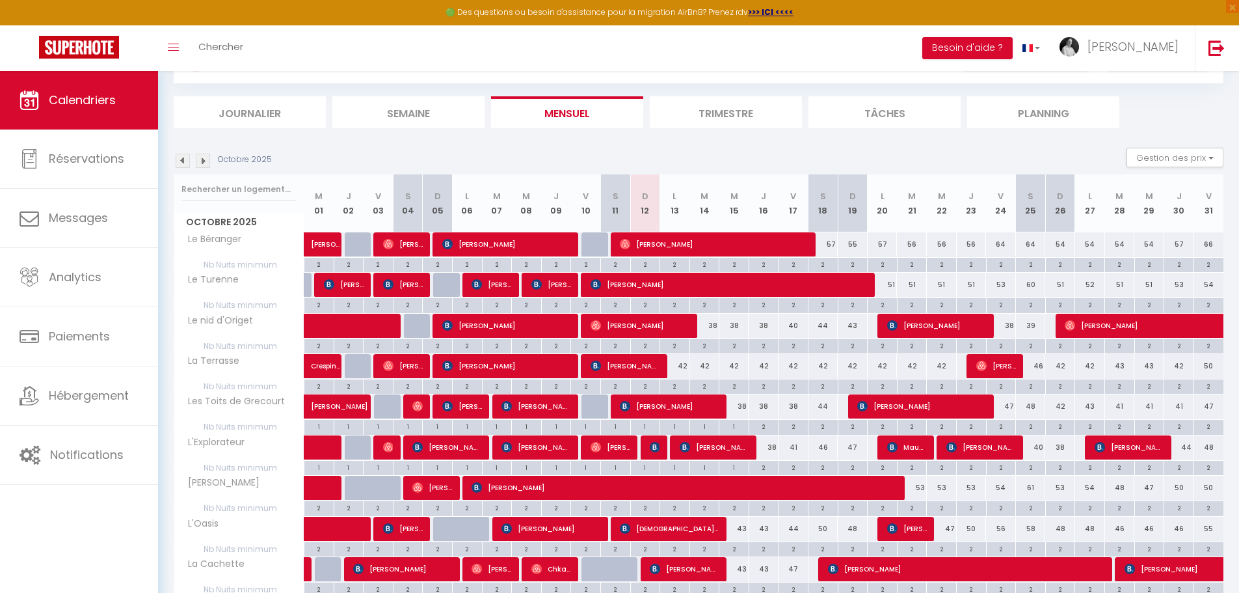
scroll to position [0, 0]
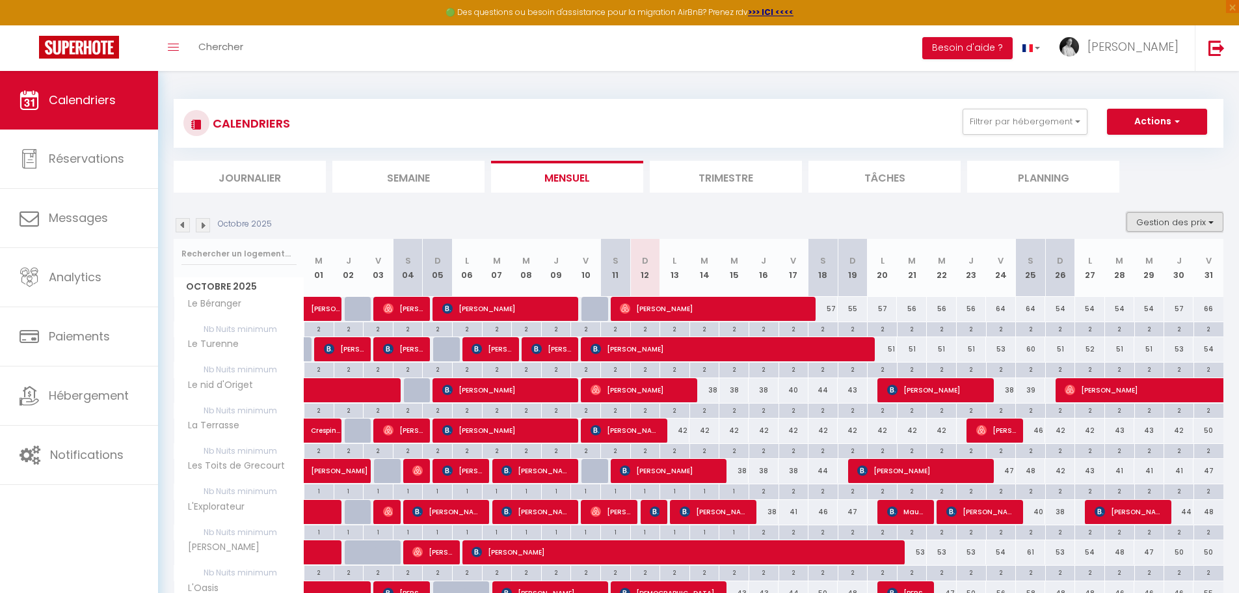
click at [1213, 220] on button "Gestion des prix" at bounding box center [1175, 222] width 97 height 20
click at [1120, 264] on input "Nb Nuits minimum" at bounding box center [1164, 262] width 117 height 13
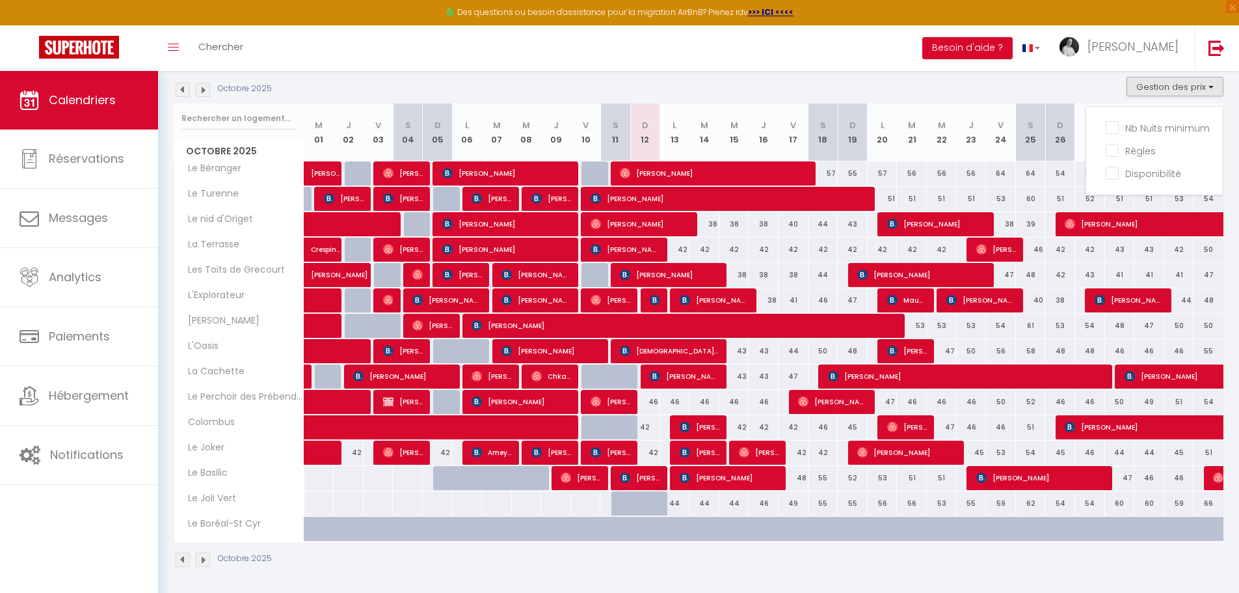
scroll to position [139, 0]
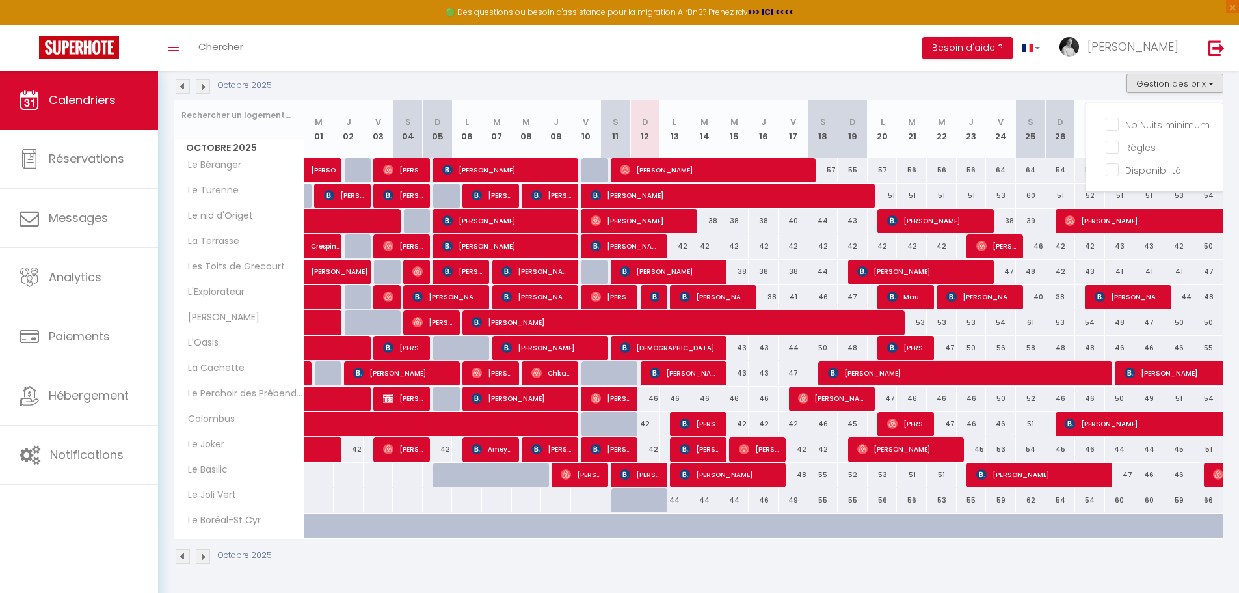
click at [740, 503] on div "44" at bounding box center [735, 500] width 30 height 24
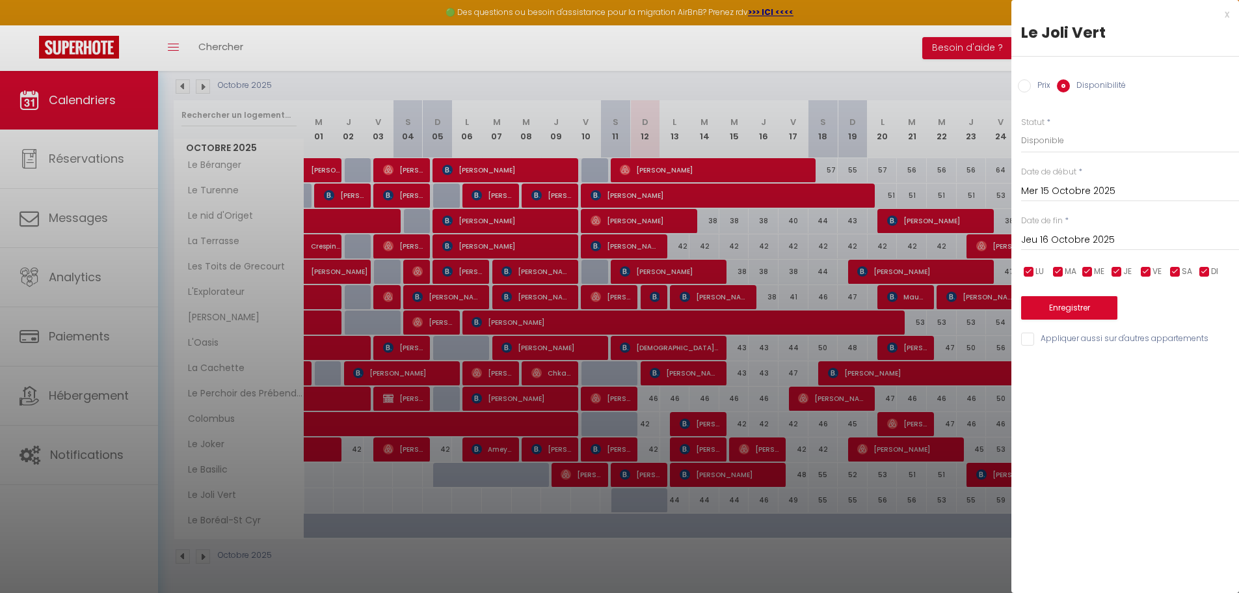
click at [740, 502] on div at bounding box center [619, 296] width 1239 height 593
